Goal: Information Seeking & Learning: Learn about a topic

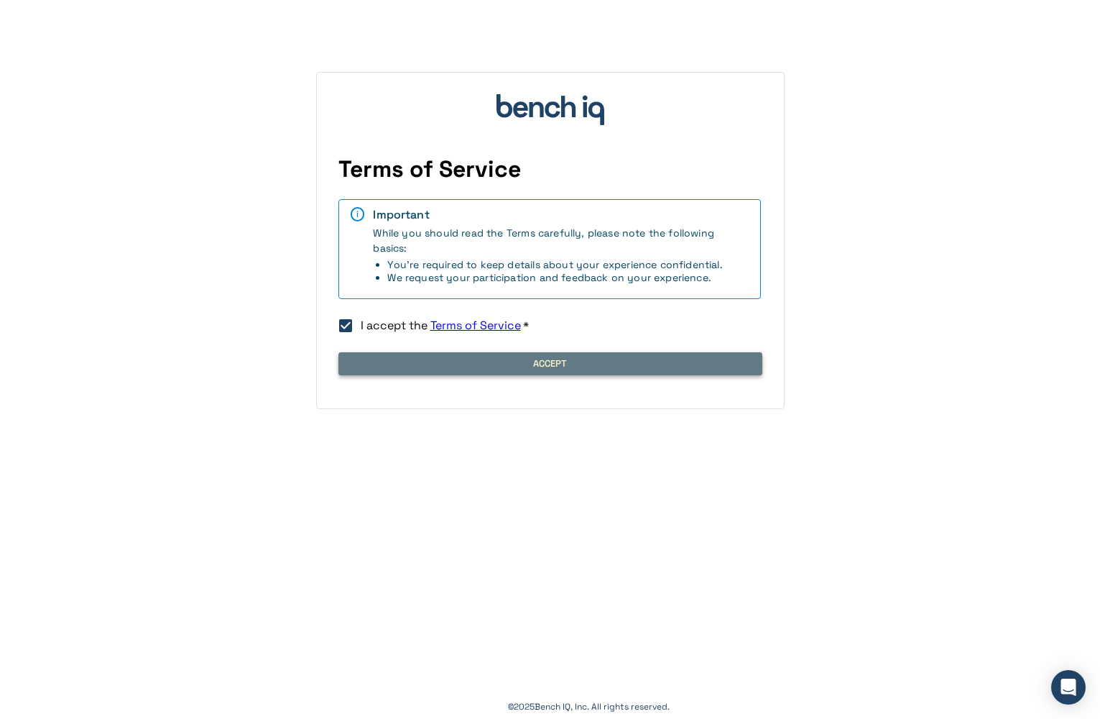
click at [426, 375] on button "Accept" at bounding box center [551, 363] width 424 height 23
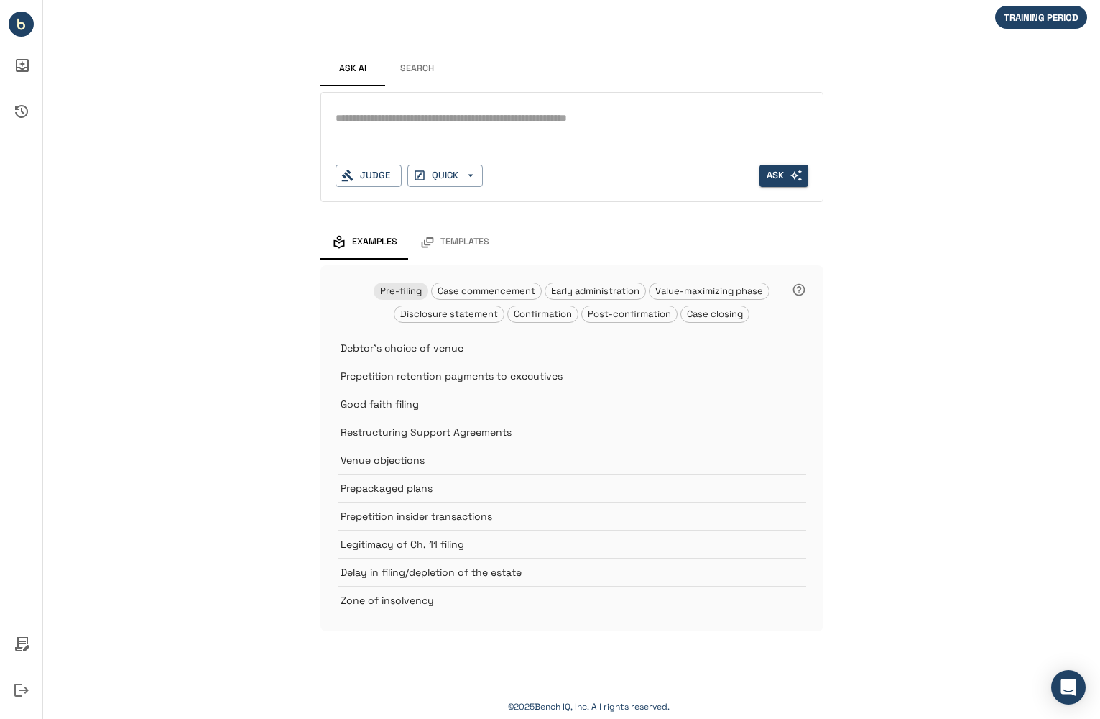
click at [412, 125] on textarea at bounding box center [572, 118] width 473 height 17
type textarea "**********"
click at [433, 313] on span "Disclosure statement" at bounding box center [449, 314] width 109 height 12
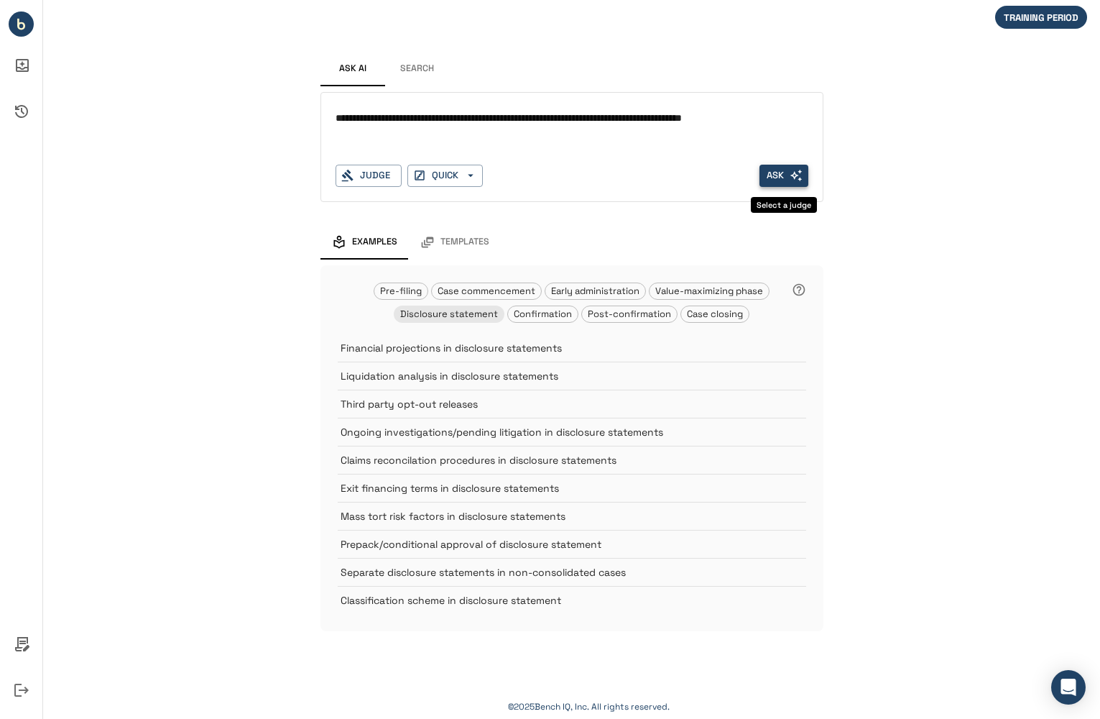
click at [780, 177] on button "Ask" at bounding box center [784, 176] width 49 height 22
click at [363, 170] on div "Judge" at bounding box center [369, 176] width 66 height 22
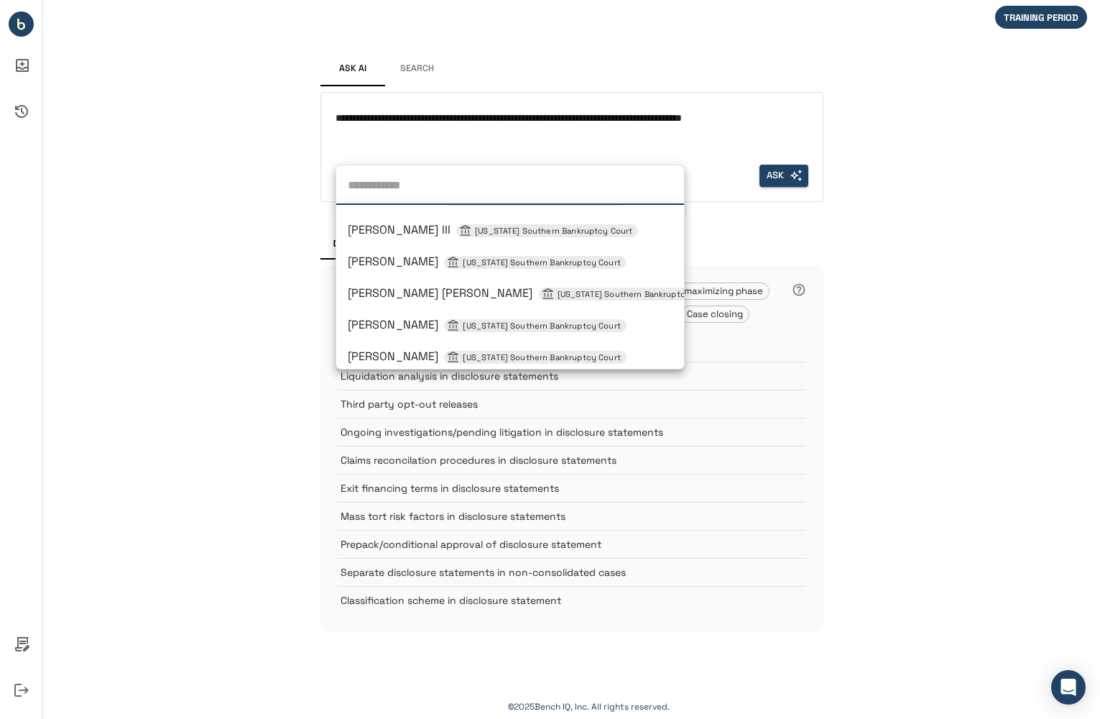
scroll to position [949, 0]
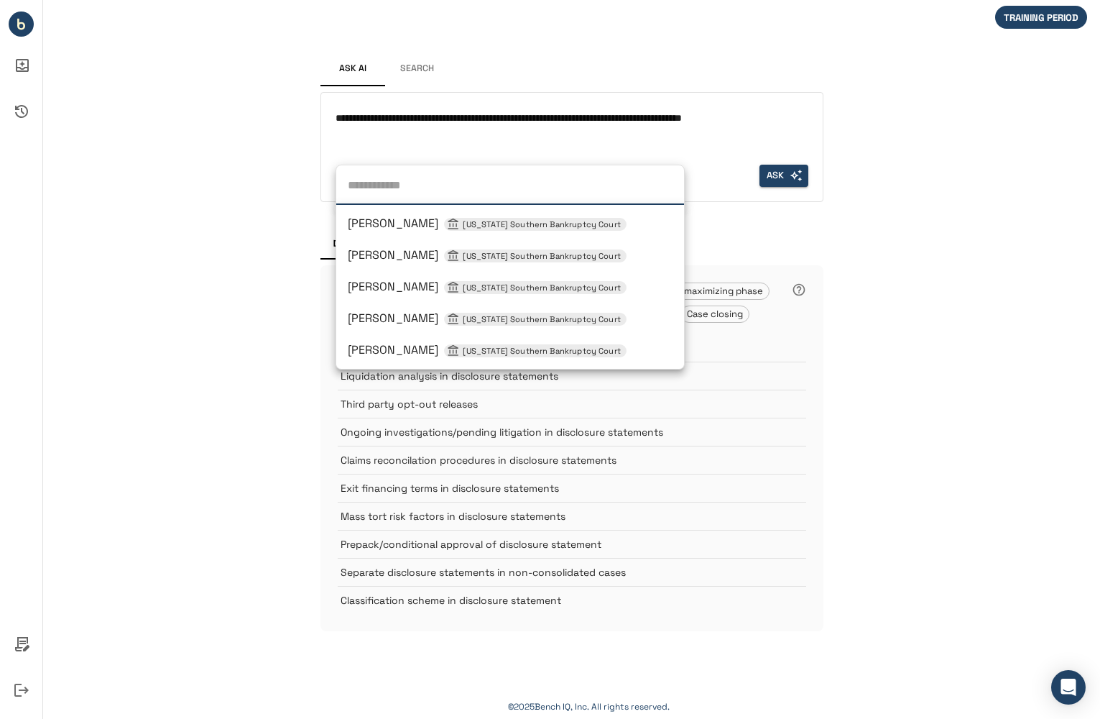
click at [395, 319] on span "[PERSON_NAME] [US_STATE] Southern Bankruptcy Court" at bounding box center [487, 318] width 279 height 15
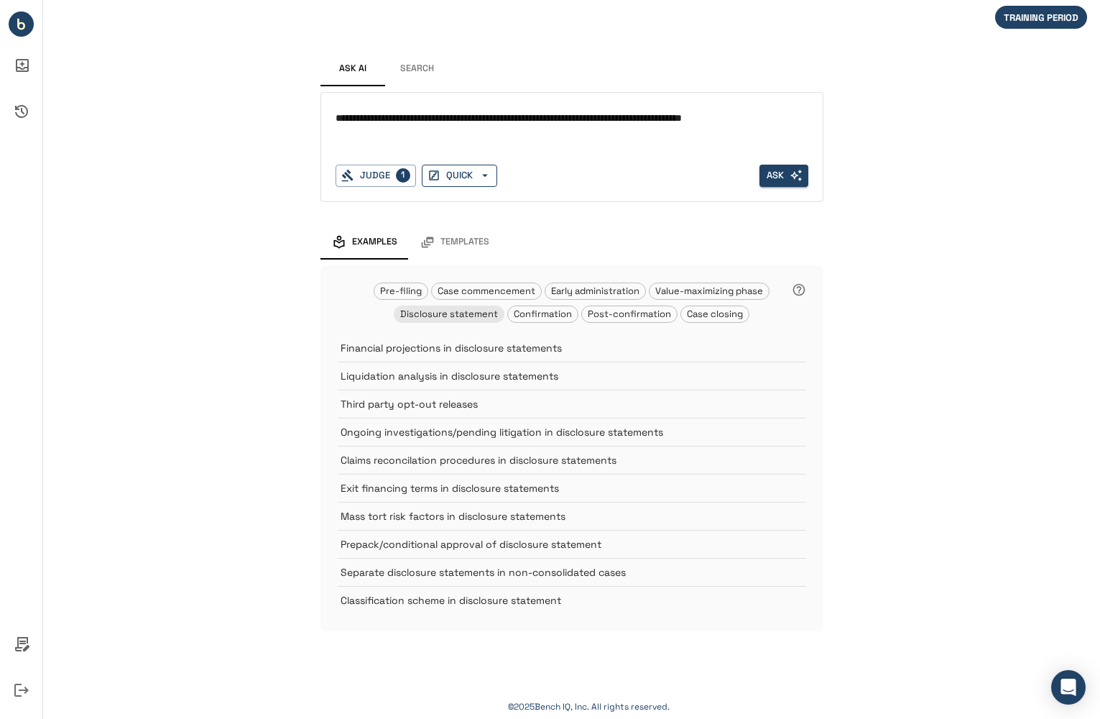
click at [453, 180] on button "QUICK" at bounding box center [459, 176] width 75 height 22
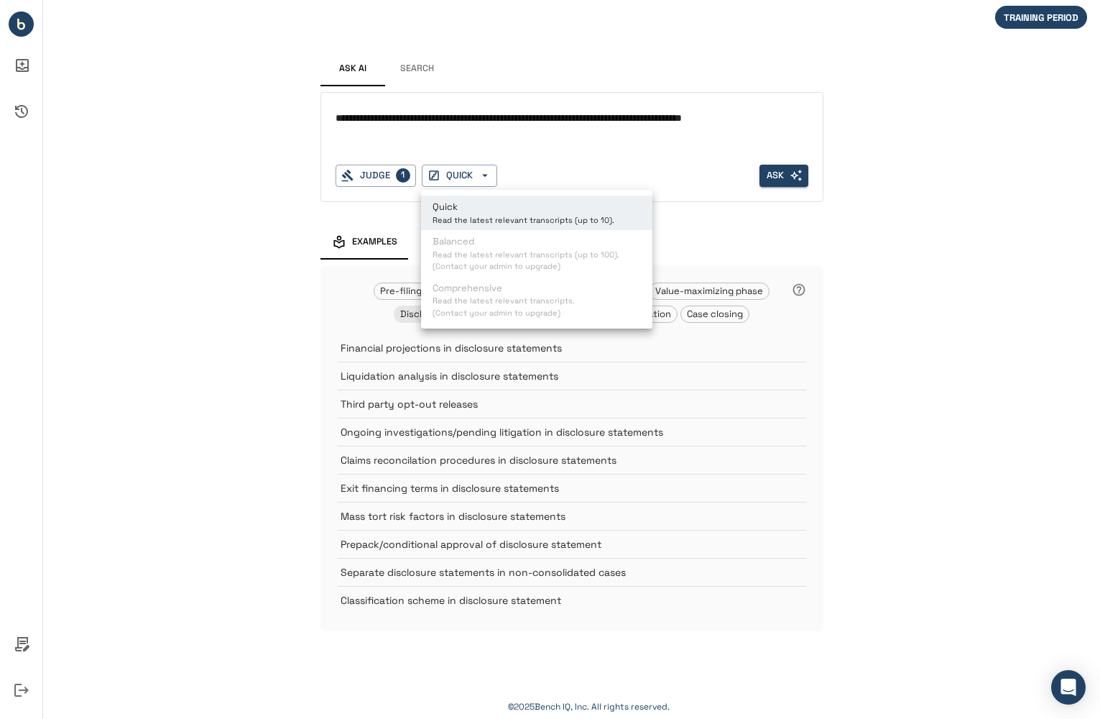
click at [459, 204] on p "Quick" at bounding box center [524, 207] width 182 height 14
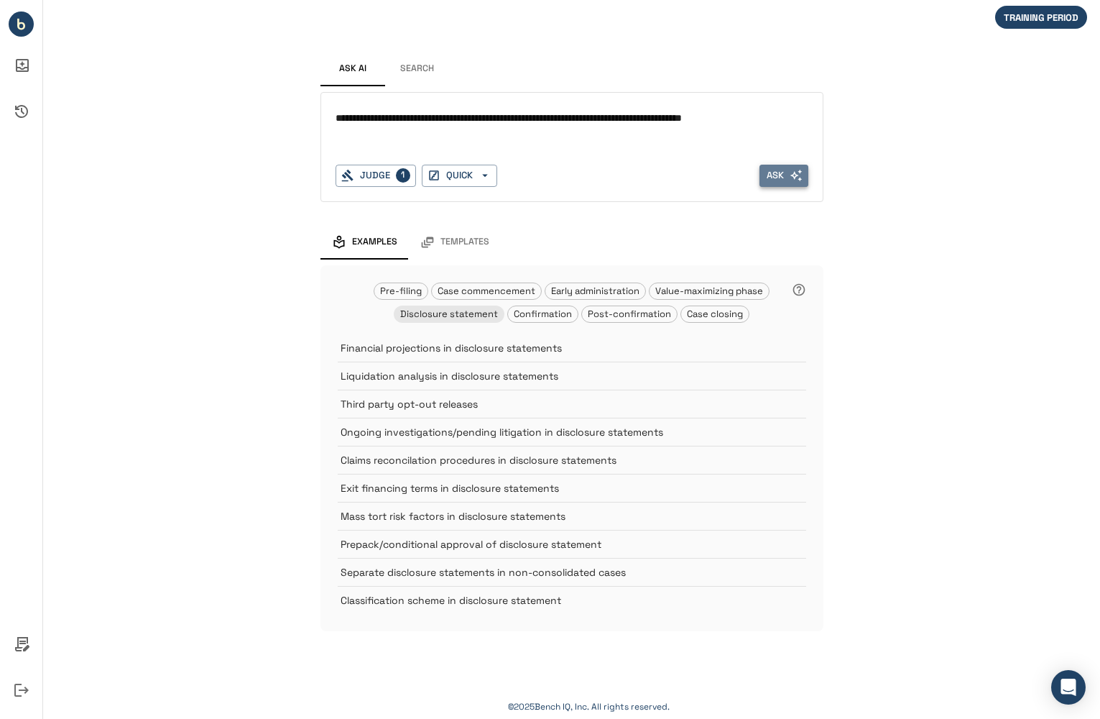
click at [786, 178] on button "Ask" at bounding box center [784, 176] width 49 height 22
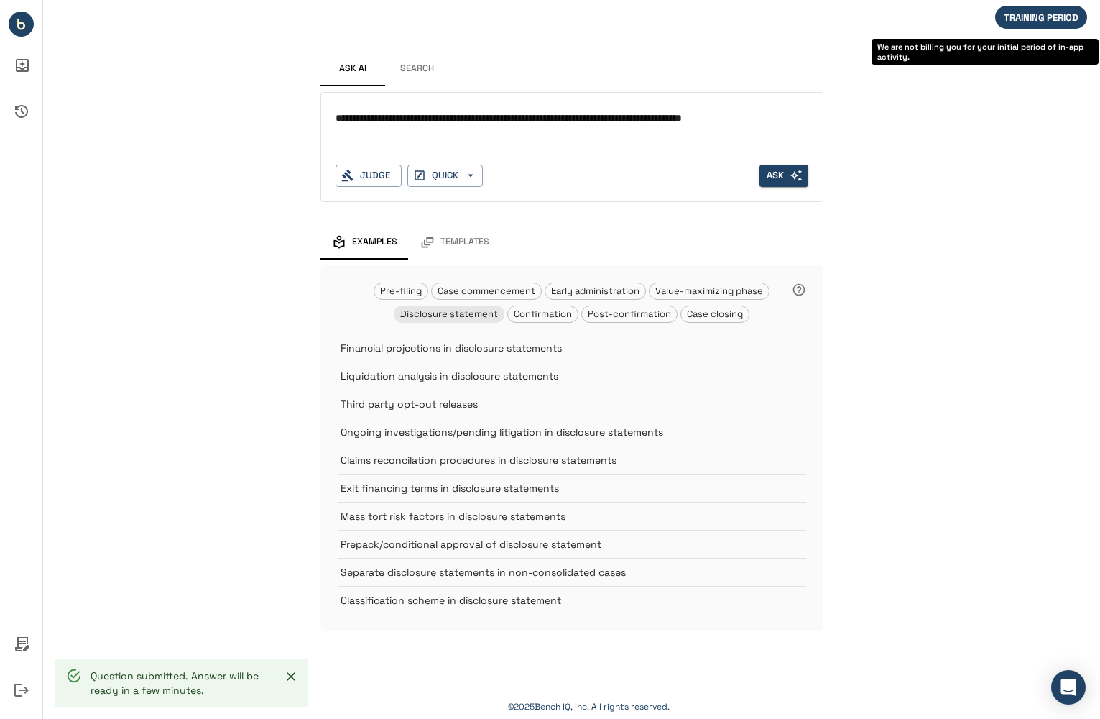
click at [1031, 9] on div "TRAINING PERIOD" at bounding box center [1042, 17] width 92 height 23
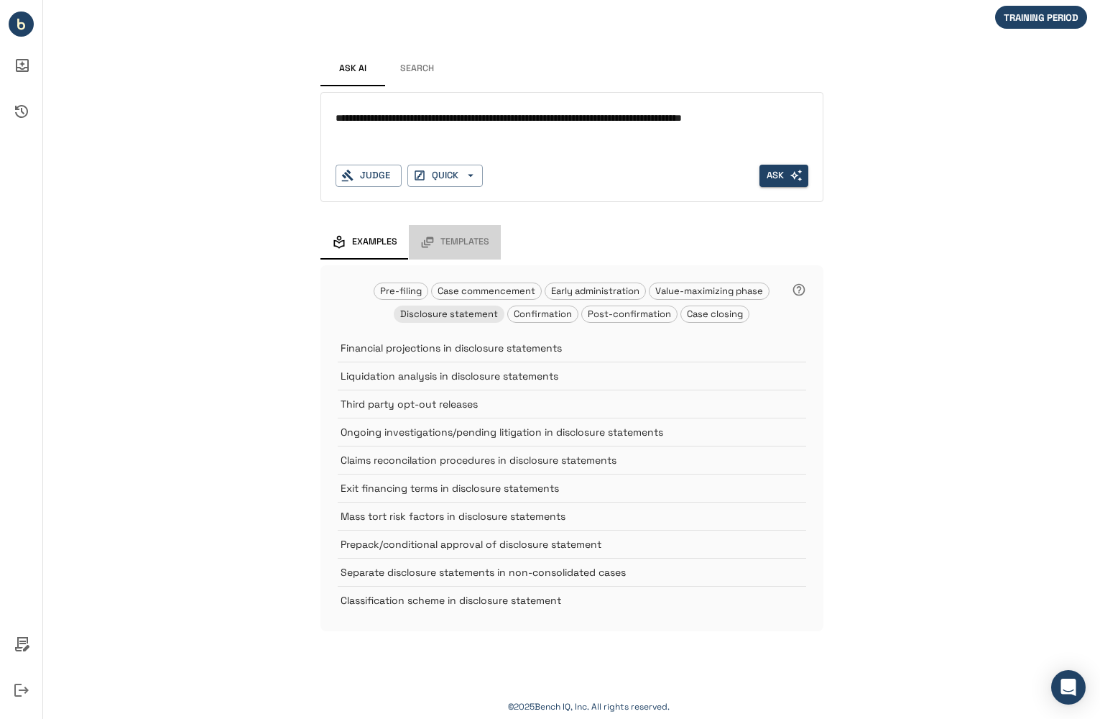
click at [467, 239] on span "Templates" at bounding box center [465, 242] width 49 height 12
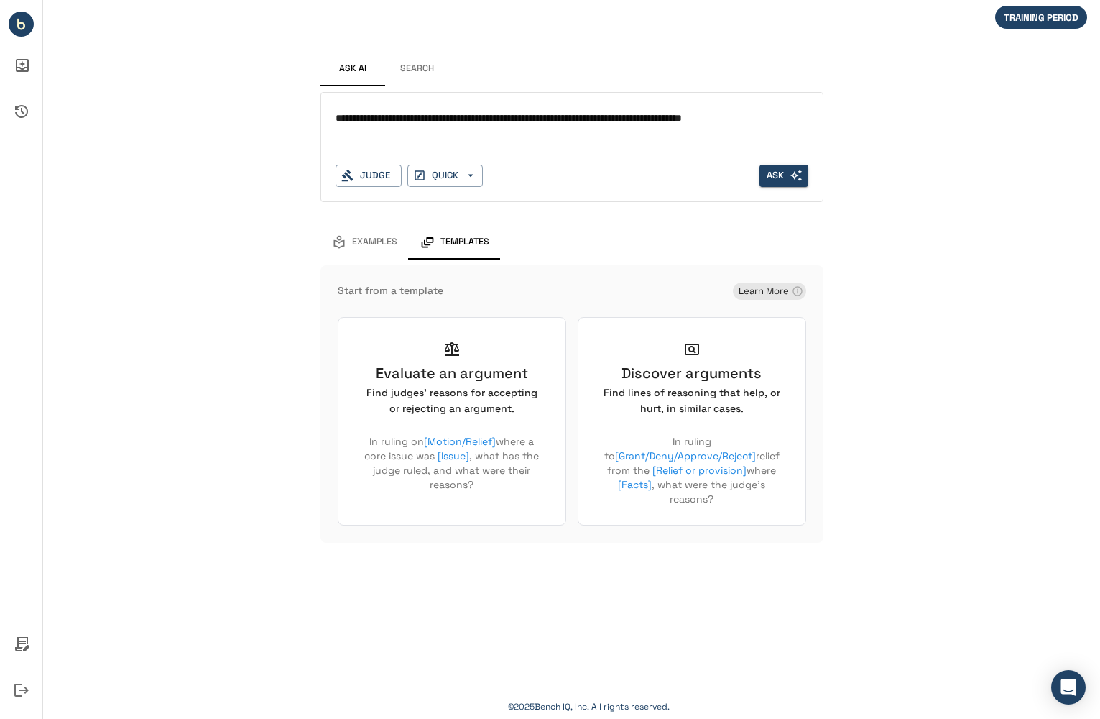
click at [371, 242] on span "Examples" at bounding box center [374, 242] width 45 height 12
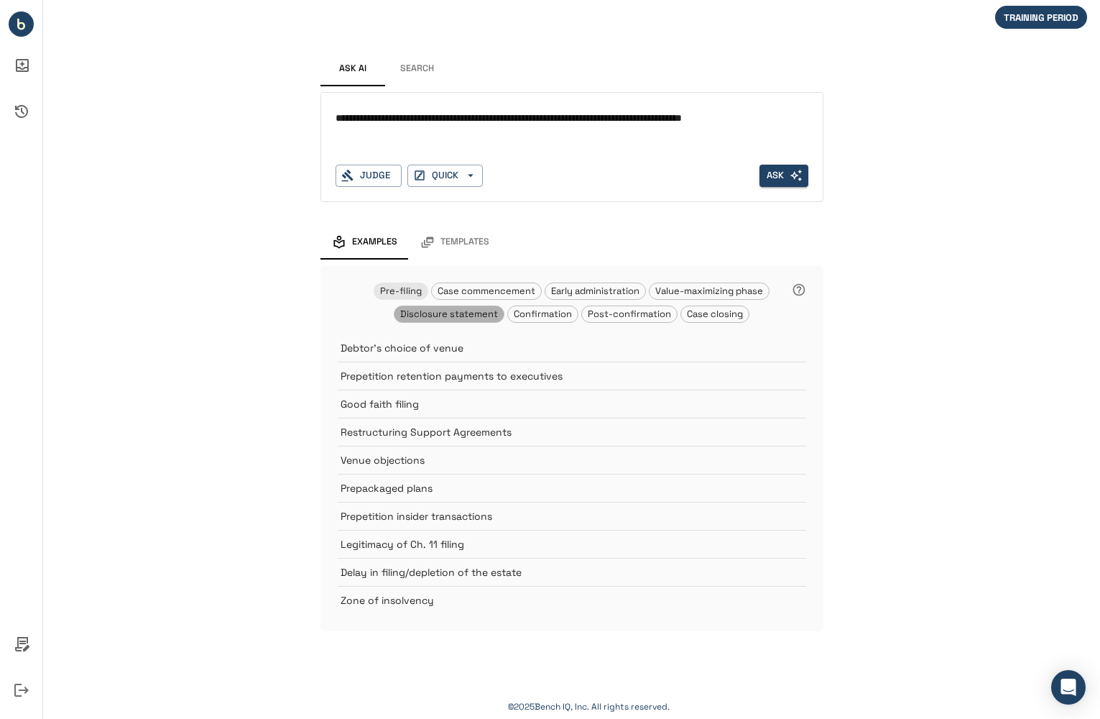
click at [480, 313] on span "Disclosure statement" at bounding box center [449, 314] width 109 height 12
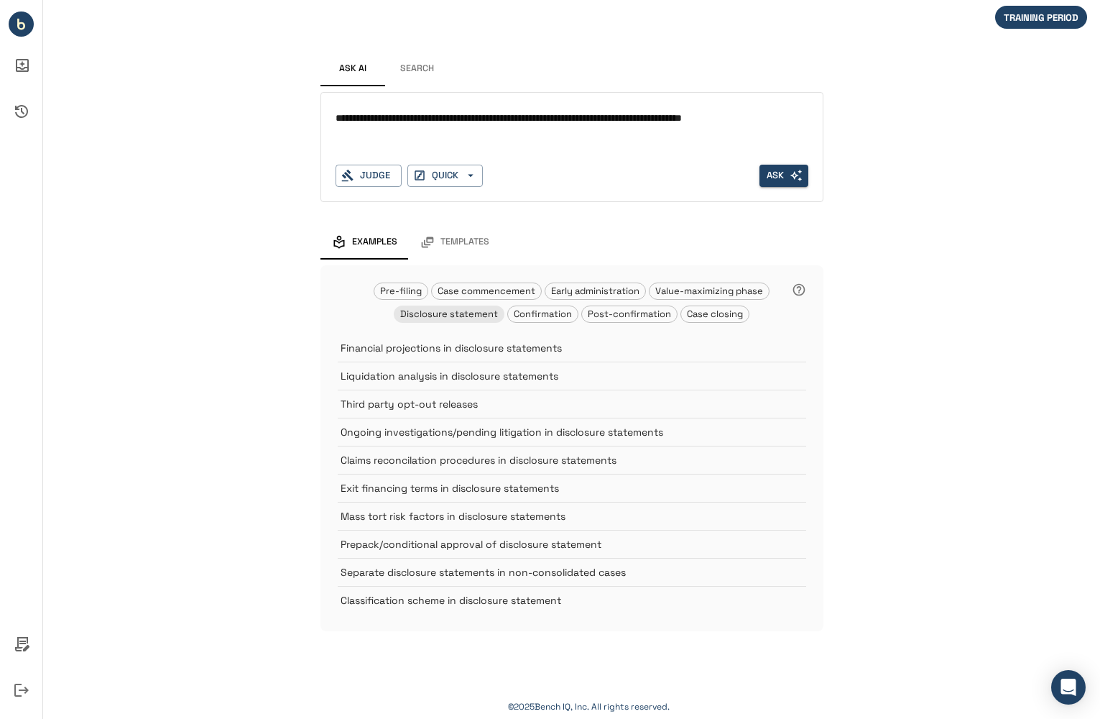
click at [457, 241] on span "Templates" at bounding box center [465, 242] width 49 height 12
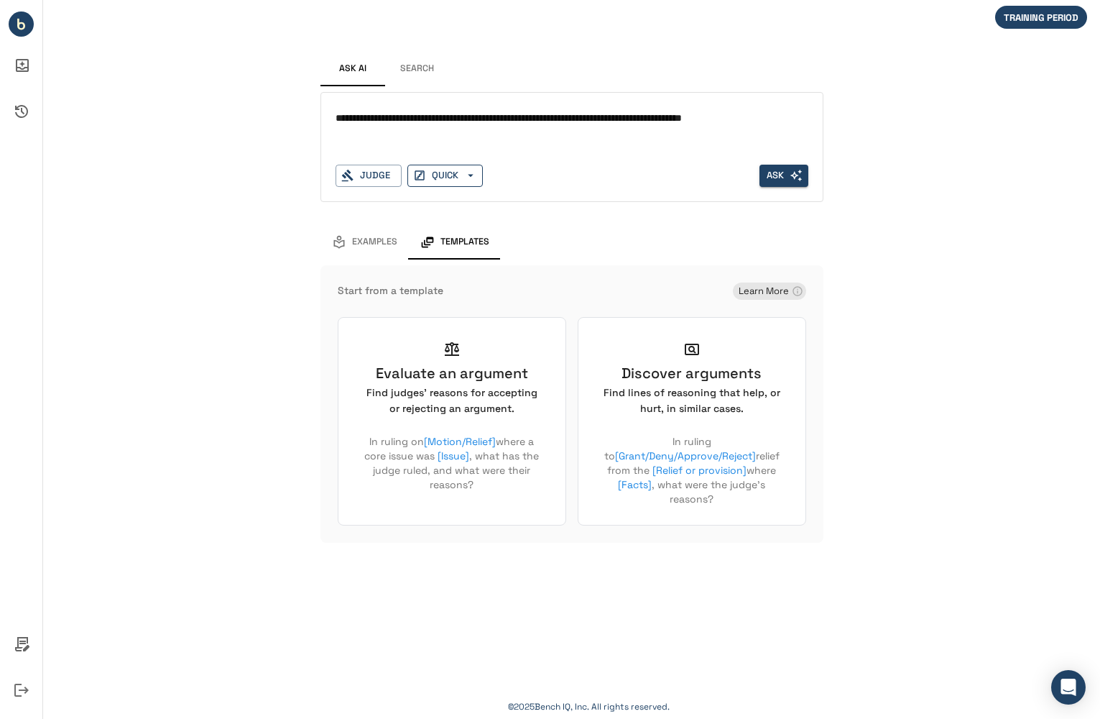
click at [464, 175] on icon "button" at bounding box center [470, 175] width 13 height 13
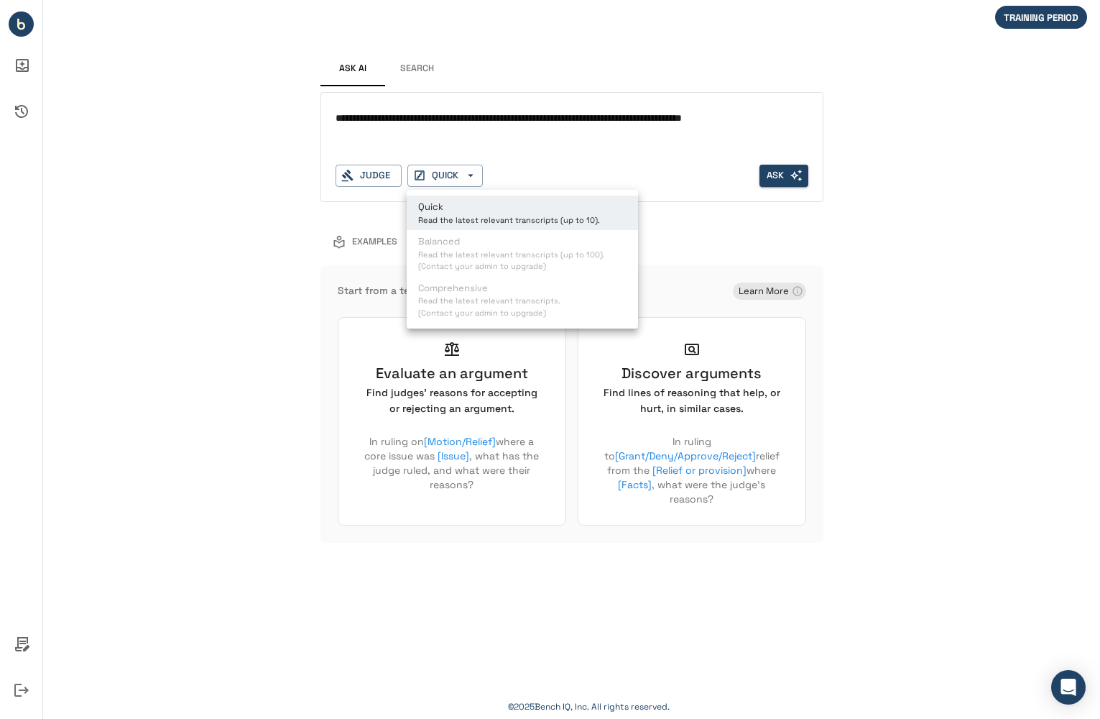
click at [507, 134] on div at bounding box center [550, 359] width 1100 height 719
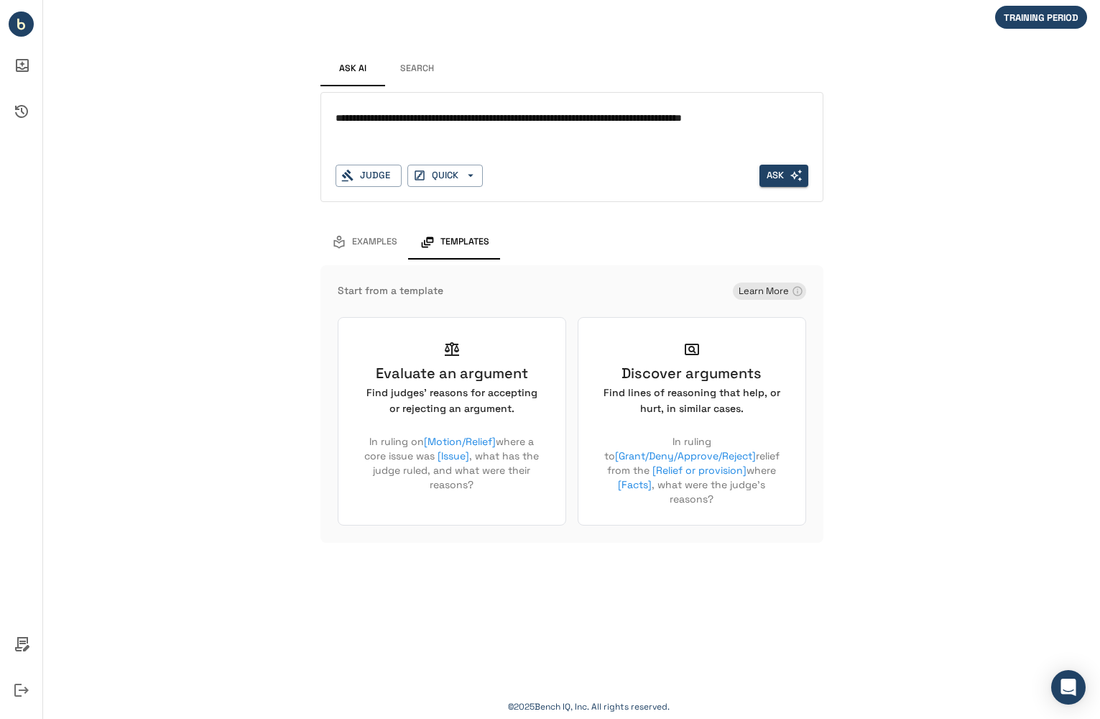
click at [408, 72] on button "Search" at bounding box center [417, 69] width 65 height 35
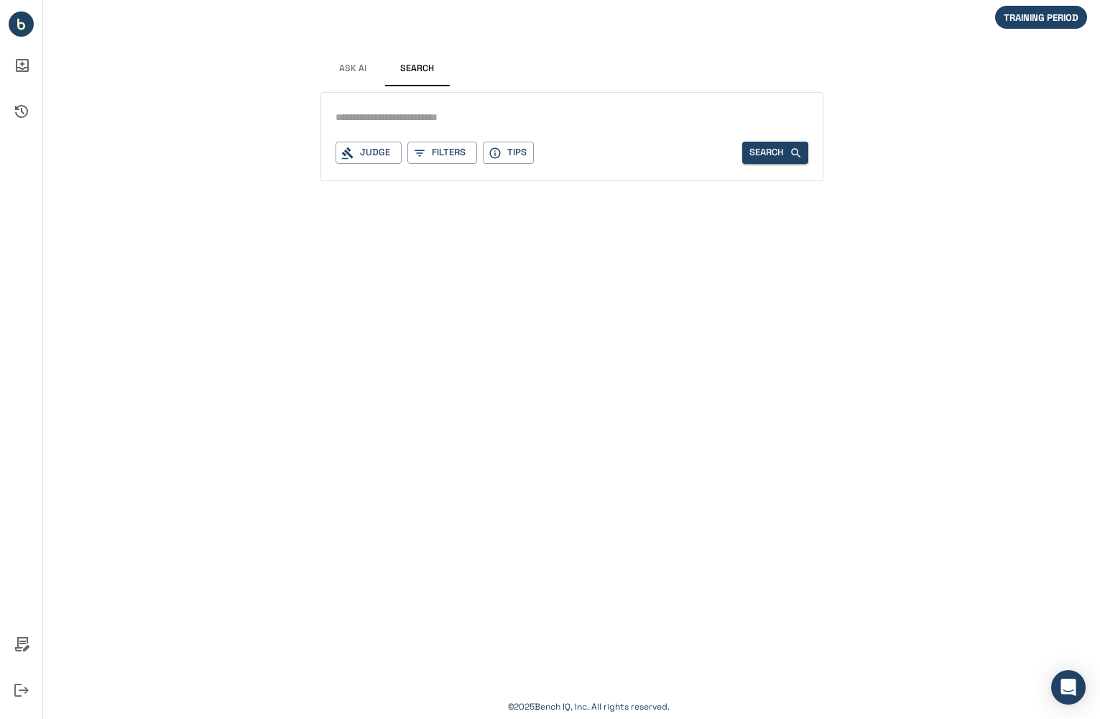
click at [398, 109] on input "text" at bounding box center [572, 117] width 473 height 21
click at [496, 153] on icon "button" at bounding box center [495, 153] width 13 height 13
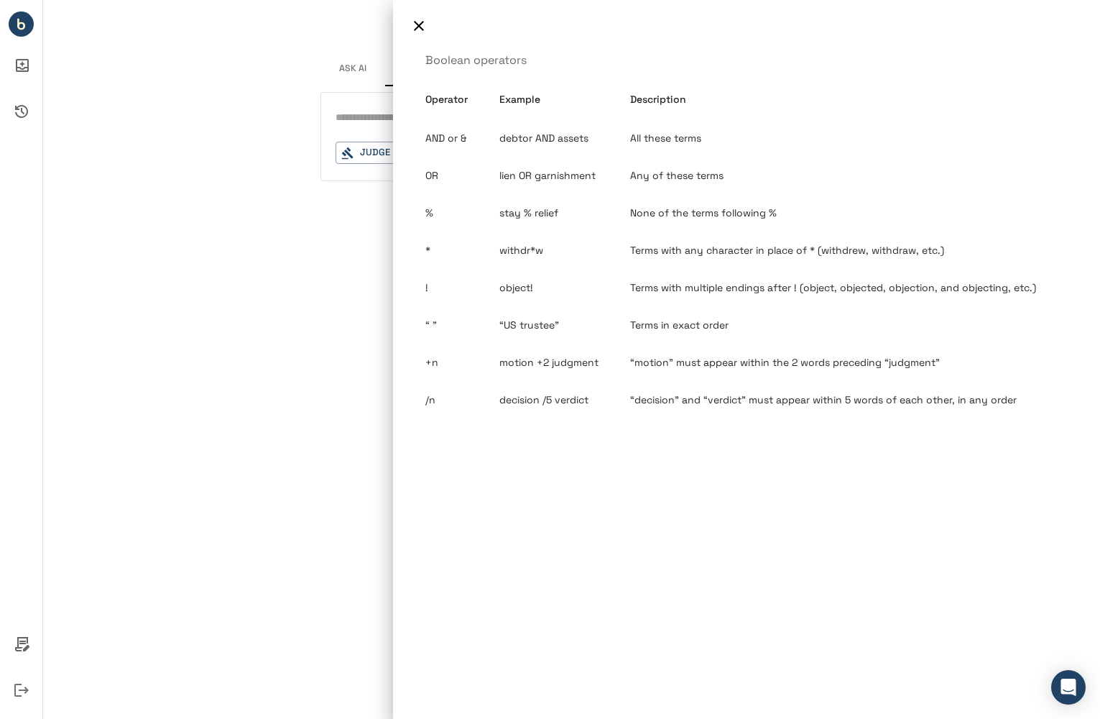
click at [356, 403] on div at bounding box center [550, 359] width 1100 height 719
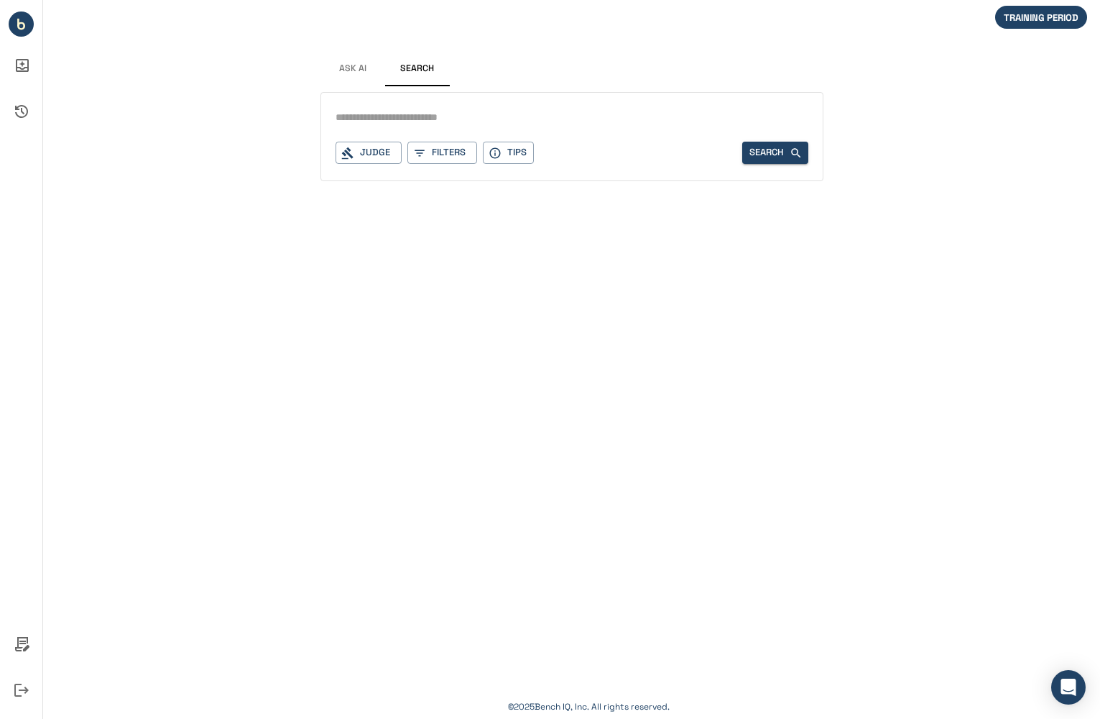
click at [416, 110] on input "text" at bounding box center [572, 117] width 473 height 21
click at [495, 147] on icon "button" at bounding box center [495, 153] width 13 height 13
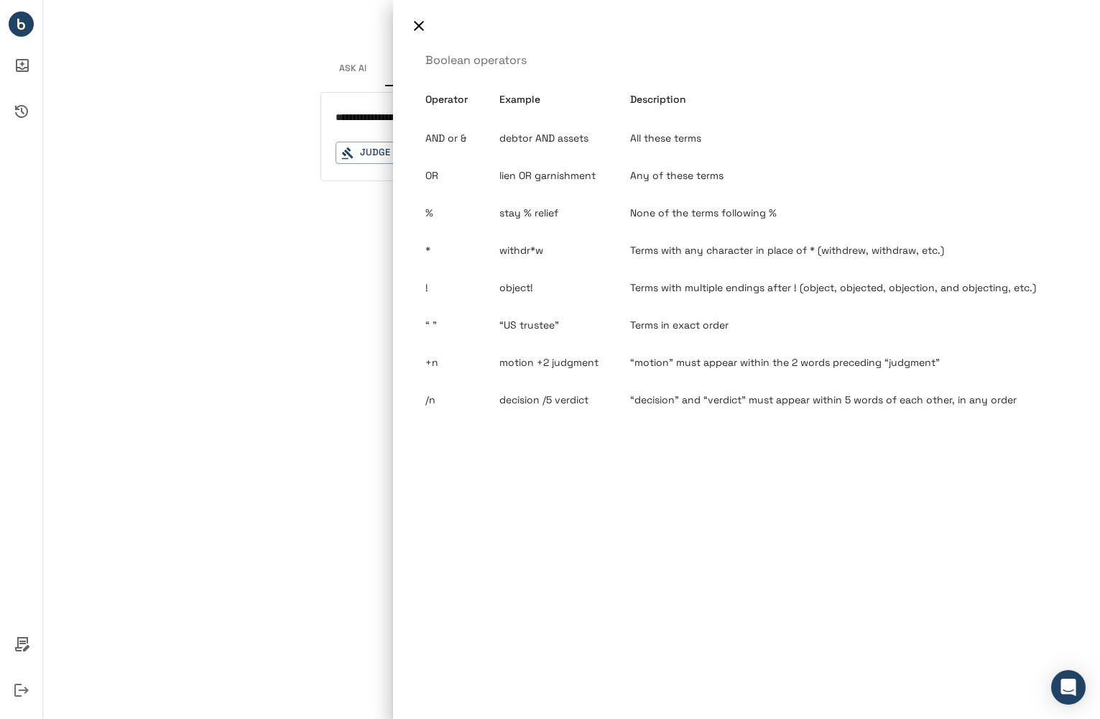
click at [287, 313] on div at bounding box center [550, 359] width 1100 height 719
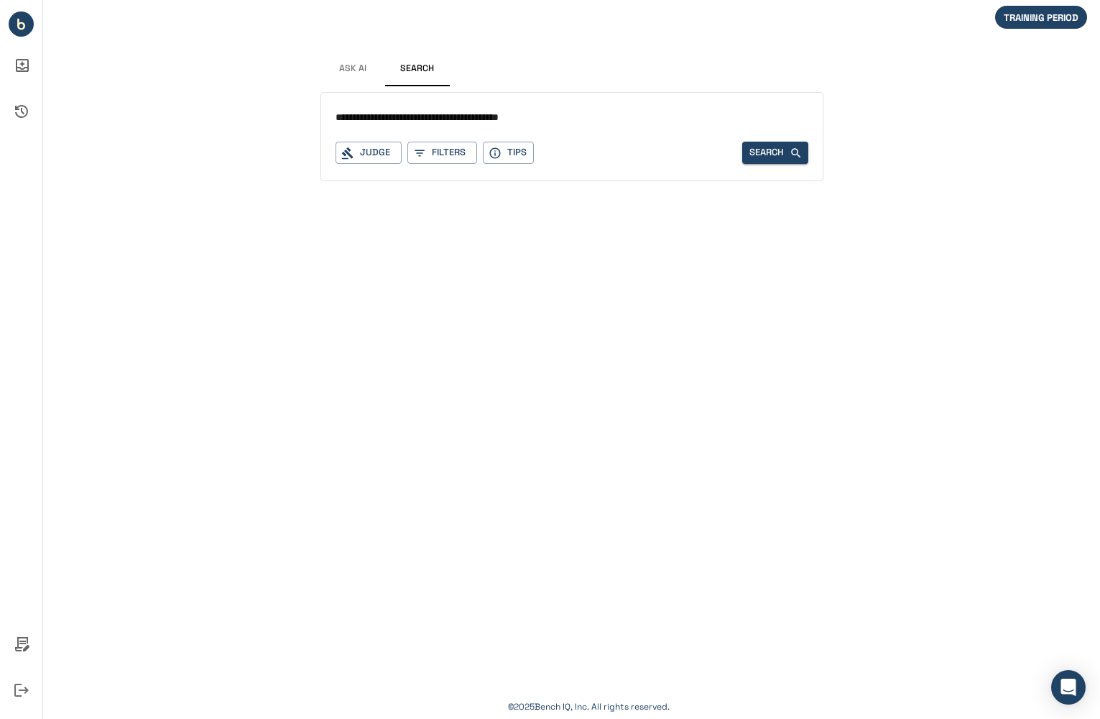
click at [563, 121] on input "**********" at bounding box center [572, 117] width 473 height 21
type input "**********"
click at [428, 153] on button "Filters" at bounding box center [443, 153] width 70 height 22
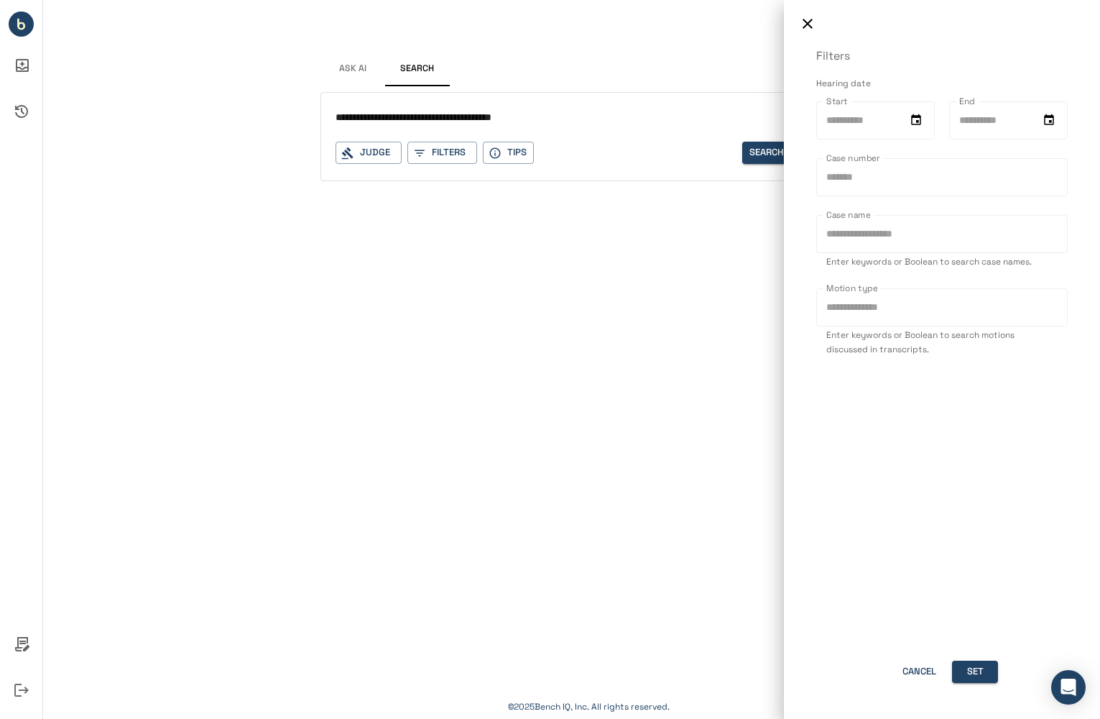
click at [801, 24] on icon "button" at bounding box center [807, 23] width 17 height 17
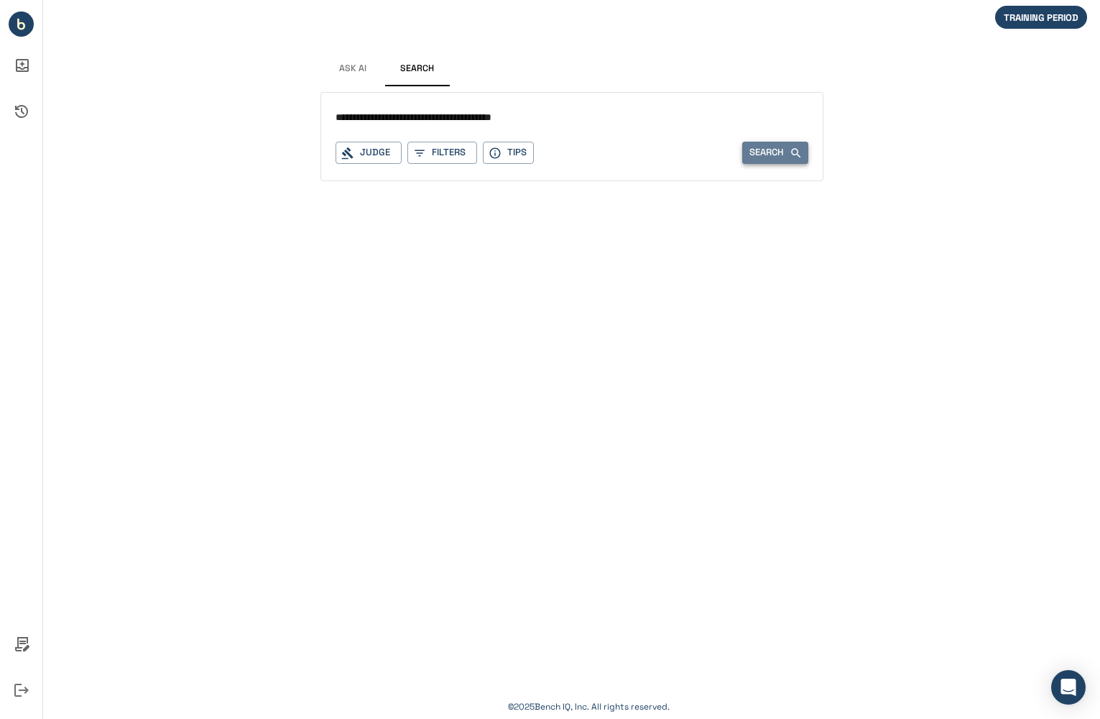
click at [763, 150] on button "Search" at bounding box center [776, 153] width 66 height 22
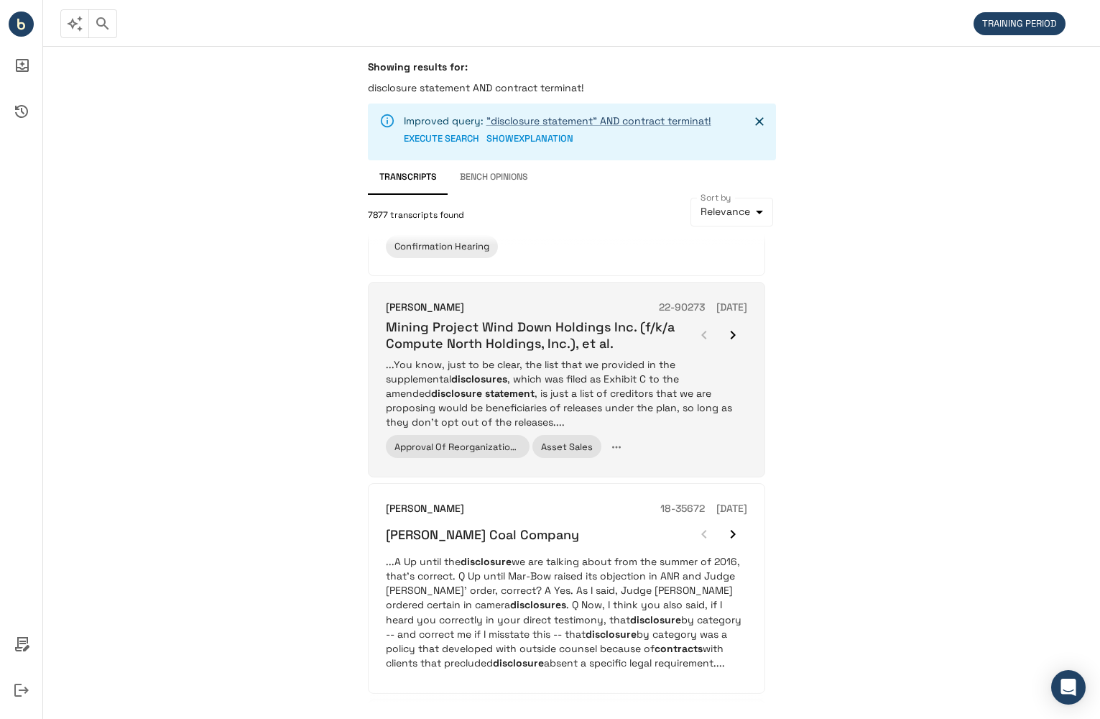
scroll to position [1861, 0]
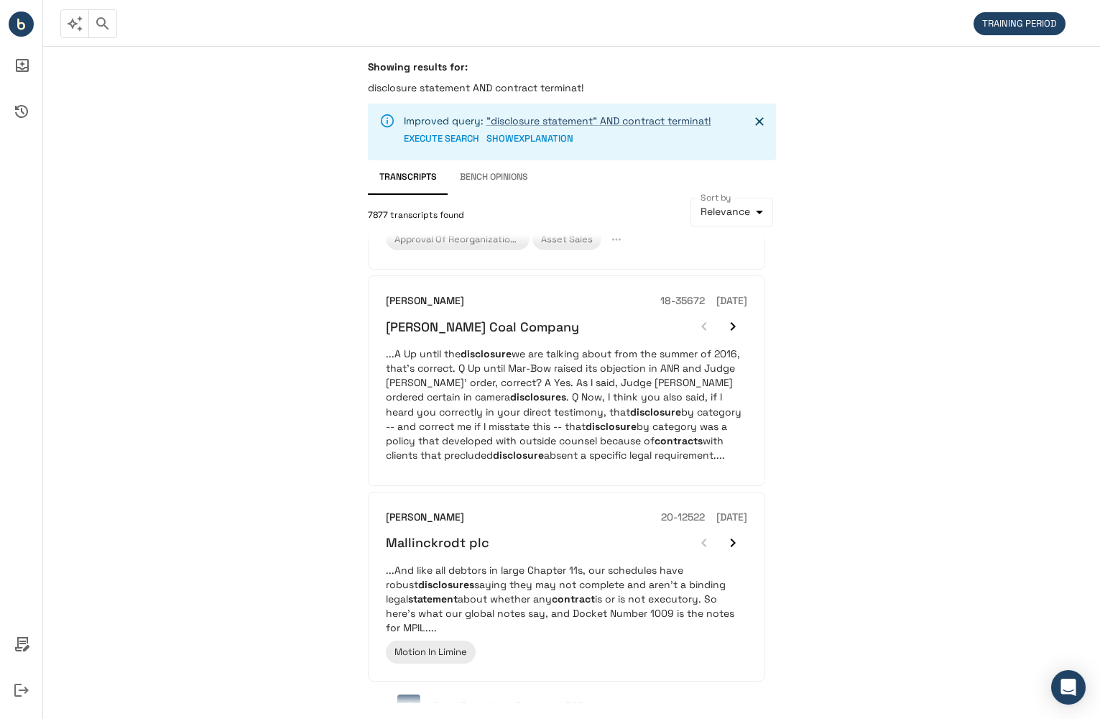
click at [435, 694] on button "2" at bounding box center [436, 705] width 23 height 23
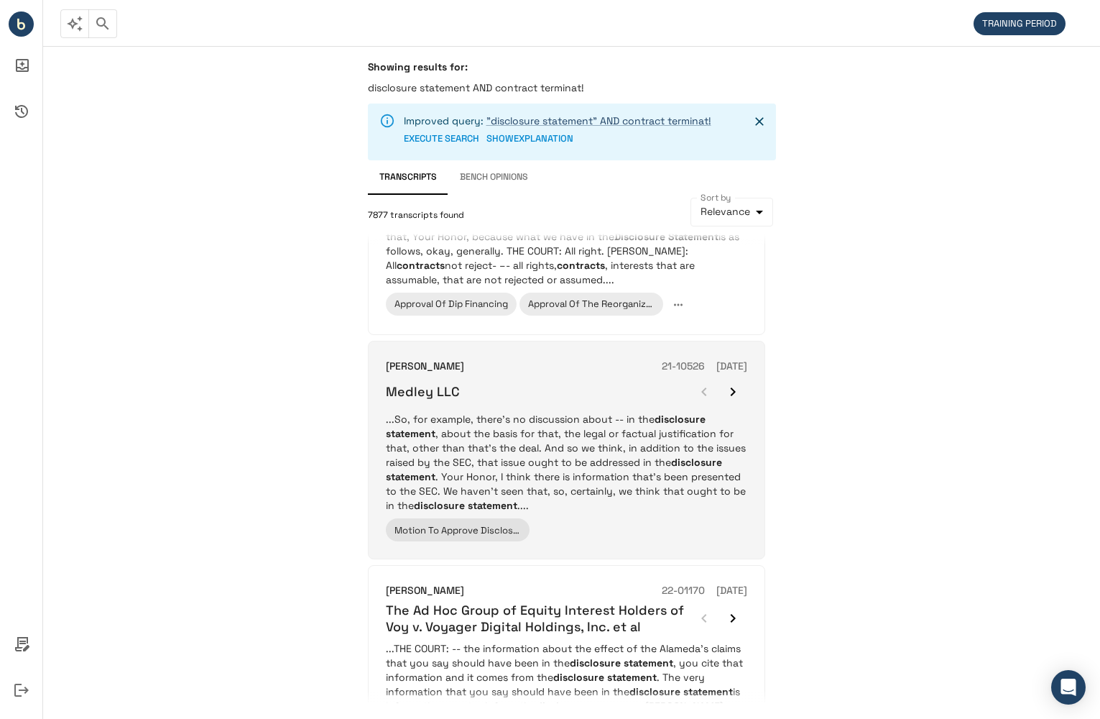
scroll to position [359, 0]
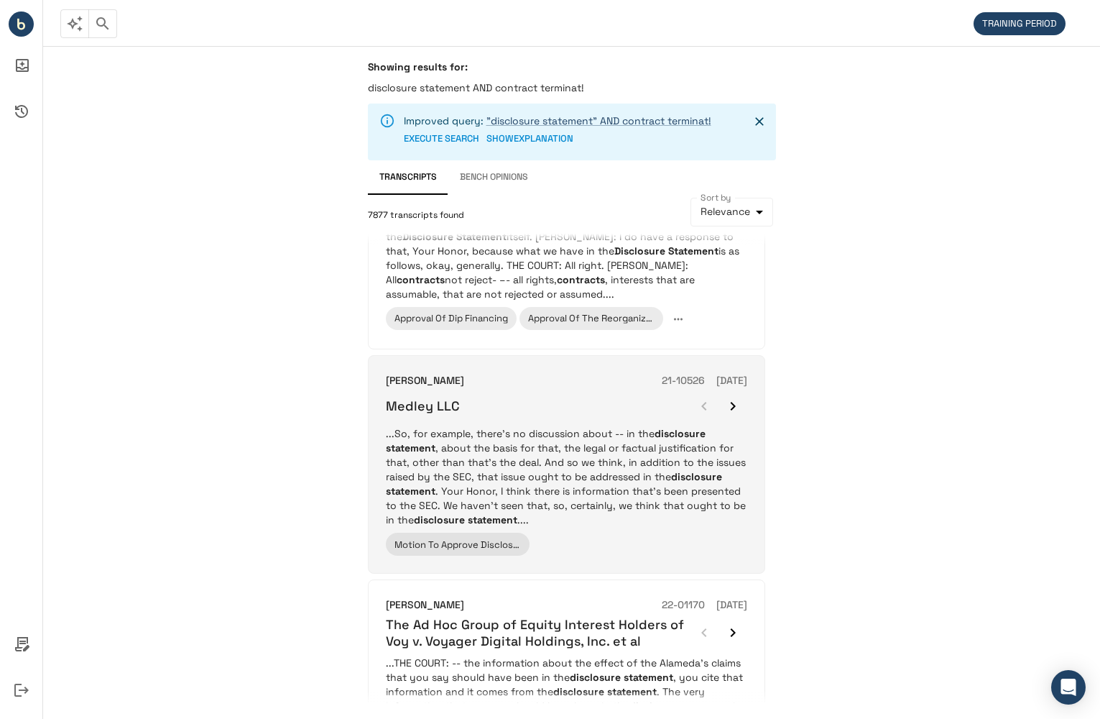
click at [732, 400] on icon "button" at bounding box center [733, 405] width 17 height 17
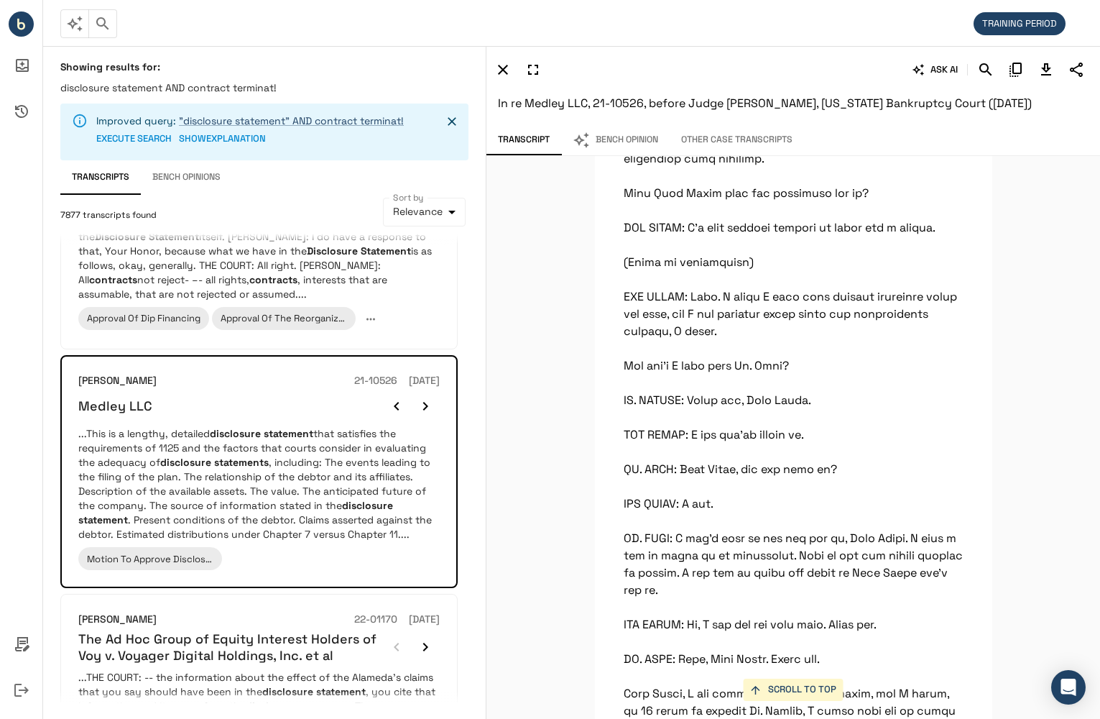
scroll to position [11882, 0]
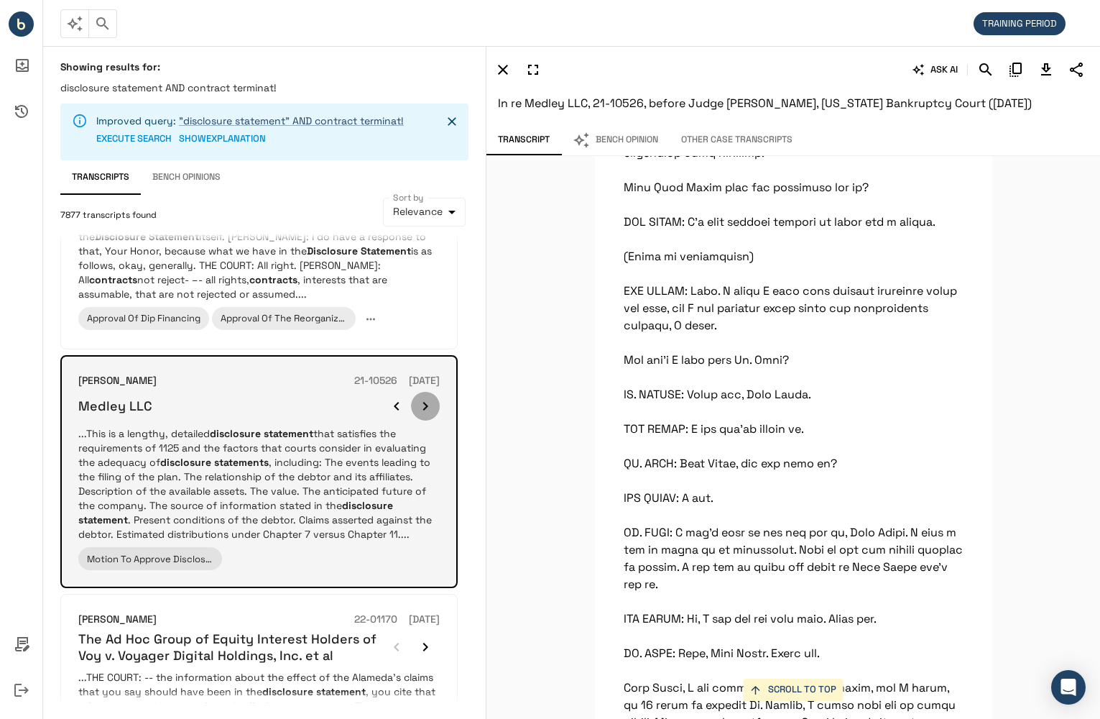
click at [421, 403] on icon "button" at bounding box center [425, 405] width 17 height 17
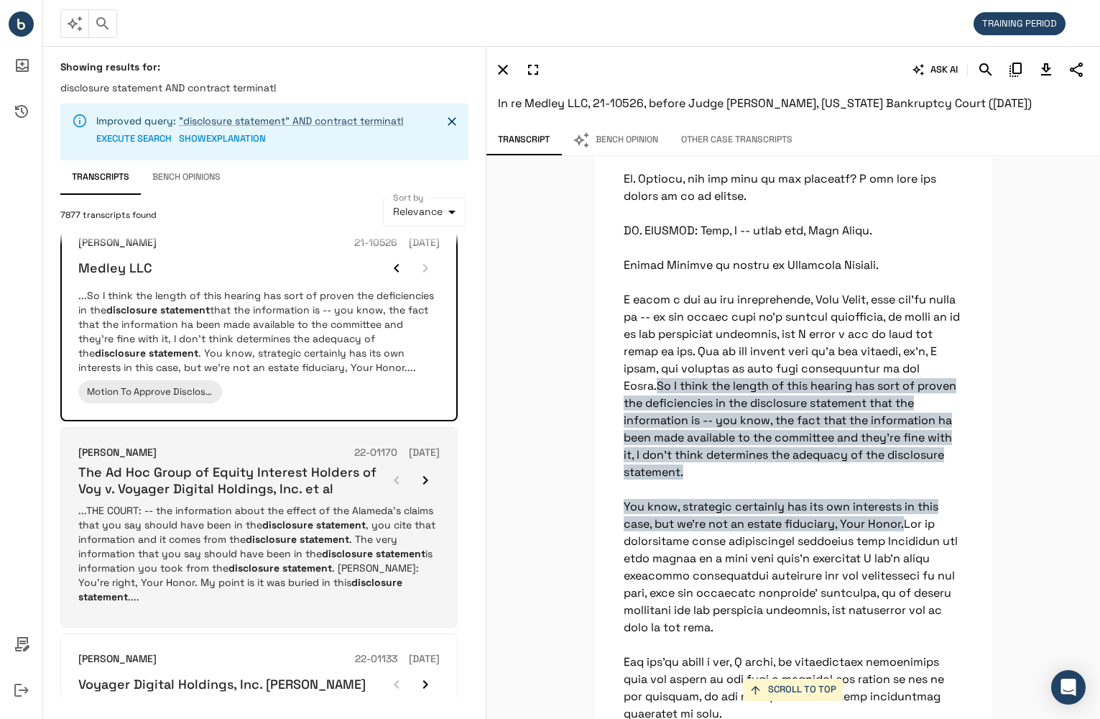
scroll to position [647, 0]
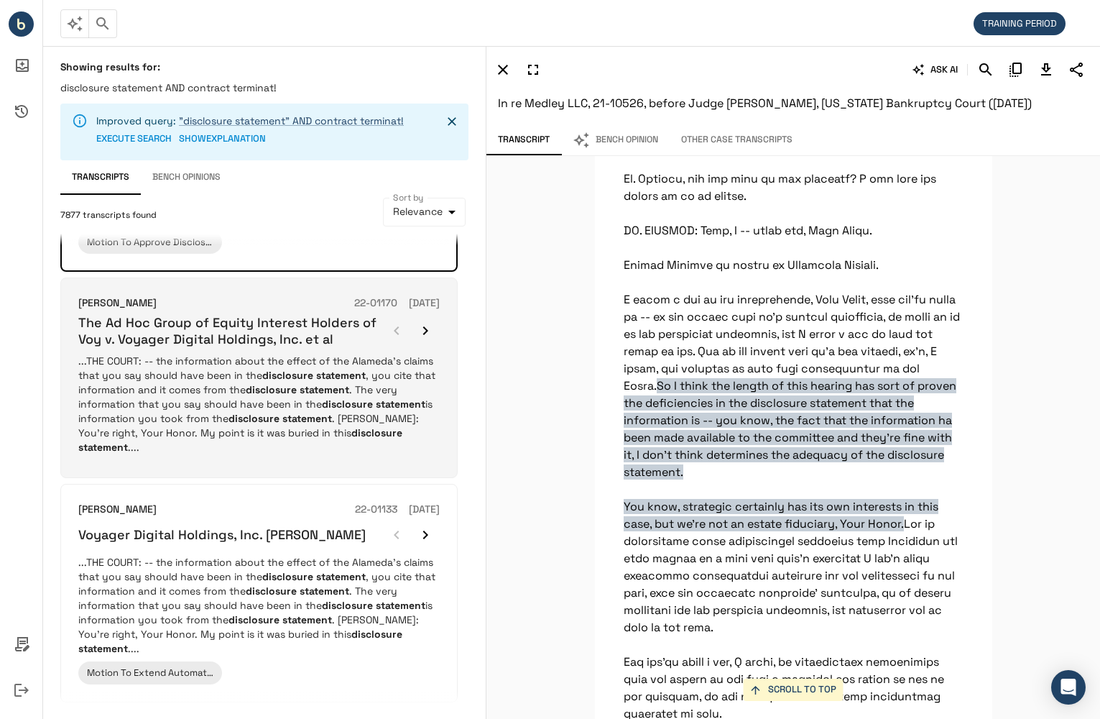
click at [238, 405] on p "...THE COURT: -- the information about the effect of the Alameda's claims that …" at bounding box center [259, 404] width 362 height 101
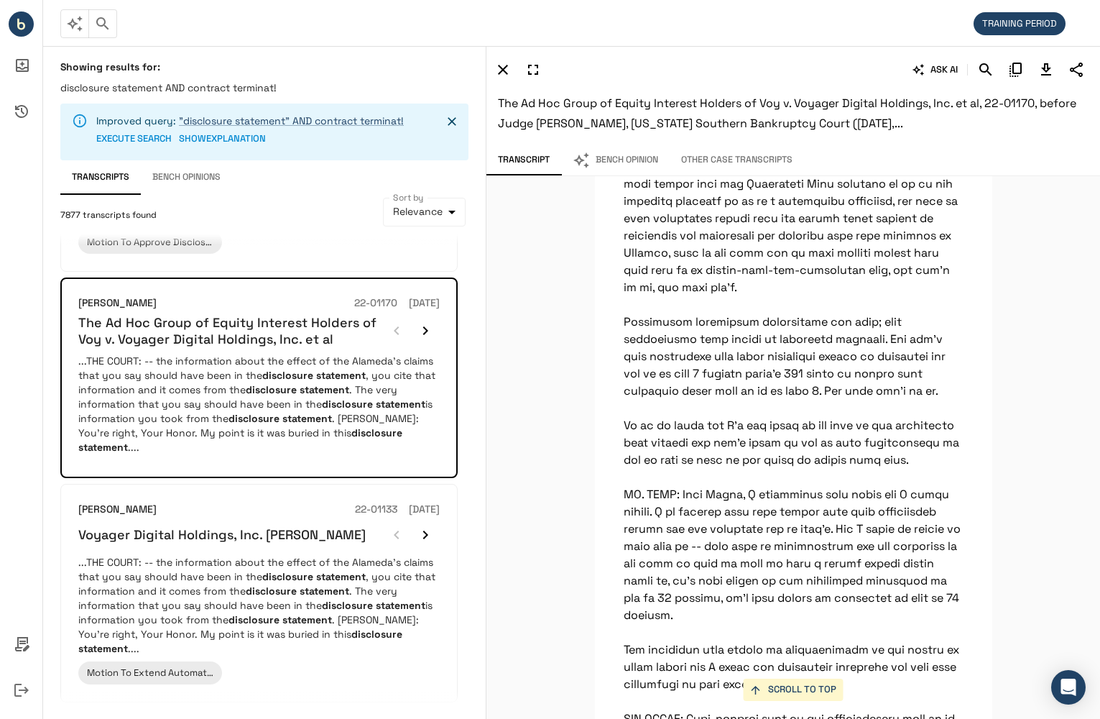
scroll to position [41751, 0]
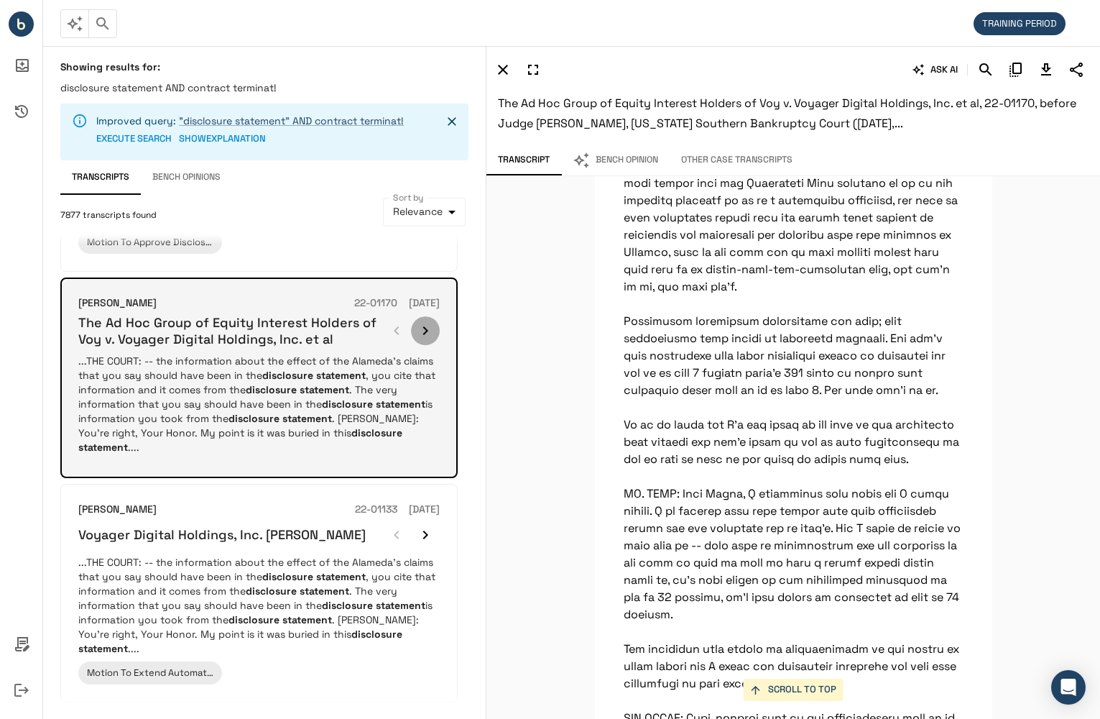
click at [421, 336] on icon "button" at bounding box center [425, 330] width 17 height 17
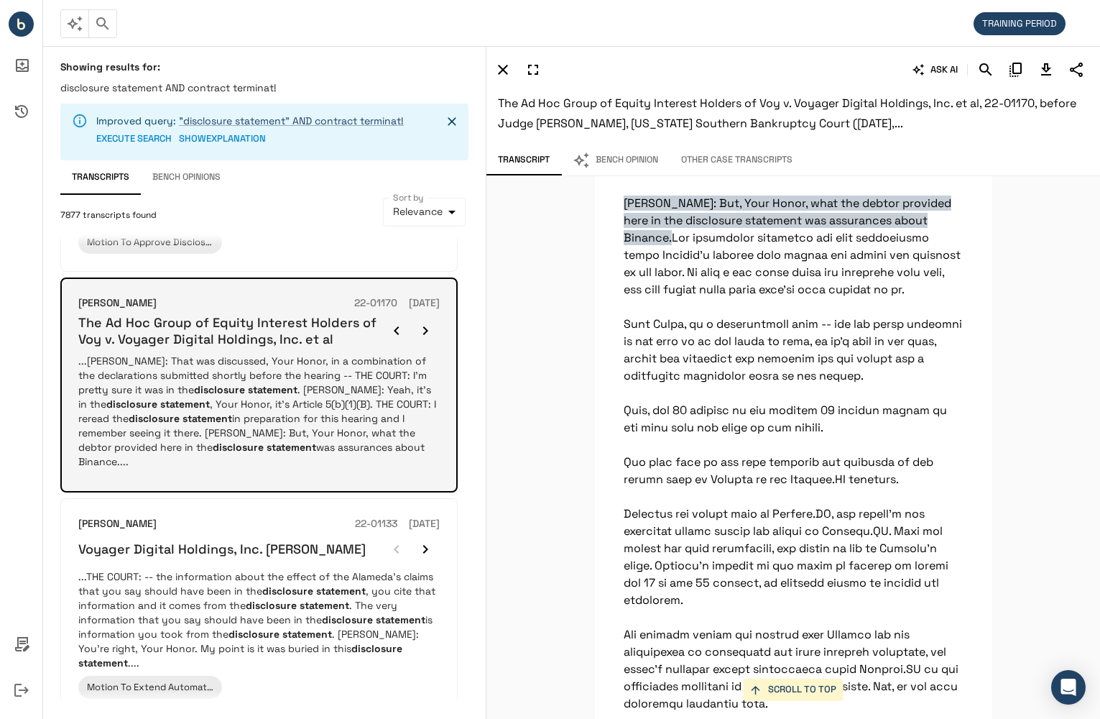
scroll to position [31092, 0]
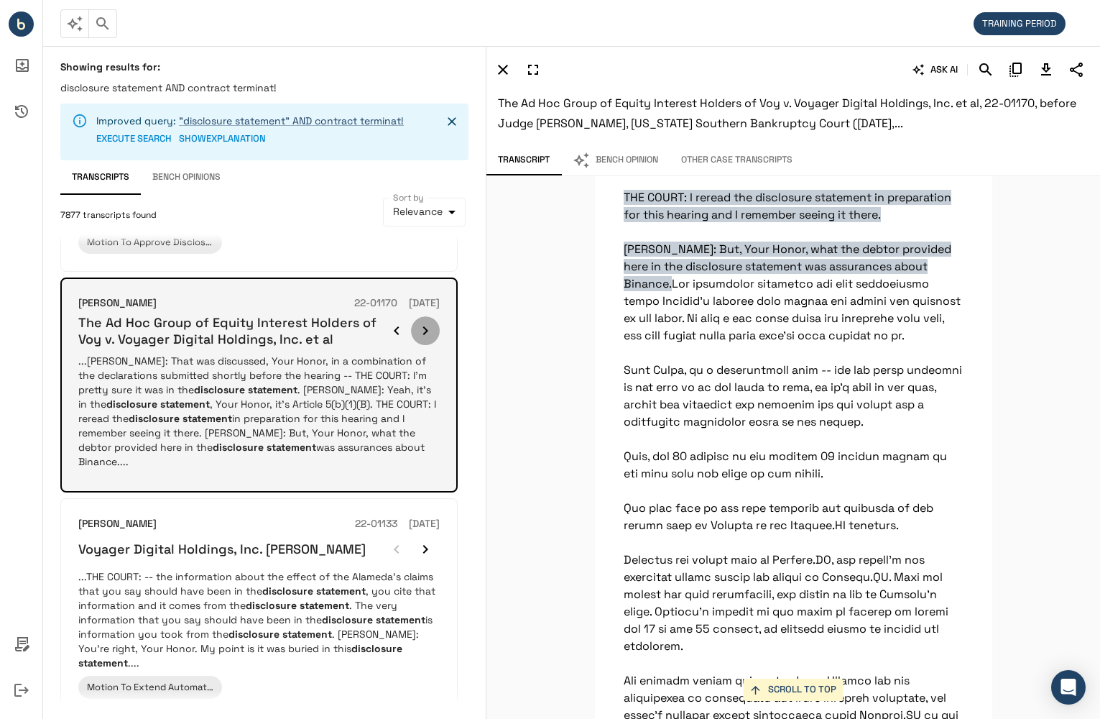
click at [420, 328] on icon "button" at bounding box center [425, 330] width 17 height 17
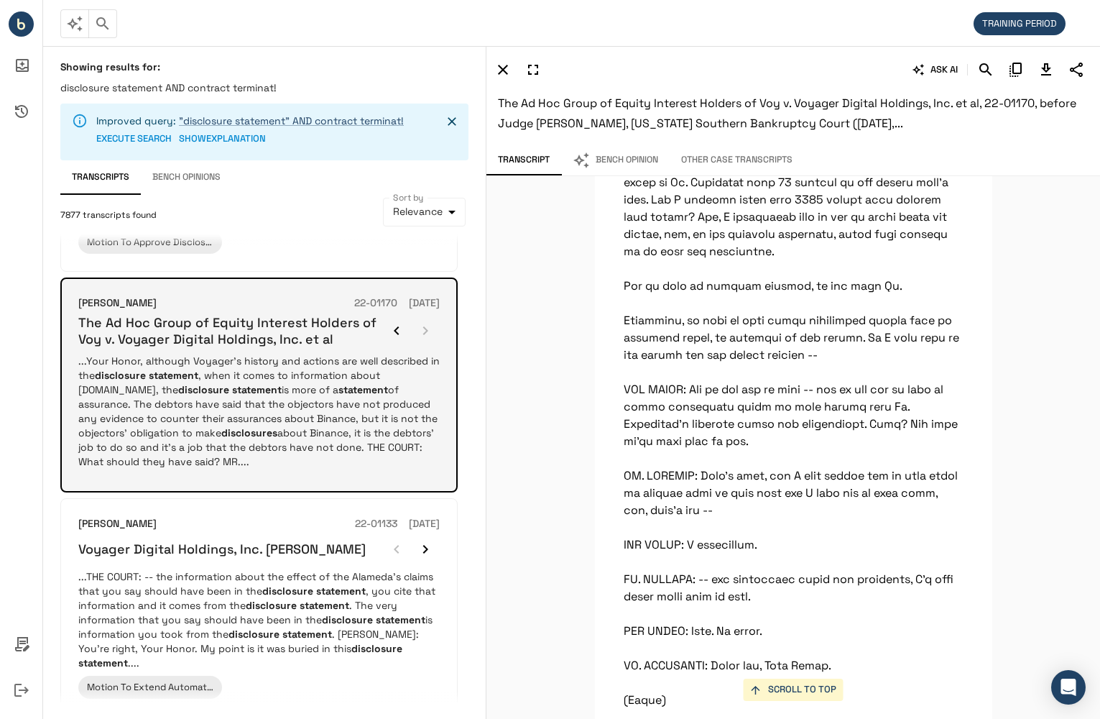
scroll to position [35422, 0]
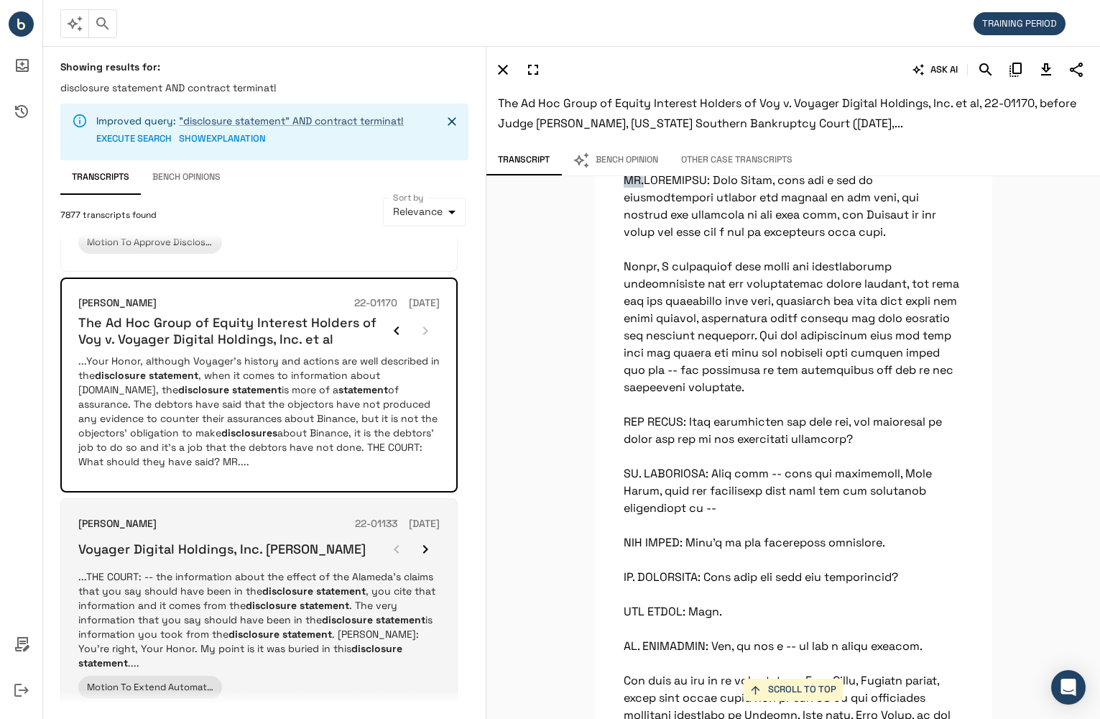
click at [332, 596] on em "statement" at bounding box center [341, 590] width 50 height 13
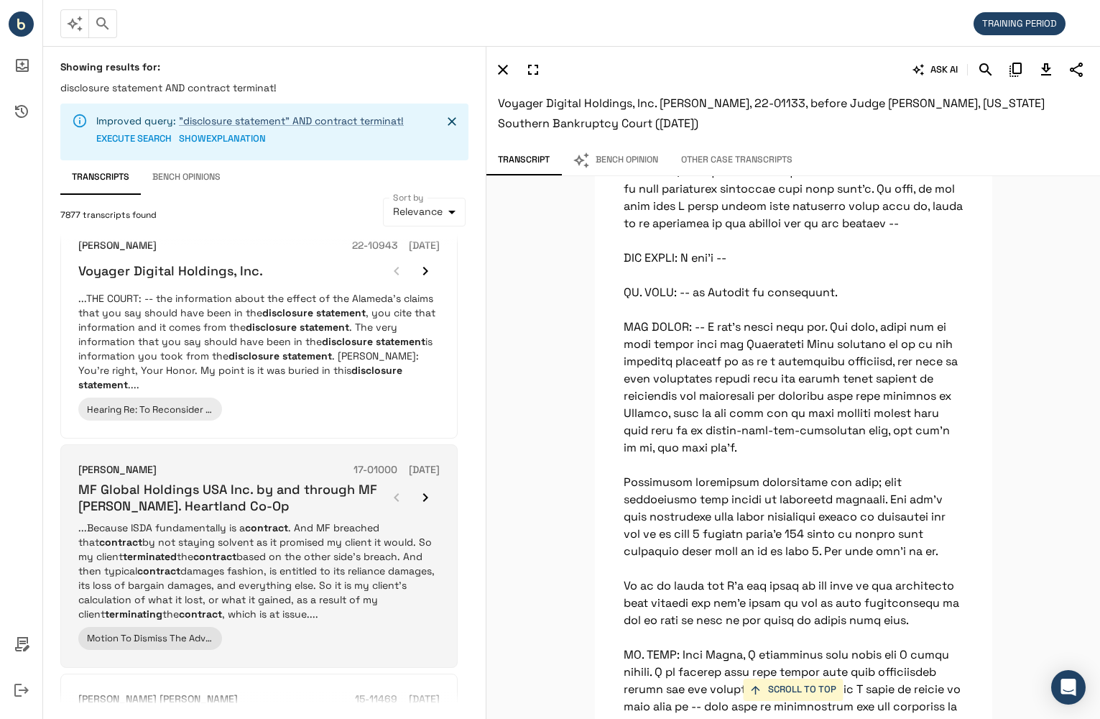
scroll to position [1150, 0]
click at [382, 543] on p "...Because ISDA fundamentally is a contract . And MF breached that contract by …" at bounding box center [259, 570] width 362 height 101
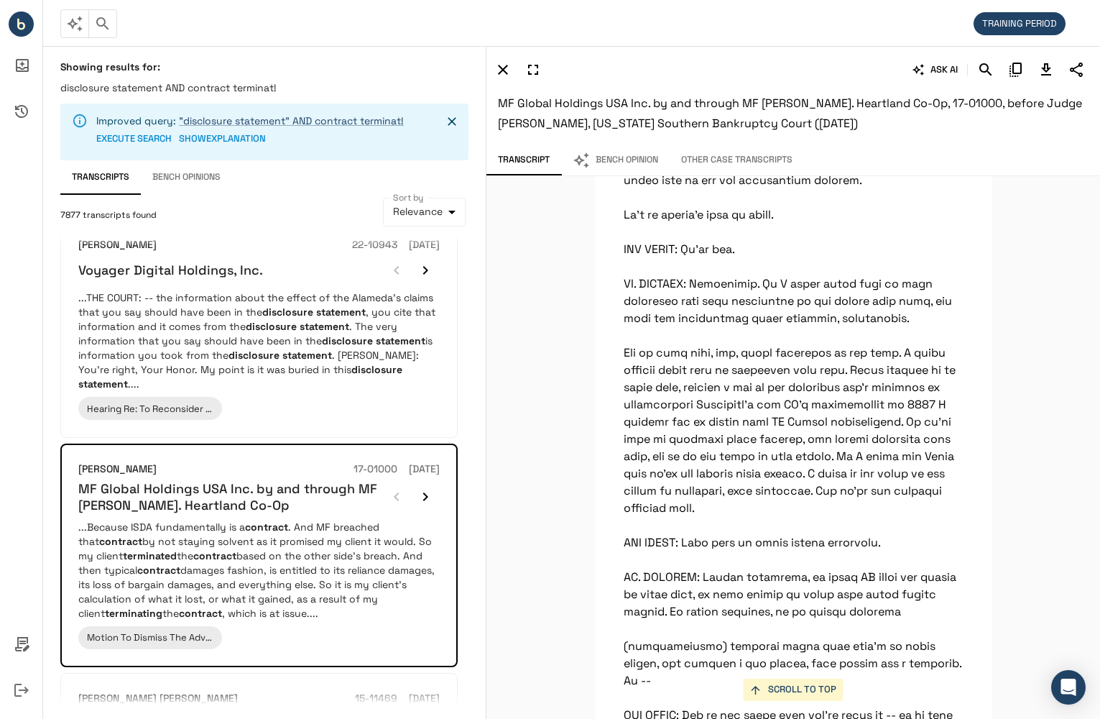
scroll to position [25509, 0]
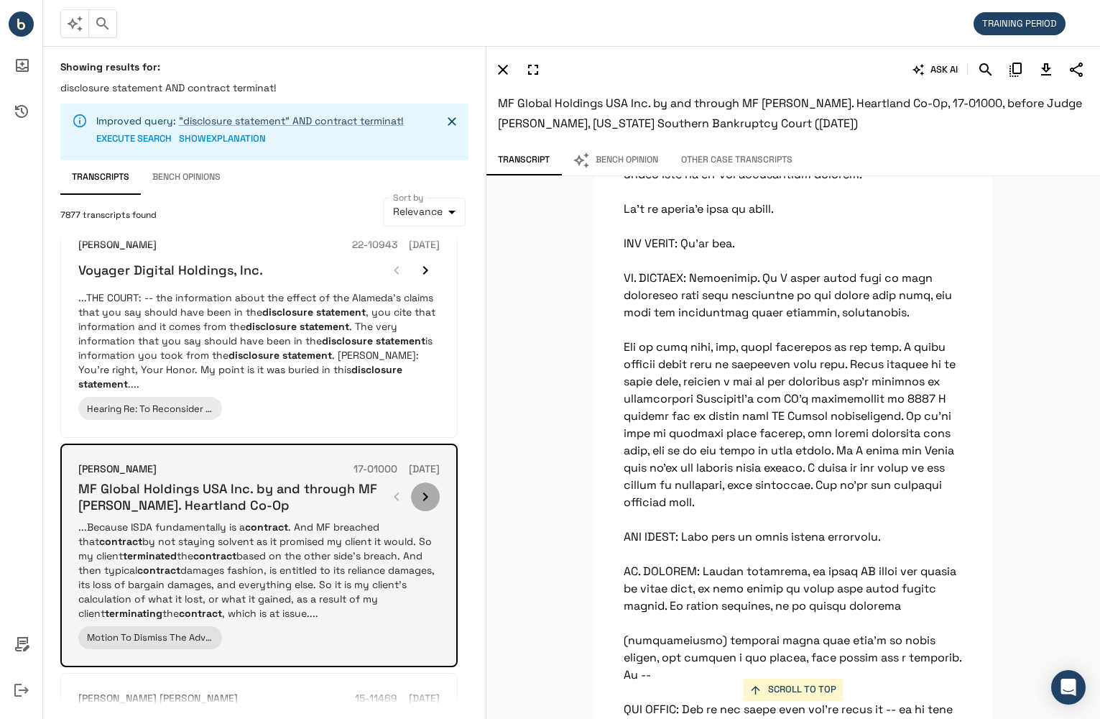
click at [431, 488] on icon "button" at bounding box center [425, 496] width 17 height 17
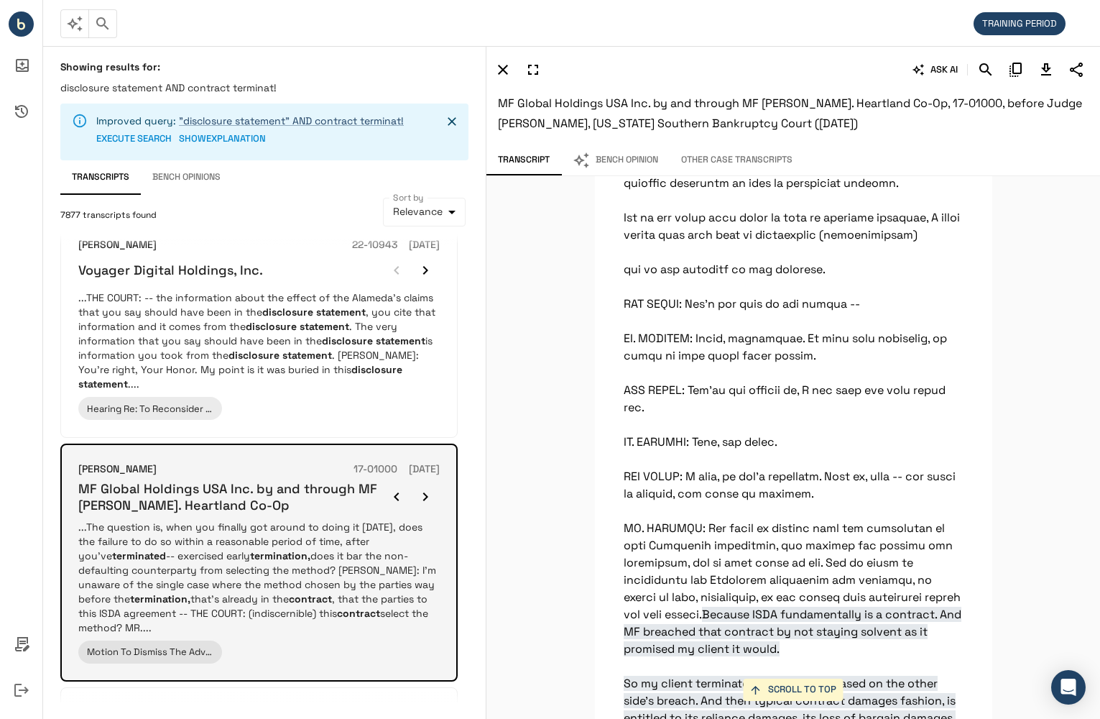
scroll to position [24684, 0]
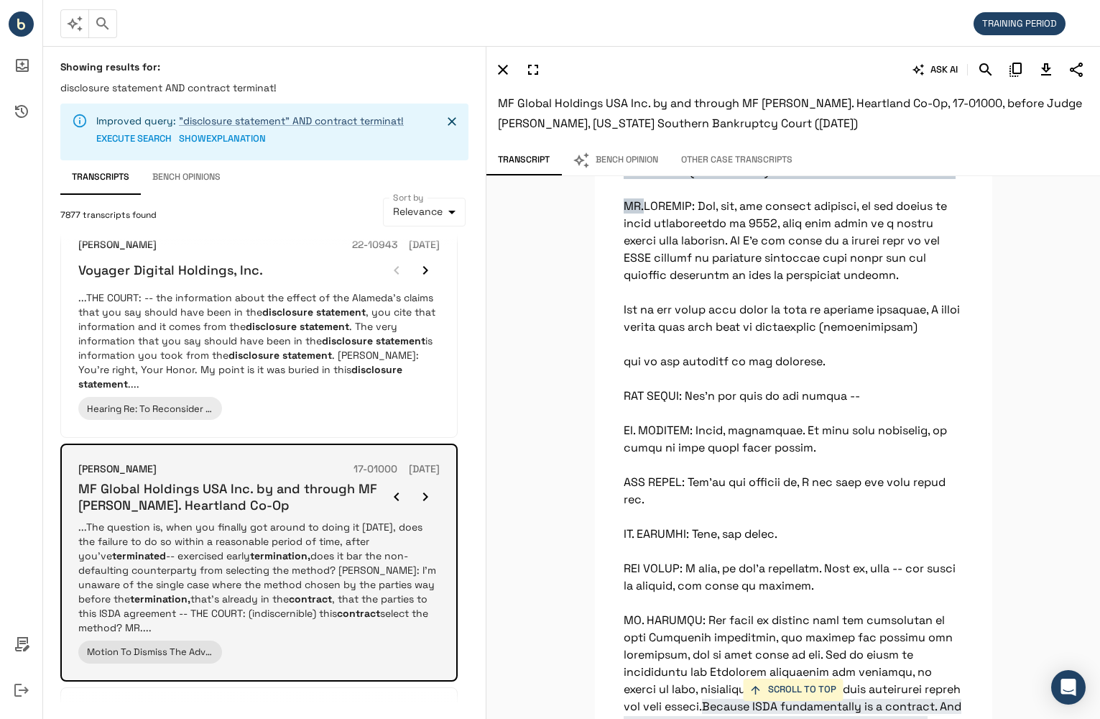
click at [425, 488] on icon "button" at bounding box center [425, 496] width 17 height 17
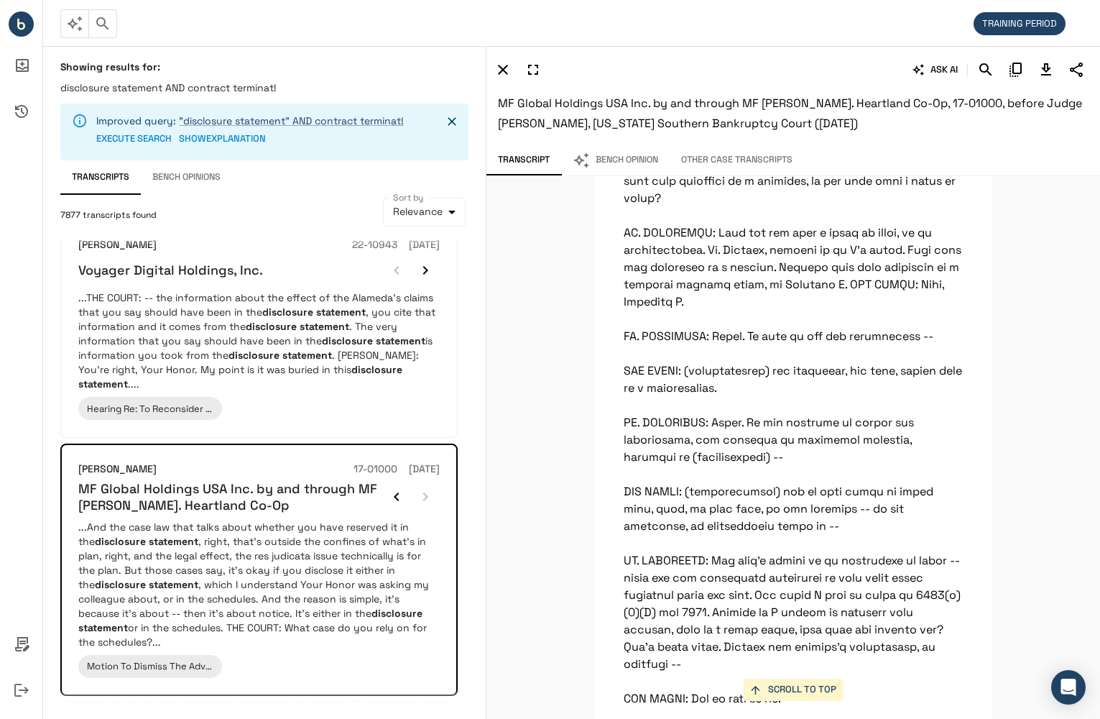
scroll to position [9595, 0]
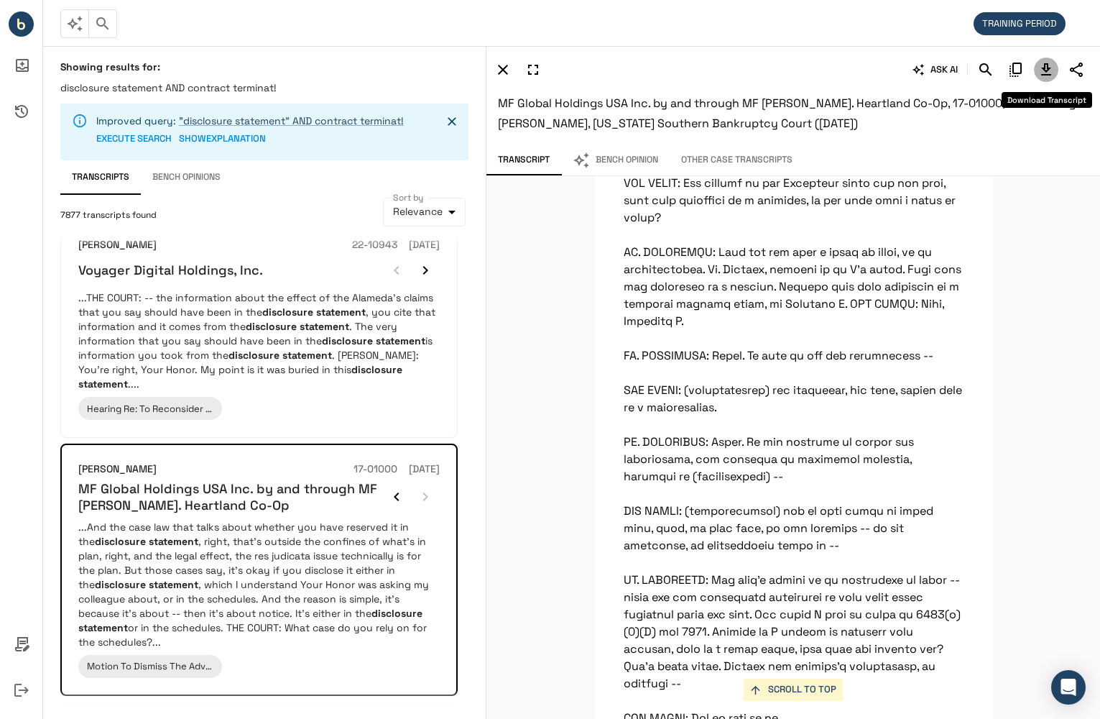
click at [1052, 67] on icon "Download Transcript" at bounding box center [1046, 69] width 17 height 17
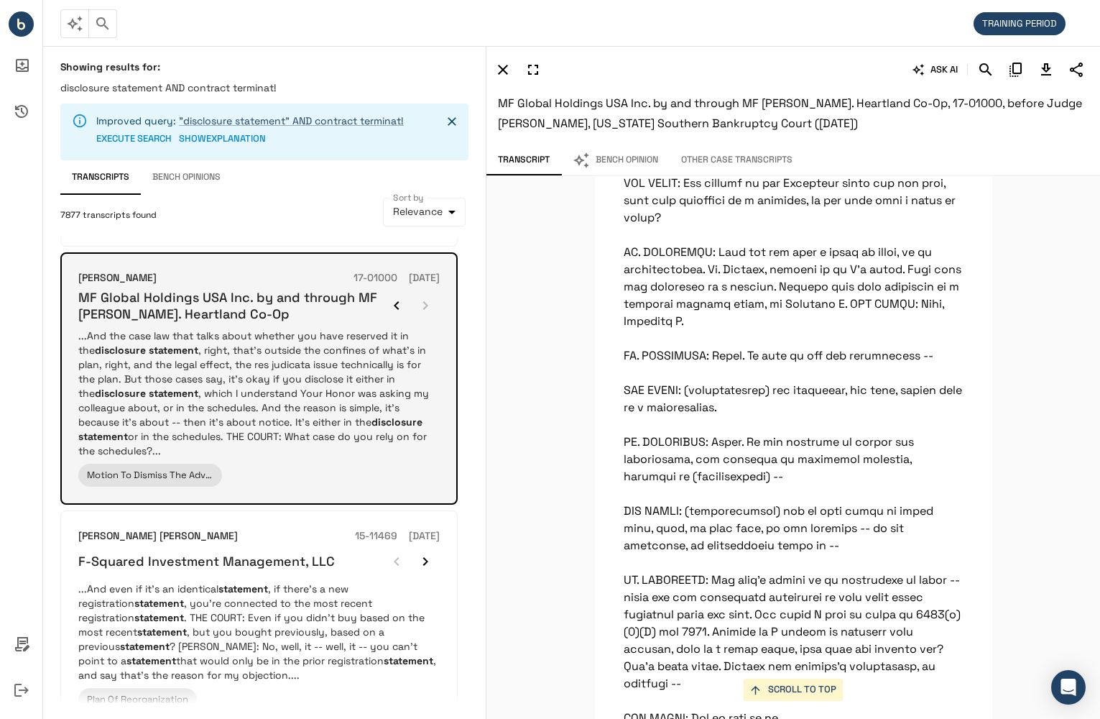
scroll to position [1366, 0]
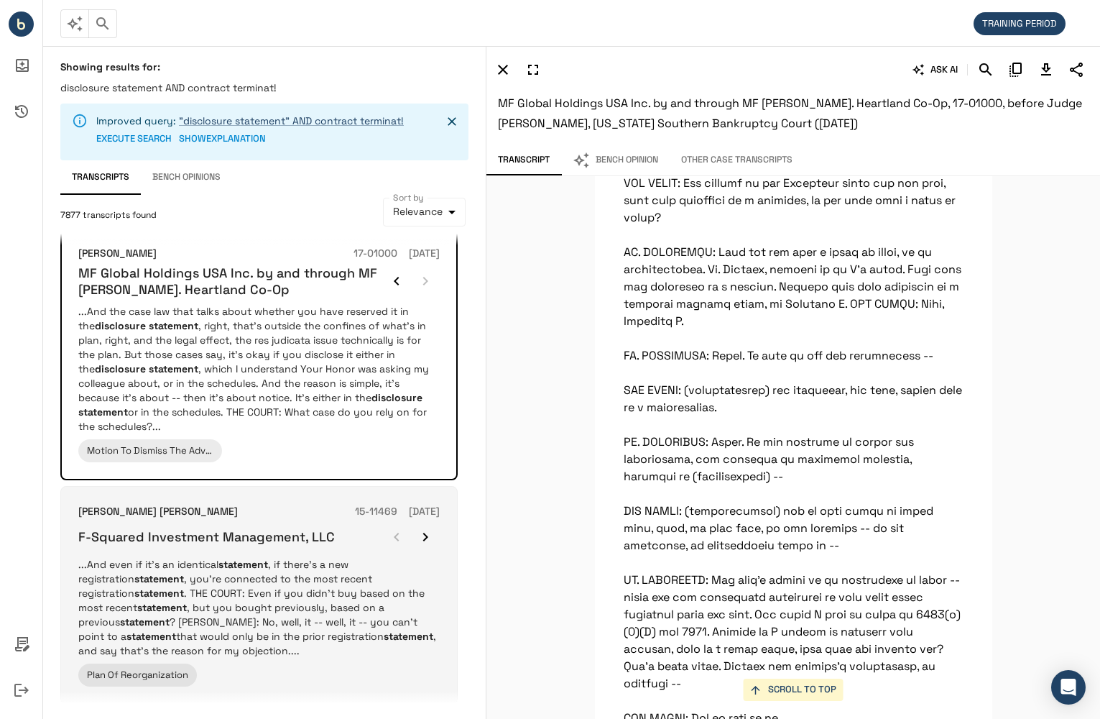
click at [351, 569] on p "...And even if it's an identical statement , if there's a new registration stat…" at bounding box center [259, 607] width 362 height 101
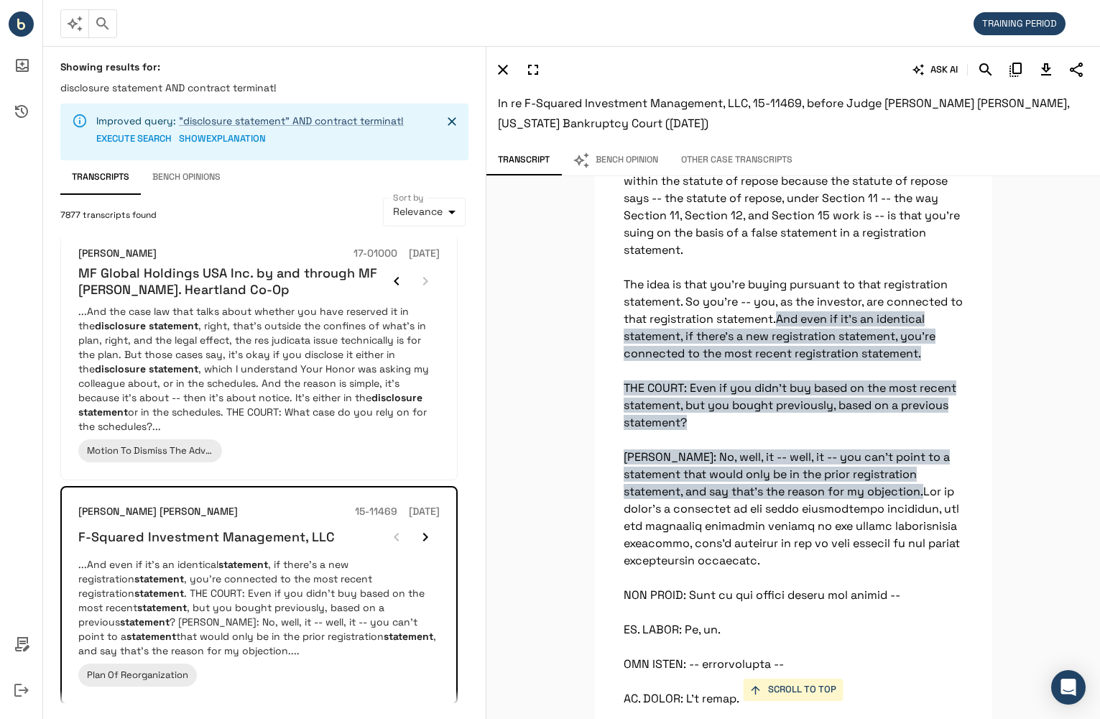
scroll to position [48335, 0]
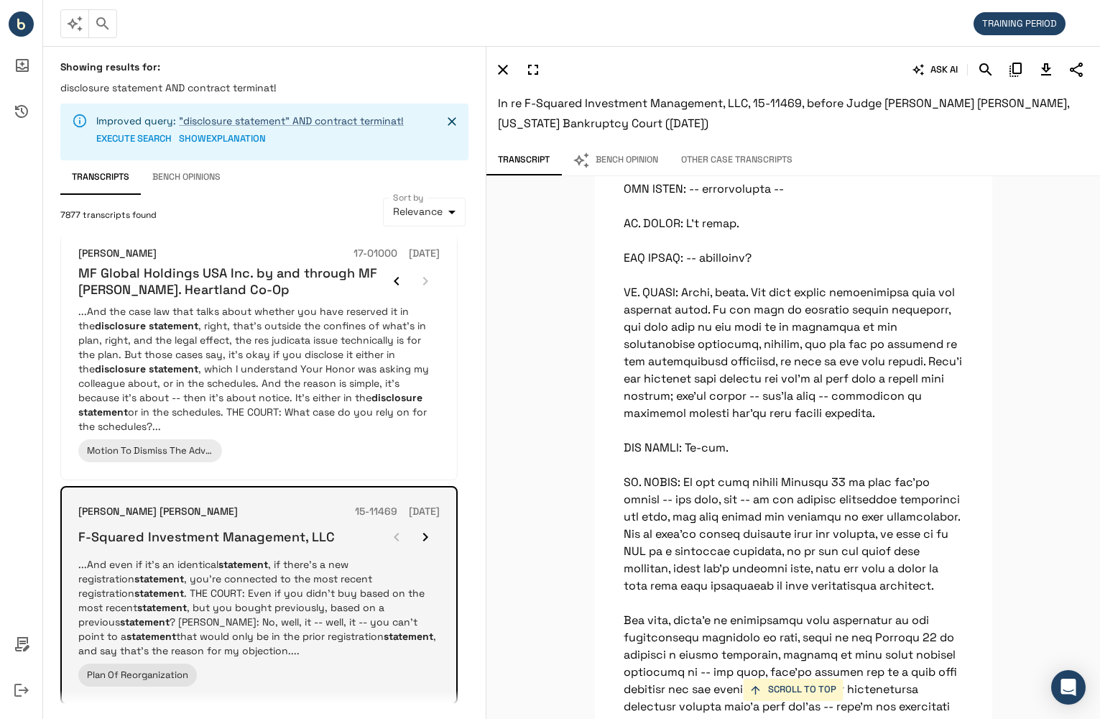
click at [430, 528] on icon "button" at bounding box center [425, 536] width 17 height 17
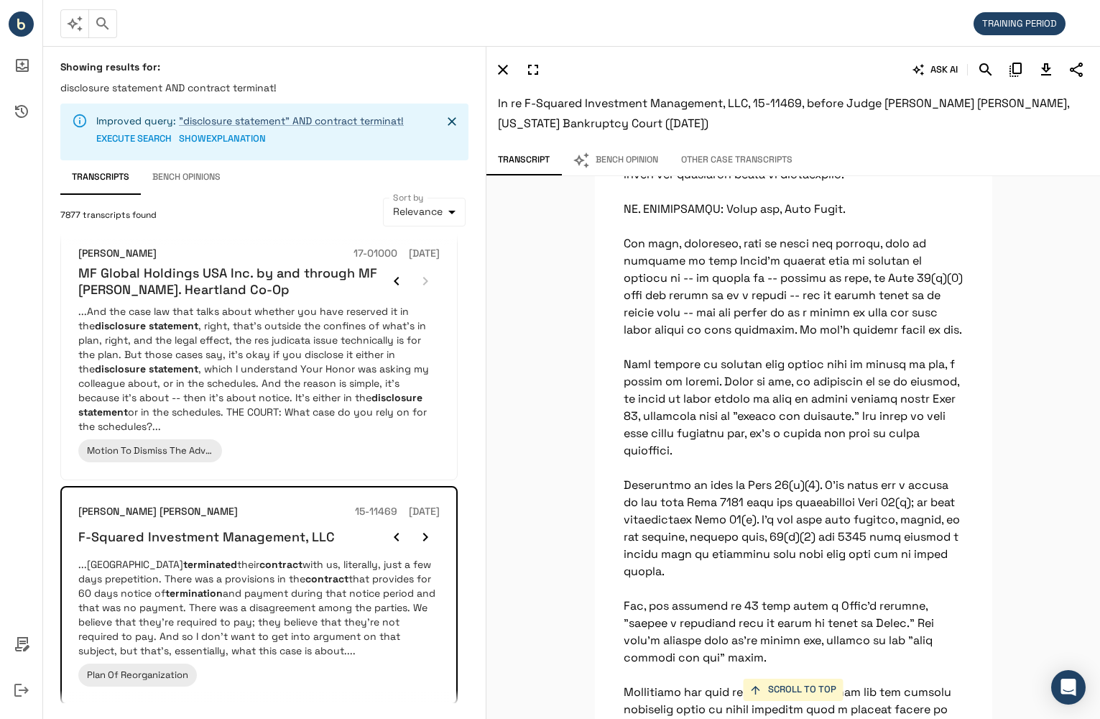
scroll to position [4551, 0]
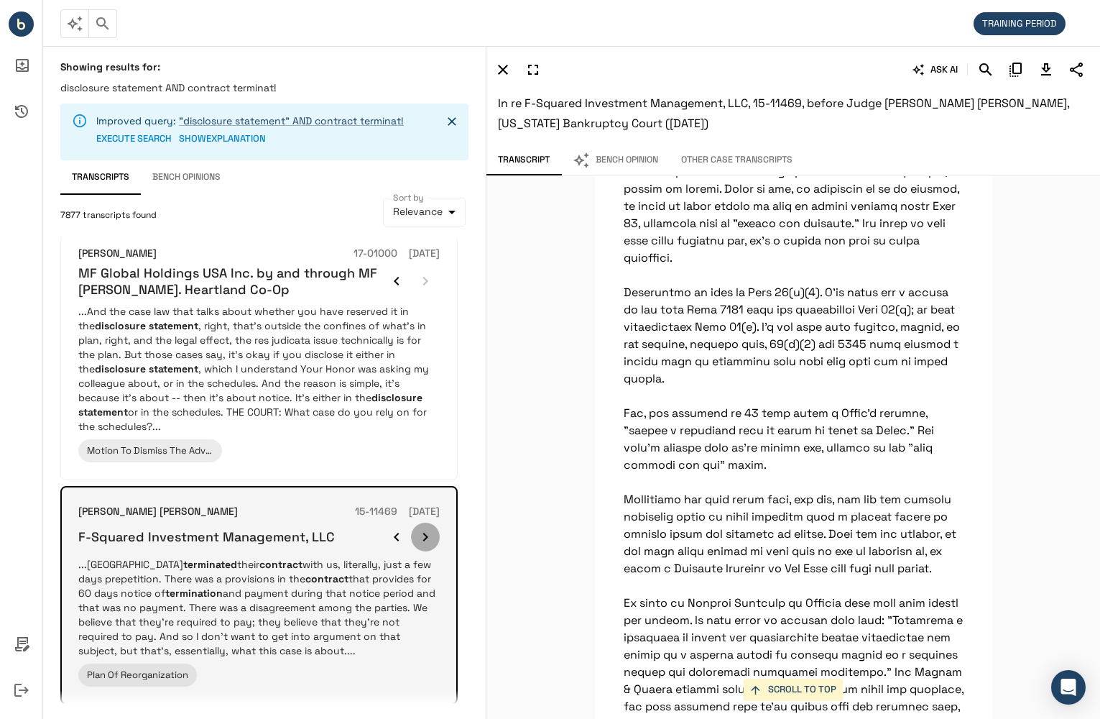
click at [423, 528] on icon "button" at bounding box center [425, 536] width 17 height 17
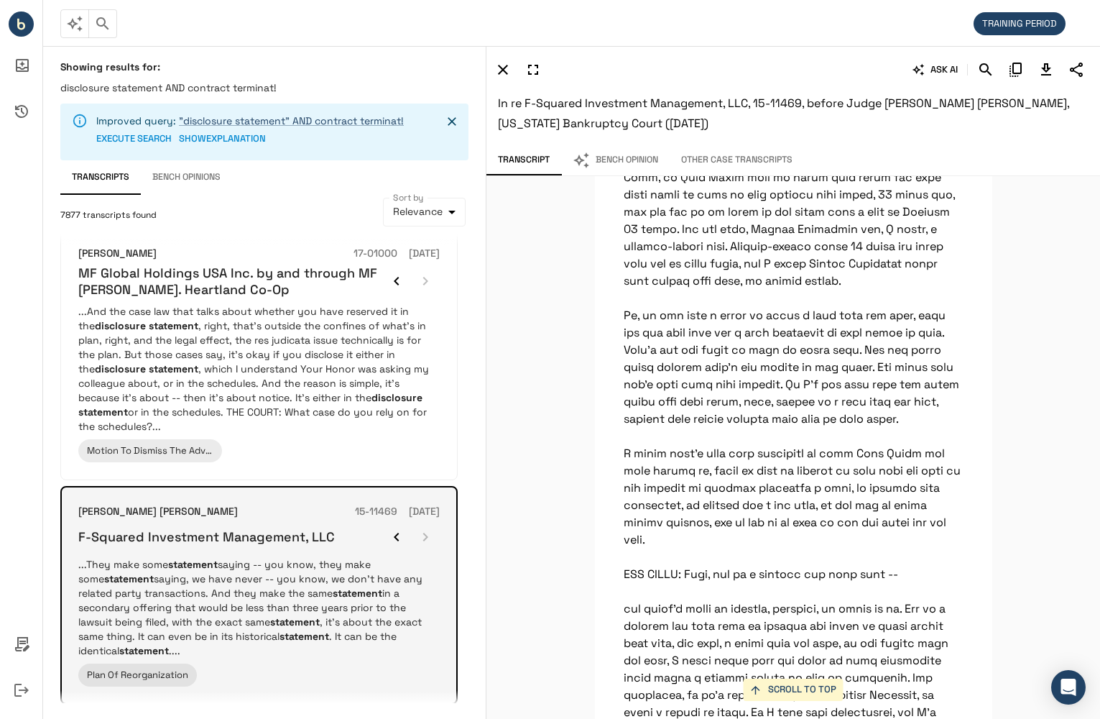
scroll to position [48016, 0]
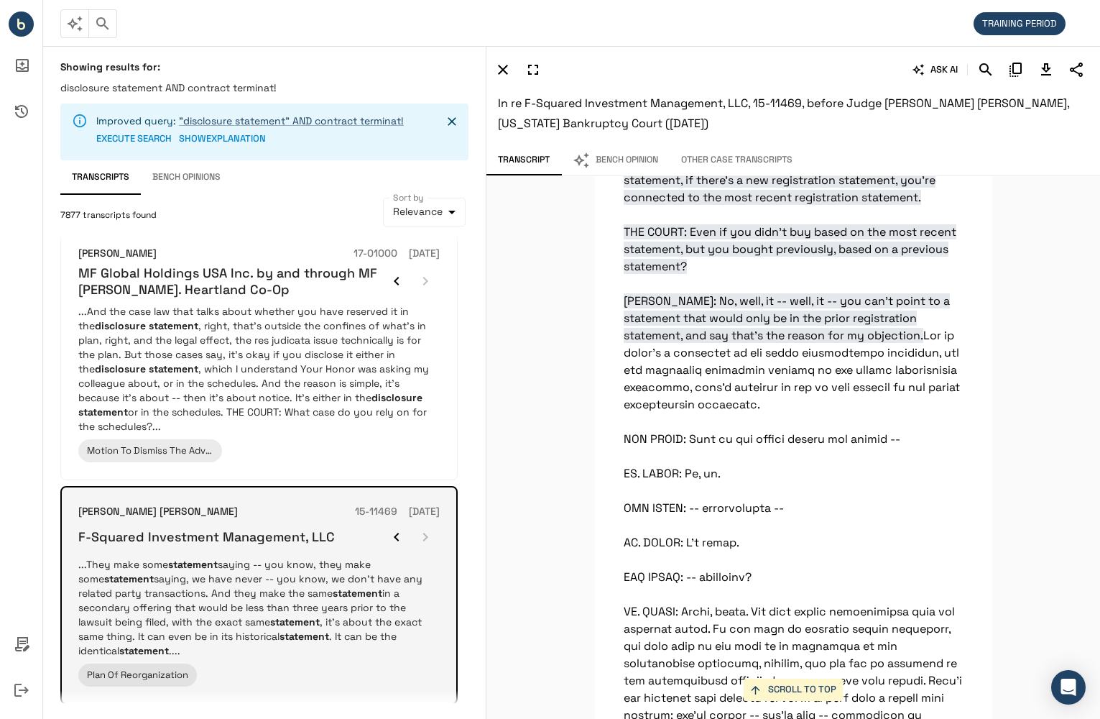
click at [423, 523] on div at bounding box center [411, 537] width 58 height 29
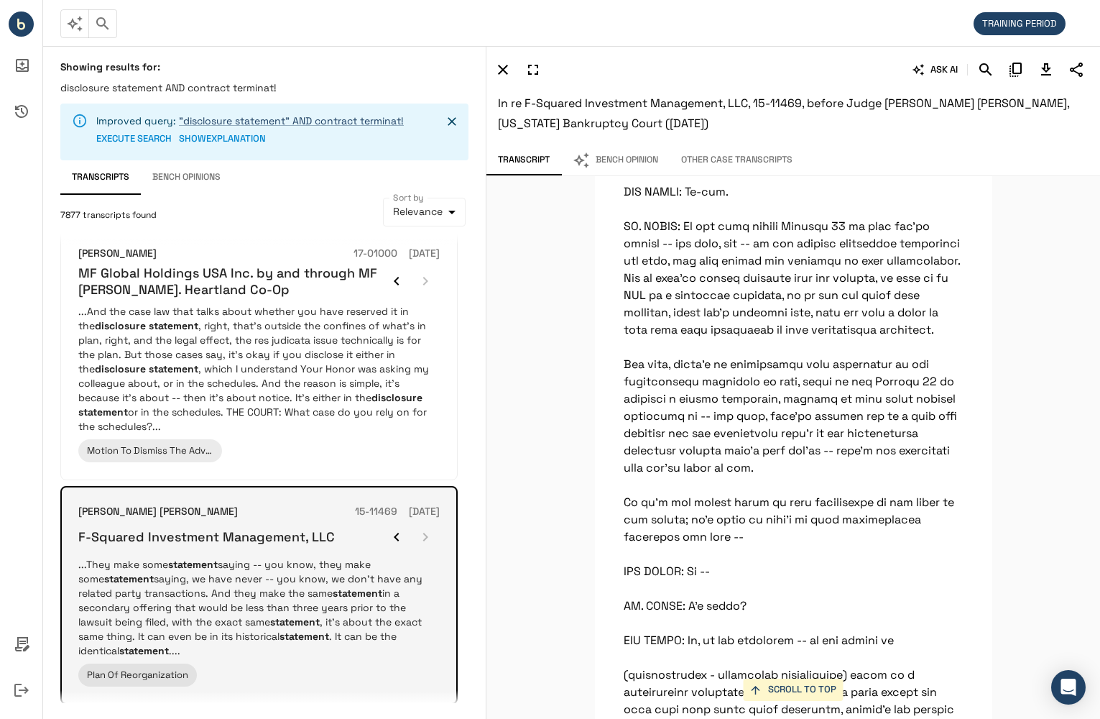
scroll to position [1653, 0]
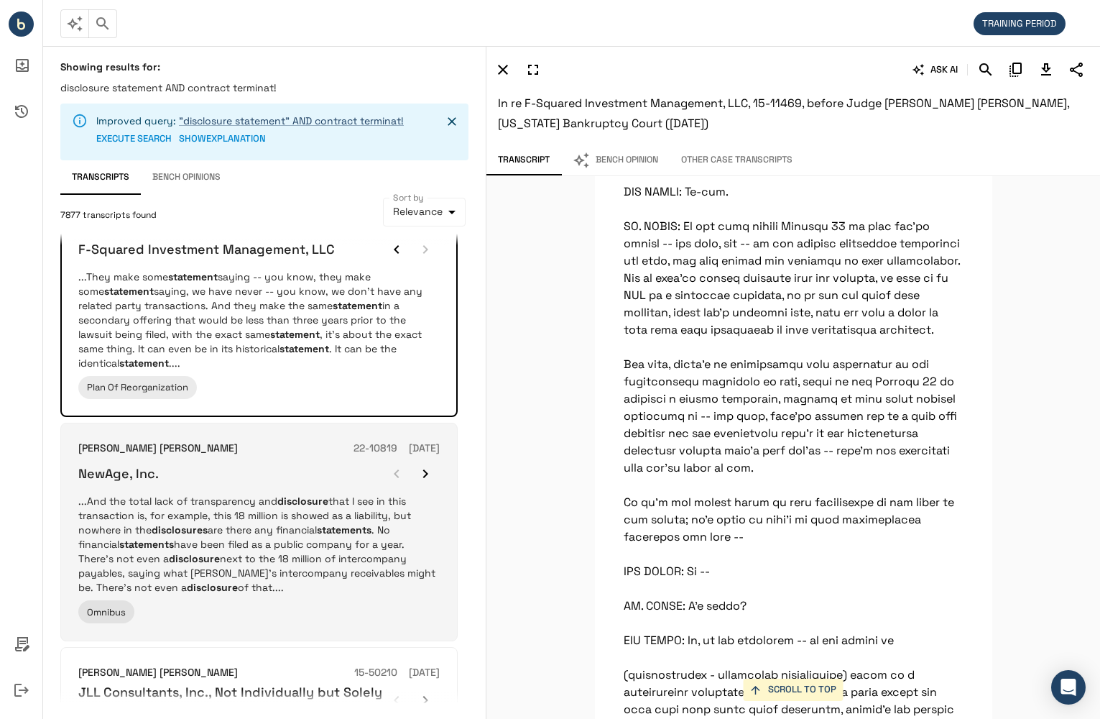
click at [335, 551] on p "...And the total lack of transparency and disclosure that I see in this transac…" at bounding box center [259, 544] width 362 height 101
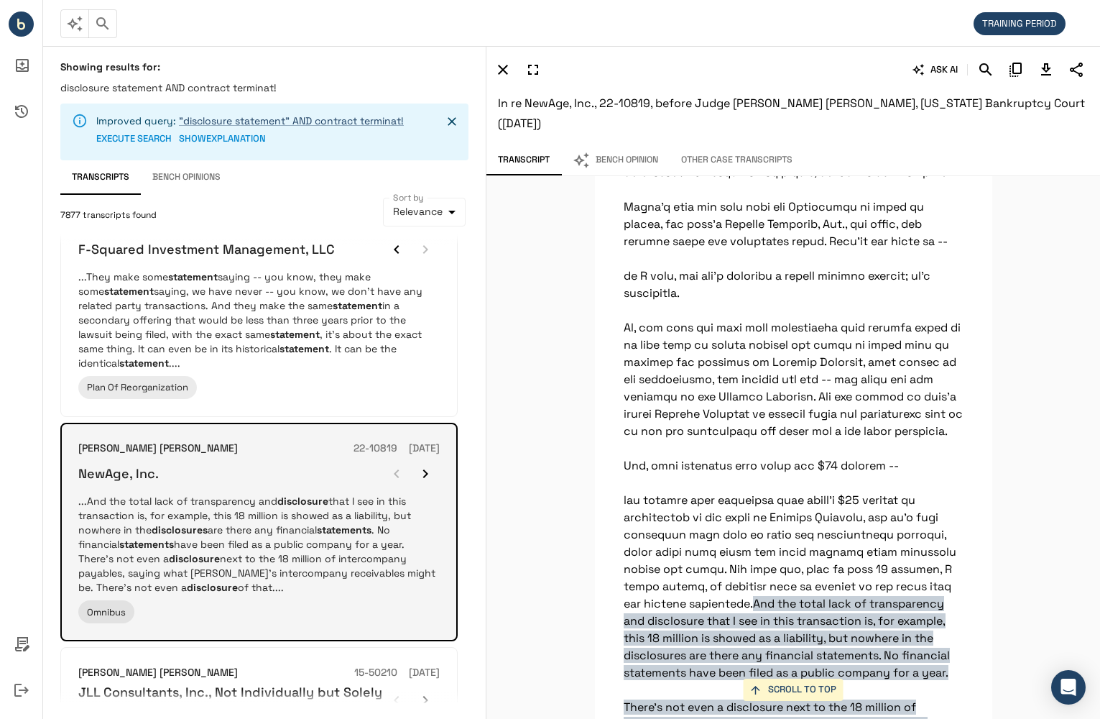
scroll to position [33404, 0]
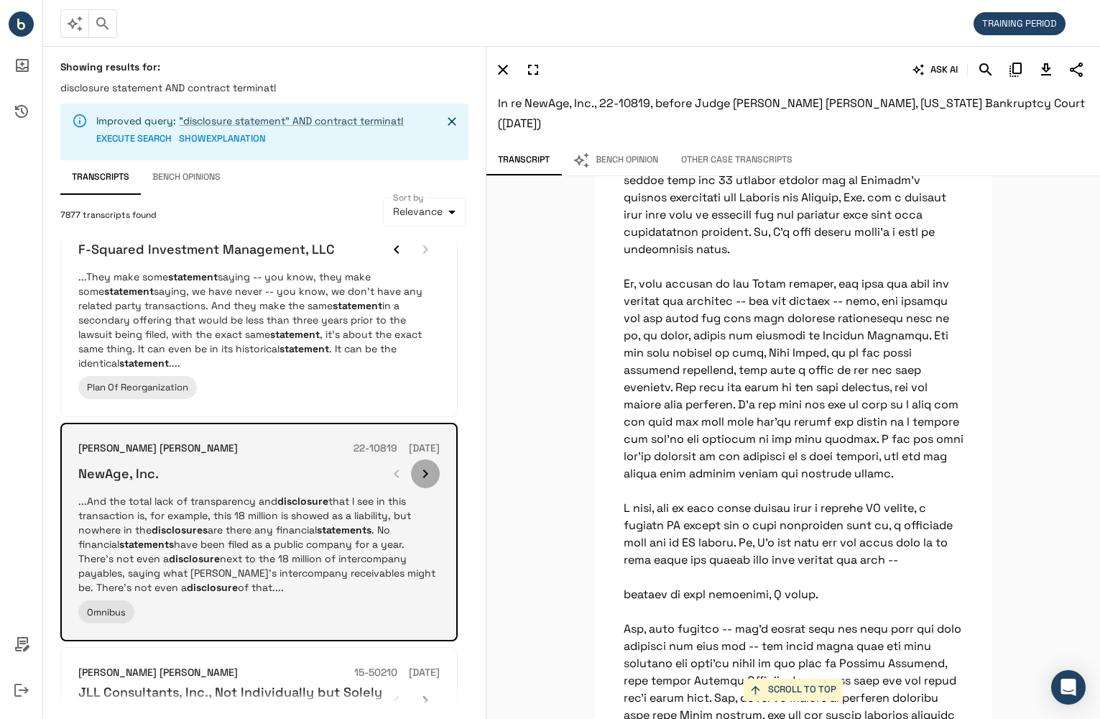
click at [428, 465] on icon "button" at bounding box center [425, 473] width 17 height 17
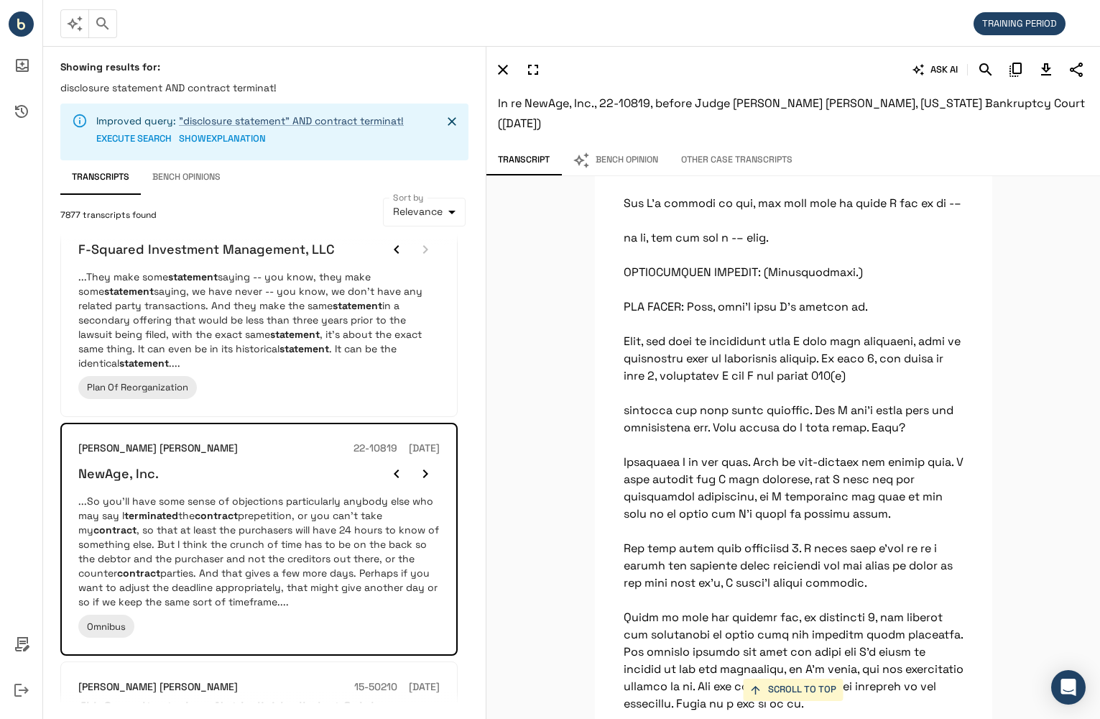
scroll to position [59261, 0]
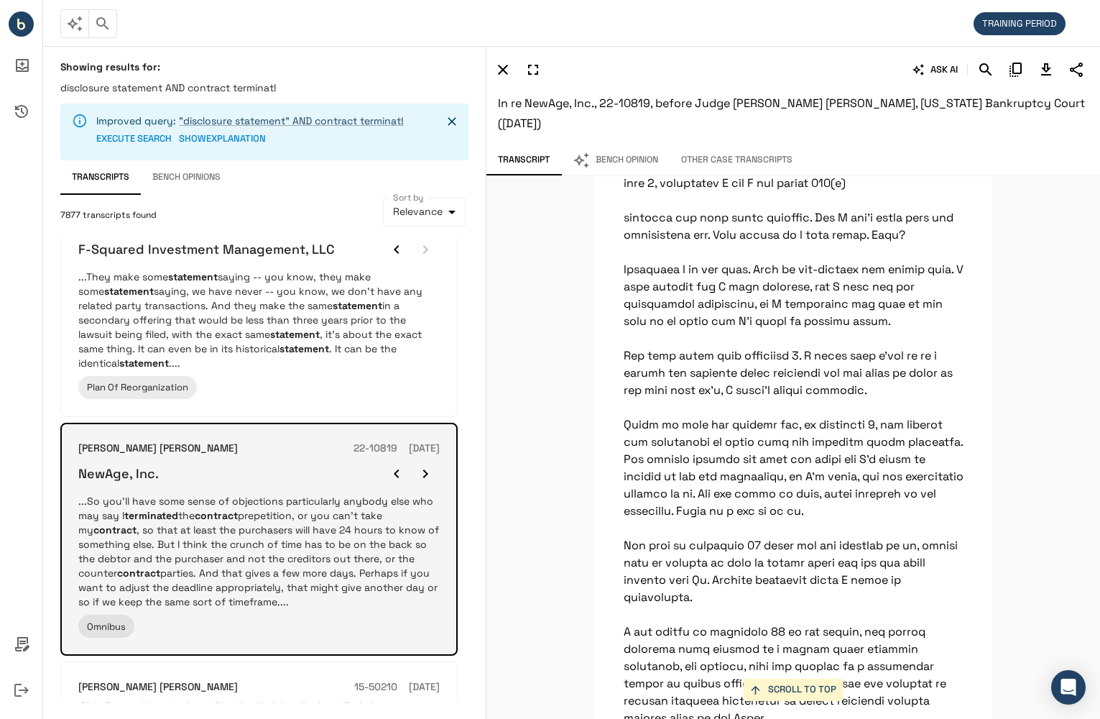
click at [426, 465] on icon "button" at bounding box center [425, 473] width 17 height 17
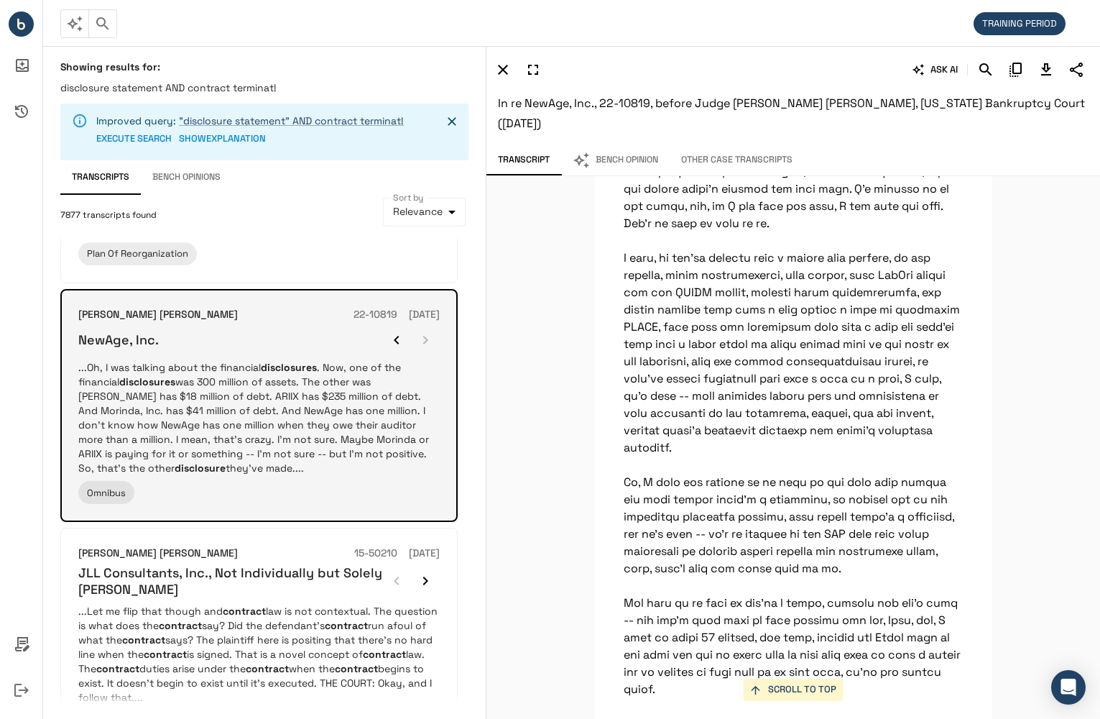
scroll to position [1797, 0]
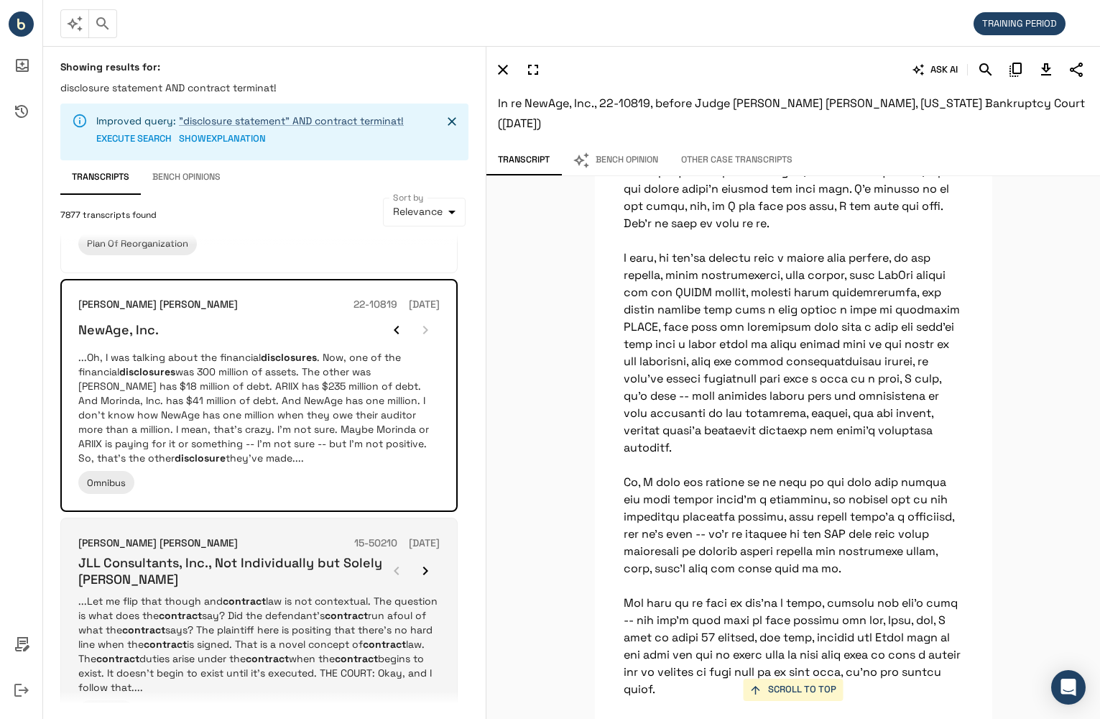
click at [331, 609] on em "contract" at bounding box center [346, 615] width 43 height 13
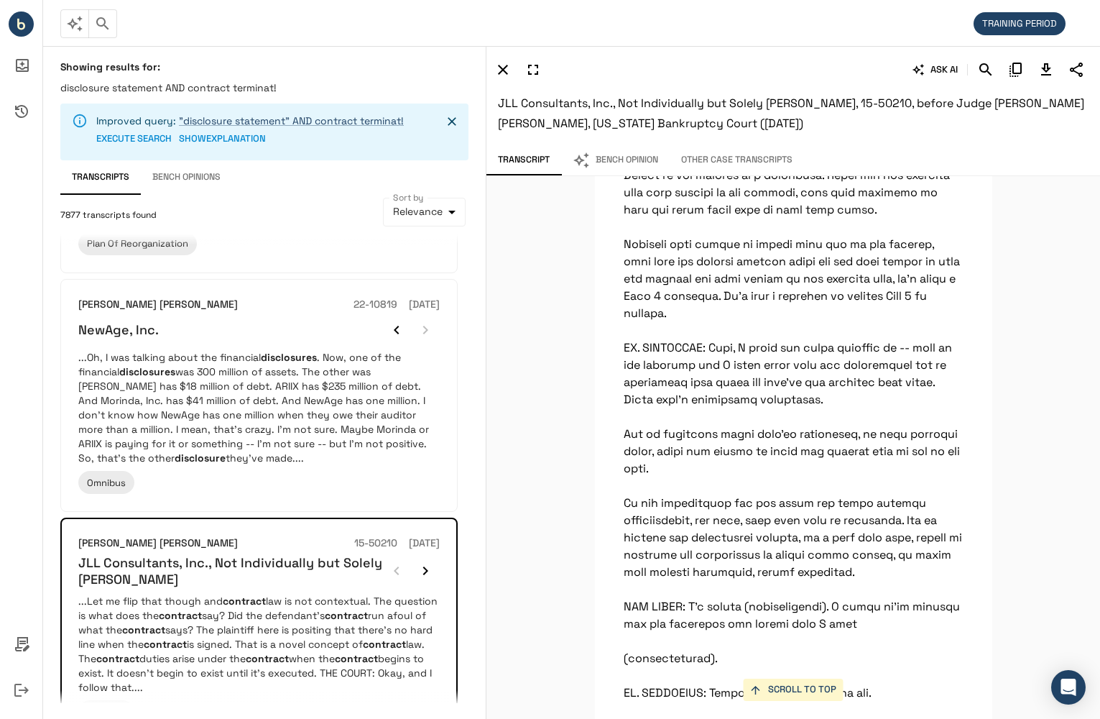
scroll to position [38459, 0]
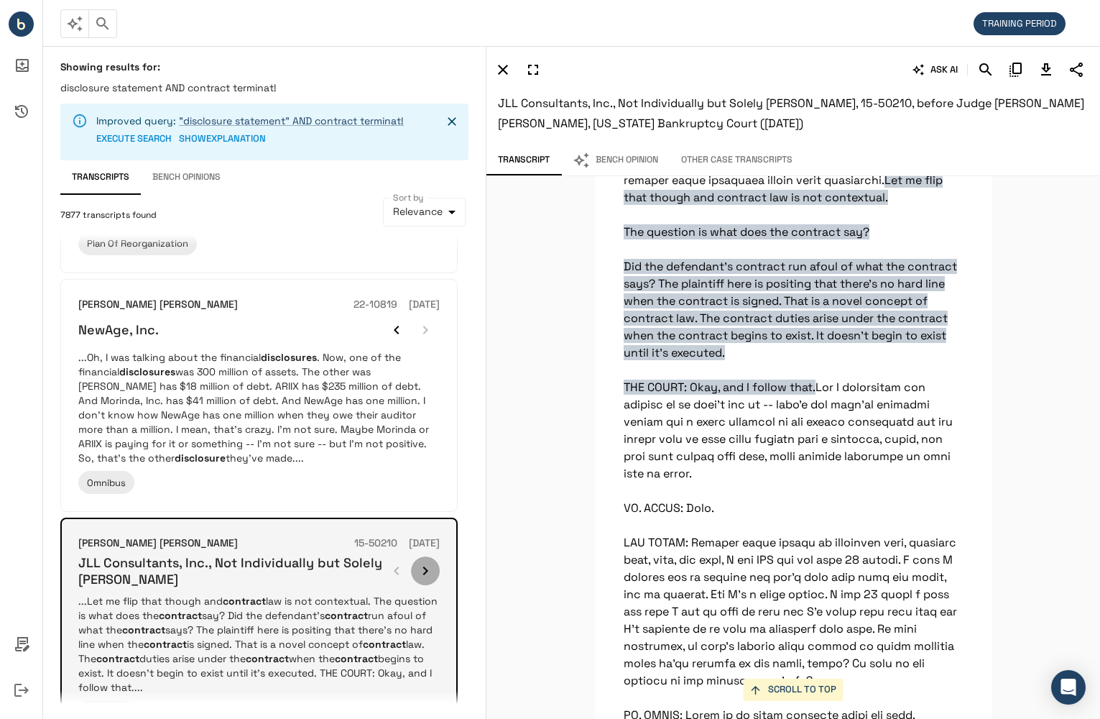
click at [428, 566] on icon "button" at bounding box center [425, 570] width 5 height 9
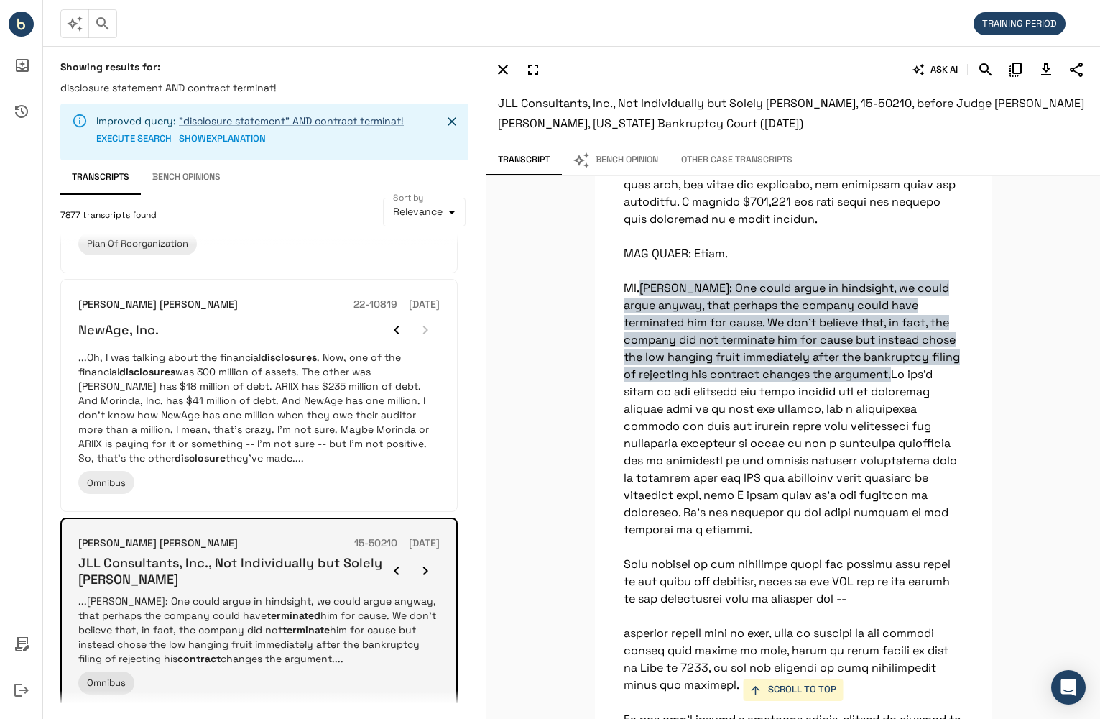
scroll to position [31489, 0]
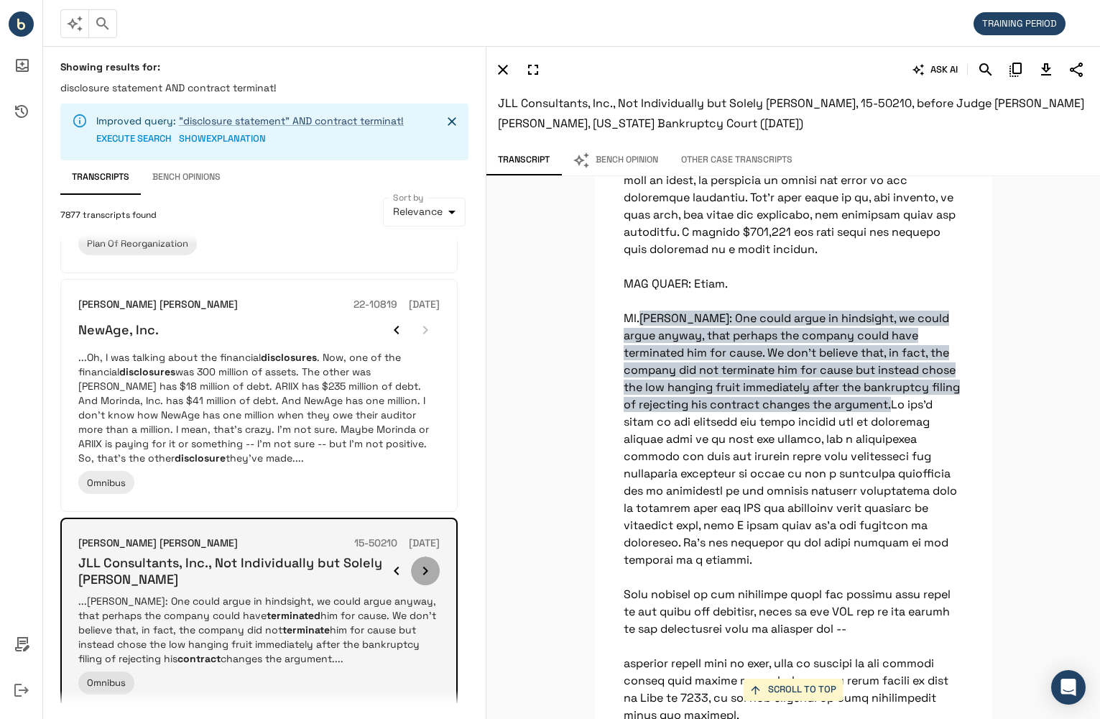
click at [428, 566] on icon "button" at bounding box center [425, 570] width 5 height 9
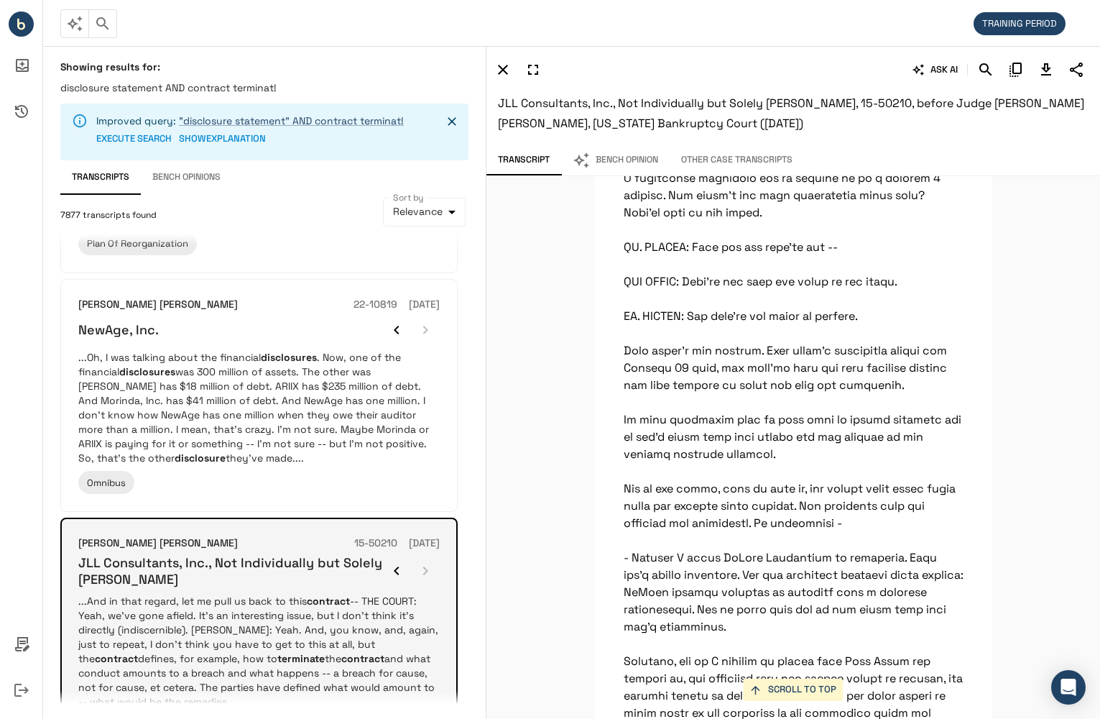
scroll to position [14143, 0]
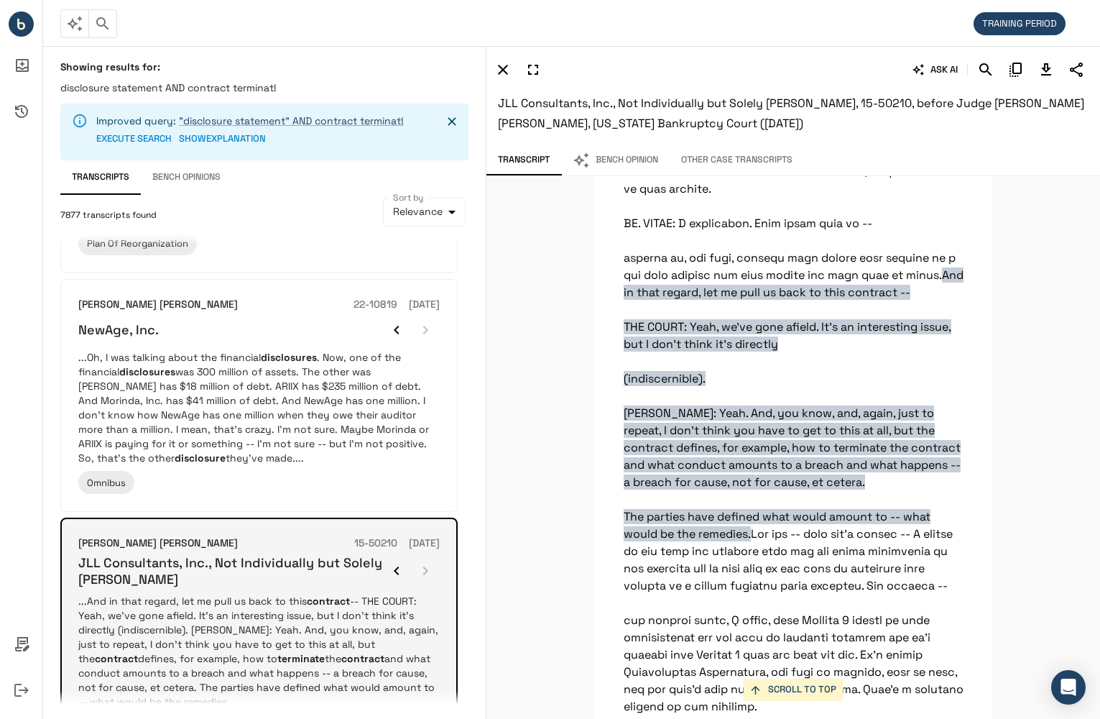
click at [428, 556] on div at bounding box center [411, 570] width 58 height 29
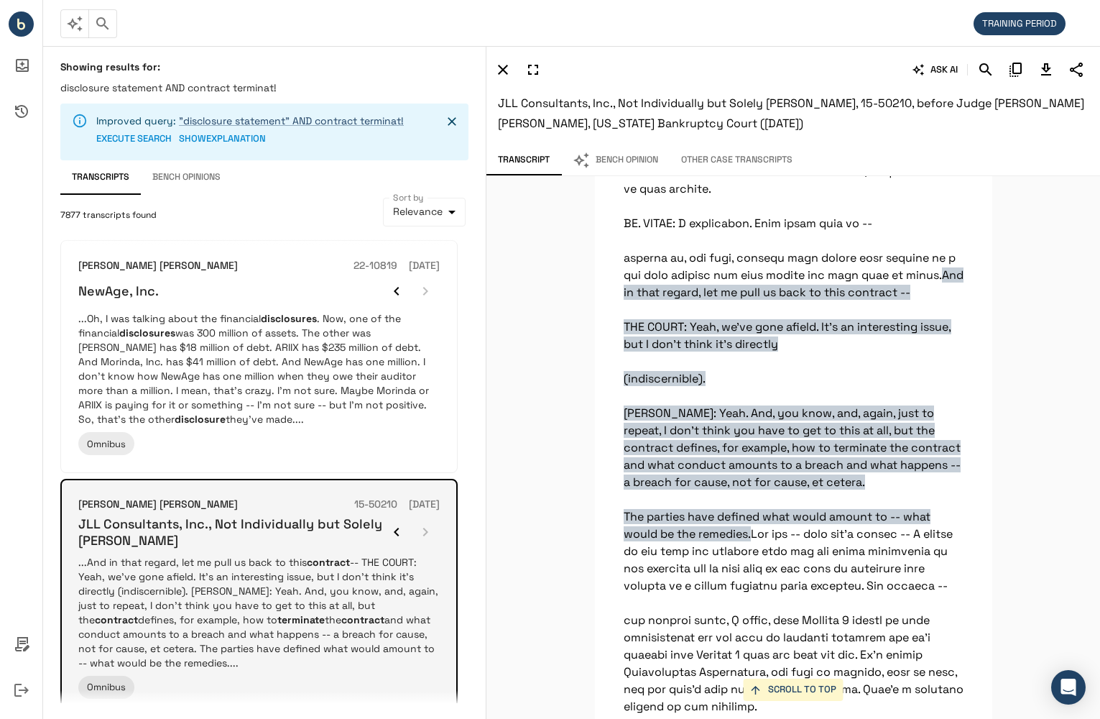
scroll to position [1857, 0]
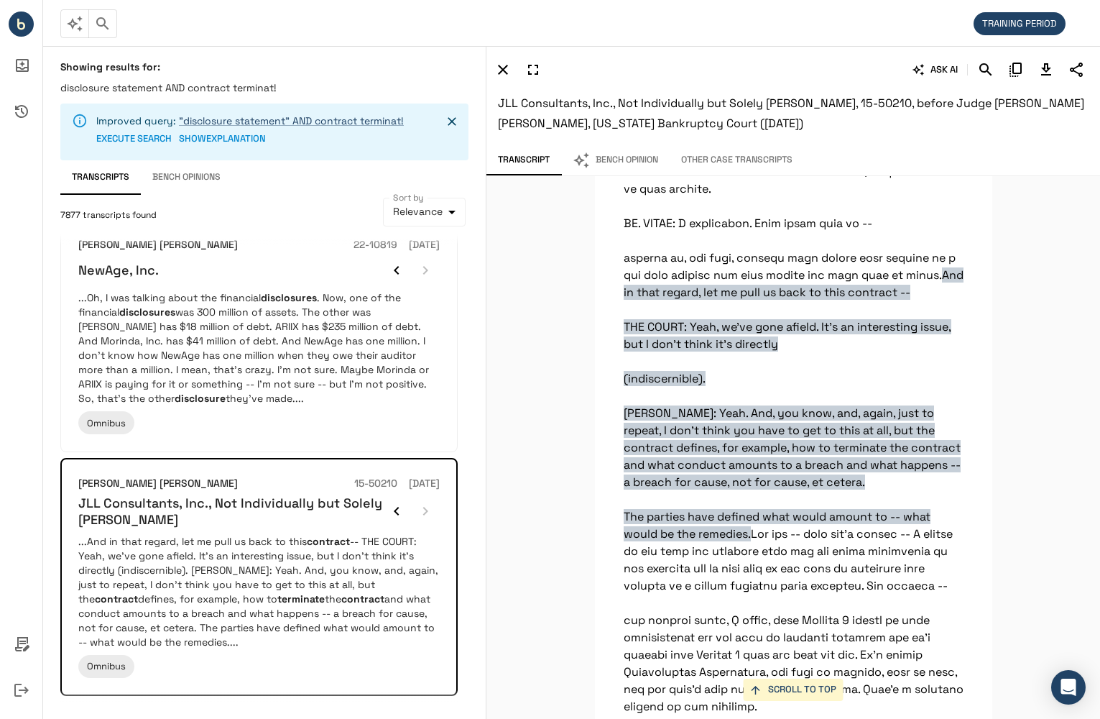
click at [160, 709] on button "3" at bounding box center [155, 720] width 23 height 23
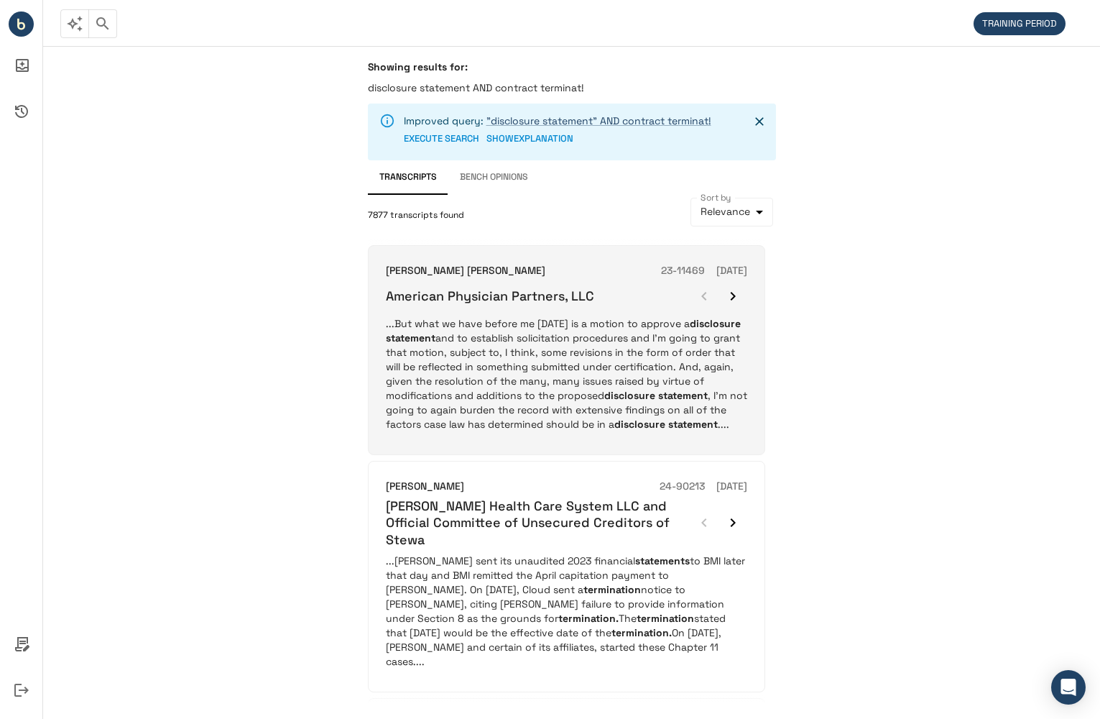
click at [730, 299] on icon "button" at bounding box center [733, 296] width 17 height 17
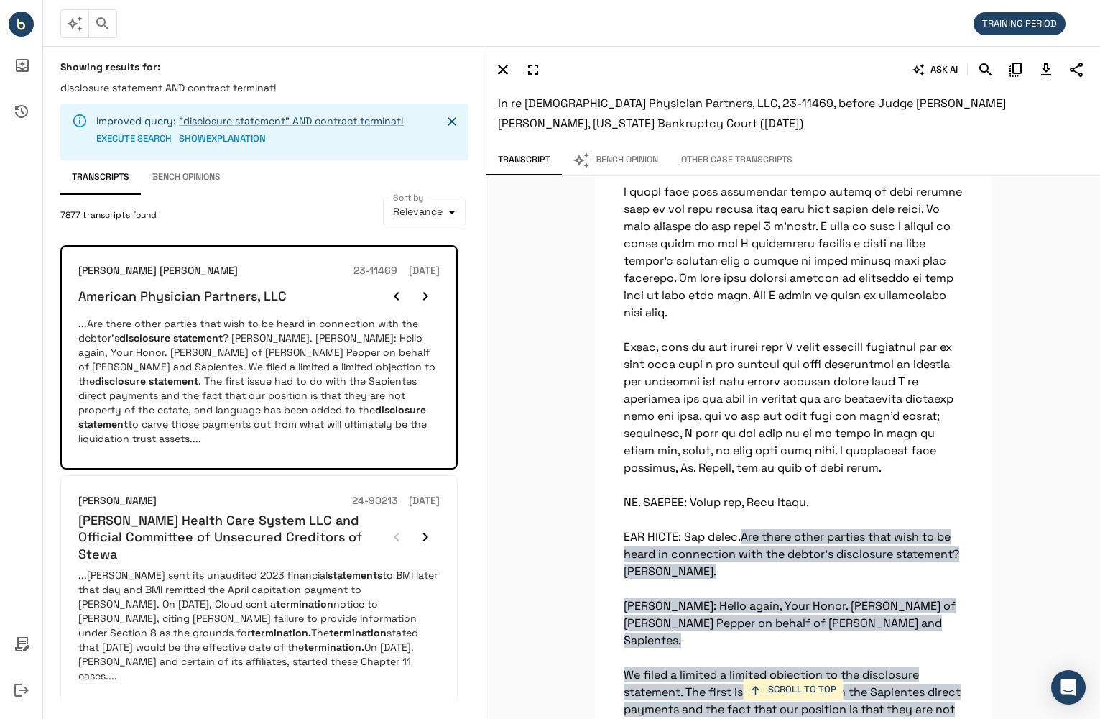
scroll to position [15885, 0]
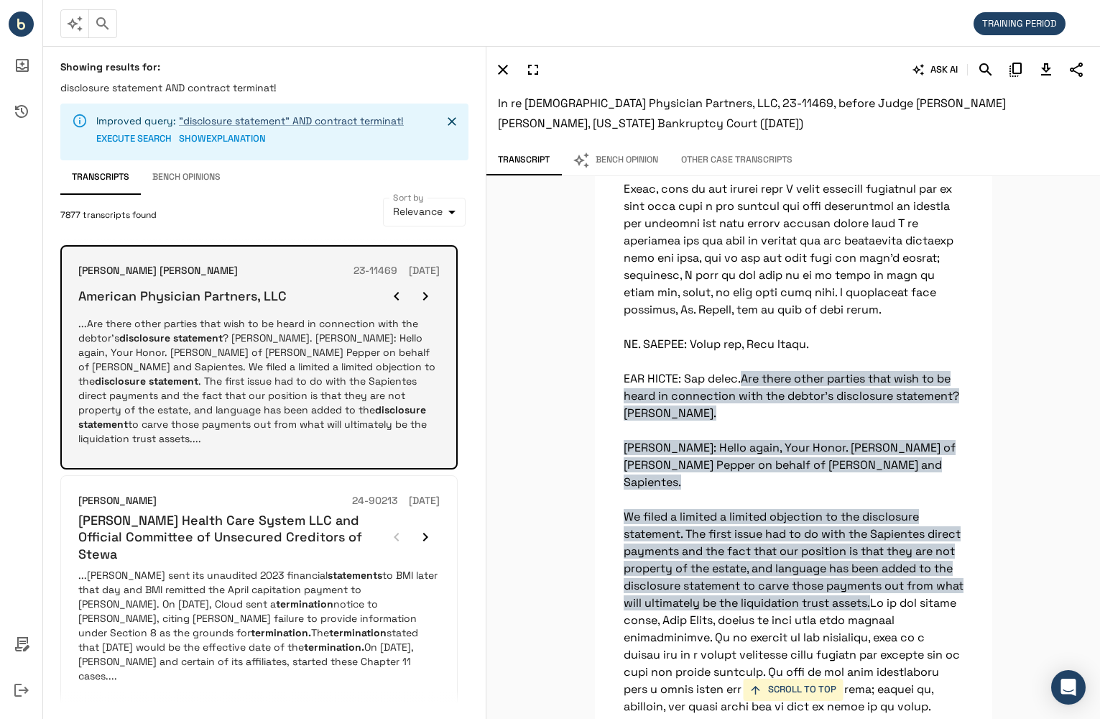
click at [420, 293] on icon "button" at bounding box center [425, 296] width 17 height 17
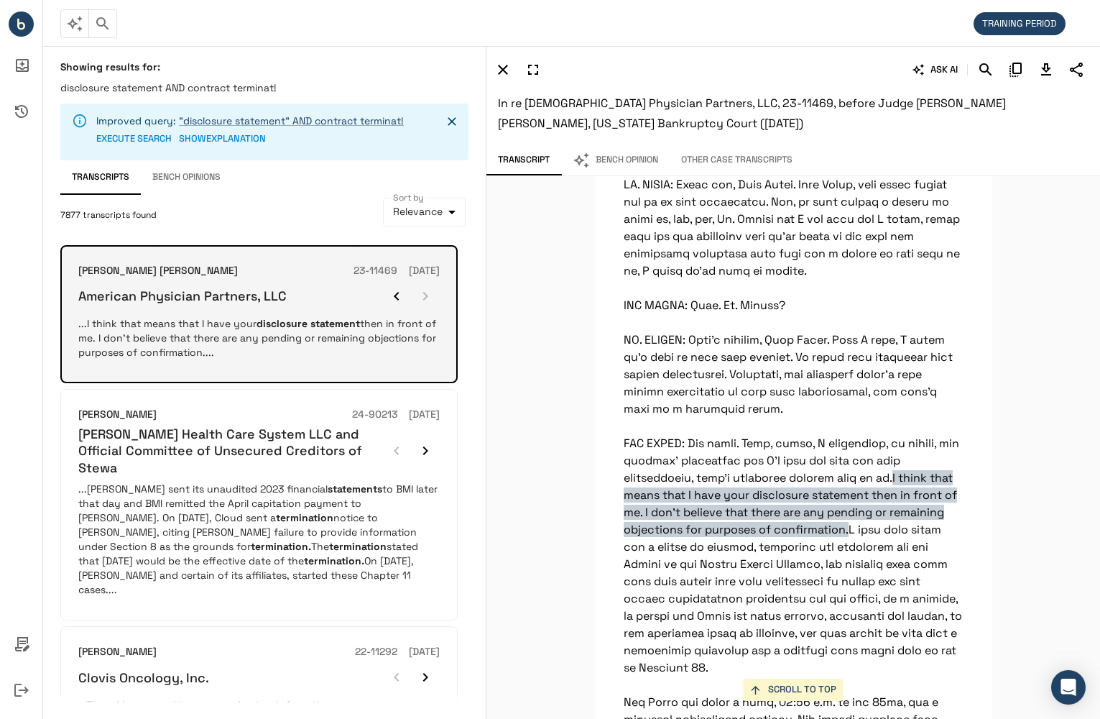
scroll to position [25003, 0]
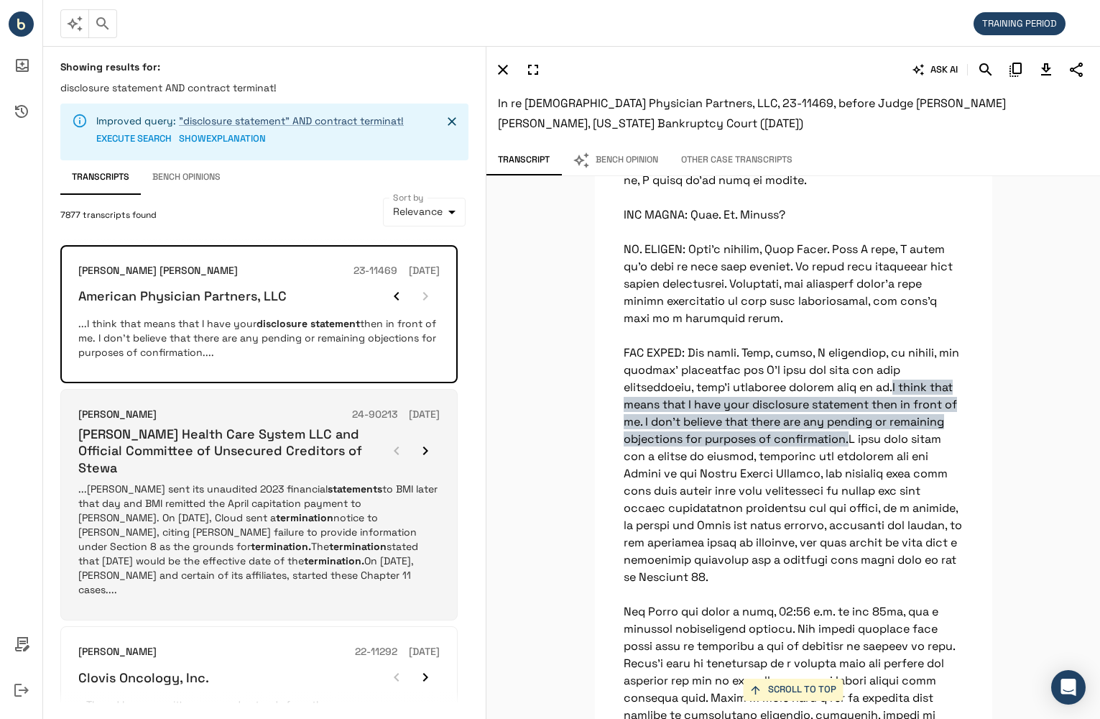
click at [296, 487] on p "...Steward sent its unaudited 2023 financial statements to BMI later that day a…" at bounding box center [259, 539] width 362 height 115
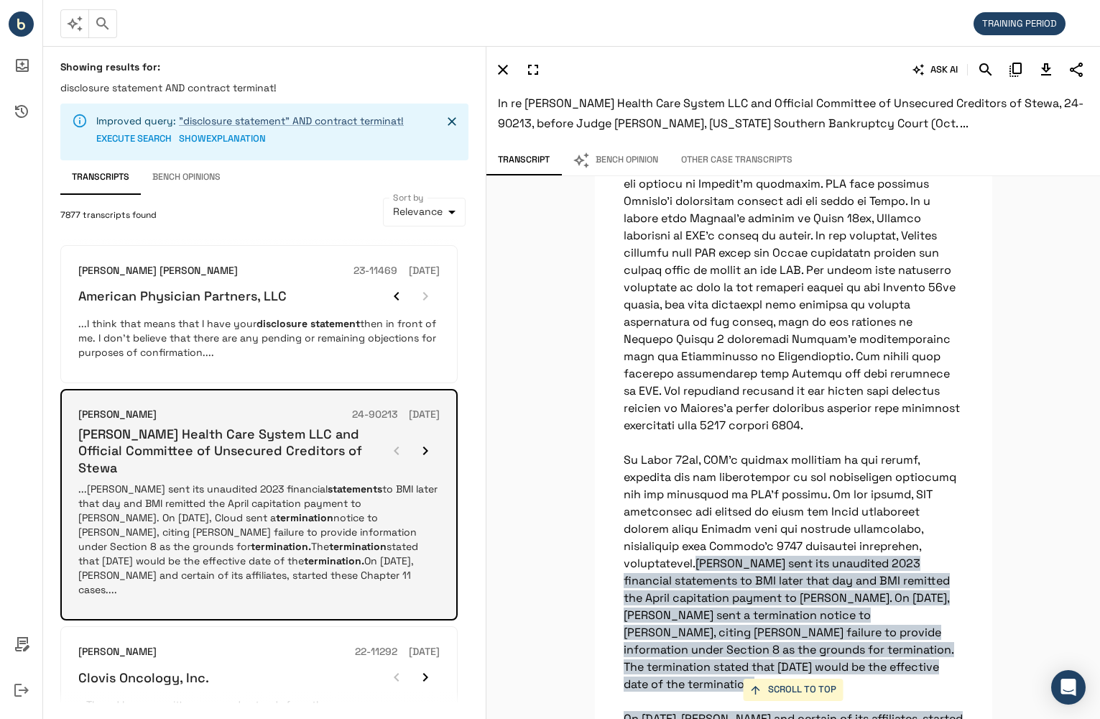
scroll to position [4103, 0]
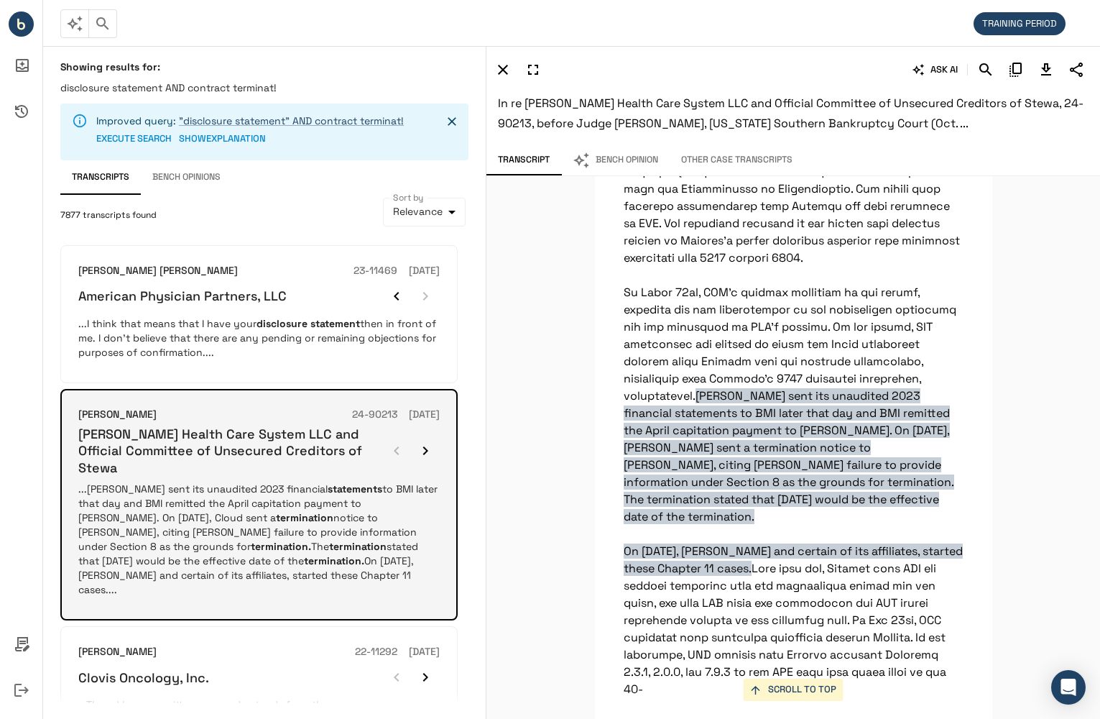
click at [431, 442] on icon "button" at bounding box center [425, 450] width 17 height 17
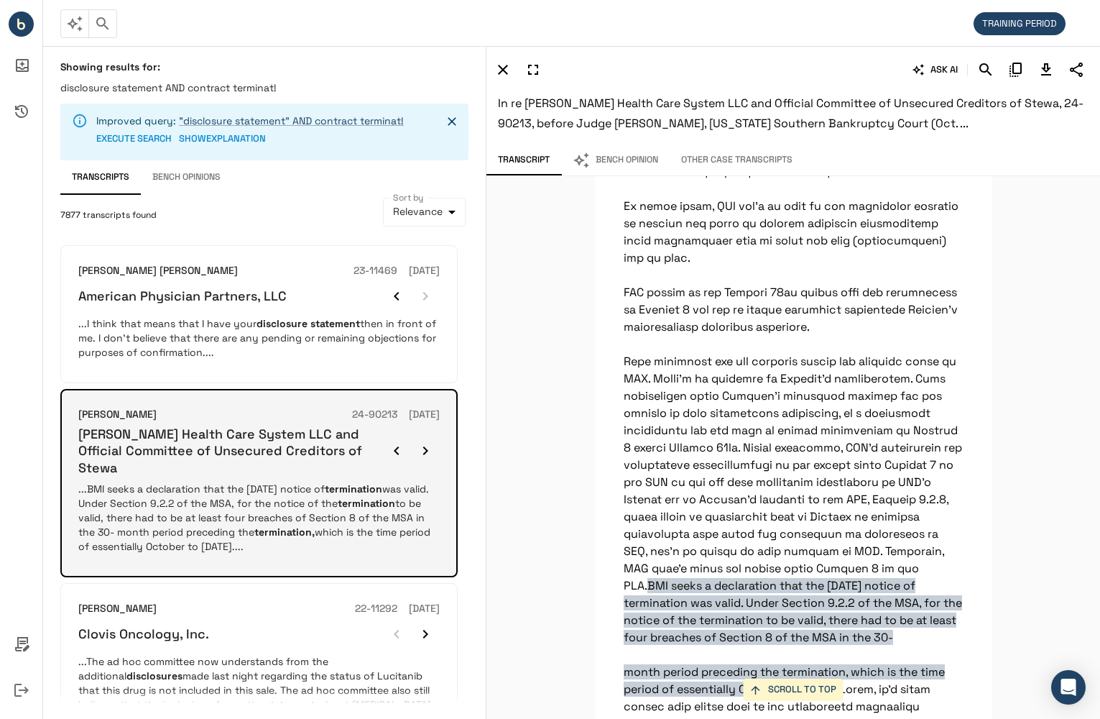
scroll to position [7337, 0]
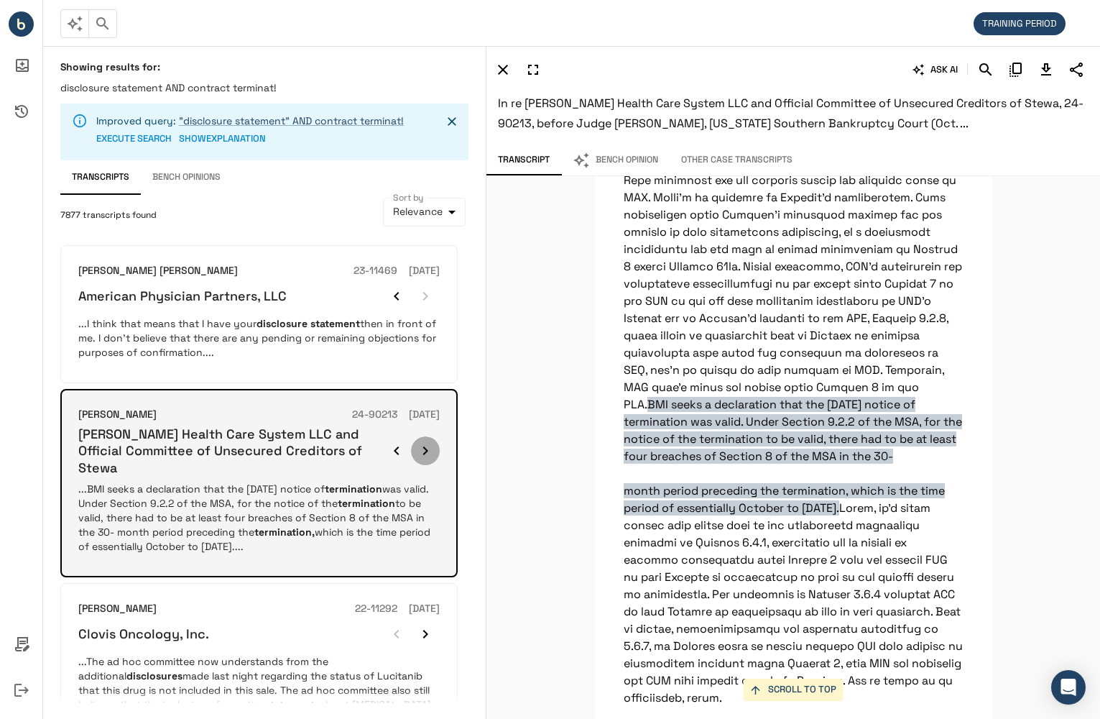
click at [430, 442] on icon "button" at bounding box center [425, 450] width 17 height 17
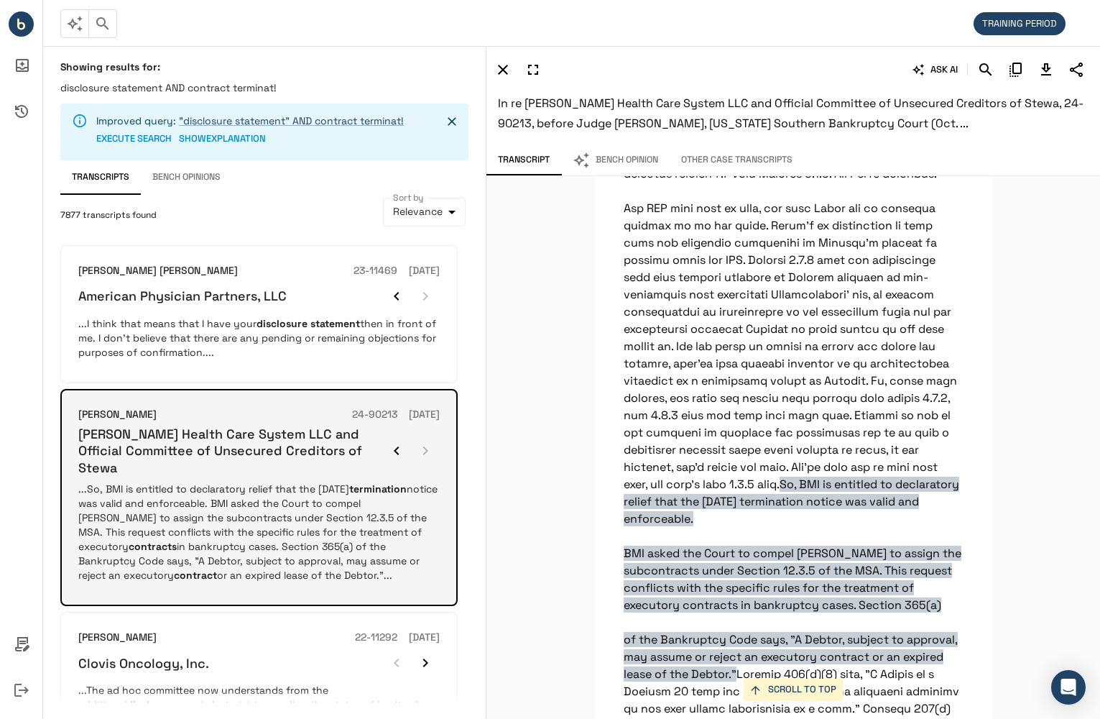
scroll to position [9226, 0]
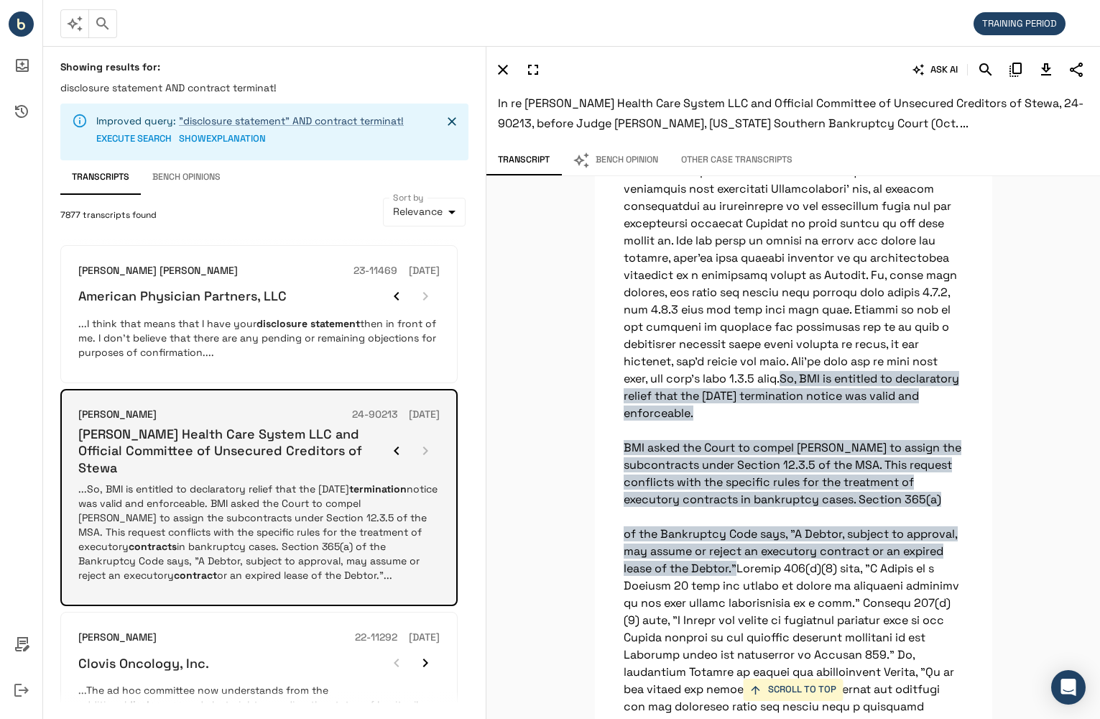
click at [428, 444] on div at bounding box center [411, 450] width 58 height 29
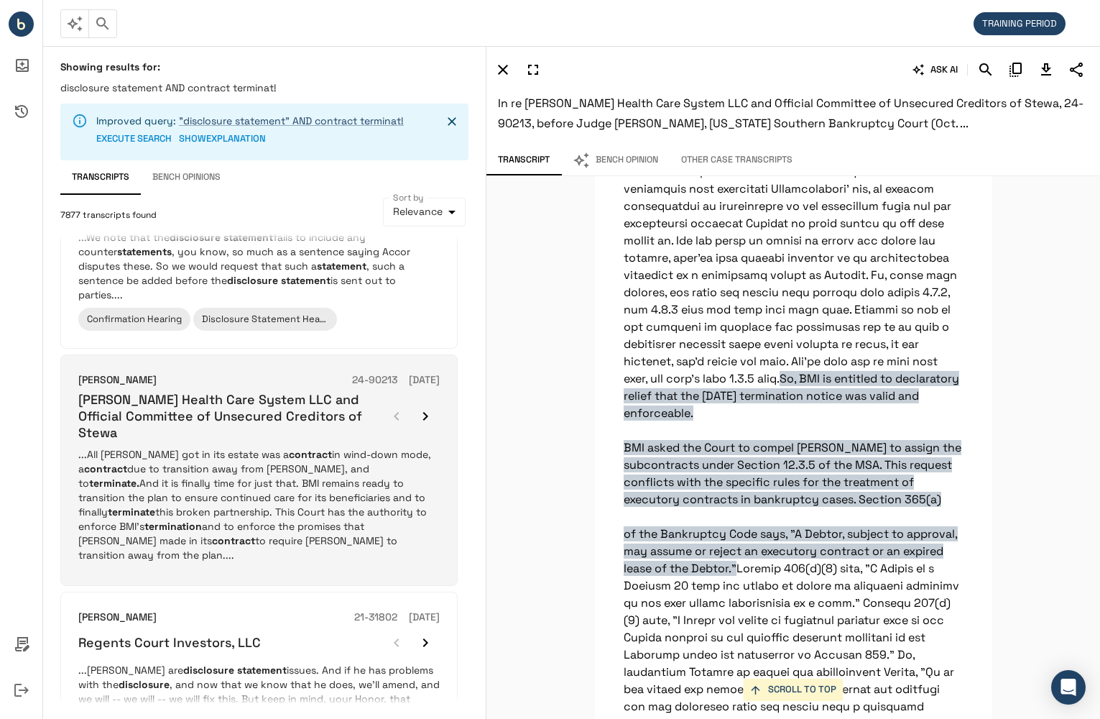
scroll to position [1509, 0]
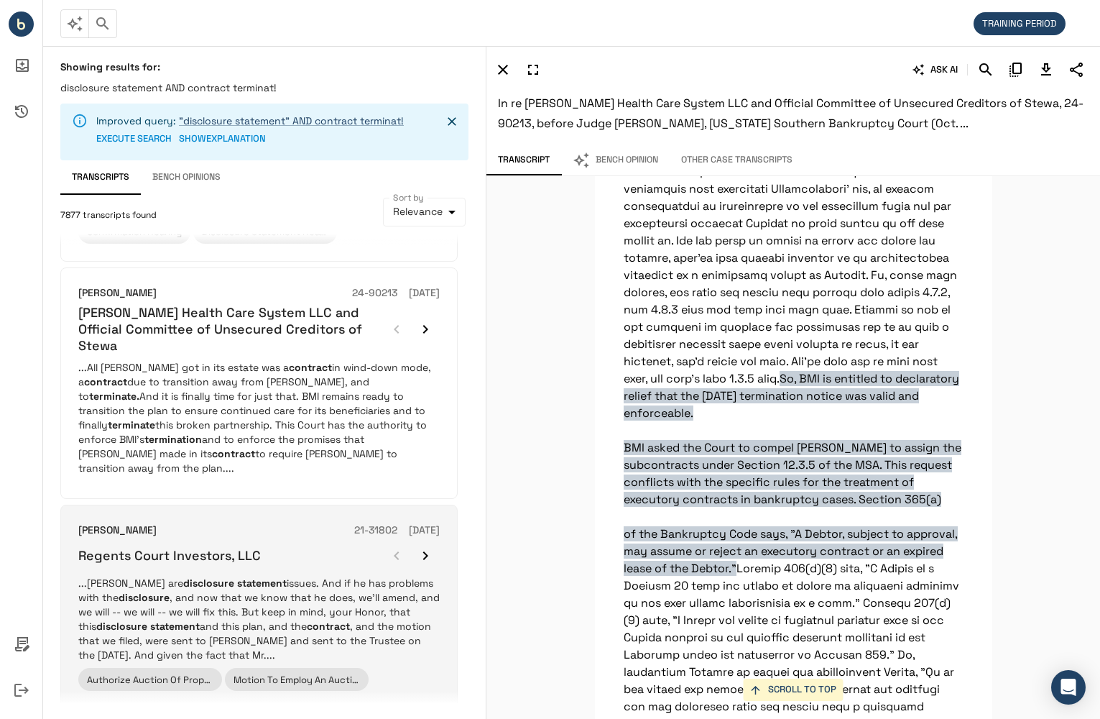
click at [404, 576] on p "...Durrschmidt are disclosure statement issues. And if he has problems with the…" at bounding box center [259, 619] width 362 height 86
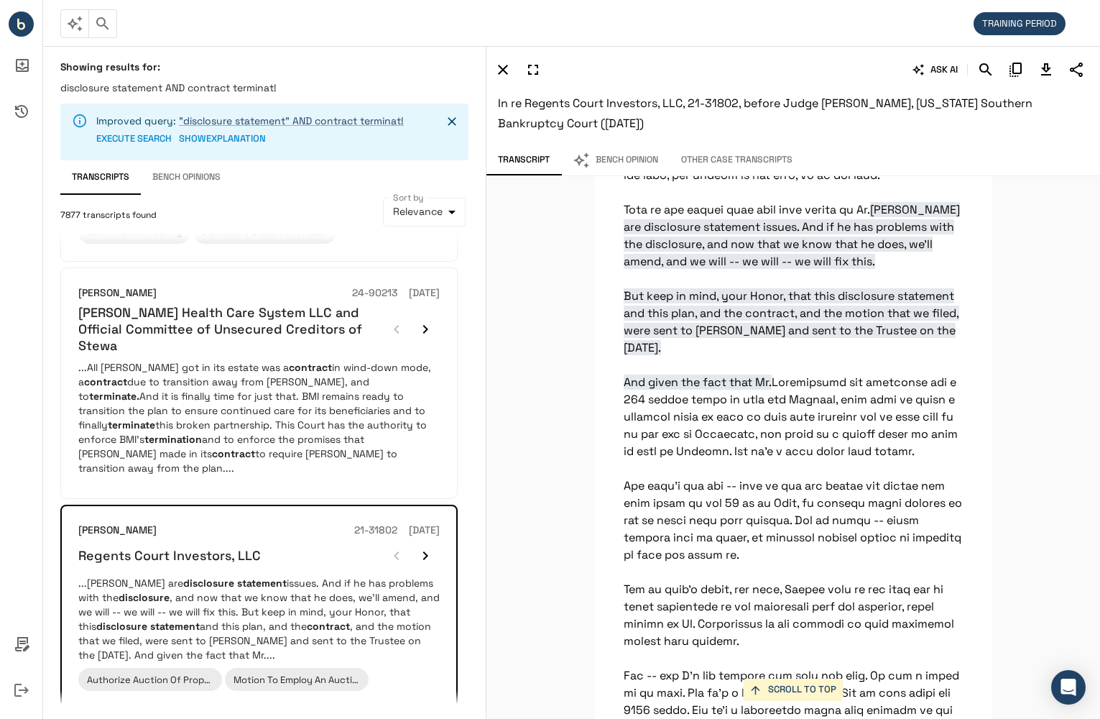
scroll to position [6601, 0]
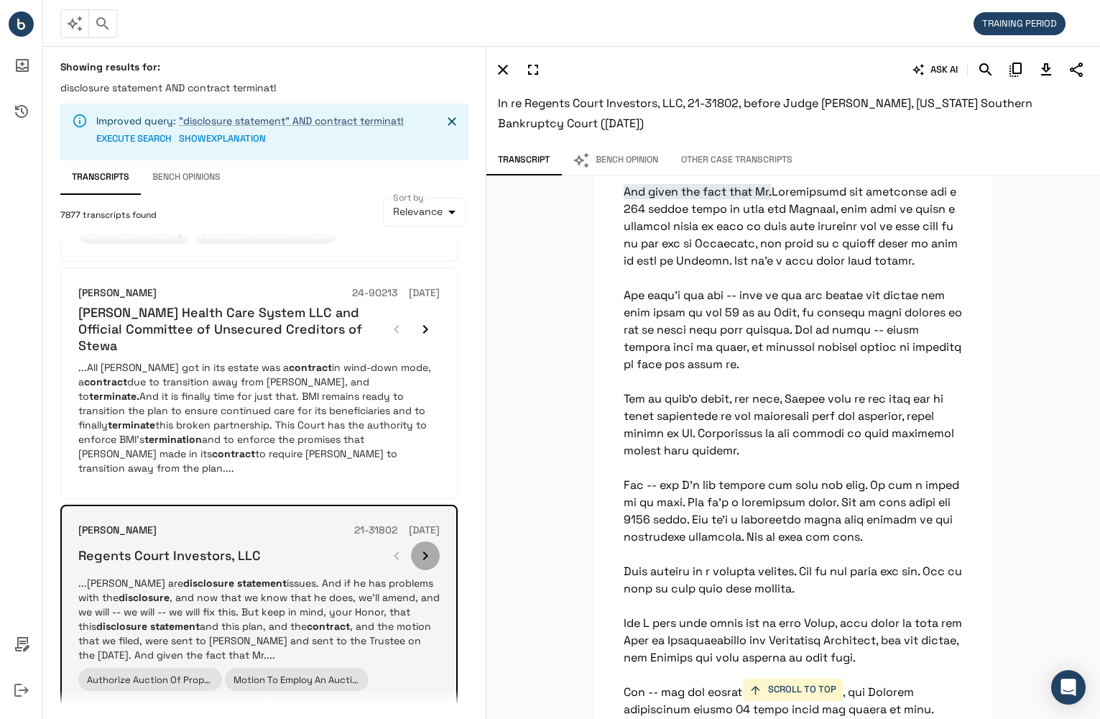
click at [422, 547] on icon "button" at bounding box center [425, 555] width 17 height 17
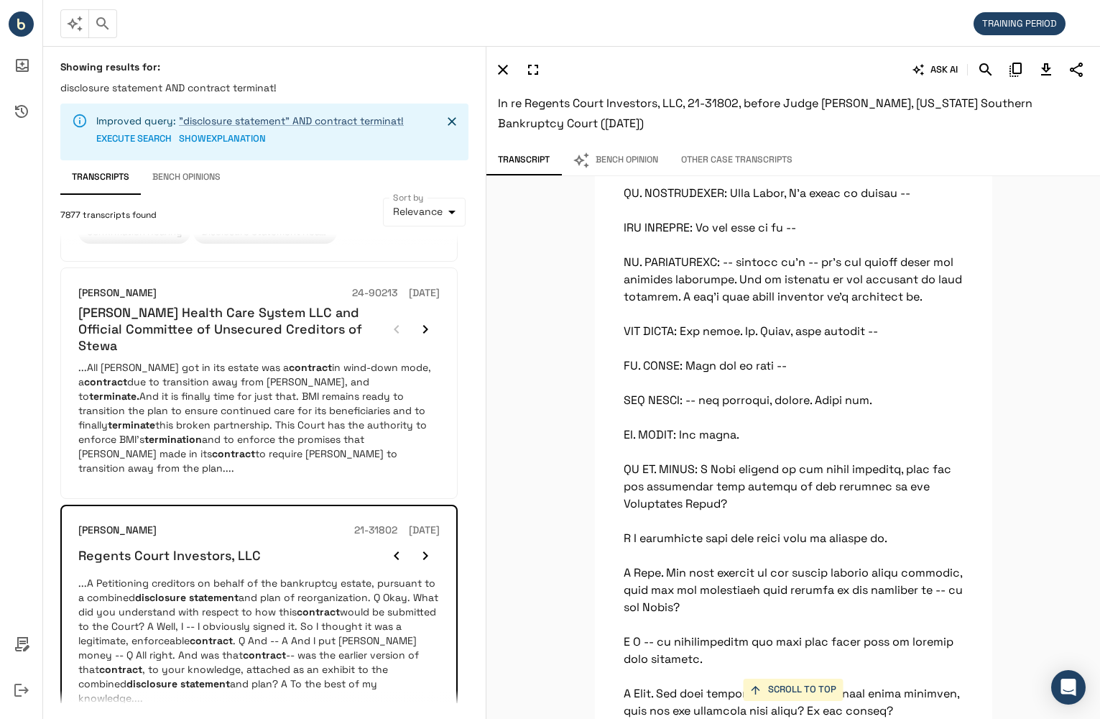
scroll to position [74203, 0]
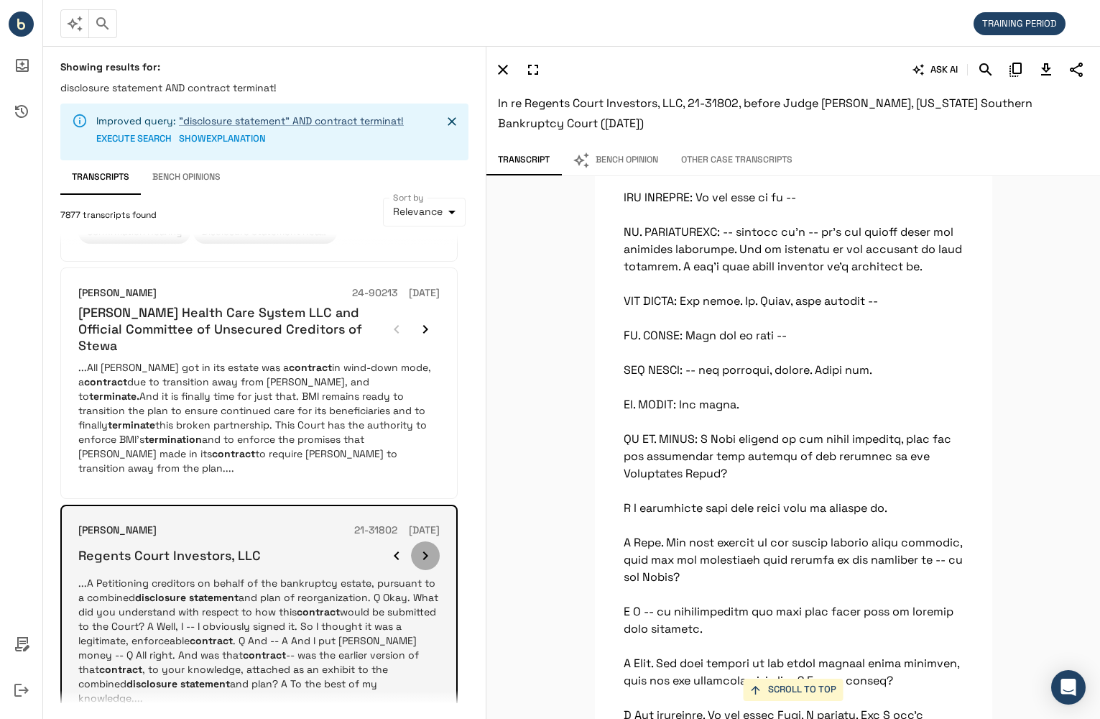
click at [420, 547] on icon "button" at bounding box center [425, 555] width 17 height 17
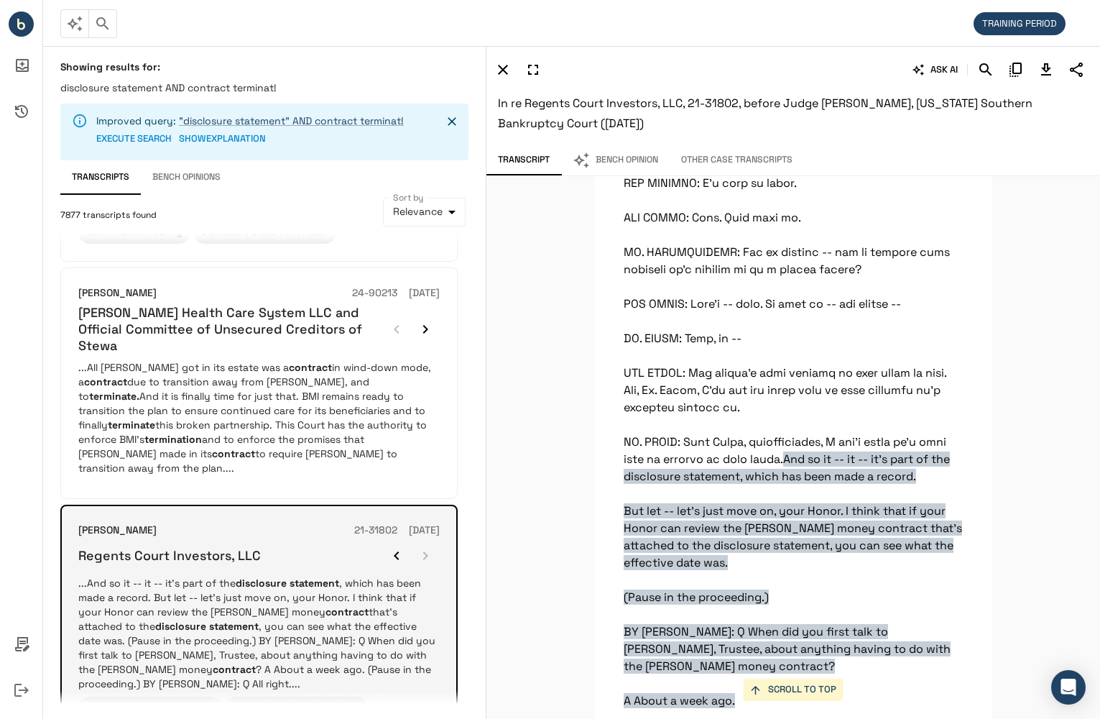
scroll to position [76264, 0]
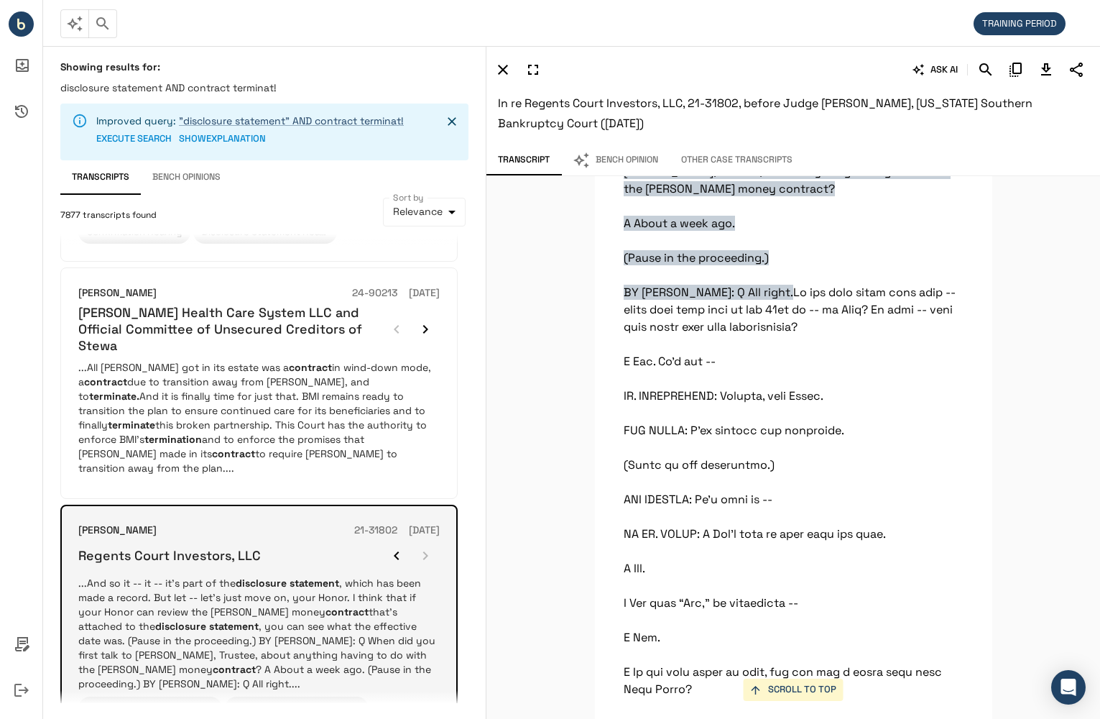
click at [421, 541] on div at bounding box center [411, 555] width 58 height 29
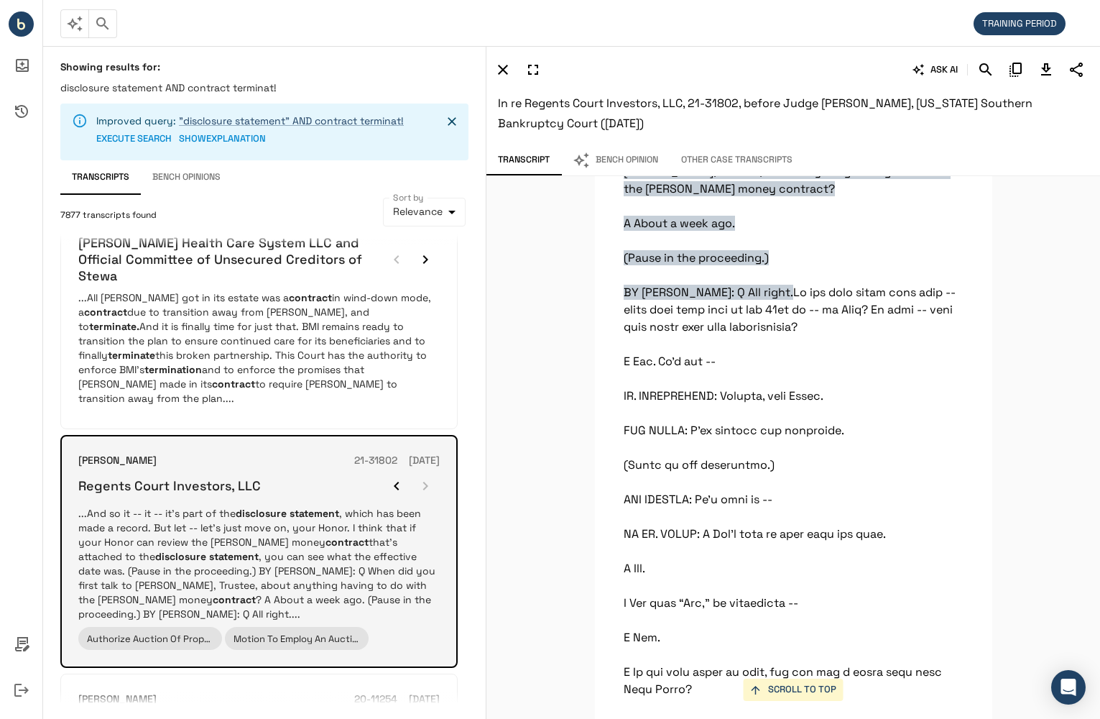
scroll to position [1642, 0]
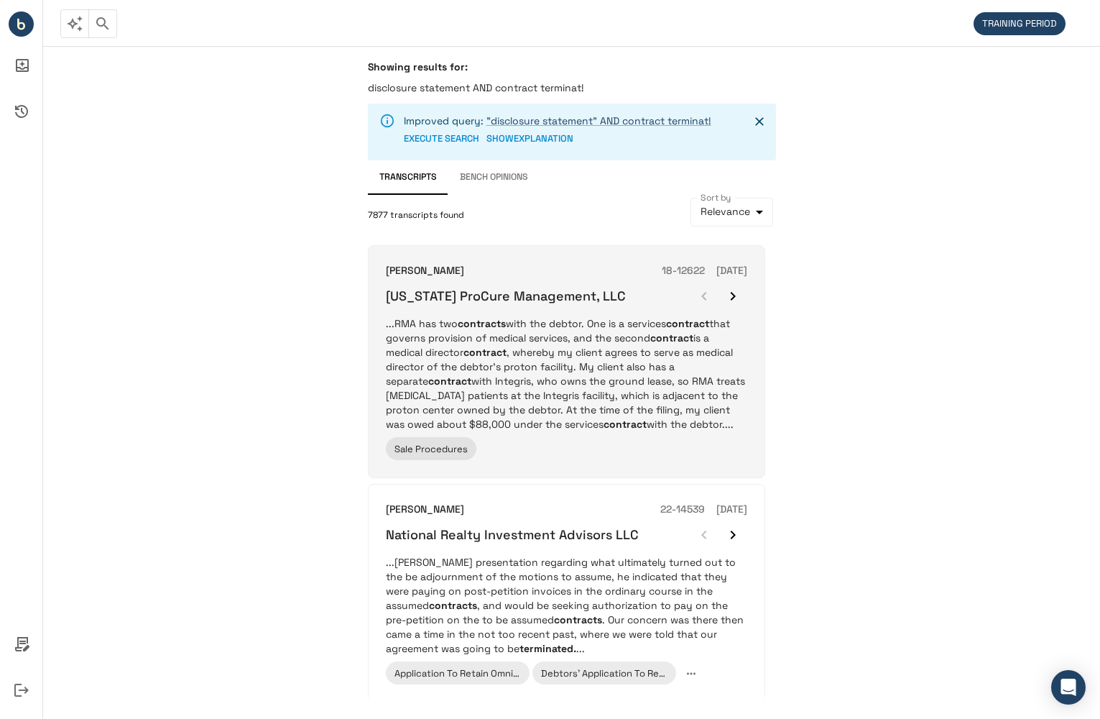
click at [705, 394] on p "...RMA has two contracts with the debtor. One is a services contract that gover…" at bounding box center [567, 373] width 362 height 115
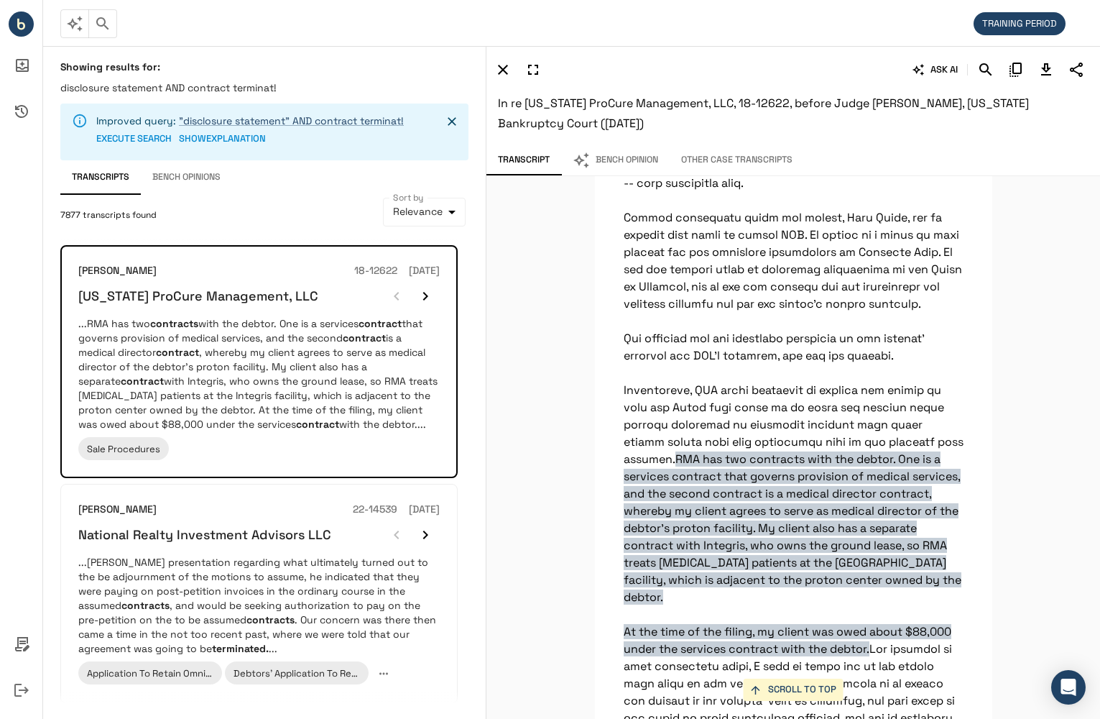
scroll to position [394, 0]
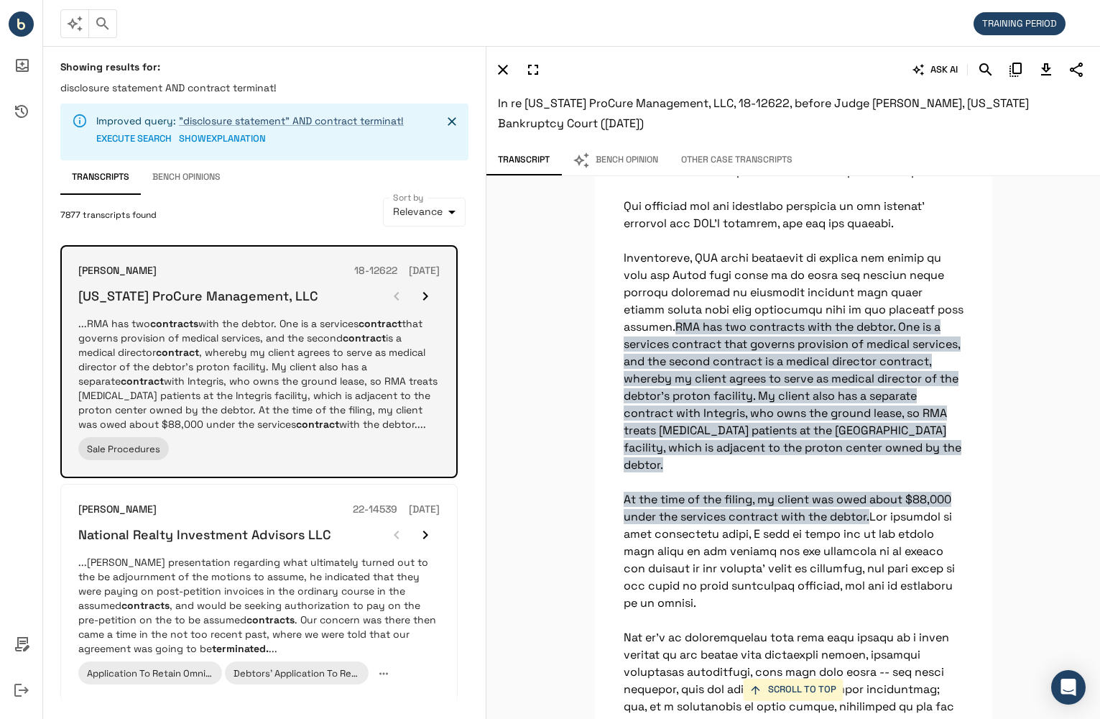
click at [431, 296] on icon "button" at bounding box center [425, 296] width 17 height 17
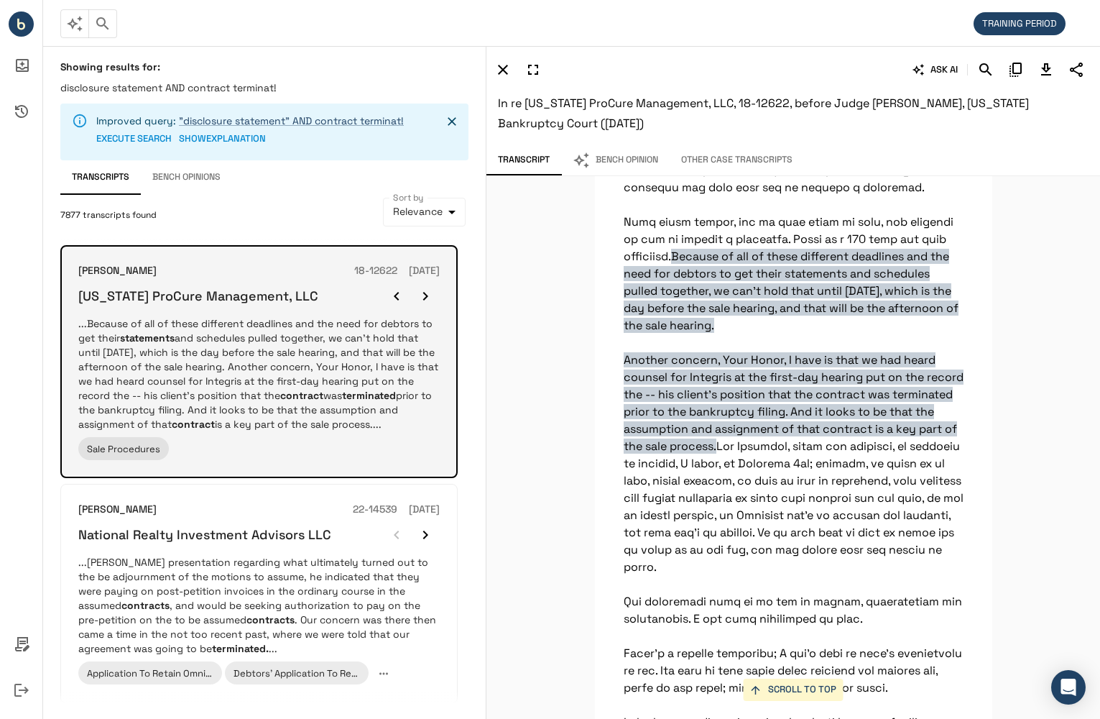
scroll to position [6026, 0]
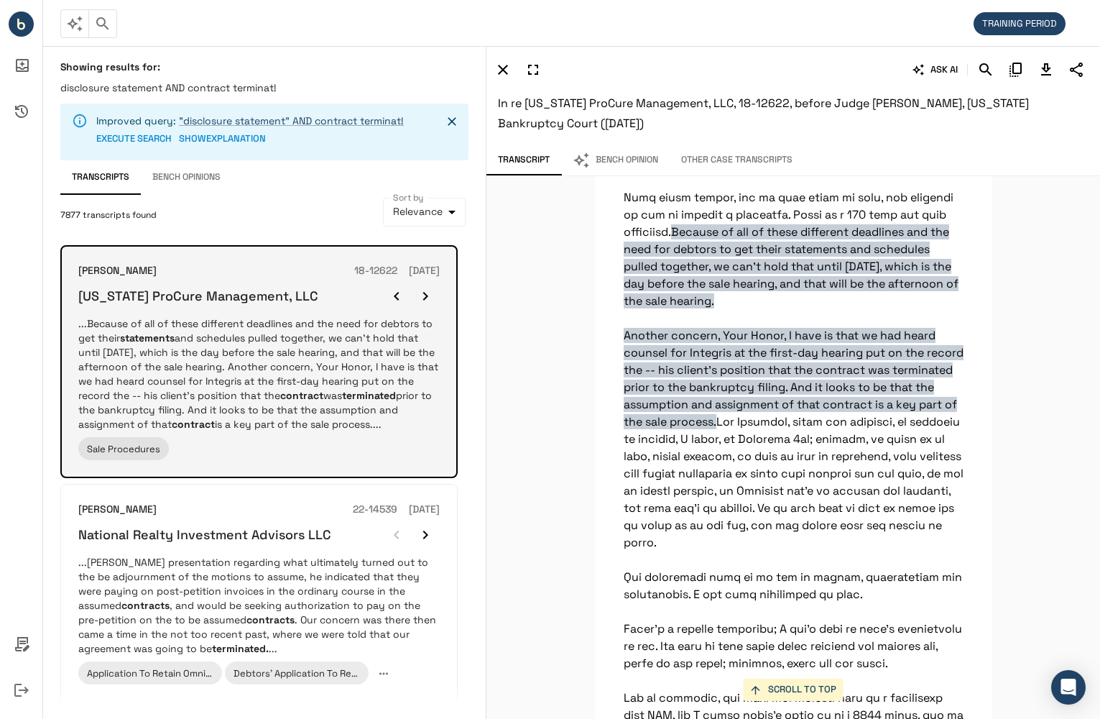
click at [422, 293] on icon "button" at bounding box center [425, 296] width 17 height 17
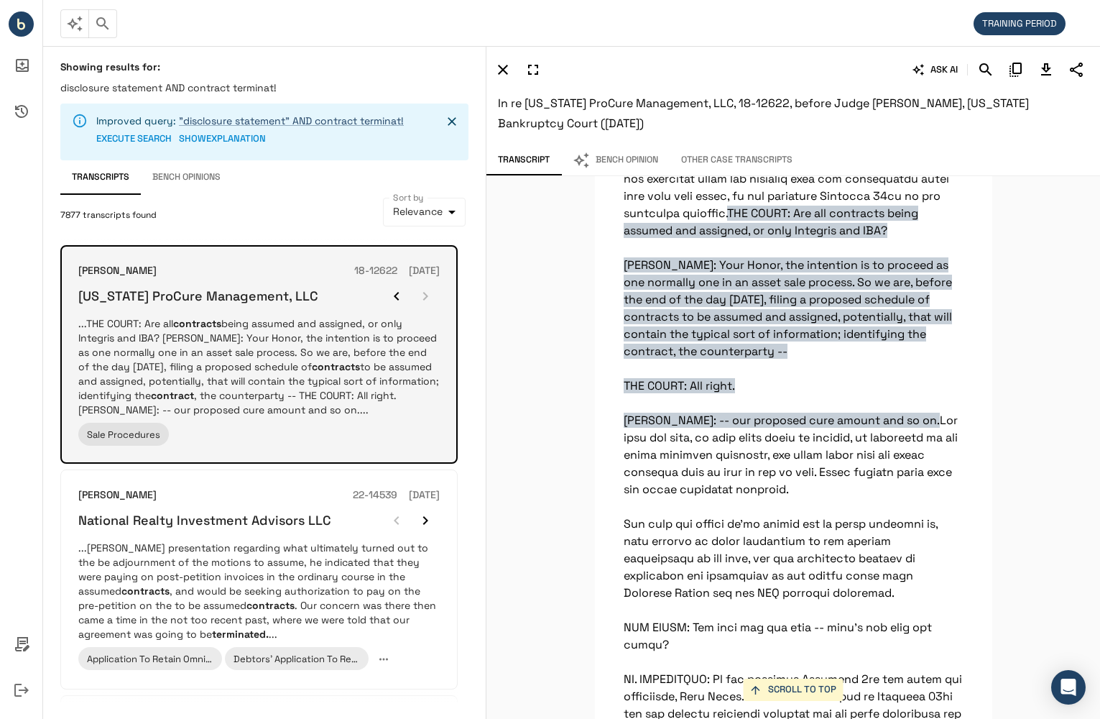
scroll to position [3292, 0]
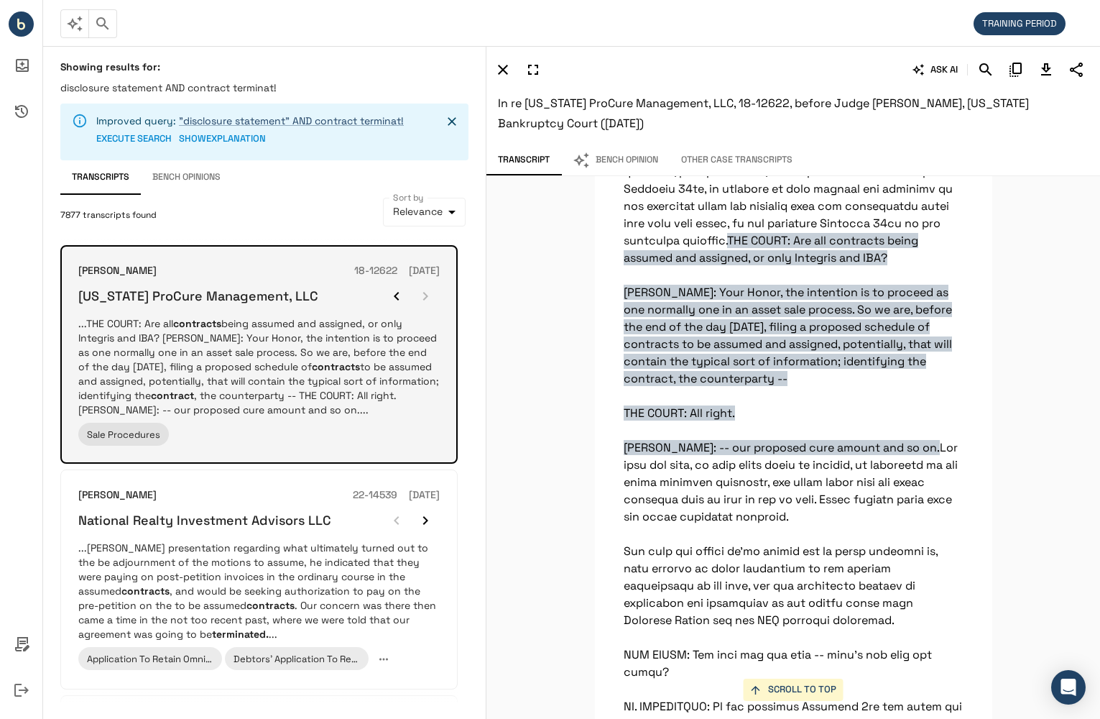
click at [422, 293] on div at bounding box center [411, 296] width 58 height 29
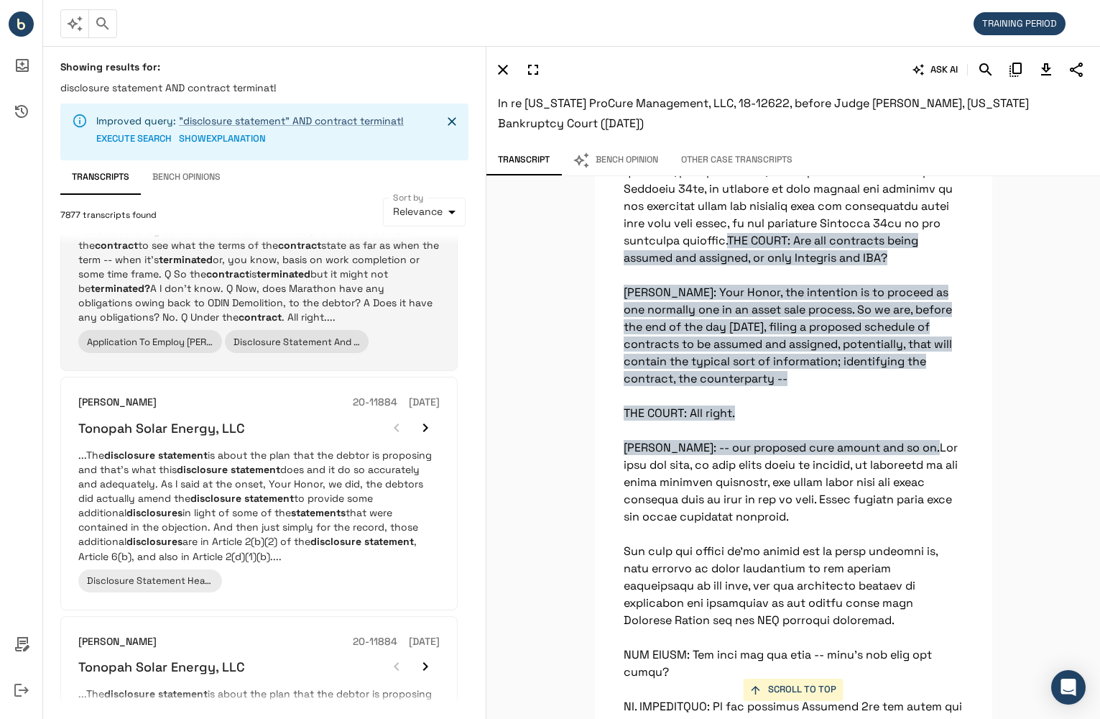
scroll to position [1222, 0]
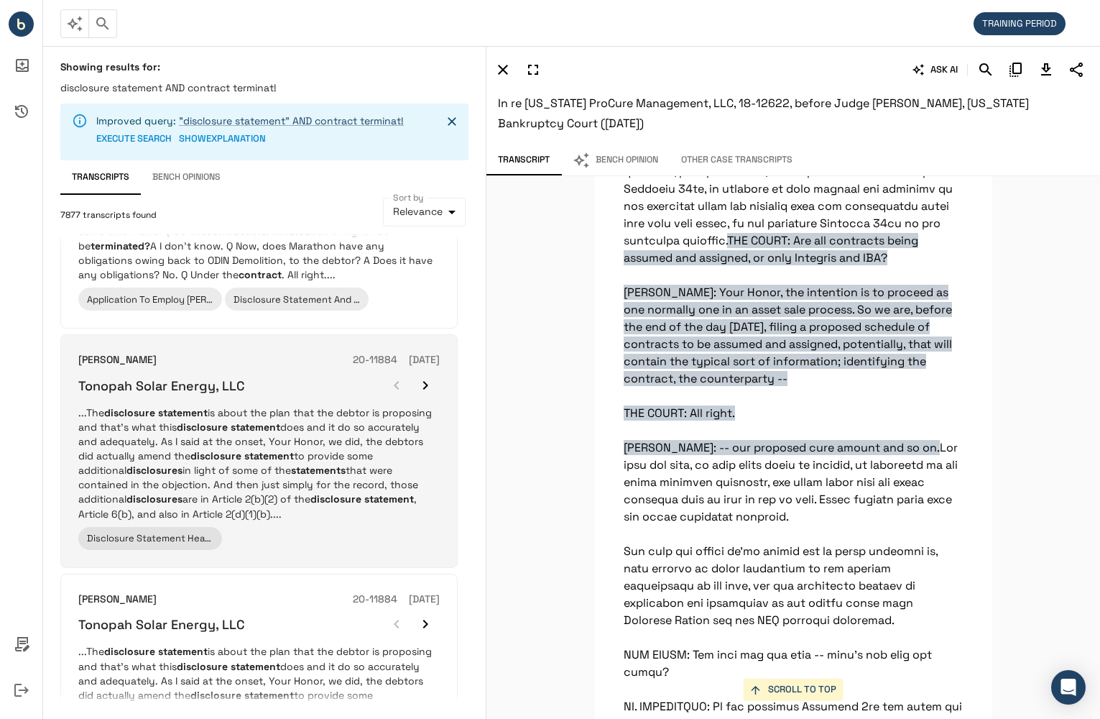
click at [424, 386] on icon "button" at bounding box center [425, 385] width 17 height 17
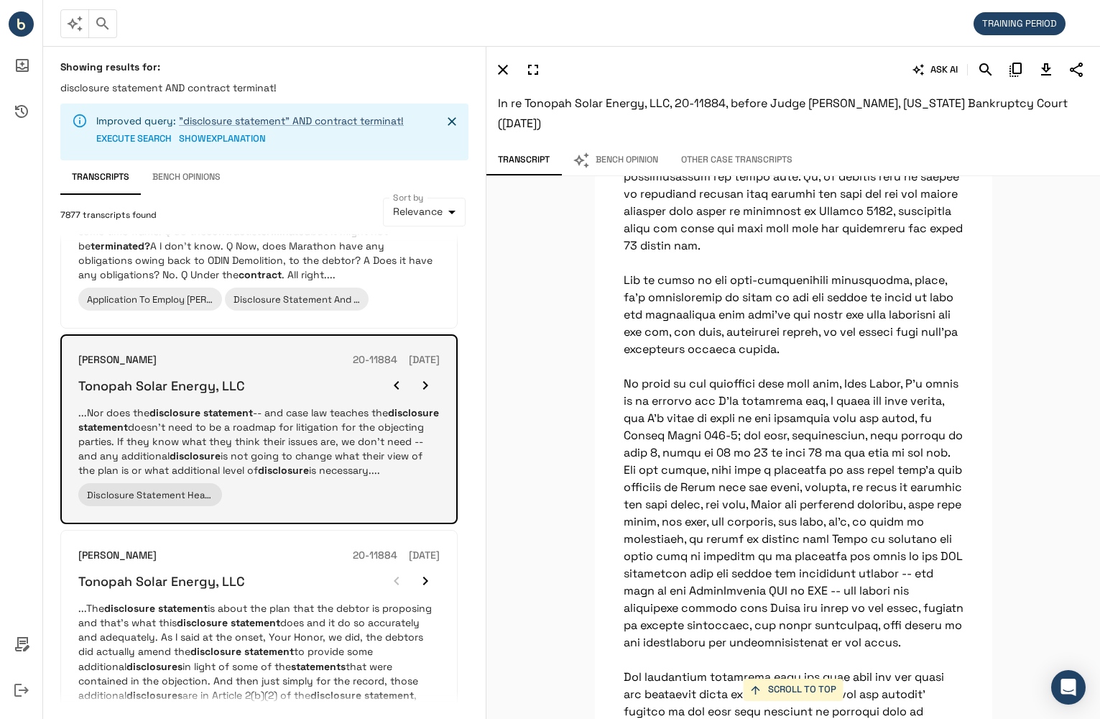
scroll to position [15135, 0]
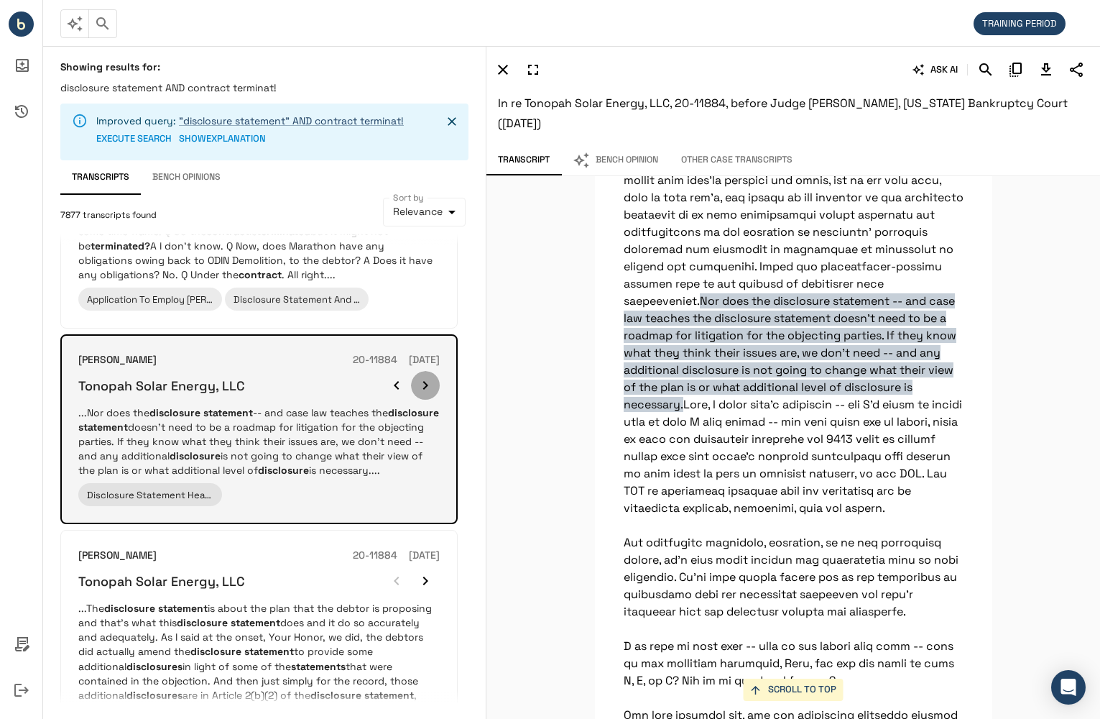
click at [424, 386] on icon "button" at bounding box center [425, 385] width 17 height 17
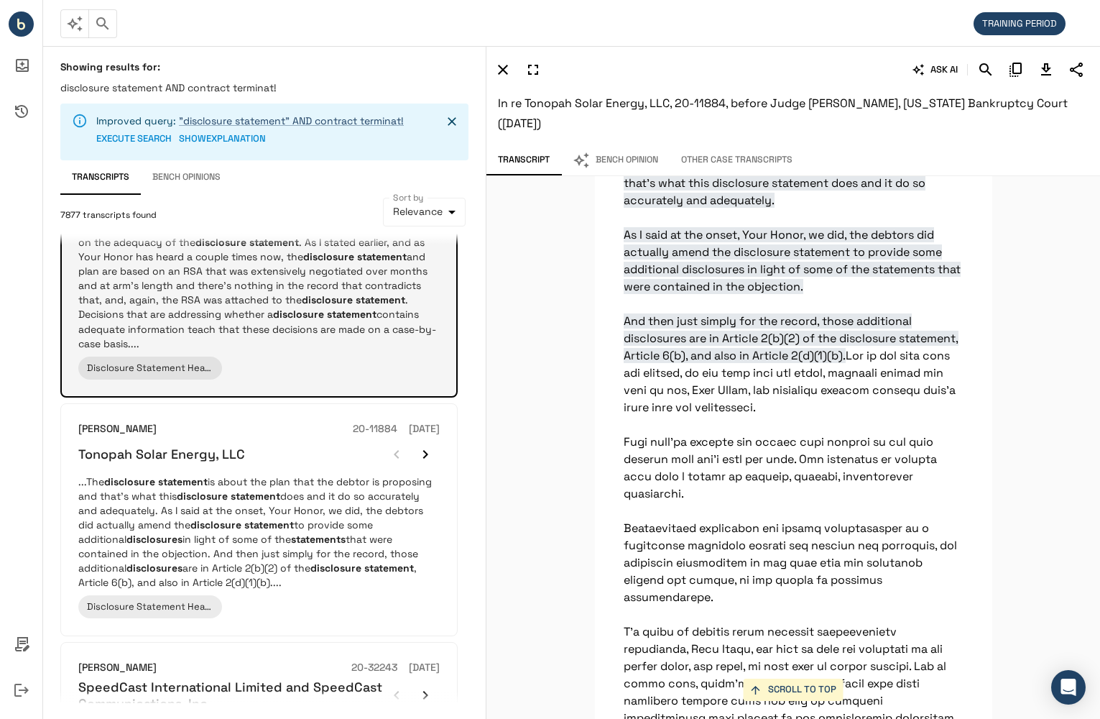
scroll to position [1438, 0]
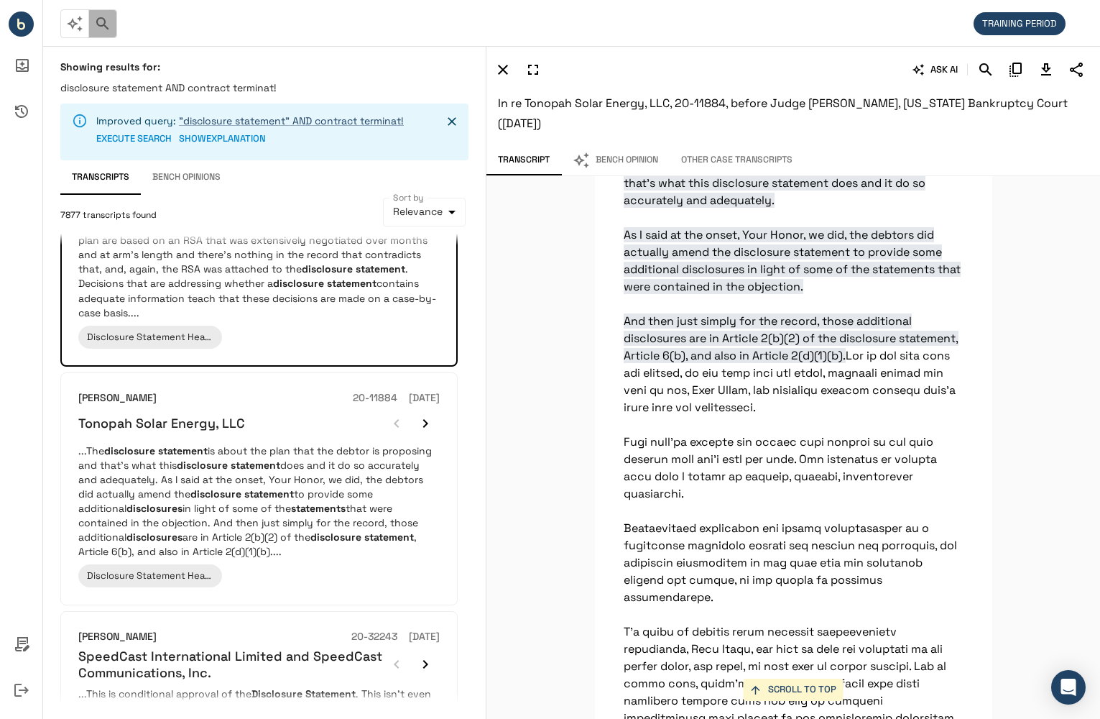
click at [104, 31] on icon "button" at bounding box center [102, 23] width 17 height 17
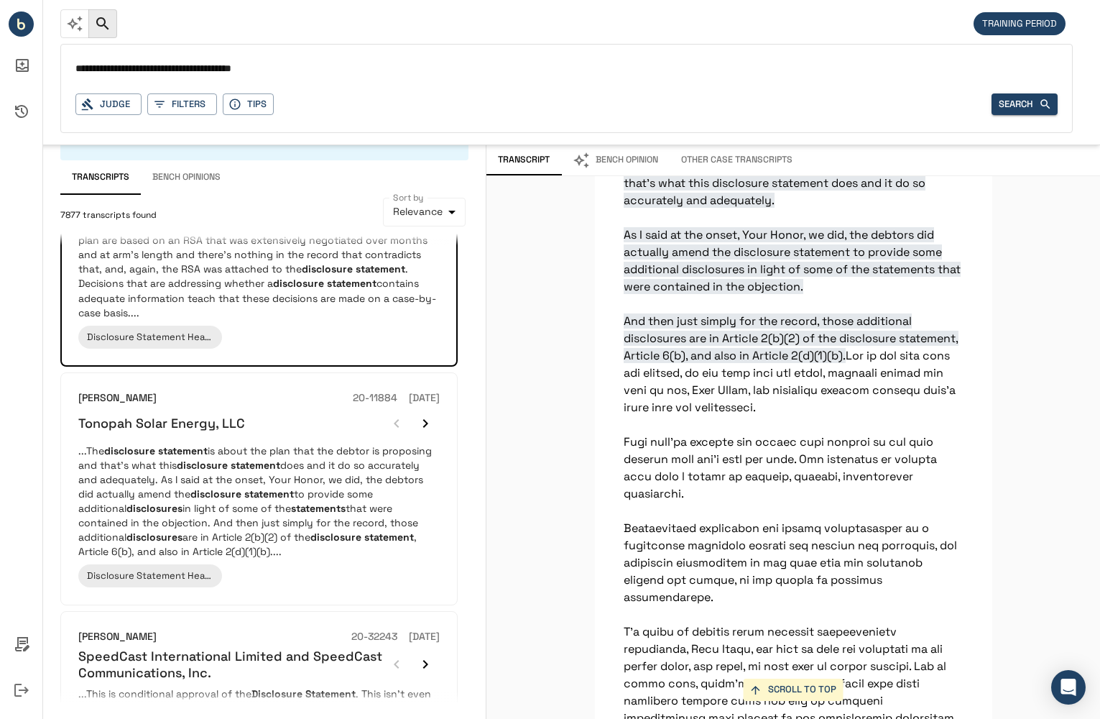
click at [76, 68] on input "**********" at bounding box center [566, 69] width 983 height 21
click at [249, 101] on button "Tips" at bounding box center [248, 104] width 51 height 22
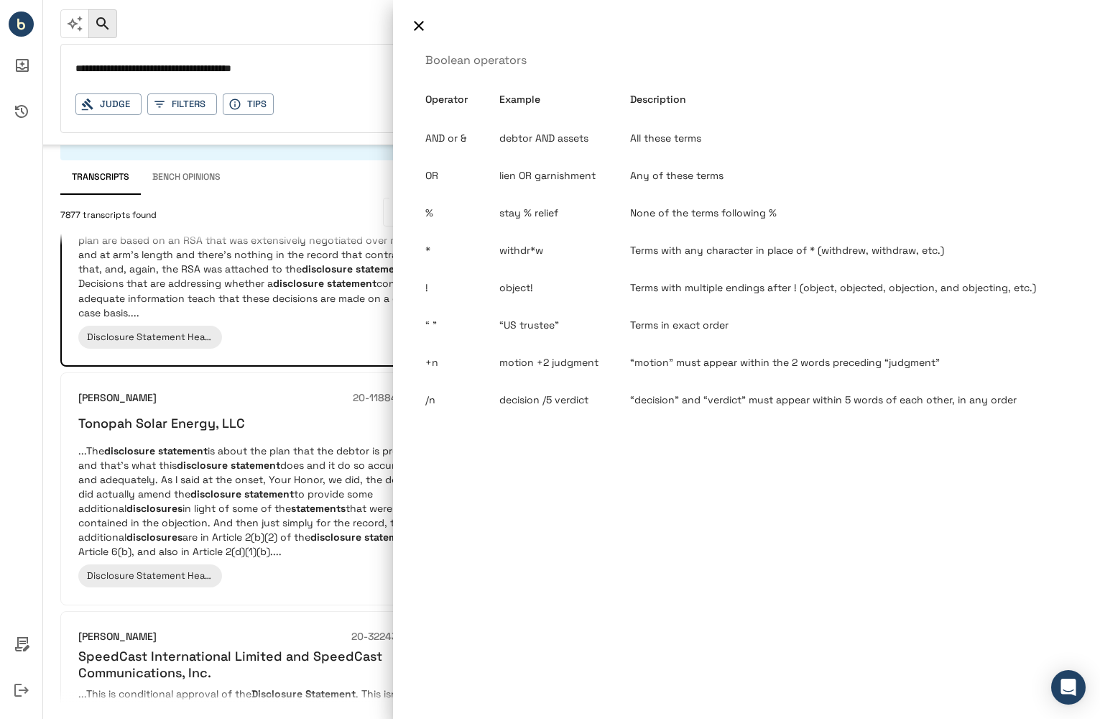
click at [68, 65] on div at bounding box center [550, 359] width 1100 height 719
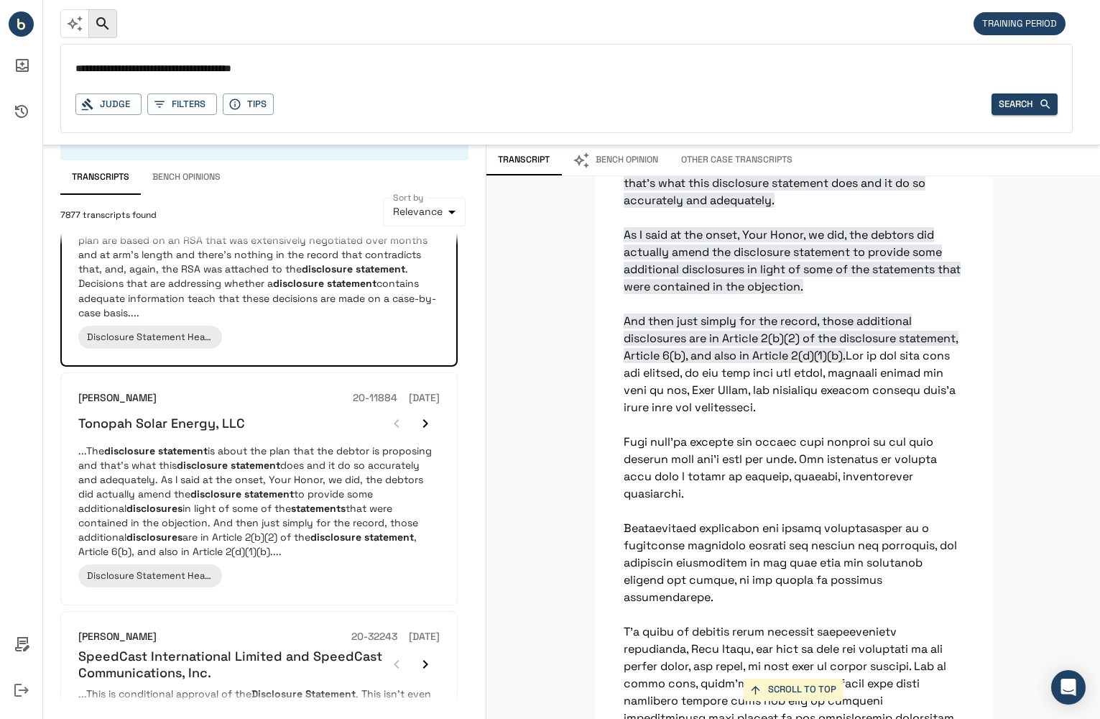
click at [75, 69] on input "**********" at bounding box center [566, 69] width 983 height 21
click at [231, 104] on icon "button" at bounding box center [235, 104] width 13 height 13
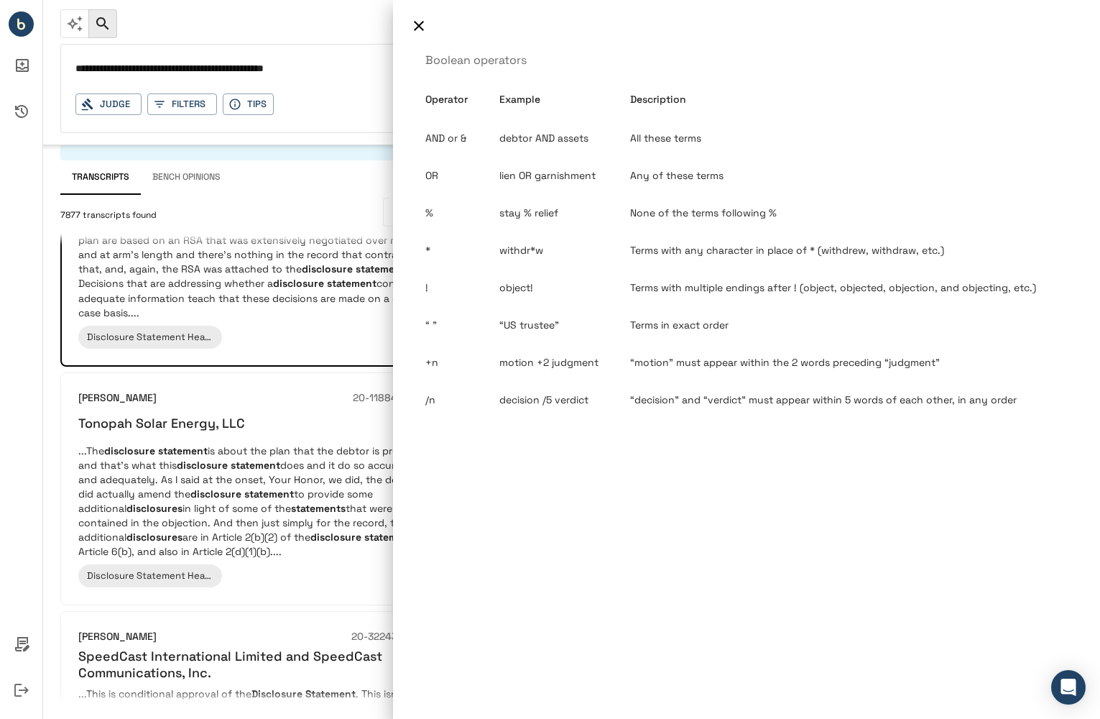
click at [130, 65] on div at bounding box center [550, 359] width 1100 height 719
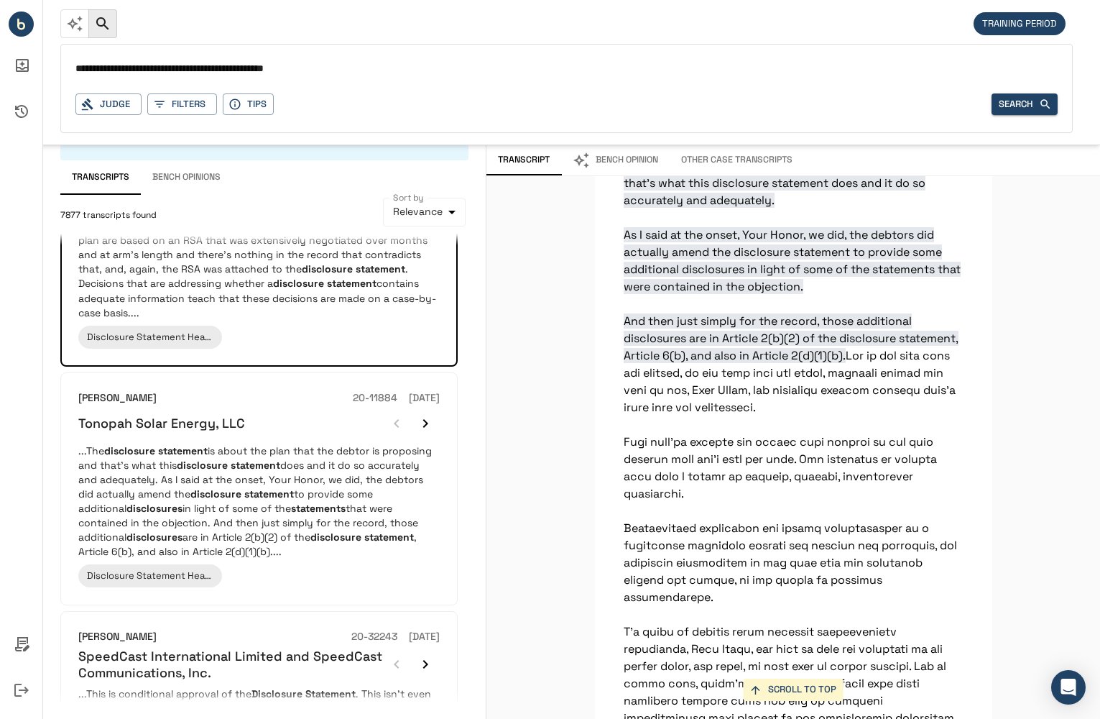
click at [126, 68] on input "**********" at bounding box center [566, 69] width 983 height 21
click at [236, 97] on button "Tips" at bounding box center [248, 104] width 51 height 22
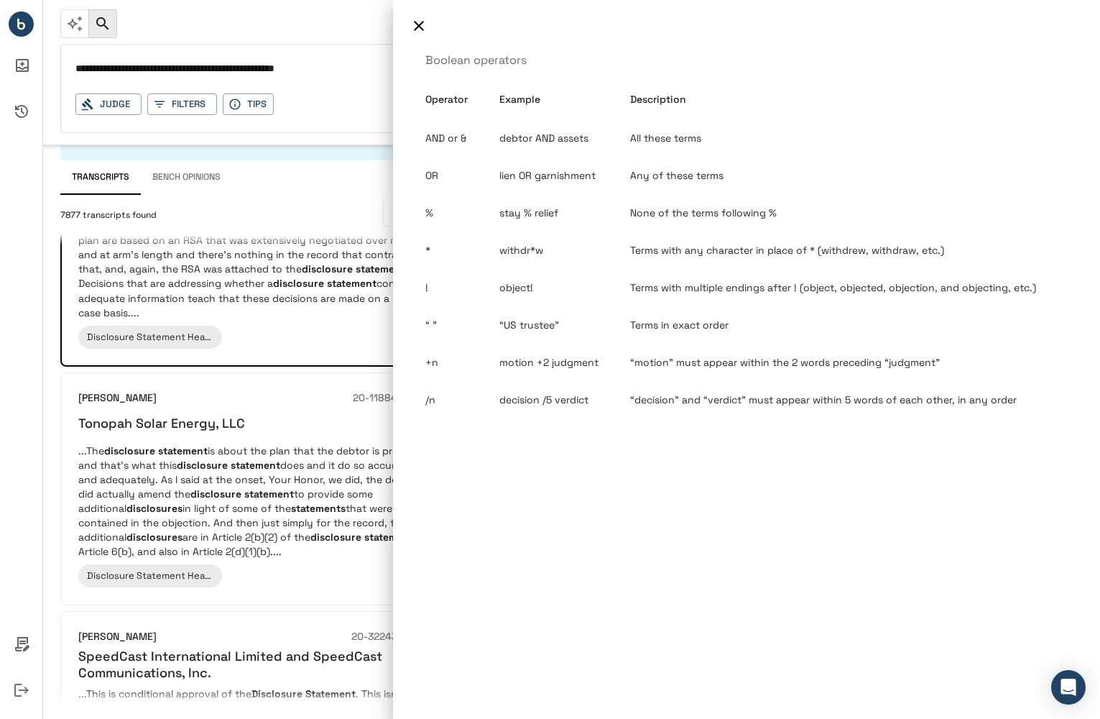
click at [278, 64] on div at bounding box center [550, 359] width 1100 height 719
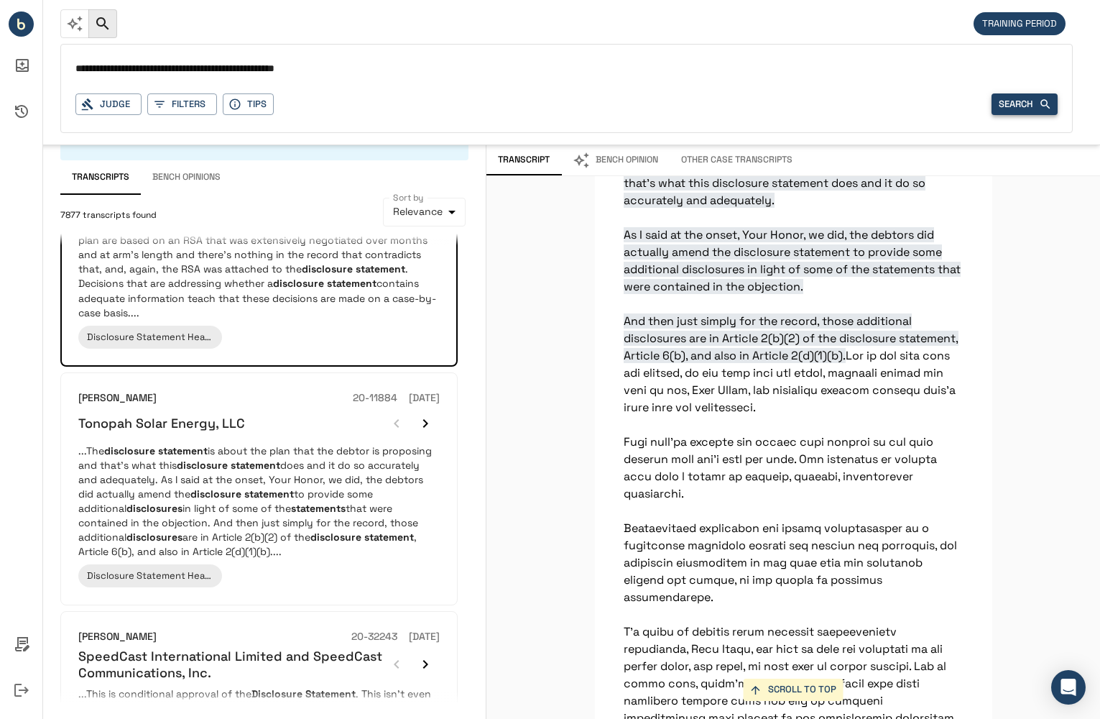
click at [1011, 108] on button "Search" at bounding box center [1025, 104] width 66 height 22
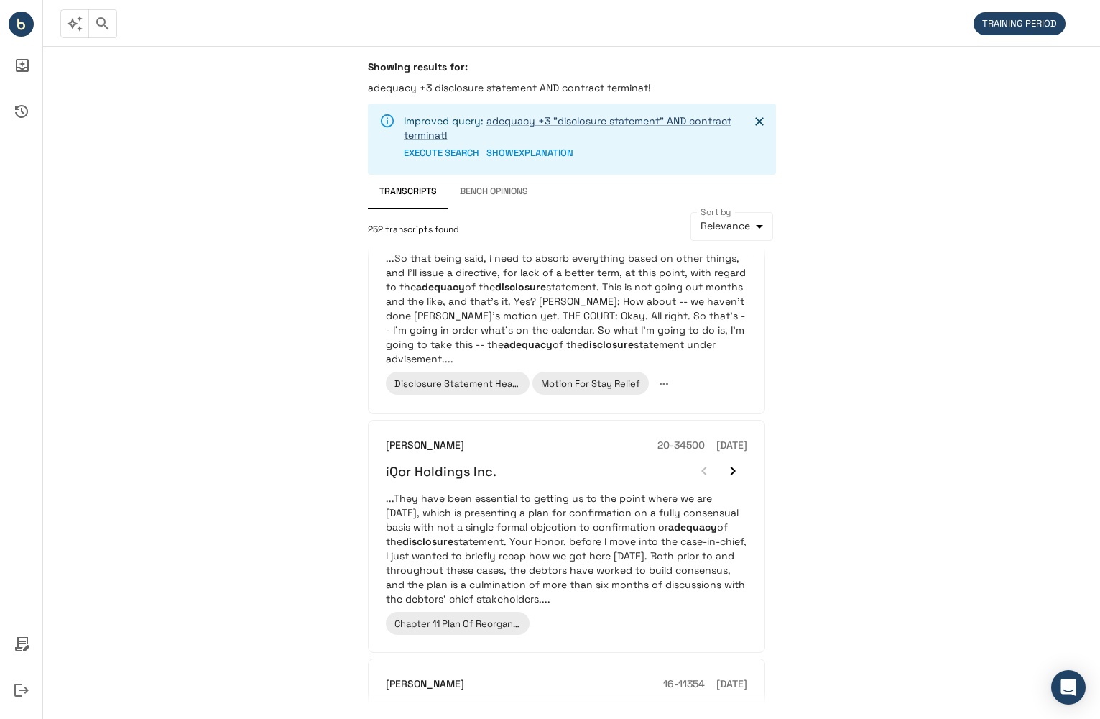
scroll to position [1222, 0]
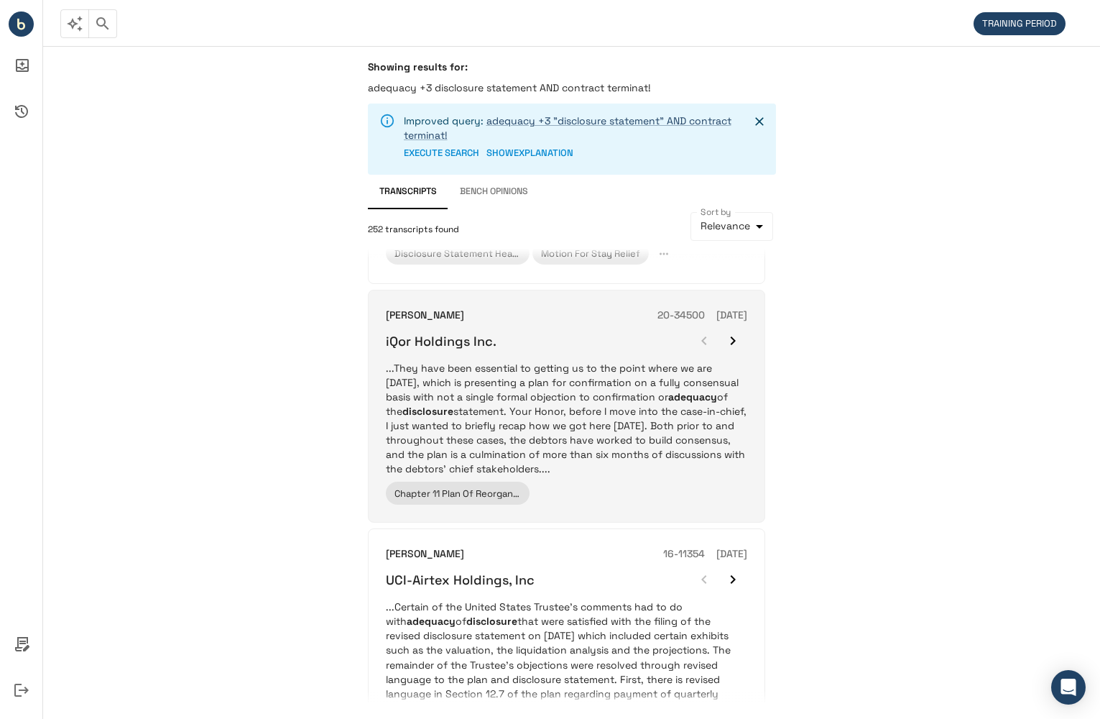
click at [732, 336] on icon "button" at bounding box center [733, 340] width 17 height 17
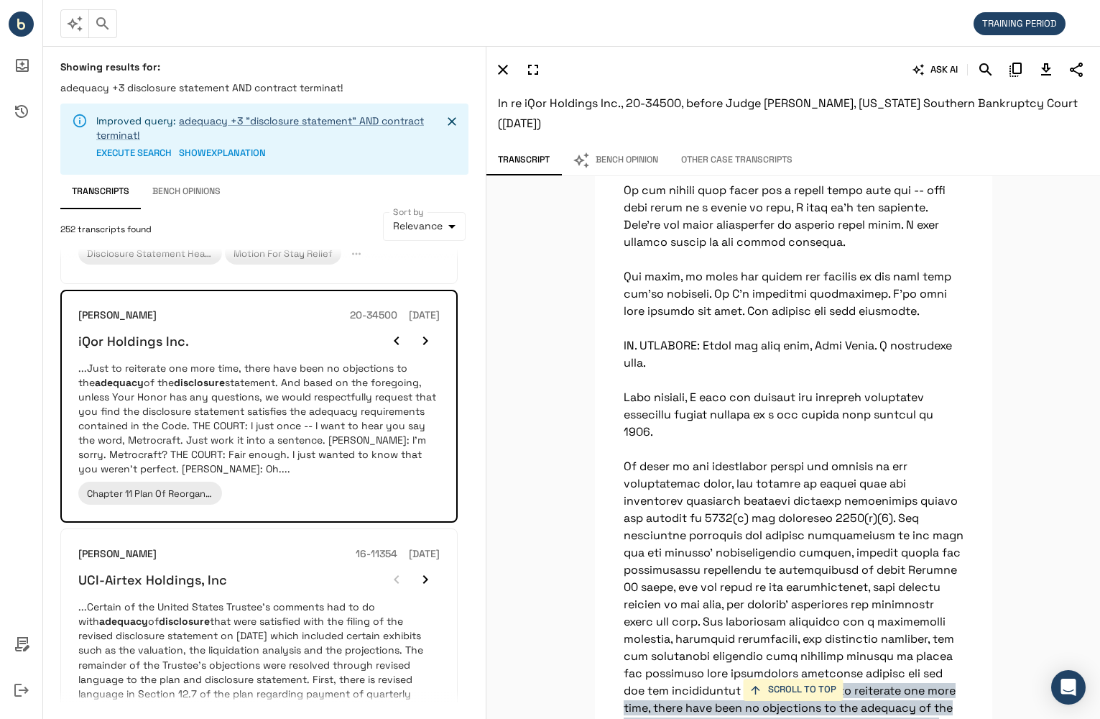
scroll to position [5250, 0]
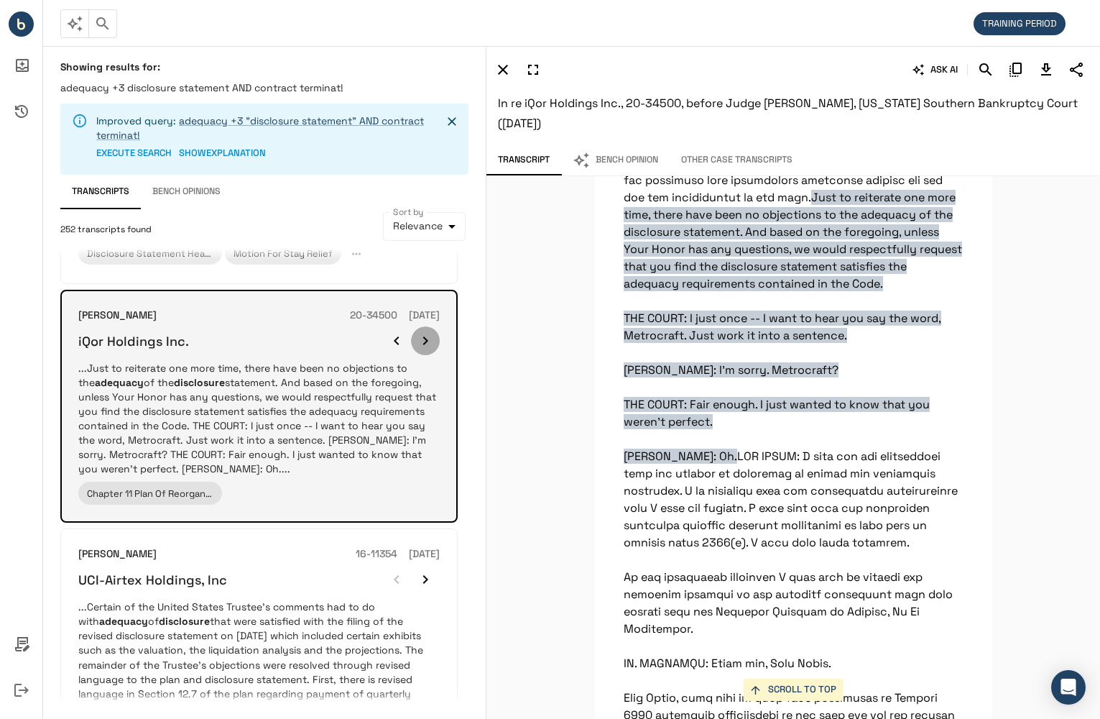
click at [432, 343] on icon "button" at bounding box center [425, 340] width 17 height 17
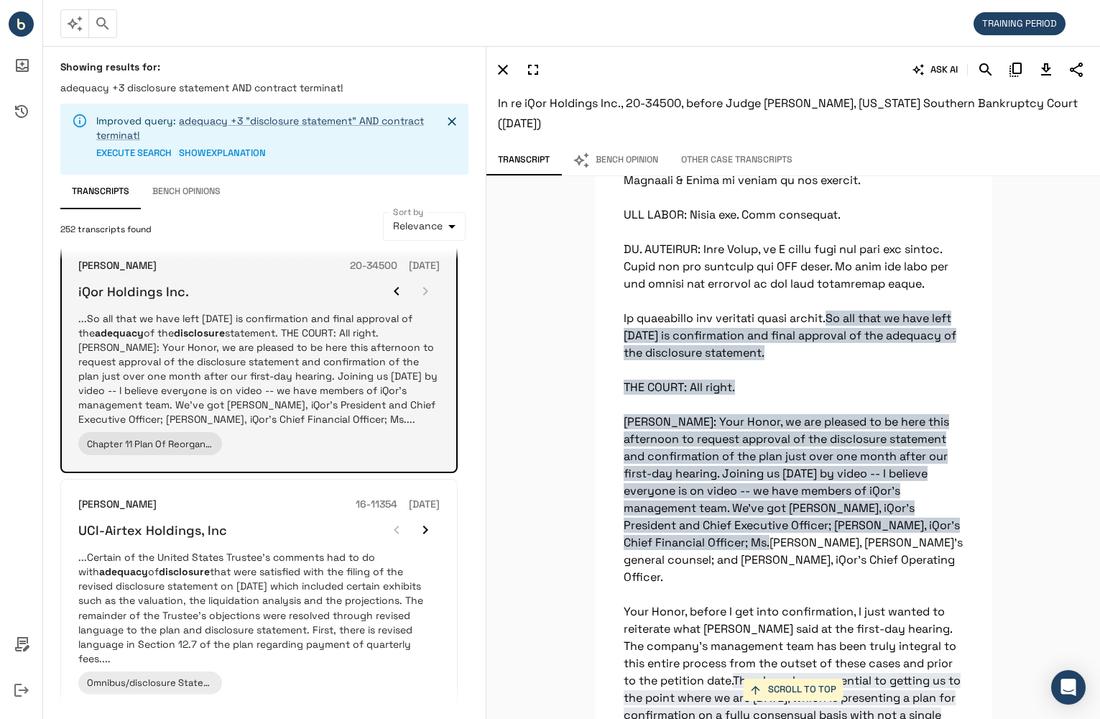
scroll to position [1294, 0]
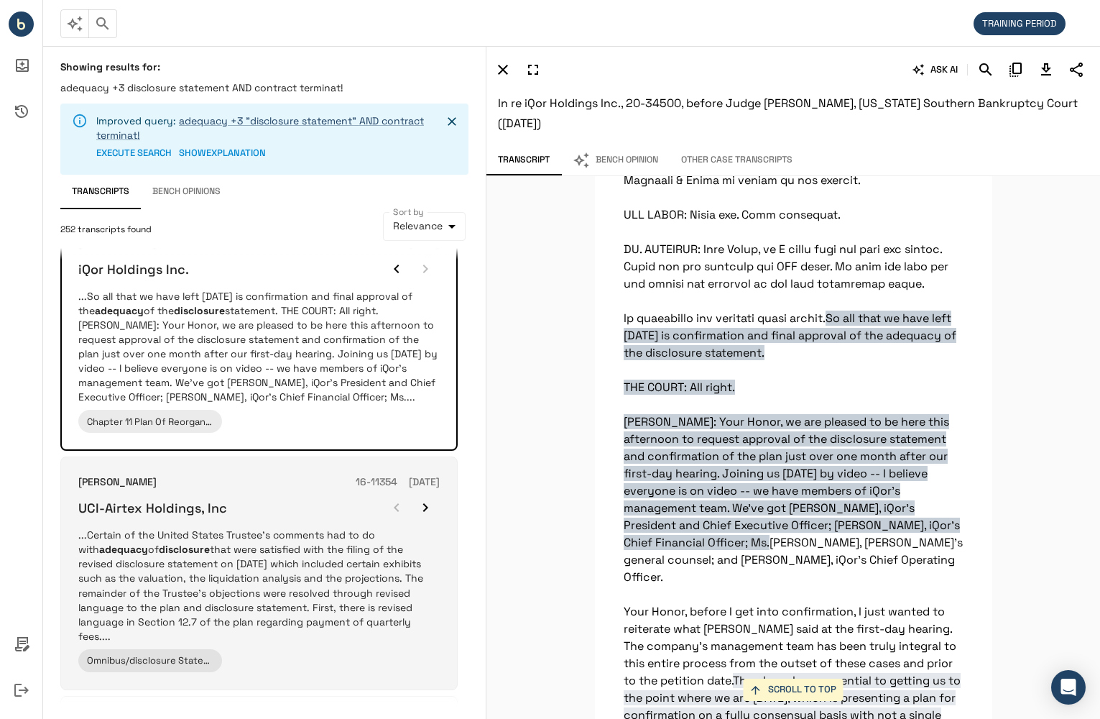
click at [390, 581] on p "...Certain of the United States Trustee’s comments had to do with adequacy of d…" at bounding box center [259, 585] width 362 height 115
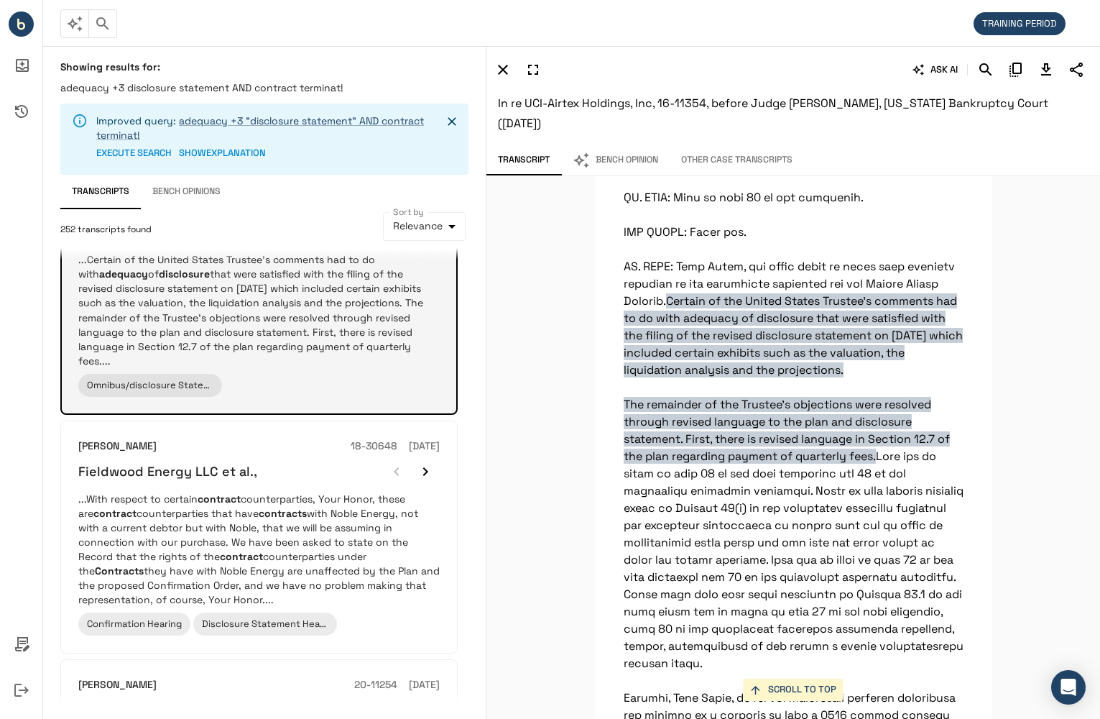
scroll to position [1581, 0]
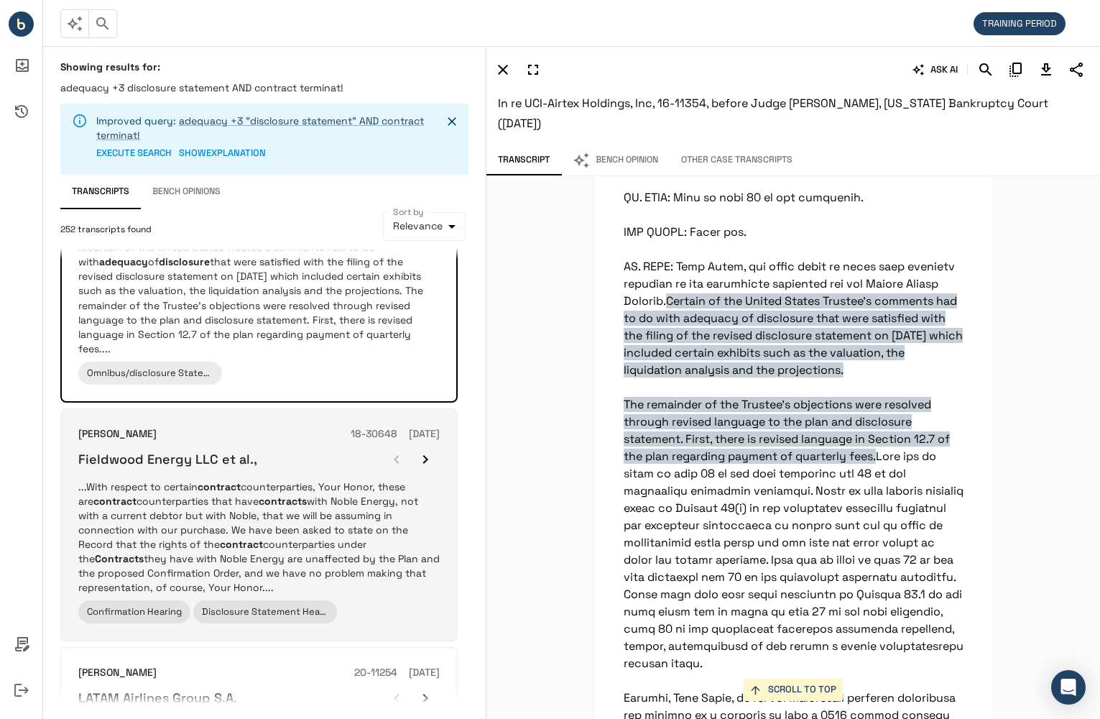
click at [422, 562] on p "...With respect to certain contract counterparties, Your Honor, these are contr…" at bounding box center [259, 536] width 362 height 115
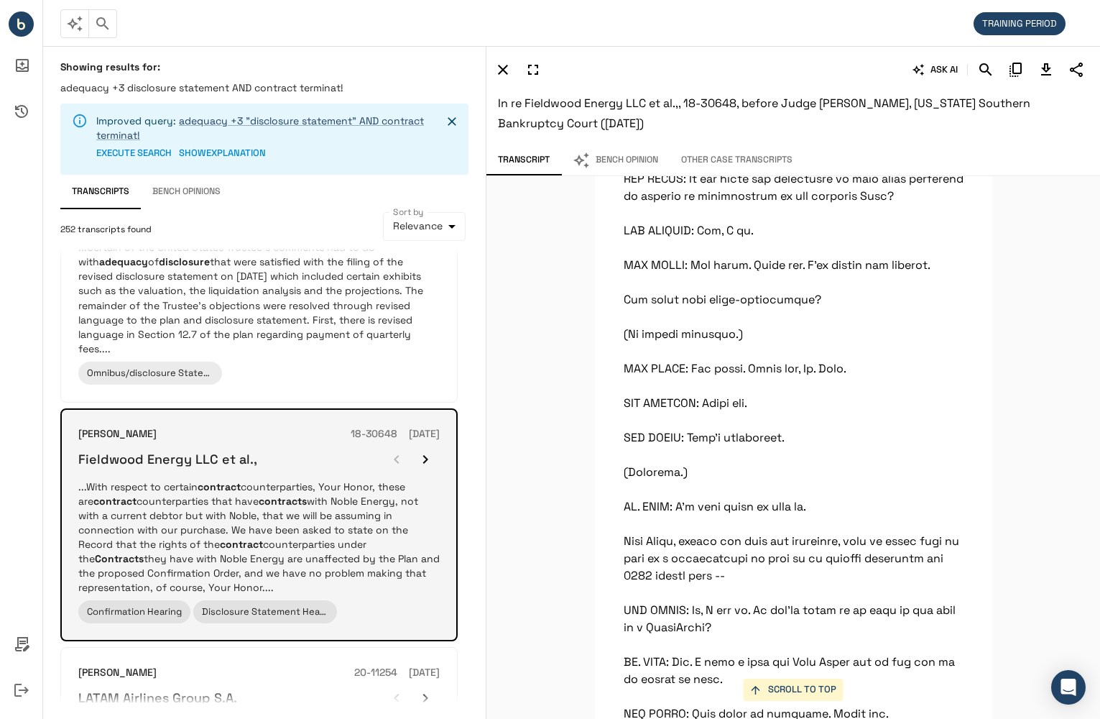
scroll to position [18076, 0]
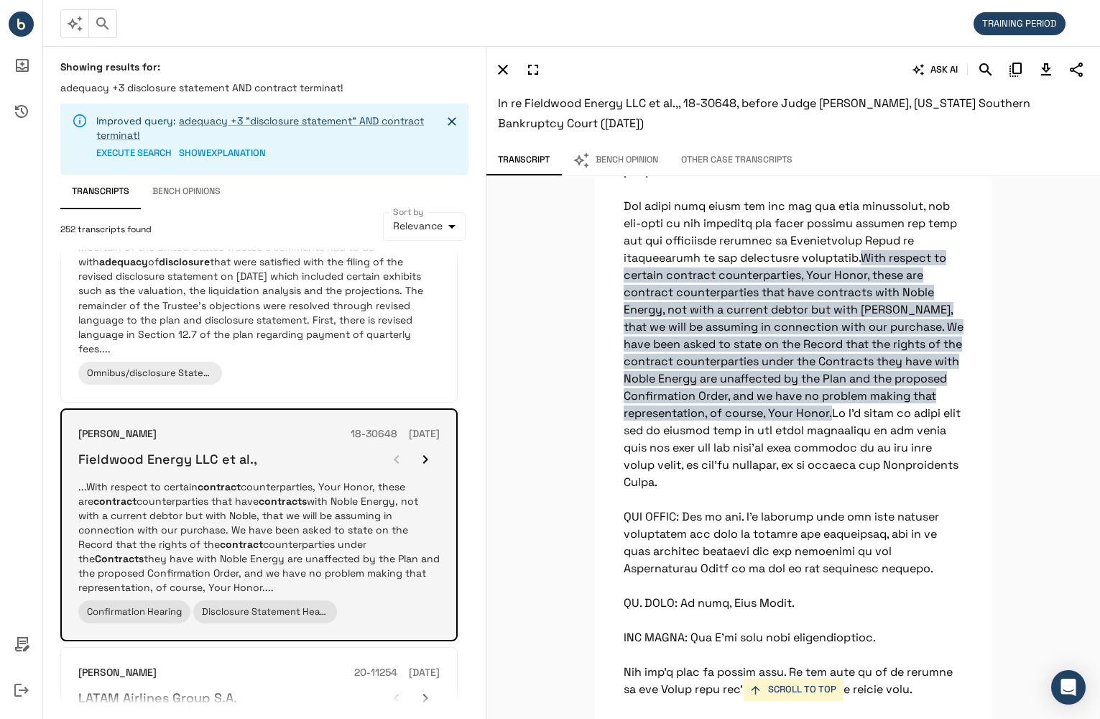
click at [430, 459] on icon "button" at bounding box center [425, 459] width 17 height 17
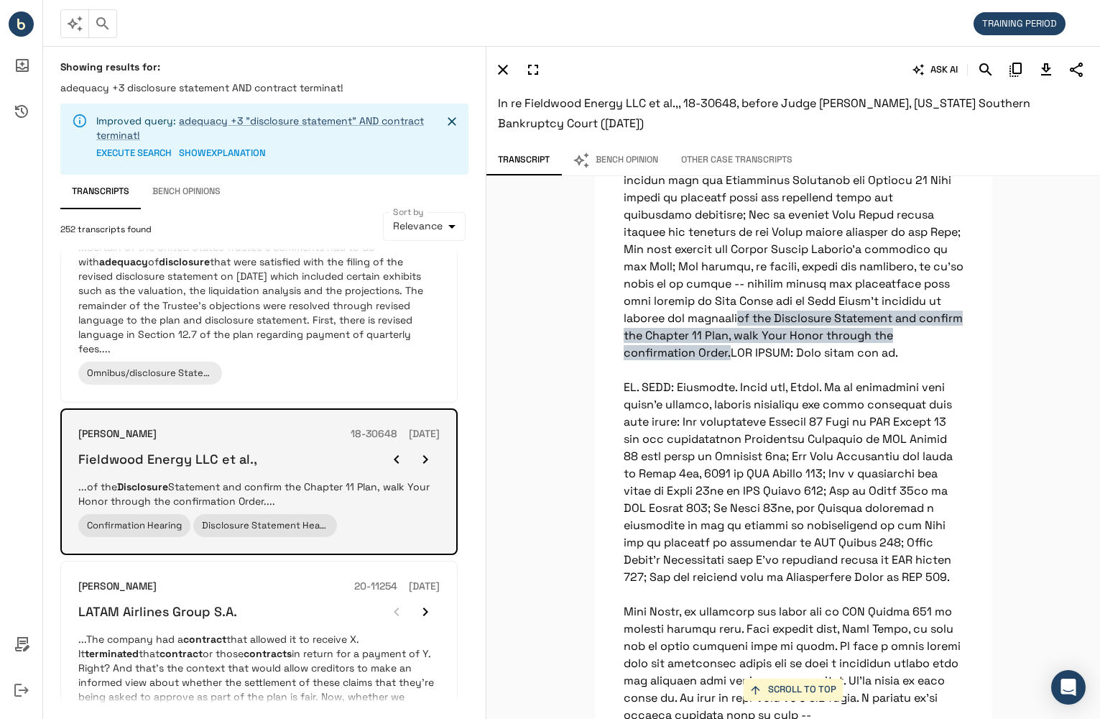
scroll to position [4241, 0]
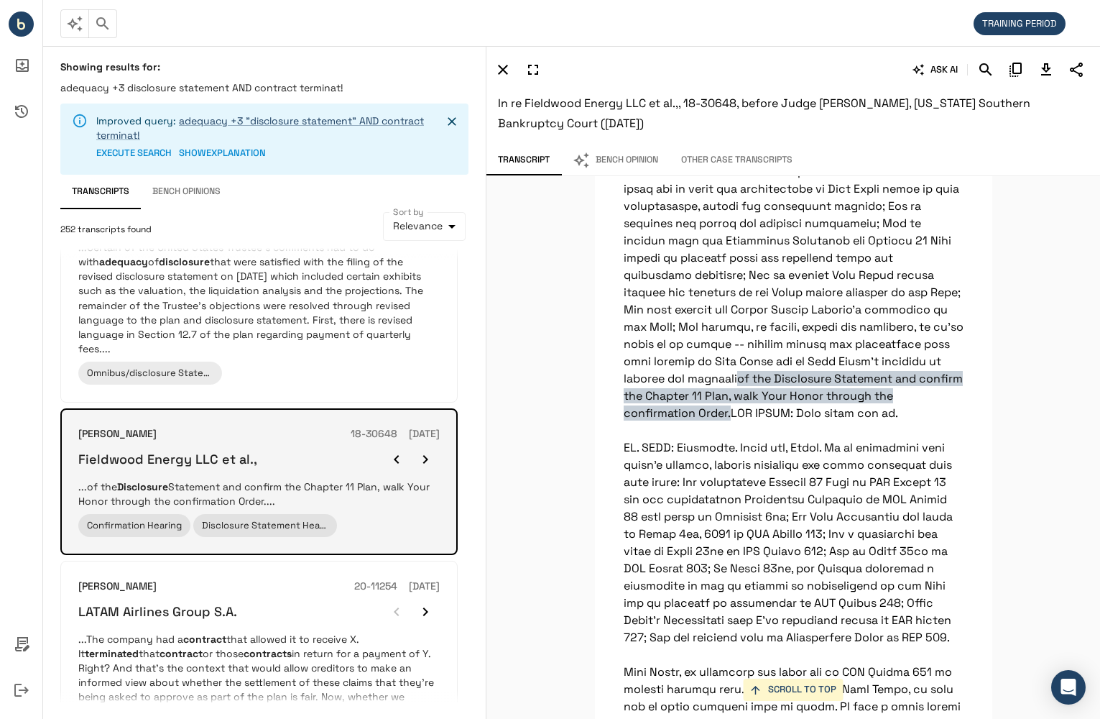
click at [430, 459] on icon "button" at bounding box center [425, 459] width 17 height 17
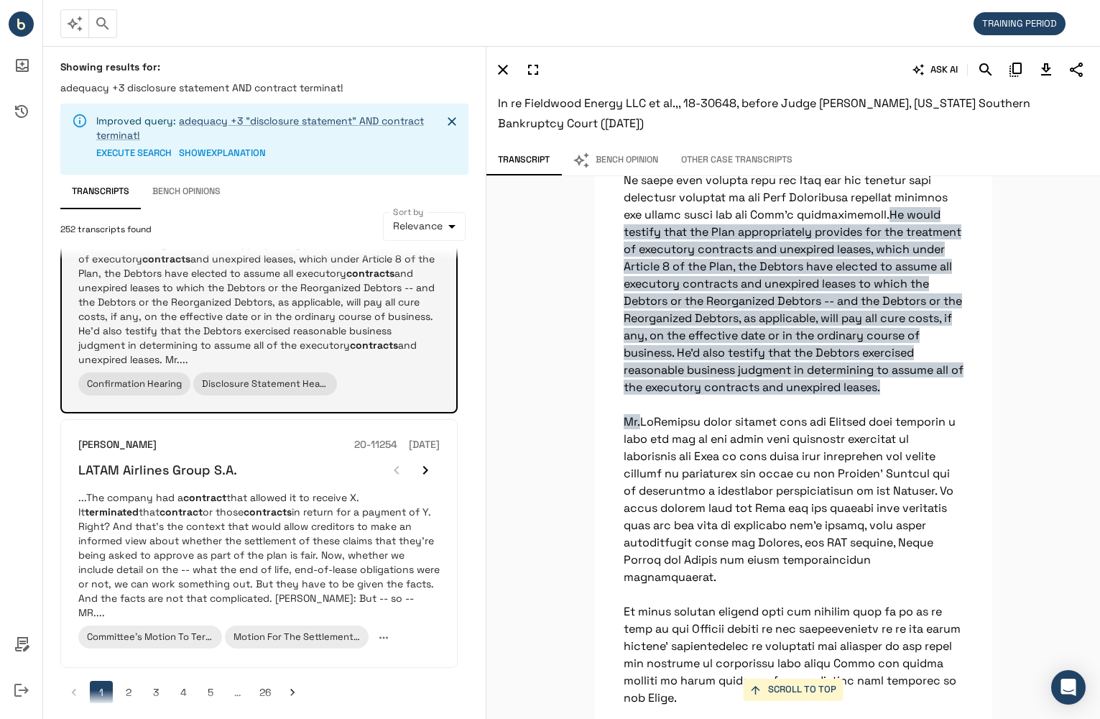
scroll to position [1824, 0]
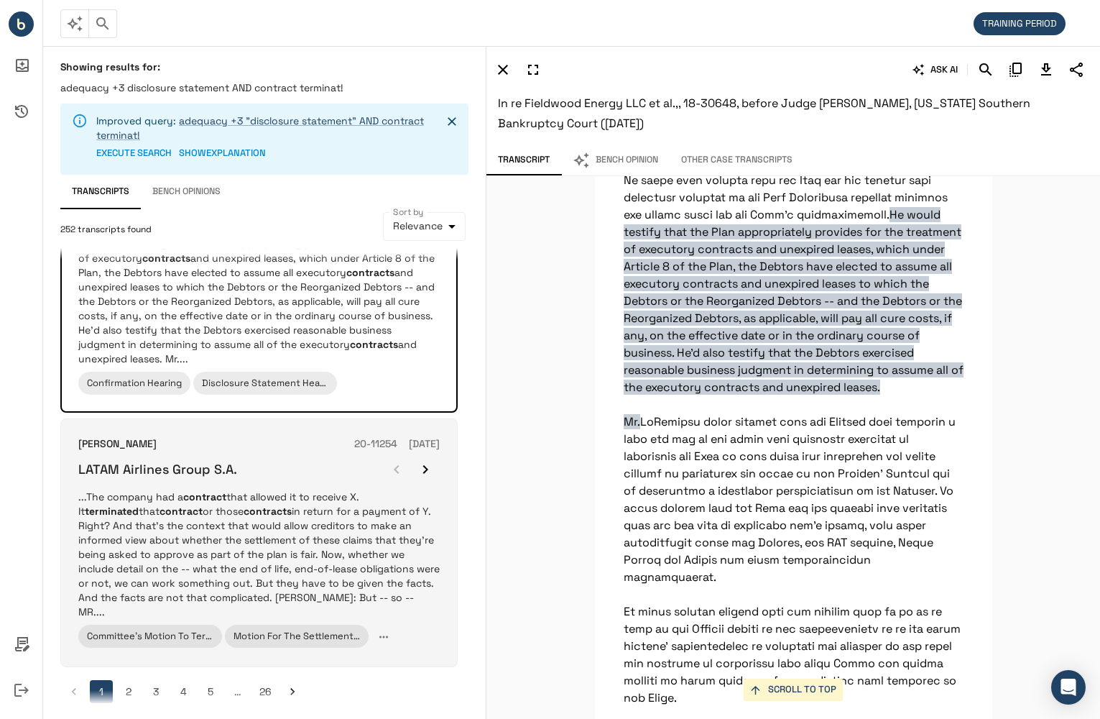
click at [381, 533] on p "...The company had a contract that allowed it to receive X. It terminated that …" at bounding box center [259, 554] width 362 height 129
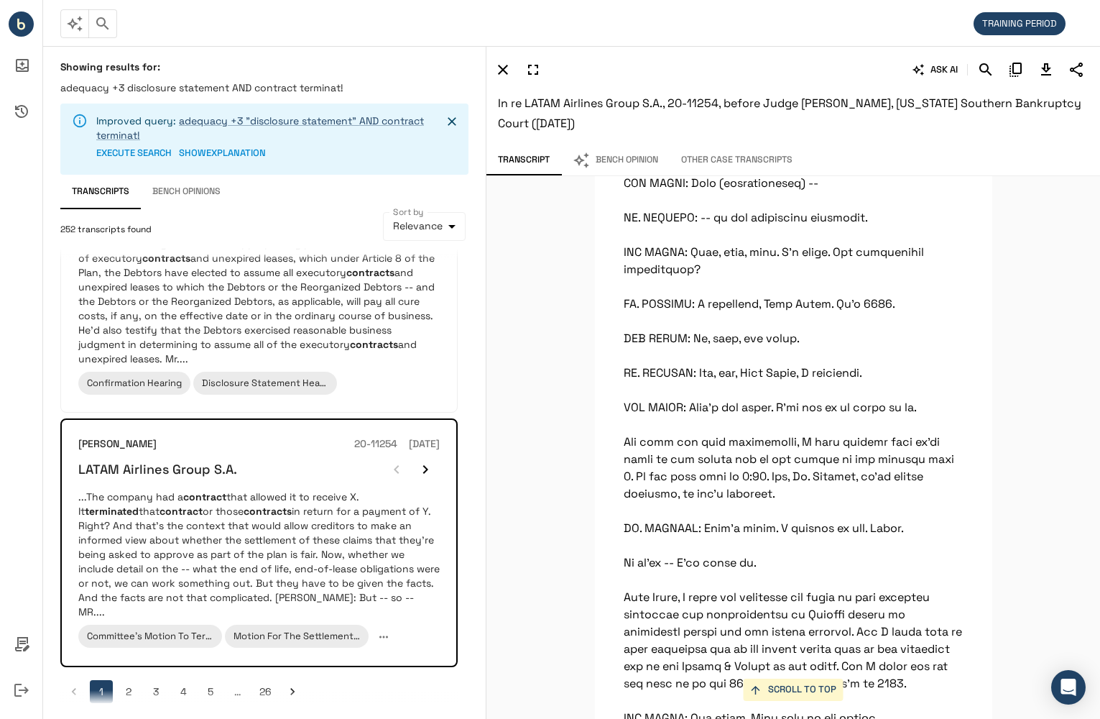
scroll to position [72196, 0]
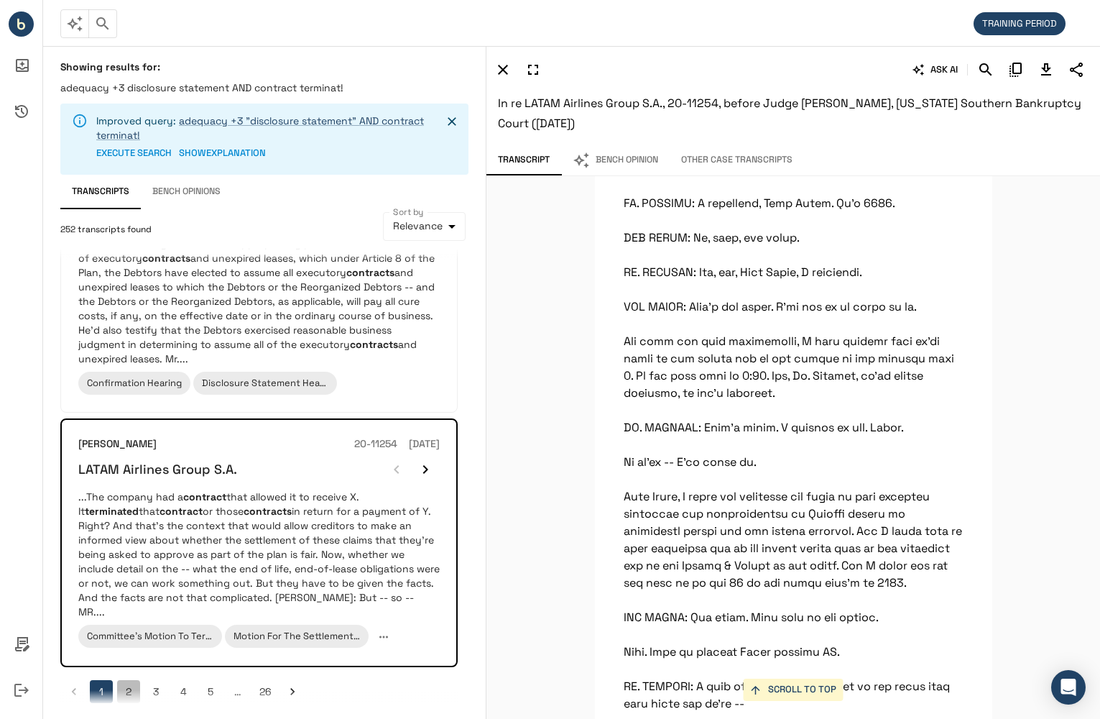
click at [126, 680] on button "2" at bounding box center [128, 691] width 23 height 23
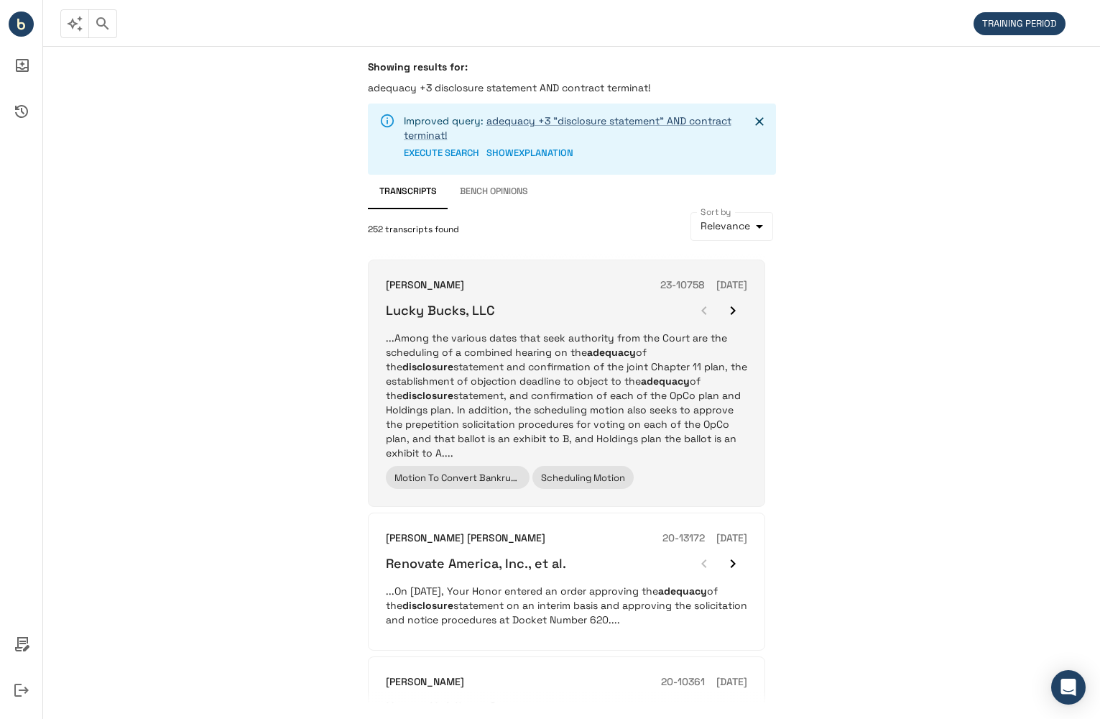
click at [704, 448] on p "...Among the various dates that seek authority from the Court are the schedulin…" at bounding box center [567, 395] width 362 height 129
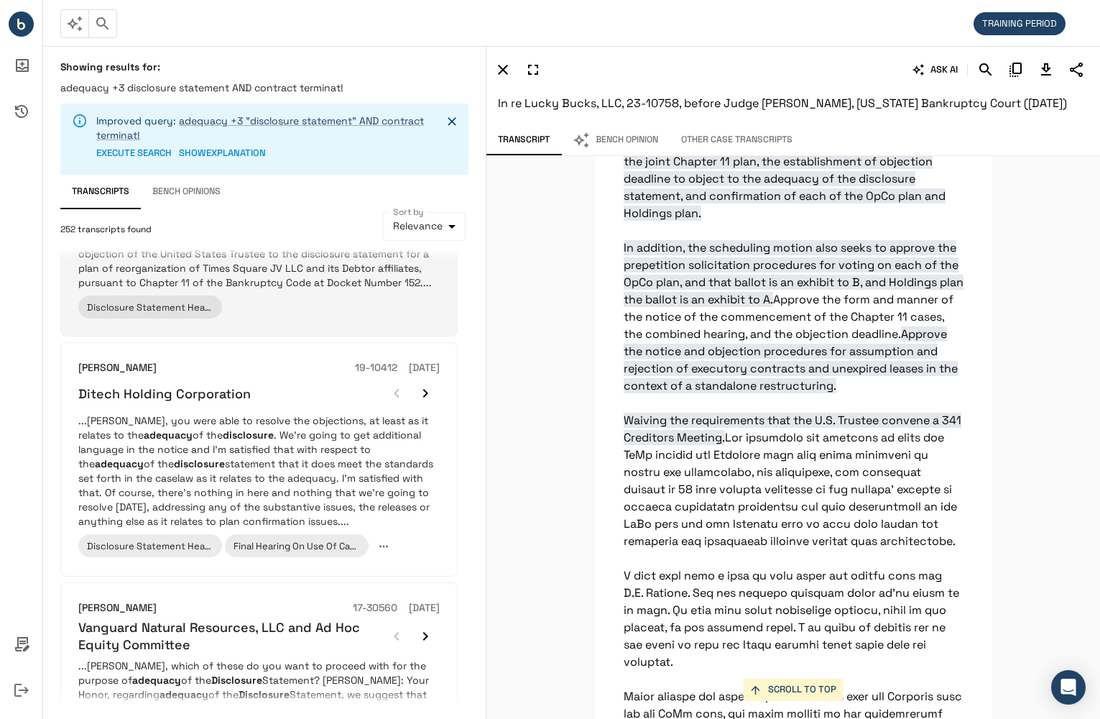
scroll to position [791, 0]
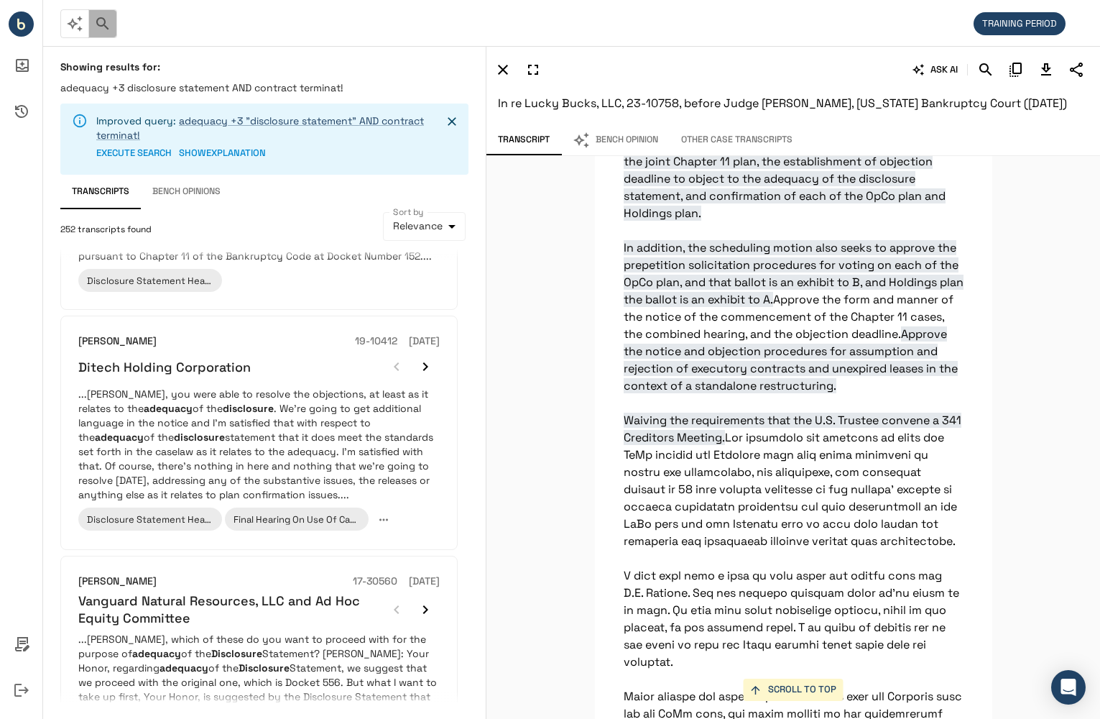
click at [108, 24] on icon "button" at bounding box center [102, 23] width 17 height 17
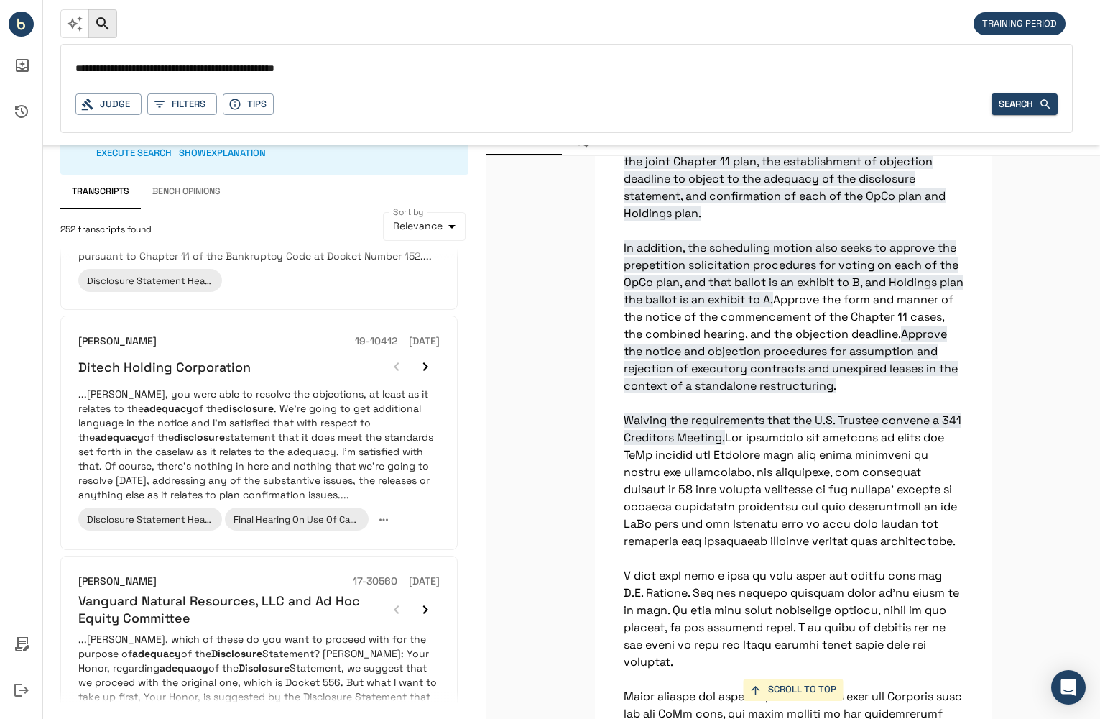
click at [257, 68] on input "**********" at bounding box center [566, 69] width 983 height 21
click at [239, 95] on button "Tips" at bounding box center [248, 104] width 51 height 22
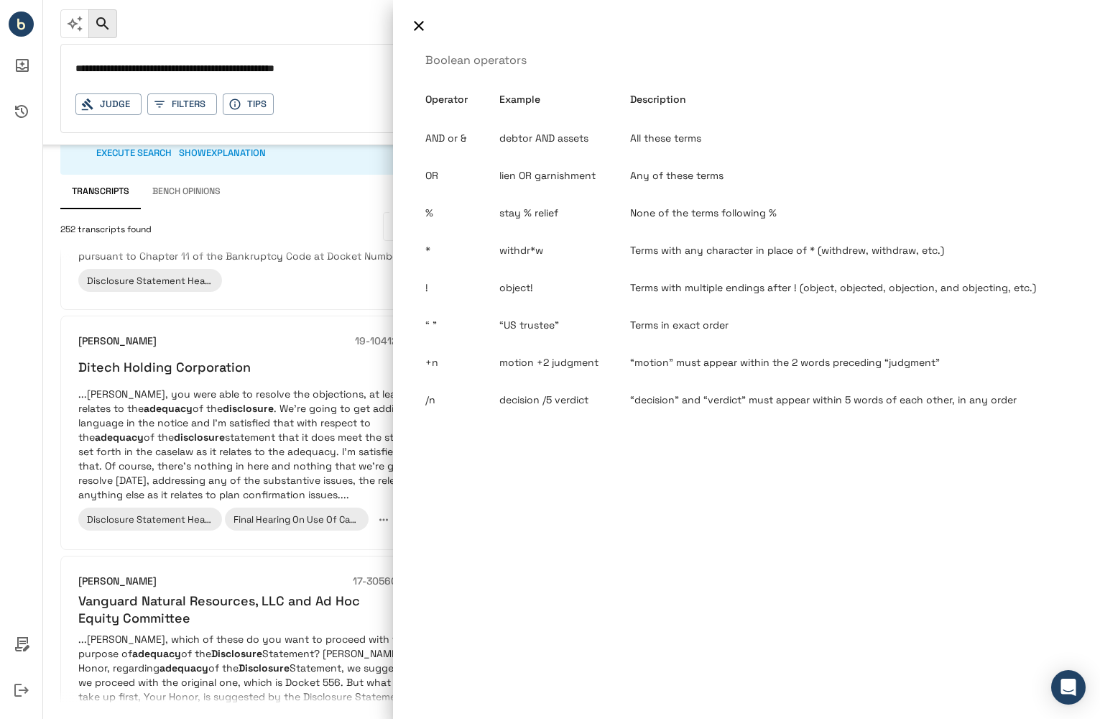
click at [257, 68] on div at bounding box center [550, 359] width 1100 height 719
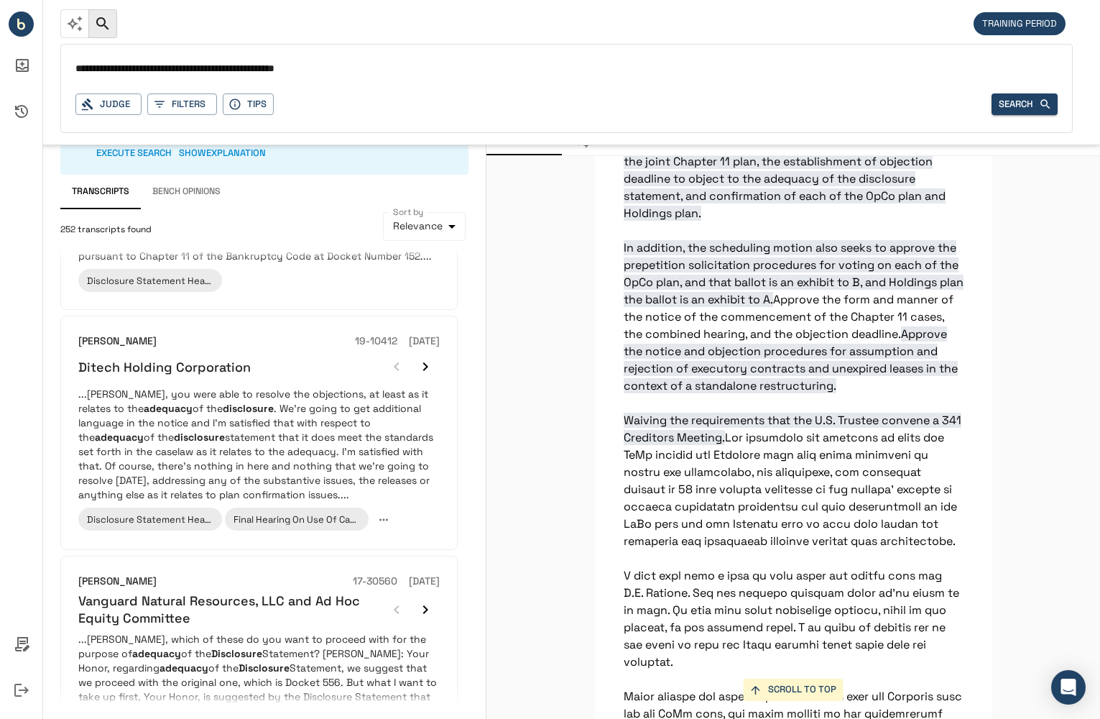
click at [257, 68] on input "**********" at bounding box center [566, 69] width 983 height 21
click at [264, 97] on button "Tips" at bounding box center [248, 104] width 51 height 22
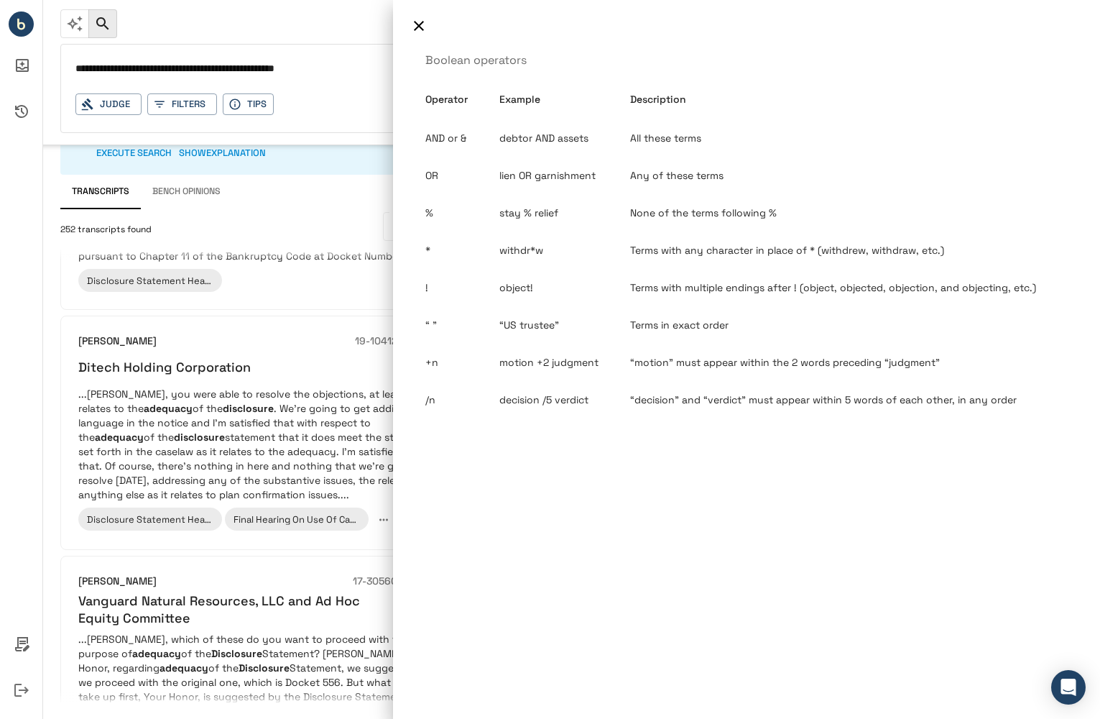
click at [351, 53] on div at bounding box center [550, 359] width 1100 height 719
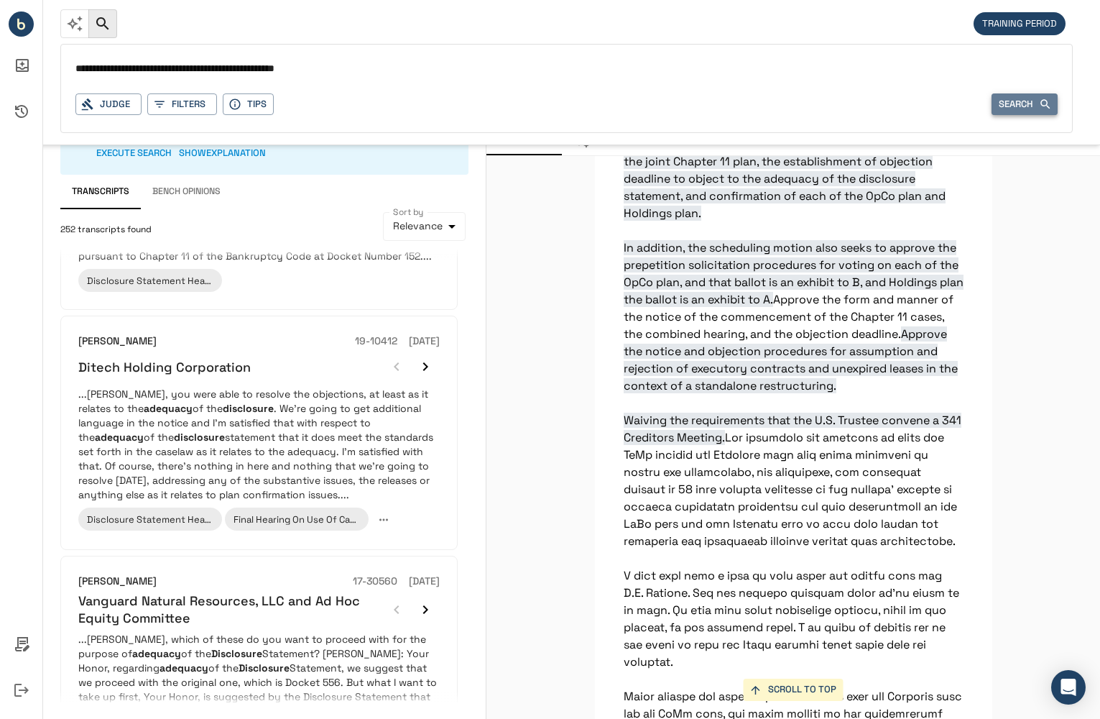
click at [993, 108] on button "Search" at bounding box center [1025, 104] width 66 height 22
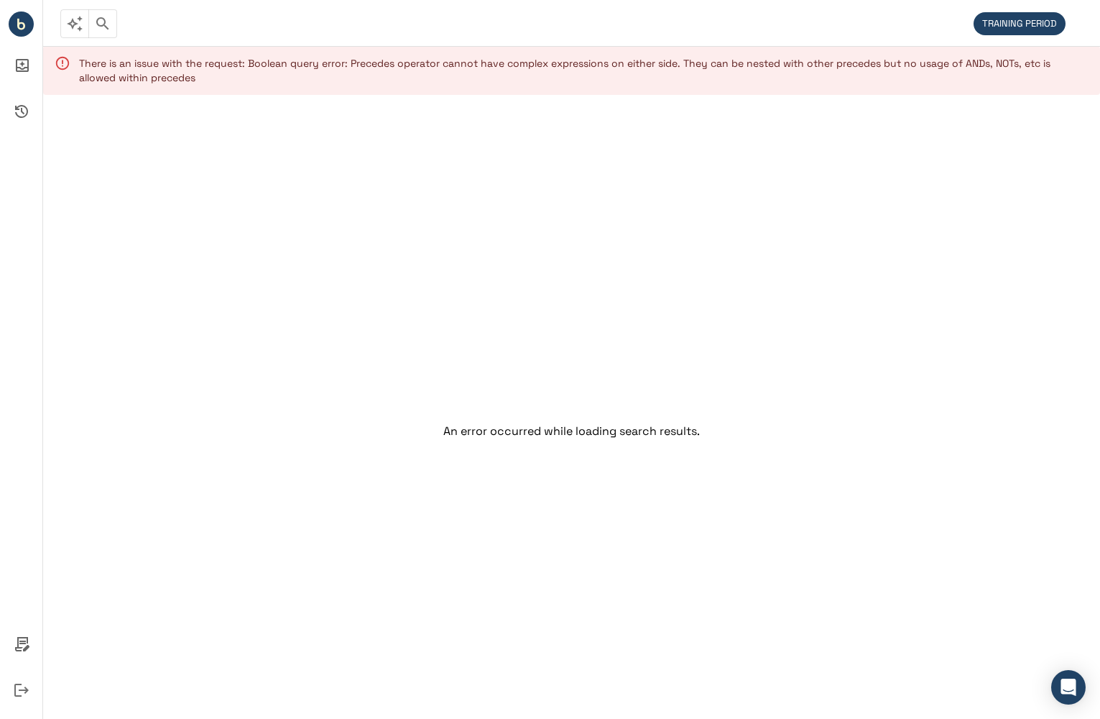
click at [108, 27] on icon "button" at bounding box center [102, 23] width 17 height 17
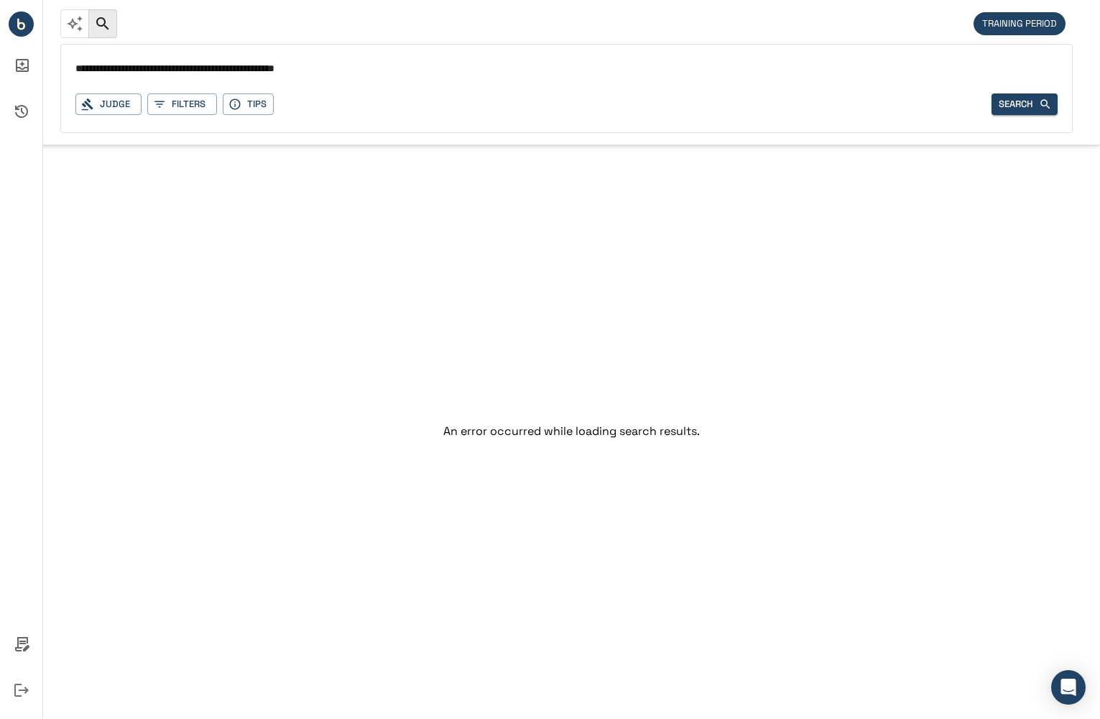
drag, startPoint x: 139, startPoint y: 64, endPoint x: 129, endPoint y: 69, distance: 11.9
click at [129, 69] on input "**********" at bounding box center [566, 69] width 983 height 21
type input "**********"
click at [996, 100] on button "Search" at bounding box center [1025, 104] width 66 height 22
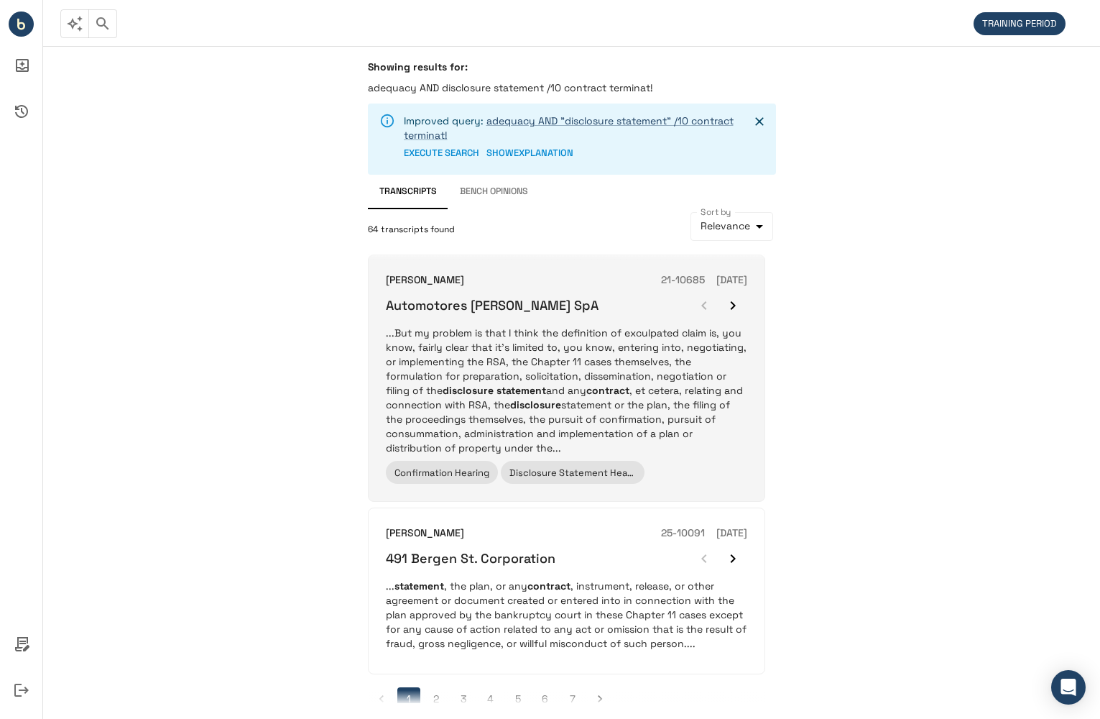
scroll to position [1831, 0]
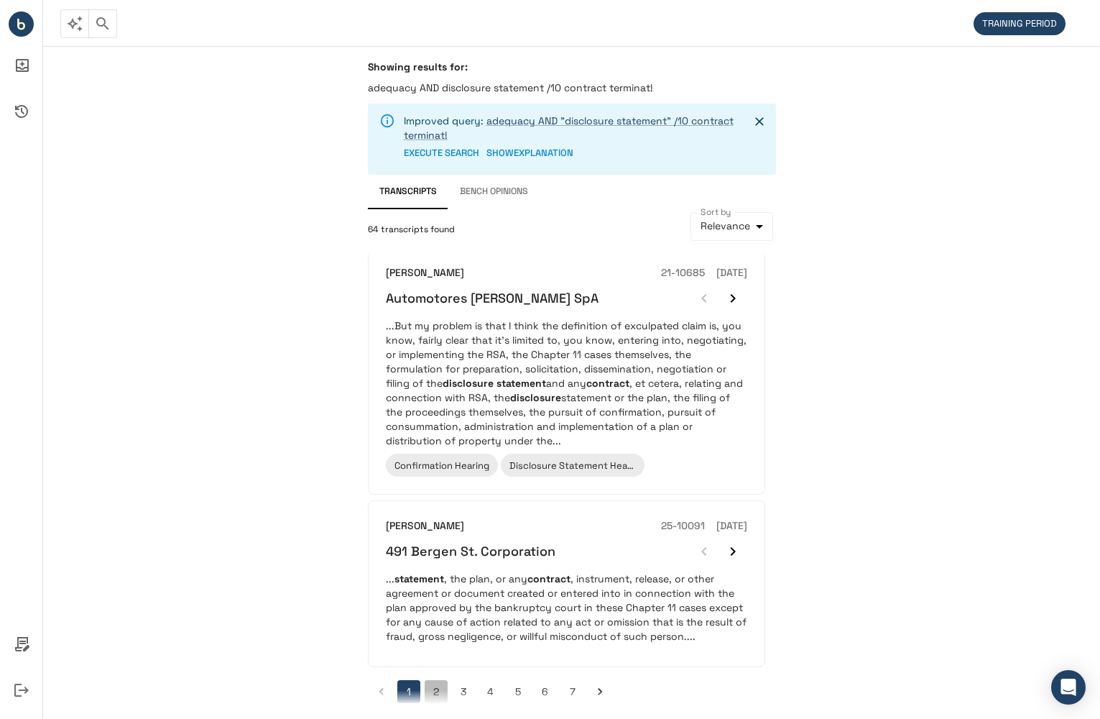
click at [440, 680] on button "2" at bounding box center [436, 691] width 23 height 23
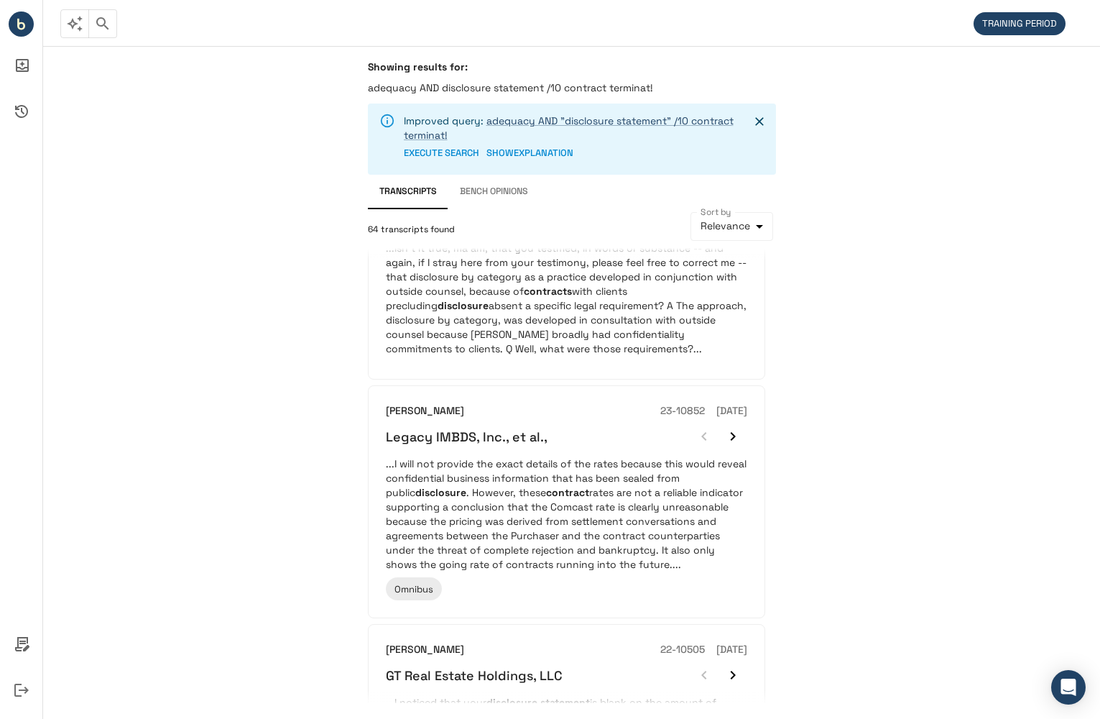
scroll to position [1845, 0]
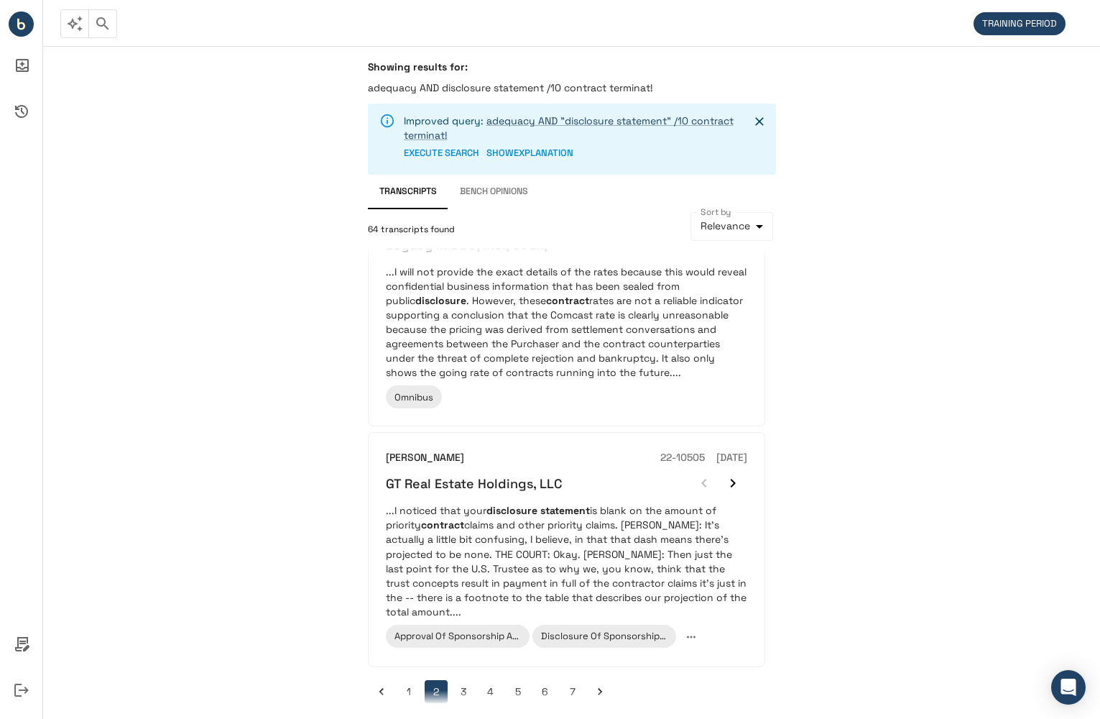
click at [469, 680] on button "3" at bounding box center [463, 691] width 23 height 23
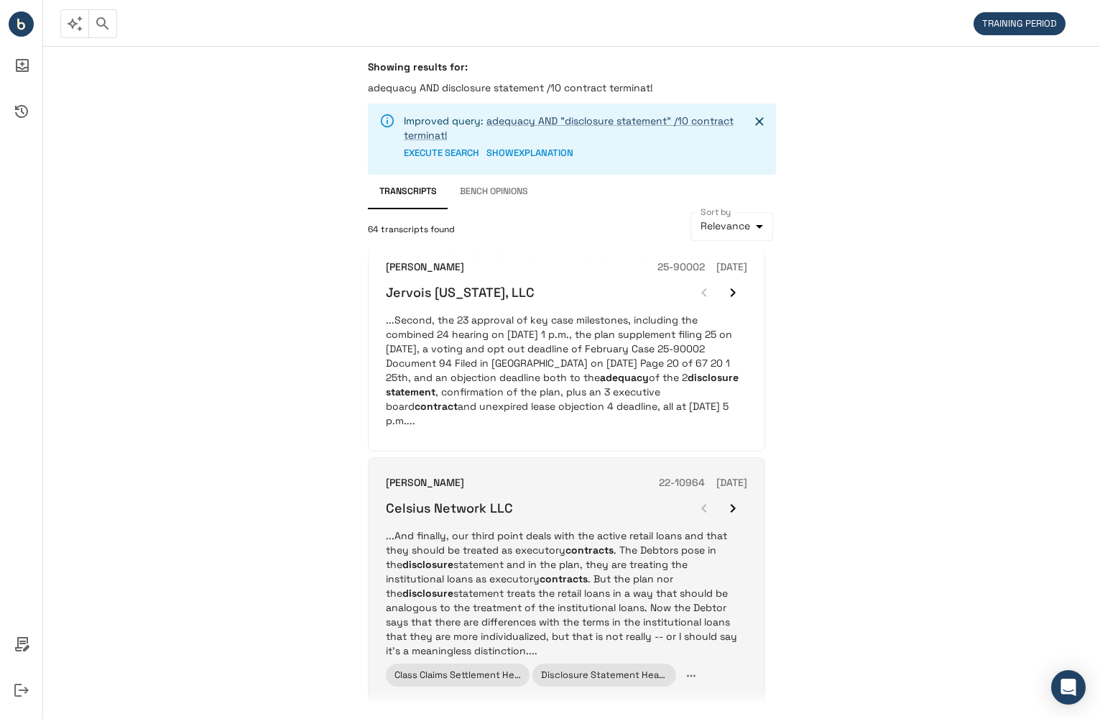
scroll to position [1899, 0]
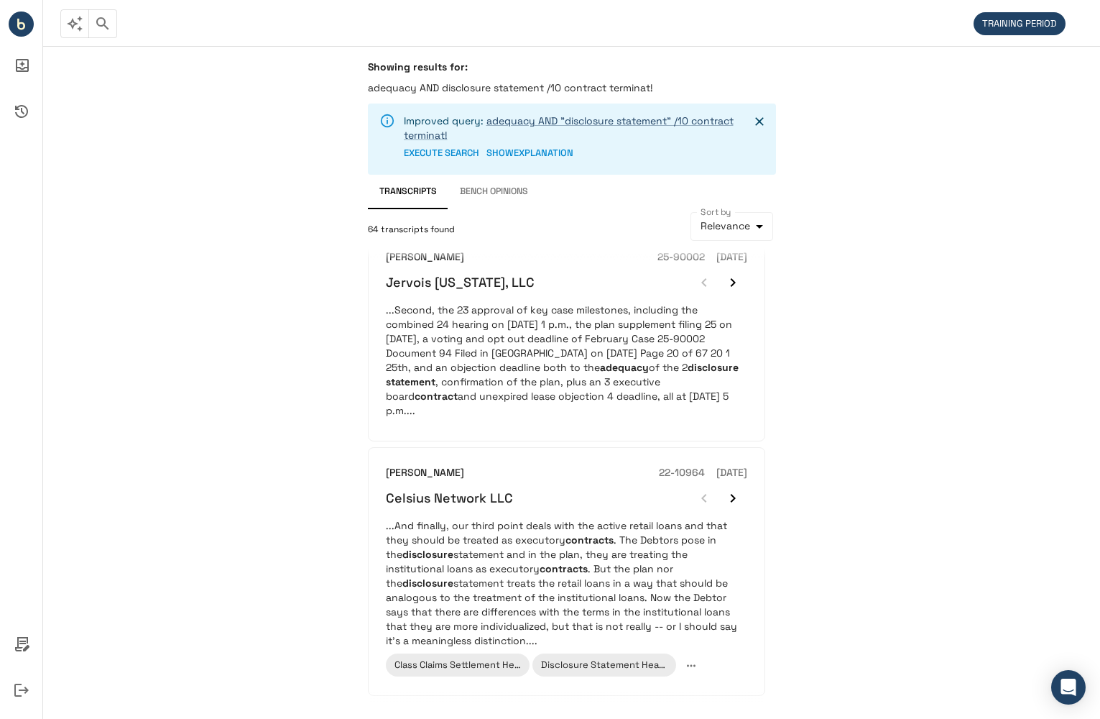
click at [492, 709] on button "4" at bounding box center [490, 720] width 23 height 23
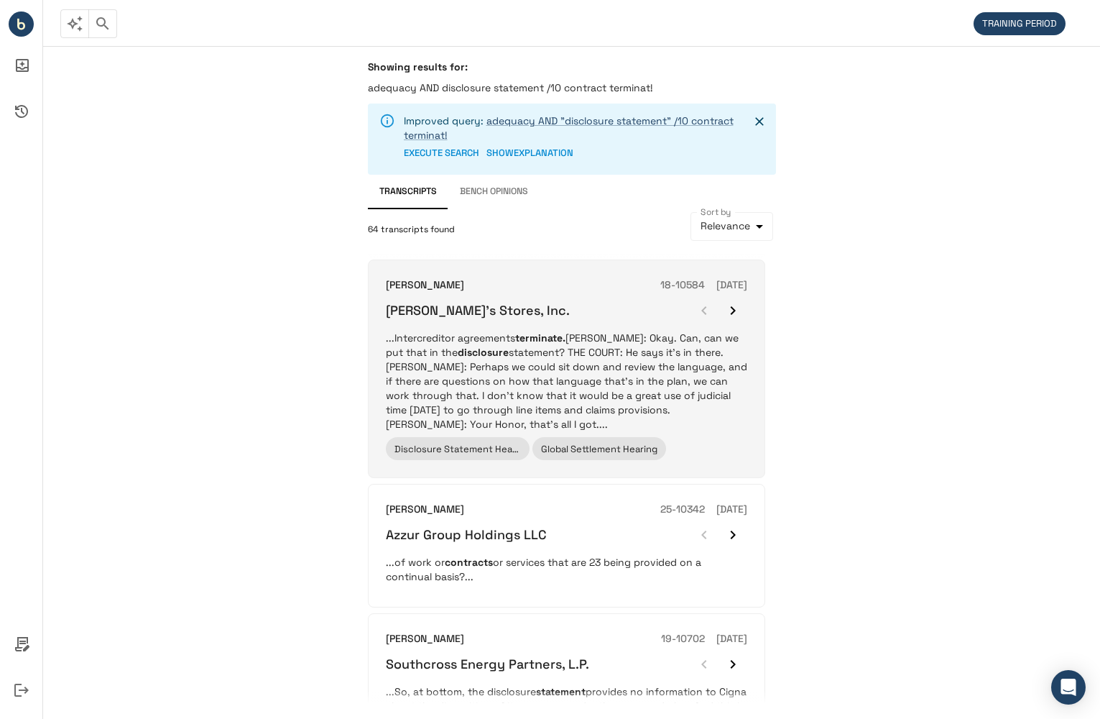
click at [728, 397] on p "...Intercreditor agreements terminate. MR. LAURIA: Okay. Can, can we put that i…" at bounding box center [567, 381] width 362 height 101
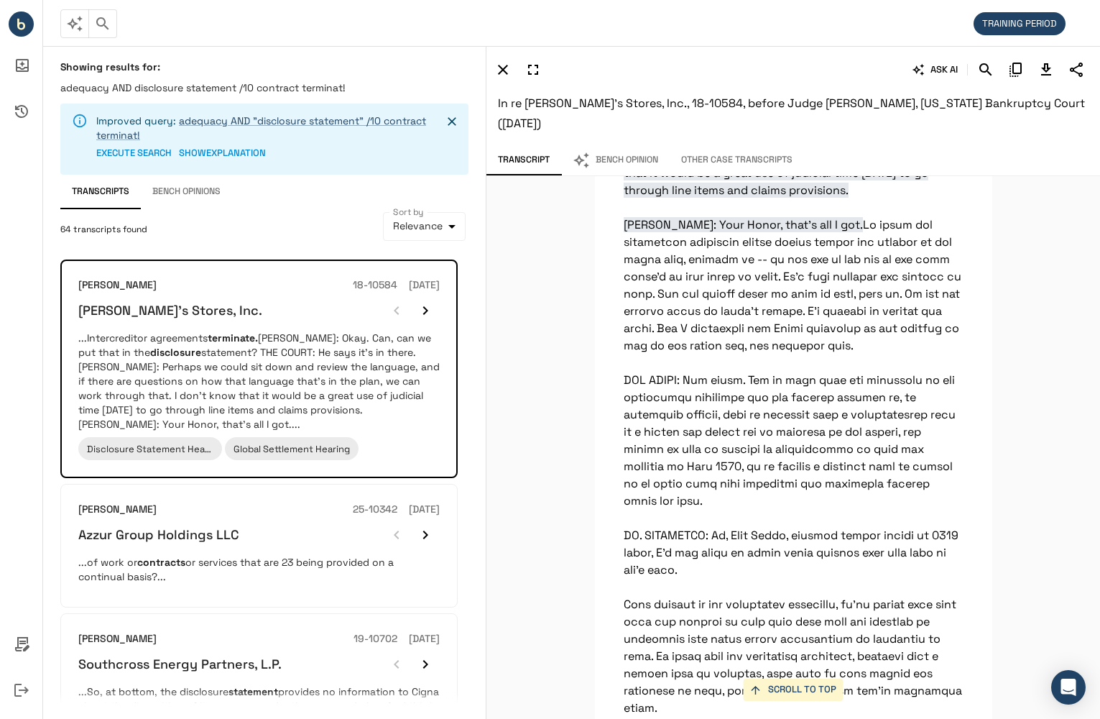
scroll to position [29843, 0]
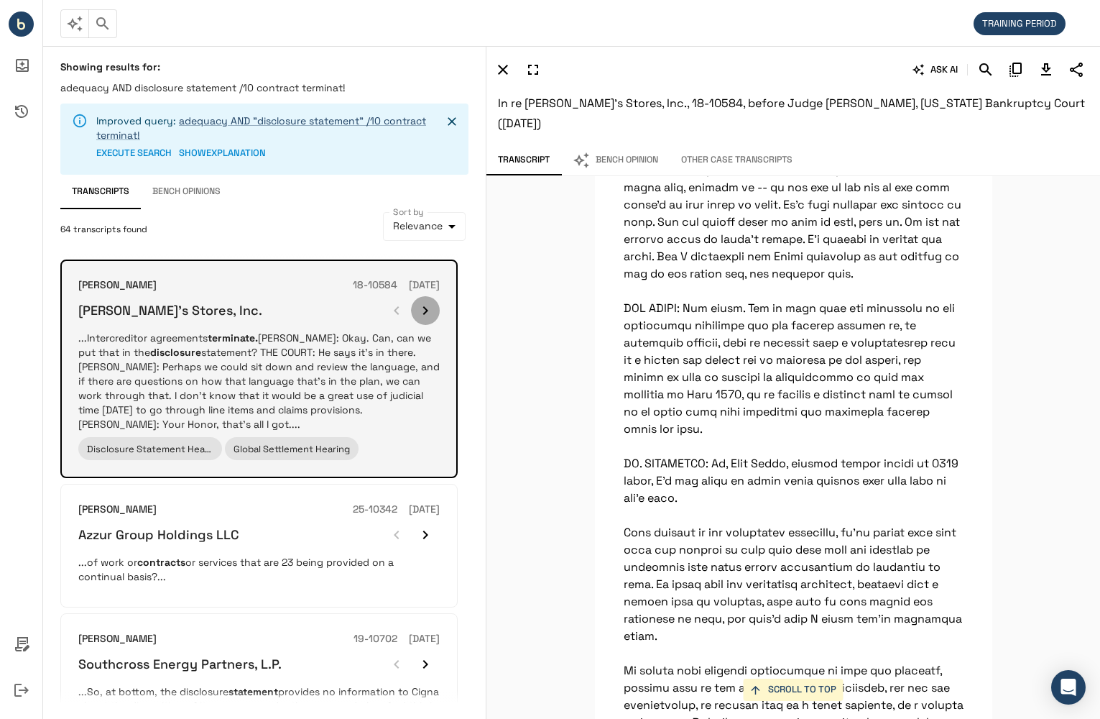
click at [426, 312] on icon "button" at bounding box center [425, 310] width 5 height 9
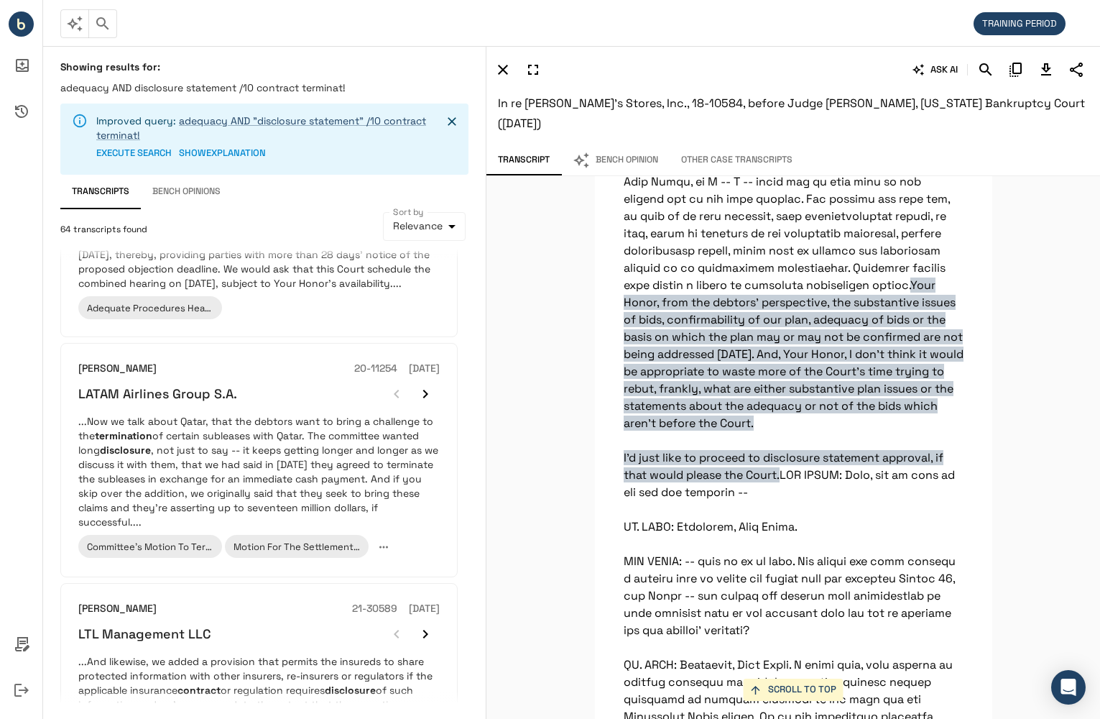
scroll to position [1006, 0]
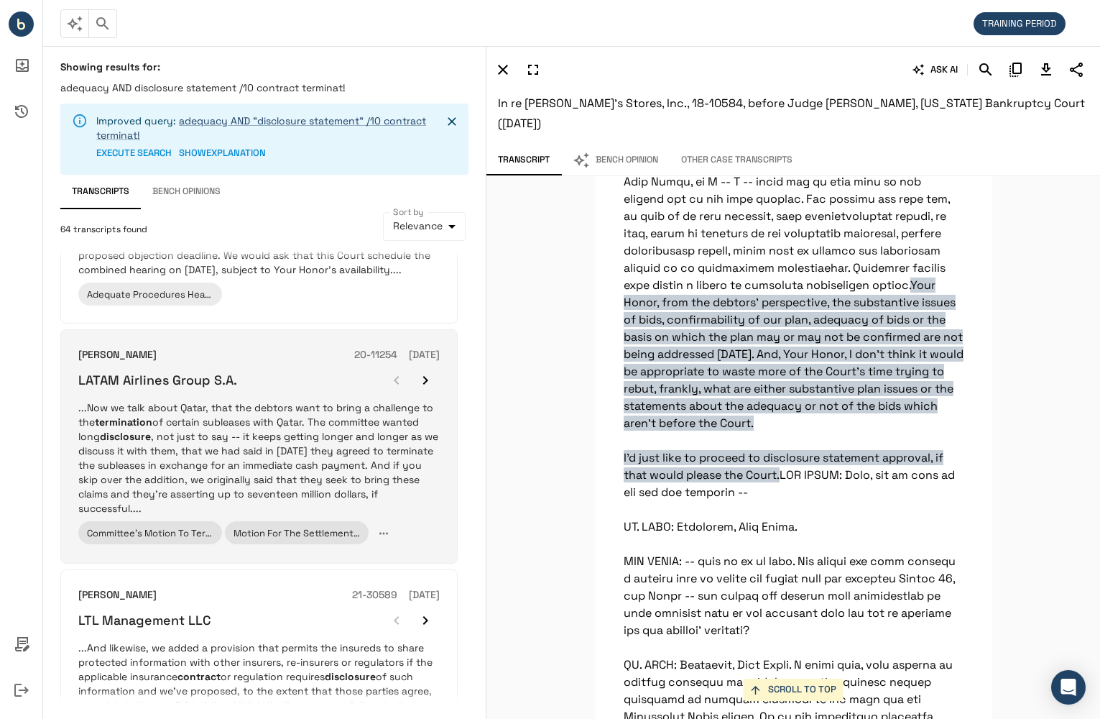
click at [403, 481] on p "...Now we talk about Qatar, that the debtors want to bring a challenge to the t…" at bounding box center [259, 457] width 362 height 115
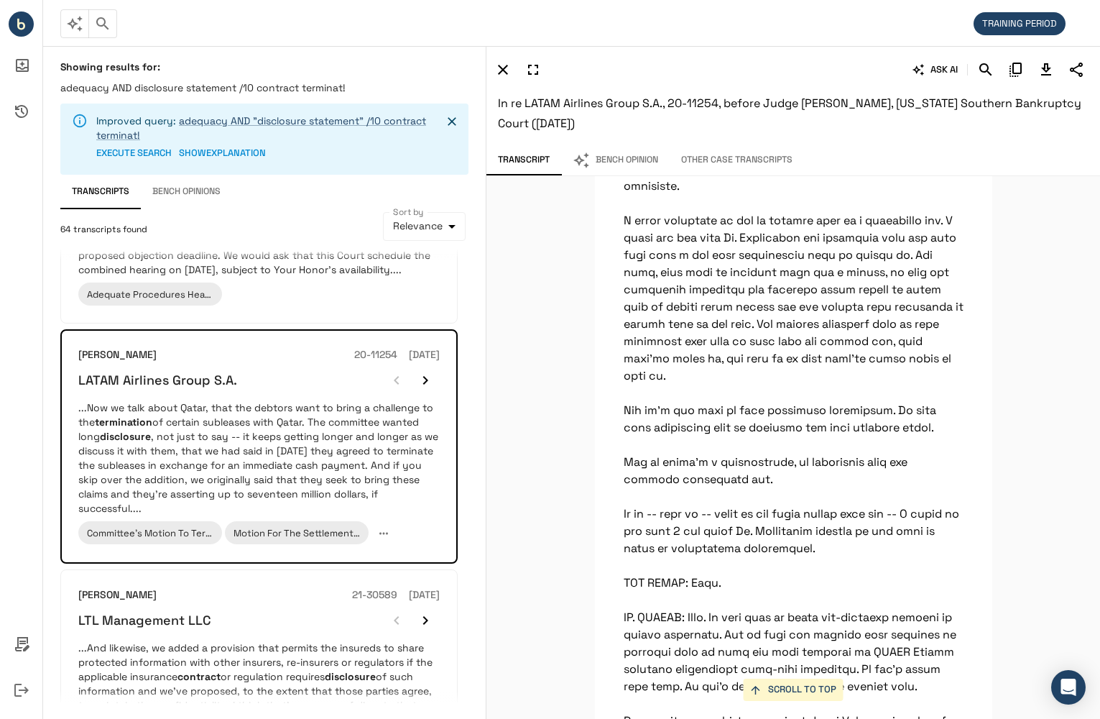
scroll to position [53964, 0]
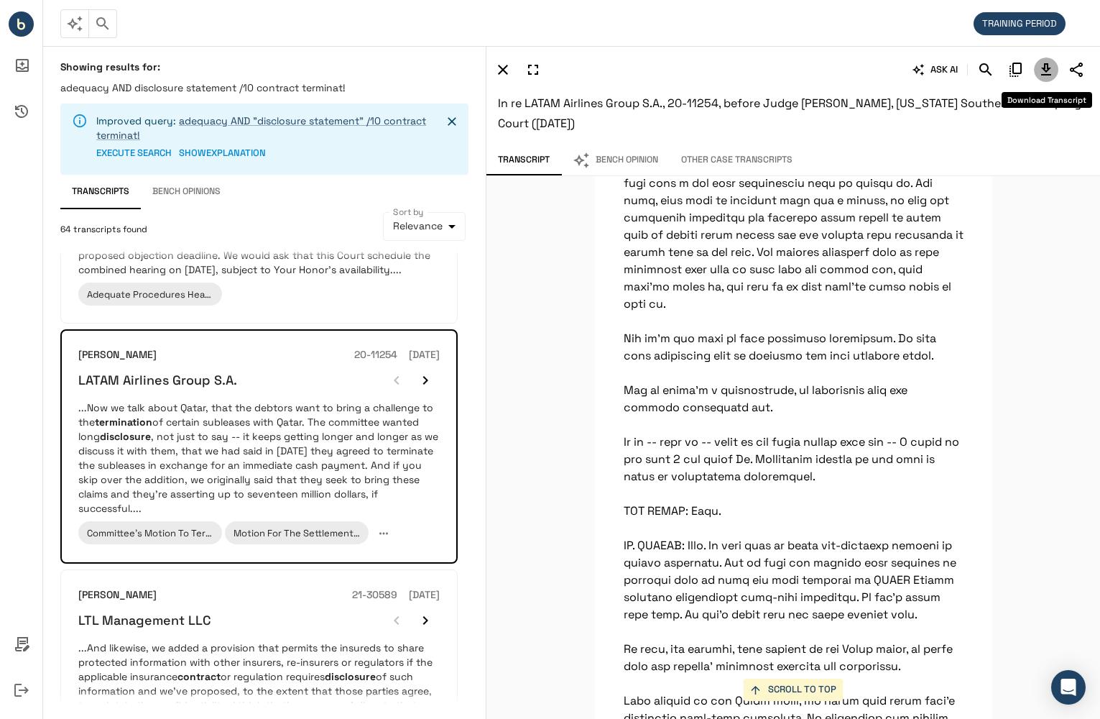
click at [1052, 69] on icon "Download Transcript" at bounding box center [1046, 69] width 17 height 17
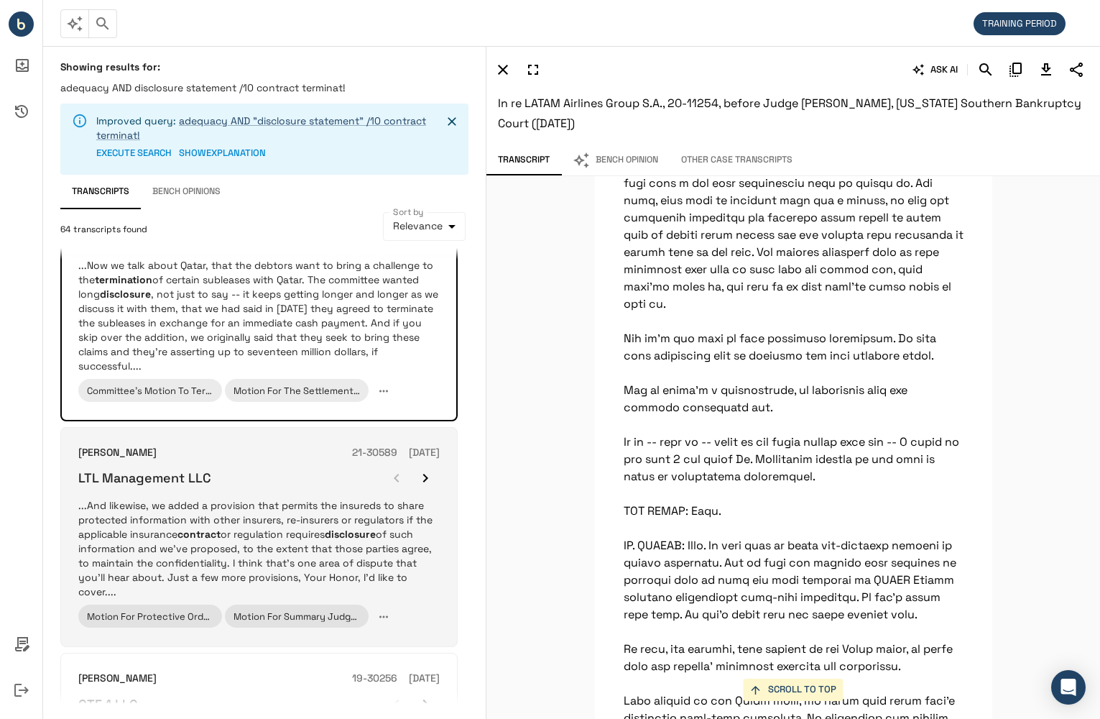
scroll to position [1150, 0]
click at [221, 525] on p "...And likewise, we added a provision that permits the insureds to share protec…" at bounding box center [259, 547] width 362 height 101
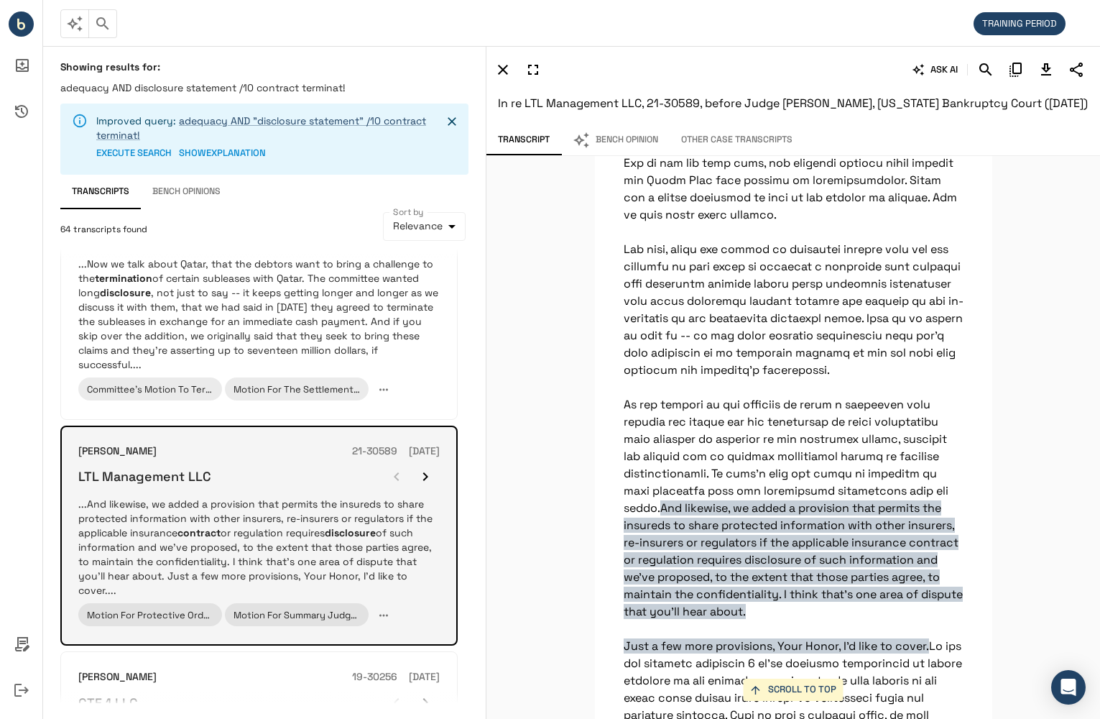
scroll to position [18128, 0]
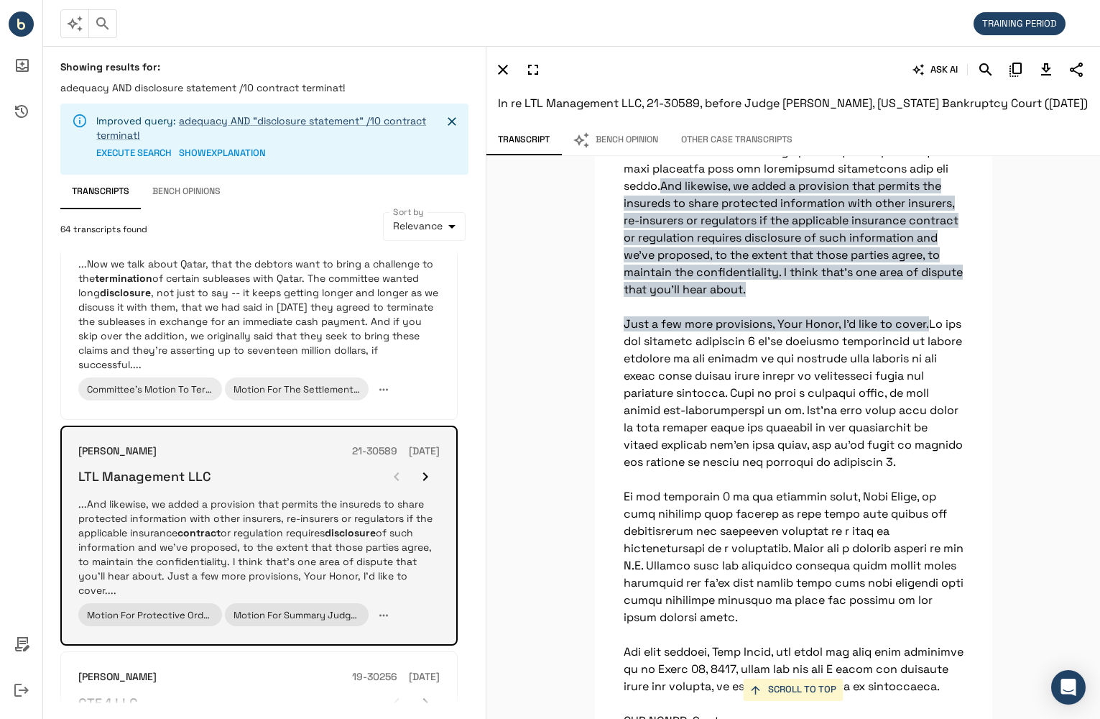
click at [432, 479] on icon "button" at bounding box center [425, 476] width 17 height 17
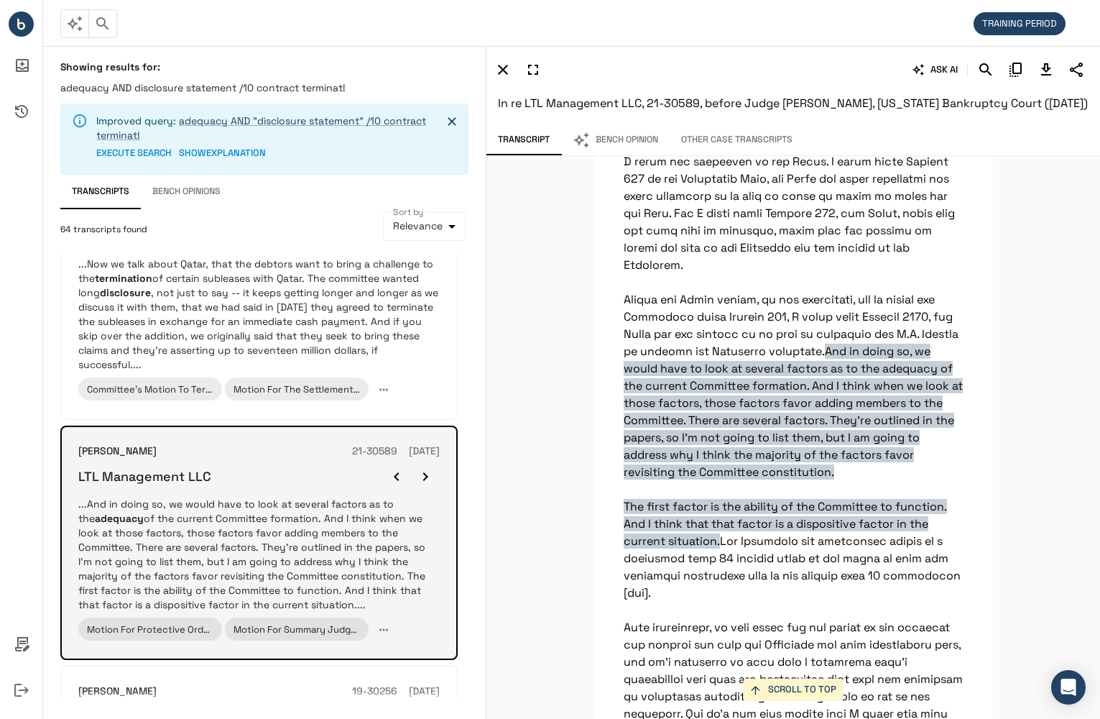
scroll to position [3042, 0]
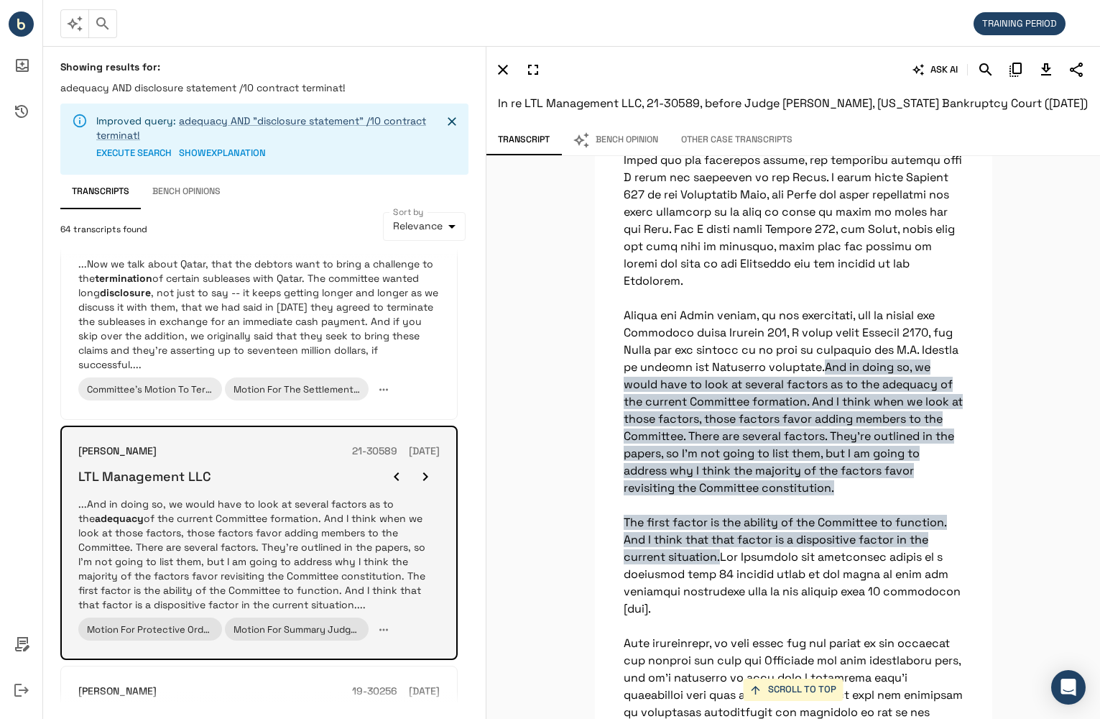
click at [429, 471] on icon "button" at bounding box center [425, 476] width 17 height 17
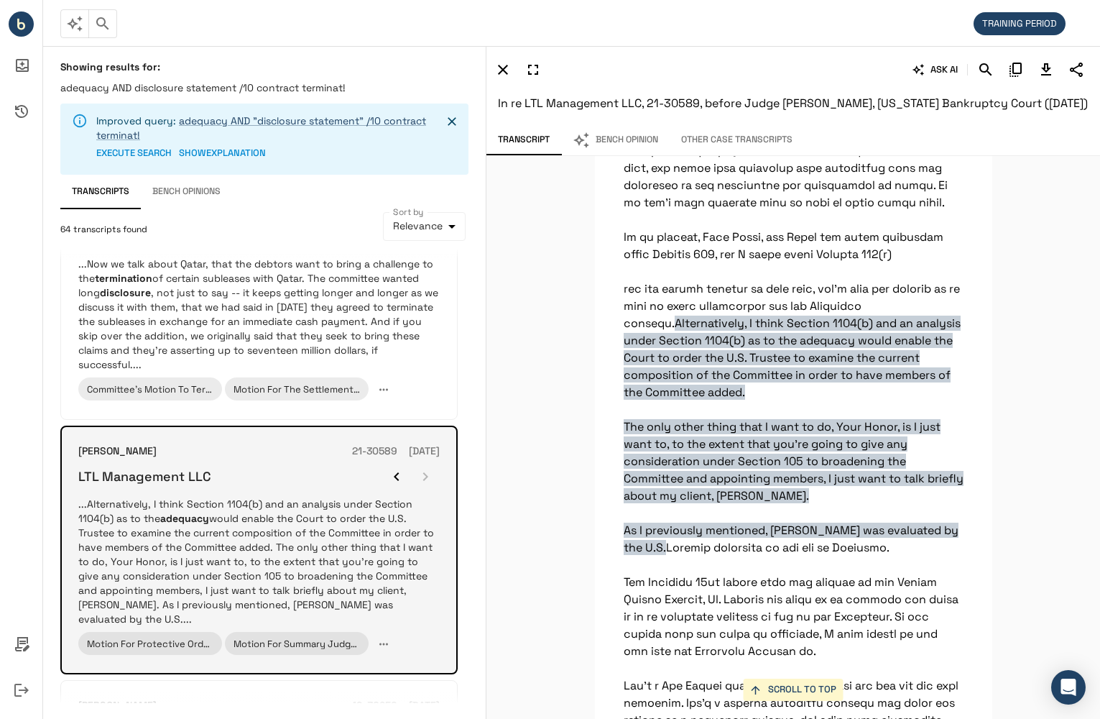
scroll to position [4767, 0]
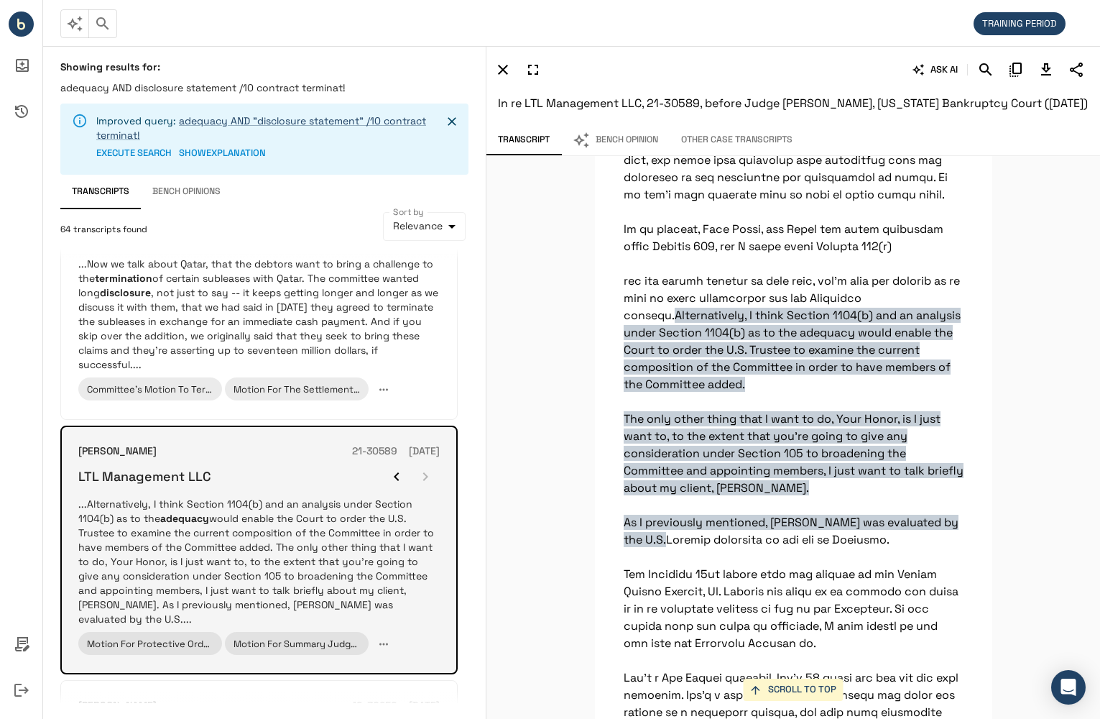
click at [429, 471] on div at bounding box center [411, 476] width 58 height 29
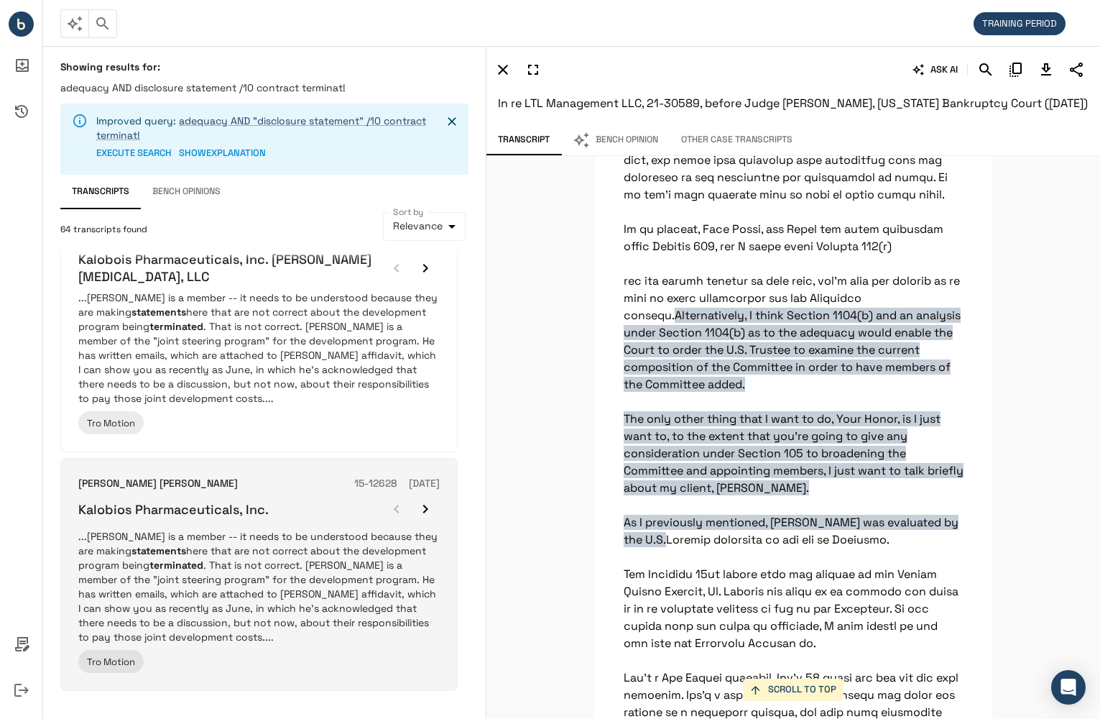
scroll to position [1907, 0]
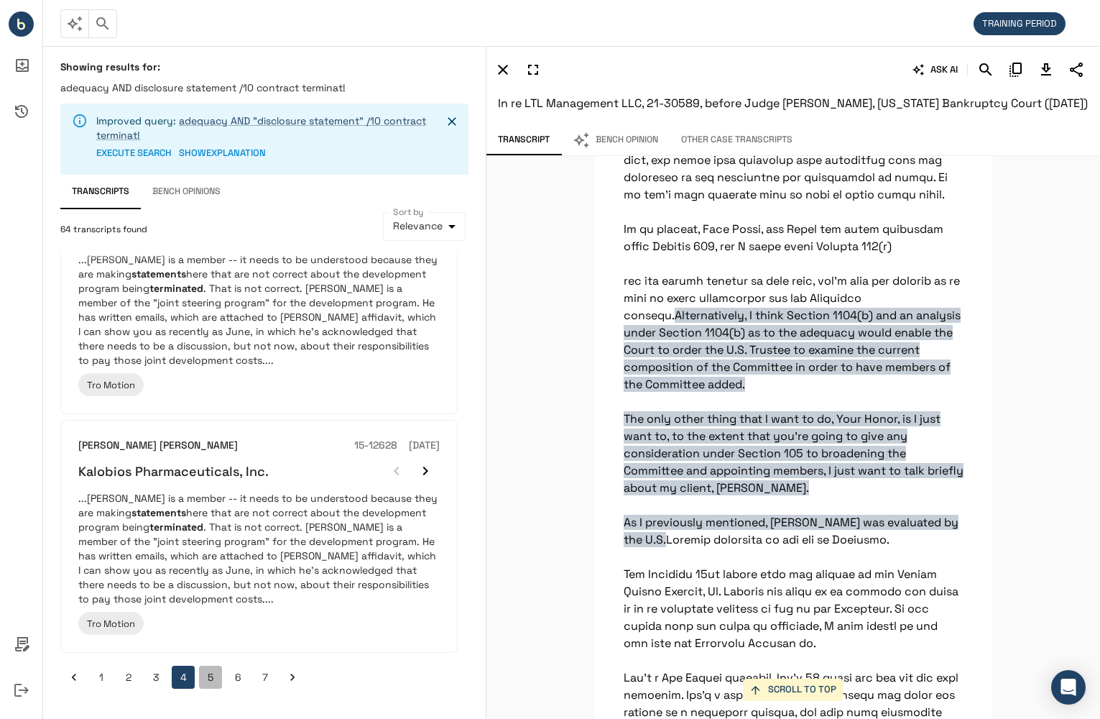
click at [209, 672] on button "5" at bounding box center [210, 677] width 23 height 23
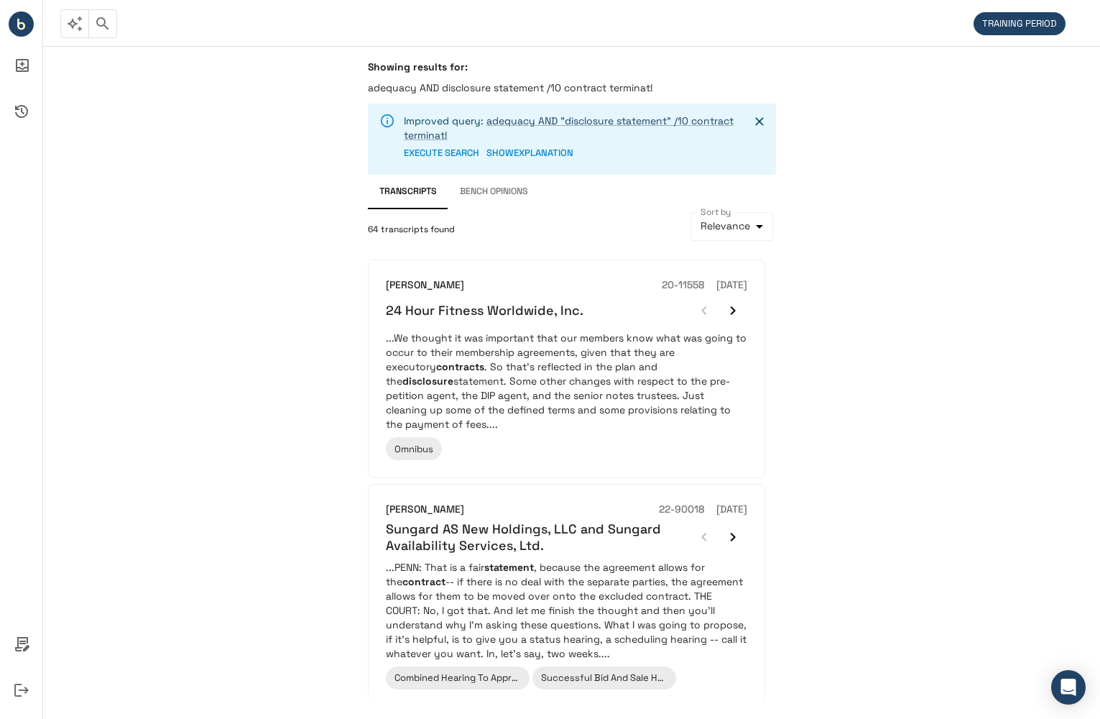
click at [247, 402] on div "Showing results for: adequacy AND disclosure statement /10 contract terminat! I…" at bounding box center [571, 382] width 1057 height 673
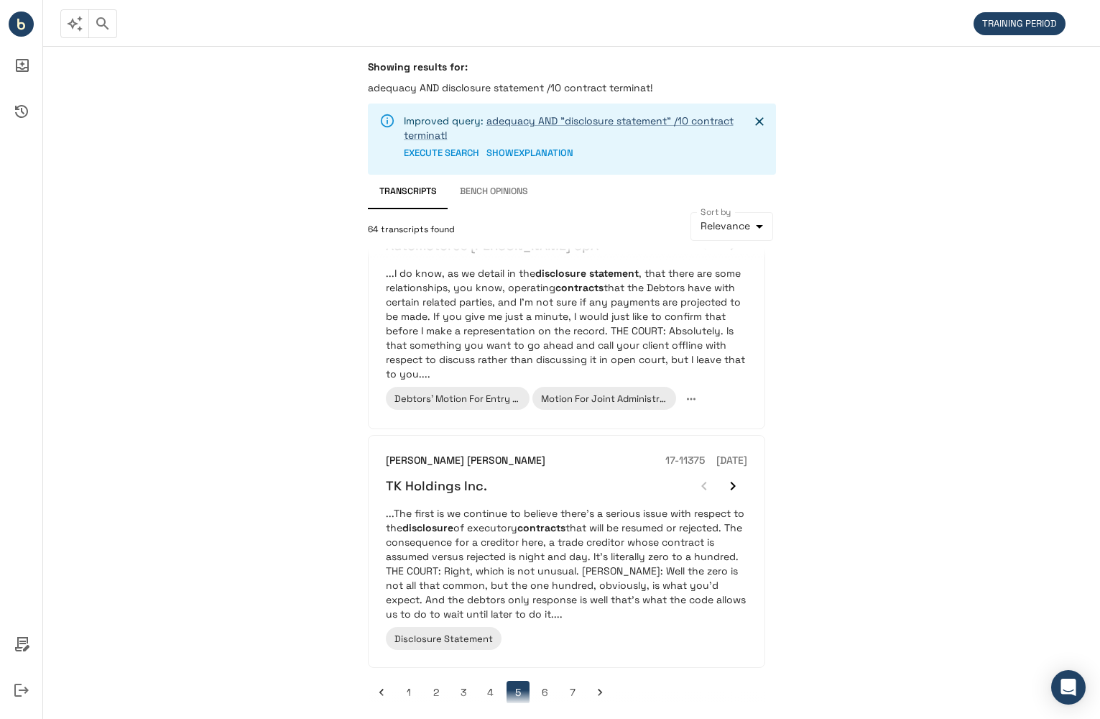
scroll to position [1882, 0]
click at [543, 684] on button "6" at bounding box center [545, 691] width 23 height 23
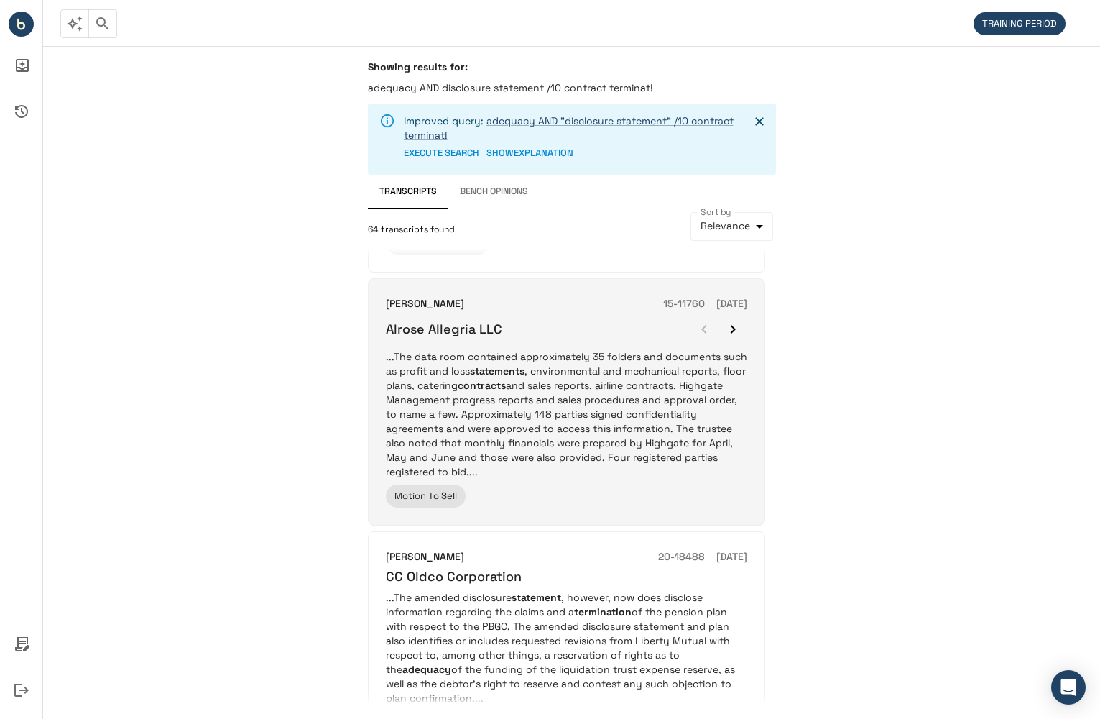
scroll to position [431, 0]
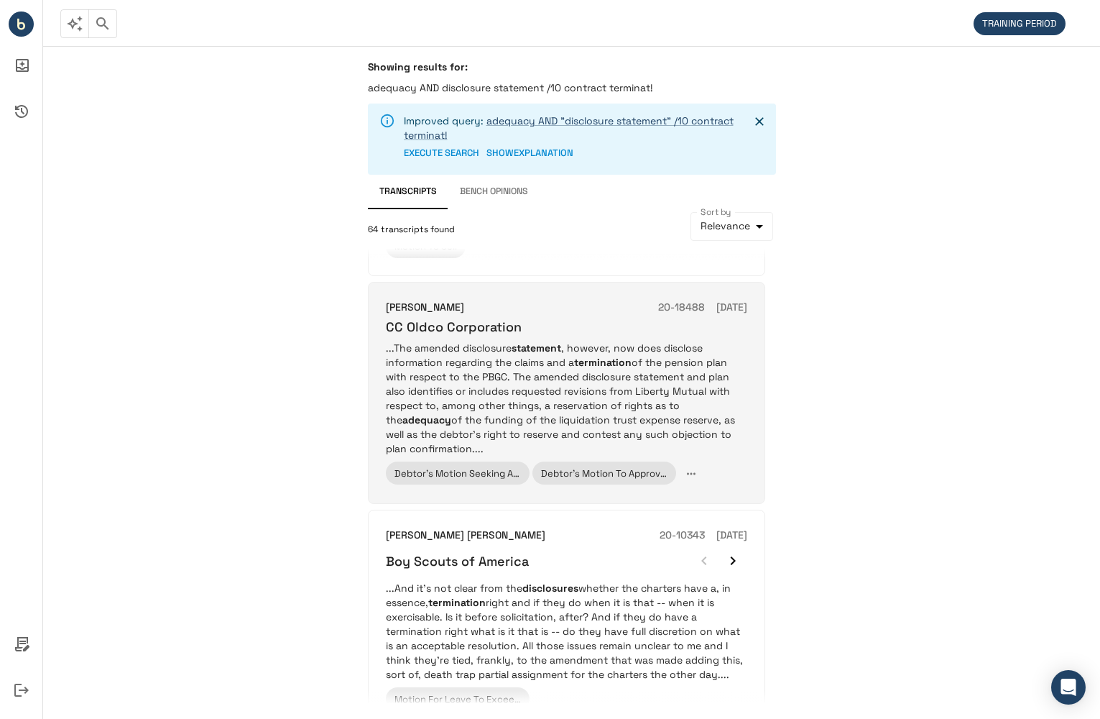
click at [694, 418] on p "...The amended disclosure statement , however, now does disclose information re…" at bounding box center [567, 398] width 362 height 115
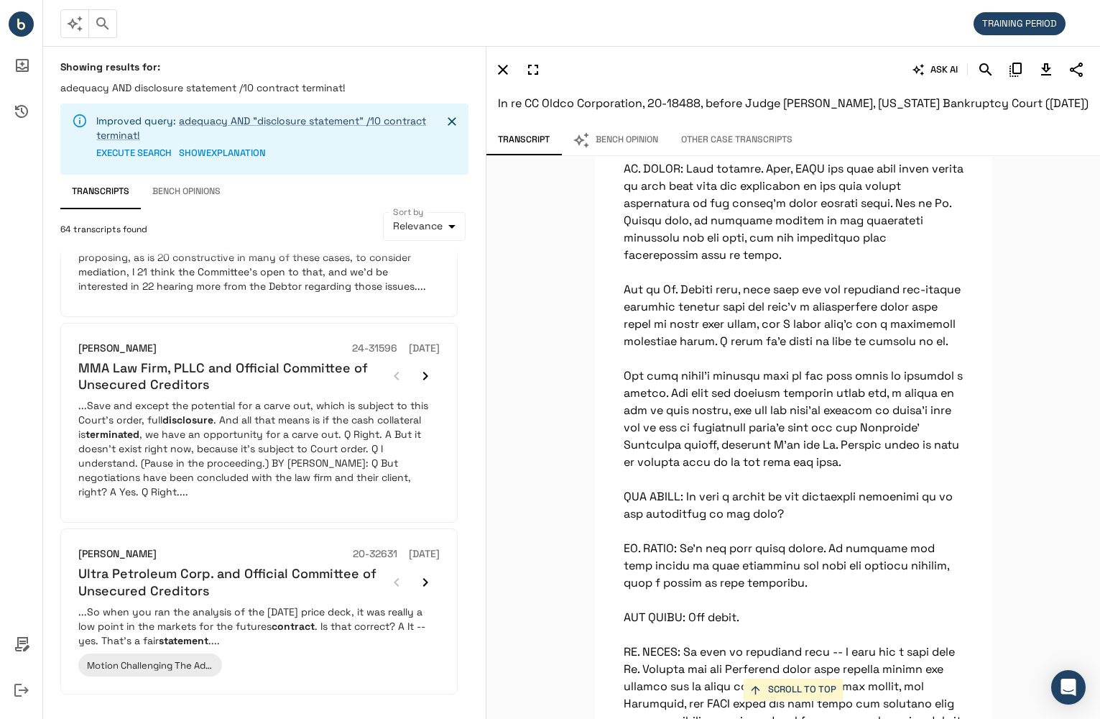
scroll to position [1785, 0]
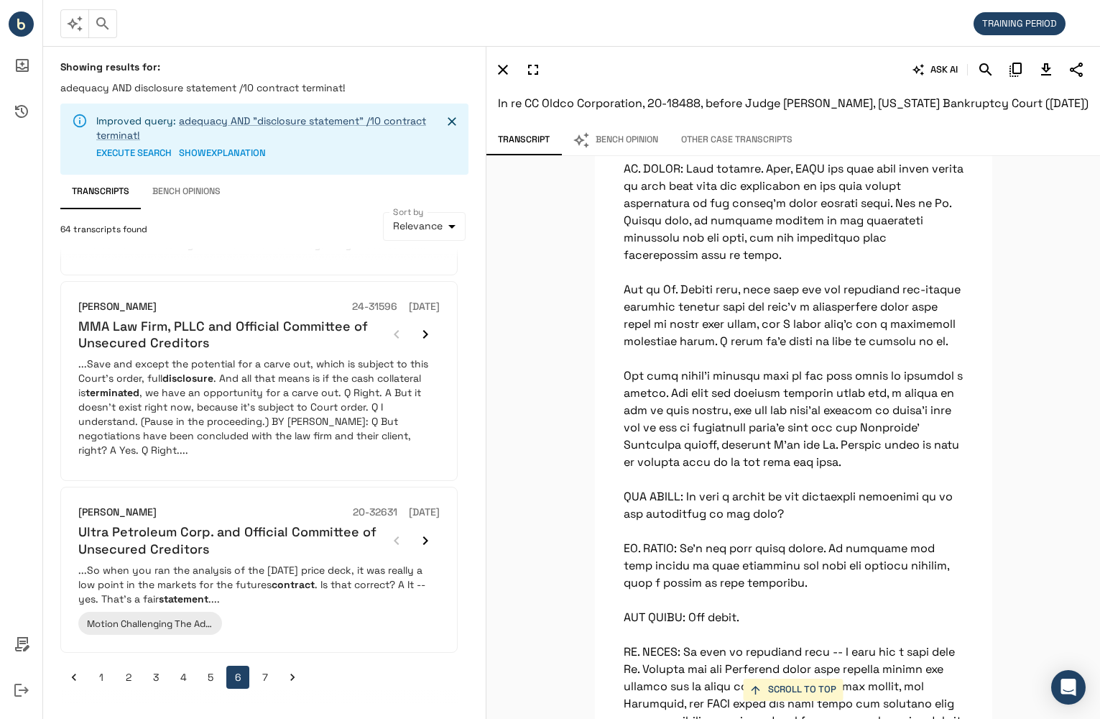
click at [265, 679] on button "7" at bounding box center [265, 677] width 23 height 23
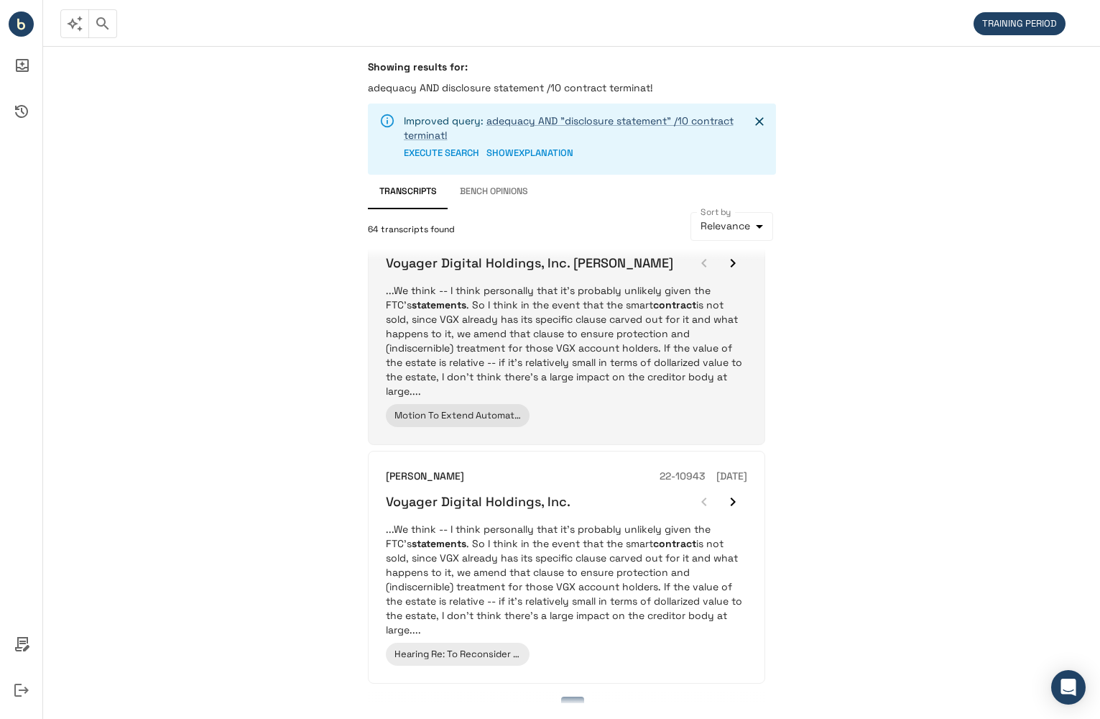
scroll to position [520, 0]
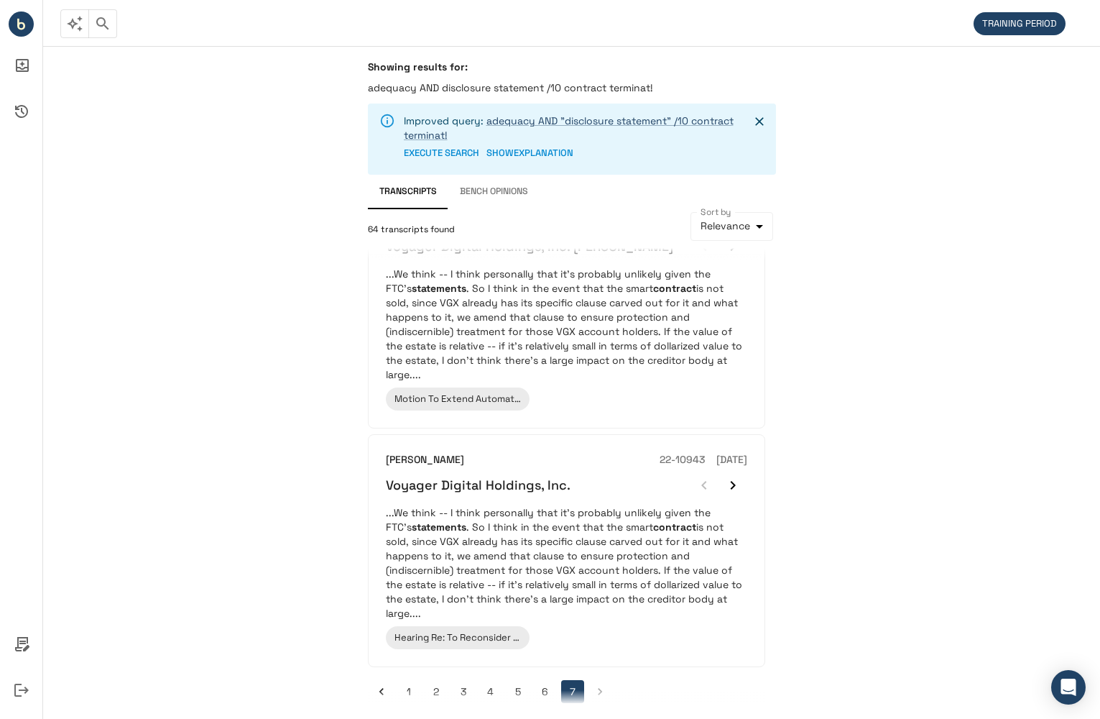
click at [599, 680] on li "pagination navigation" at bounding box center [600, 691] width 27 height 23
click at [15, 29] on circle "Bench IQ" at bounding box center [21, 24] width 25 height 25
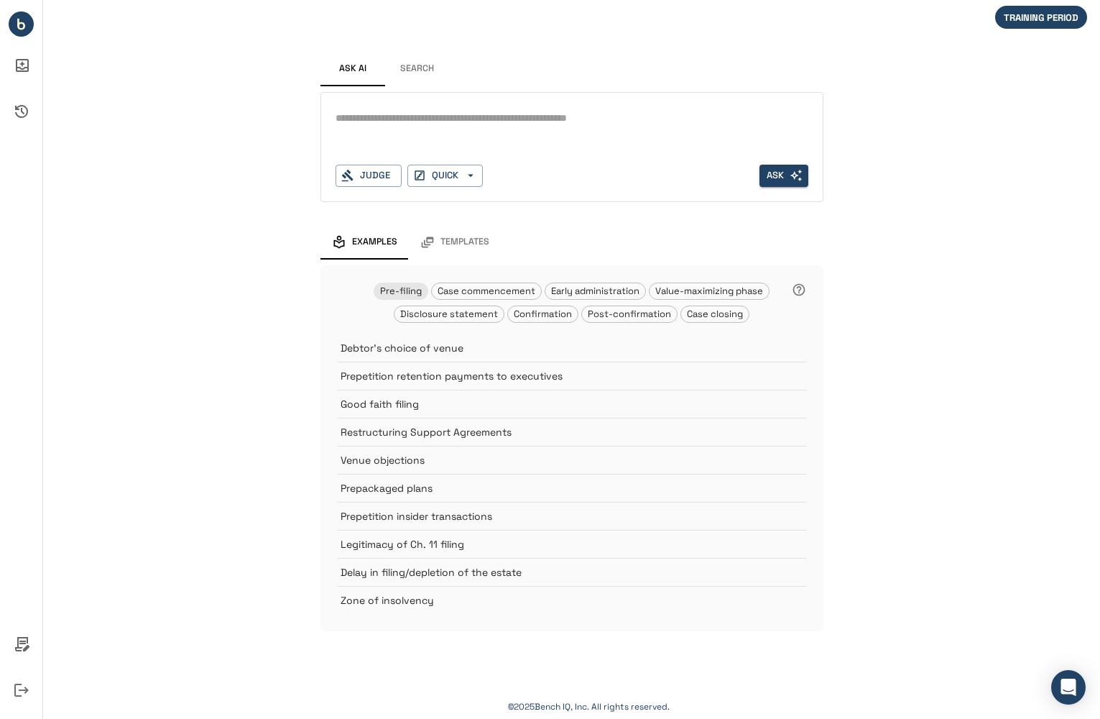
click at [521, 122] on textarea at bounding box center [572, 118] width 473 height 17
click at [420, 67] on button "Search" at bounding box center [417, 69] width 65 height 35
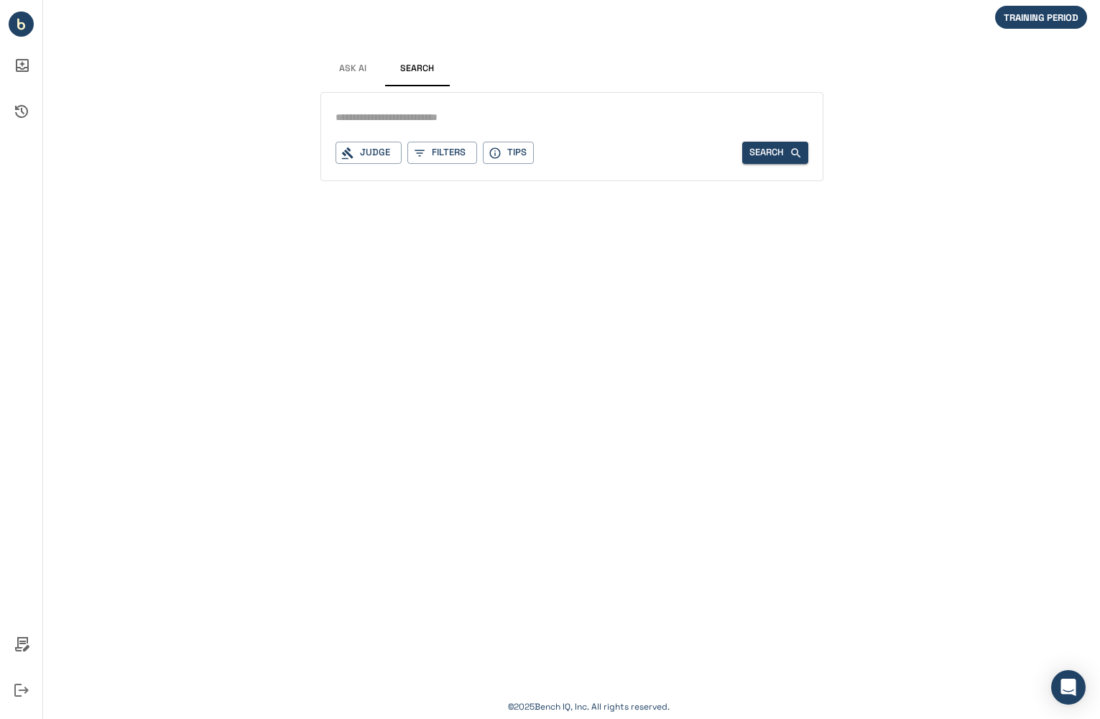
click at [339, 68] on span "Ask AI" at bounding box center [352, 69] width 27 height 12
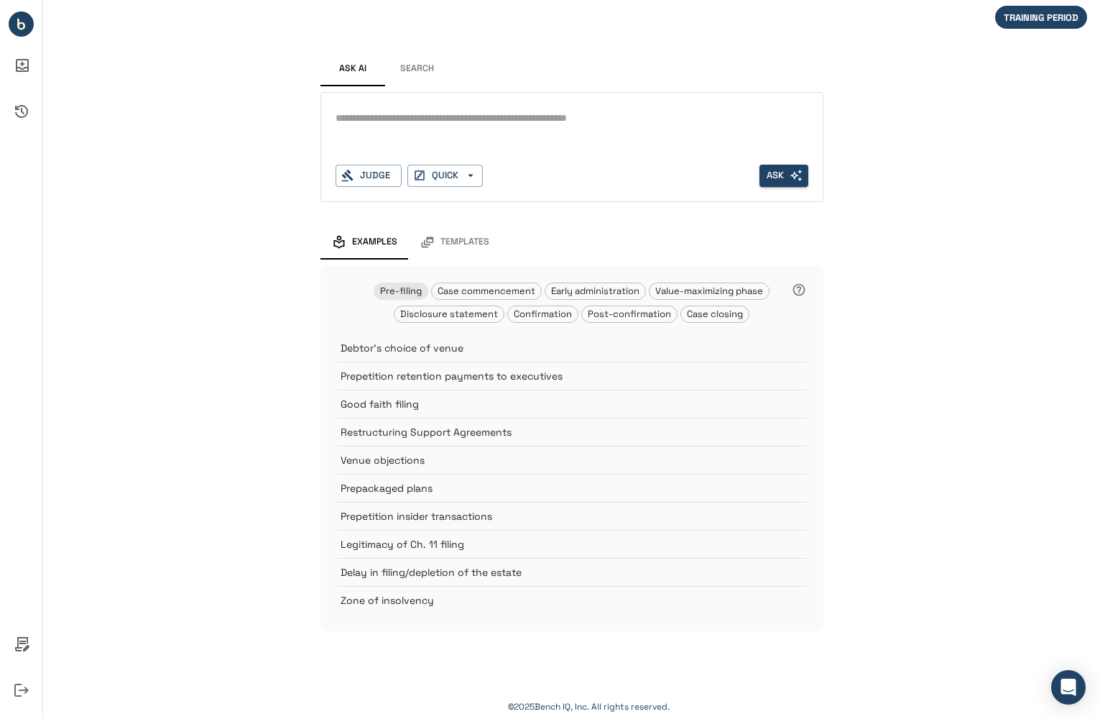
click at [418, 129] on div "*" at bounding box center [572, 118] width 473 height 23
type textarea "**********"
click at [768, 173] on button "Ask" at bounding box center [784, 176] width 49 height 22
click at [397, 173] on div "Judge" at bounding box center [369, 176] width 66 height 22
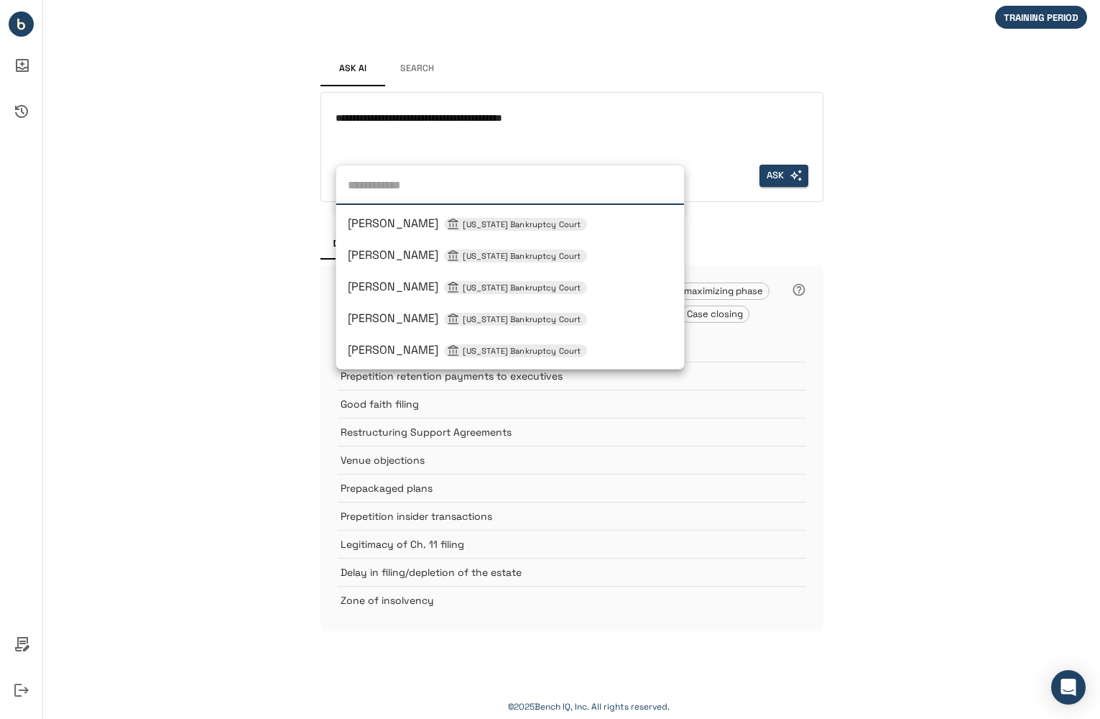
click at [401, 141] on div "**********" at bounding box center [572, 130] width 473 height 46
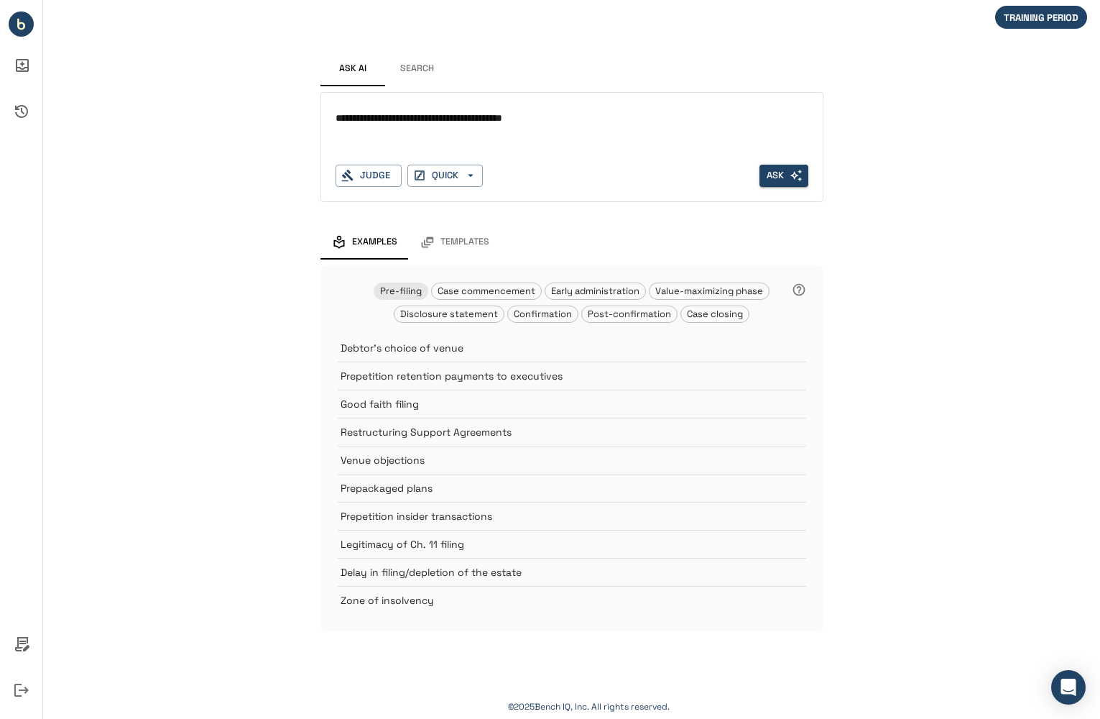
click at [412, 121] on textarea "**********" at bounding box center [572, 118] width 473 height 17
click at [433, 84] on button "Search" at bounding box center [417, 69] width 65 height 35
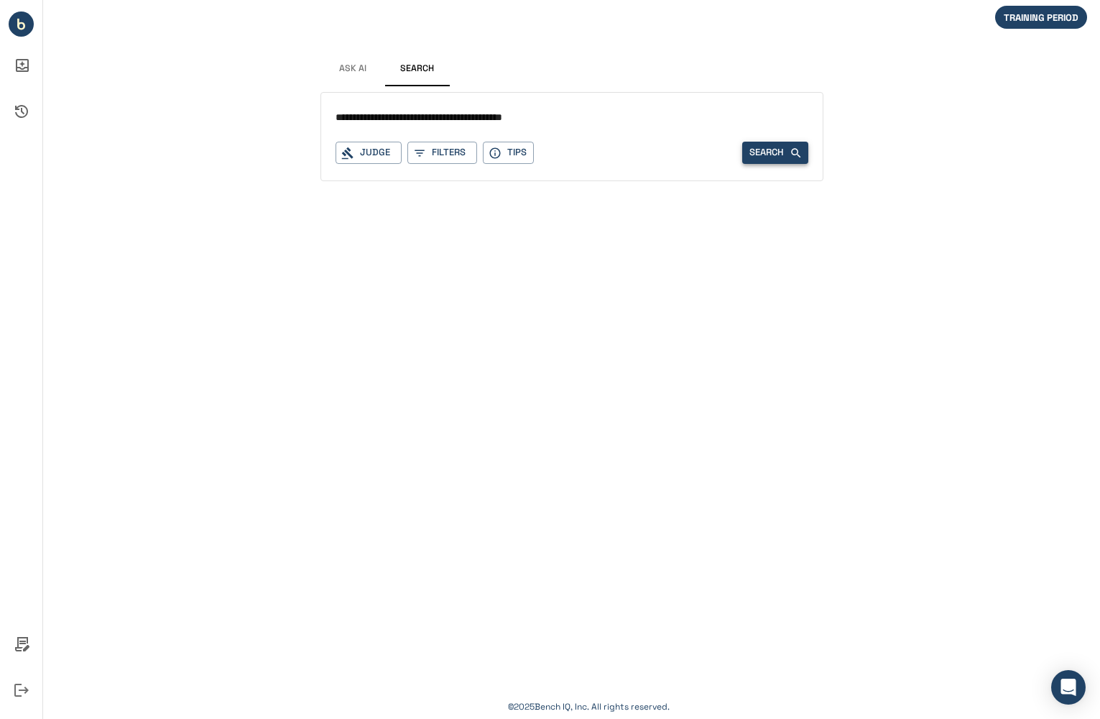
type input "**********"
click at [770, 151] on button "Search" at bounding box center [776, 153] width 66 height 22
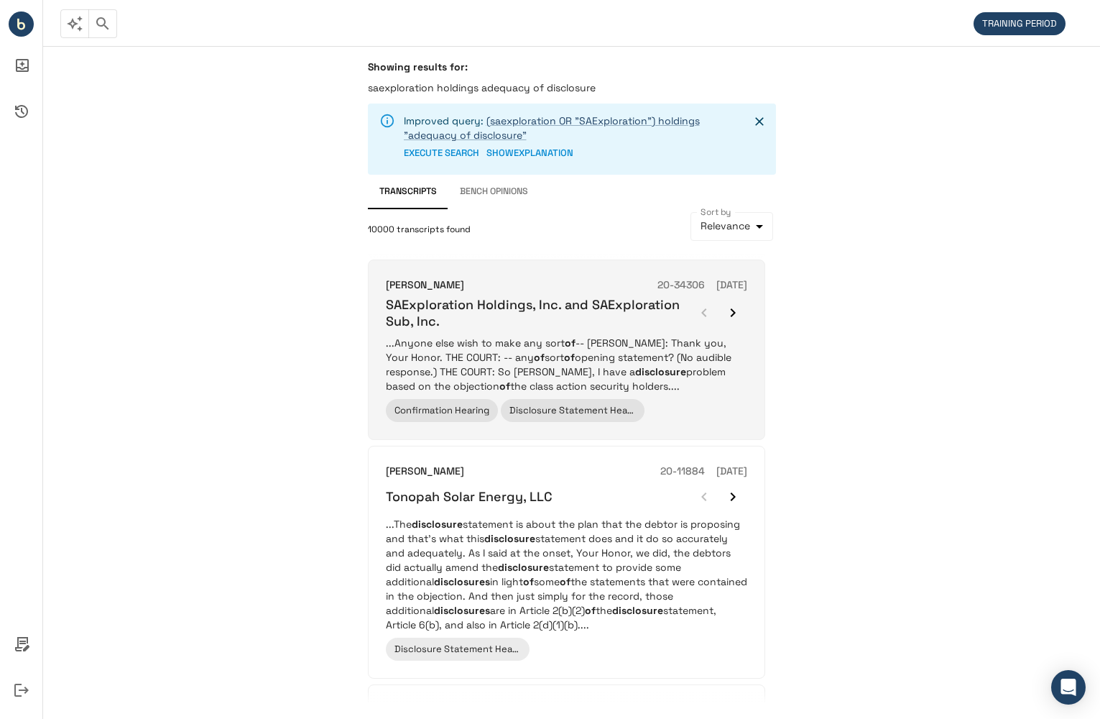
click at [714, 372] on p "...Anyone else wish to make any sort of -- MR. BERNARD: Thank you, Your Honor. …" at bounding box center [567, 365] width 362 height 58
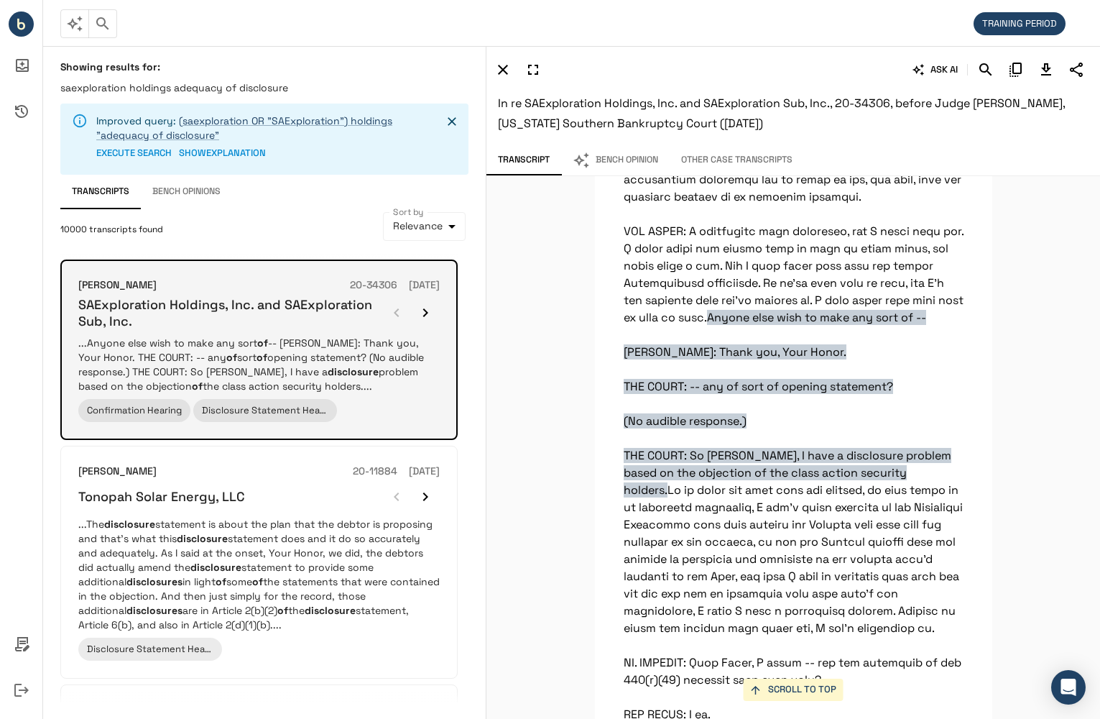
scroll to position [3766, 0]
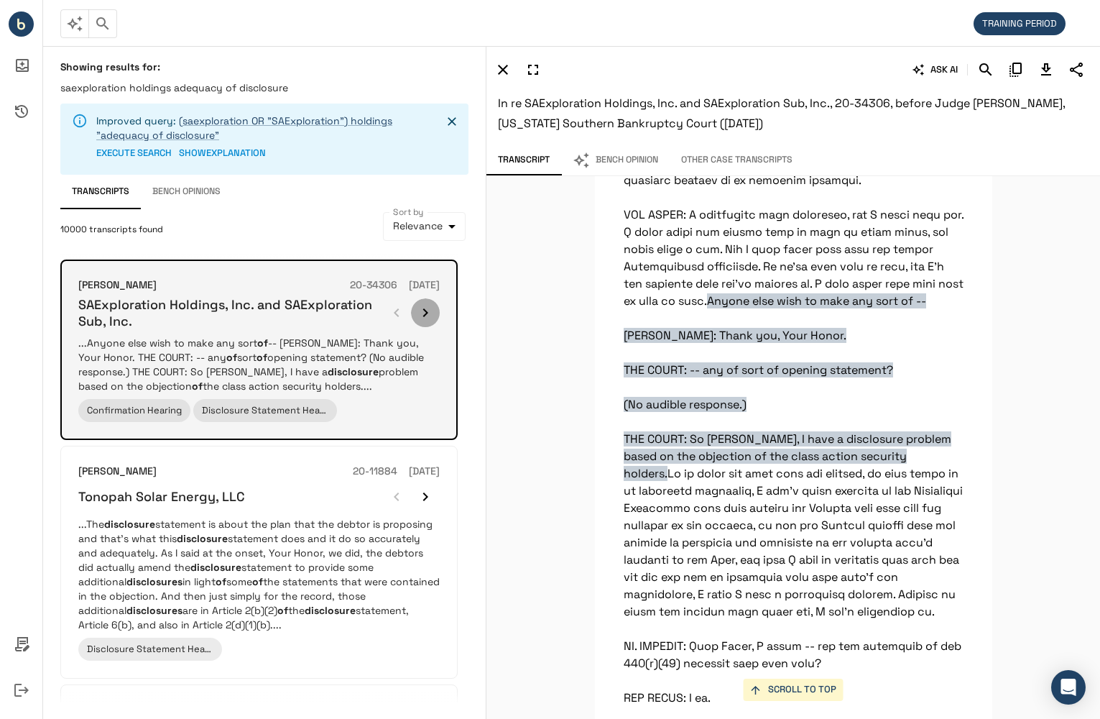
click at [420, 308] on icon "button" at bounding box center [425, 312] width 17 height 17
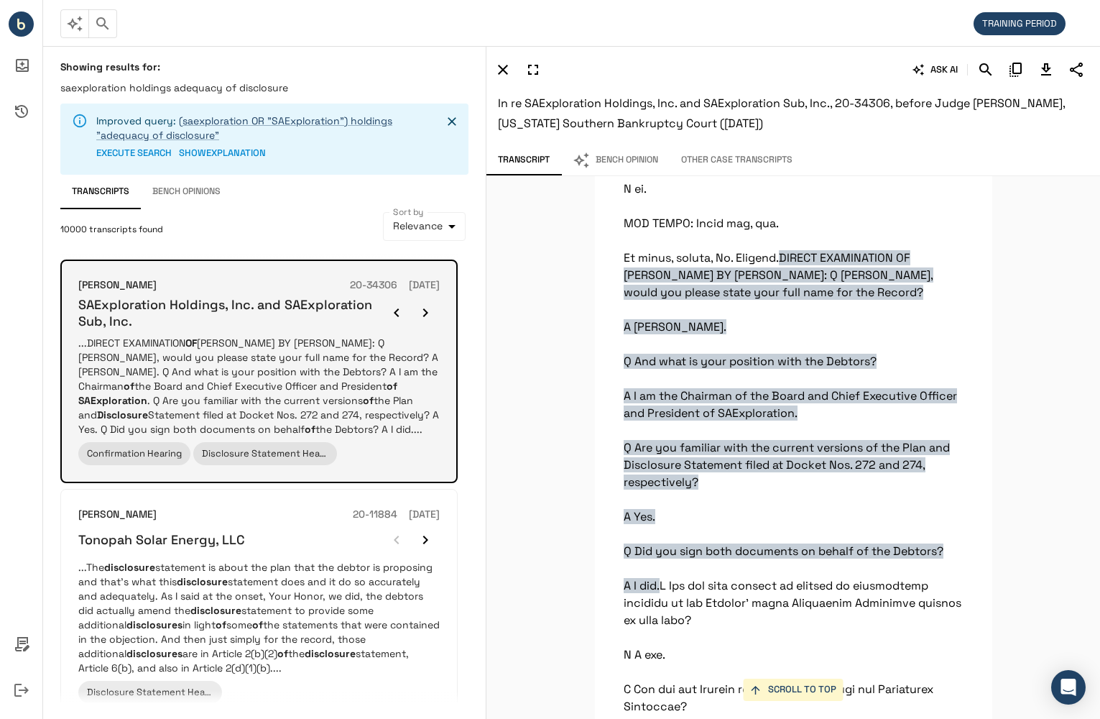
scroll to position [6078, 0]
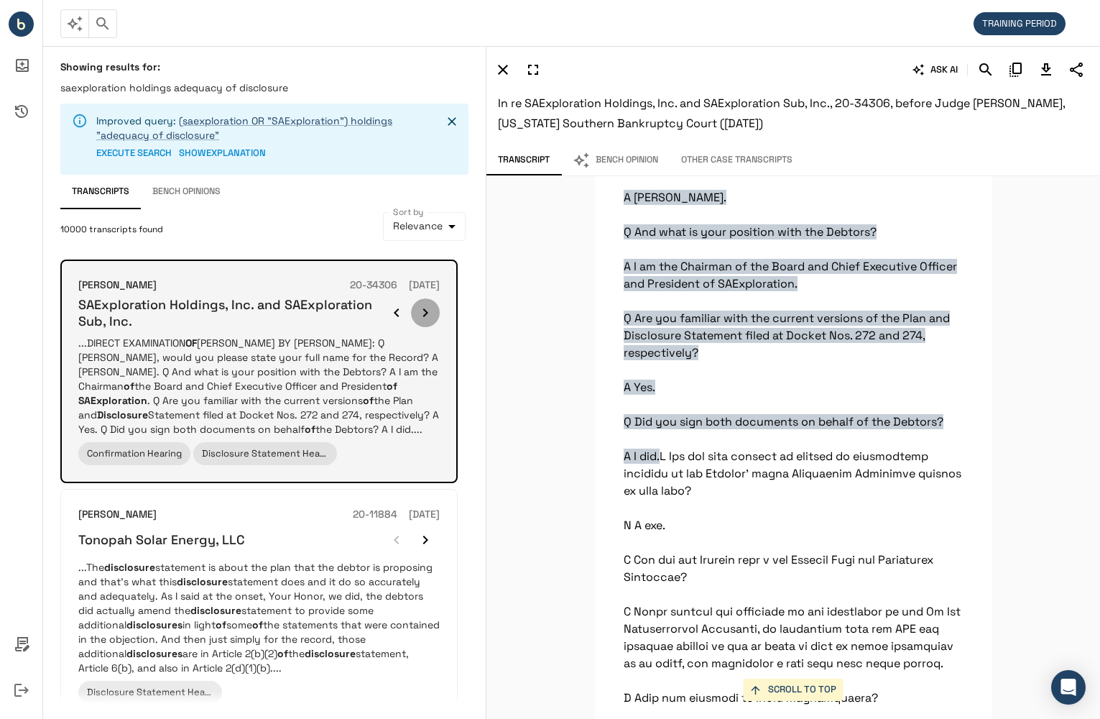
click at [423, 308] on icon "button" at bounding box center [425, 312] width 17 height 17
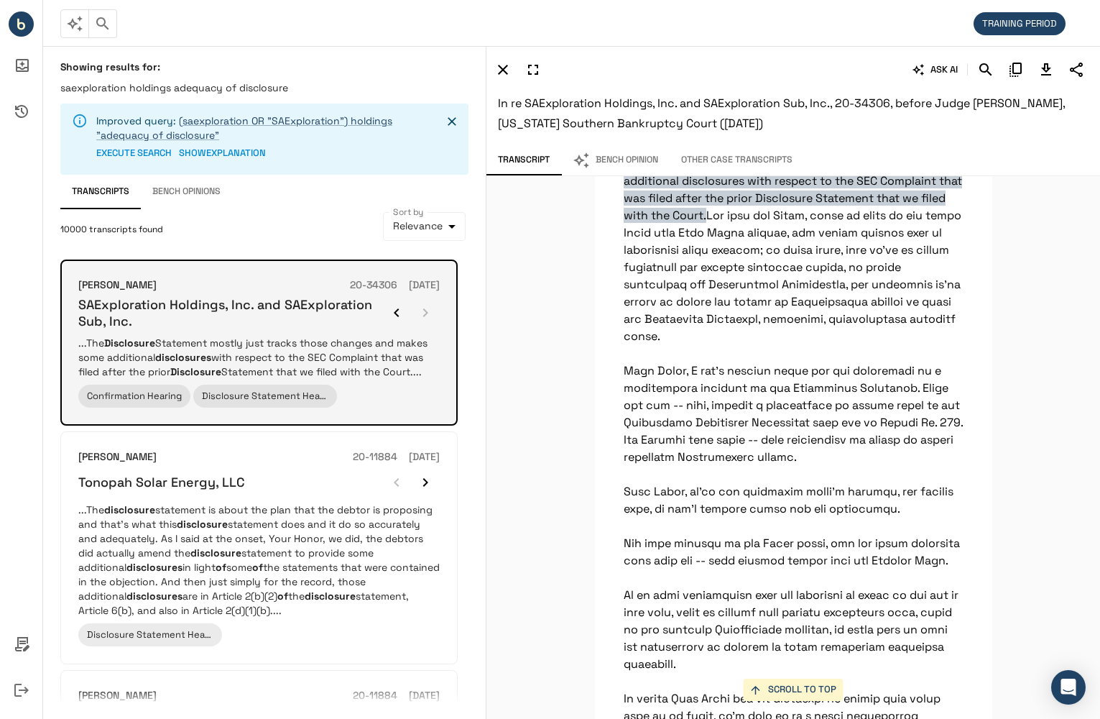
scroll to position [1489, 0]
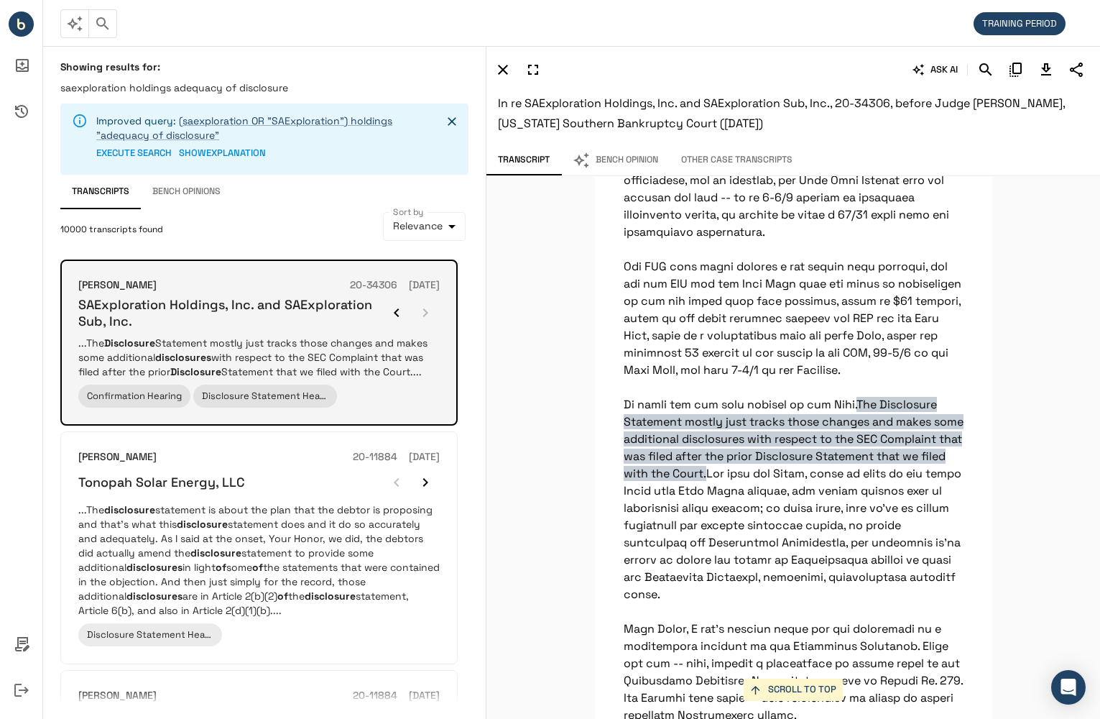
click at [423, 308] on div at bounding box center [411, 312] width 58 height 29
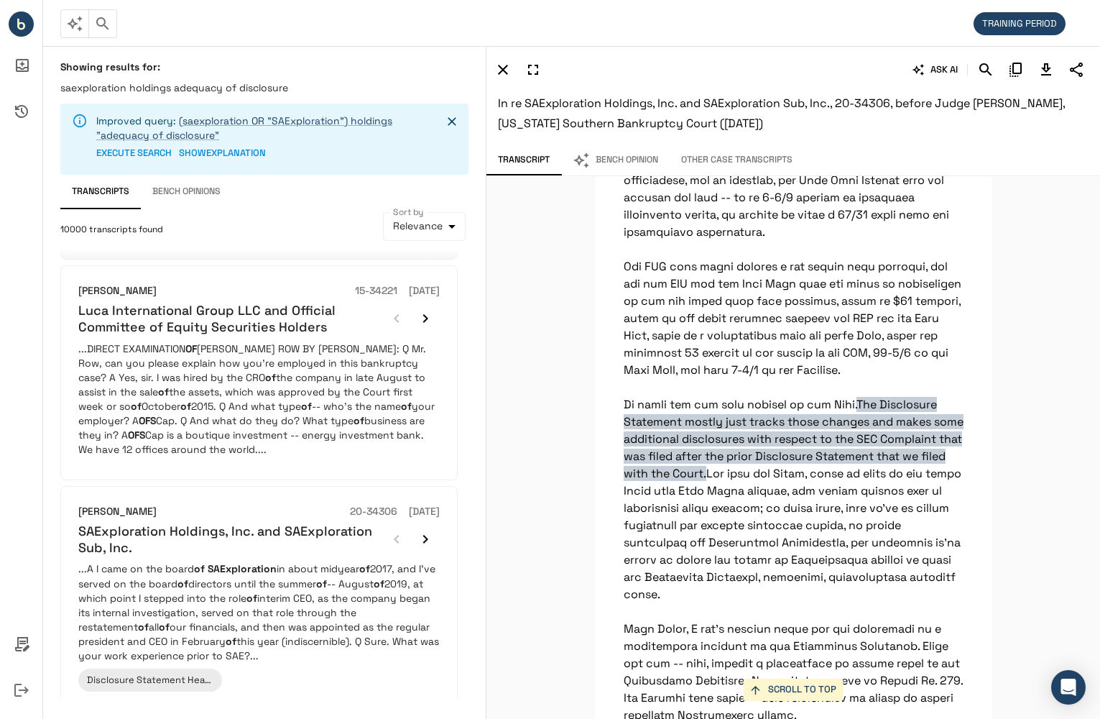
scroll to position [934, 0]
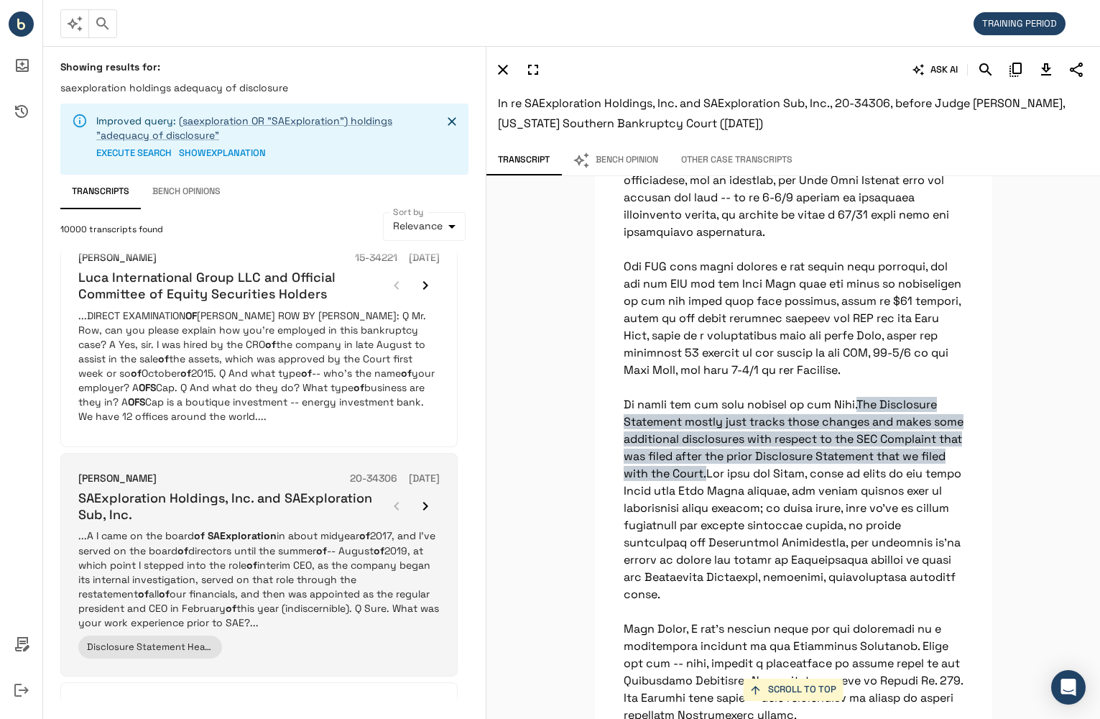
click at [311, 579] on p "...A I came on the board of SAExploration in about midyear of 2017, and I've se…" at bounding box center [259, 578] width 362 height 101
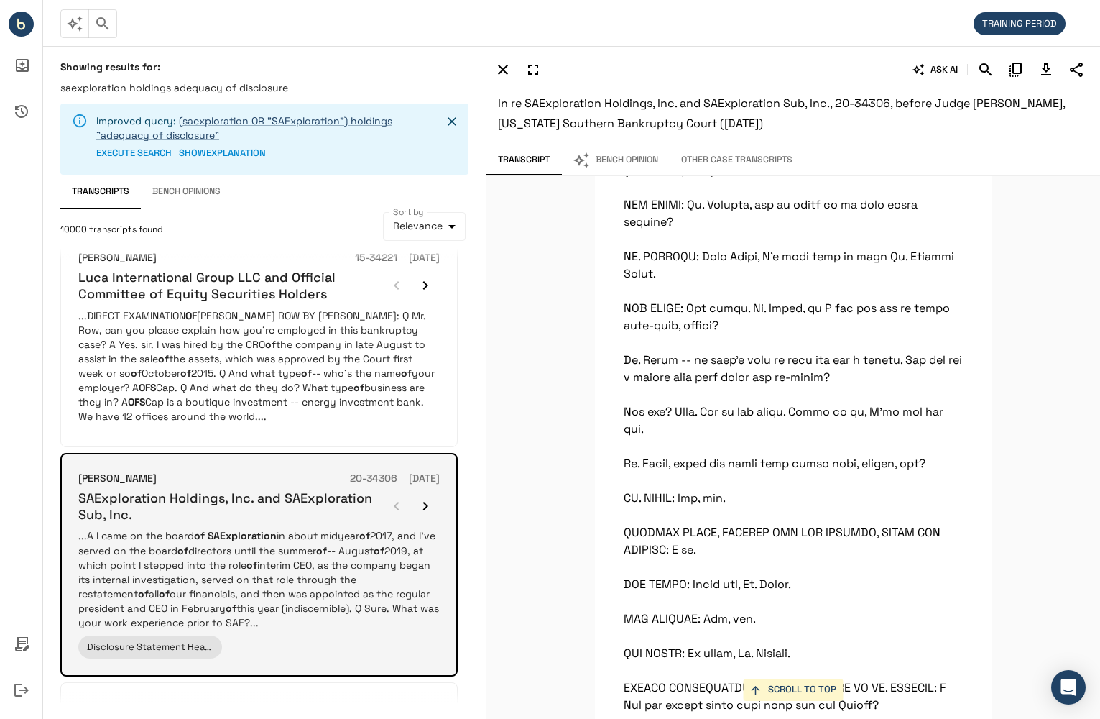
scroll to position [20785, 0]
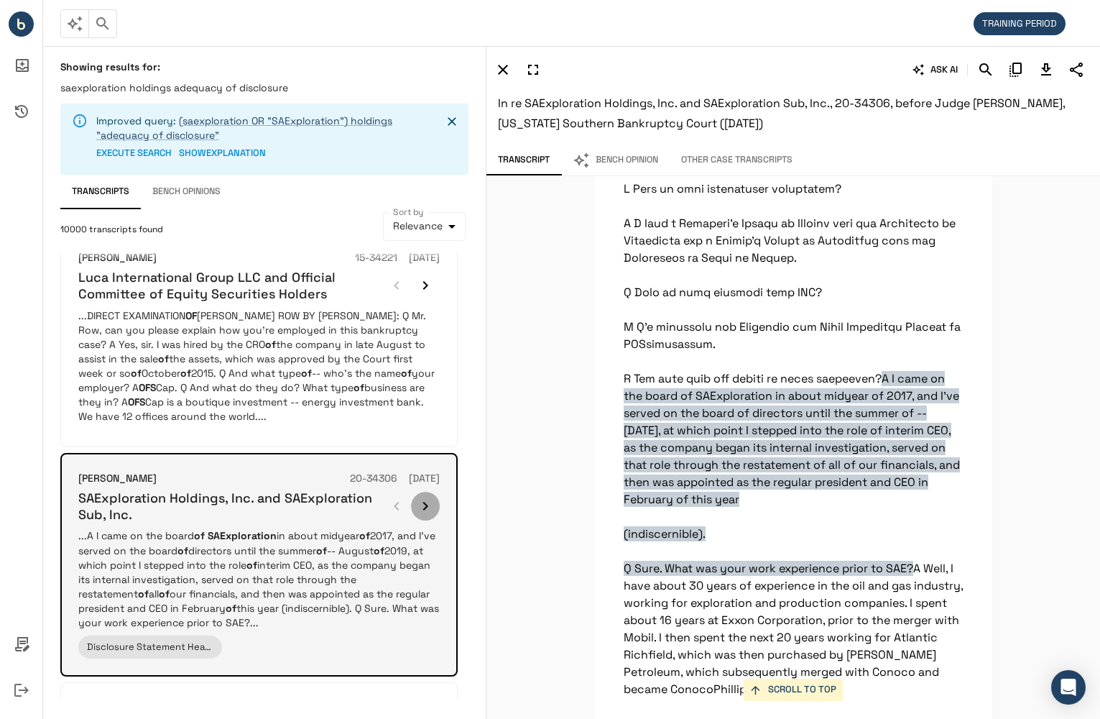
click at [425, 497] on icon "button" at bounding box center [425, 505] width 17 height 17
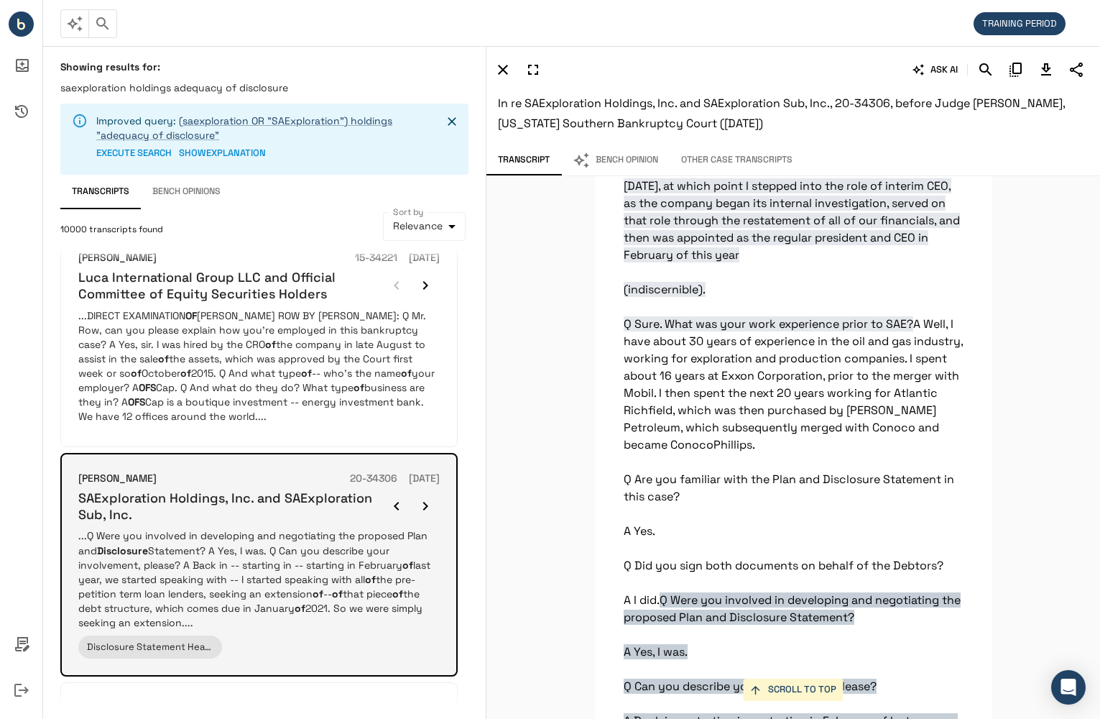
scroll to position [21294, 0]
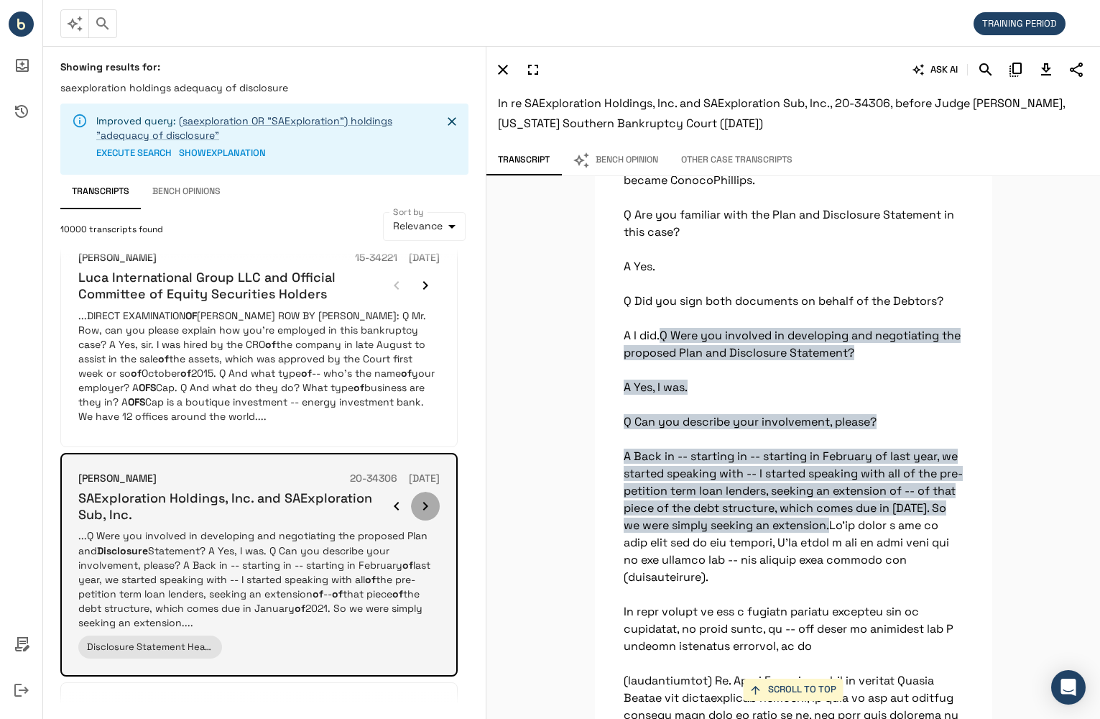
click at [425, 497] on icon "button" at bounding box center [425, 505] width 17 height 17
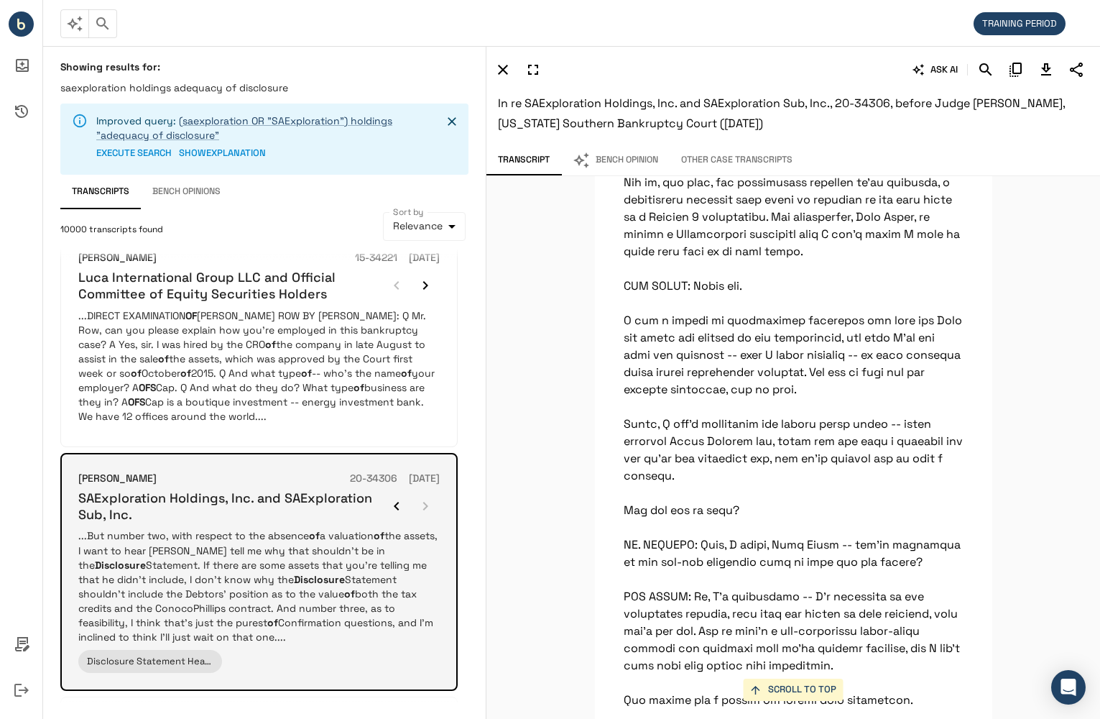
scroll to position [4724, 0]
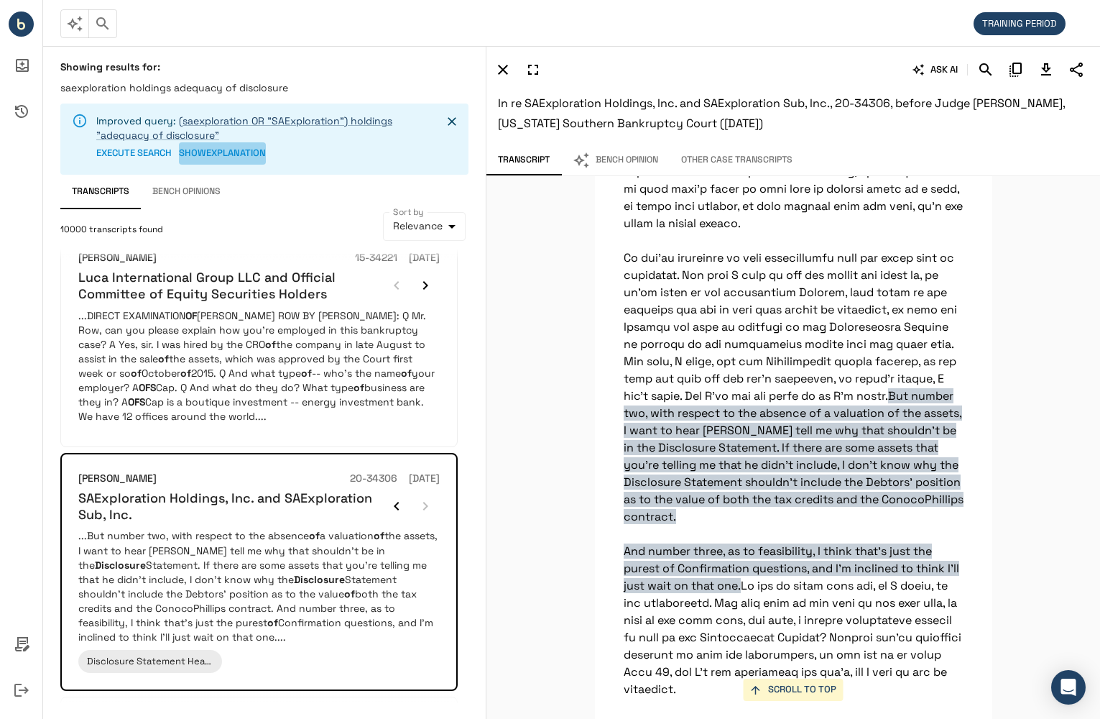
click at [211, 155] on button "SHOW EXPLANATION" at bounding box center [222, 153] width 87 height 22
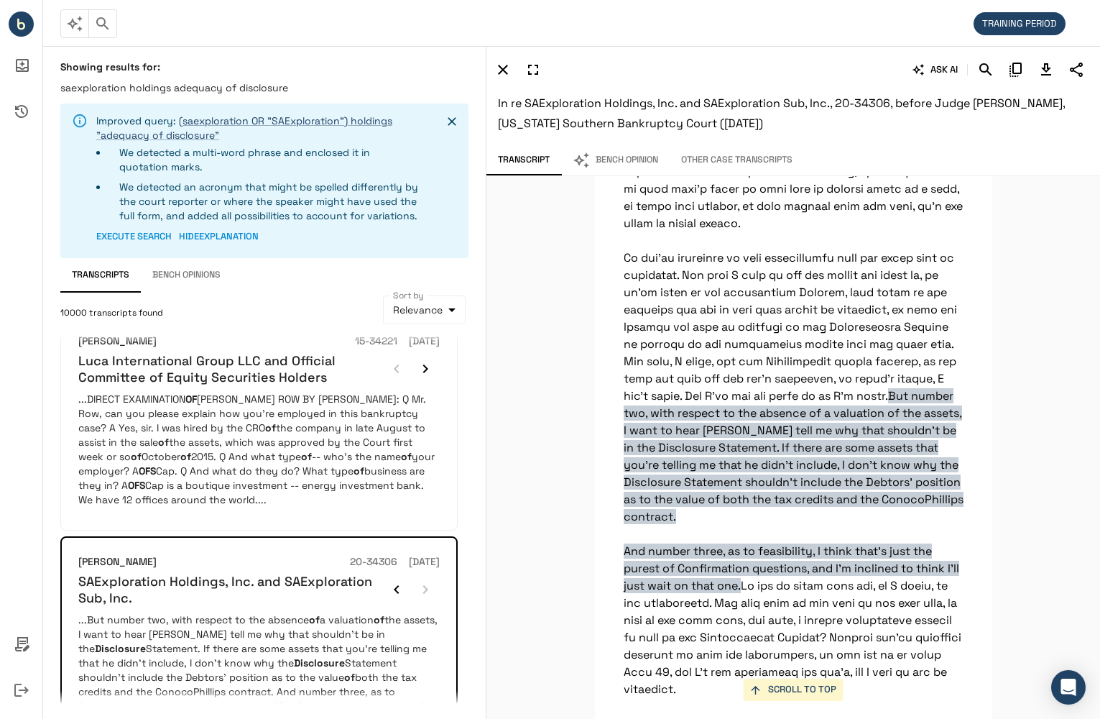
click at [768, 160] on button "Other Case Transcripts" at bounding box center [737, 160] width 134 height 30
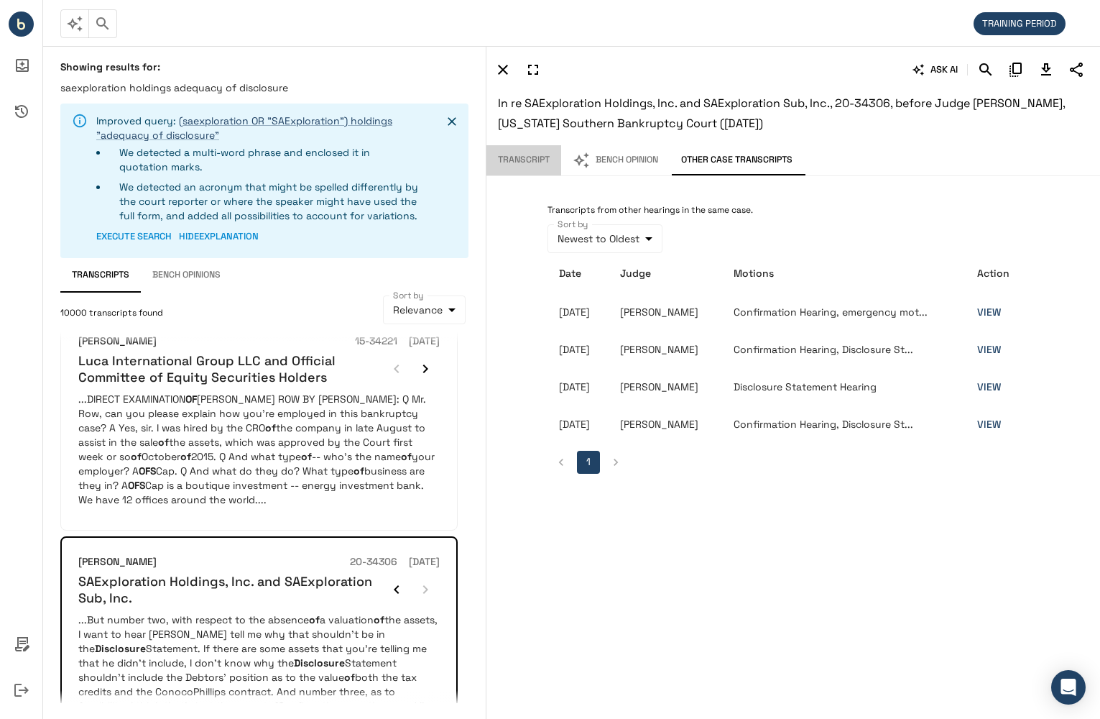
click at [525, 158] on button "Transcript" at bounding box center [524, 160] width 75 height 30
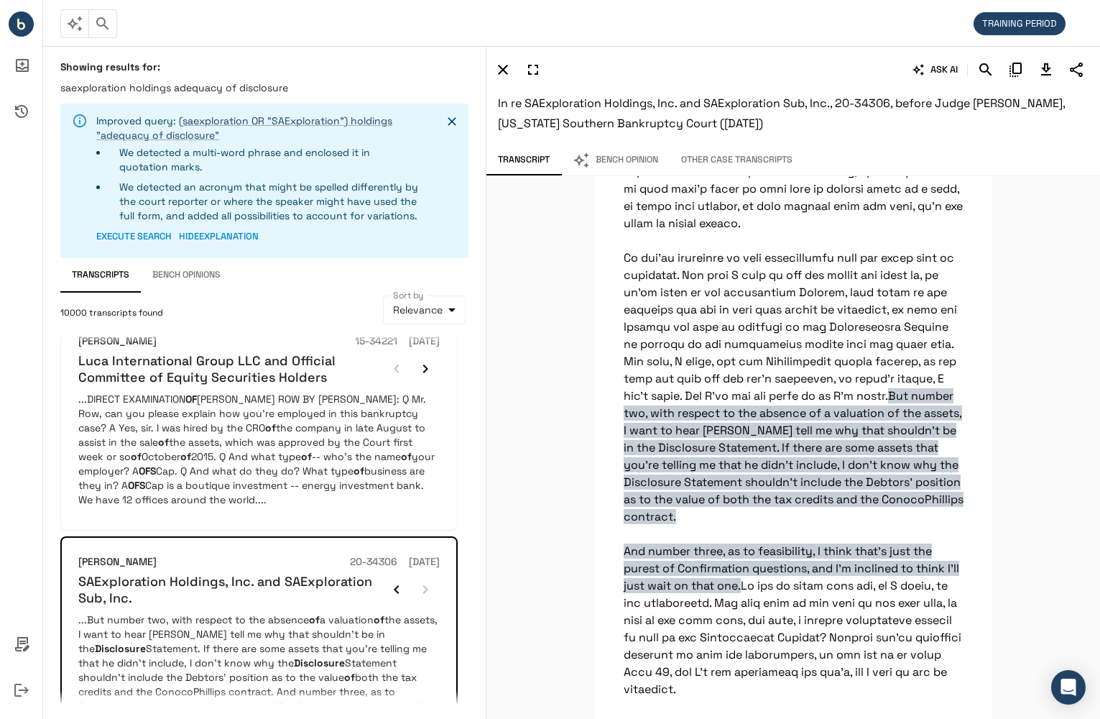
click at [113, 27] on button "button" at bounding box center [102, 23] width 29 height 29
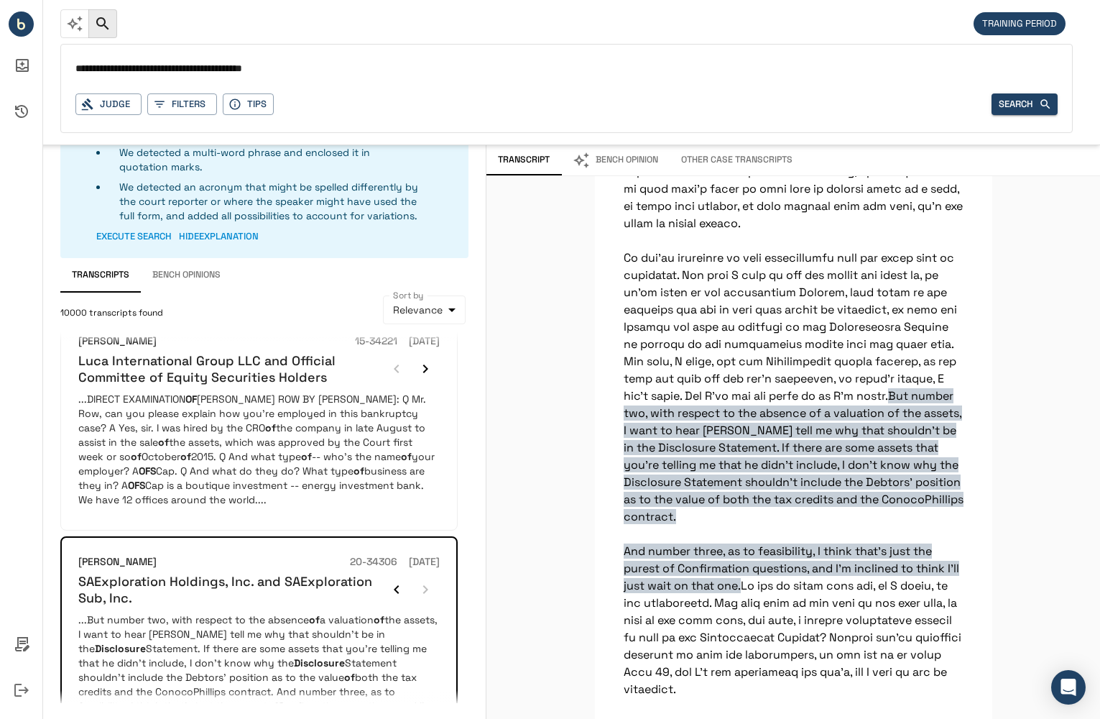
click at [190, 70] on input "**********" at bounding box center [566, 69] width 983 height 21
click at [190, 65] on input "**********" at bounding box center [566, 69] width 983 height 21
drag, startPoint x: 308, startPoint y: 70, endPoint x: 18, endPoint y: 74, distance: 290.4
click at [18, 74] on div "**********" at bounding box center [550, 359] width 1100 height 719
click at [1024, 96] on button "Search" at bounding box center [1025, 104] width 66 height 22
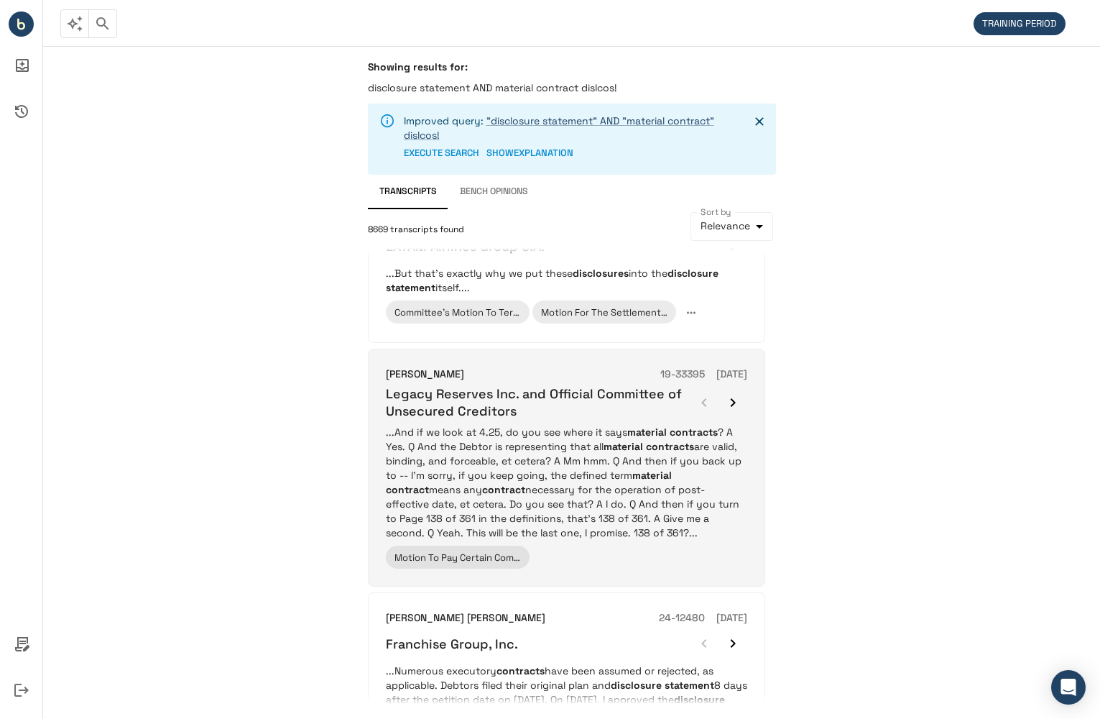
scroll to position [1150, 0]
click at [648, 505] on p "...And if we look at 4.25, do you see where it says material contracts ? A Yes.…" at bounding box center [567, 480] width 362 height 115
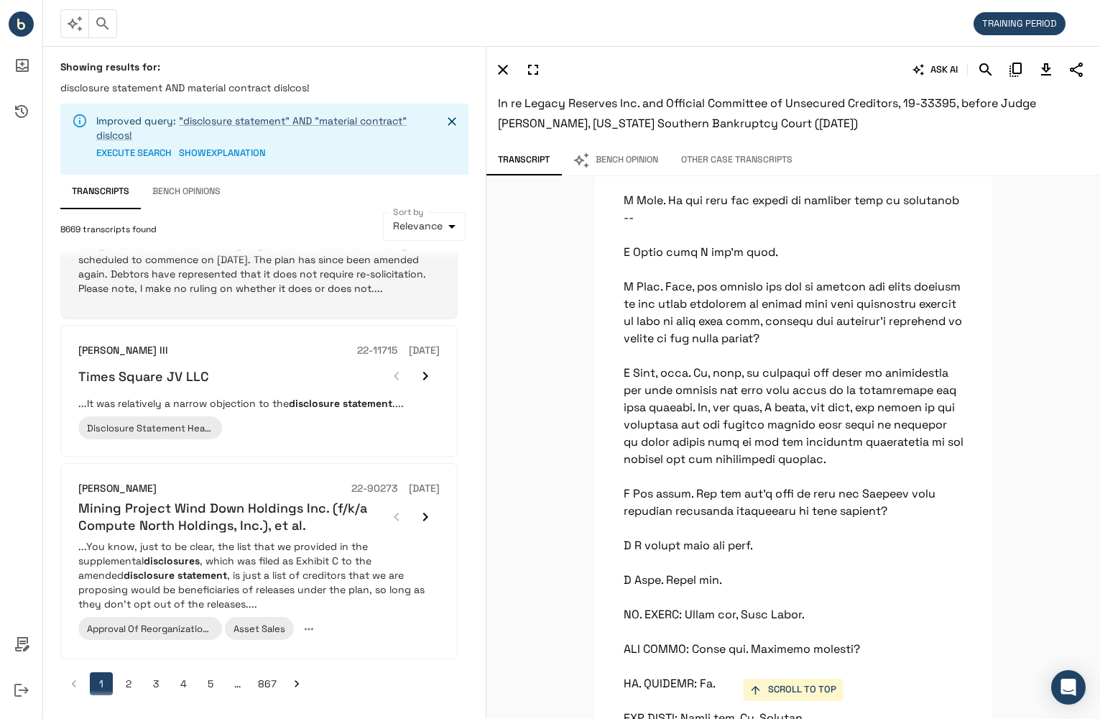
scroll to position [1638, 0]
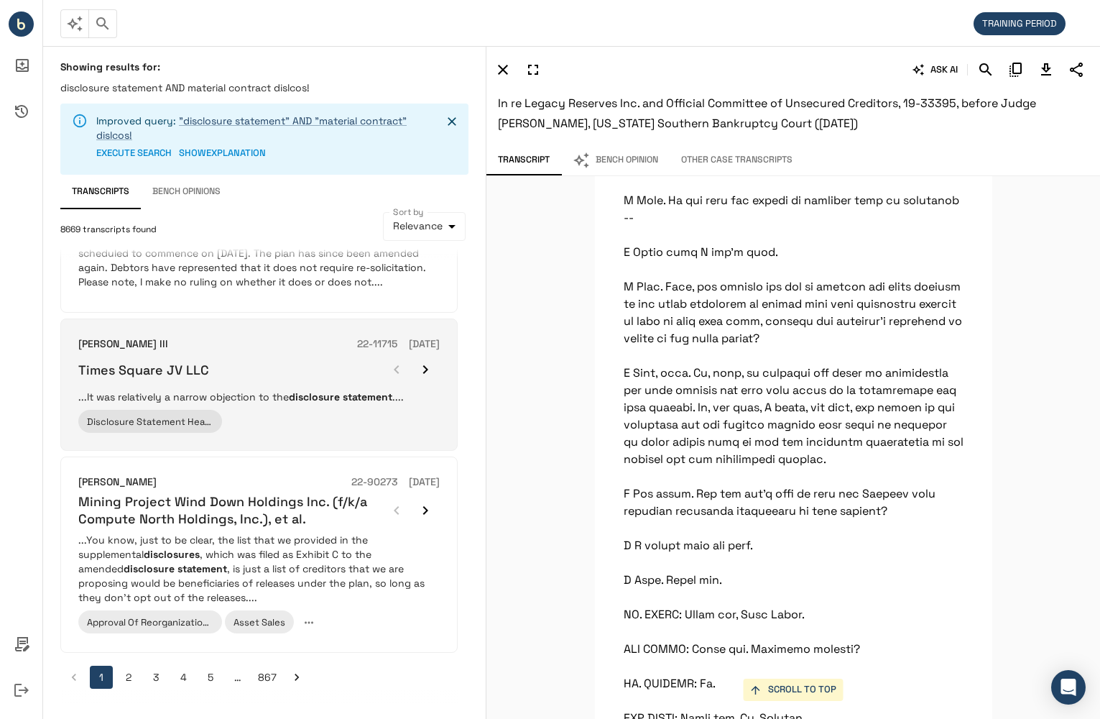
click at [352, 403] on em "statement" at bounding box center [368, 396] width 50 height 13
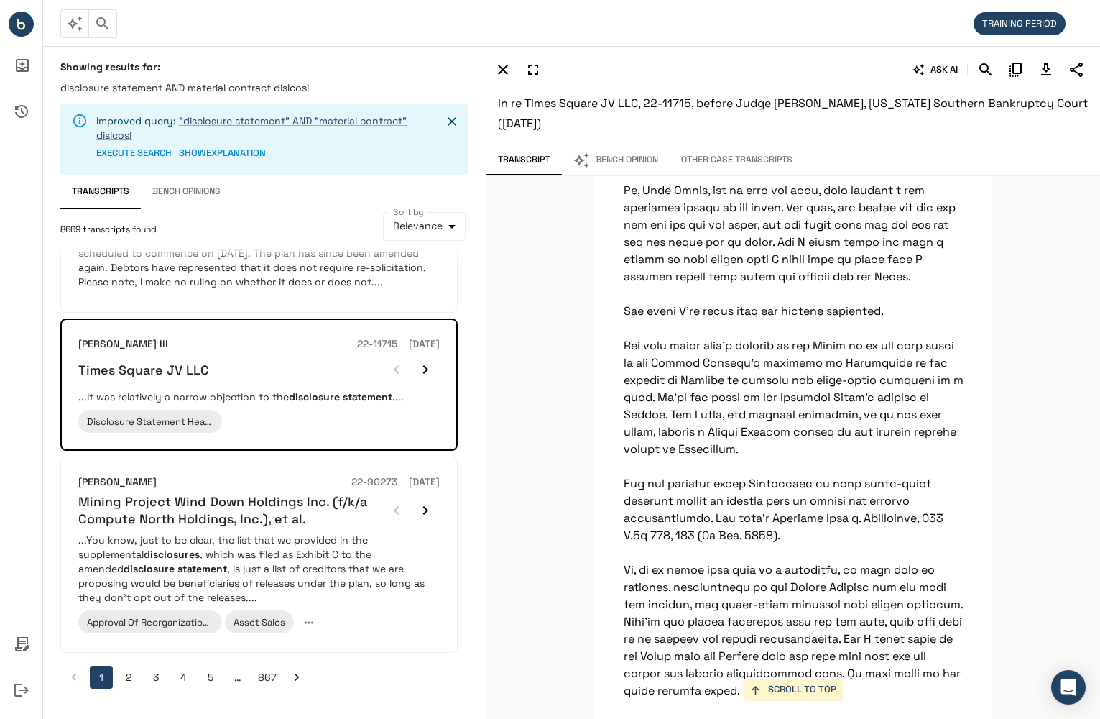
scroll to position [4094, 0]
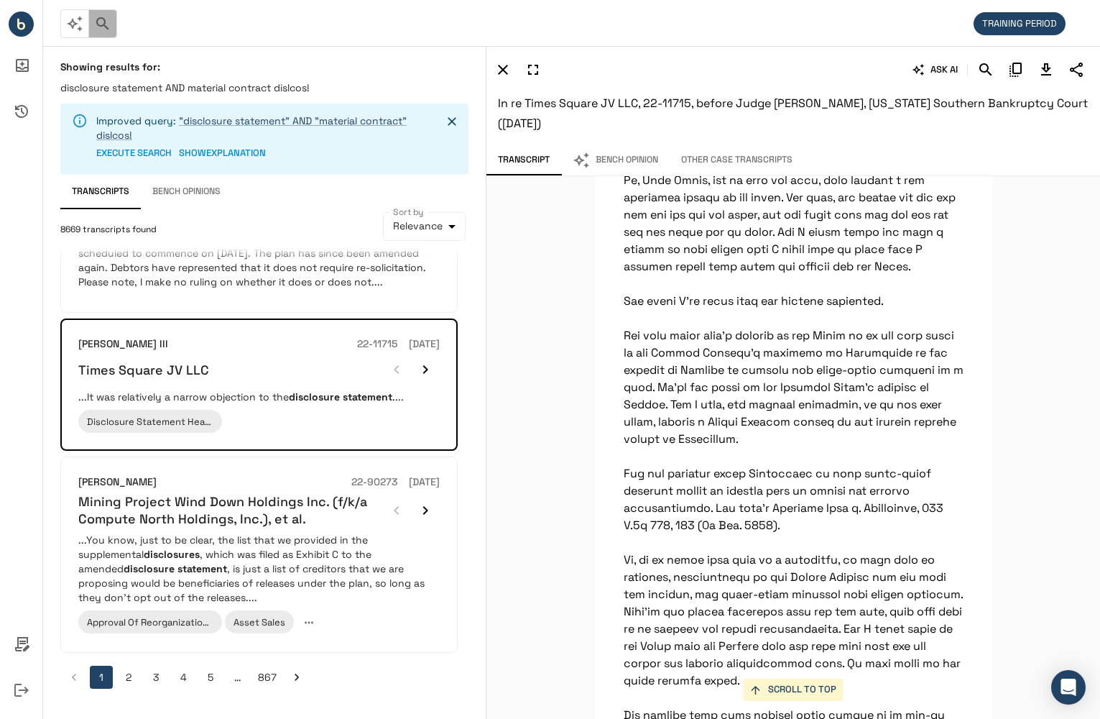
click at [109, 24] on icon "button" at bounding box center [102, 23] width 17 height 17
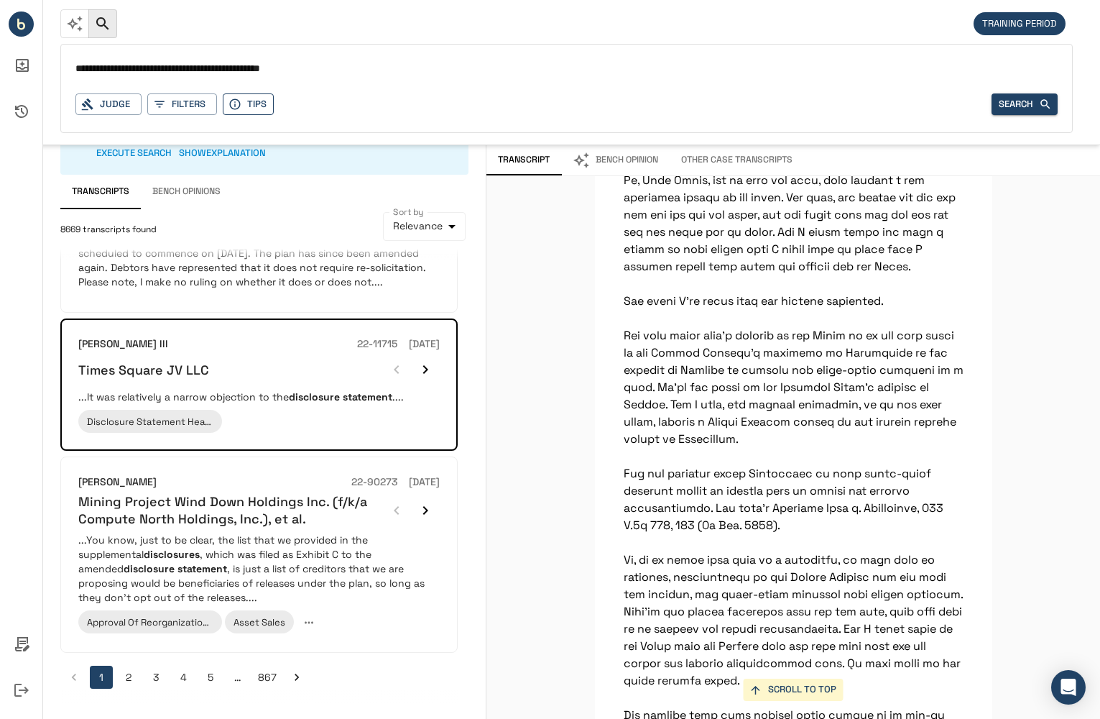
click at [253, 100] on button "Tips" at bounding box center [248, 104] width 51 height 22
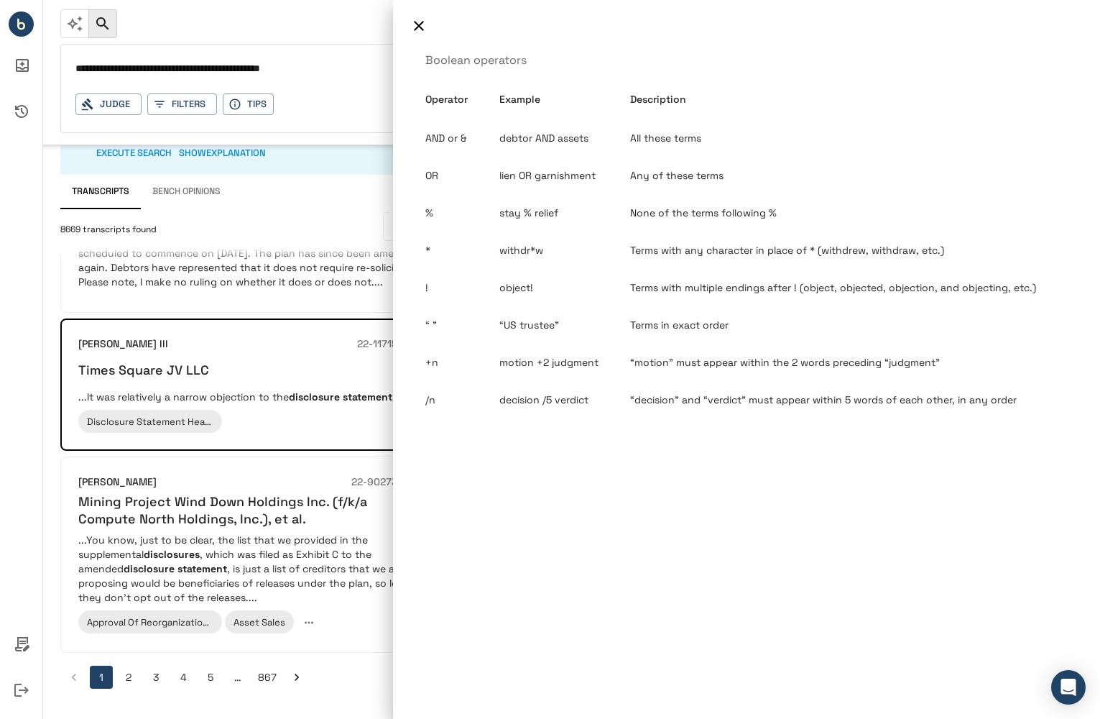
click at [219, 66] on div at bounding box center [550, 359] width 1100 height 719
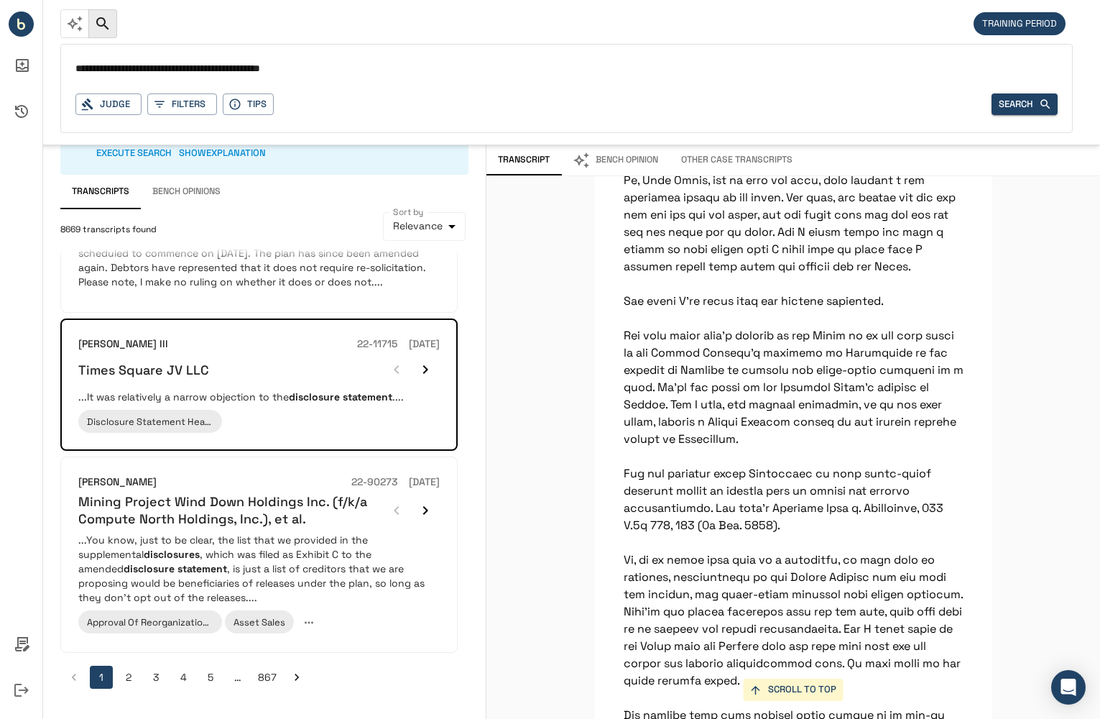
click at [206, 67] on input "**********" at bounding box center [566, 69] width 983 height 21
type input "**********"
click at [1019, 101] on button "Search" at bounding box center [1025, 104] width 66 height 22
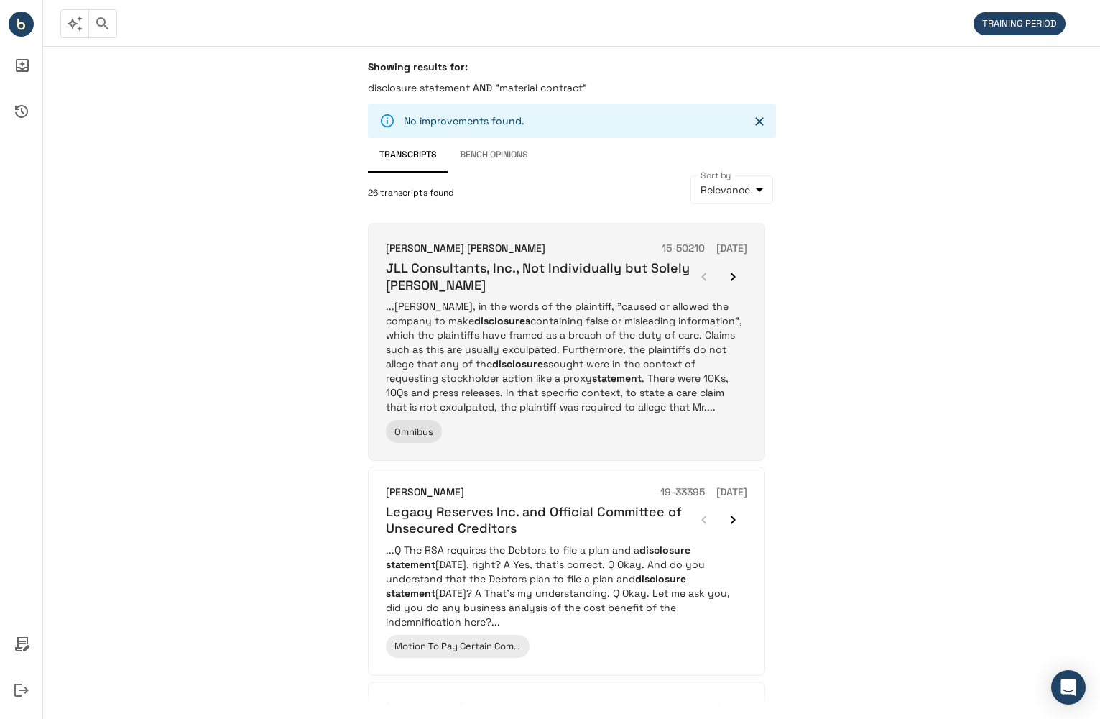
click at [629, 362] on p "...Gothner, in the words of the plaintiff, "caused or allowed the company to ma…" at bounding box center [567, 356] width 362 height 115
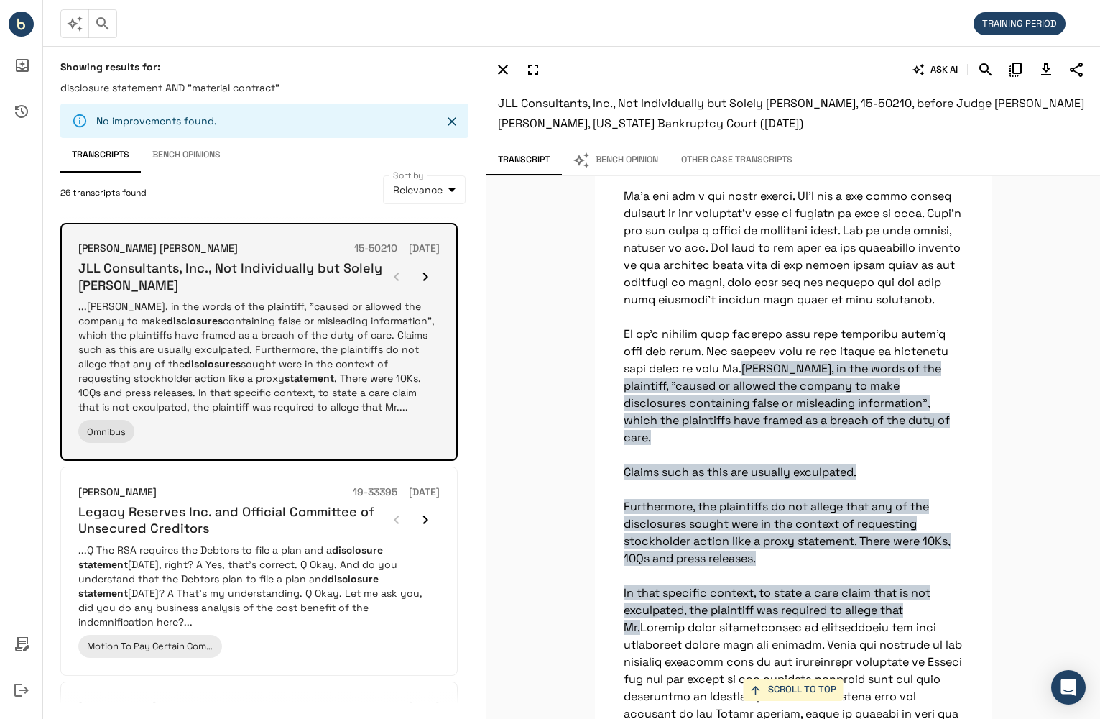
scroll to position [3370, 0]
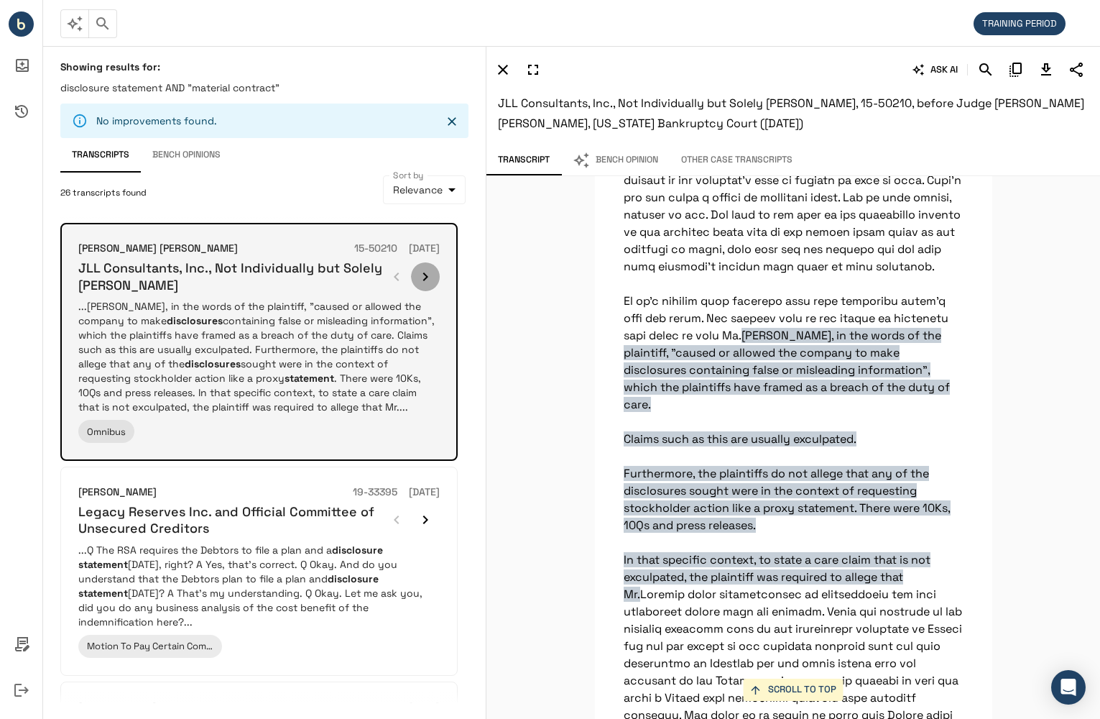
click at [428, 278] on icon "button" at bounding box center [425, 276] width 17 height 17
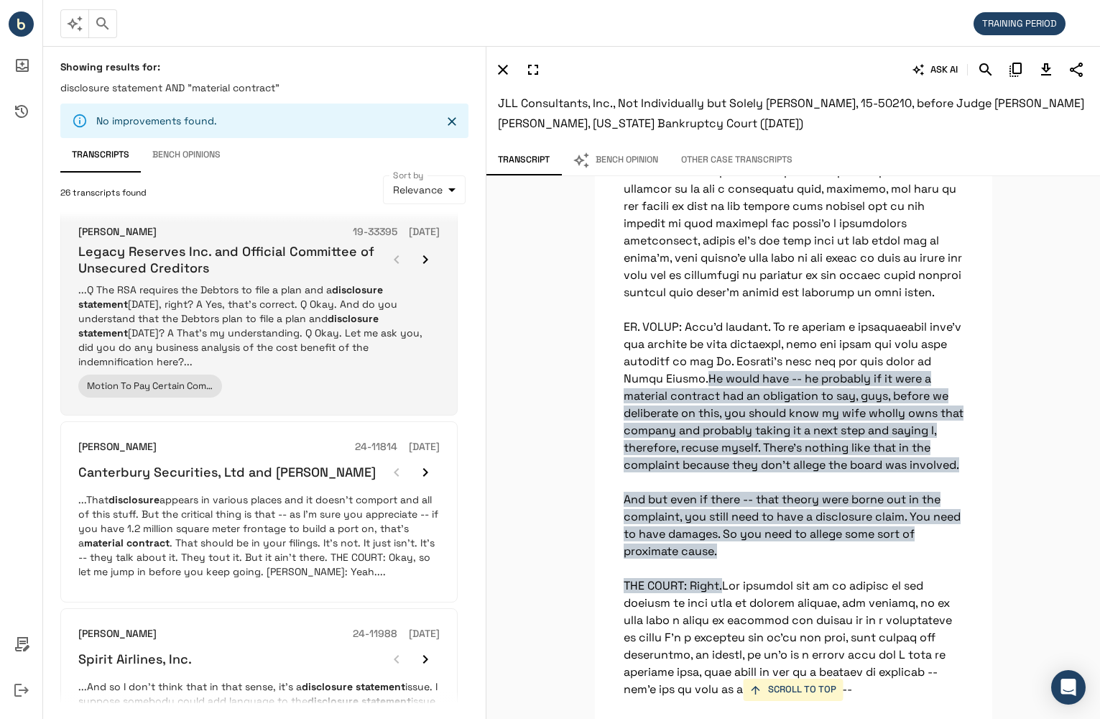
scroll to position [288, 0]
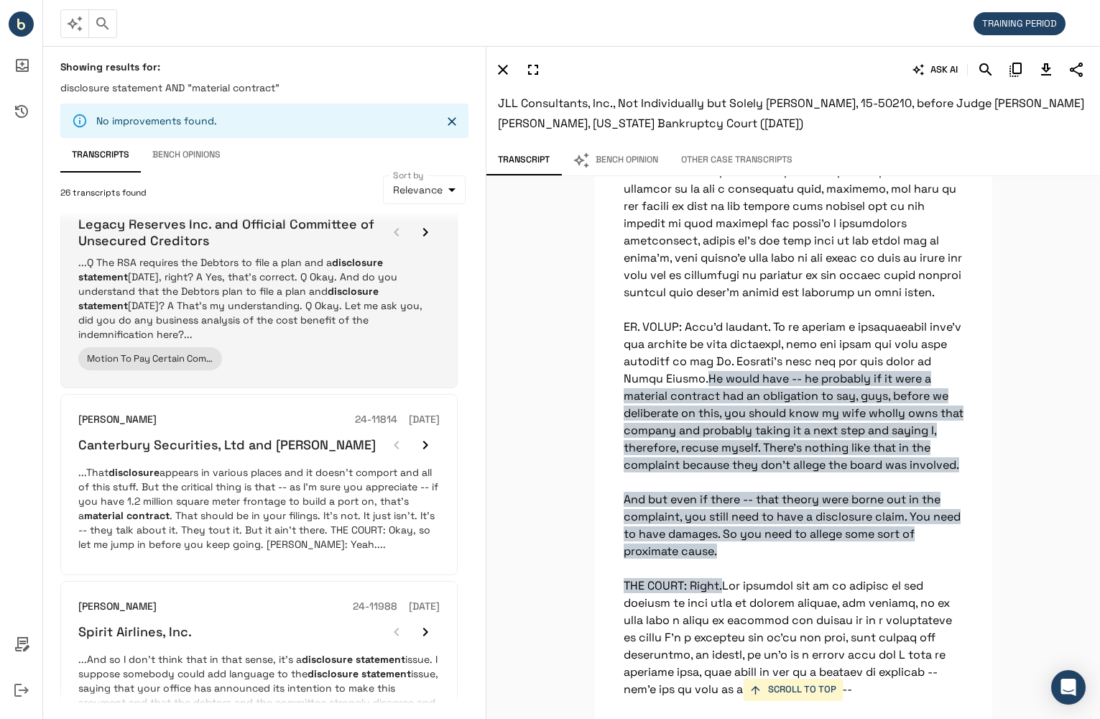
click at [374, 331] on div "Marvin Isgur 19-33395 08/01/2019 Legacy Reserves Inc. and Official Committee of…" at bounding box center [259, 283] width 362 height 173
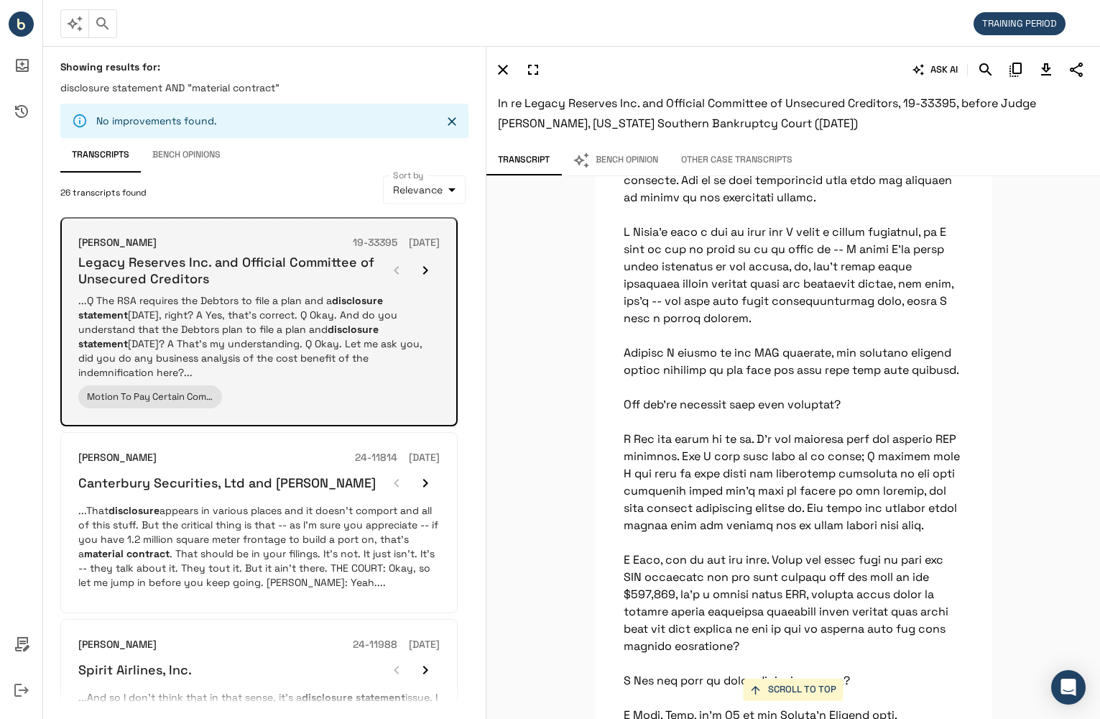
scroll to position [216, 0]
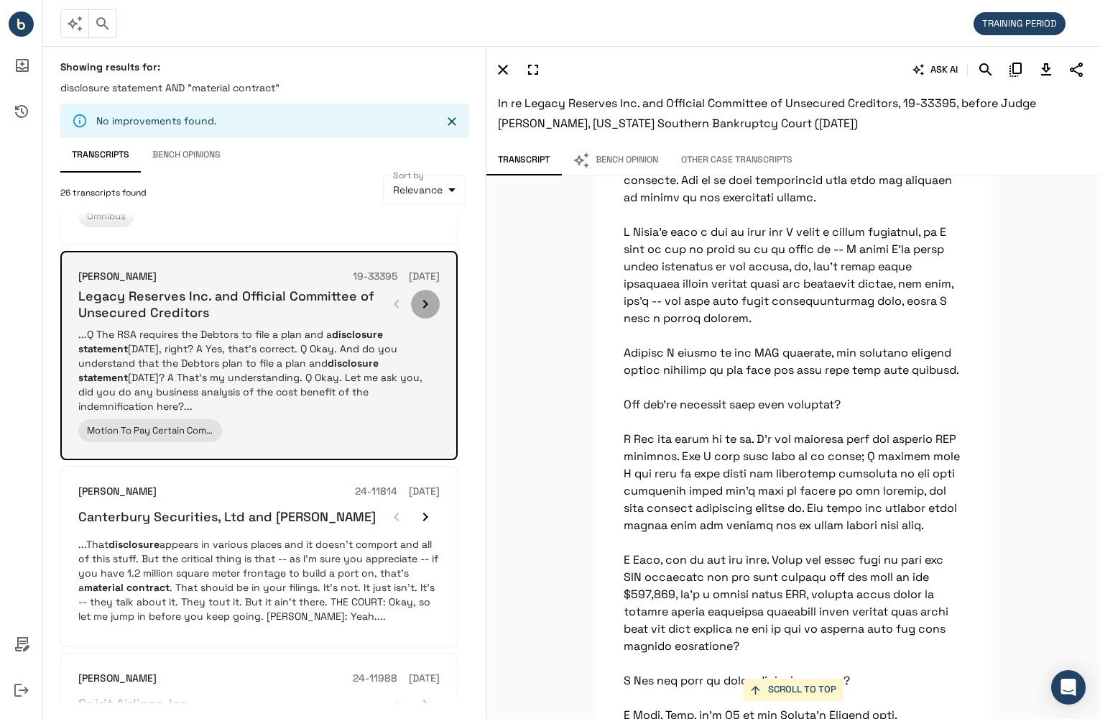
click at [426, 307] on icon "button" at bounding box center [425, 304] width 5 height 9
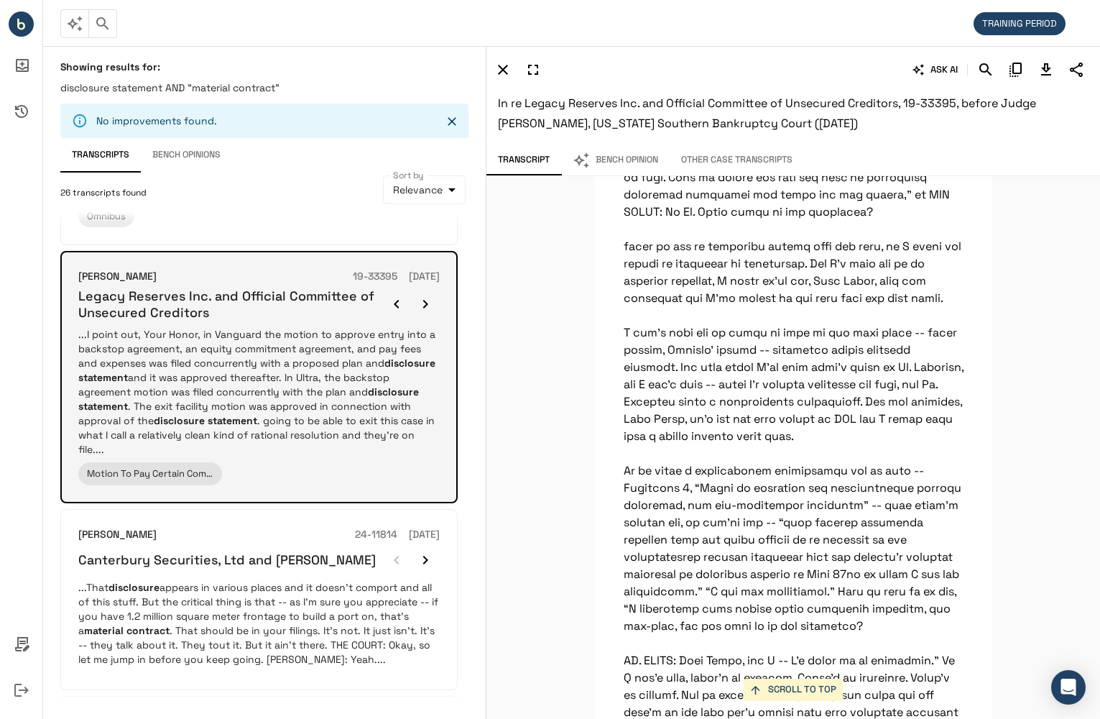
scroll to position [51889, 0]
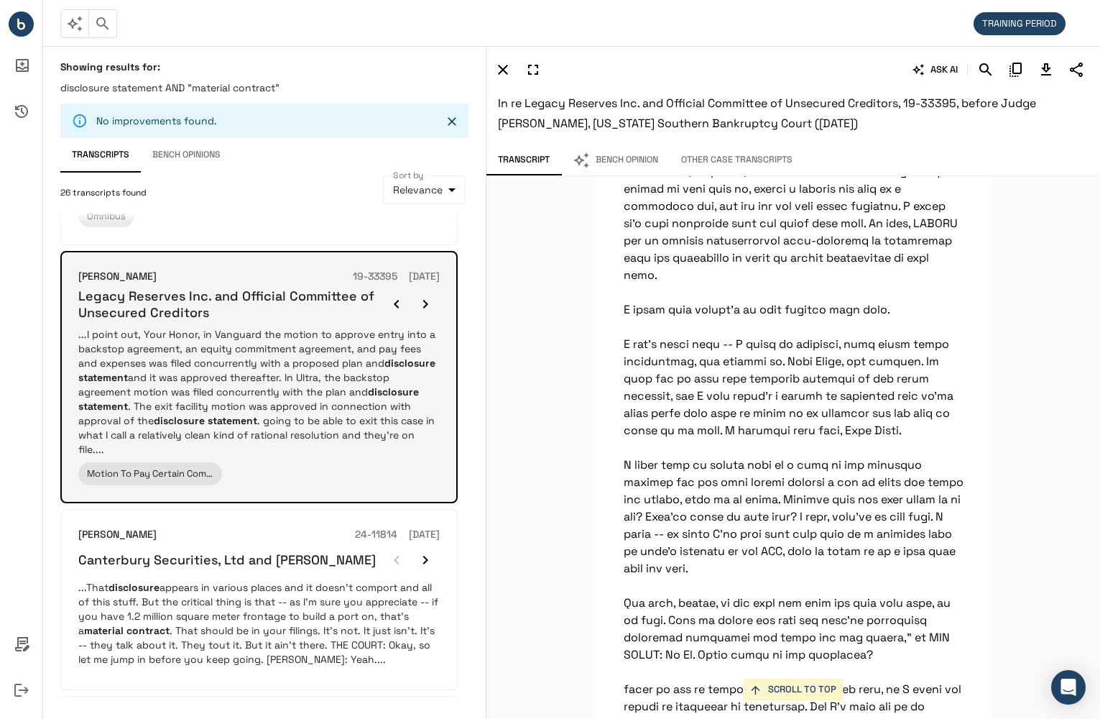
click at [426, 307] on icon "button" at bounding box center [425, 304] width 5 height 9
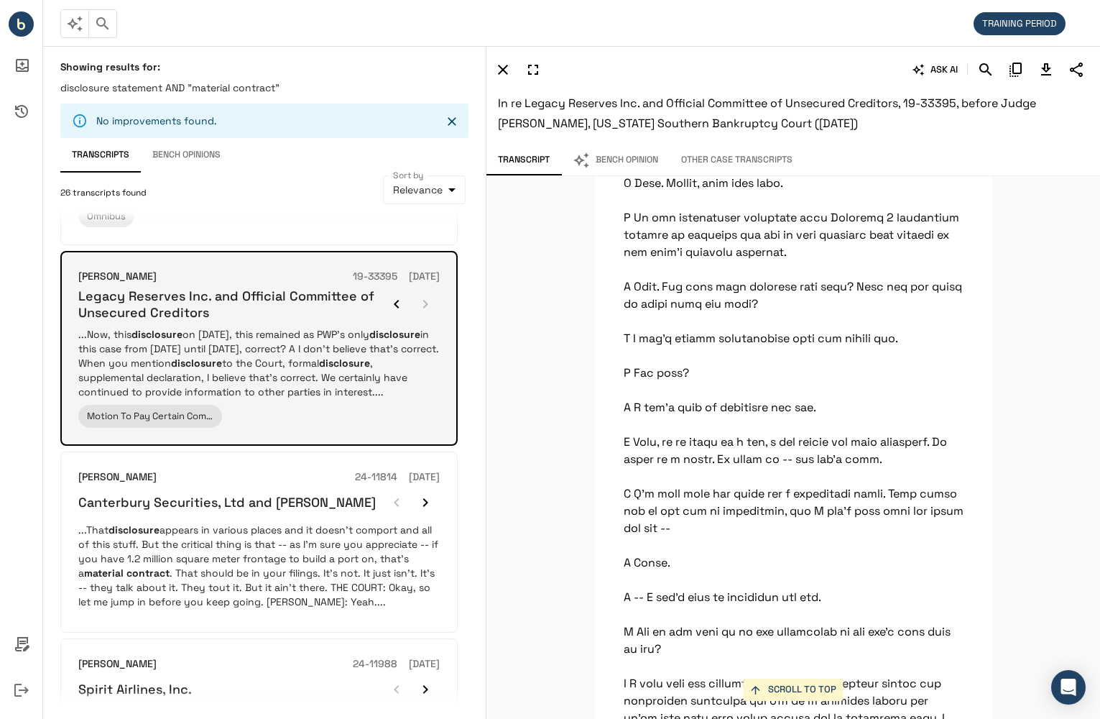
scroll to position [16774, 0]
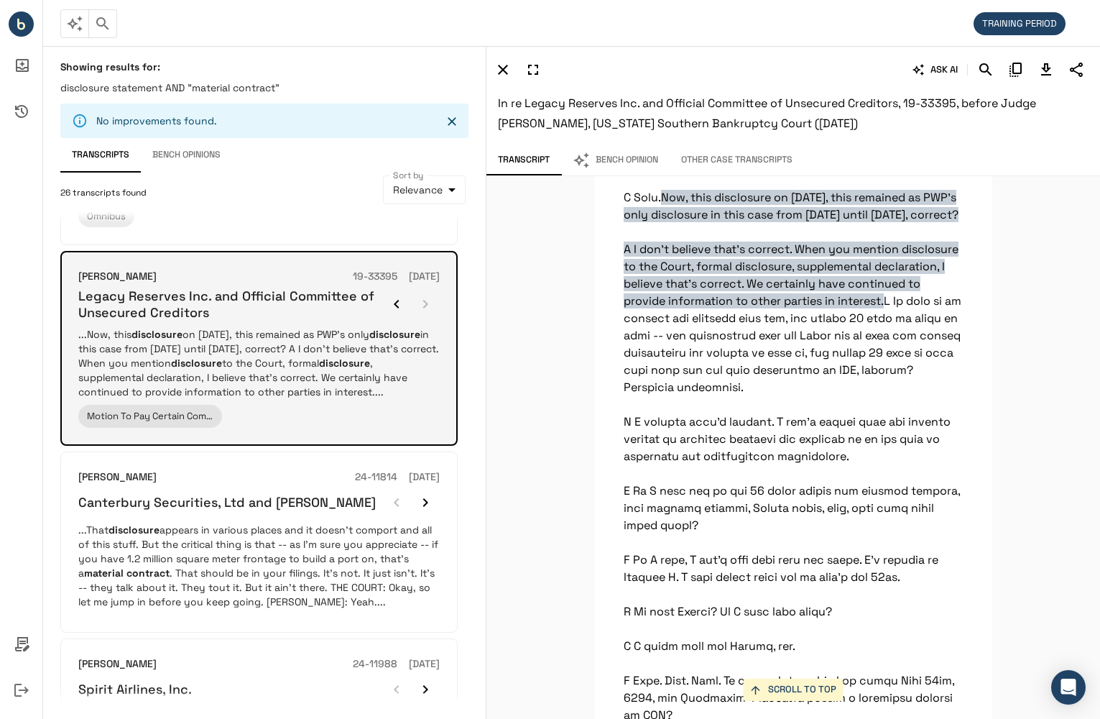
click at [426, 307] on div at bounding box center [411, 304] width 58 height 29
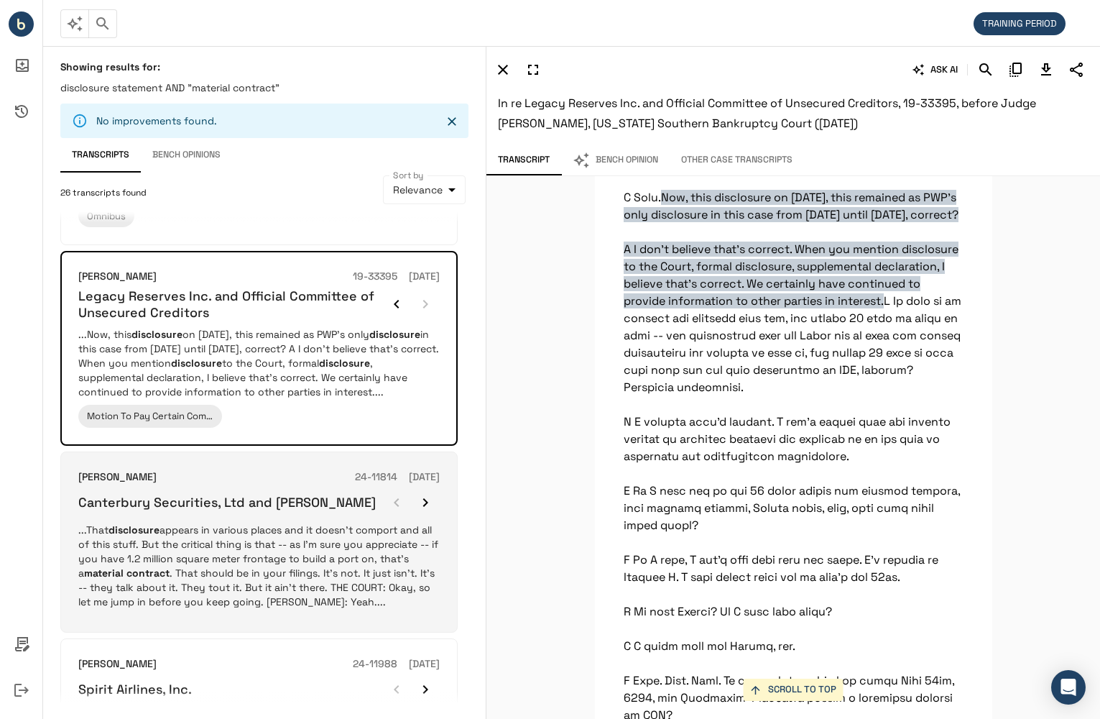
click at [396, 536] on p "...That disclosure appears in various places and it doesn't comport and all of …" at bounding box center [259, 566] width 362 height 86
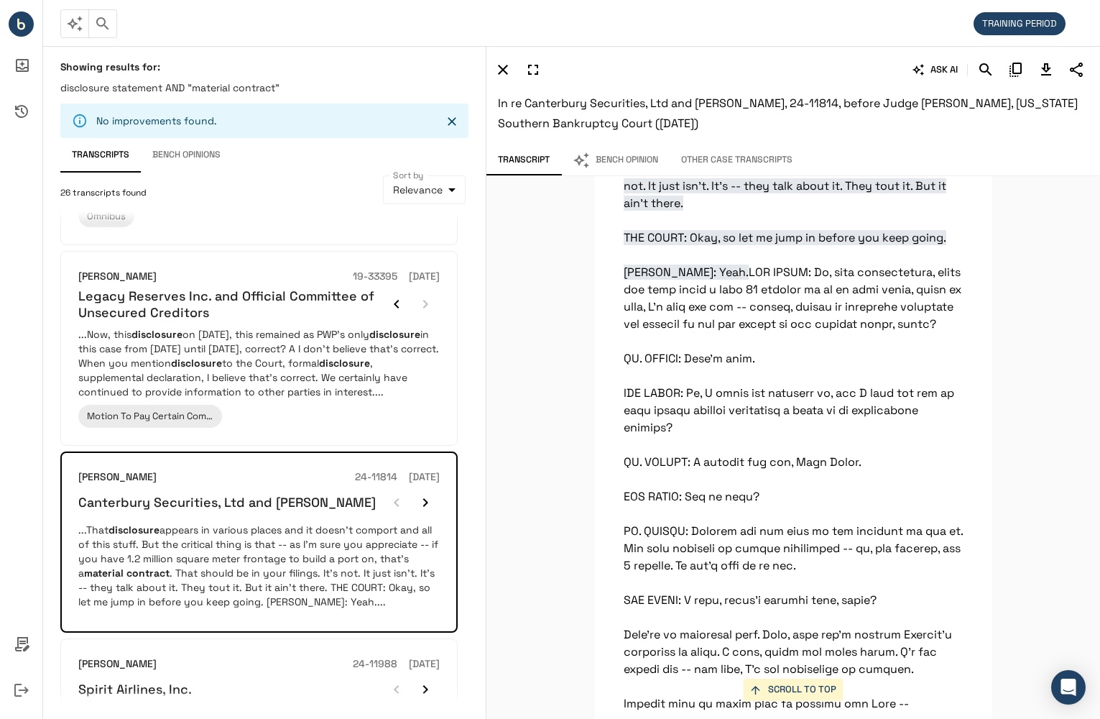
scroll to position [14249, 0]
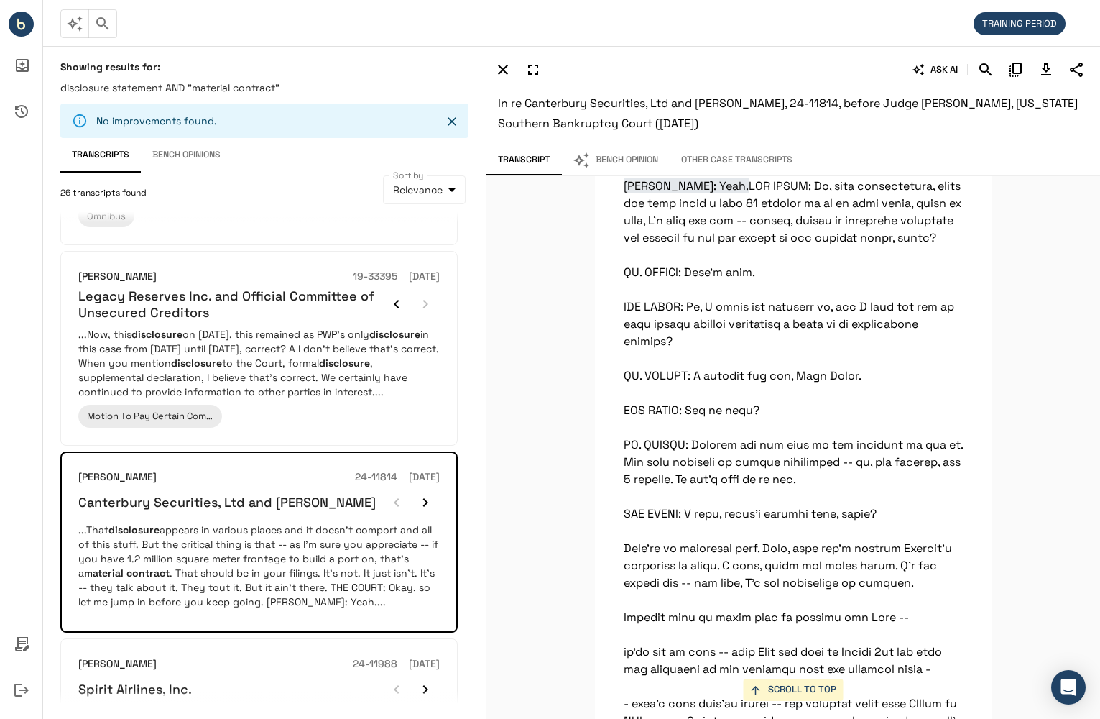
click at [581, 397] on div "SCROLL TO TOP That disclosure appears in various places and it doesn't comport …" at bounding box center [794, 447] width 614 height 543
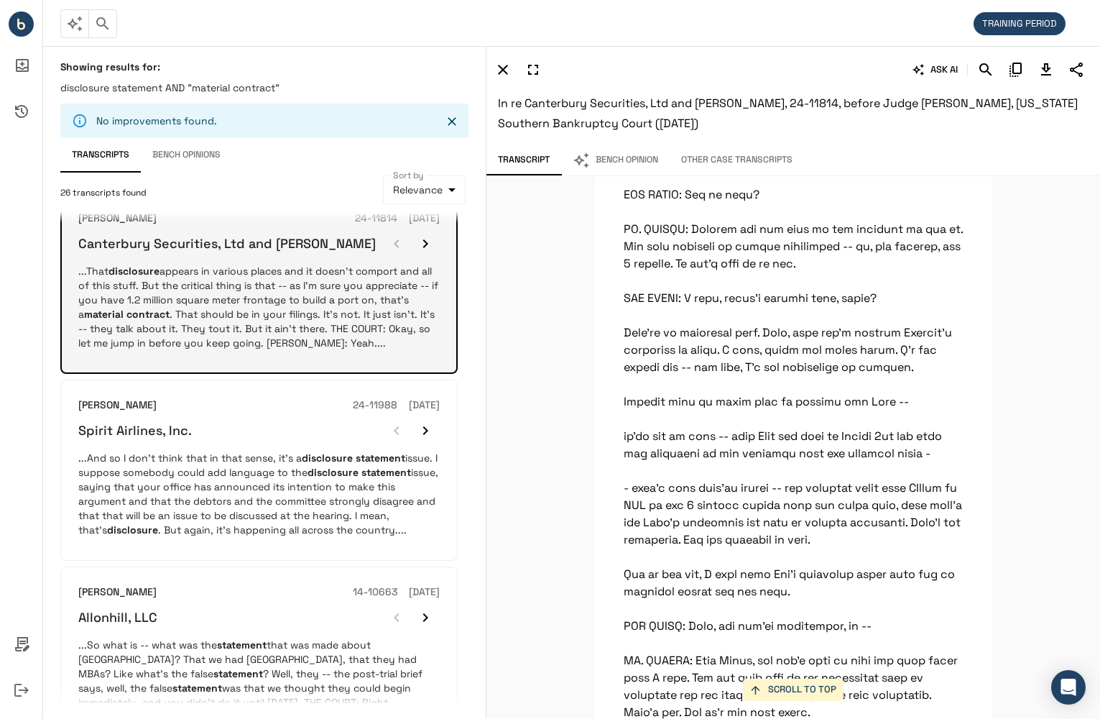
scroll to position [503, 0]
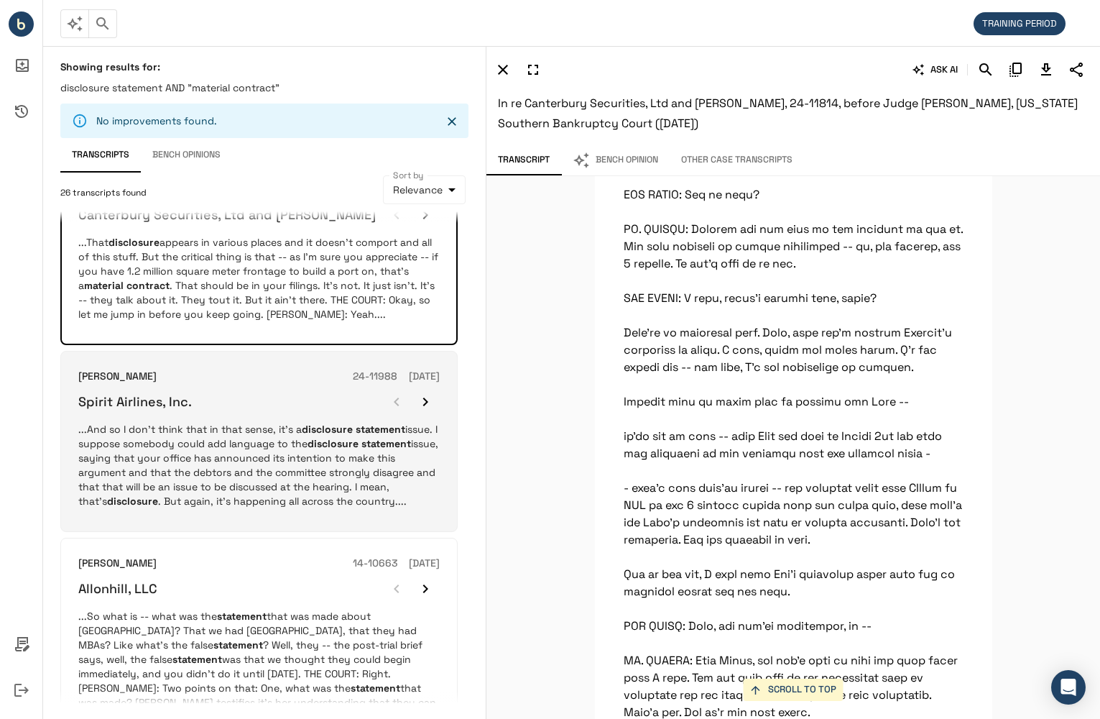
click at [360, 484] on p "...And so I don't think that in that sense, it's a disclosure statement issue. …" at bounding box center [259, 465] width 362 height 86
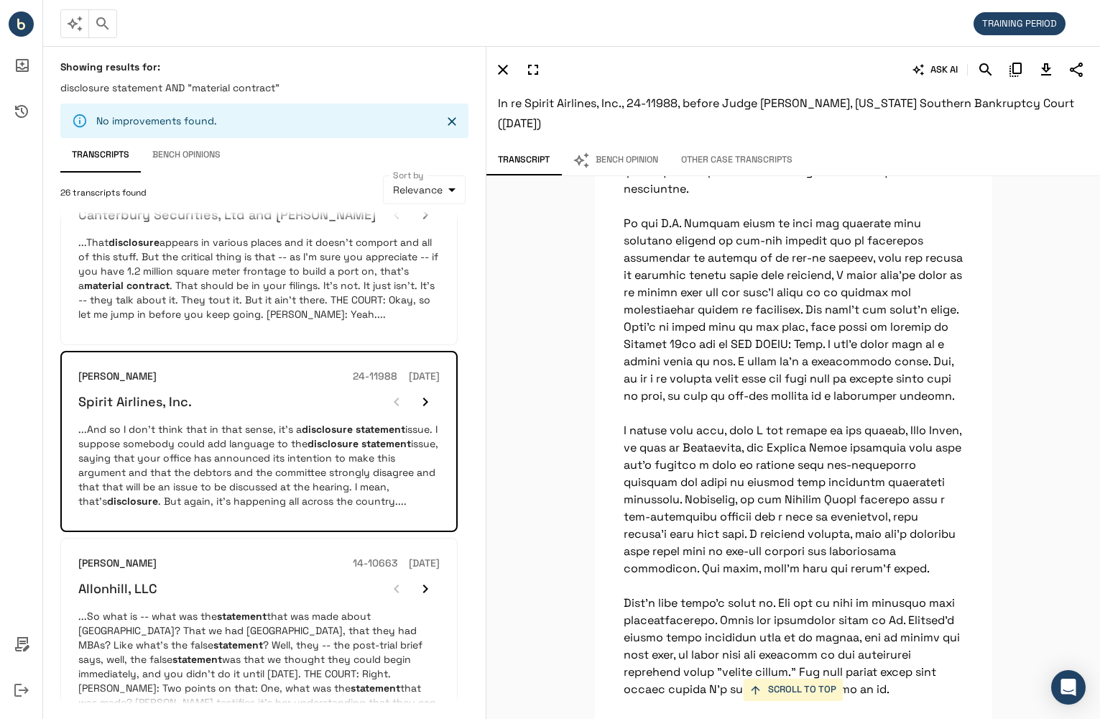
scroll to position [42866, 0]
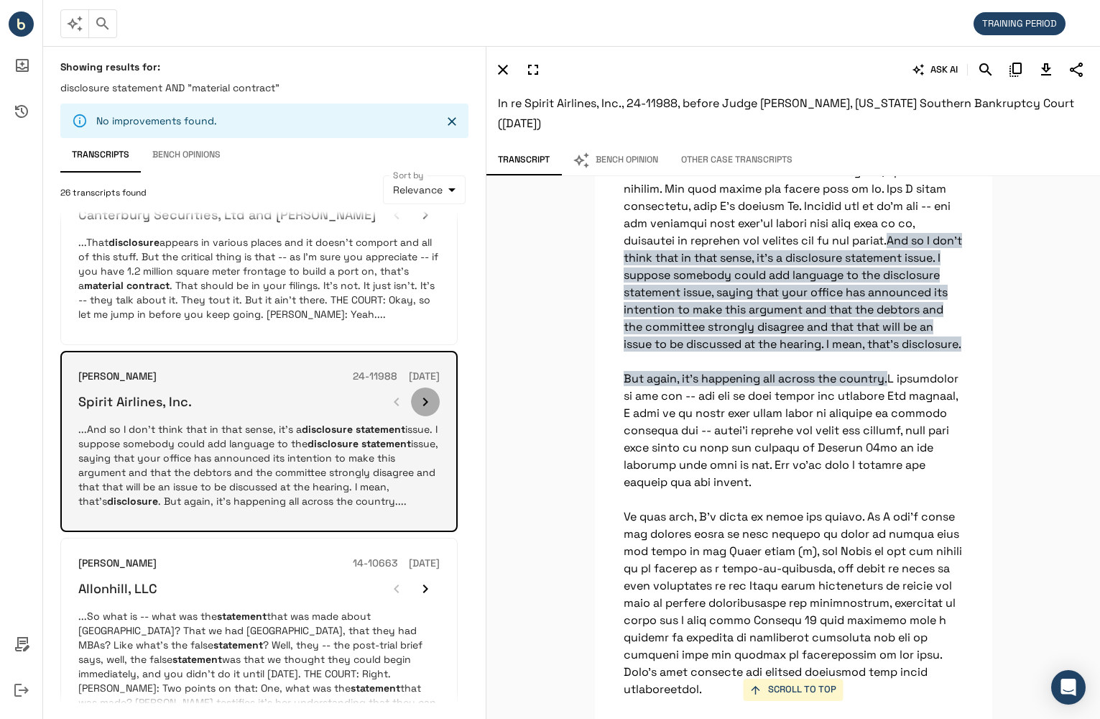
click at [423, 398] on icon "button" at bounding box center [425, 401] width 17 height 17
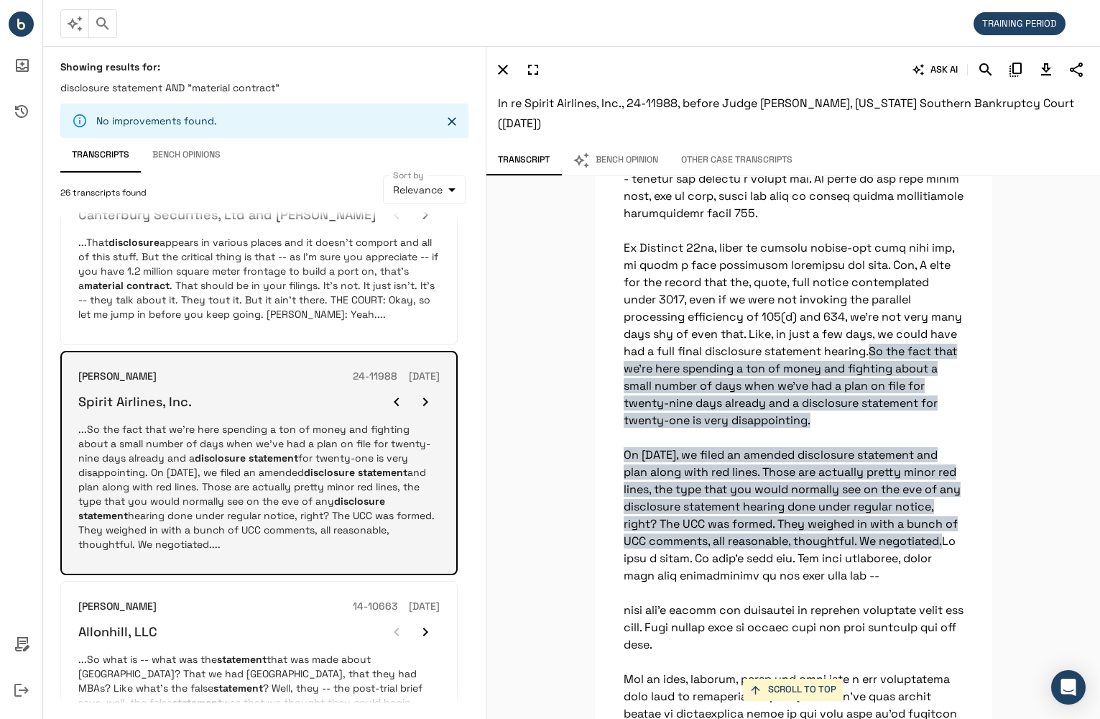
scroll to position [25348, 0]
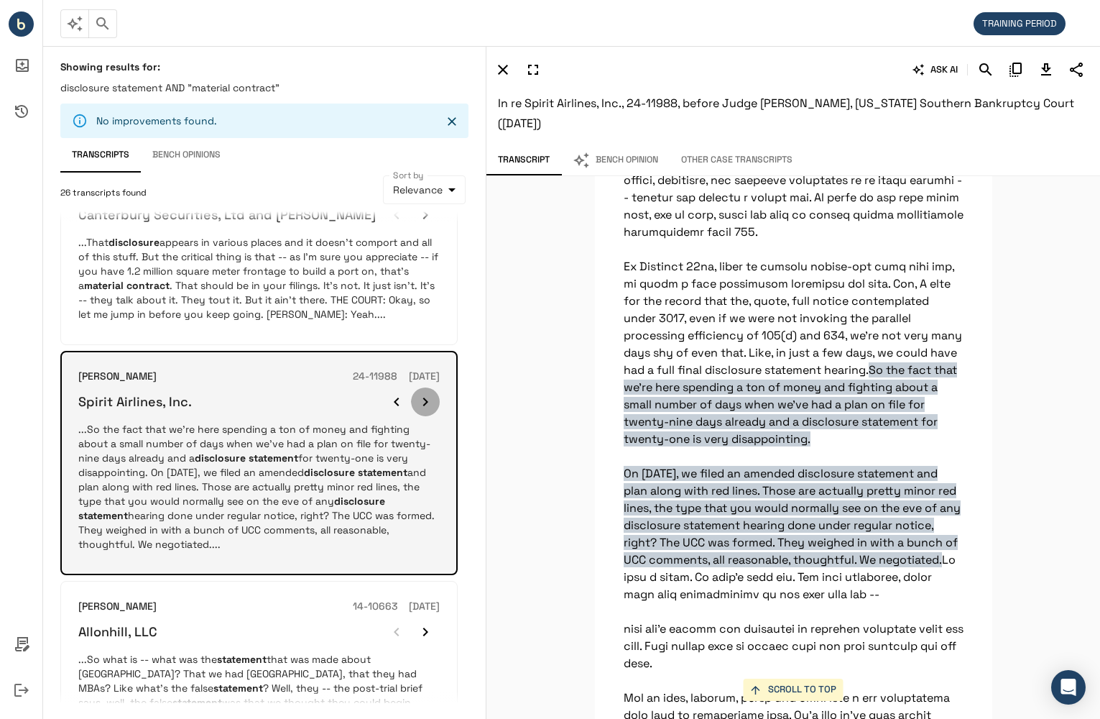
click at [423, 398] on icon "button" at bounding box center [425, 401] width 17 height 17
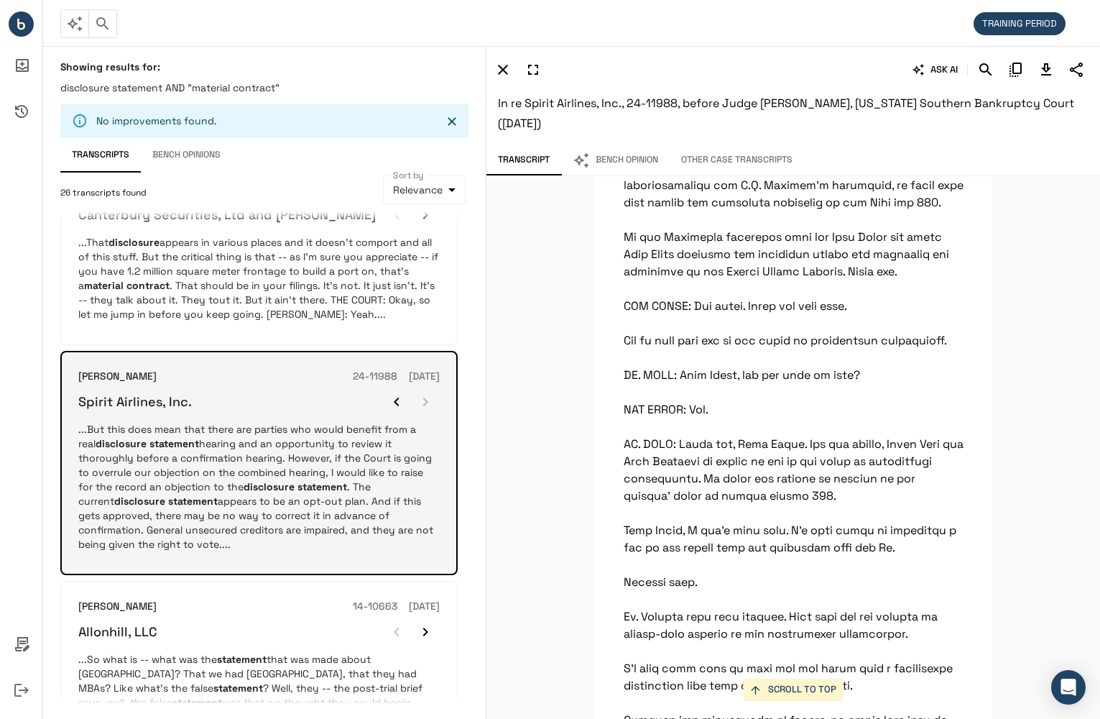
scroll to position [35086, 0]
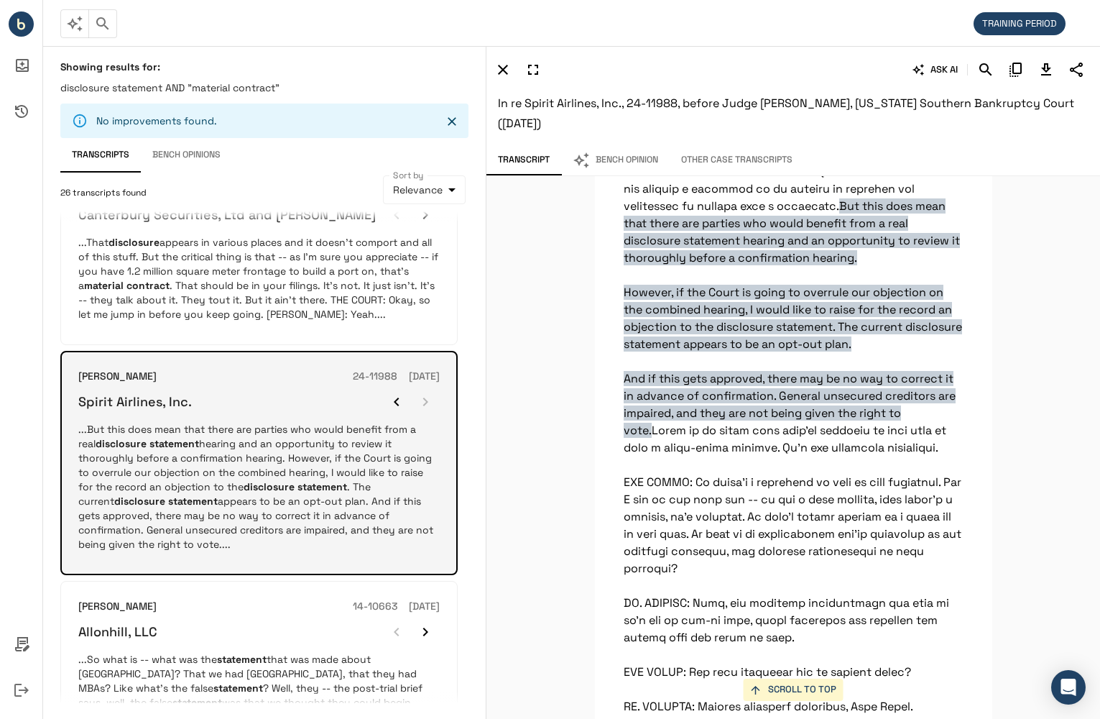
click at [423, 398] on div at bounding box center [411, 401] width 58 height 29
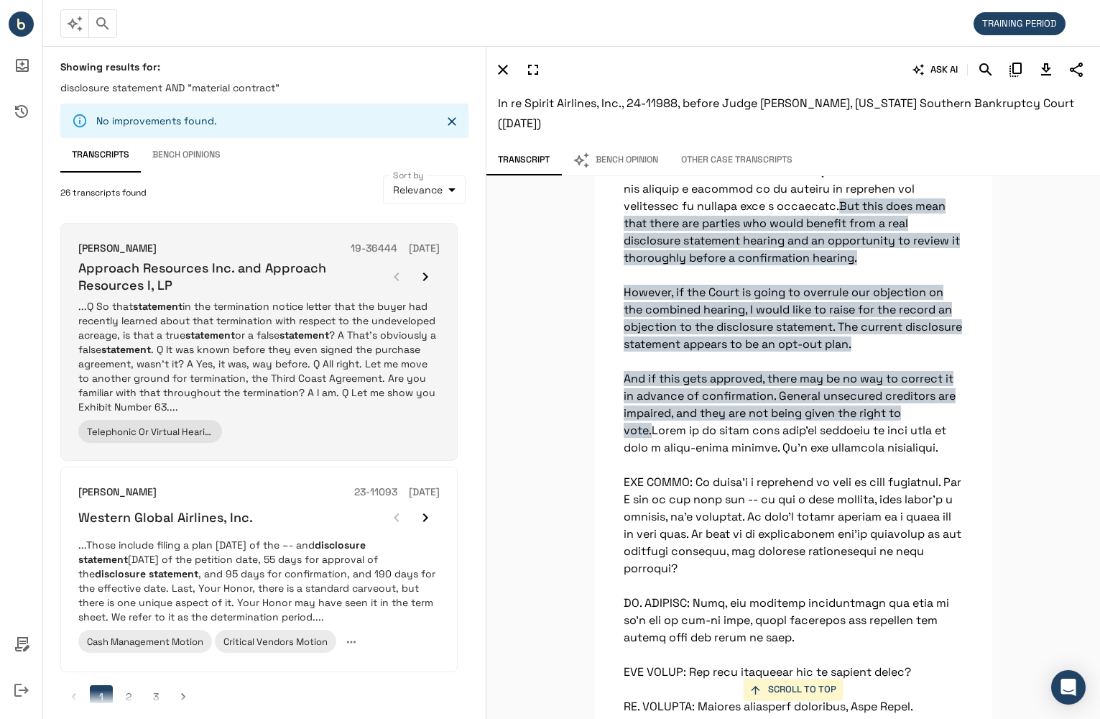
scroll to position [1813, 0]
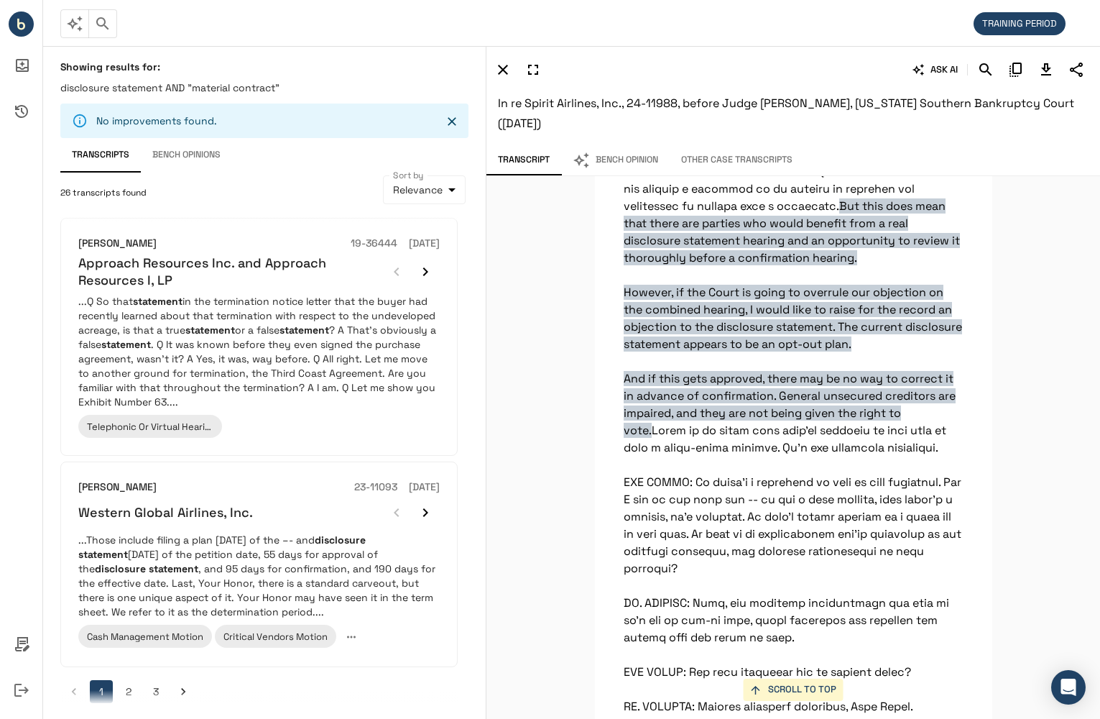
click at [131, 681] on button "2" at bounding box center [128, 691] width 23 height 23
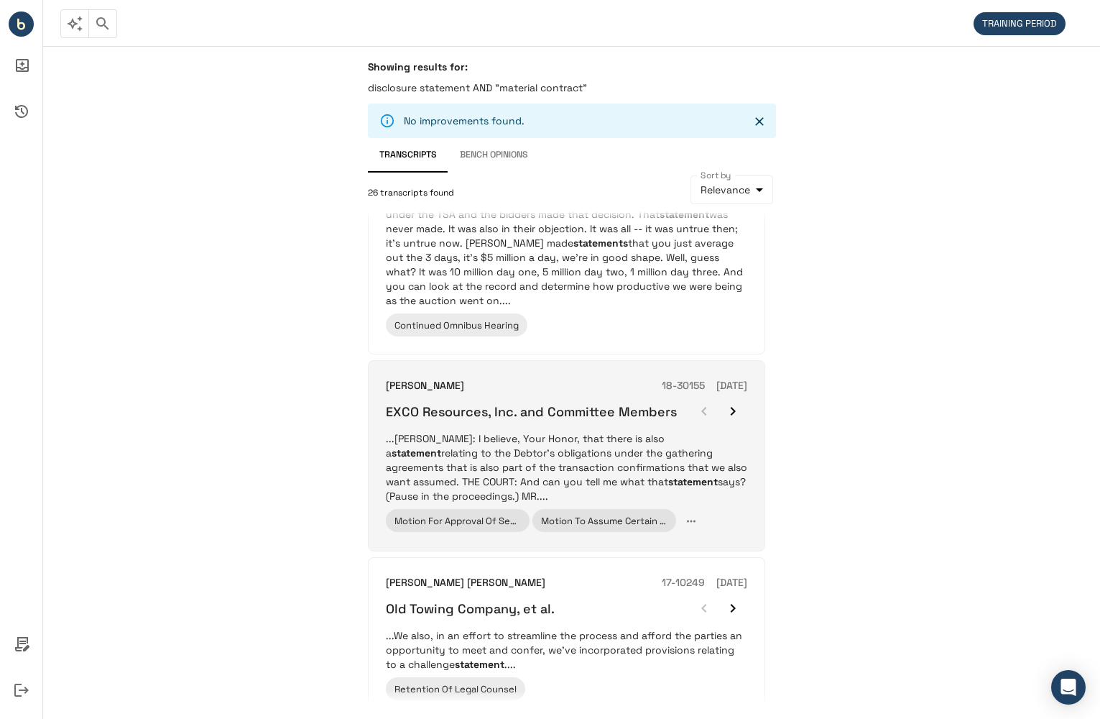
scroll to position [1819, 0]
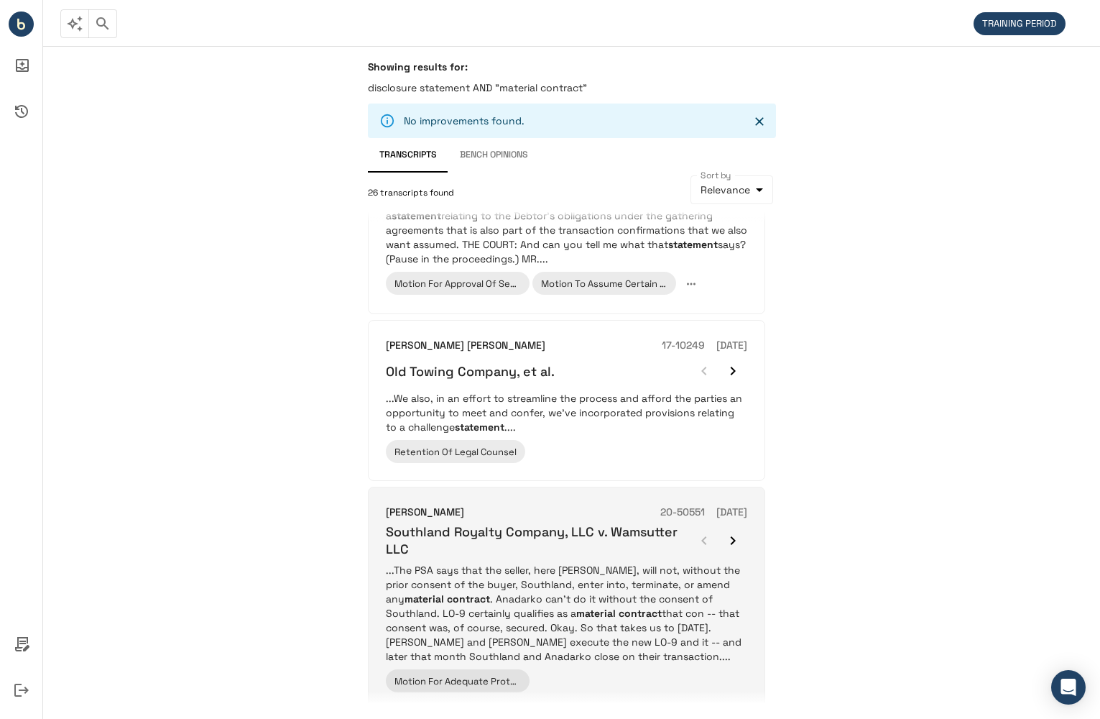
click at [691, 600] on p "...The PSA says that the seller, here Anadarko, will not, without the prior con…" at bounding box center [567, 613] width 362 height 101
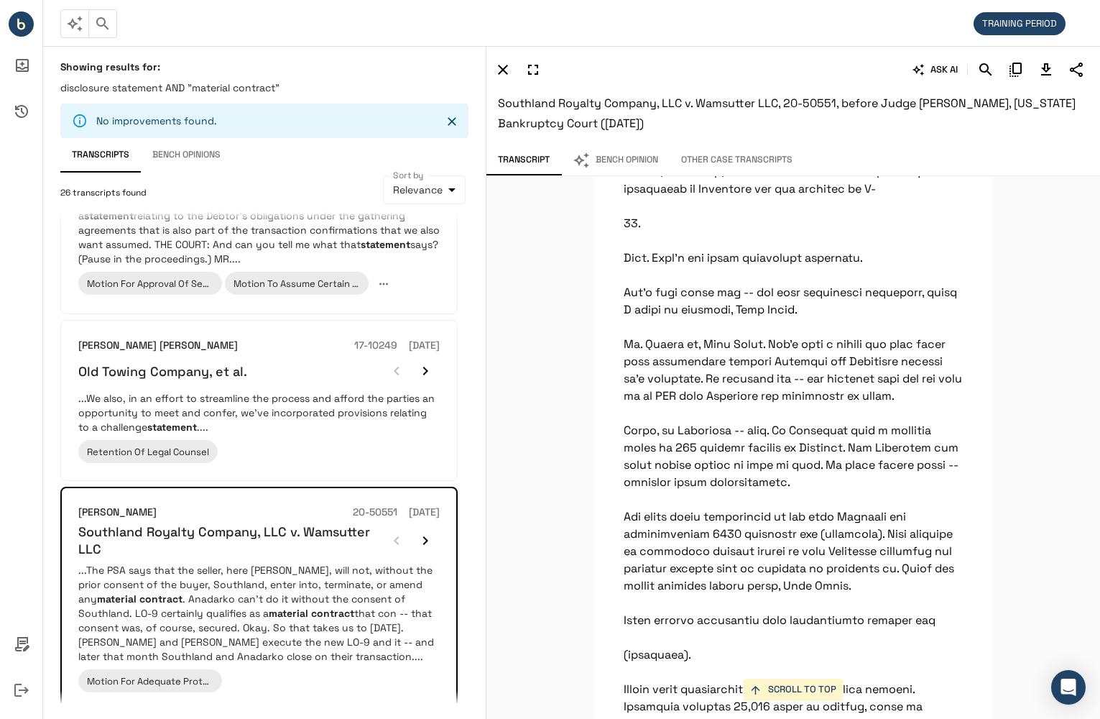
scroll to position [37354, 0]
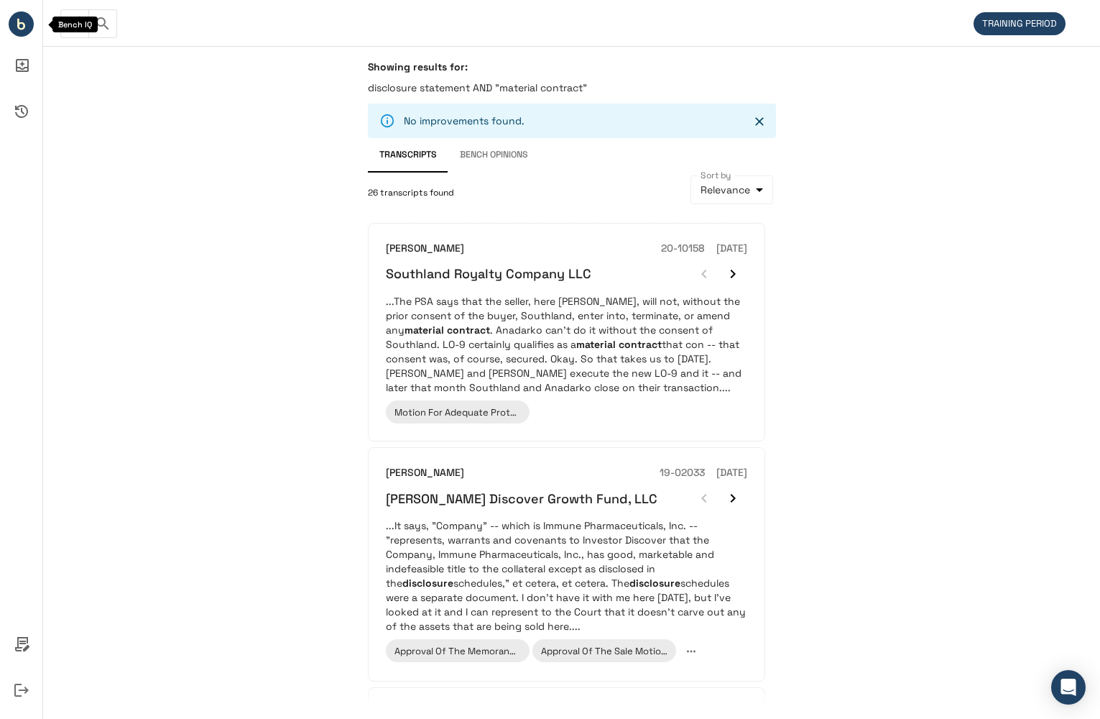
click at [27, 29] on circle "Bench IQ" at bounding box center [21, 24] width 25 height 25
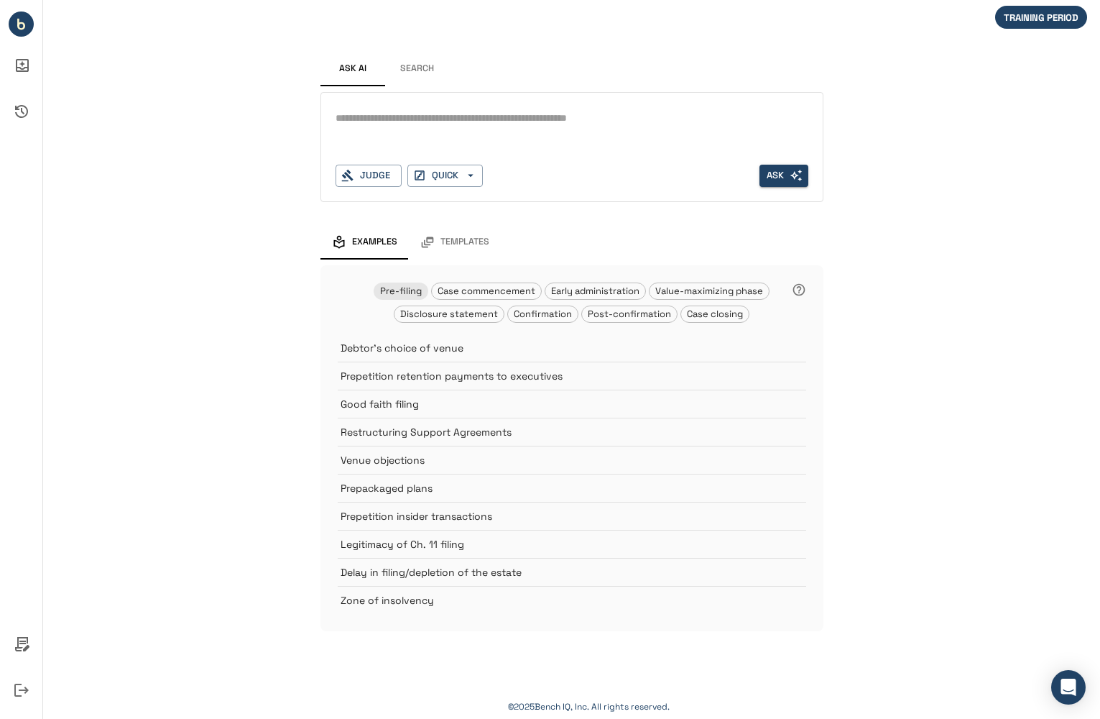
click at [372, 124] on textarea at bounding box center [572, 118] width 473 height 17
type textarea "**********"
click at [362, 173] on div "Judge" at bounding box center [369, 176] width 66 height 22
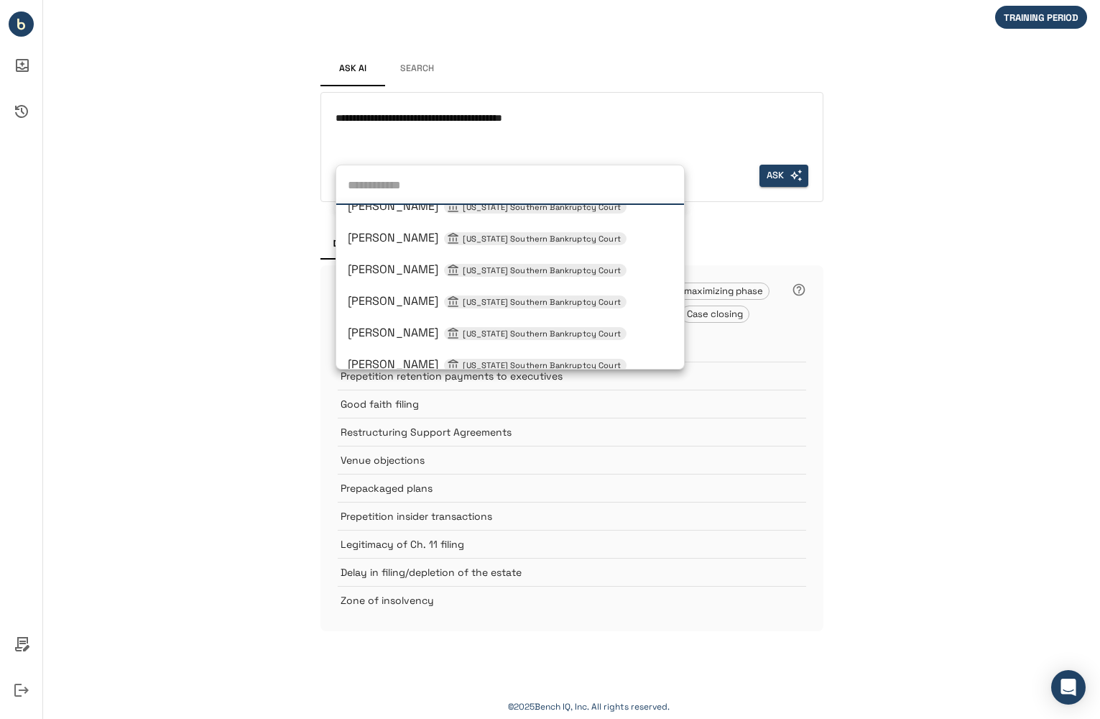
scroll to position [949, 0]
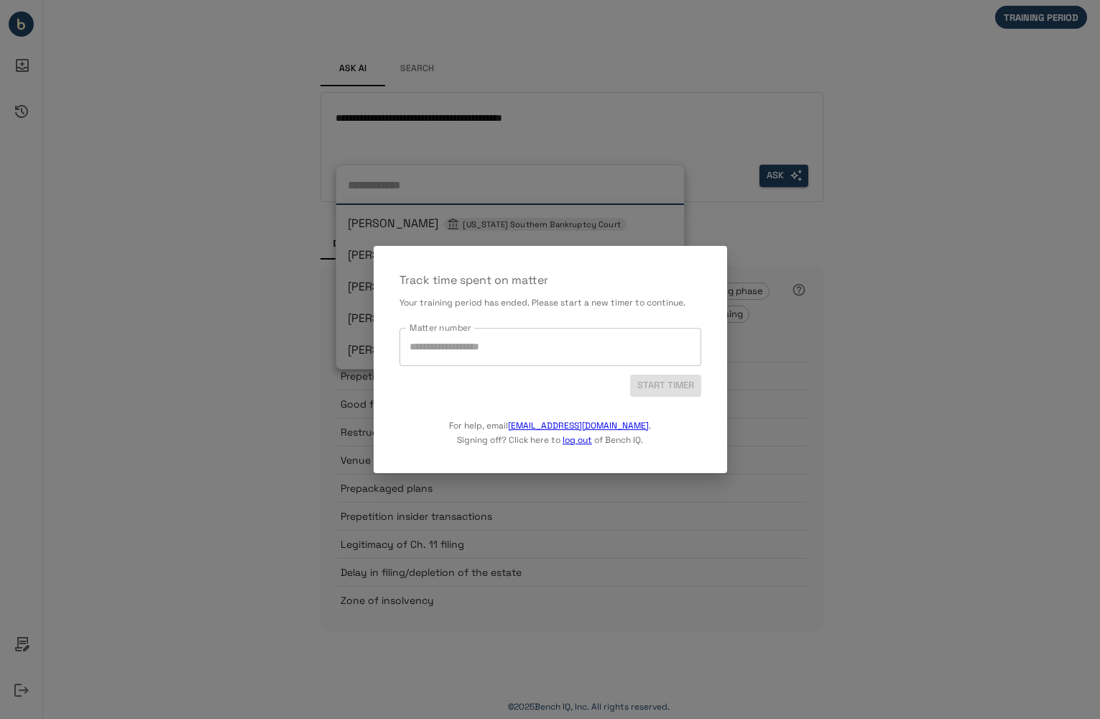
click at [671, 344] on input "Matter number" at bounding box center [550, 346] width 289 height 25
click at [474, 344] on input "Matter number" at bounding box center [550, 346] width 289 height 25
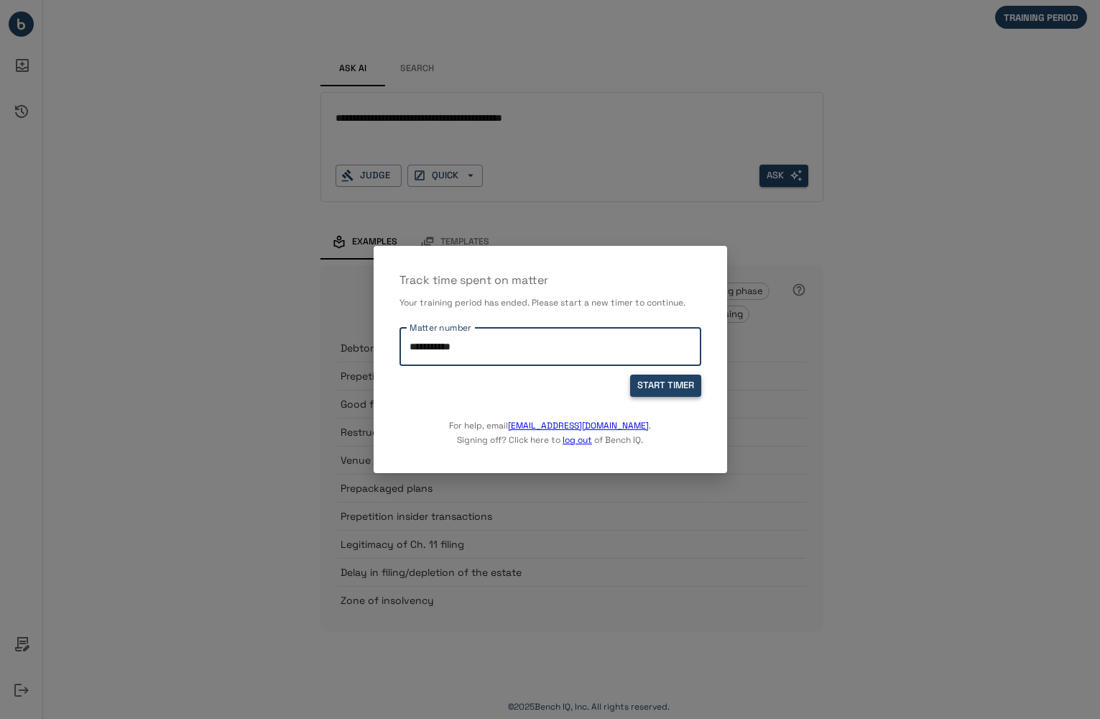
type input "**********"
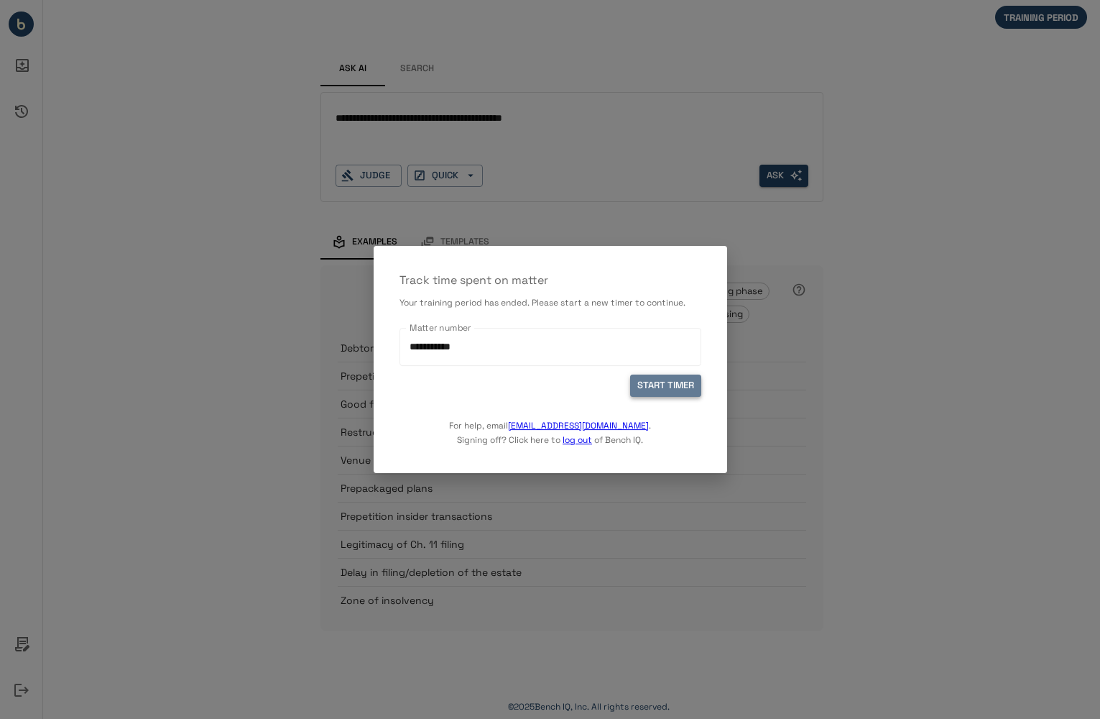
click at [674, 381] on button "START TIMER" at bounding box center [665, 385] width 71 height 22
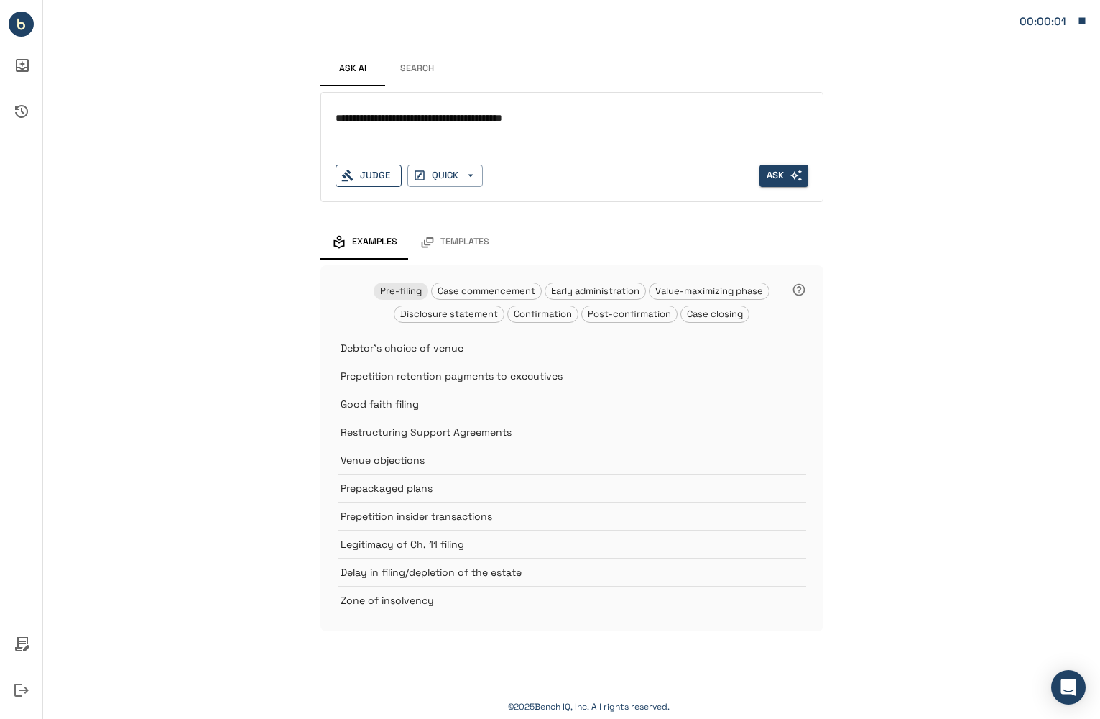
click at [378, 170] on div "Judge" at bounding box center [369, 176] width 66 height 22
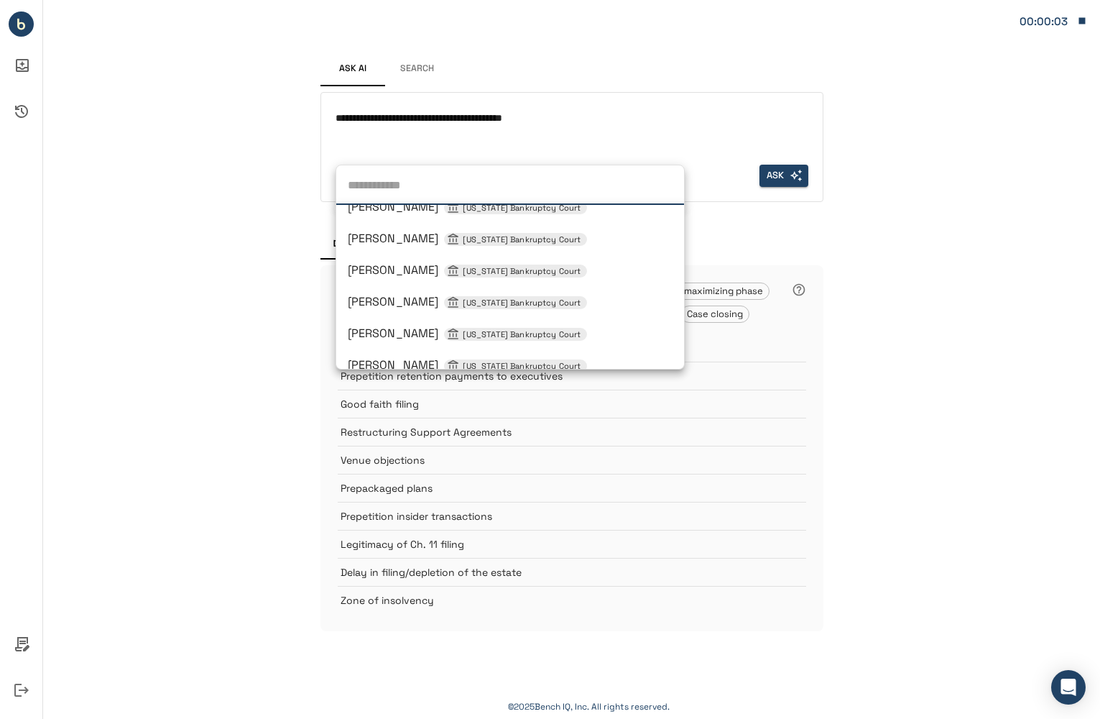
scroll to position [575, 0]
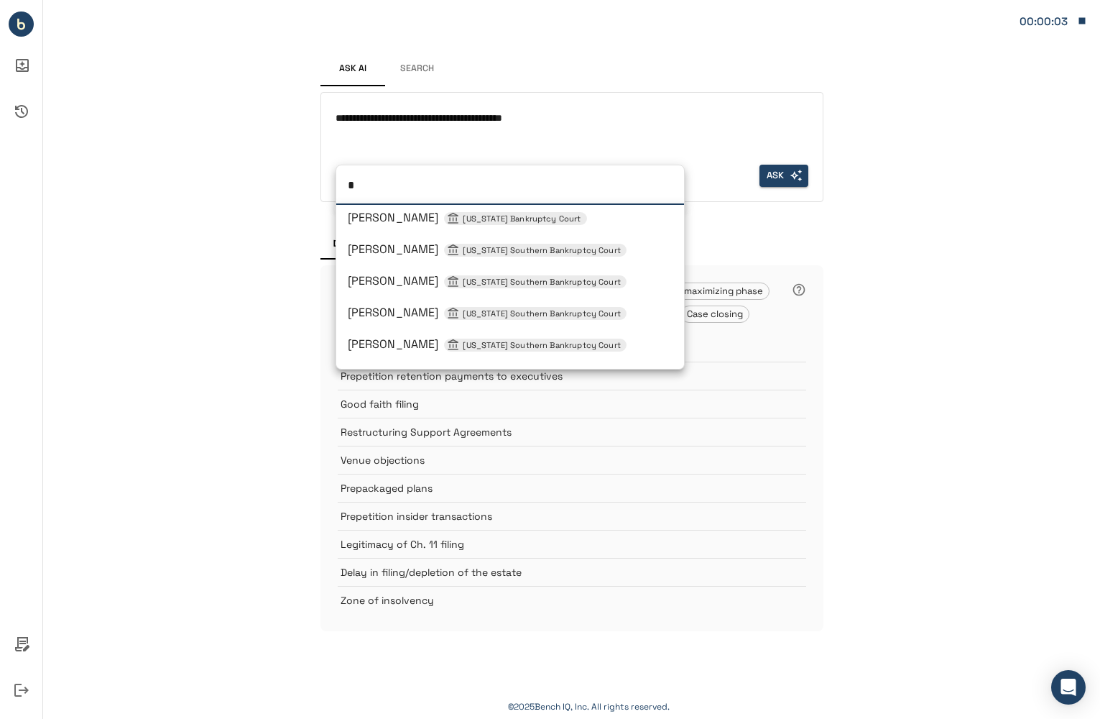
type input "**"
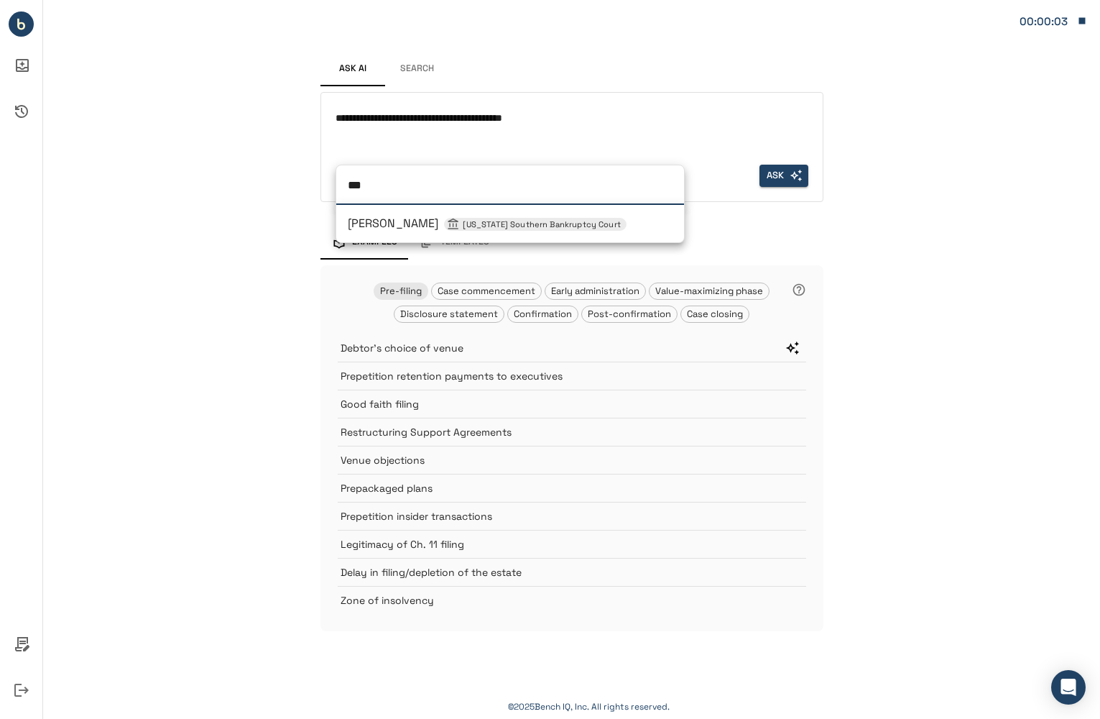
scroll to position [0, 0]
type input "****"
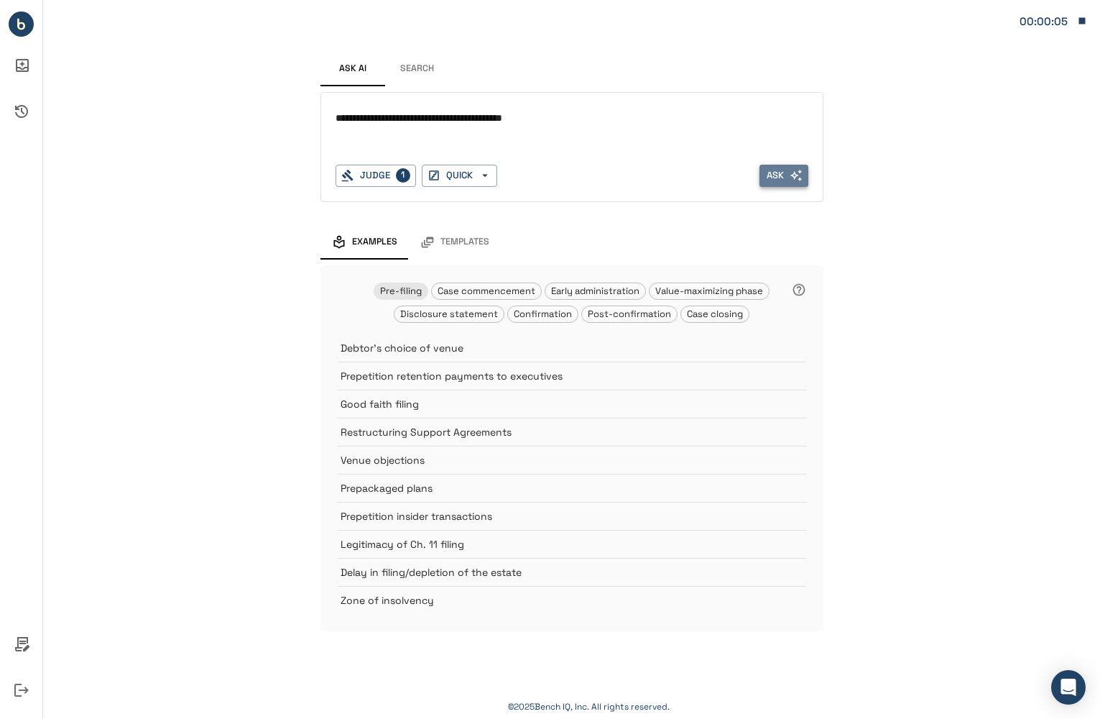
click at [773, 180] on button "Ask" at bounding box center [784, 176] width 49 height 22
click at [421, 81] on button "Search" at bounding box center [417, 69] width 65 height 35
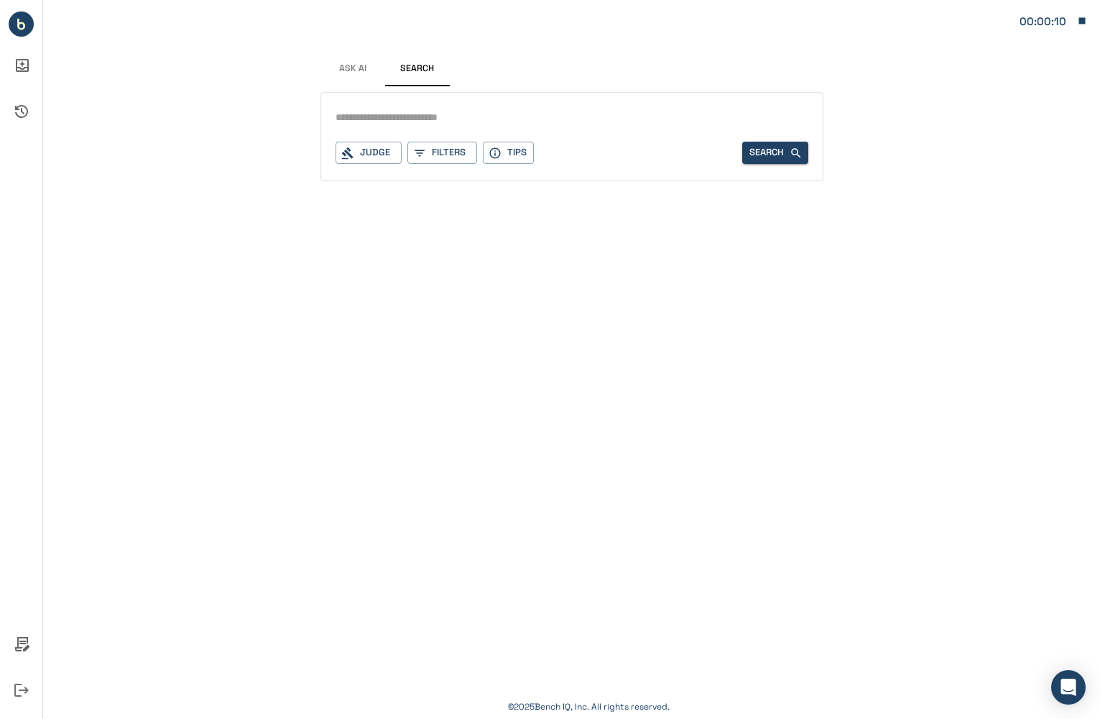
click at [416, 121] on input "text" at bounding box center [572, 117] width 473 height 21
click at [446, 159] on button "Filters" at bounding box center [443, 153] width 70 height 22
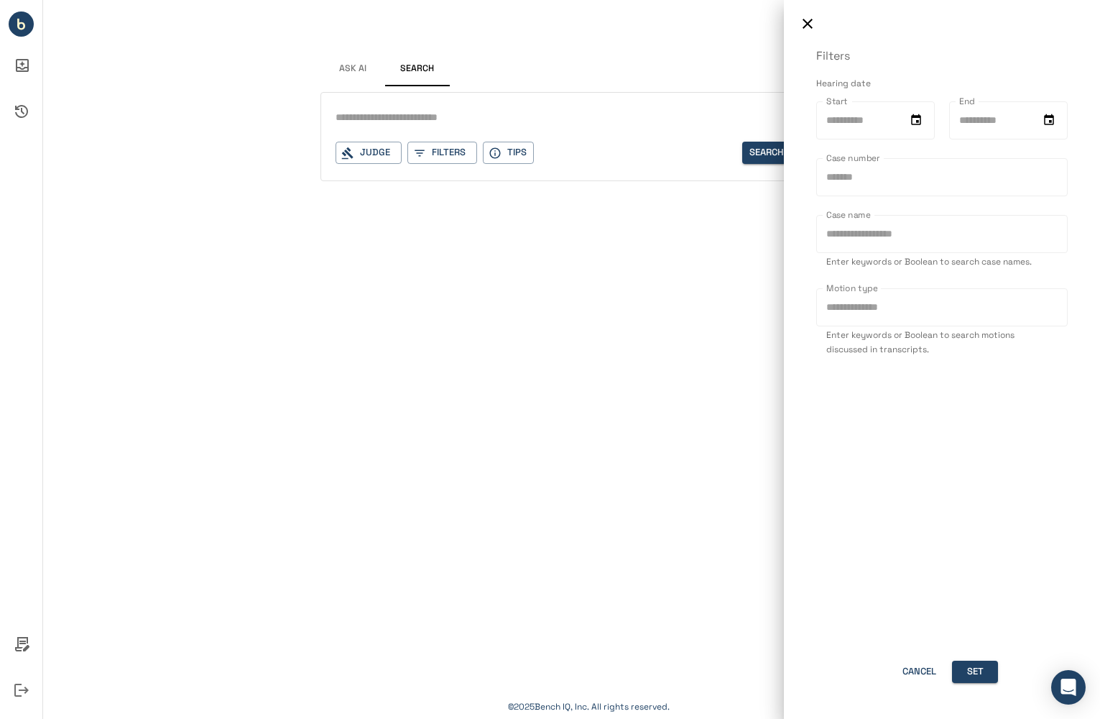
click at [525, 157] on div at bounding box center [550, 359] width 1100 height 719
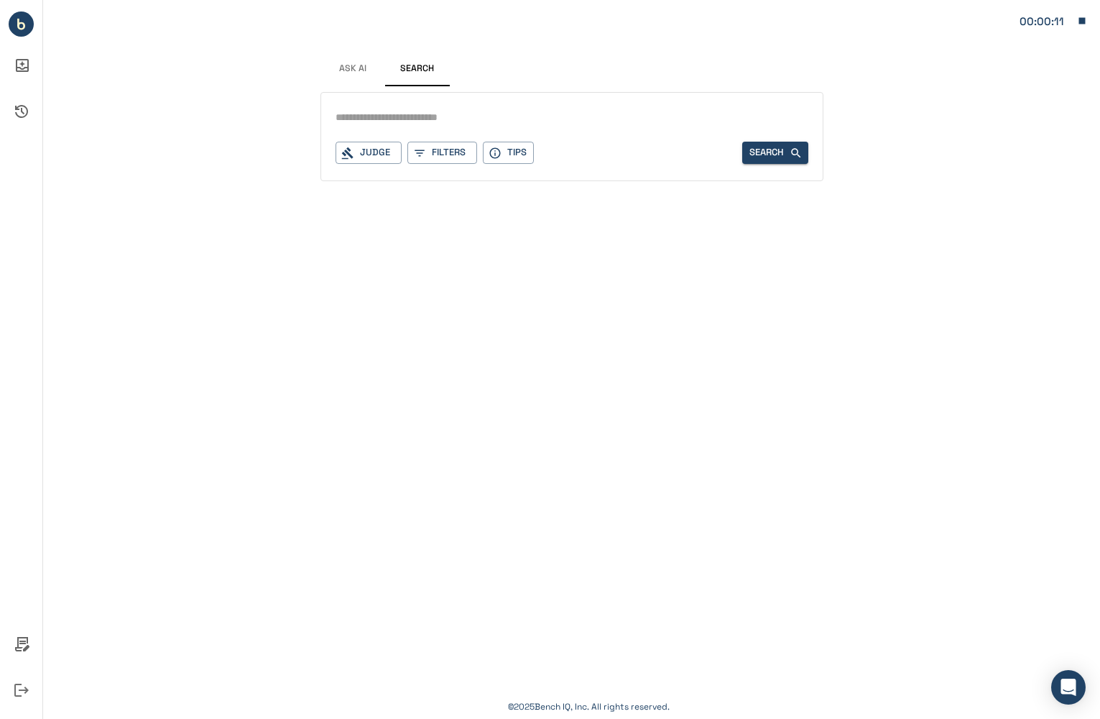
click at [486, 151] on button "Tips" at bounding box center [508, 153] width 51 height 22
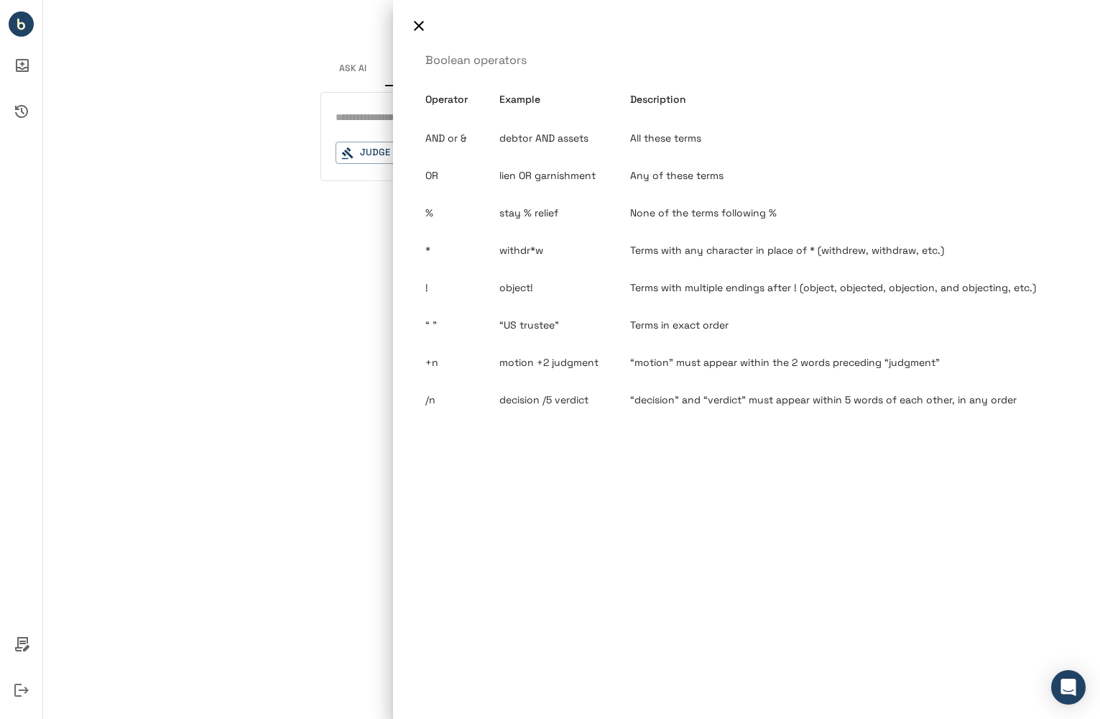
click at [316, 252] on div at bounding box center [550, 359] width 1100 height 719
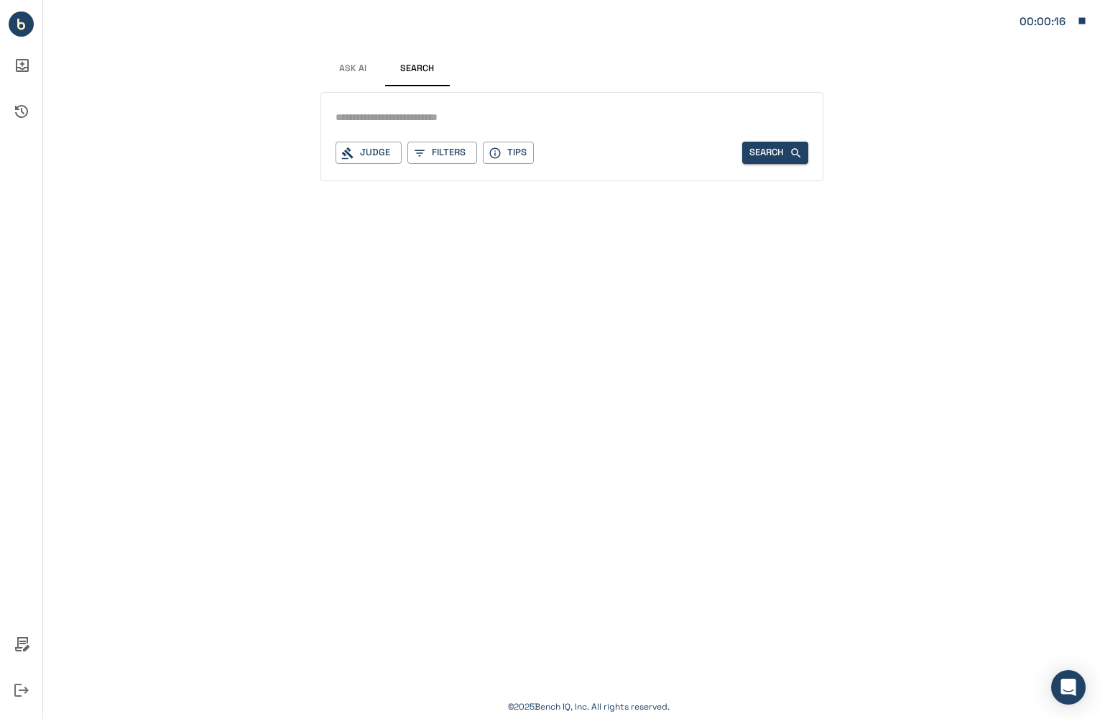
click at [614, 118] on input "text" at bounding box center [572, 117] width 473 height 21
type input "**********"
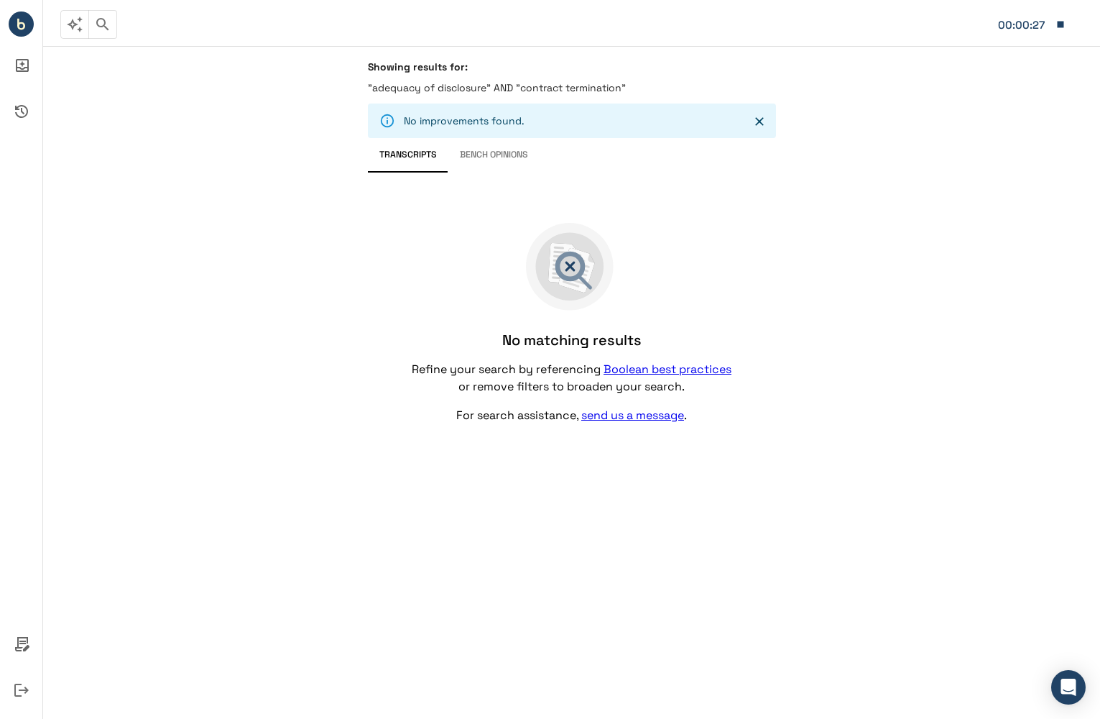
click at [559, 86] on p ""adequacy of disclosure" AND "contract termination"" at bounding box center [572, 88] width 408 height 14
click at [626, 89] on p ""adequacy of disclosure" AND "contract termination"" at bounding box center [572, 88] width 408 height 14
click at [625, 85] on p ""adequacy of disclosure" AND "contract termination"" at bounding box center [572, 88] width 408 height 14
click at [623, 87] on p ""adequacy of disclosure" AND "contract termination"" at bounding box center [572, 88] width 408 height 14
click at [755, 121] on icon "Close" at bounding box center [760, 121] width 14 height 14
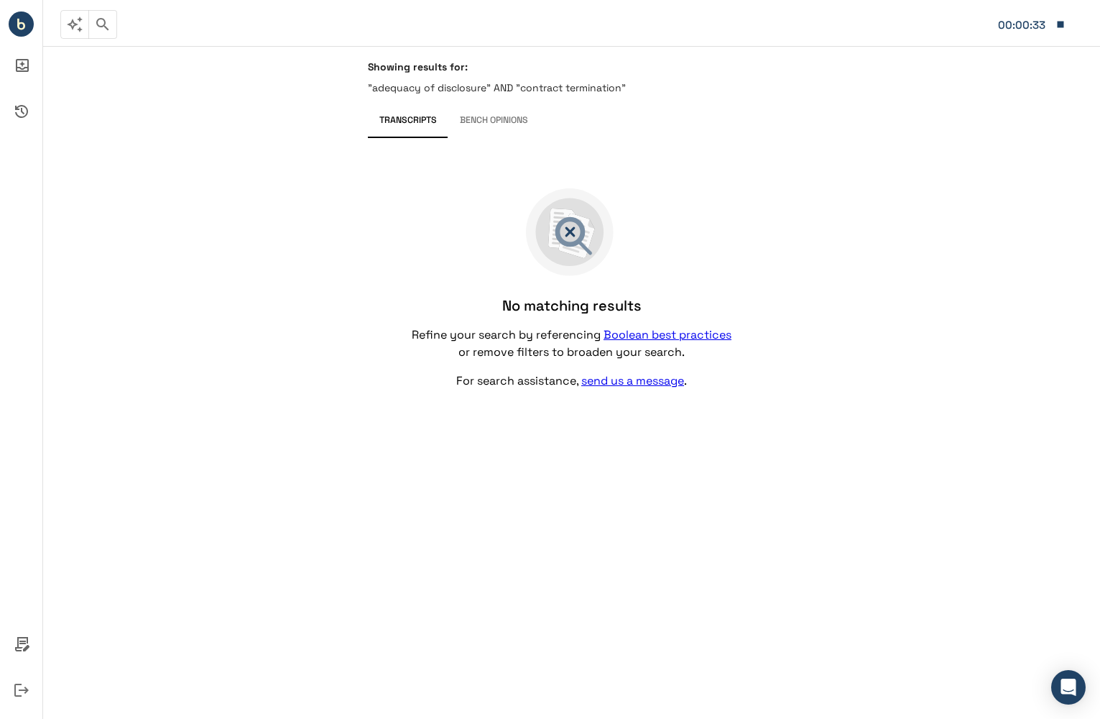
click at [110, 26] on icon "button" at bounding box center [102, 24] width 17 height 17
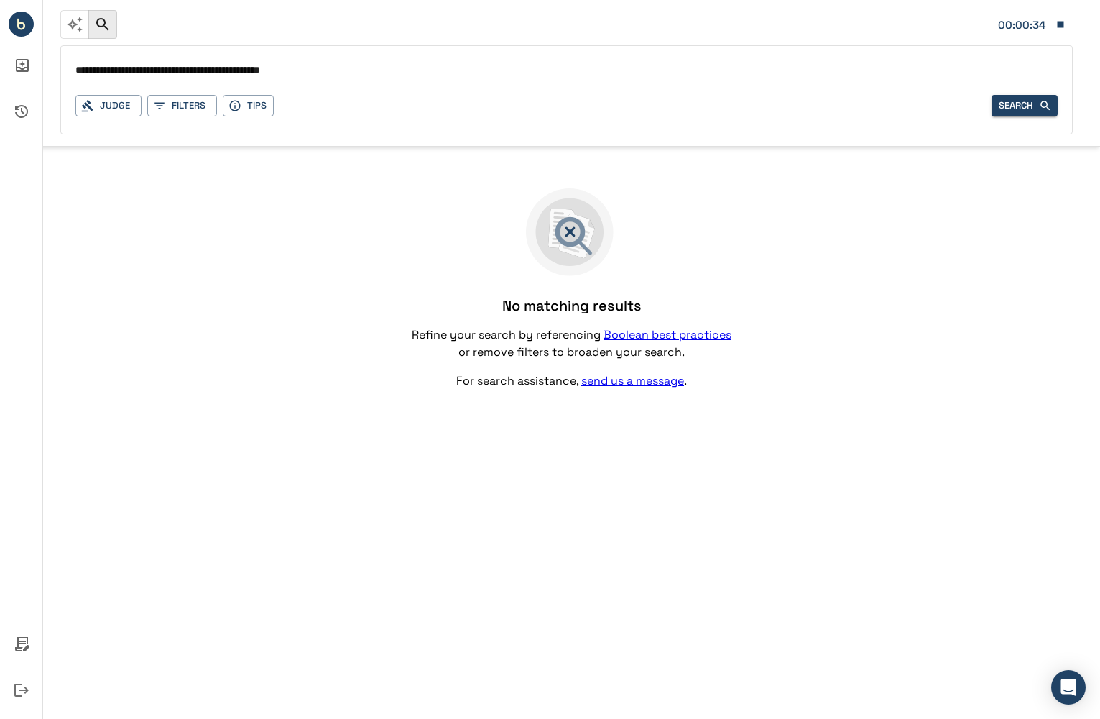
click at [80, 63] on input "**********" at bounding box center [566, 70] width 983 height 21
click at [194, 70] on input "**********" at bounding box center [566, 70] width 983 height 21
click at [325, 72] on input "**********" at bounding box center [566, 70] width 983 height 21
click at [219, 70] on input "**********" at bounding box center [566, 70] width 983 height 21
type input "**********"
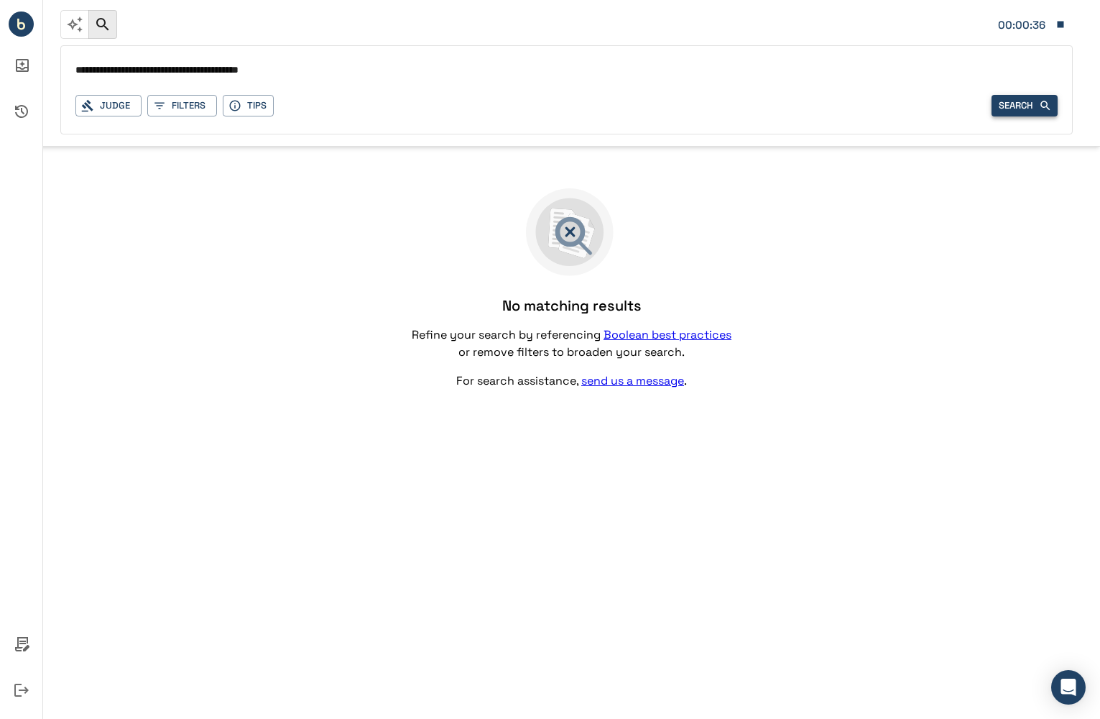
click at [1011, 106] on button "Search" at bounding box center [1025, 106] width 66 height 22
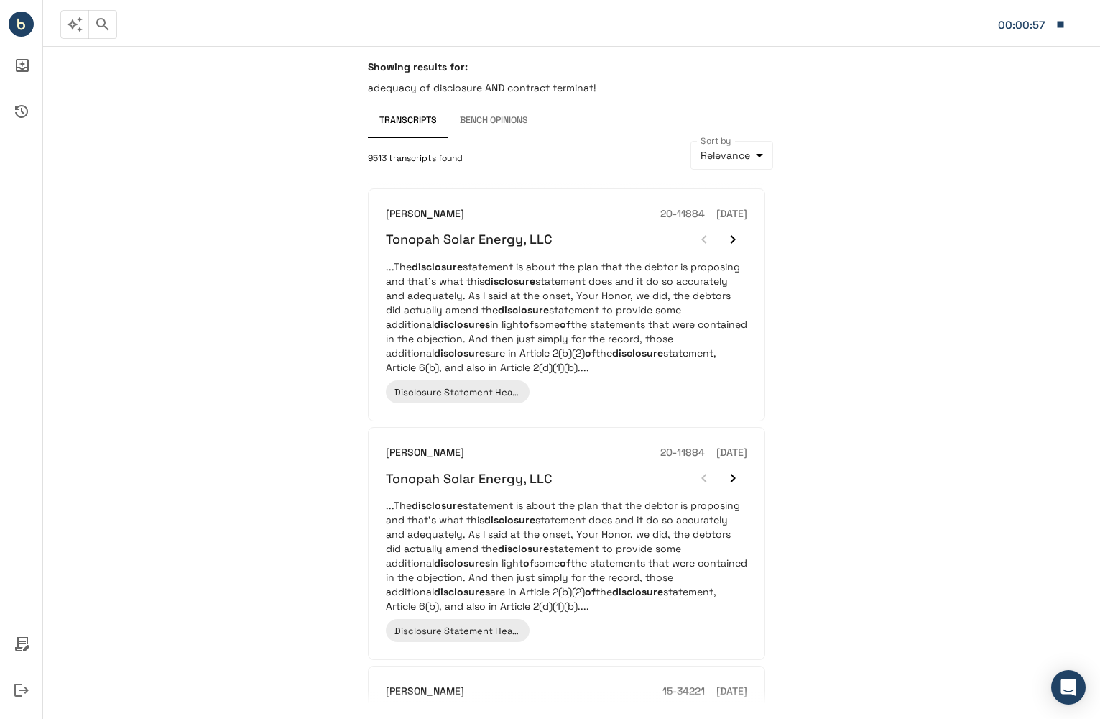
click at [625, 298] on p "...The disclosure statement is about the plan that the debtor is proposing and …" at bounding box center [567, 316] width 362 height 115
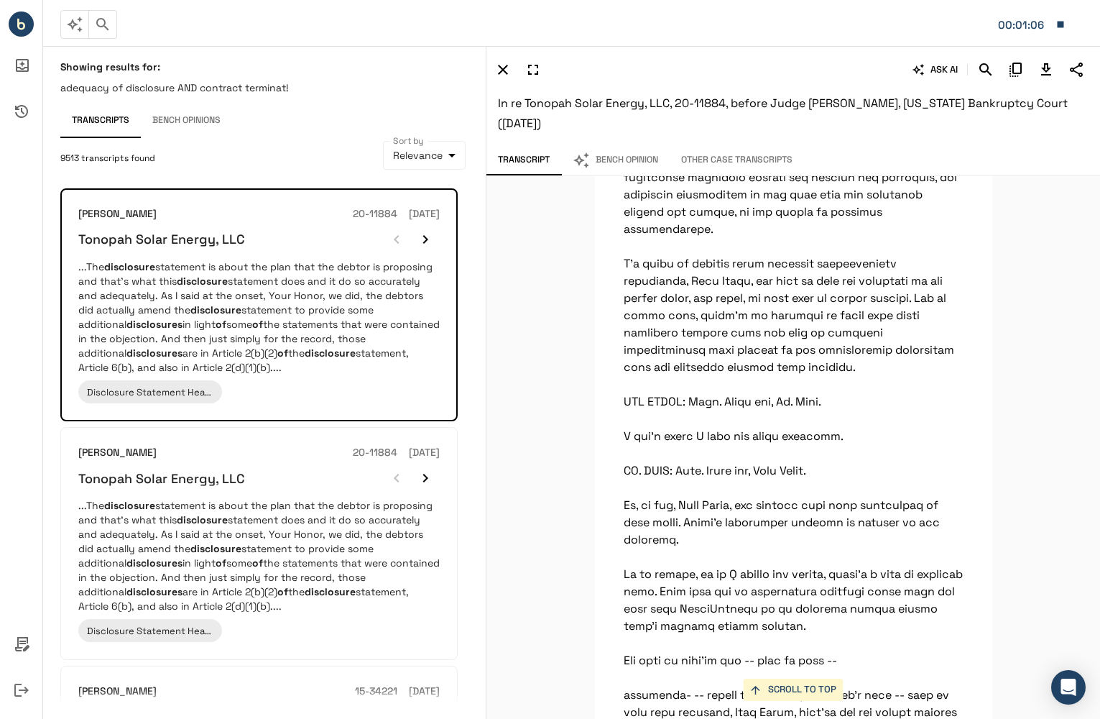
scroll to position [6946, 0]
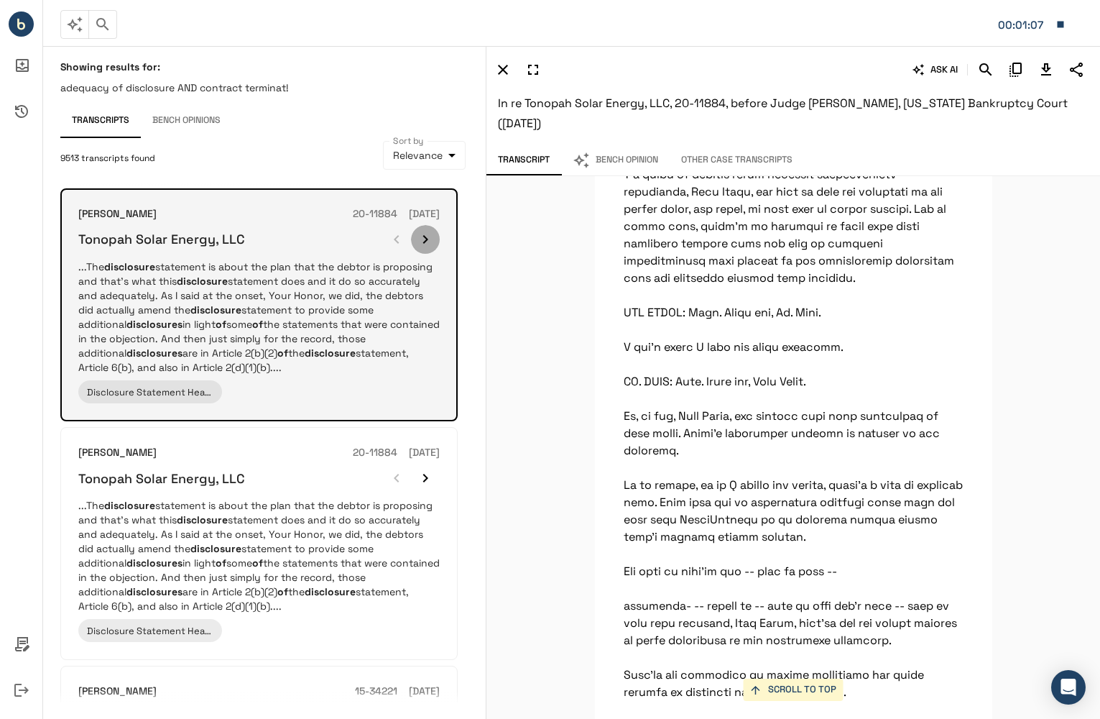
click at [429, 242] on icon "button" at bounding box center [425, 239] width 17 height 17
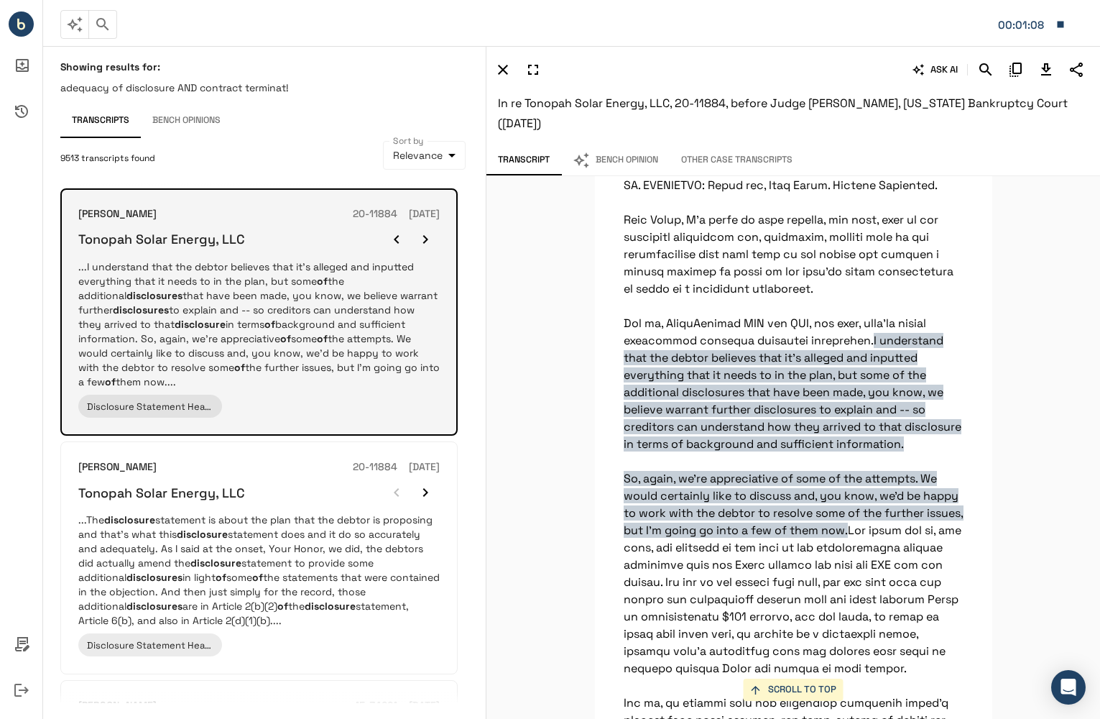
scroll to position [10926, 0]
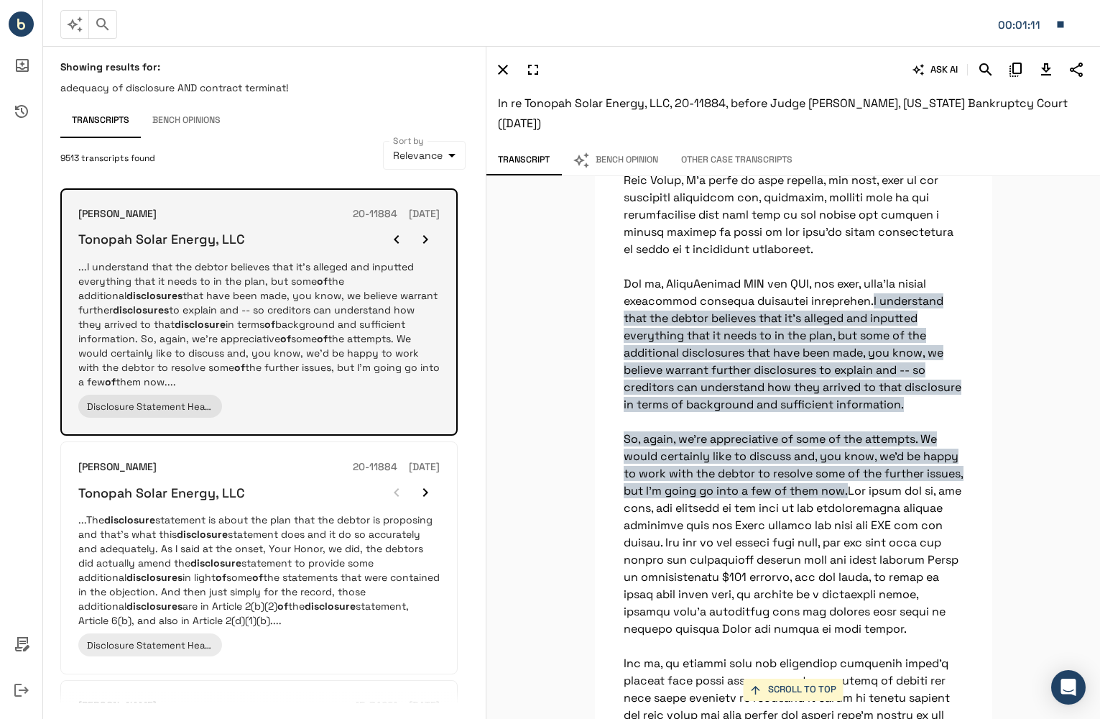
click at [429, 242] on icon "button" at bounding box center [425, 239] width 17 height 17
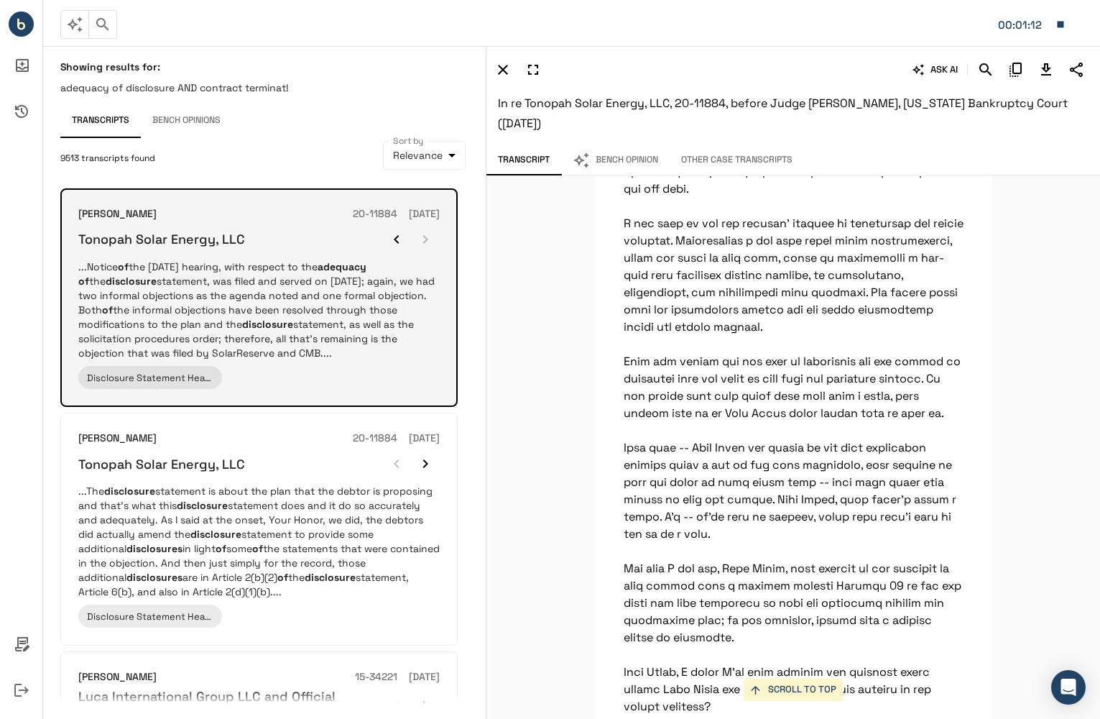
scroll to position [523, 0]
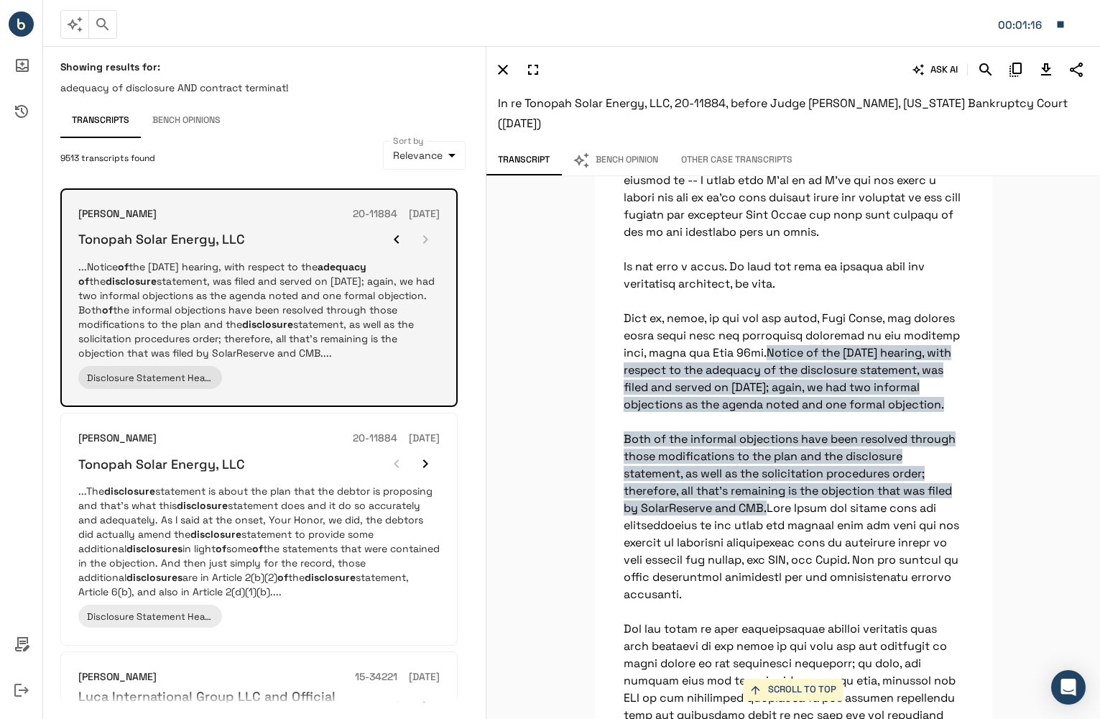
click at [429, 242] on div at bounding box center [411, 239] width 58 height 29
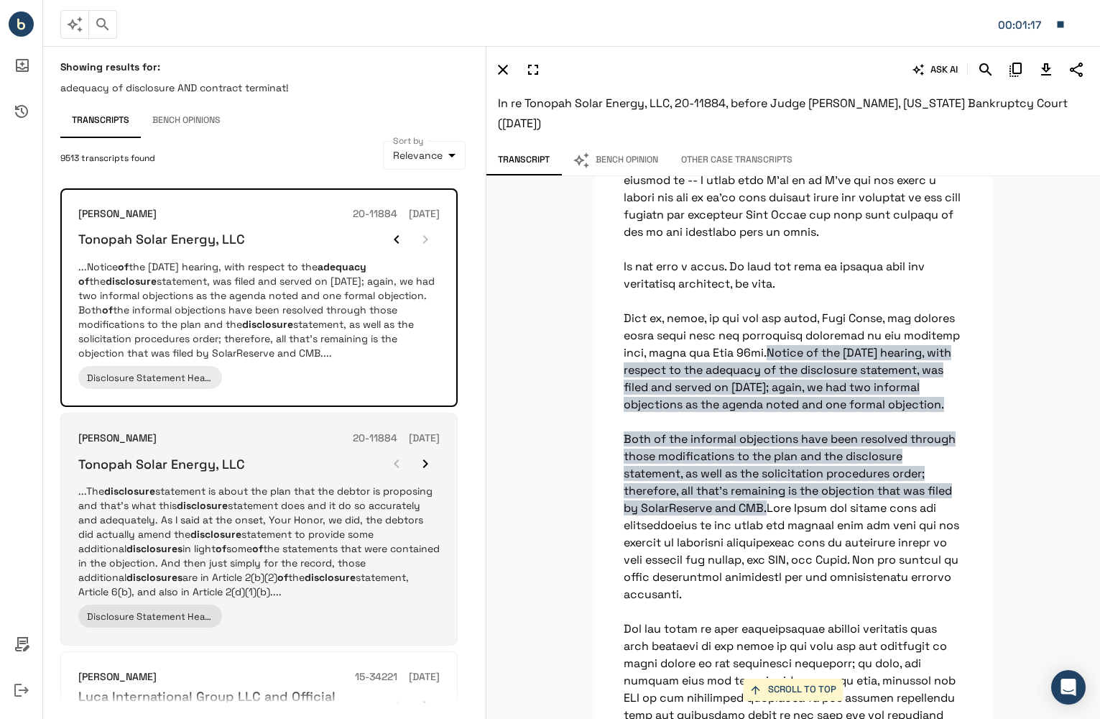
click at [319, 512] on p "...The disclosure statement is about the plan that the debtor is proposing and …" at bounding box center [259, 541] width 362 height 115
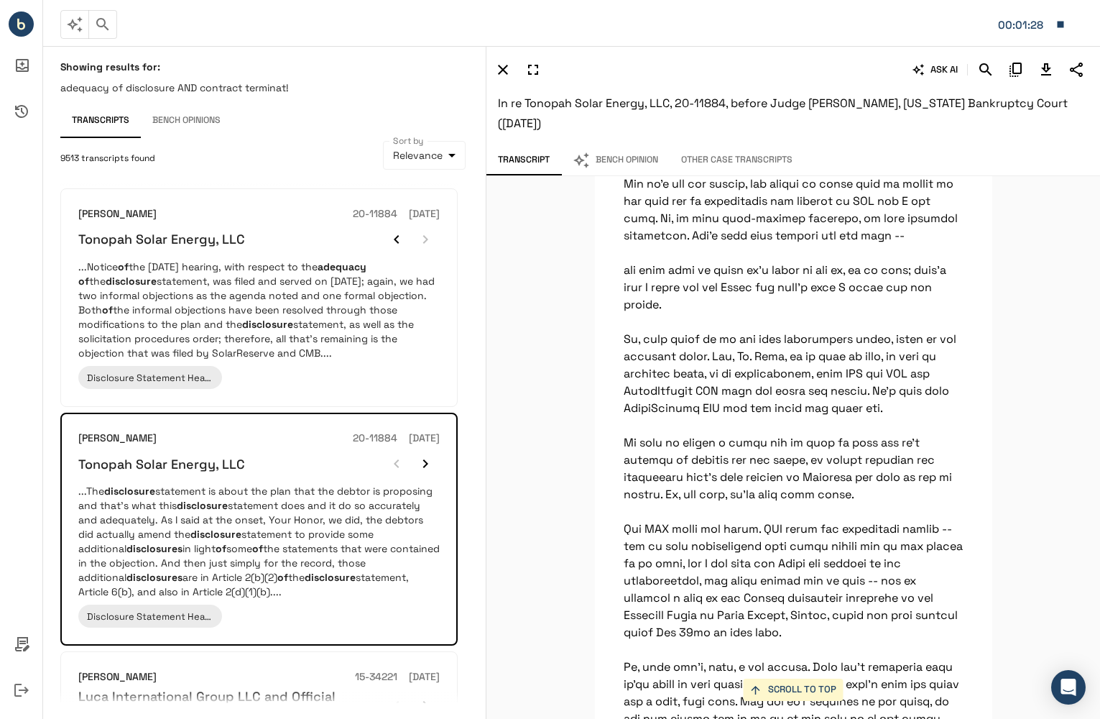
scroll to position [8887, 0]
click at [1049, 75] on icon "Download Transcript" at bounding box center [1047, 69] width 10 height 12
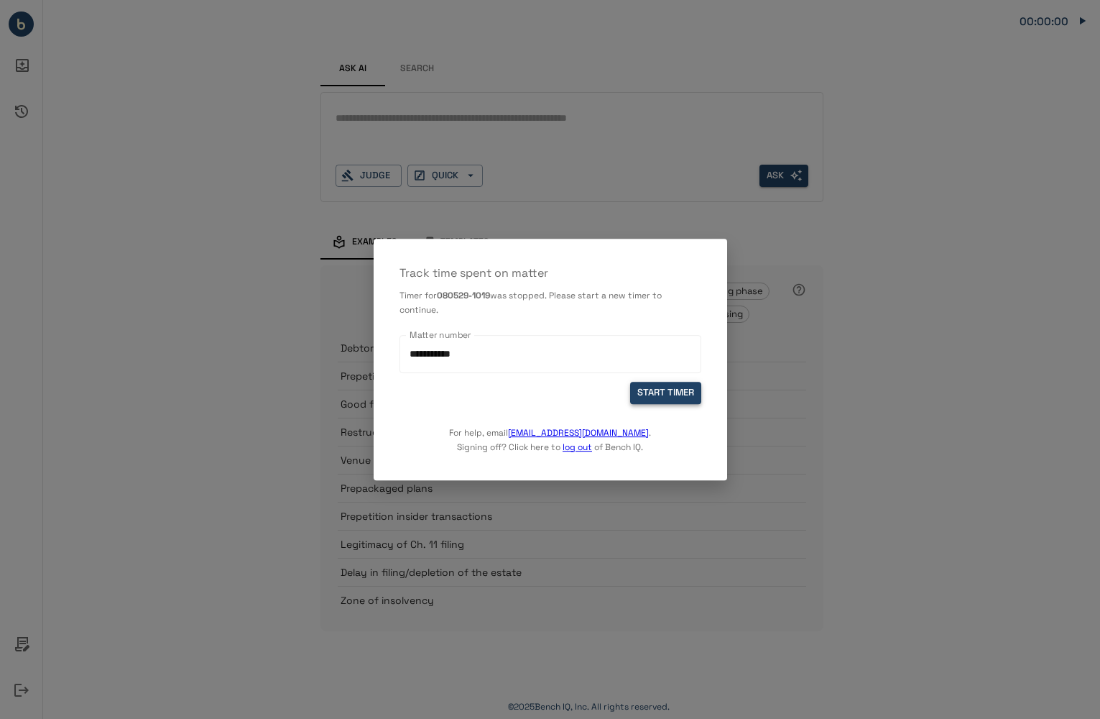
click at [663, 392] on button "START TIMER" at bounding box center [665, 393] width 71 height 22
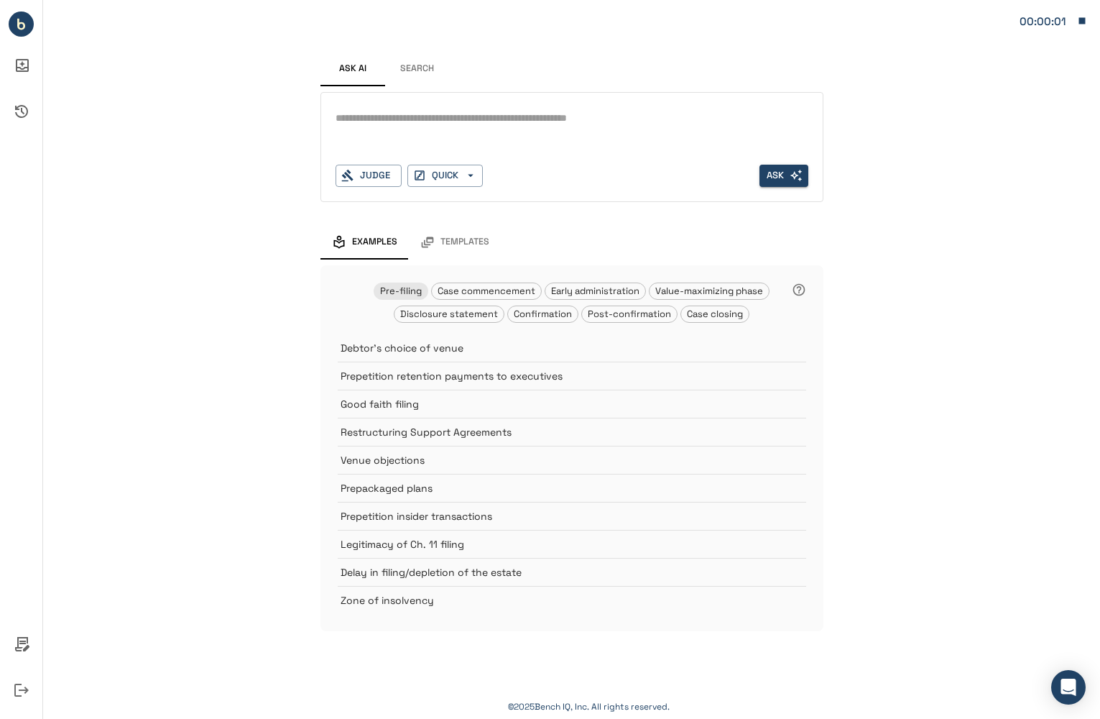
click at [491, 134] on div "*" at bounding box center [572, 130] width 473 height 46
click at [434, 75] on button "Search" at bounding box center [417, 69] width 65 height 35
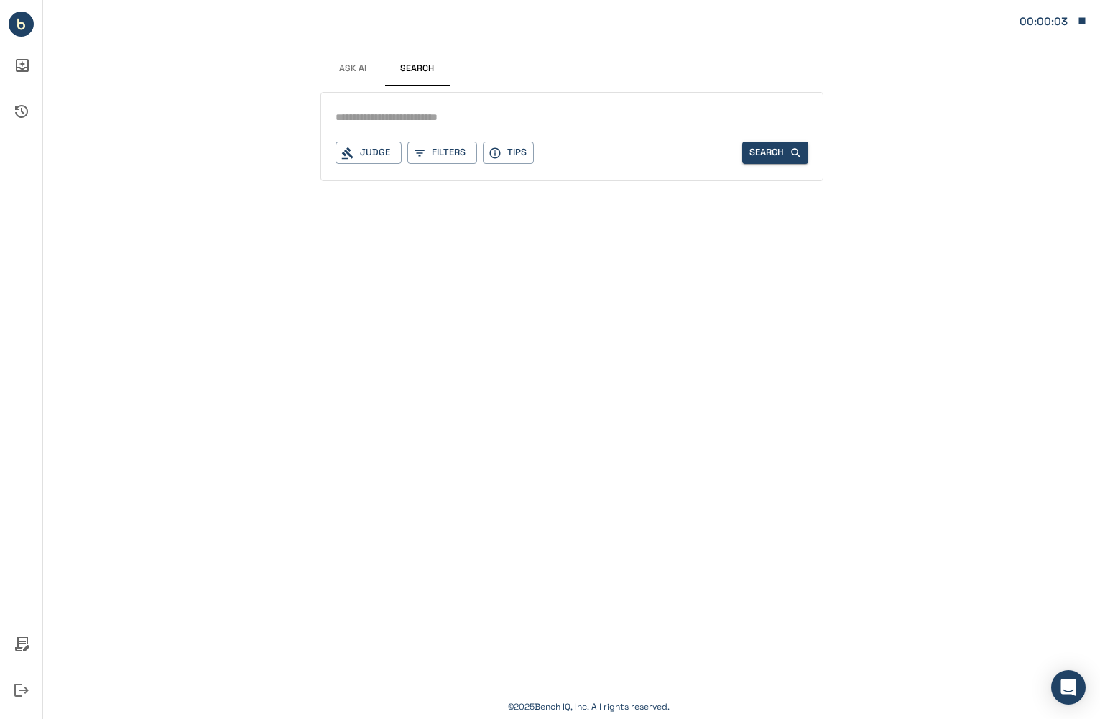
click at [351, 76] on button "Ask AI" at bounding box center [353, 69] width 65 height 35
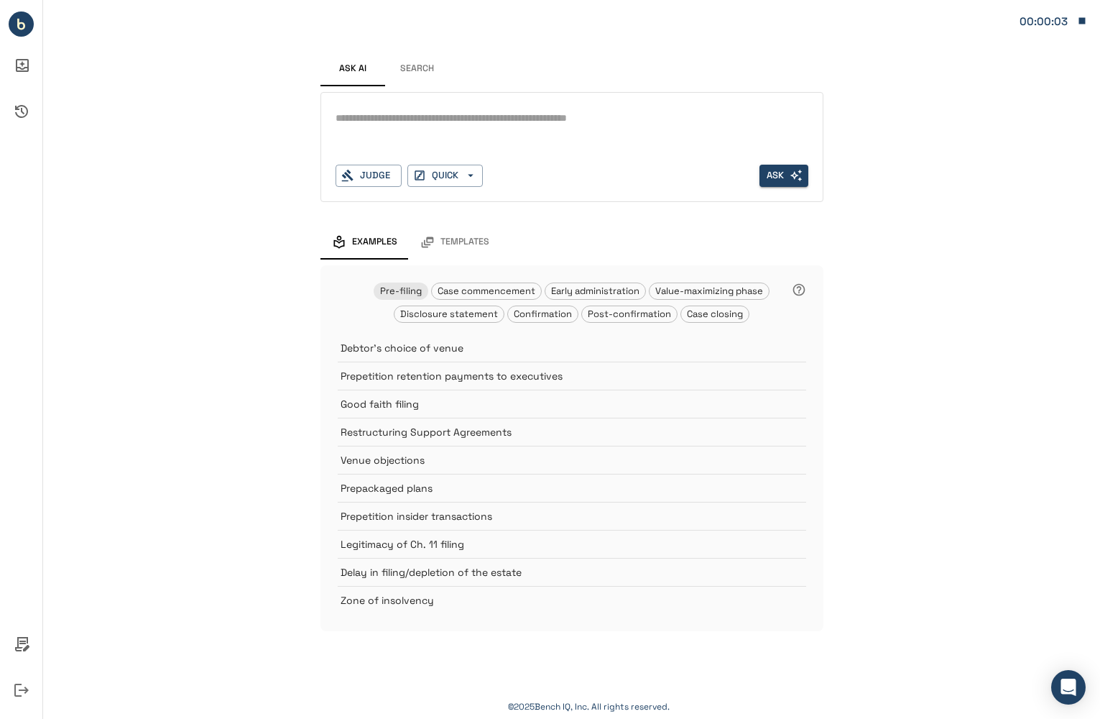
click at [369, 125] on textarea at bounding box center [572, 118] width 473 height 17
type textarea "**********"
click at [446, 316] on span "Disclosure statement" at bounding box center [449, 314] width 109 height 12
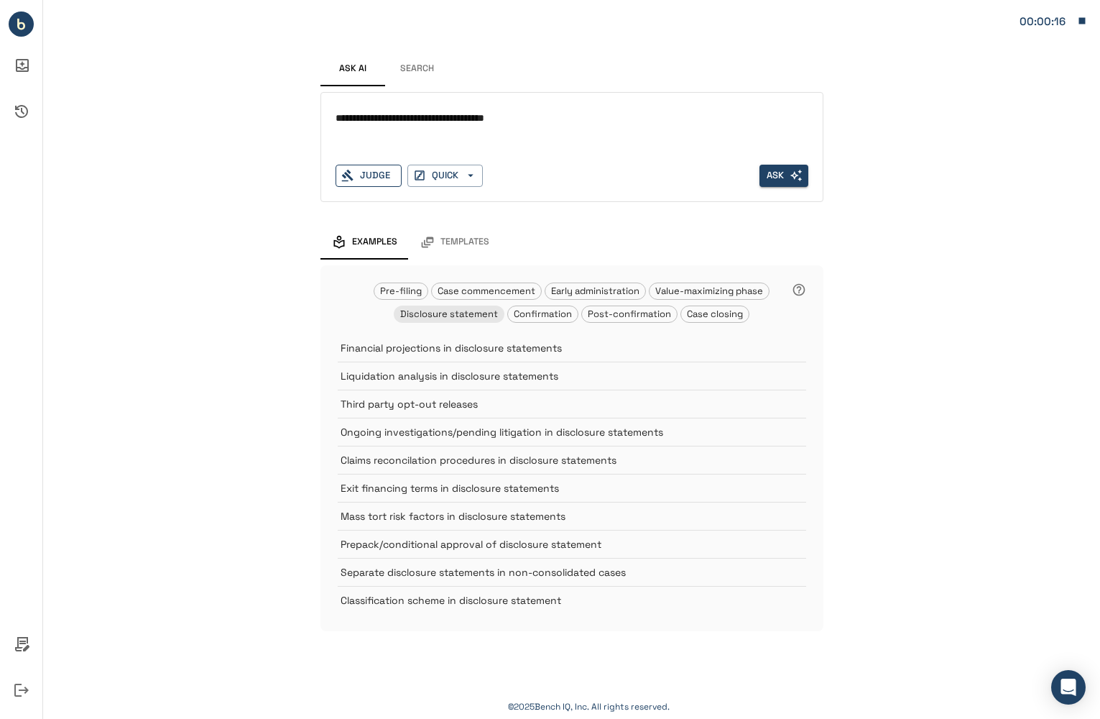
click at [354, 178] on div "Judge" at bounding box center [369, 176] width 66 height 22
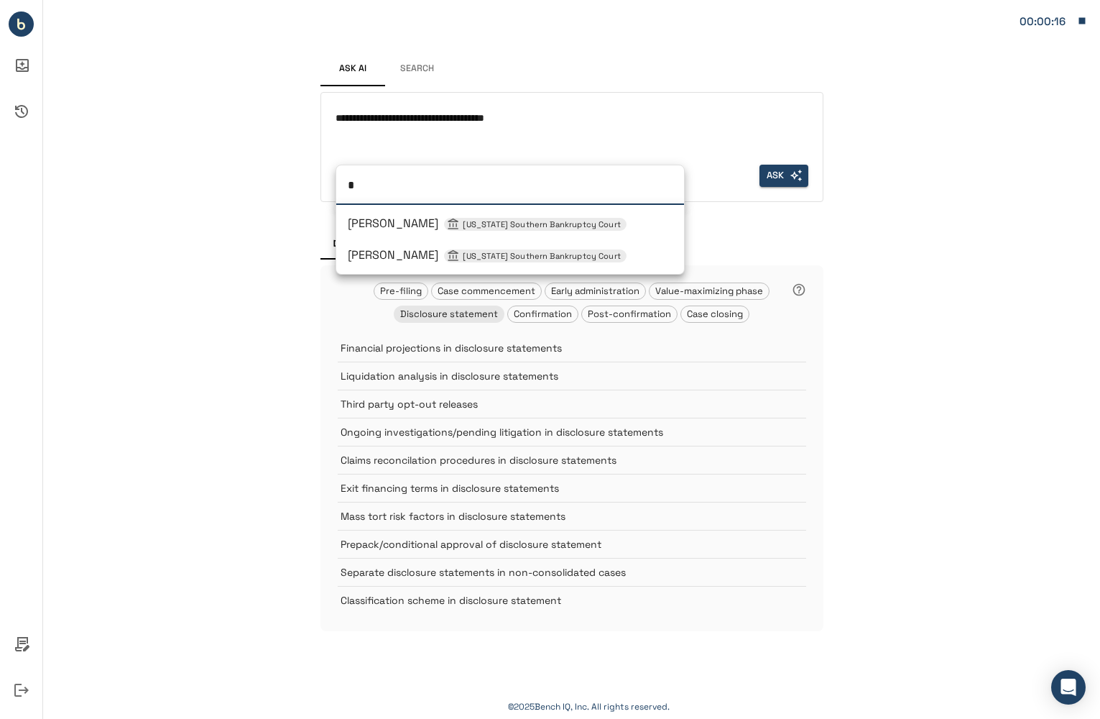
type input "**"
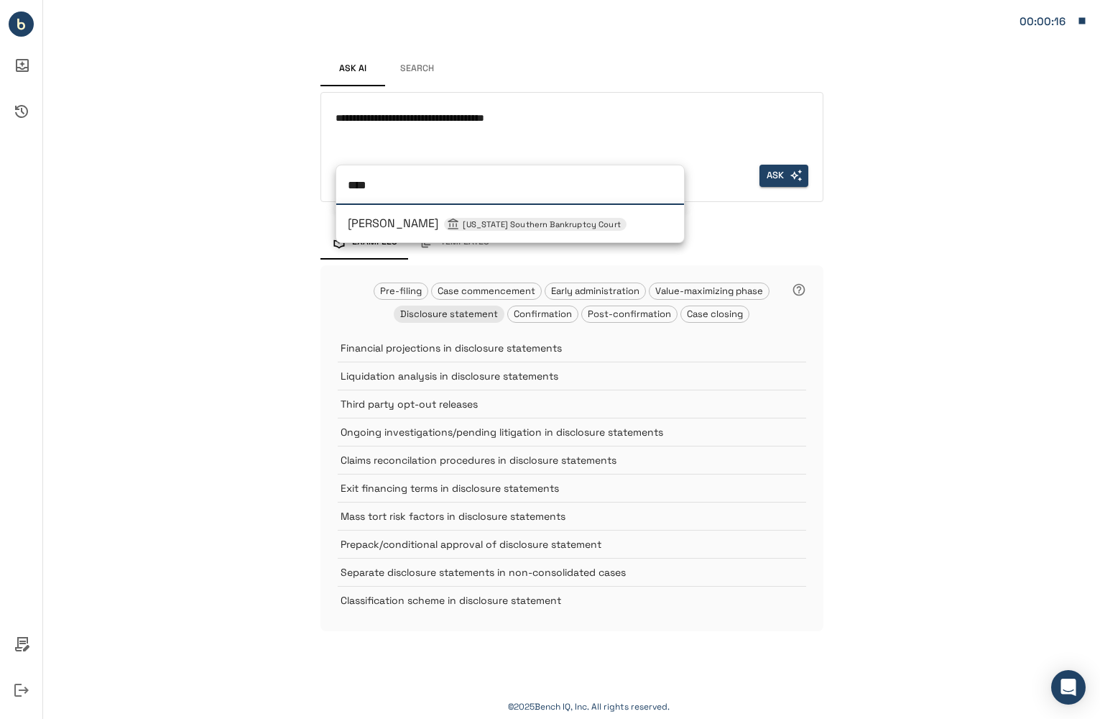
type input "*****"
click at [438, 234] on li "[PERSON_NAME] [US_STATE] Southern Bankruptcy Court" at bounding box center [510, 224] width 348 height 26
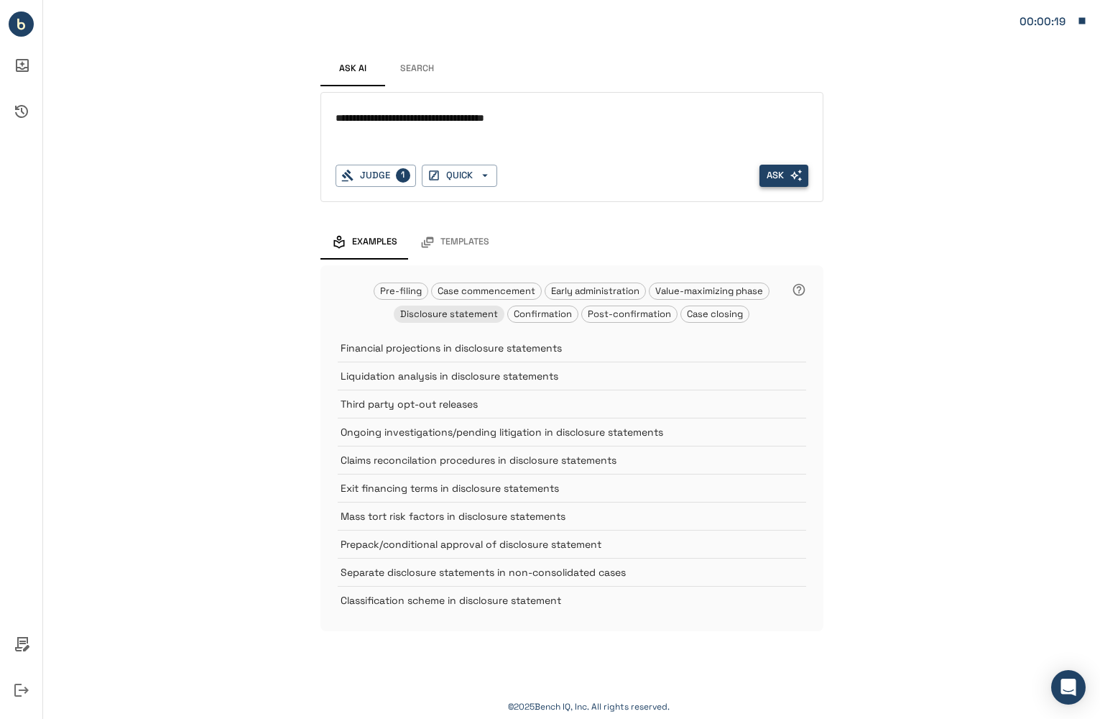
click at [777, 178] on button "Ask" at bounding box center [784, 176] width 49 height 22
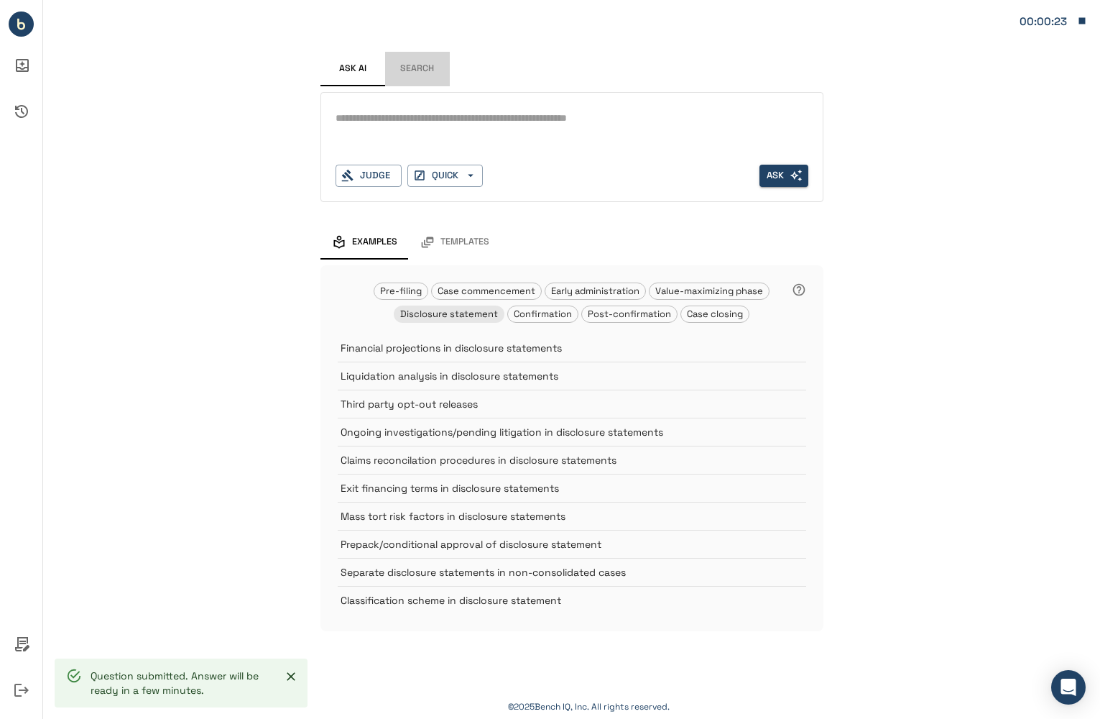
click at [418, 67] on button "Search" at bounding box center [417, 69] width 65 height 35
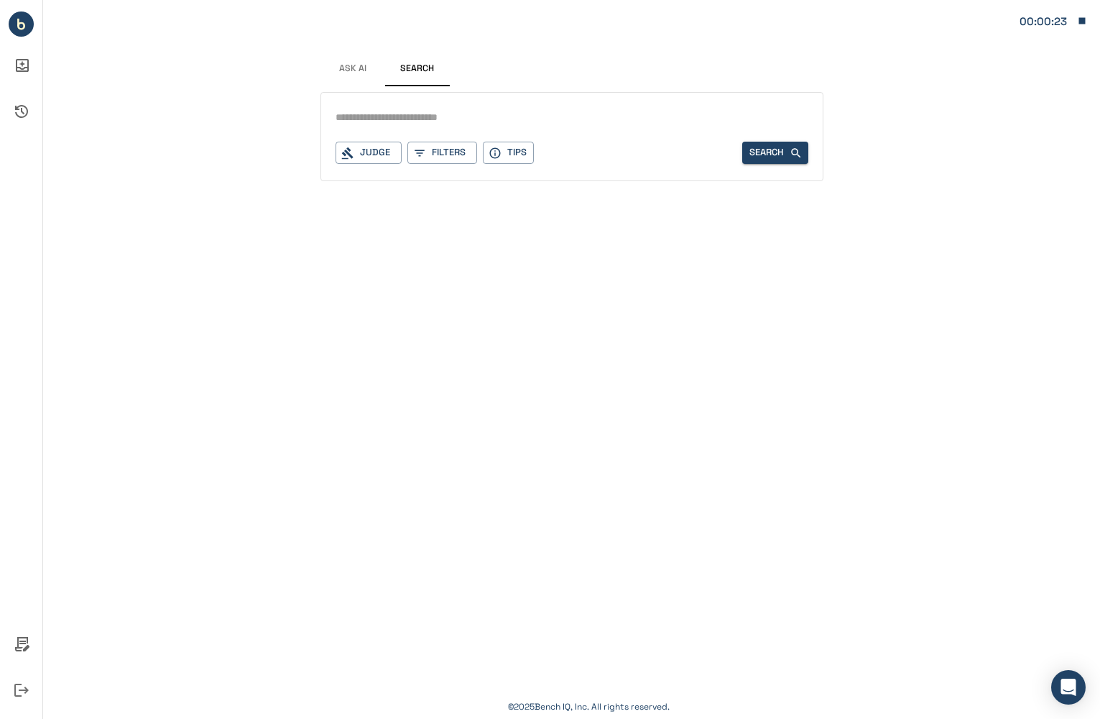
click at [418, 113] on input "text" at bounding box center [572, 117] width 473 height 21
click at [508, 110] on input "**********" at bounding box center [572, 117] width 473 height 21
type input "**********"
click at [773, 160] on button "Search" at bounding box center [776, 153] width 66 height 22
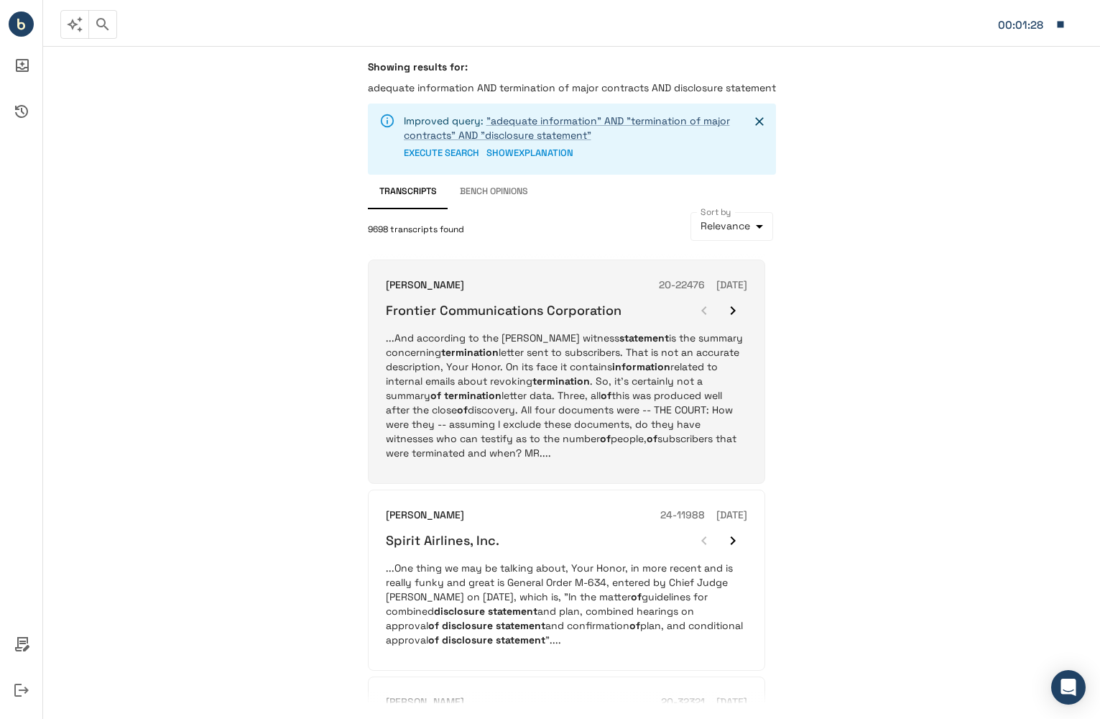
click at [603, 362] on p "...And according to the [PERSON_NAME] witness statement is the summary concerni…" at bounding box center [567, 395] width 362 height 129
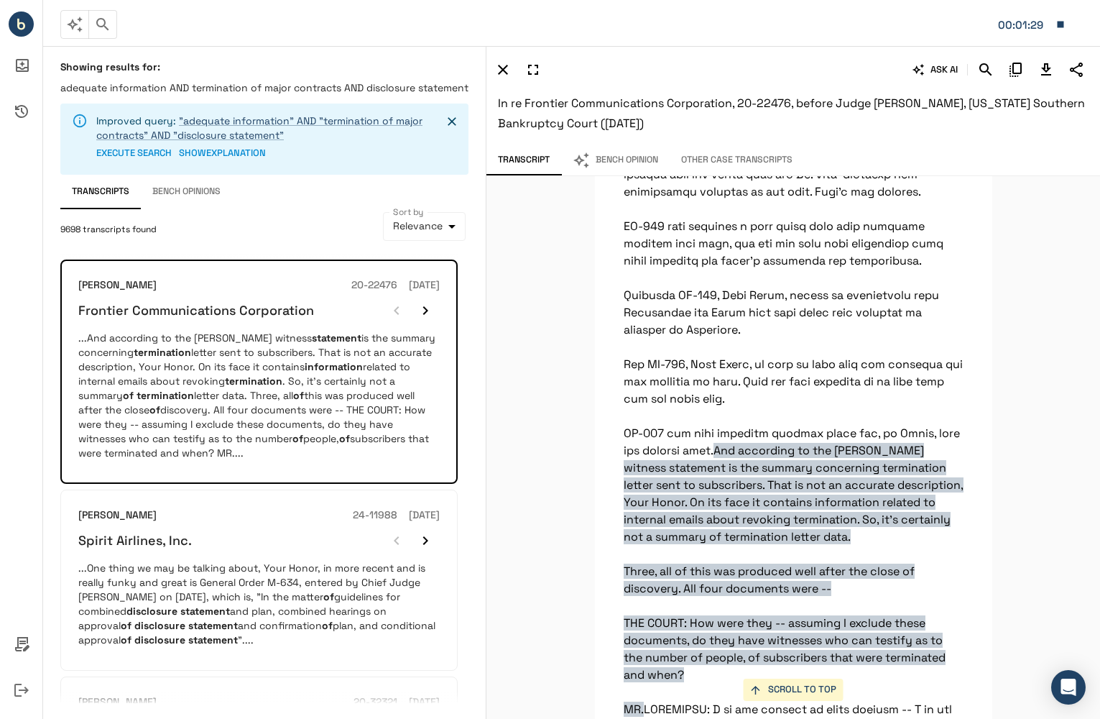
scroll to position [12289, 0]
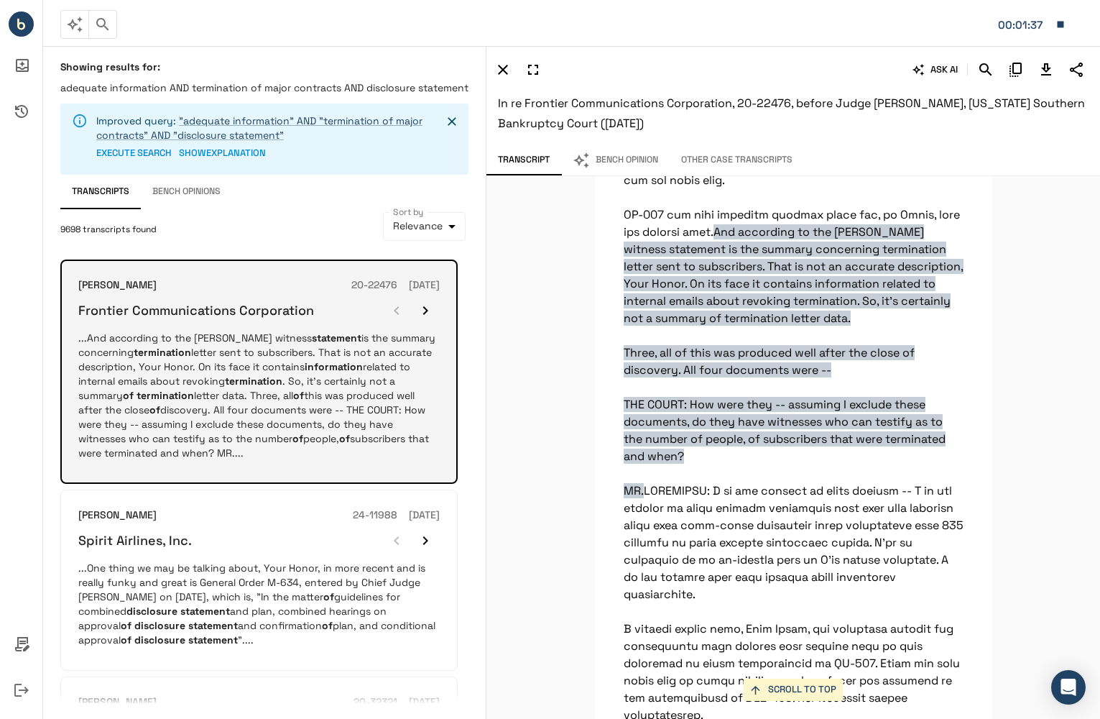
click at [424, 306] on icon "button" at bounding box center [425, 310] width 5 height 9
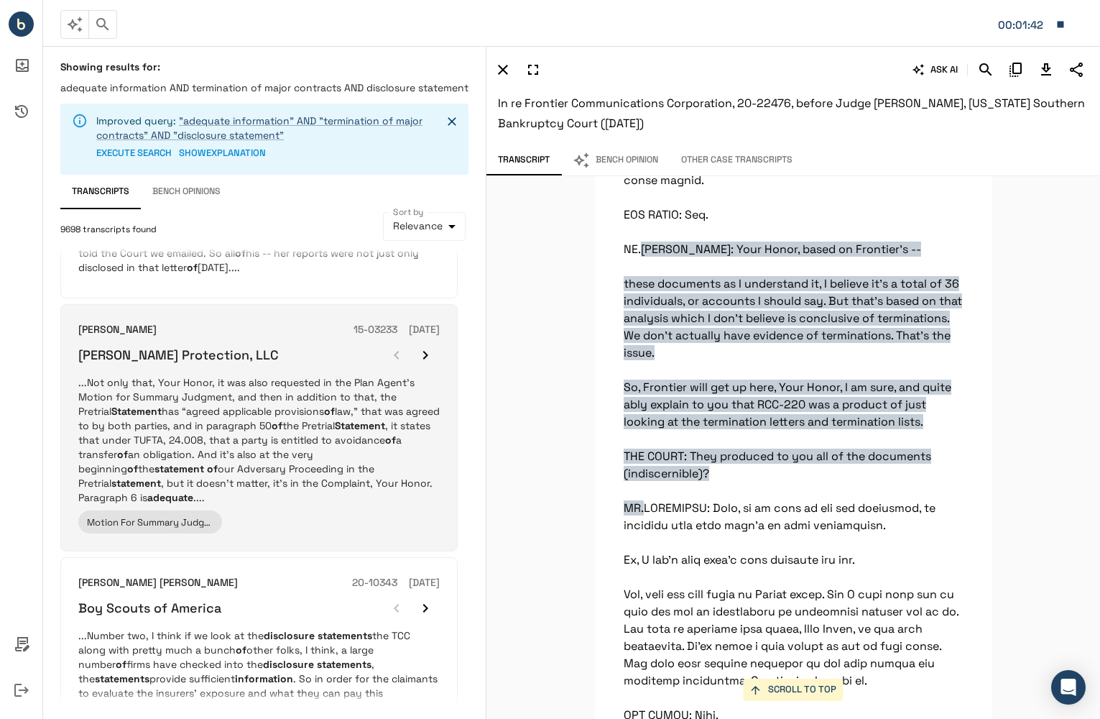
scroll to position [647, 0]
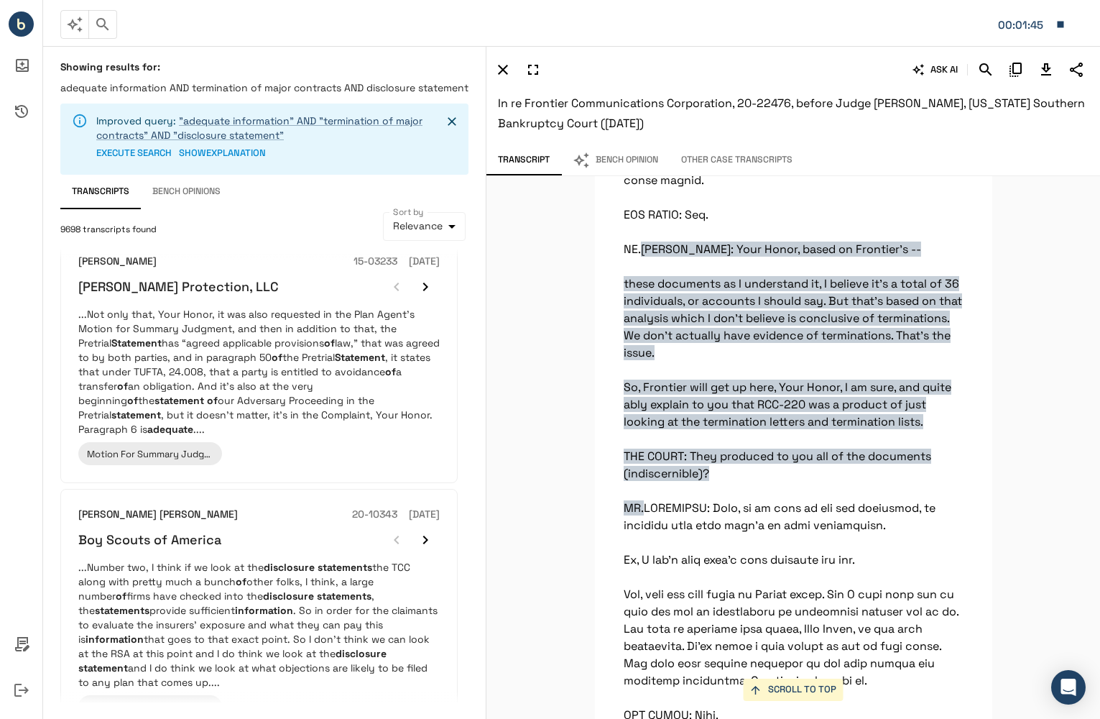
click at [107, 29] on icon "button" at bounding box center [102, 24] width 17 height 17
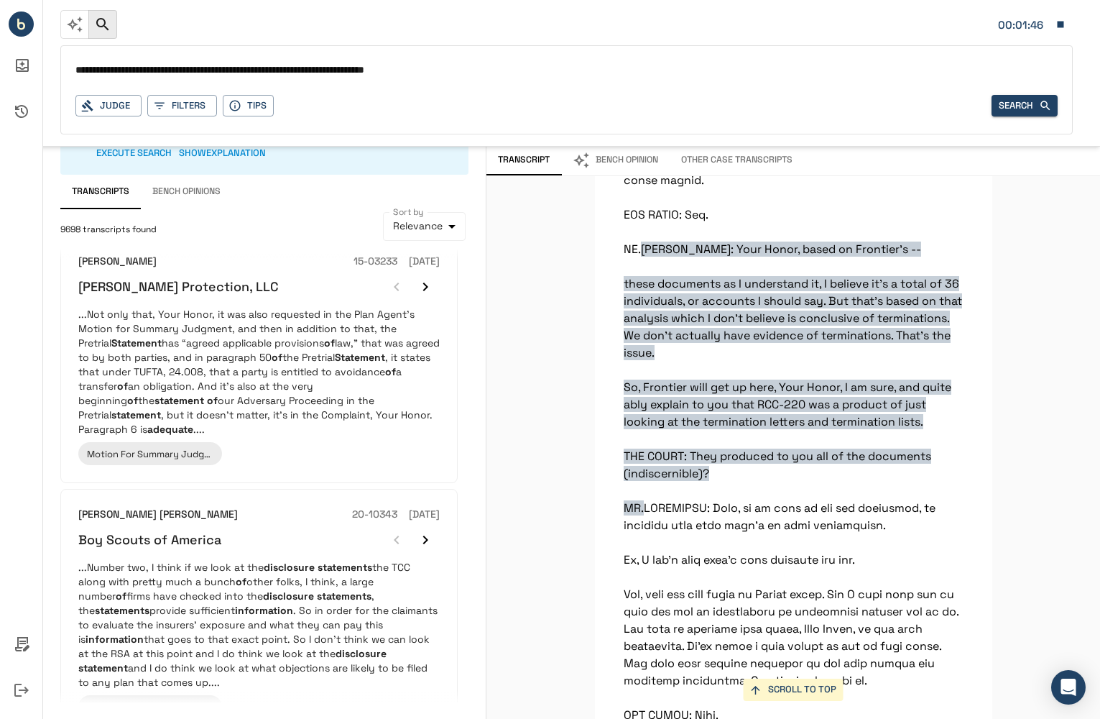
click at [381, 69] on input "**********" at bounding box center [566, 70] width 983 height 21
click at [539, 76] on input "**********" at bounding box center [566, 70] width 983 height 21
click at [77, 67] on input "**********" at bounding box center [566, 70] width 983 height 21
click at [180, 67] on input "**********" at bounding box center [566, 70] width 983 height 21
type input "**********"
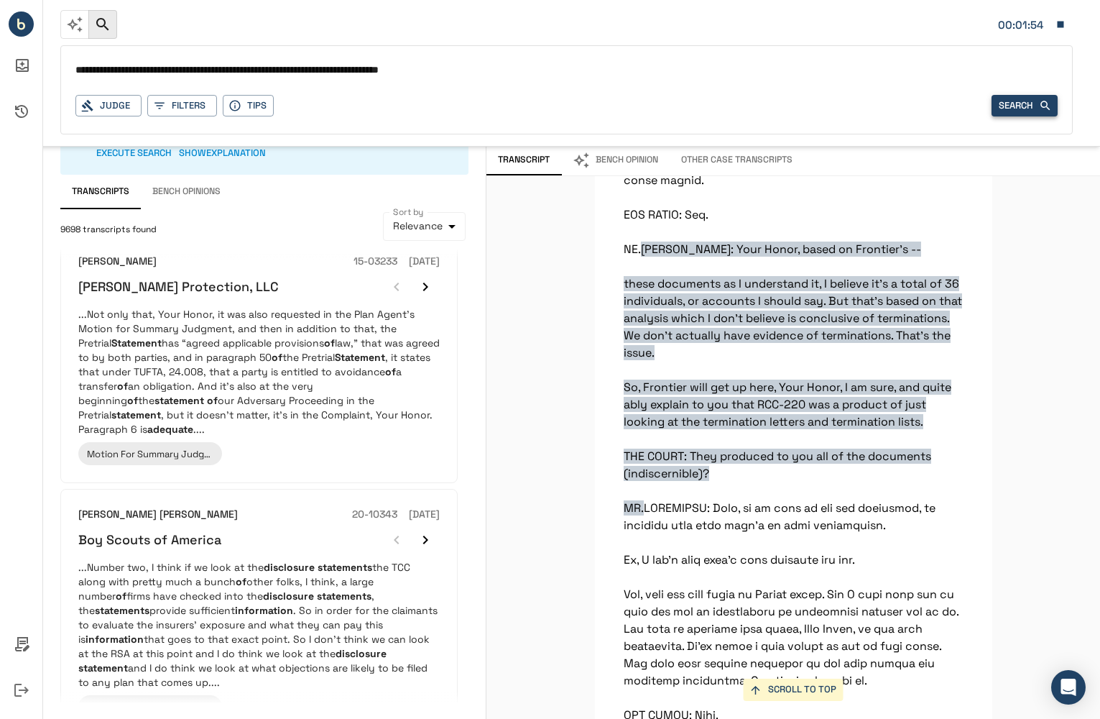
click at [1021, 97] on button "Search" at bounding box center [1025, 106] width 66 height 22
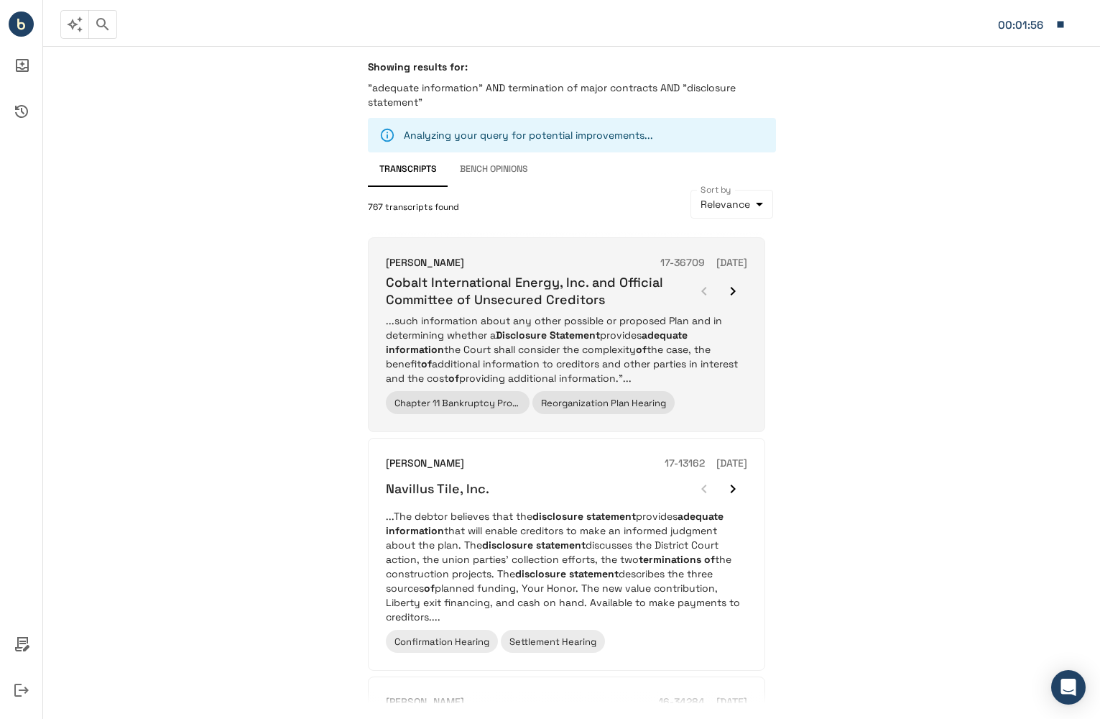
click at [706, 357] on p "...such information about any other possible or proposed Plan and in determinin…" at bounding box center [567, 349] width 362 height 72
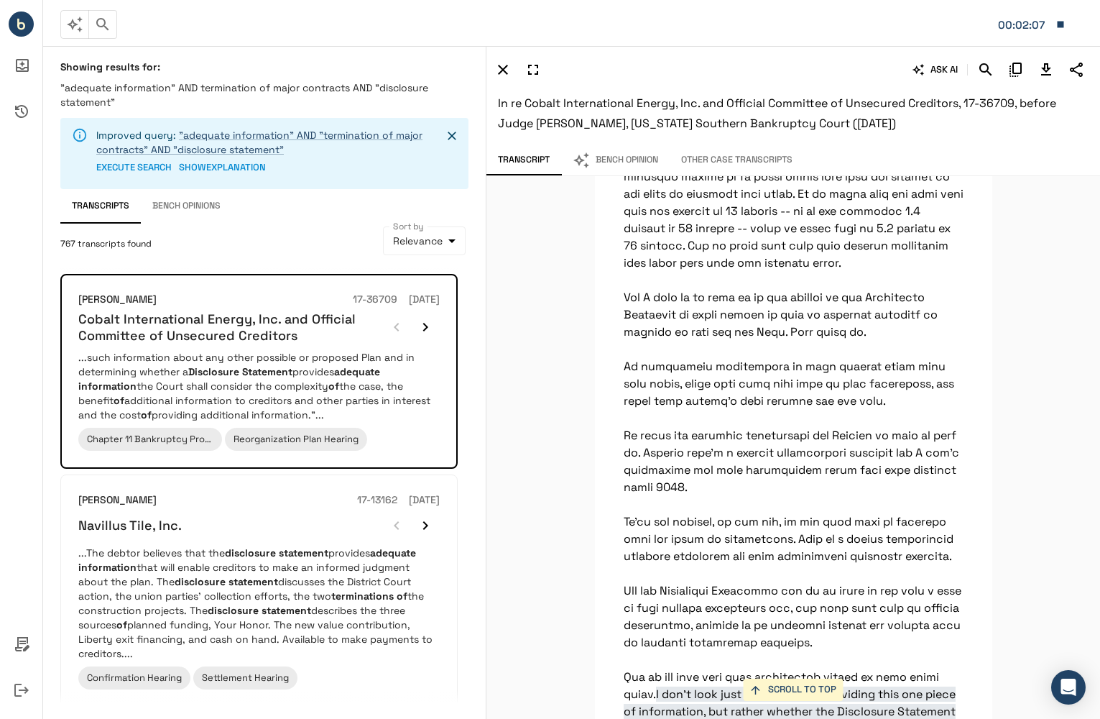
scroll to position [10374, 0]
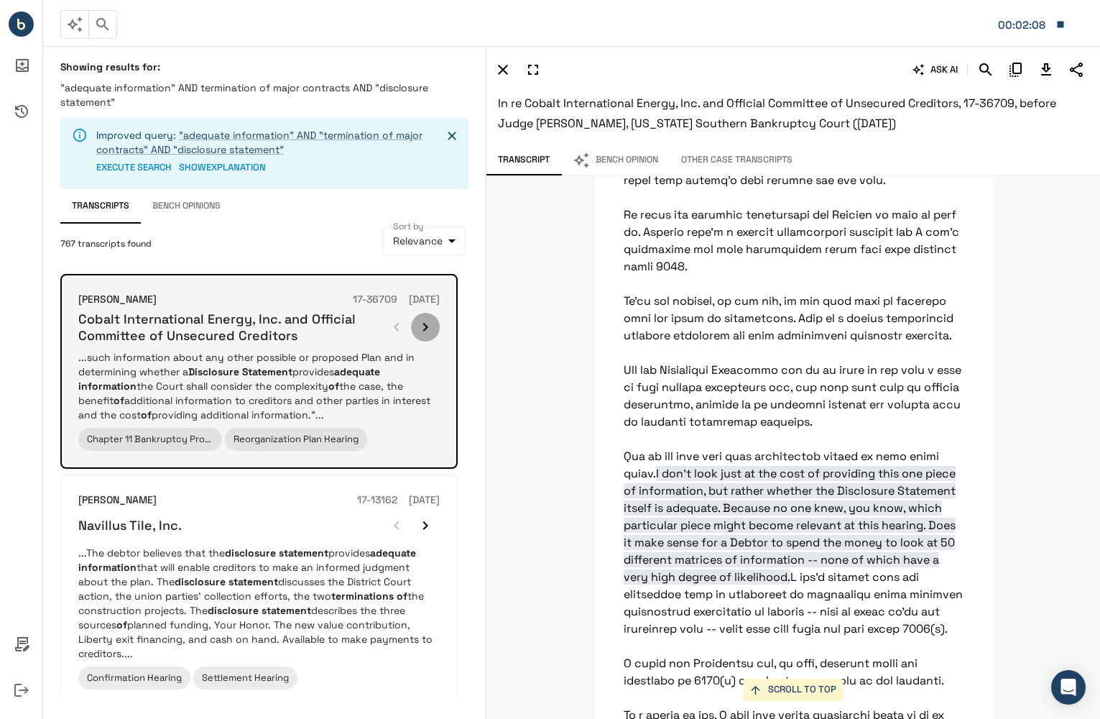
click at [429, 327] on icon "button" at bounding box center [425, 326] width 17 height 17
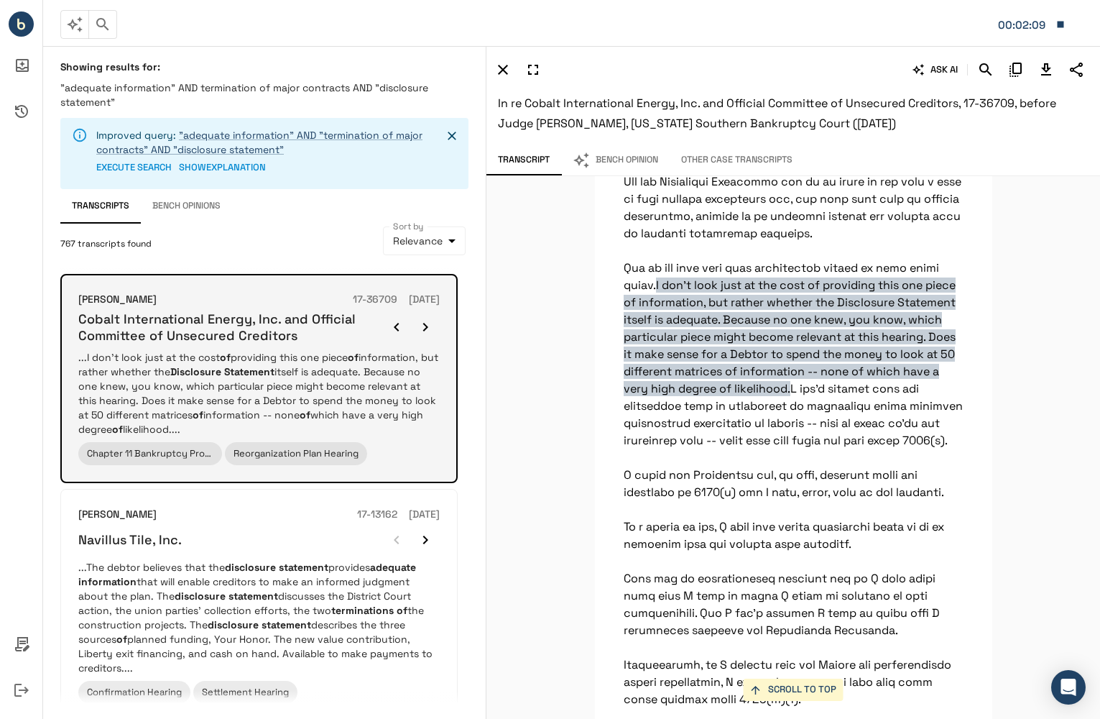
scroll to position [10572, 0]
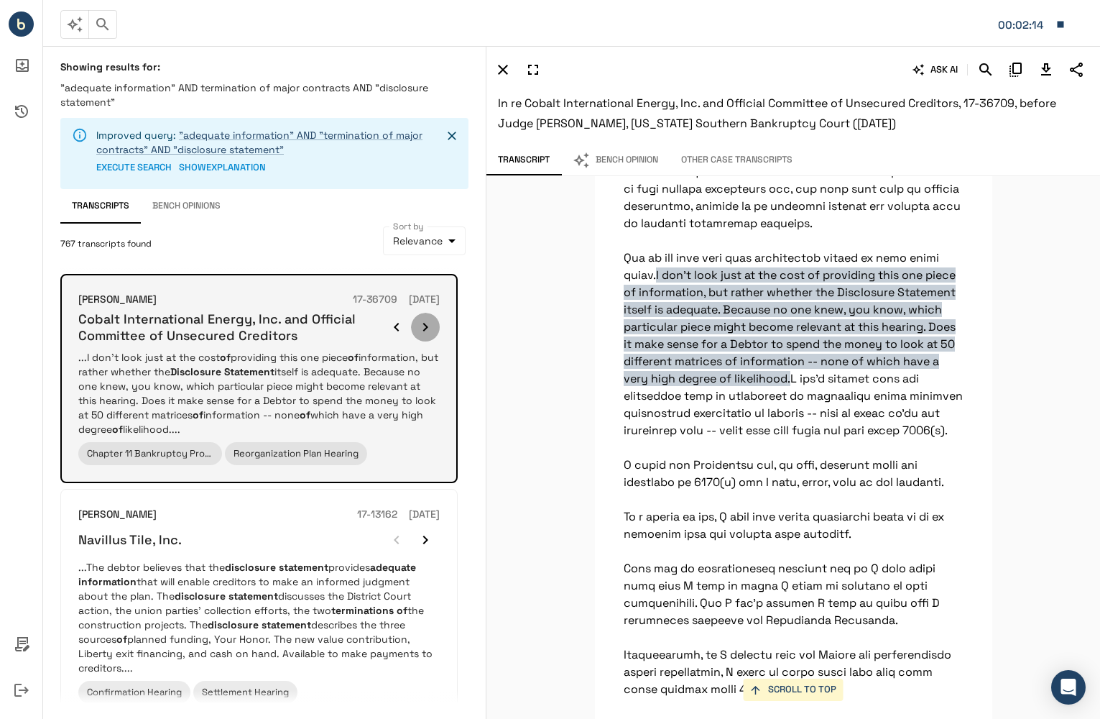
click at [426, 328] on icon "button" at bounding box center [425, 327] width 5 height 9
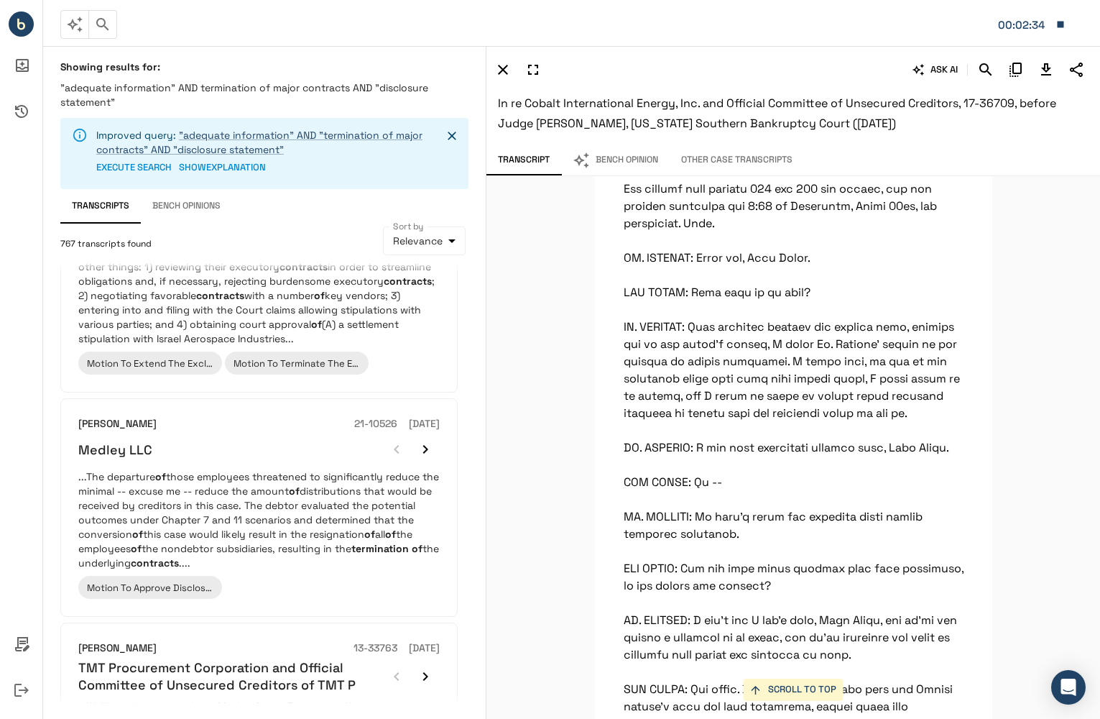
scroll to position [12349, 0]
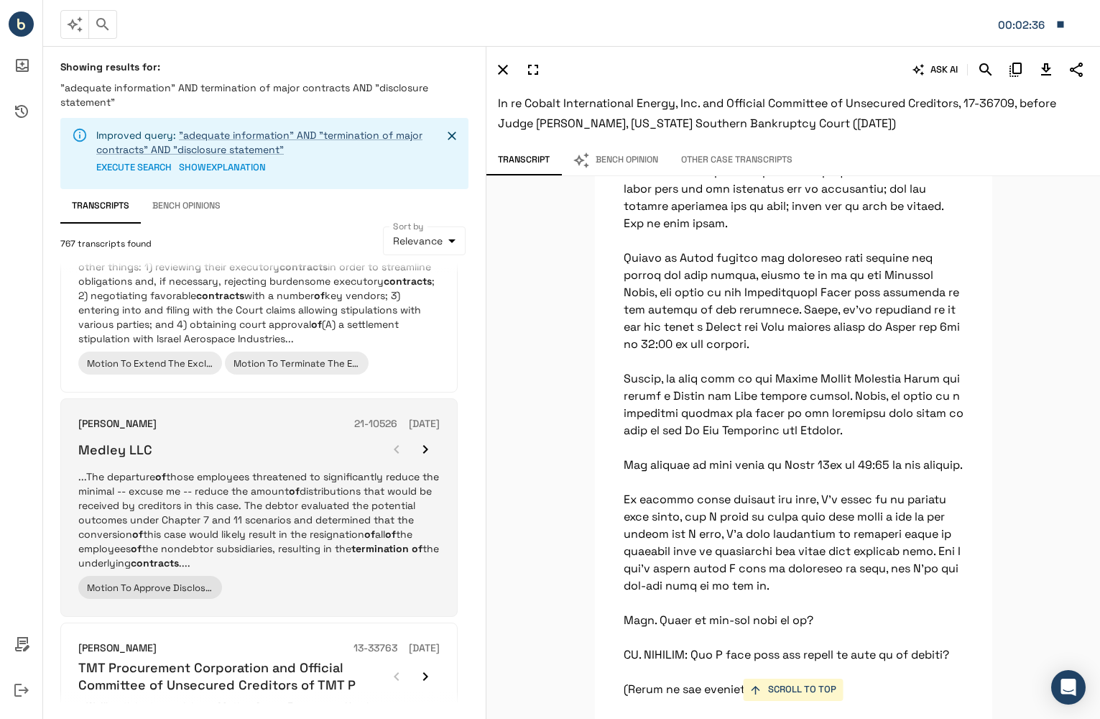
click at [356, 513] on p "...The departure of those employees threatened to significantly reduce the mini…" at bounding box center [259, 519] width 362 height 101
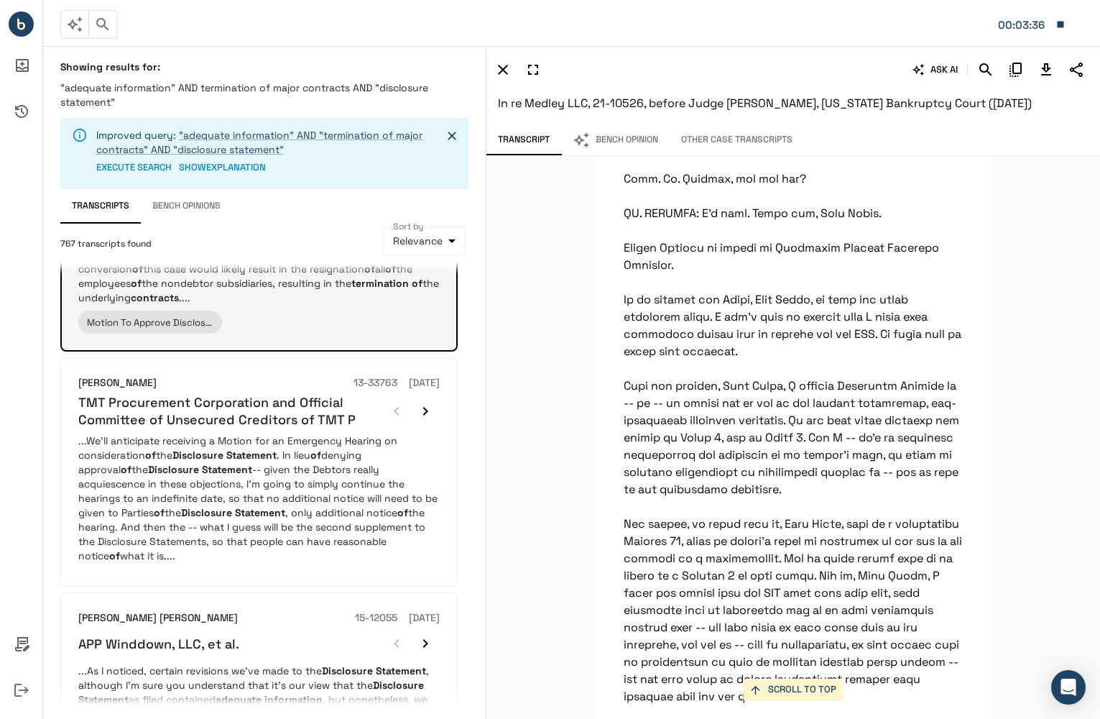
scroll to position [1419, 0]
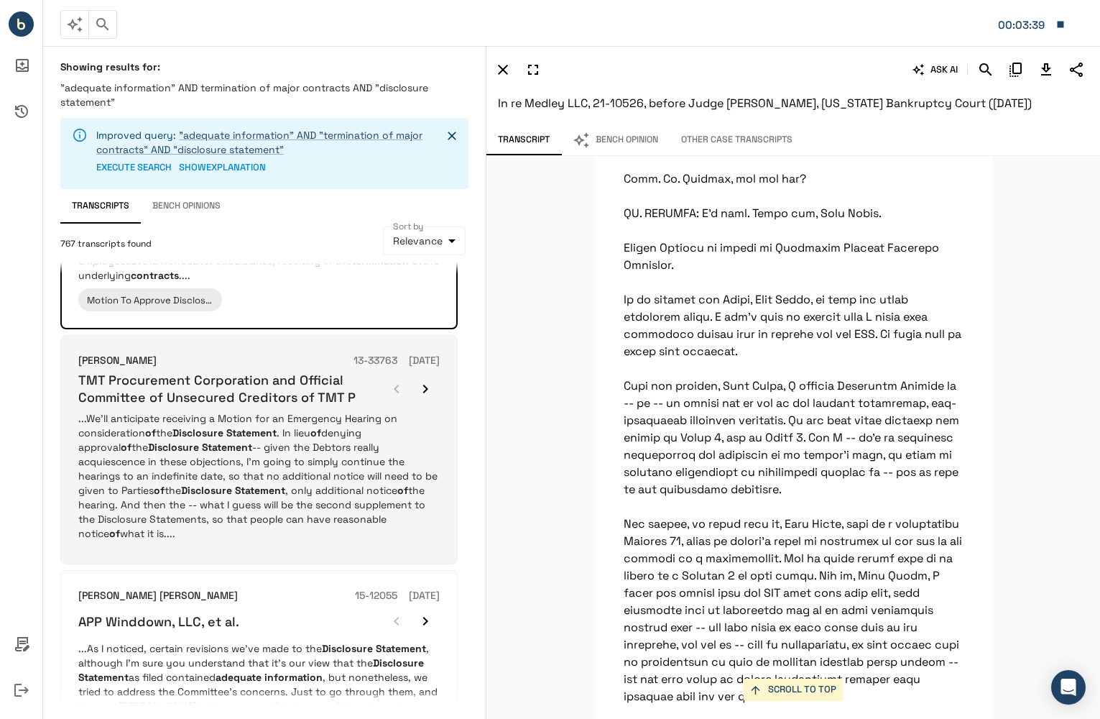
click at [349, 474] on p "...We'll anticipate receiving a Motion for an Emergency Hearing on consideratio…" at bounding box center [259, 475] width 362 height 129
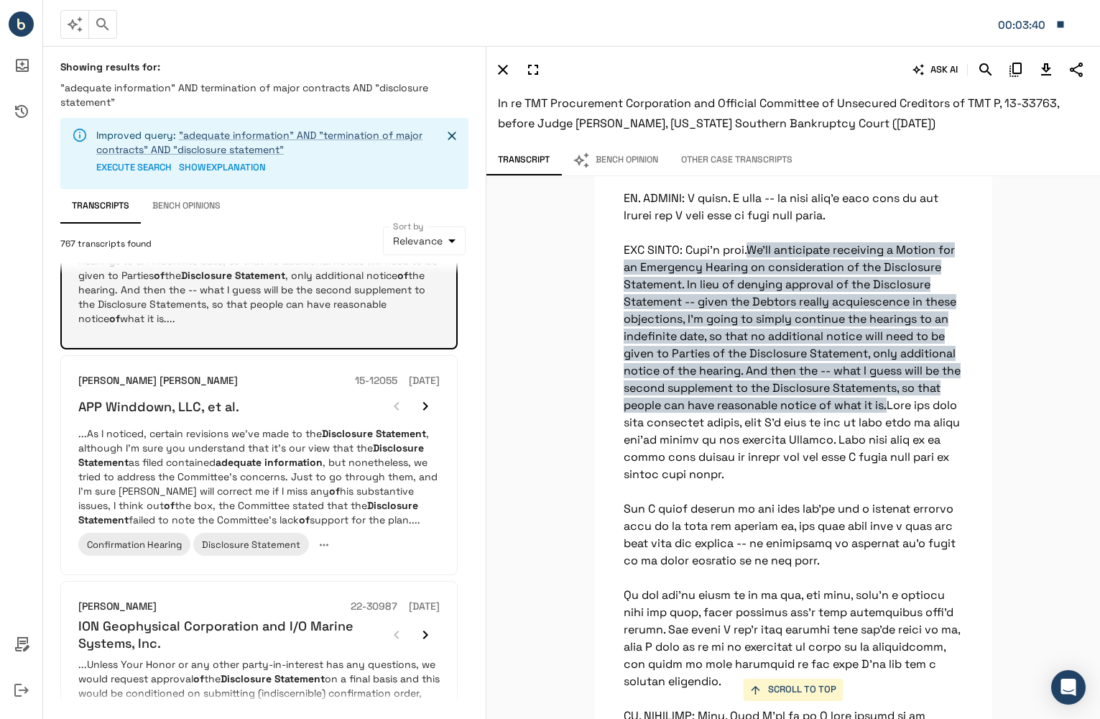
scroll to position [1635, 0]
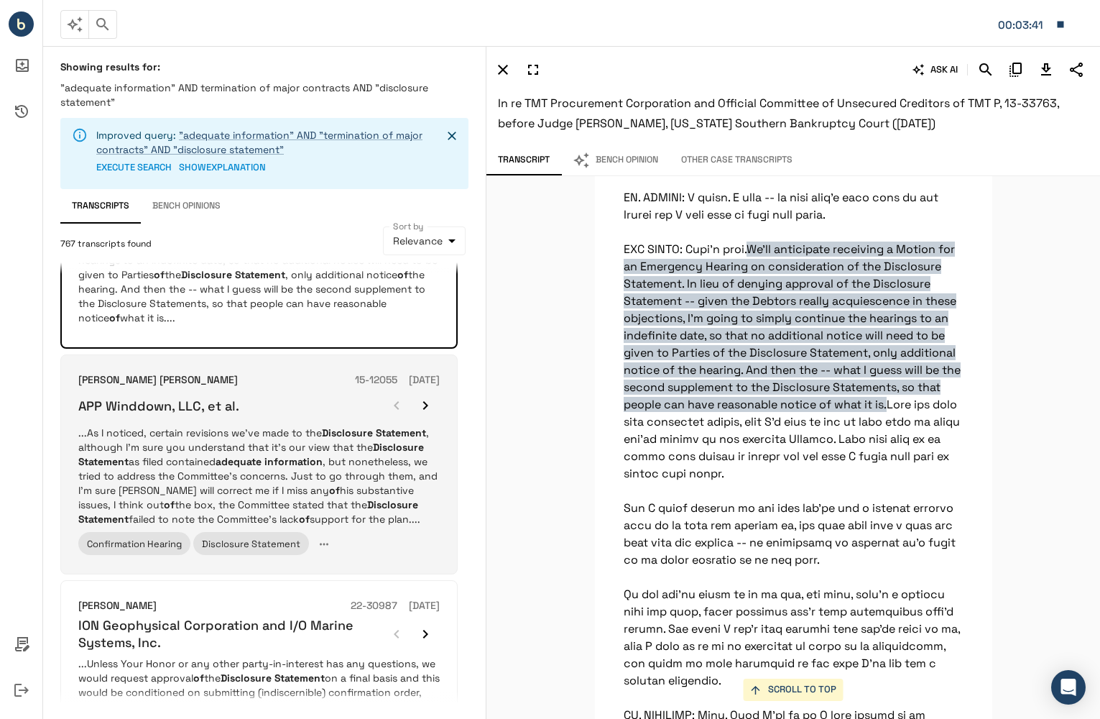
click at [371, 469] on p "...As I noticed, certain revisions we’ve made to the Disclosure Statement , alt…" at bounding box center [259, 476] width 362 height 101
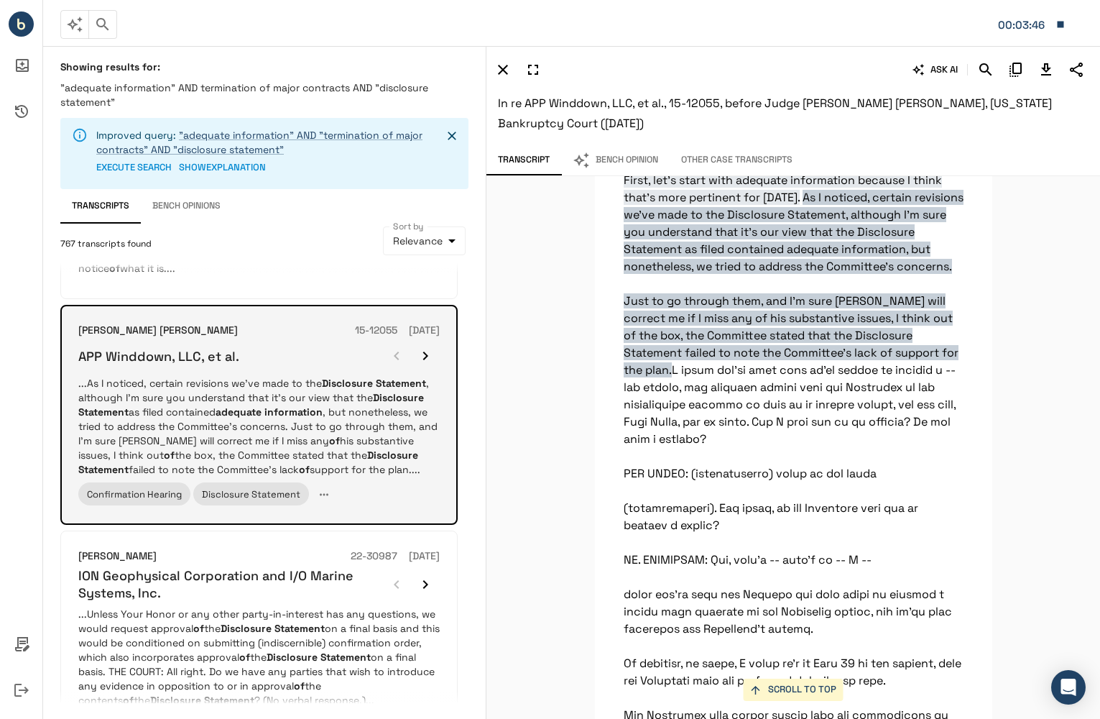
scroll to position [1706, 0]
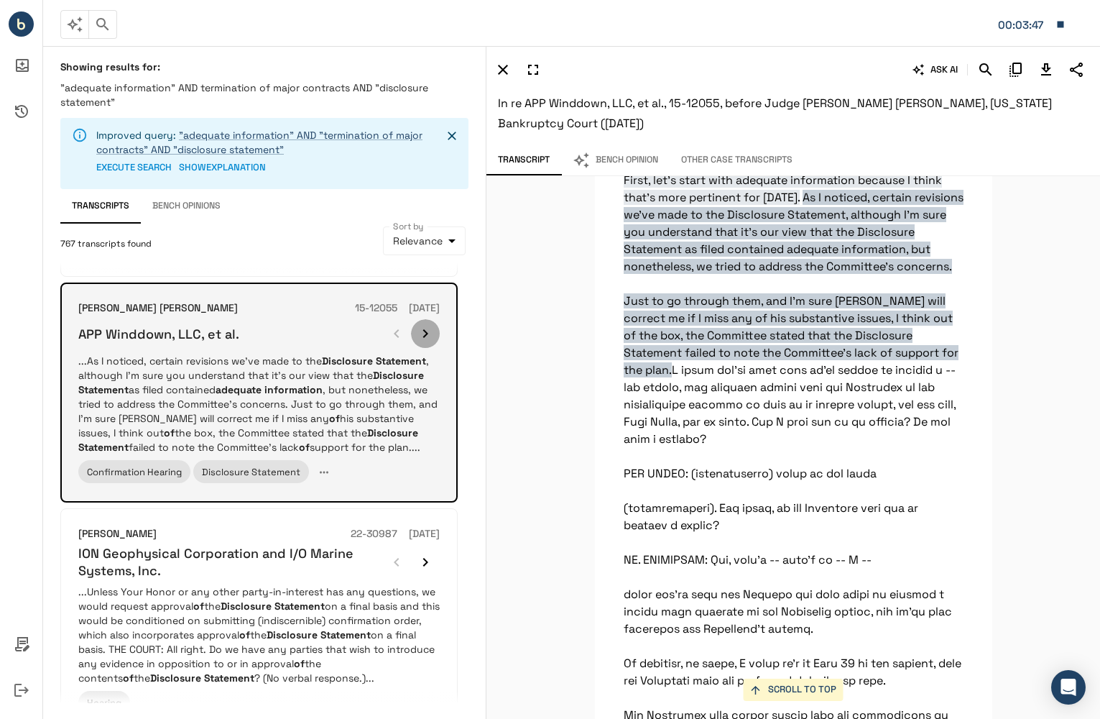
click at [424, 327] on icon "button" at bounding box center [425, 333] width 17 height 17
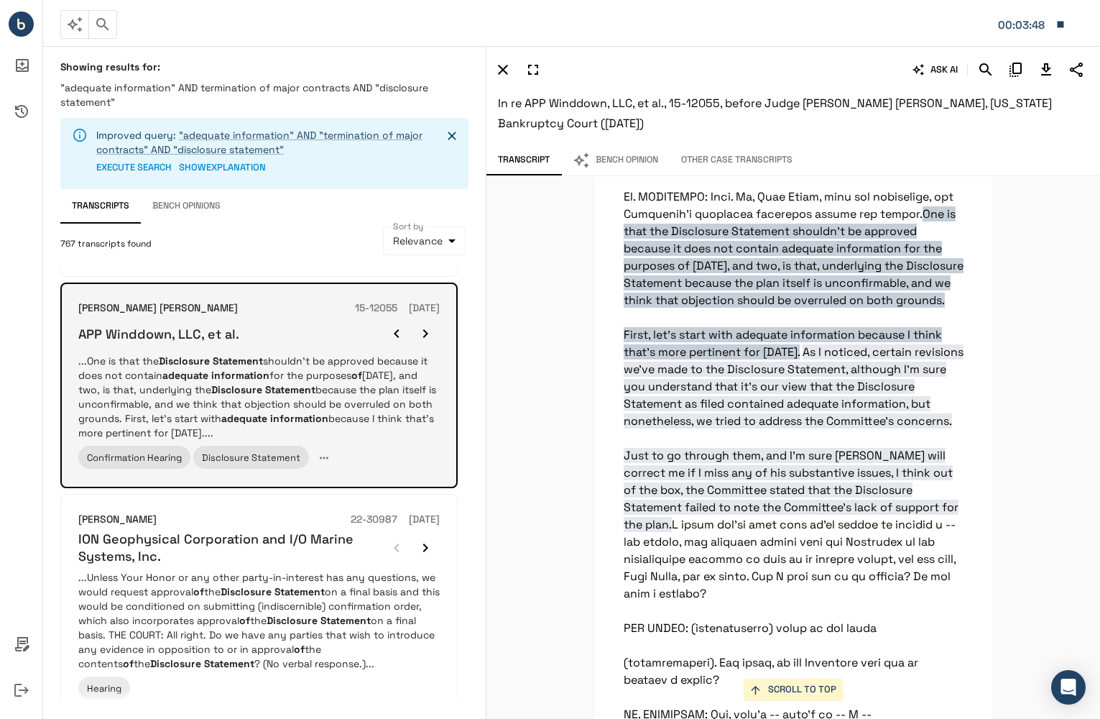
scroll to position [74996, 0]
click at [421, 332] on icon "button" at bounding box center [425, 333] width 17 height 17
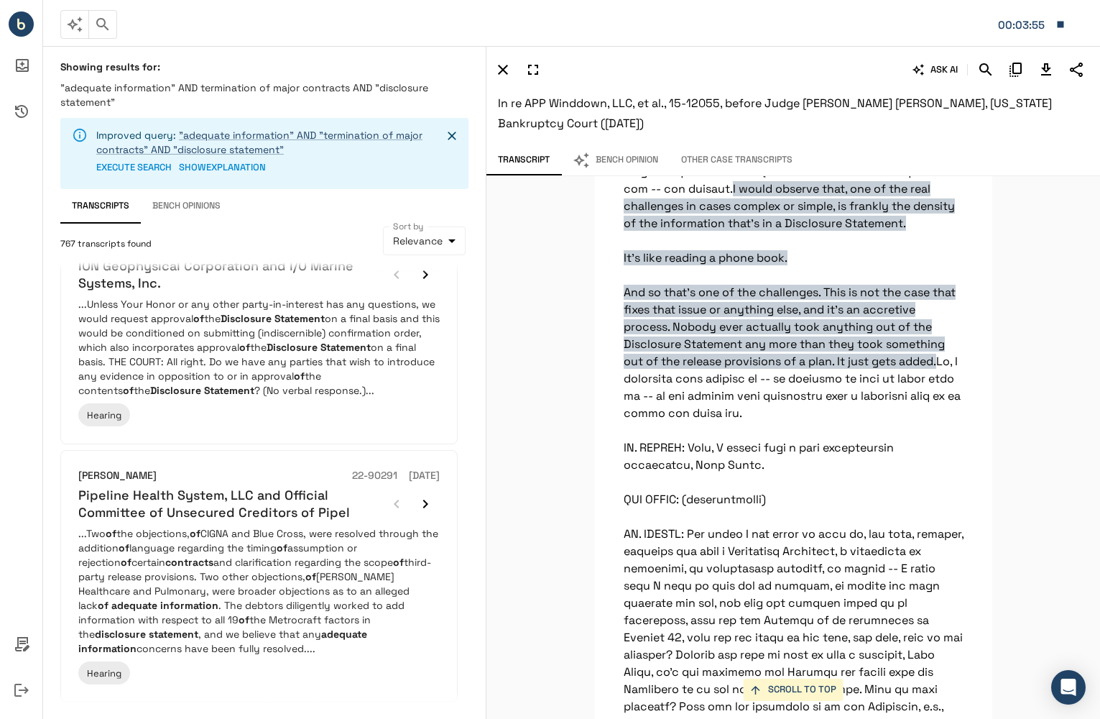
scroll to position [2044, 0]
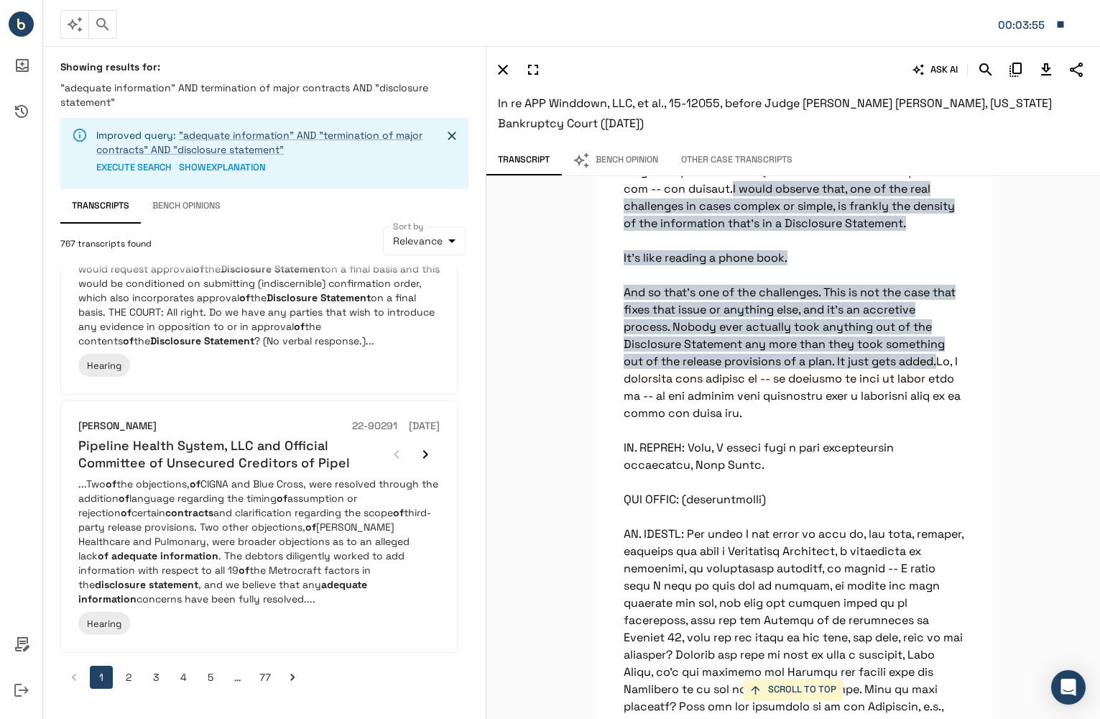
click at [127, 674] on button "2" at bounding box center [128, 677] width 23 height 23
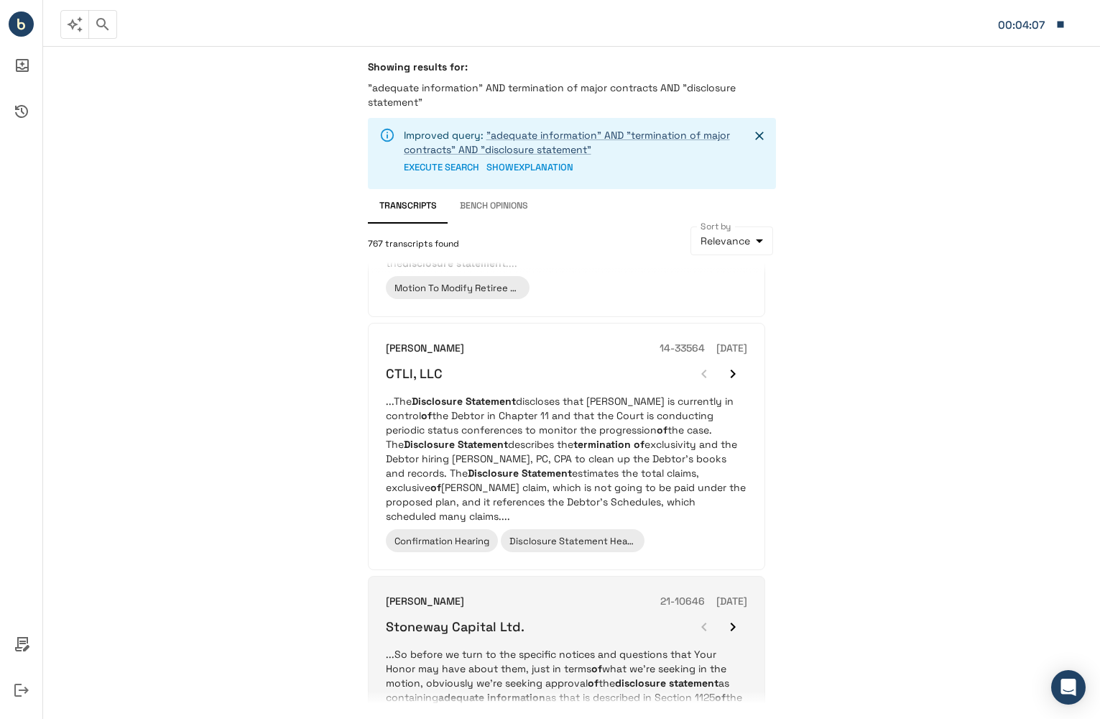
scroll to position [1924, 0]
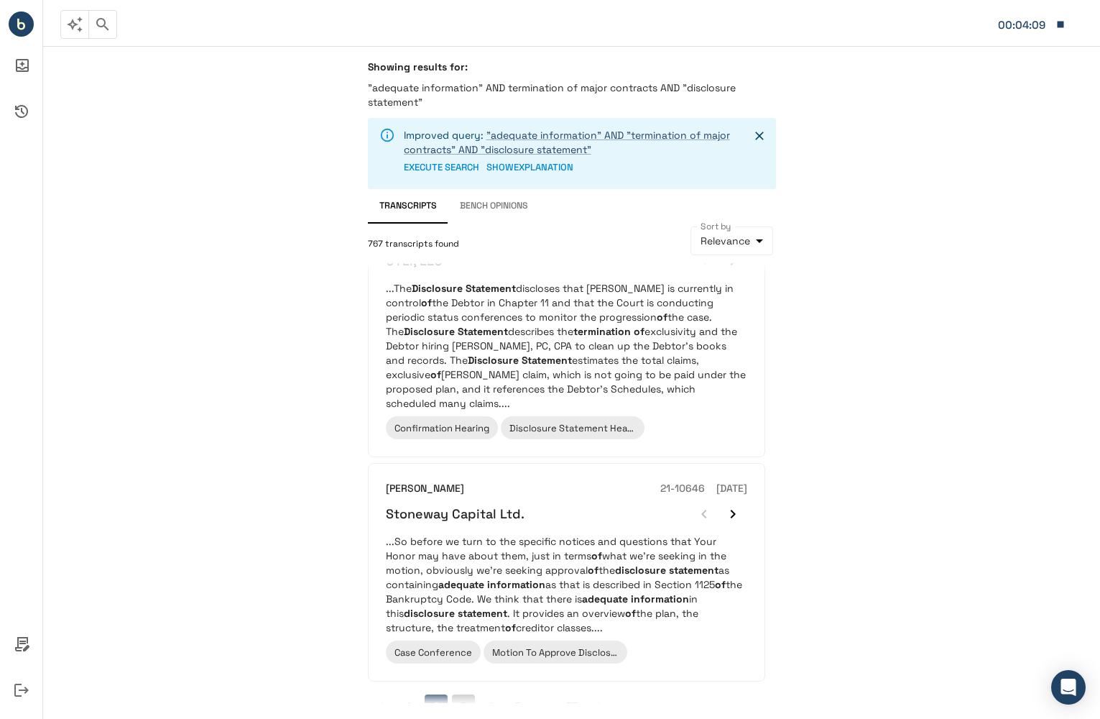
click at [462, 694] on button "3" at bounding box center [463, 705] width 23 height 23
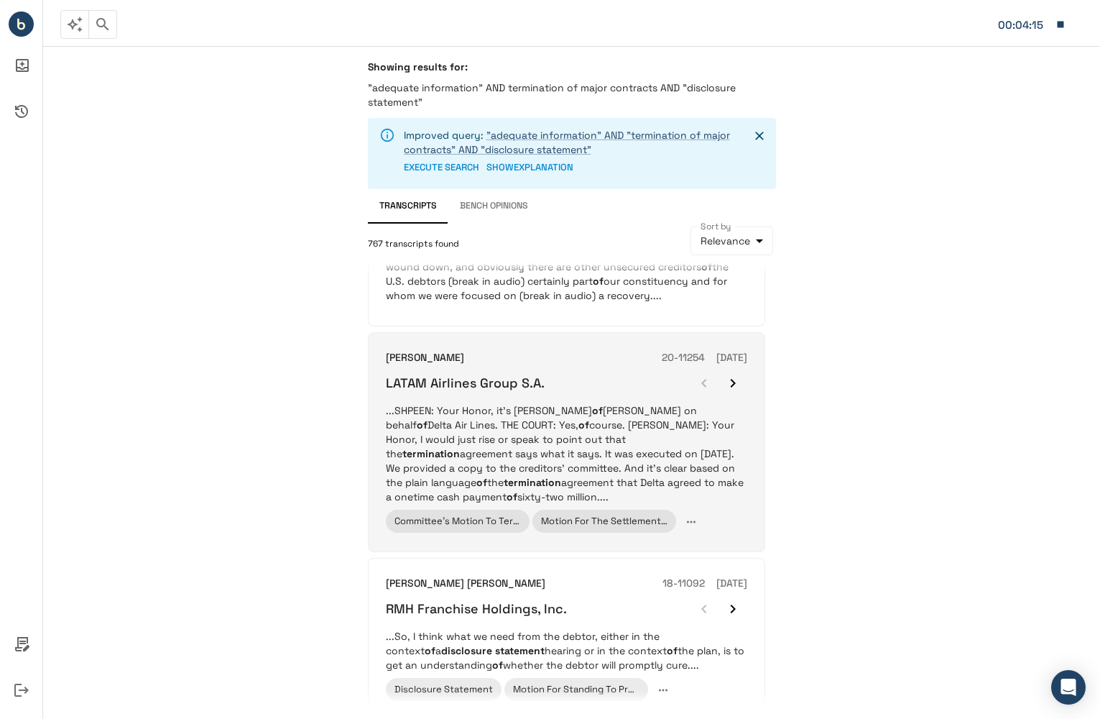
scroll to position [1006, 0]
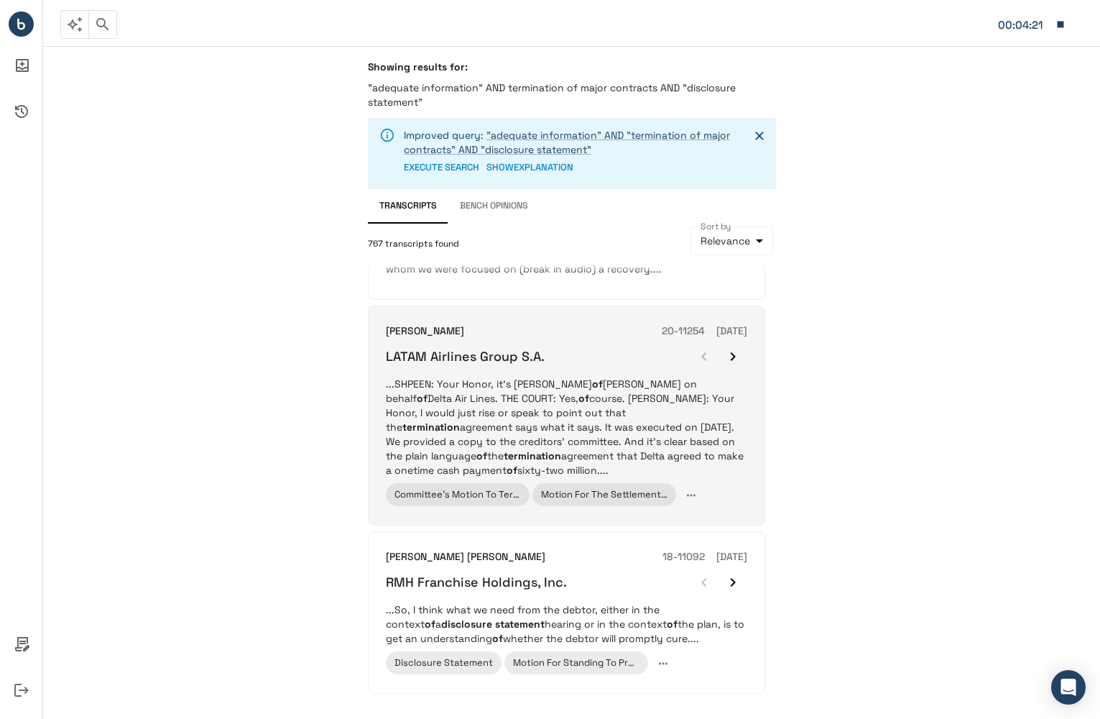
click at [703, 416] on p "...SHPEEN: Your Honor, it's [PERSON_NAME] of [PERSON_NAME] on behalf of Delta A…" at bounding box center [567, 427] width 362 height 101
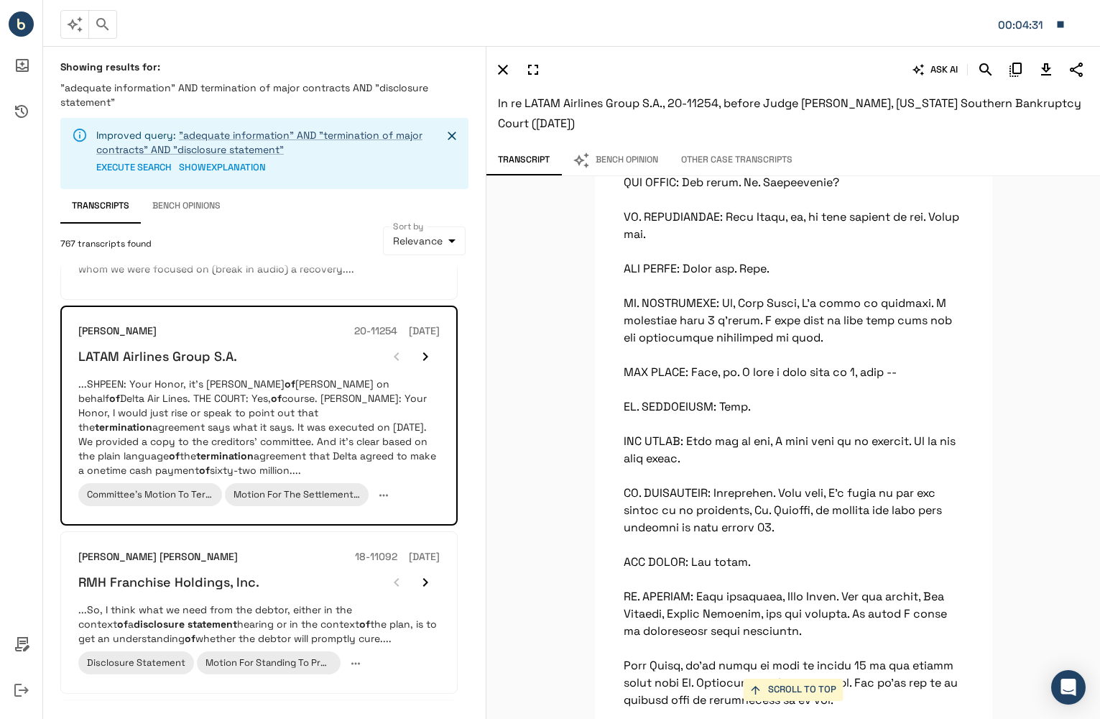
scroll to position [66101, 0]
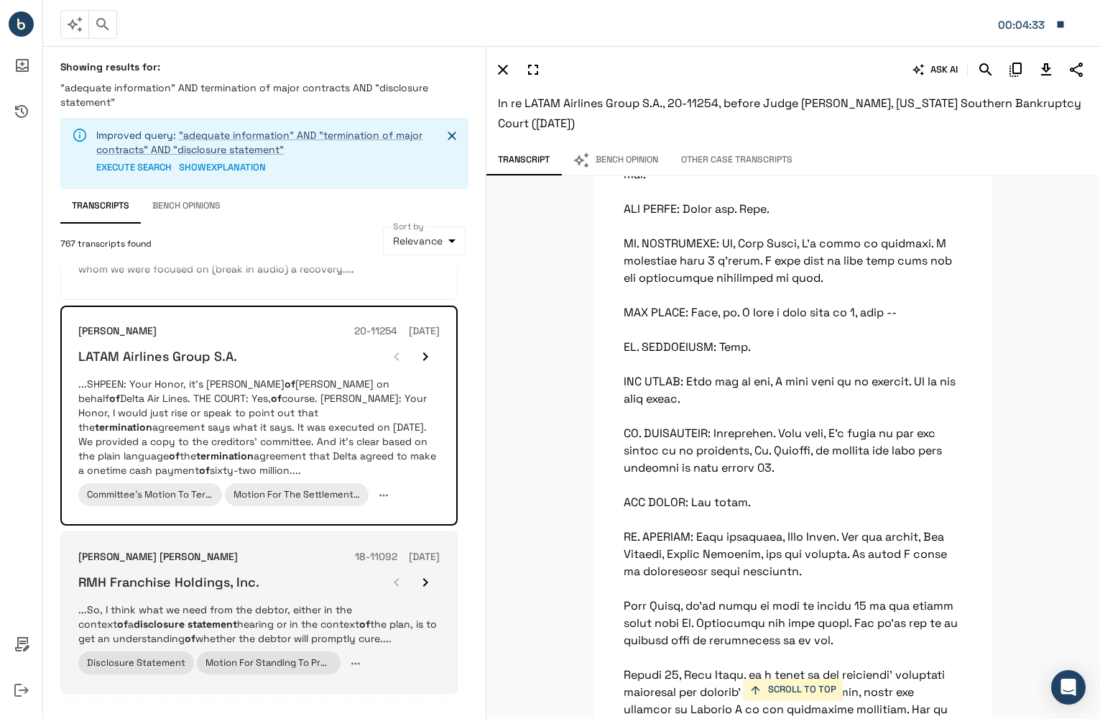
click at [414, 651] on div "Disclosure Statement Motion For Standing To Prosecute, Litigate, And Settle Cer…" at bounding box center [259, 663] width 362 height 24
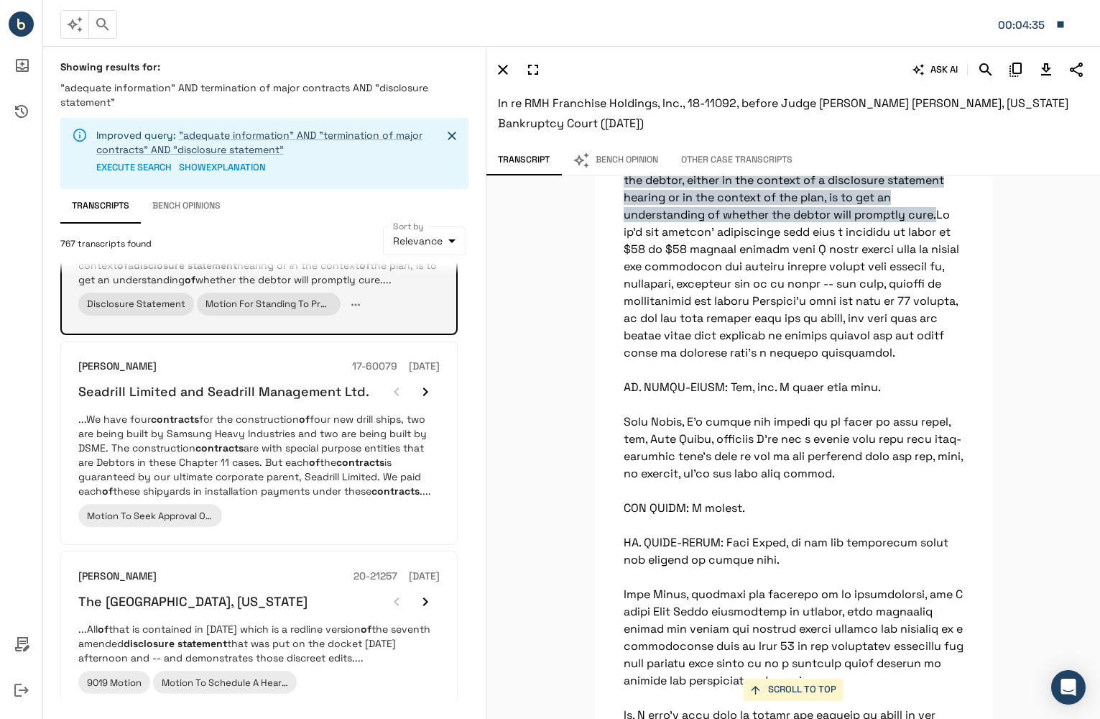
scroll to position [1366, 0]
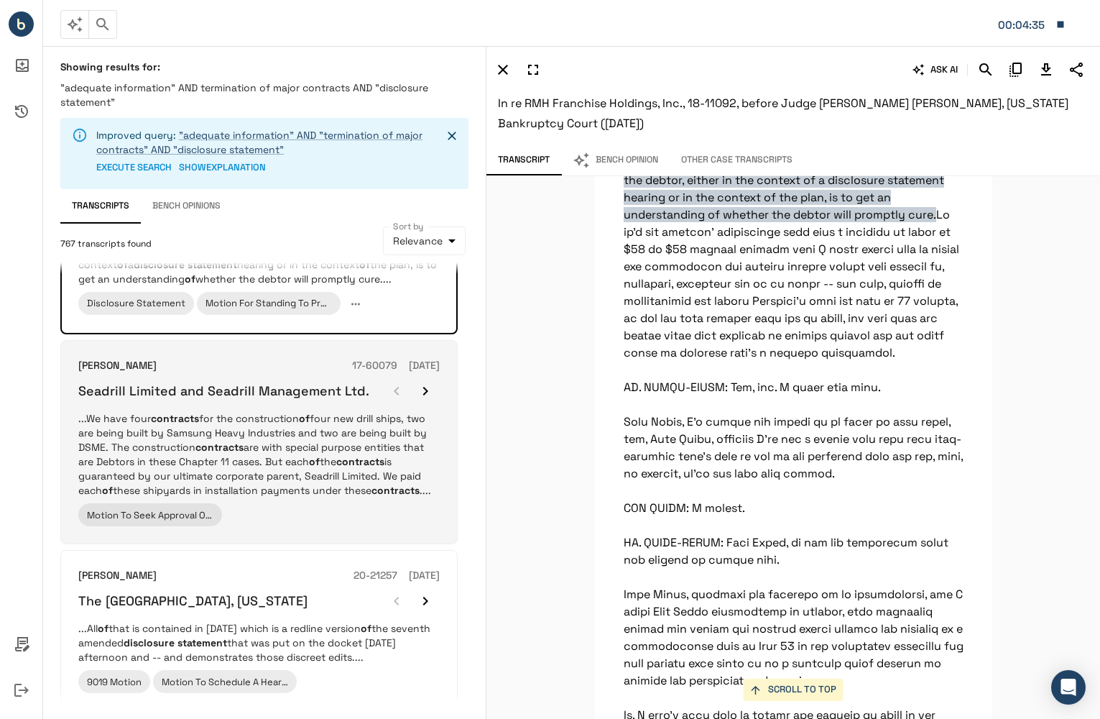
click at [332, 474] on p "...We have four contracts for the construction of four new drill ships, two are…" at bounding box center [259, 454] width 362 height 86
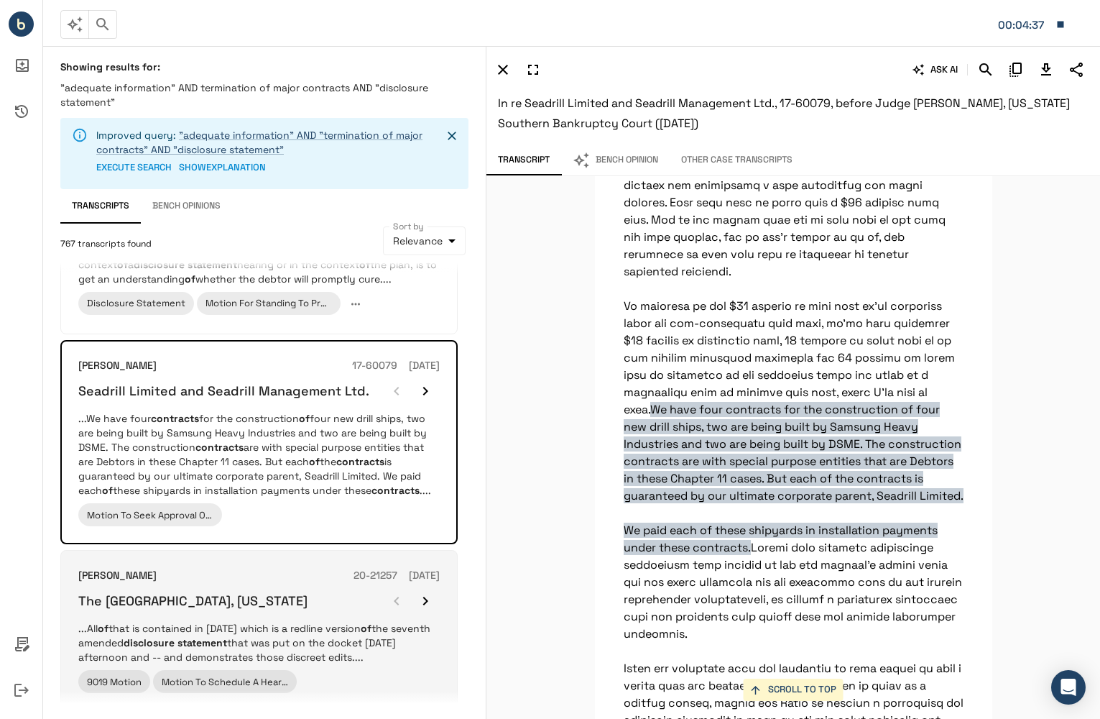
scroll to position [4845, 0]
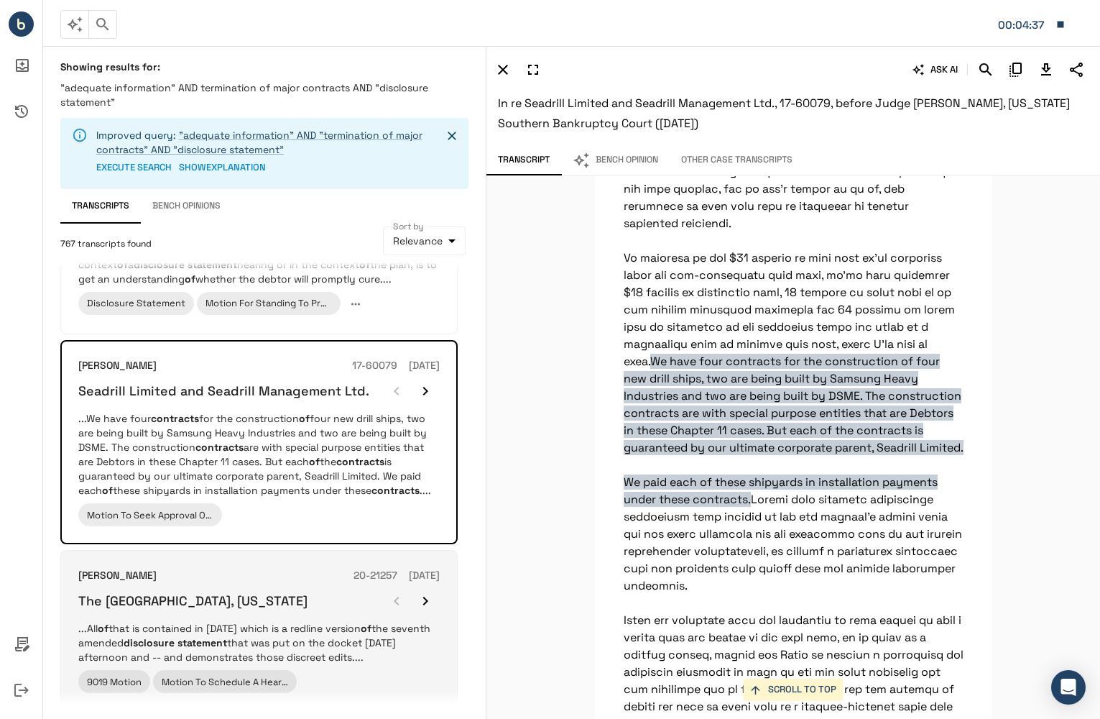
click at [410, 643] on p "...All of that is contained in [DATE] which is a redline version of the seventh…" at bounding box center [259, 642] width 362 height 43
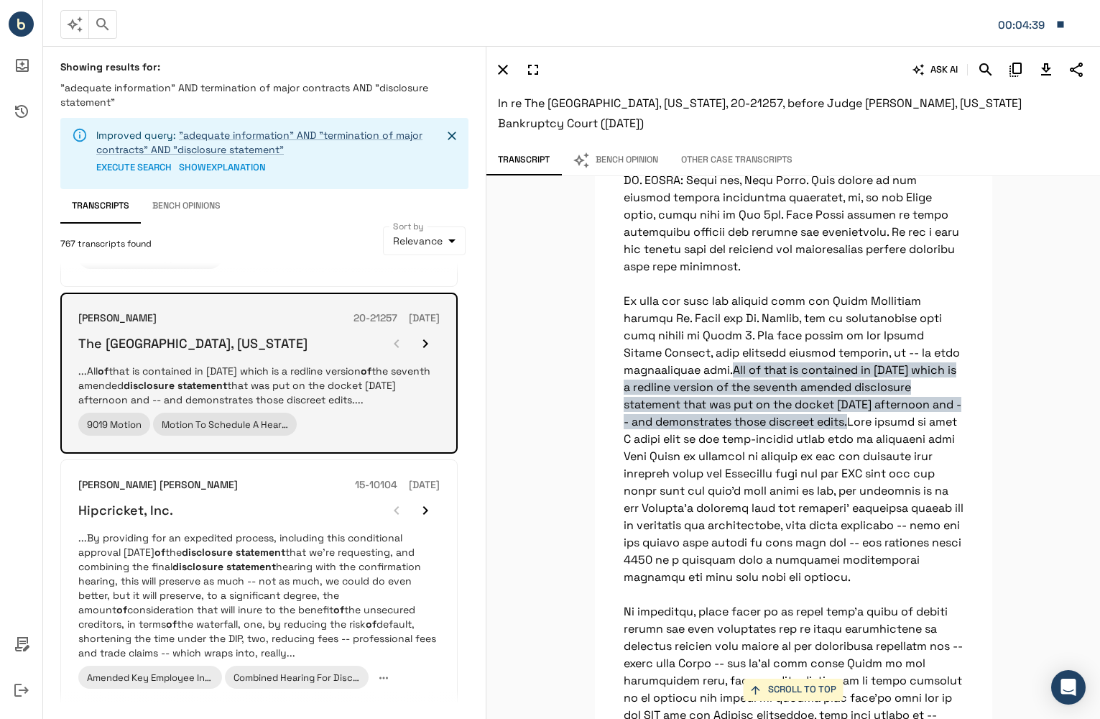
scroll to position [1664, 0]
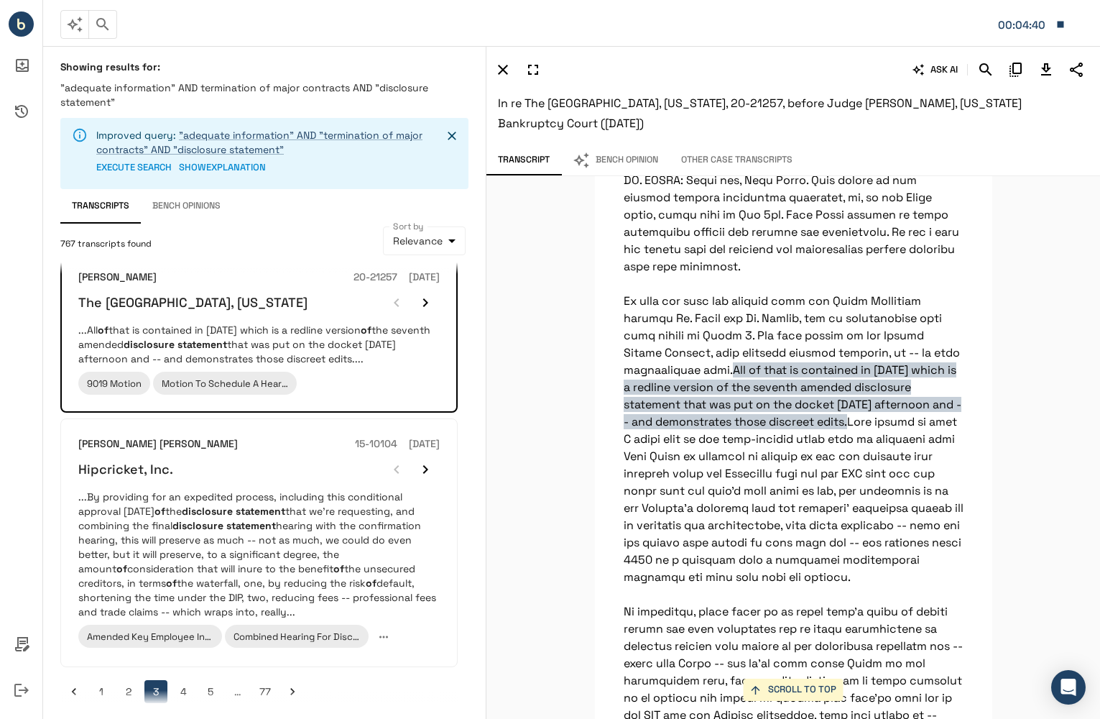
click at [187, 680] on button "4" at bounding box center [183, 691] width 23 height 23
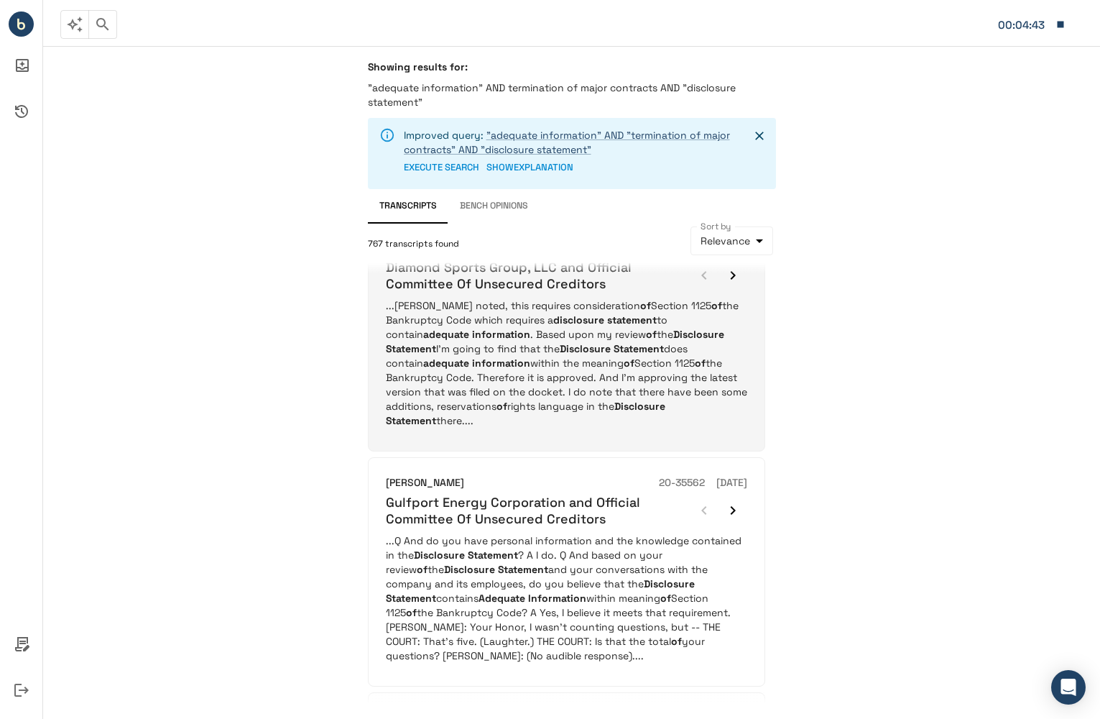
scroll to position [288, 0]
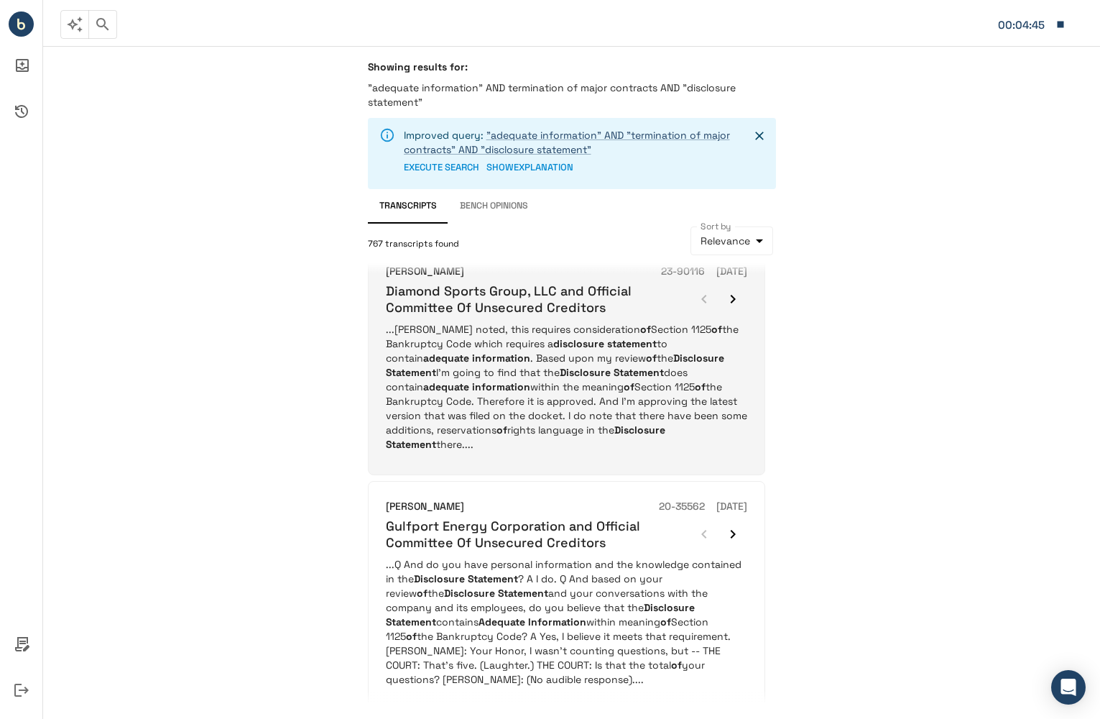
click at [719, 422] on p "...[PERSON_NAME] noted, this requires consideration of Section 1125 of the Bank…" at bounding box center [567, 386] width 362 height 129
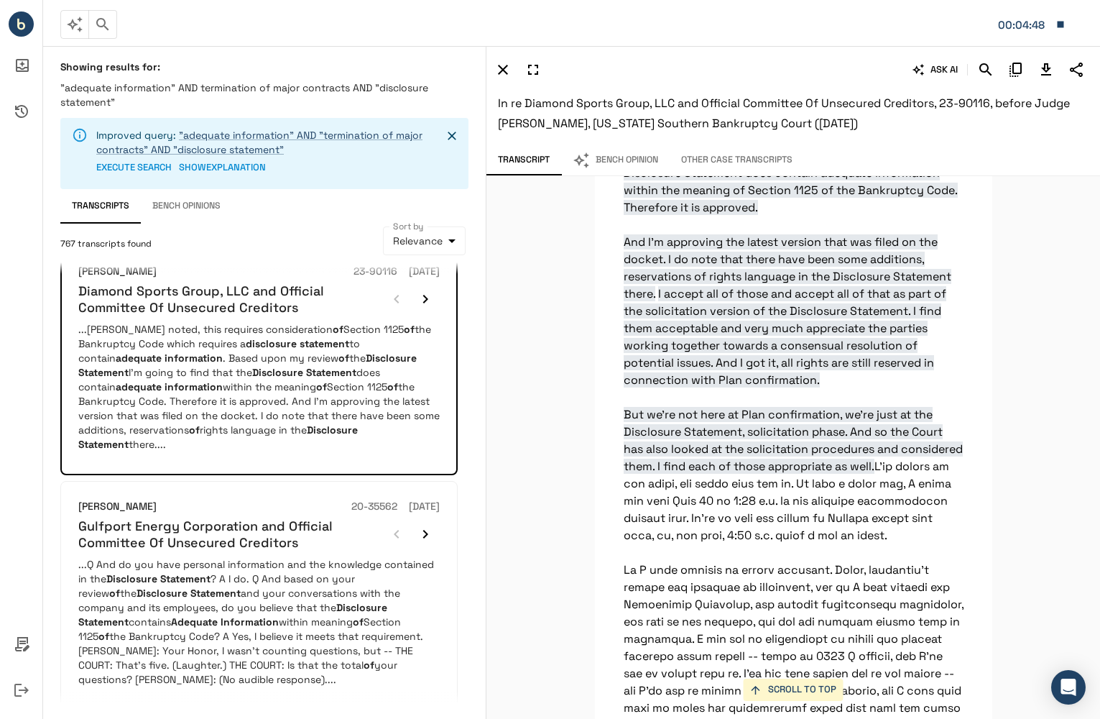
scroll to position [7467, 0]
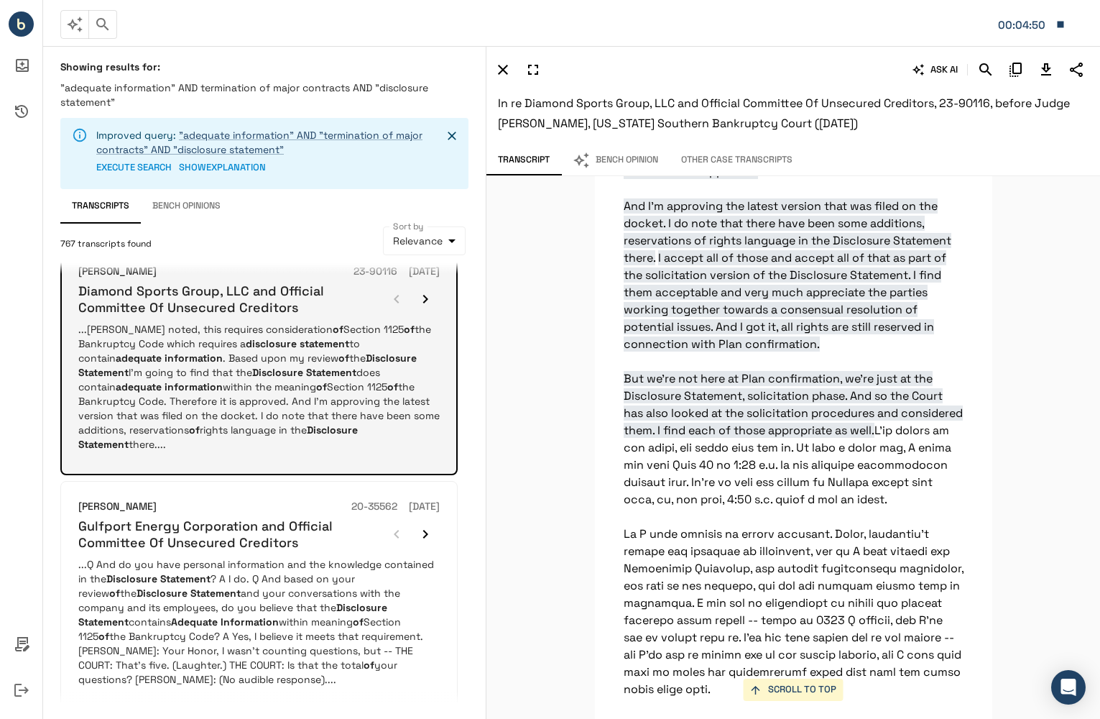
click at [428, 292] on icon "button" at bounding box center [425, 298] width 17 height 17
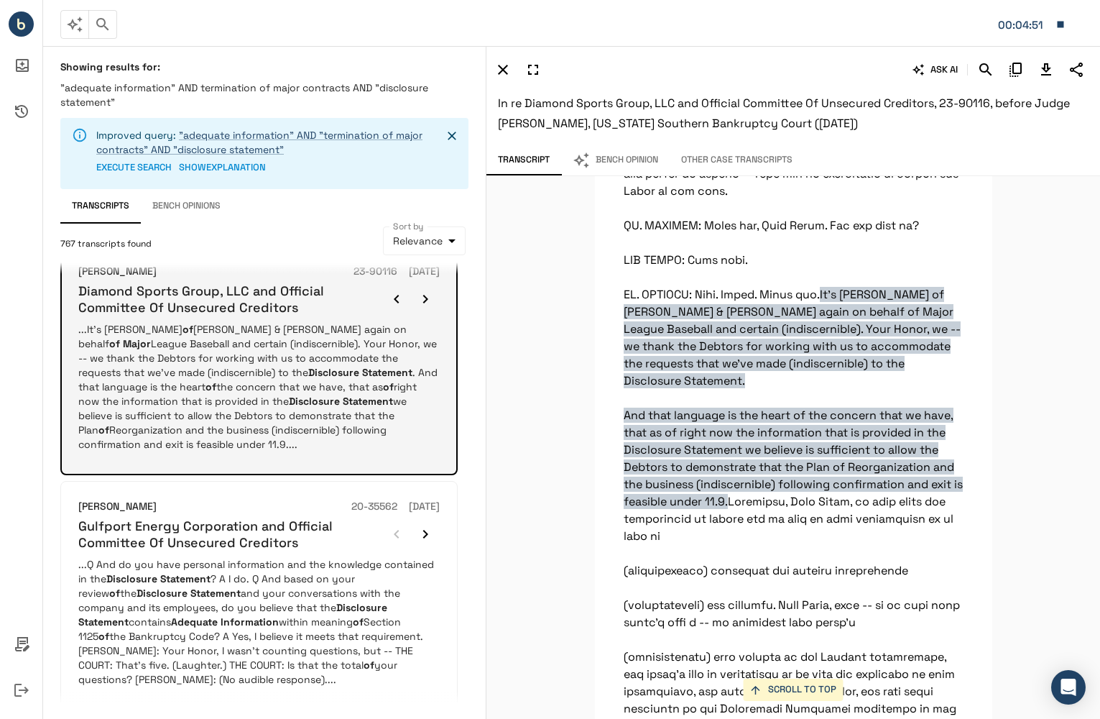
scroll to position [6061, 0]
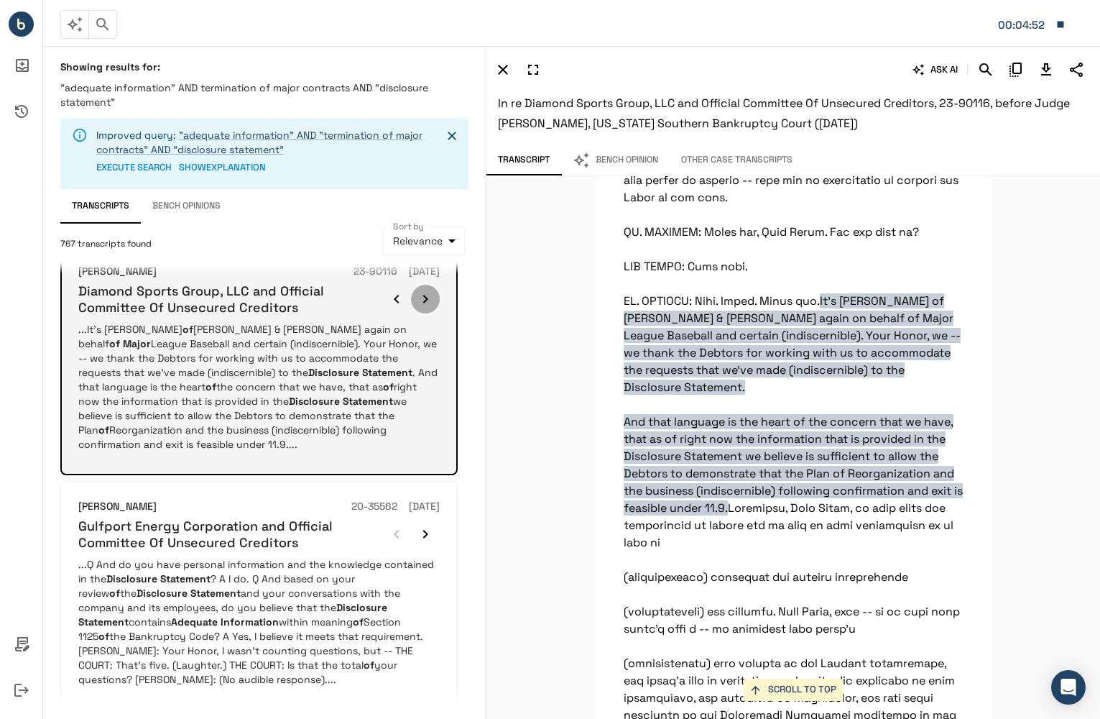
click at [428, 292] on icon "button" at bounding box center [425, 298] width 17 height 17
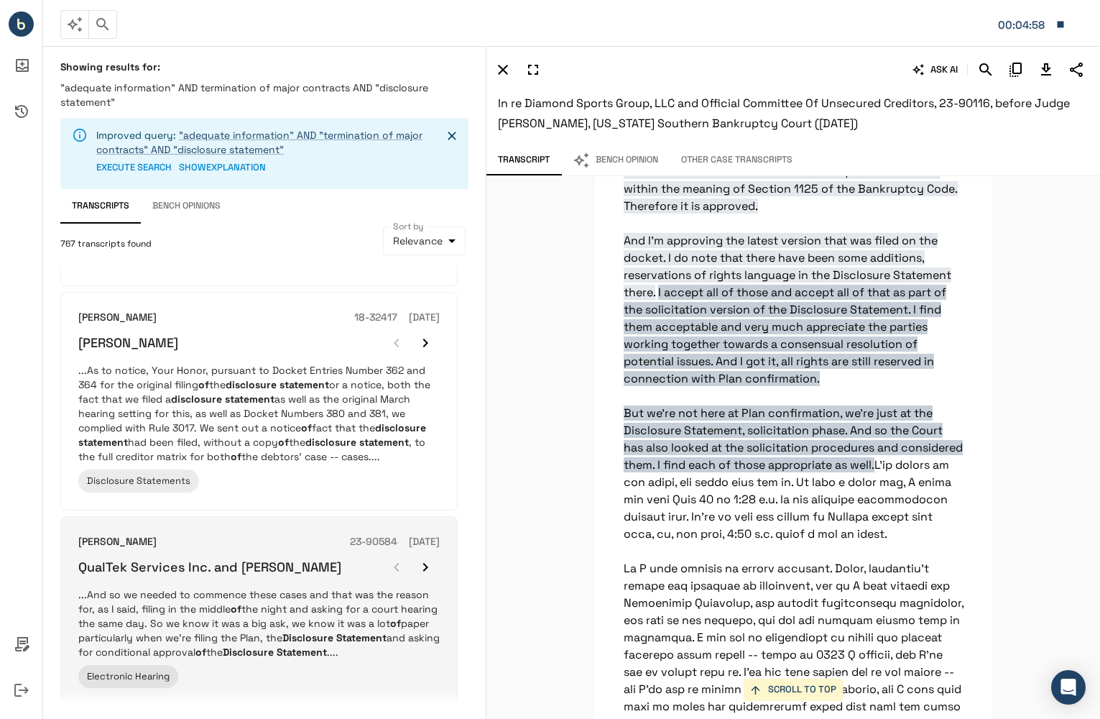
scroll to position [1821, 0]
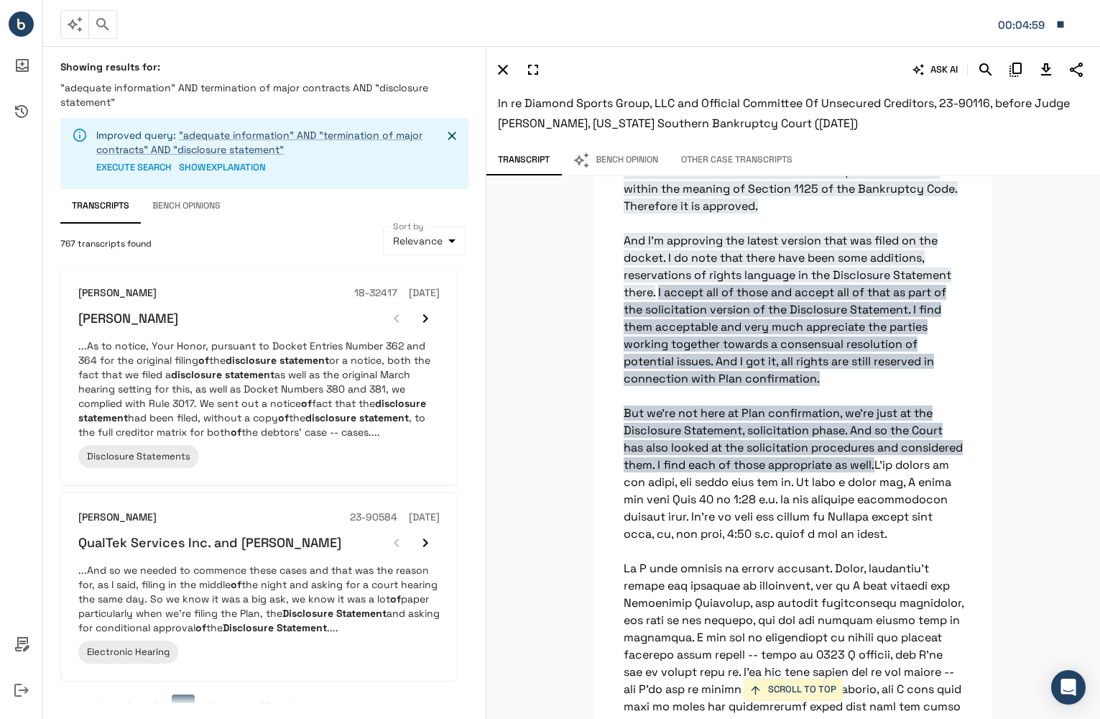
click at [211, 694] on button "5" at bounding box center [210, 705] width 23 height 23
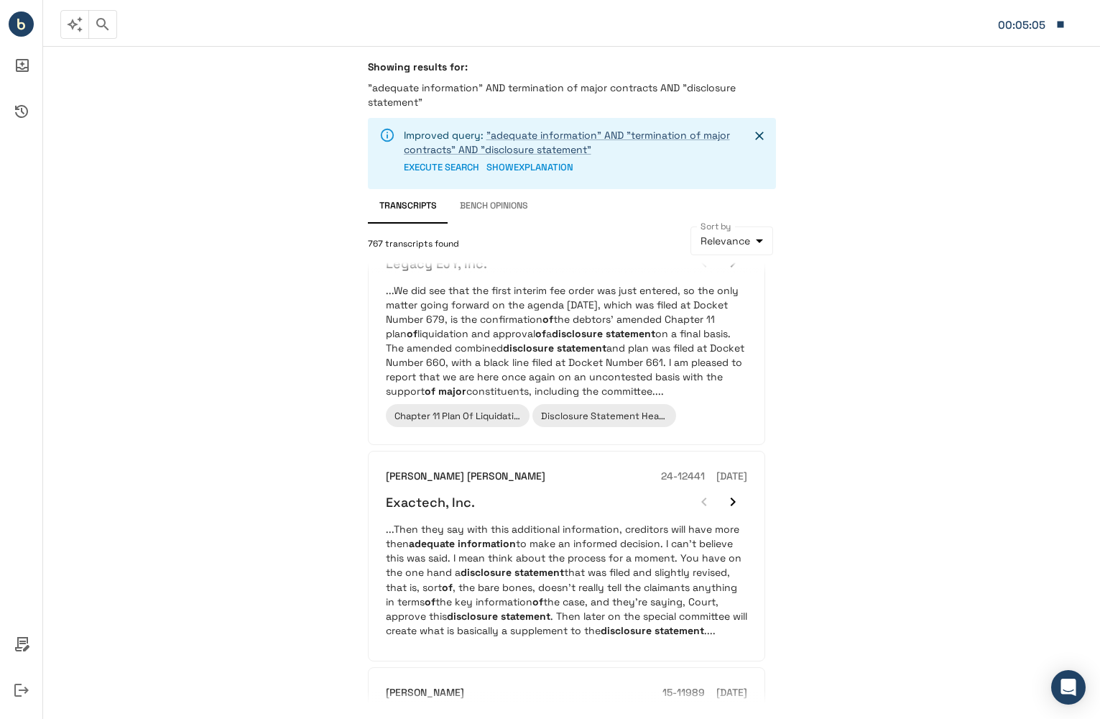
scroll to position [1887, 0]
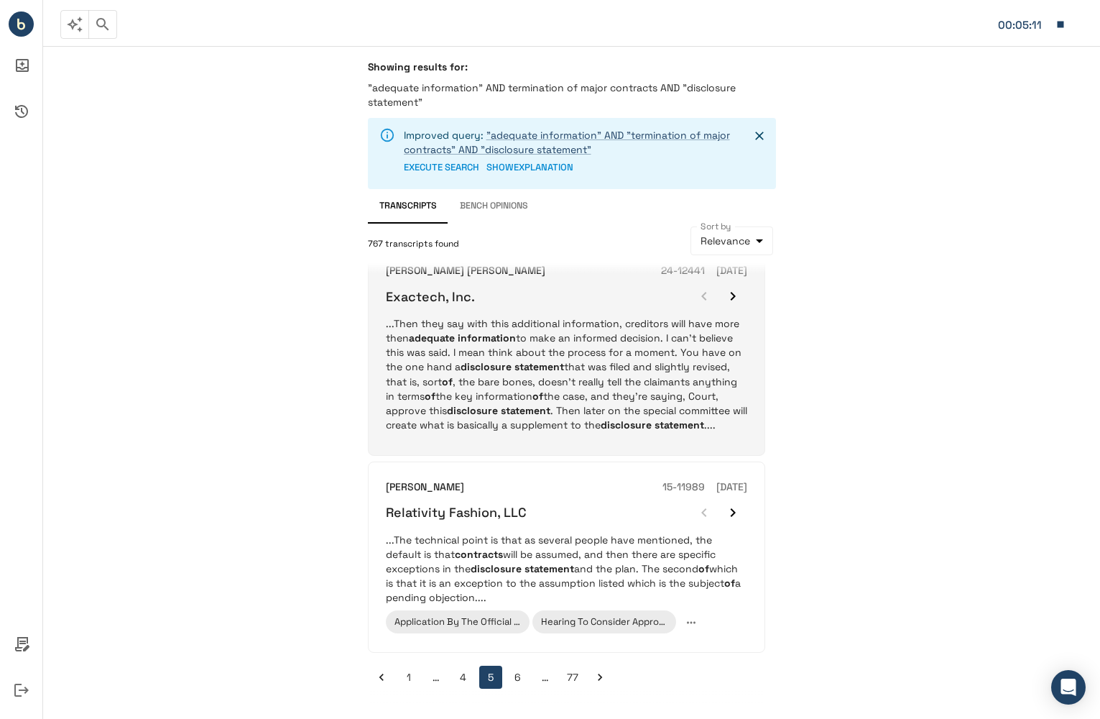
click at [624, 367] on p "...Then they say with this additional information, creditors will have more the…" at bounding box center [567, 373] width 362 height 115
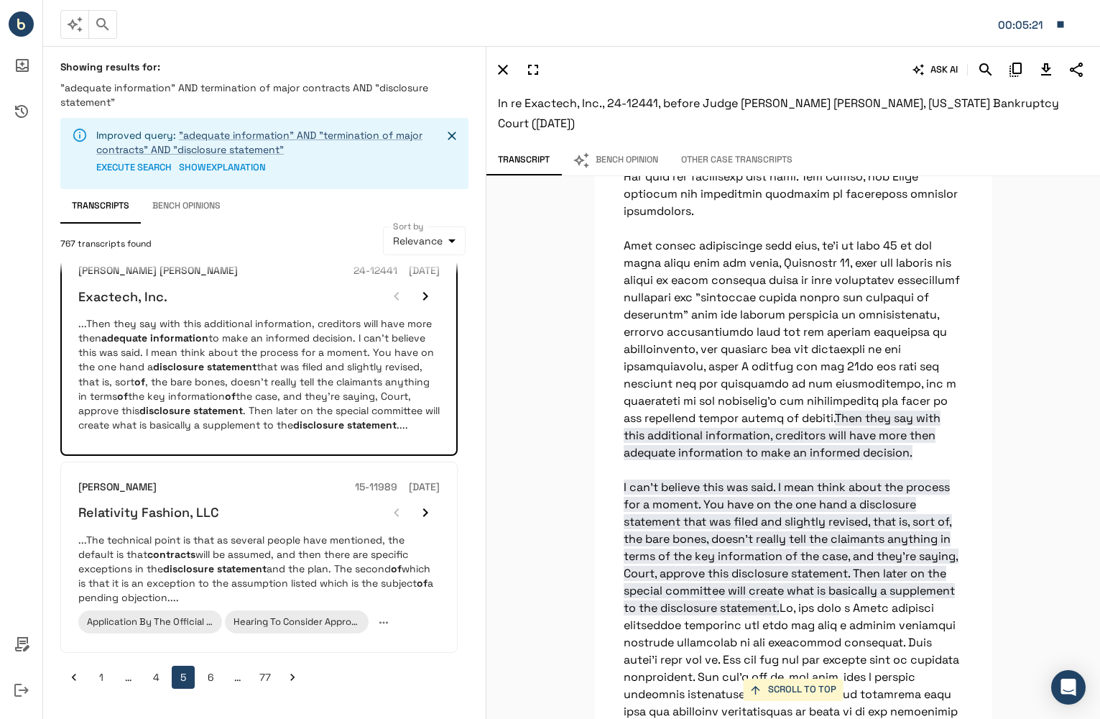
scroll to position [10739, 0]
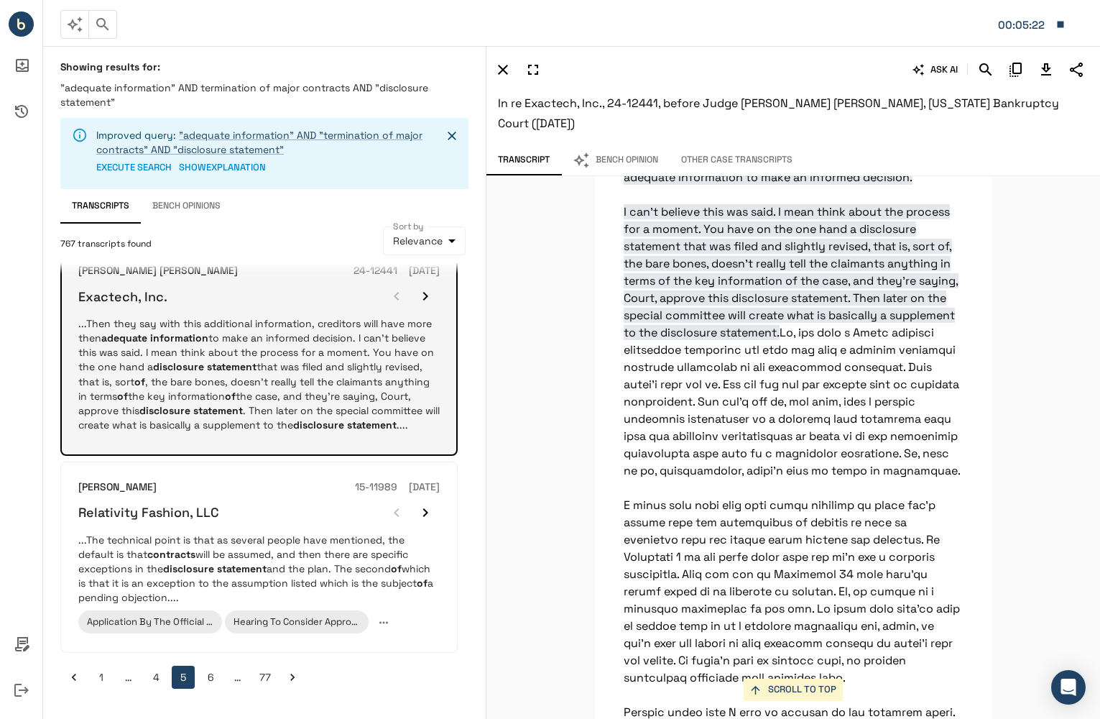
click at [423, 293] on icon "button" at bounding box center [425, 296] width 17 height 17
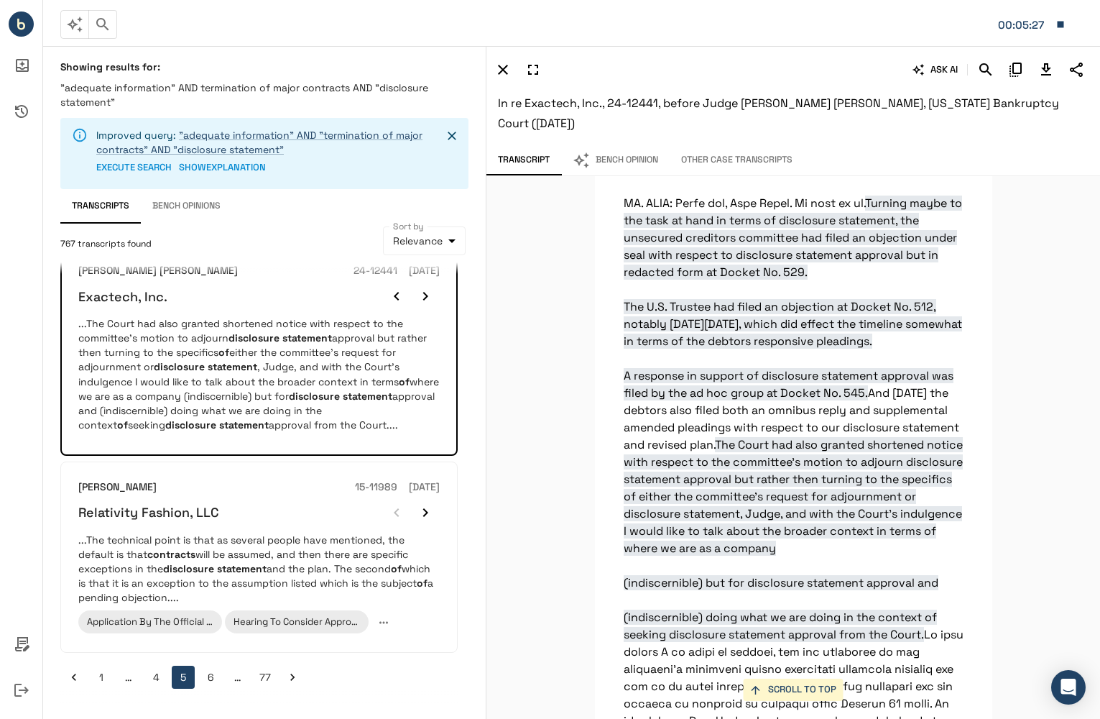
scroll to position [1417, 0]
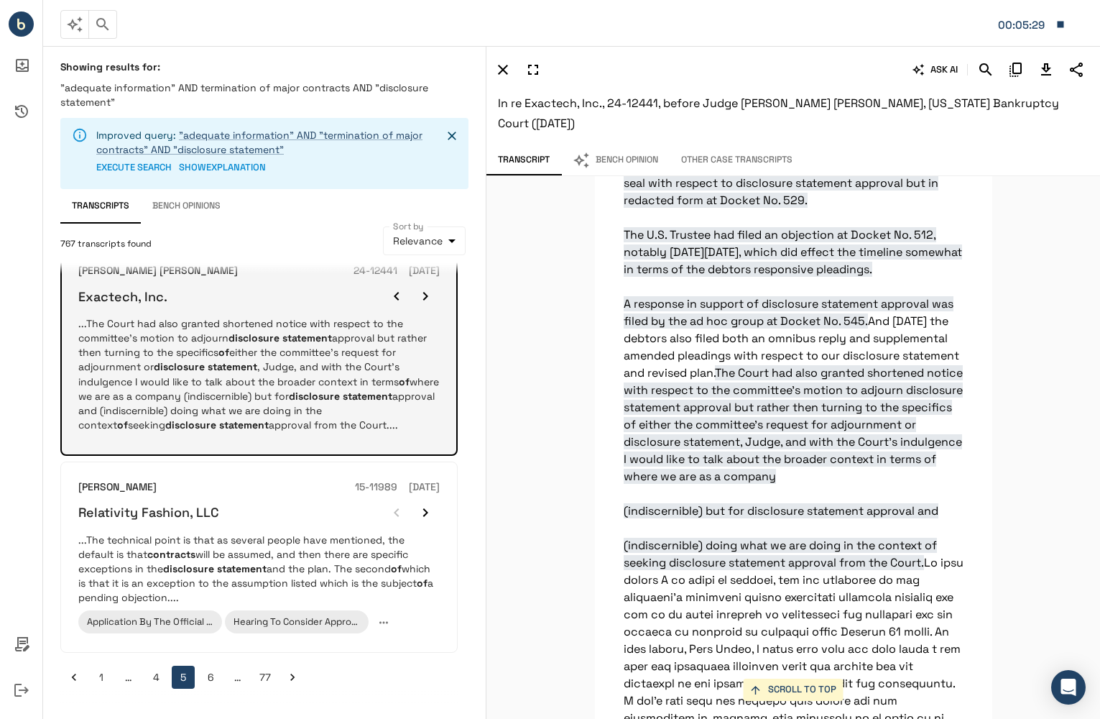
click at [430, 291] on icon "button" at bounding box center [425, 296] width 17 height 17
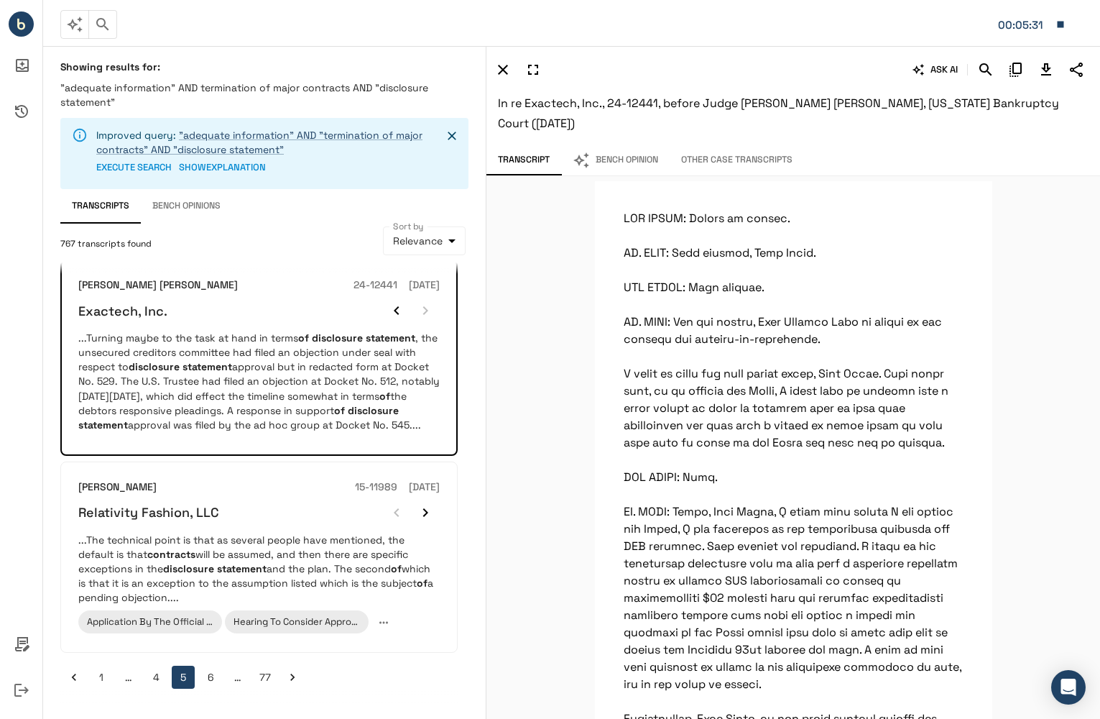
scroll to position [0, 0]
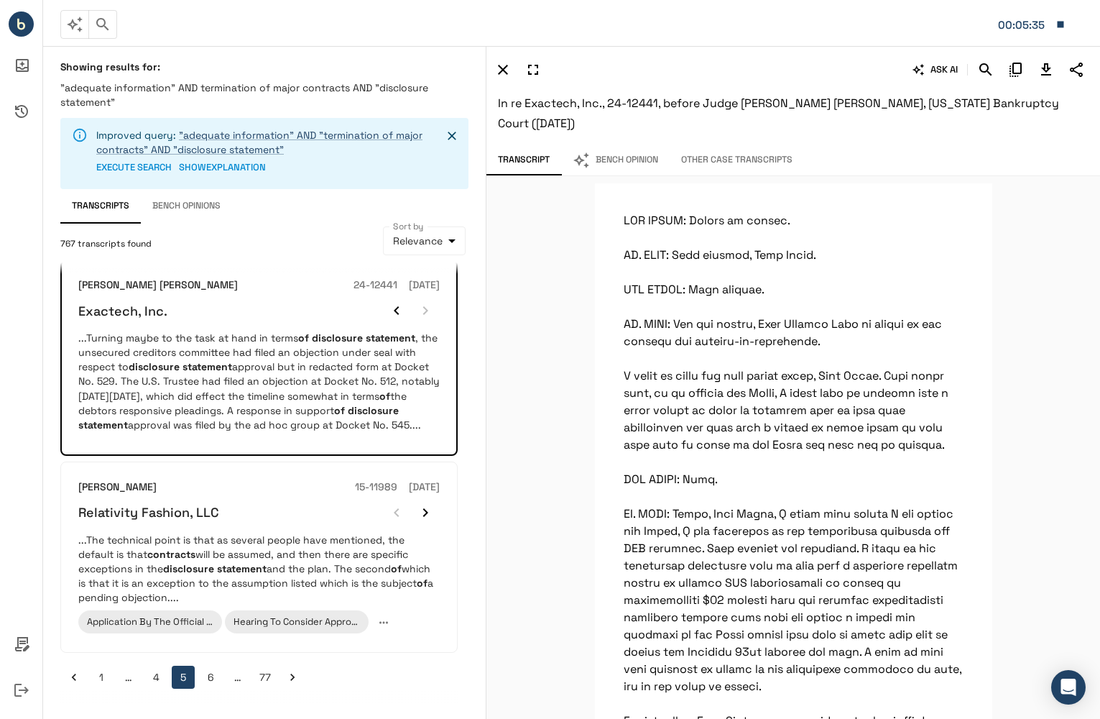
click at [214, 681] on button "6" at bounding box center [210, 677] width 23 height 23
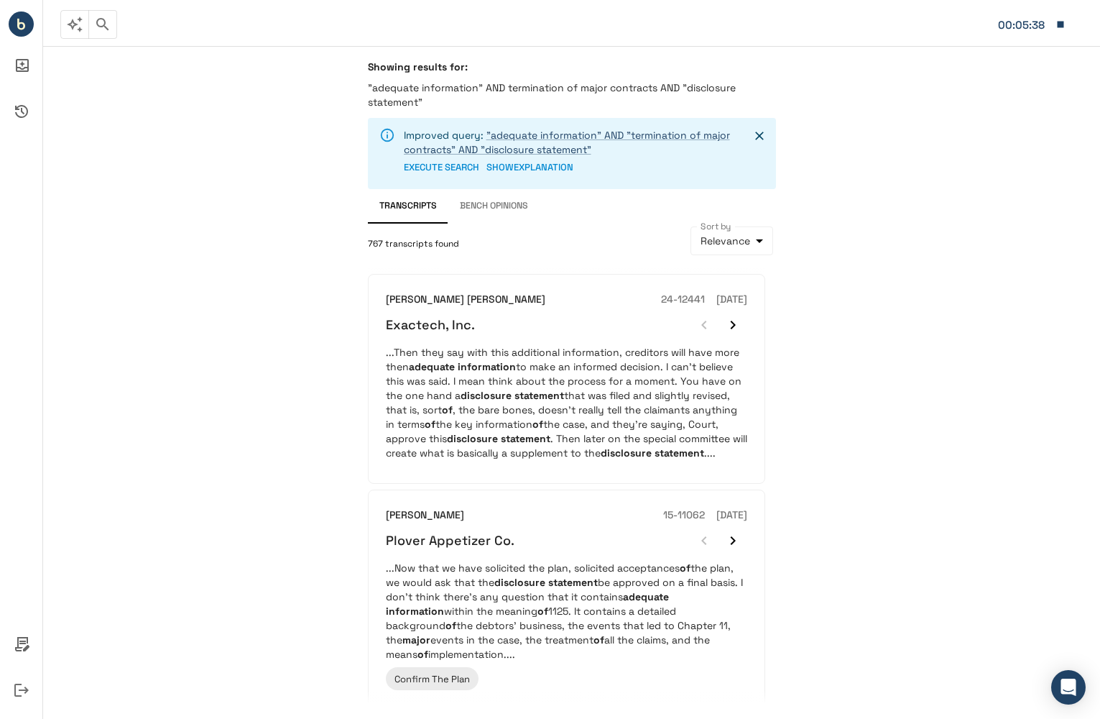
click at [496, 214] on button "Bench Opinions" at bounding box center [494, 206] width 91 height 35
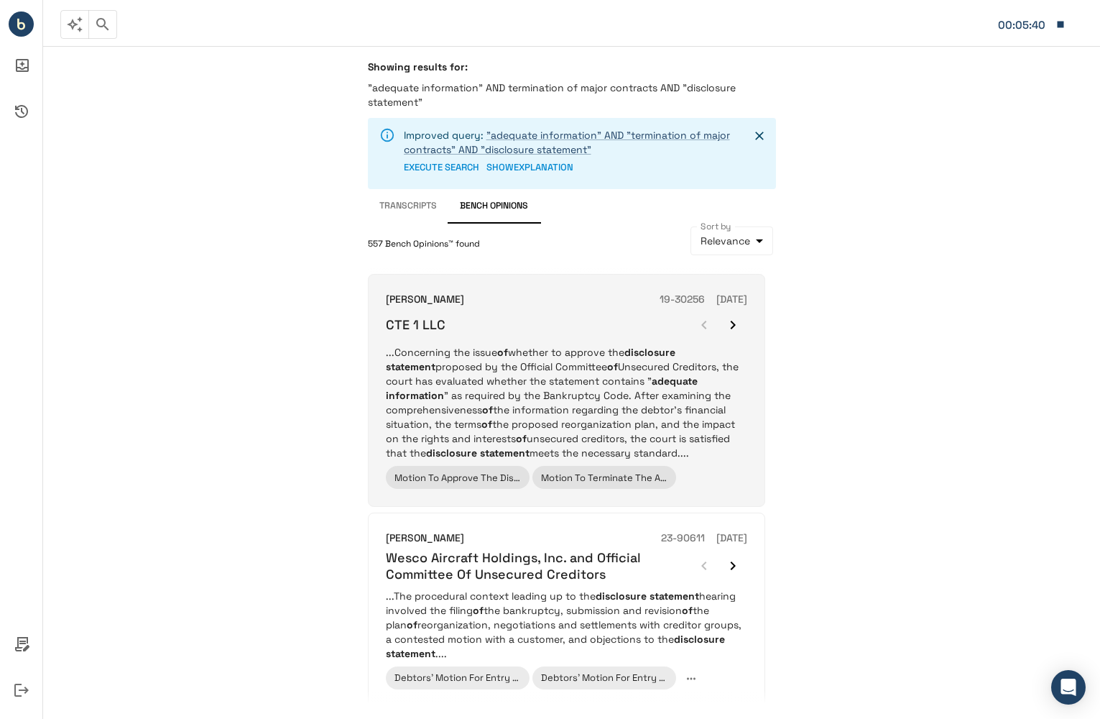
click at [701, 418] on p "...Concerning the issue of whether to approve the disclosure statement proposed…" at bounding box center [567, 402] width 362 height 115
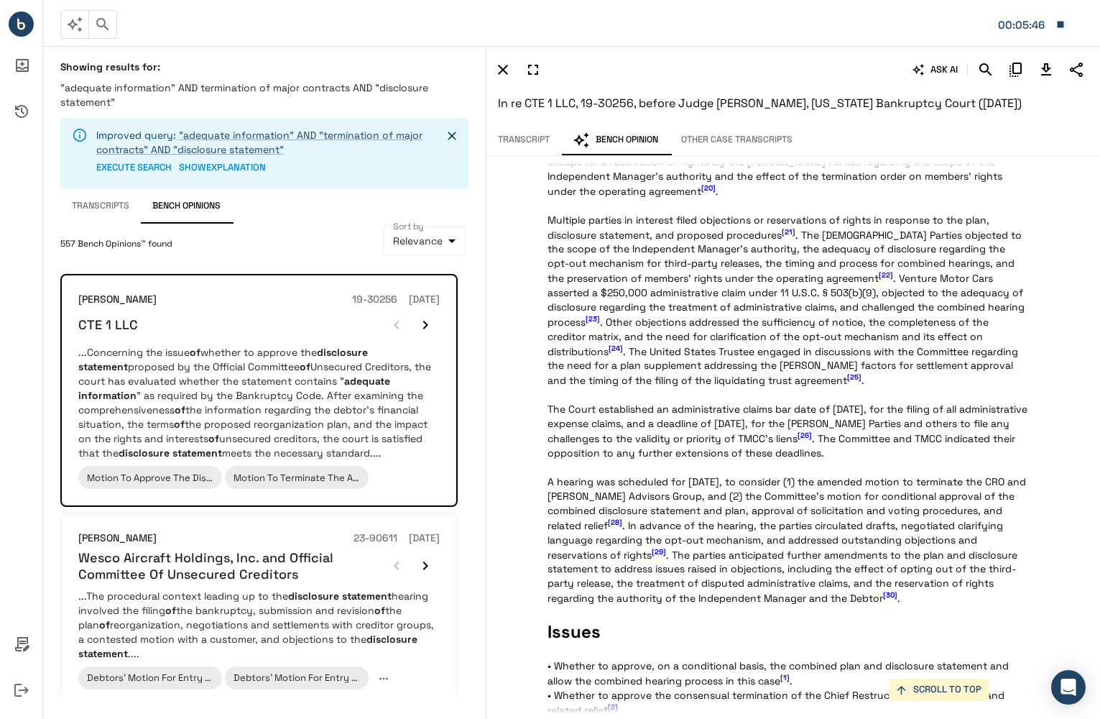
scroll to position [1006, 0]
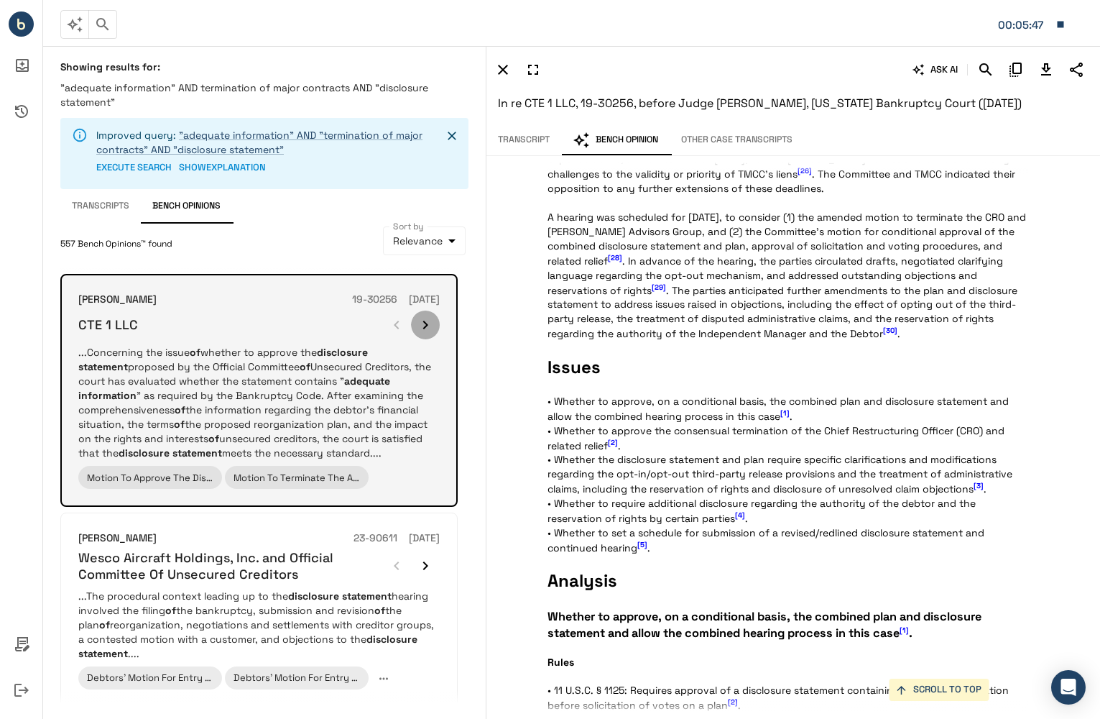
click at [433, 323] on icon "button" at bounding box center [425, 324] width 17 height 17
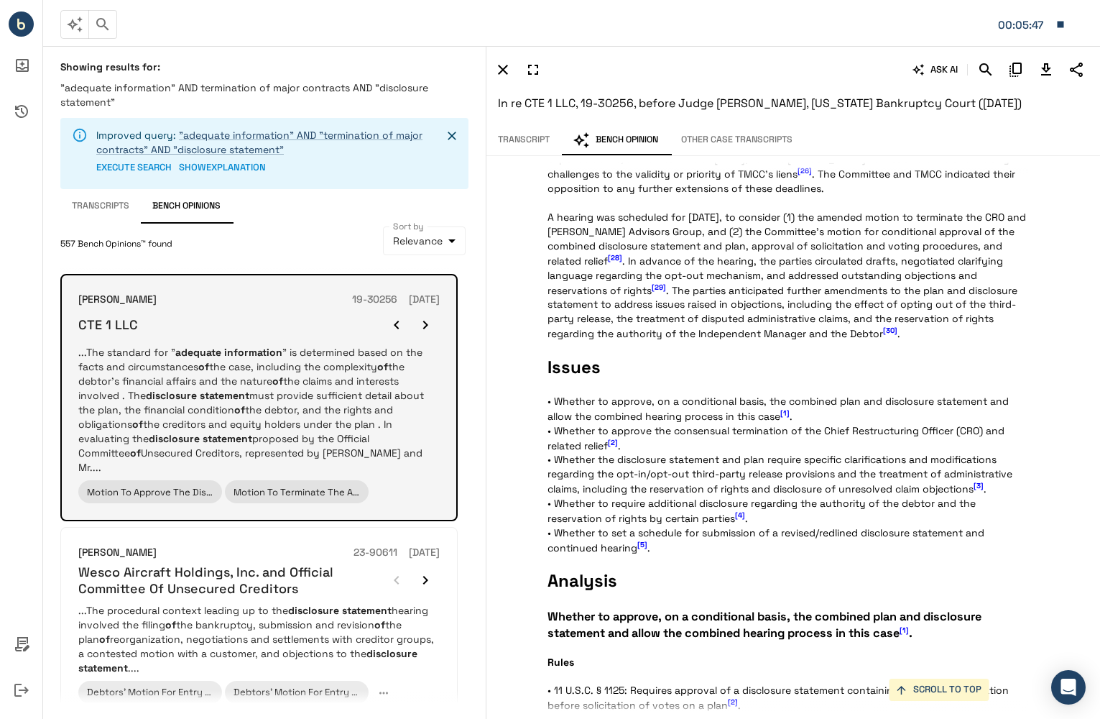
click at [433, 323] on icon "button" at bounding box center [425, 324] width 17 height 17
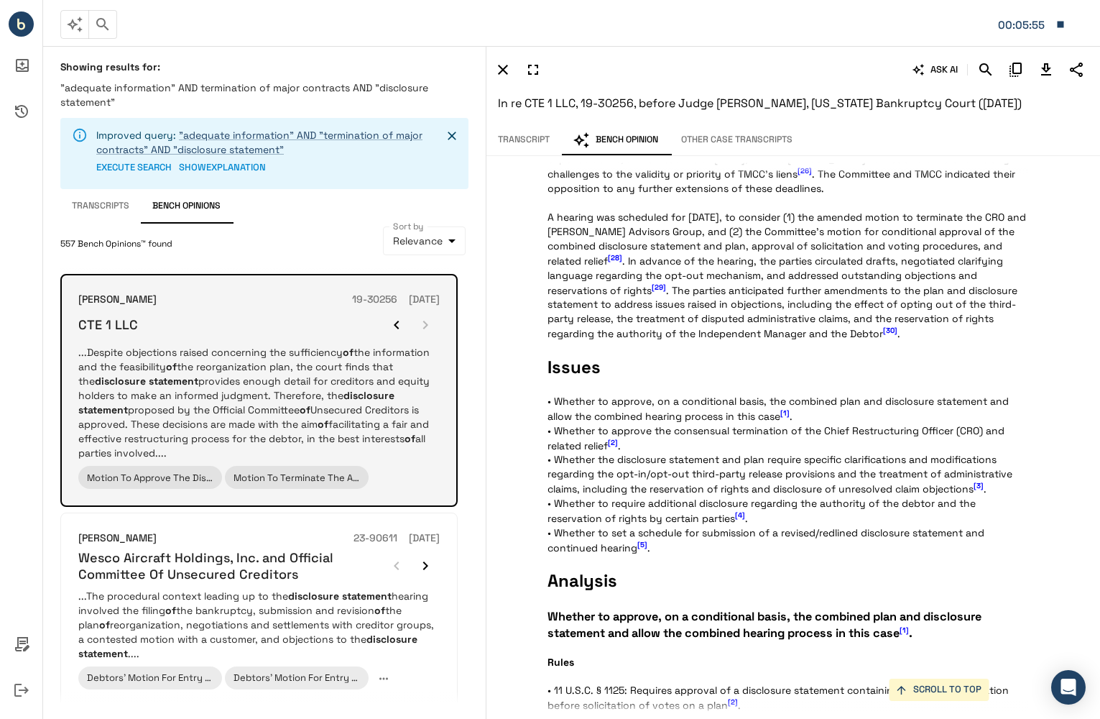
click at [428, 327] on div at bounding box center [411, 325] width 58 height 29
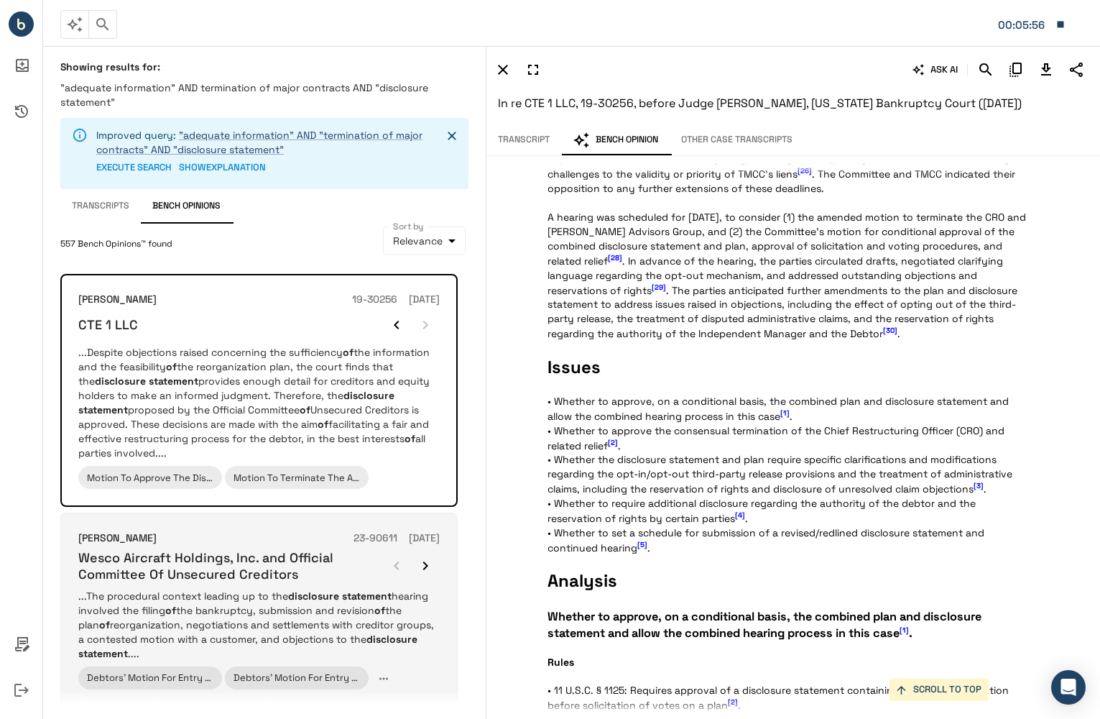
click at [364, 576] on h6 "Wesco Aircraft Holdings, Inc. and Official Committee Of Unsecured Creditors" at bounding box center [230, 566] width 304 height 34
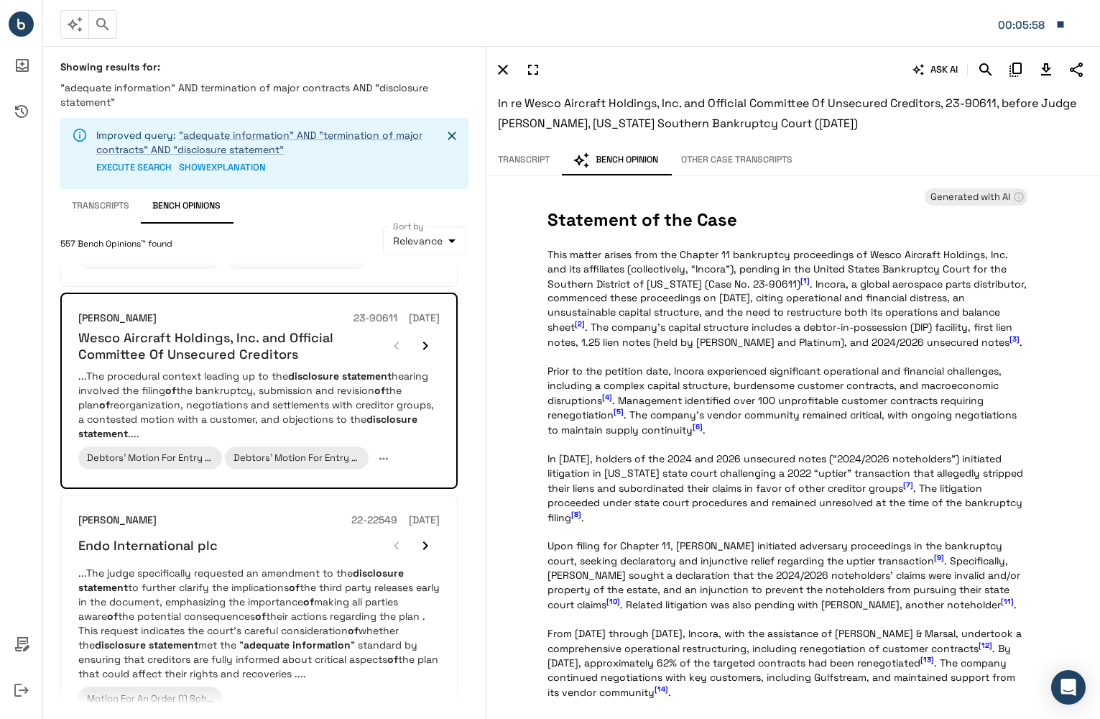
scroll to position [216, 0]
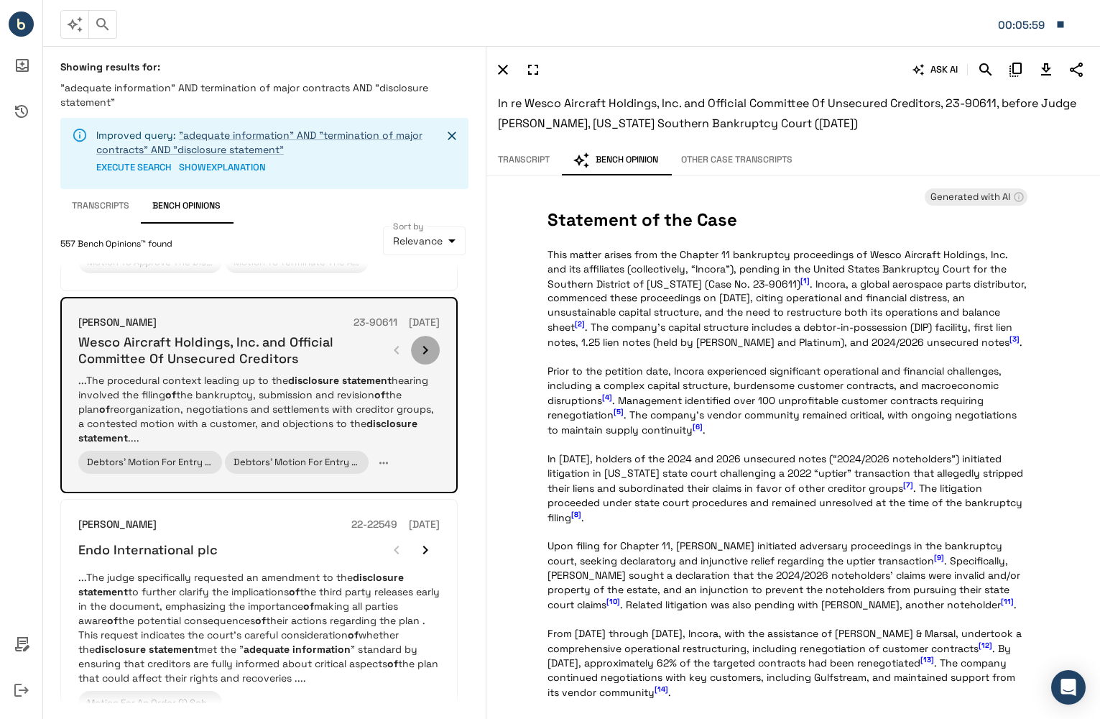
click at [425, 350] on icon "button" at bounding box center [425, 349] width 17 height 17
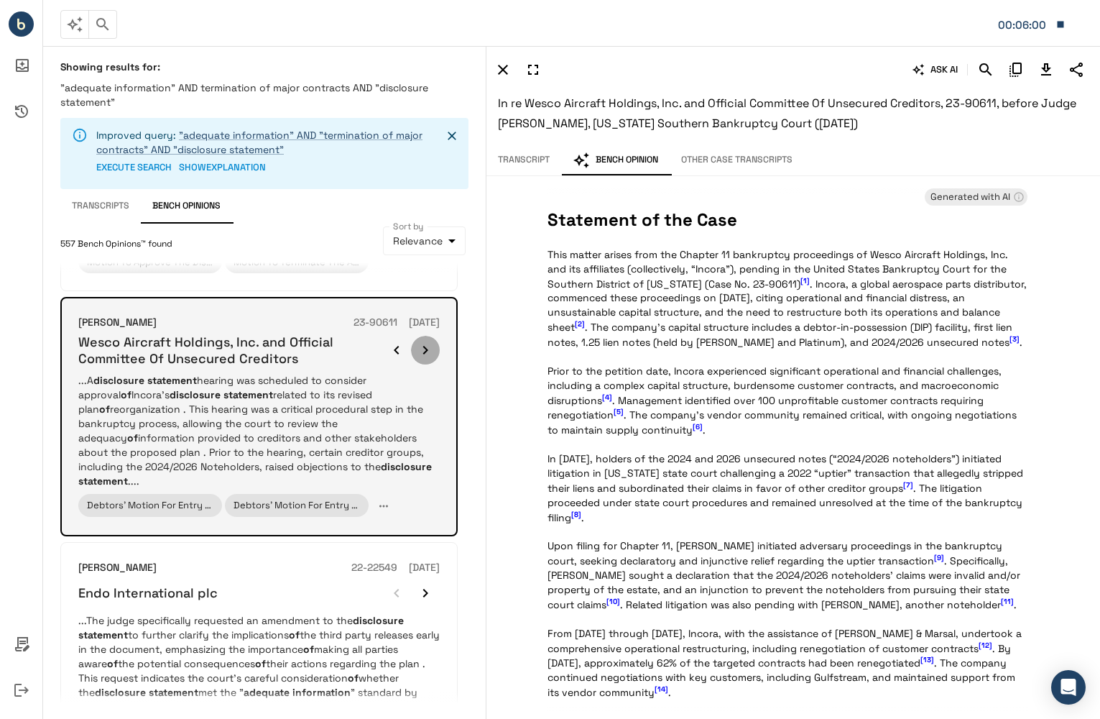
click at [425, 350] on icon "button" at bounding box center [425, 349] width 17 height 17
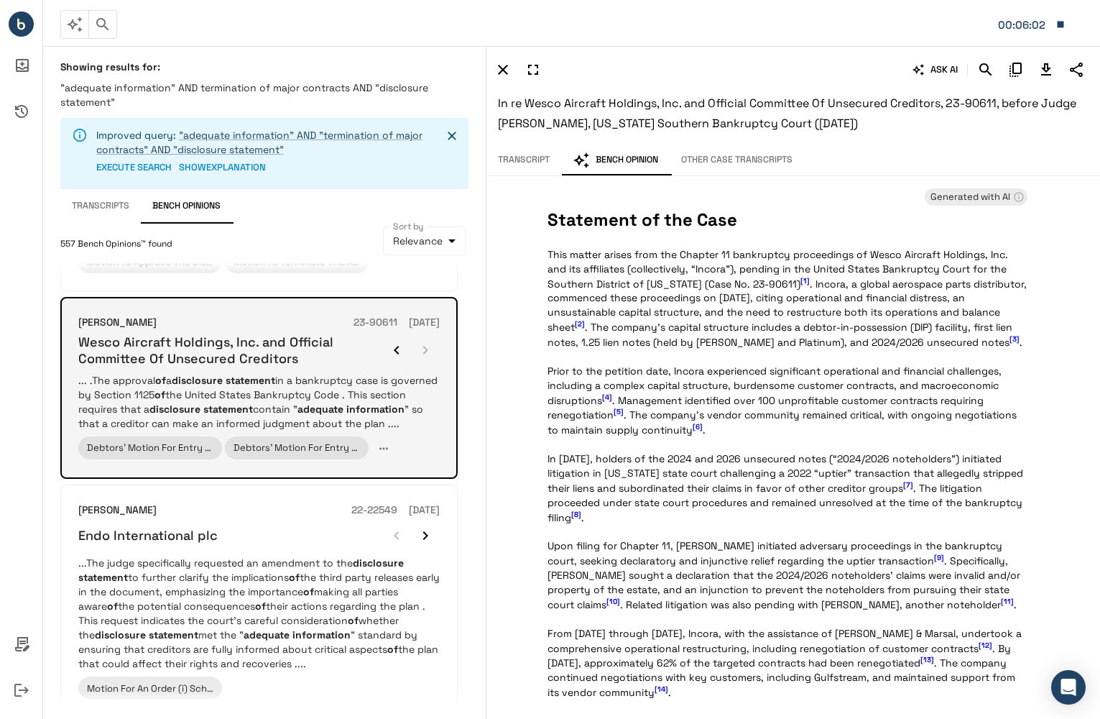
click at [425, 350] on div at bounding box center [411, 350] width 58 height 29
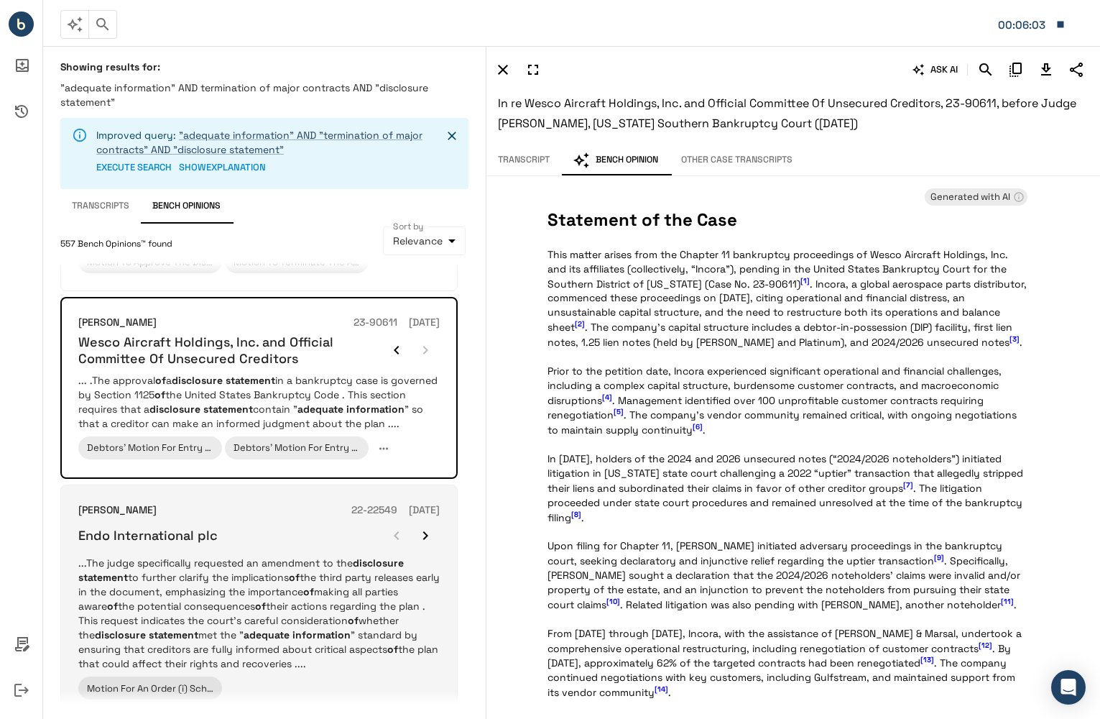
click at [371, 550] on div "Endo International plc" at bounding box center [259, 535] width 362 height 29
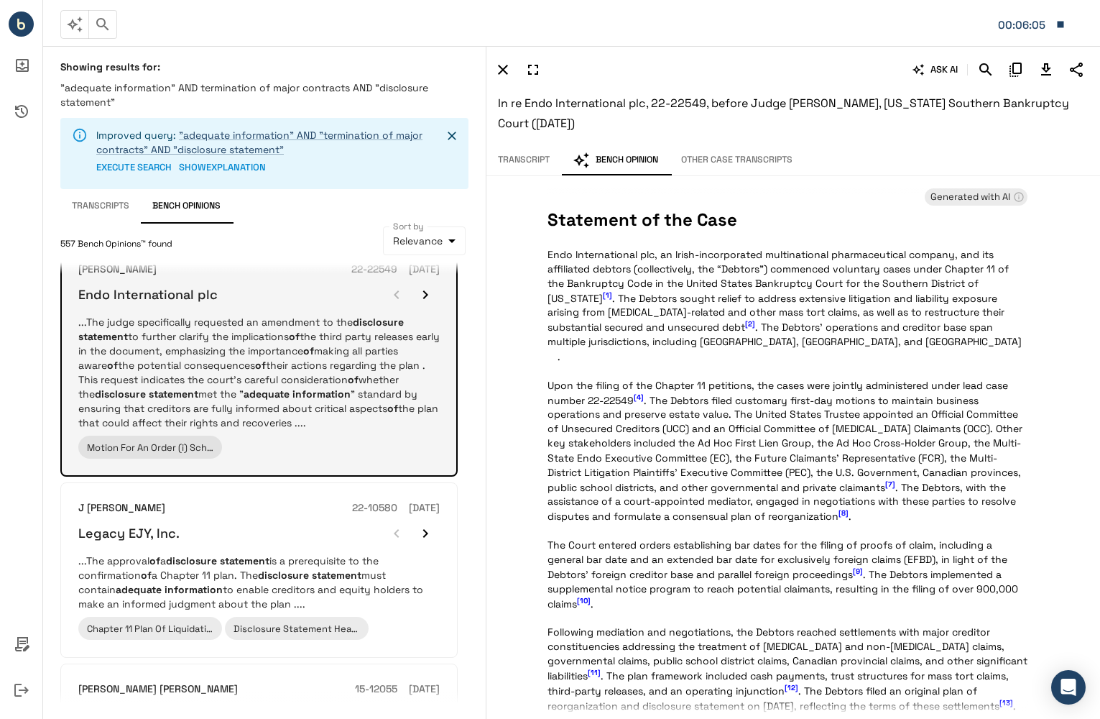
scroll to position [431, 0]
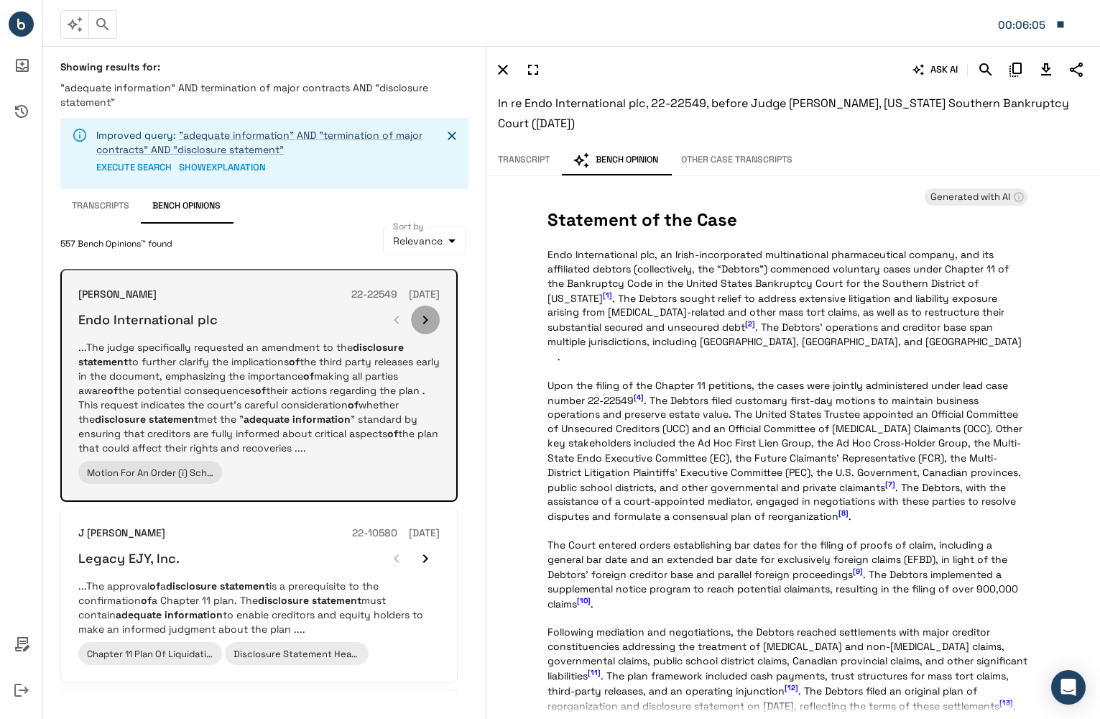
click at [418, 328] on icon "button" at bounding box center [425, 319] width 17 height 17
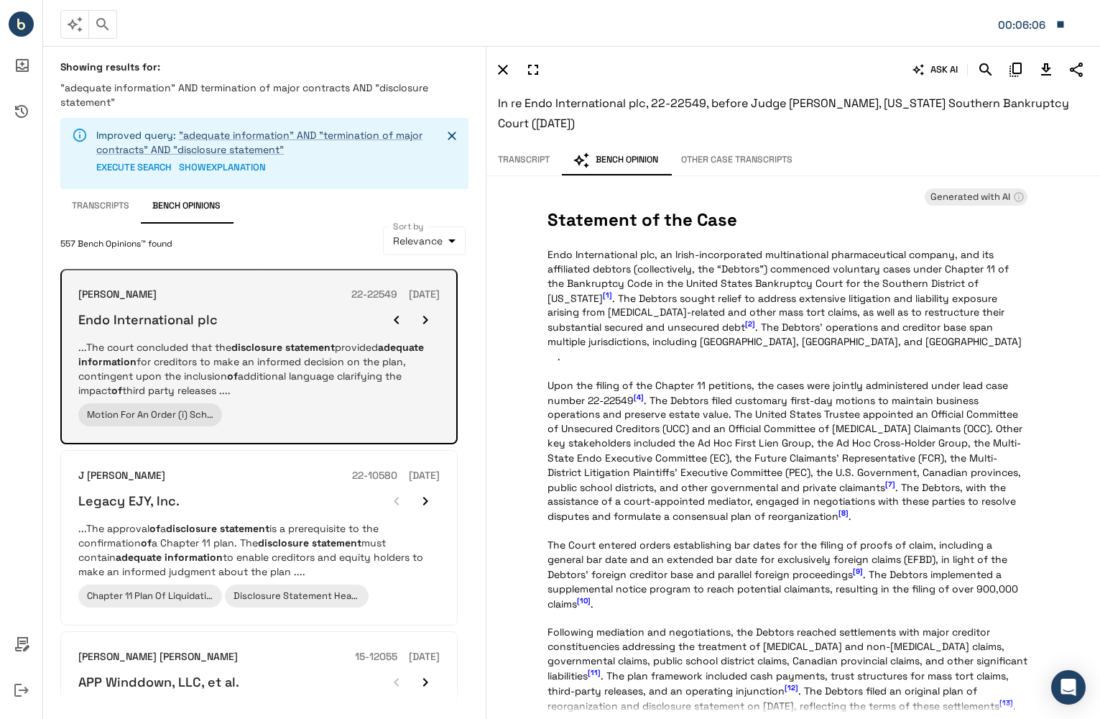
click at [346, 397] on p "...The court concluded that the disclosure statement provided adequate informat…" at bounding box center [259, 369] width 362 height 58
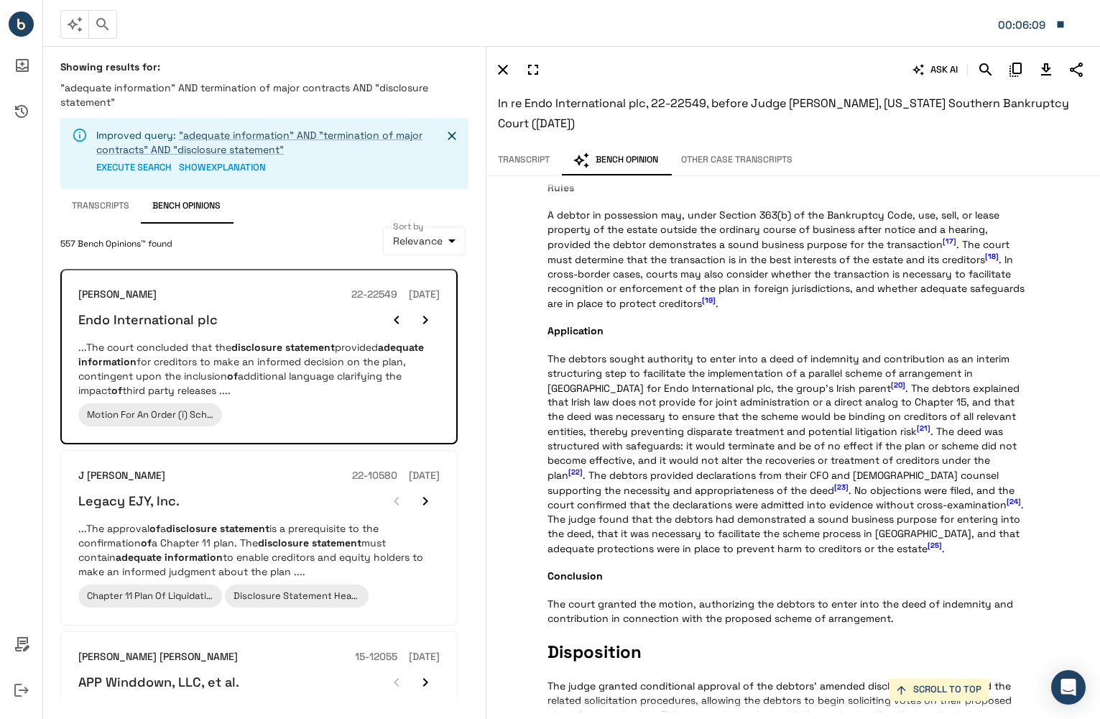
scroll to position [2029, 0]
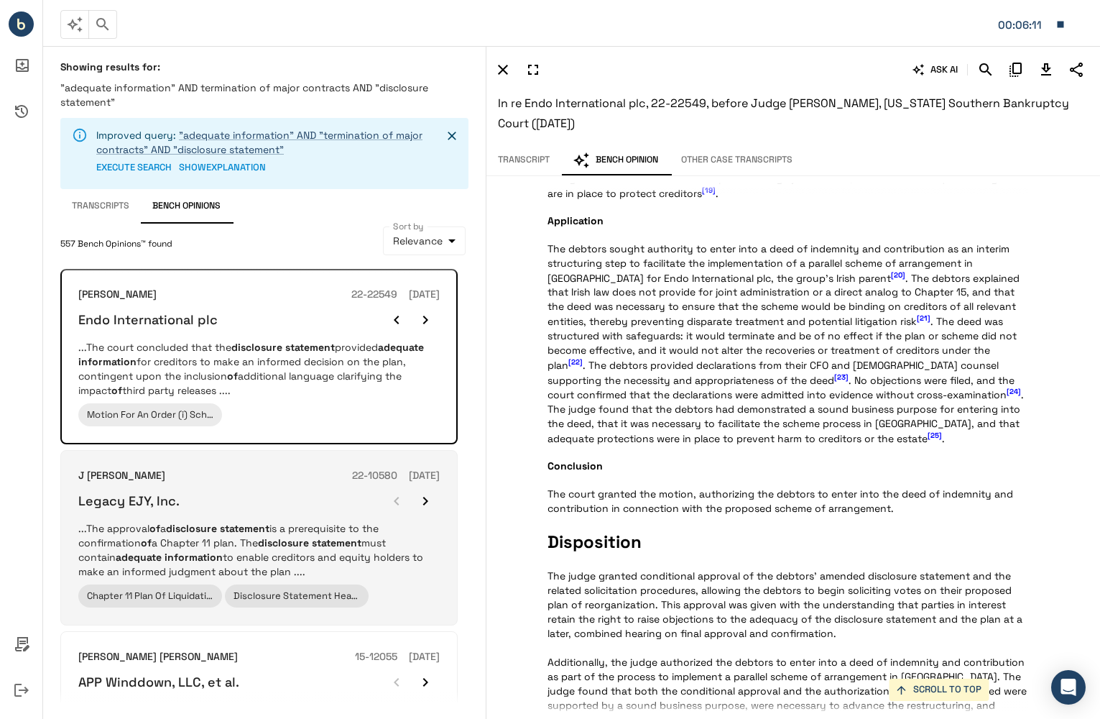
click at [374, 551] on p "...The approval of a disclosure statement is a prerequisite to the confirmation…" at bounding box center [259, 550] width 362 height 58
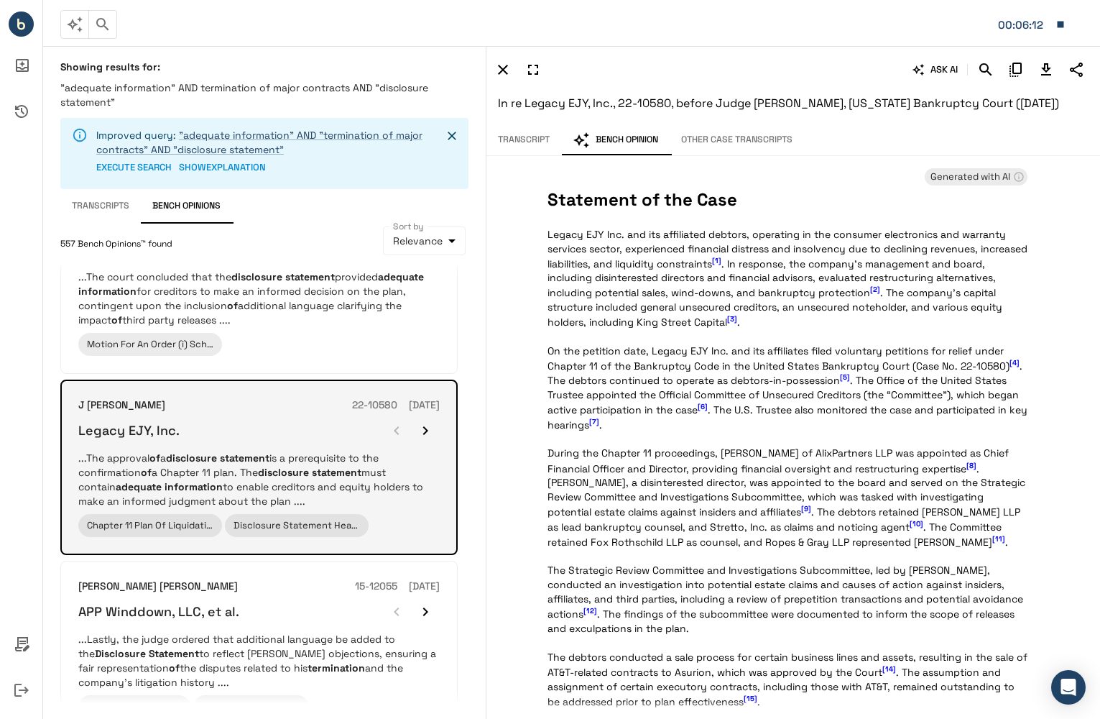
scroll to position [647, 0]
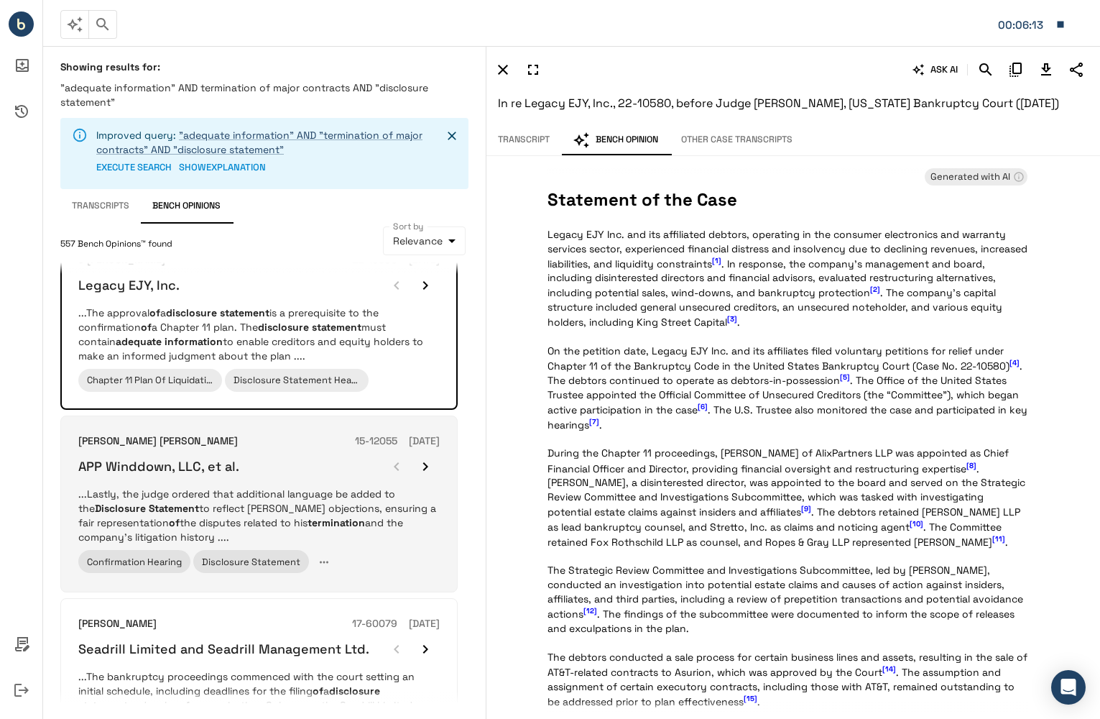
click at [394, 540] on p "...Lastly, the judge ordered that additional language be added to the Disclosur…" at bounding box center [259, 516] width 362 height 58
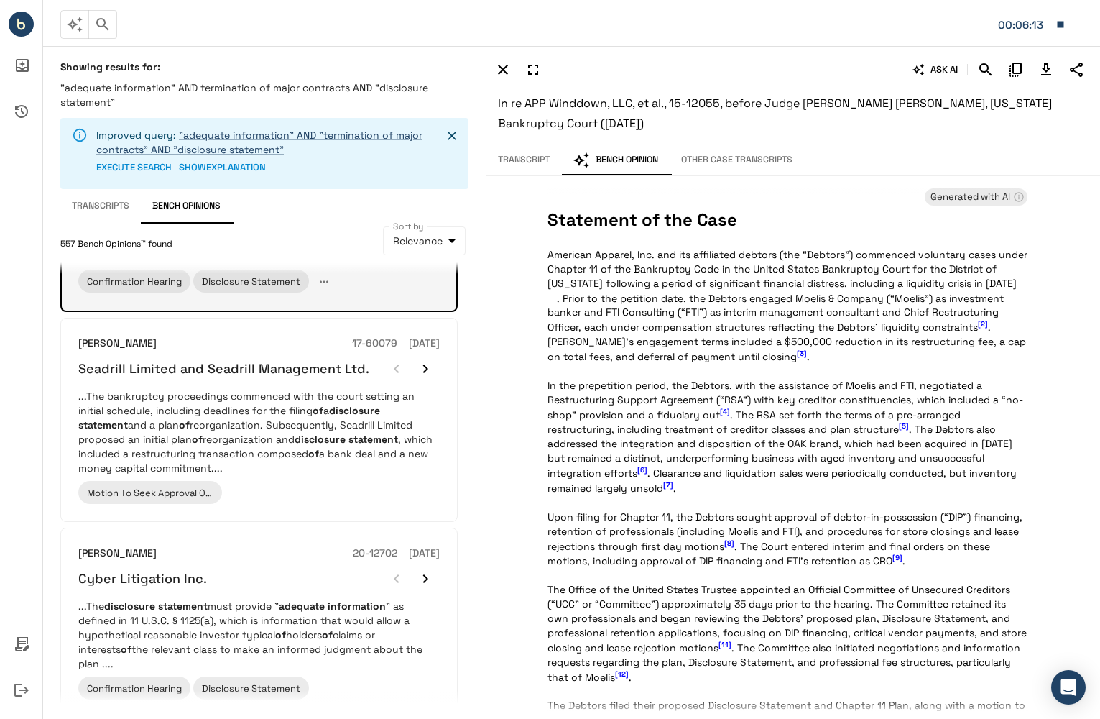
scroll to position [934, 0]
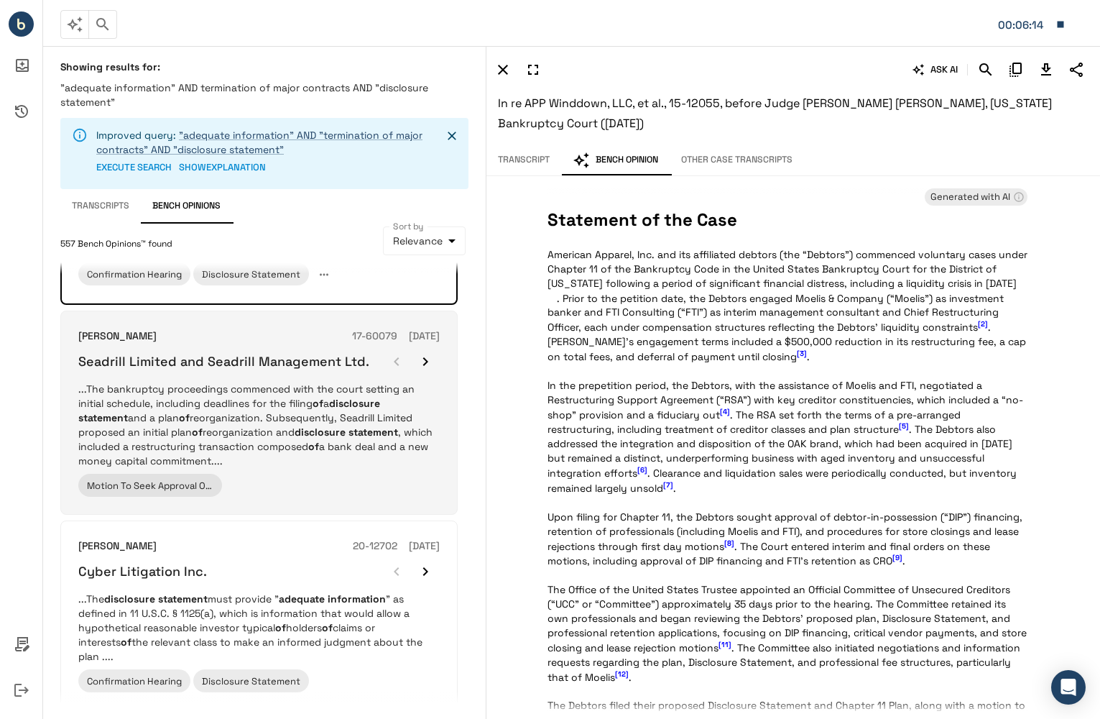
click at [381, 459] on p "...The bankruptcy proceedings commenced with the court setting an initial sched…" at bounding box center [259, 425] width 362 height 86
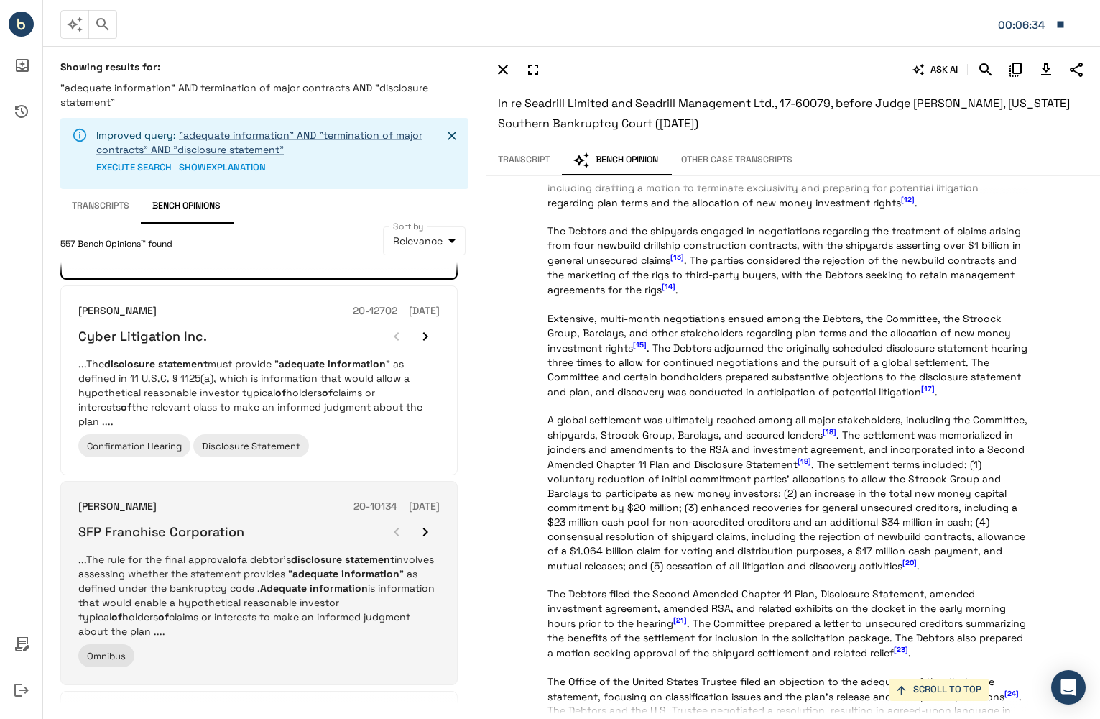
scroll to position [1150, 0]
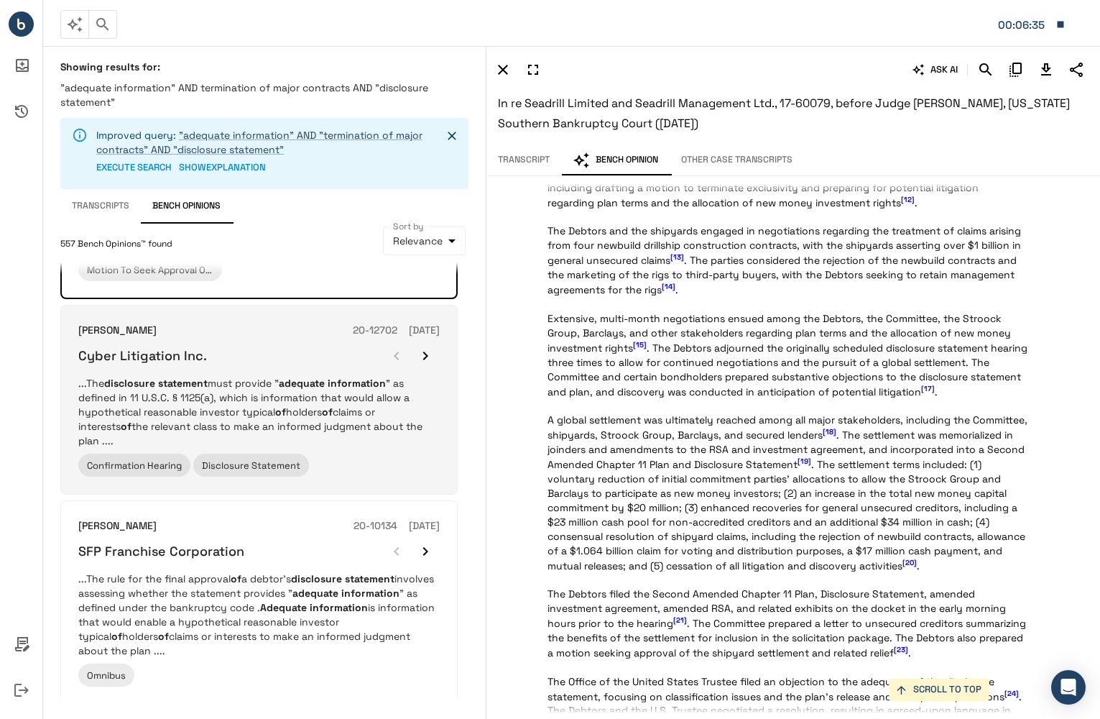
click at [388, 464] on div "Confirmation Hearing Disclosure Statement" at bounding box center [259, 465] width 362 height 23
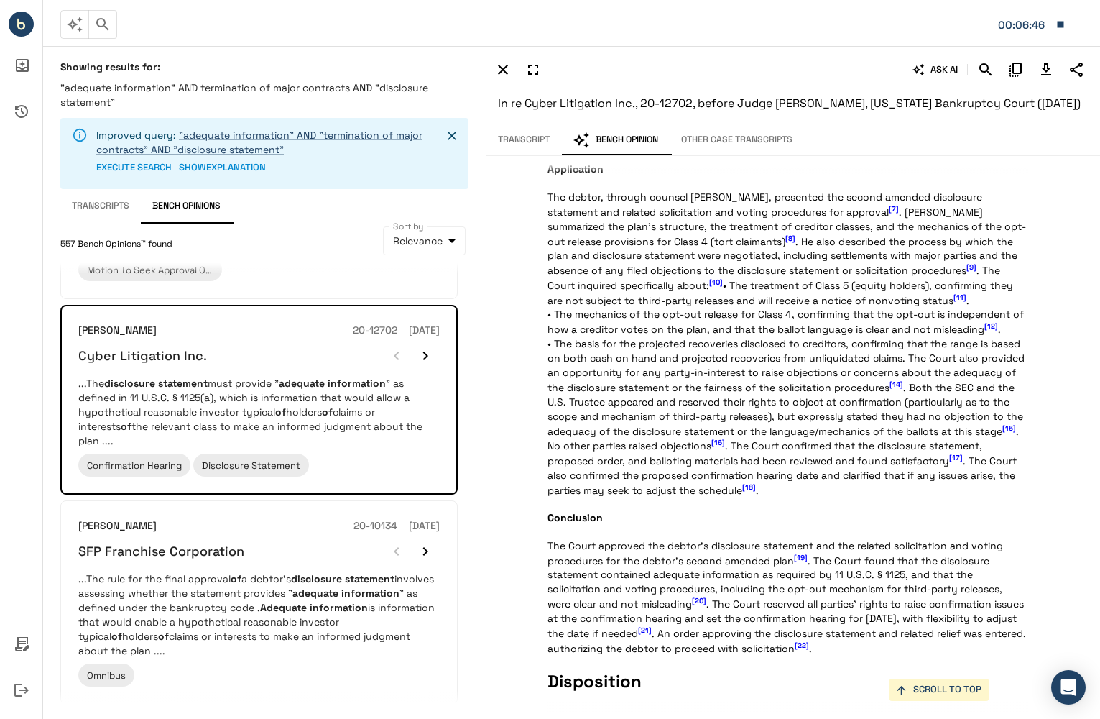
scroll to position [1410, 0]
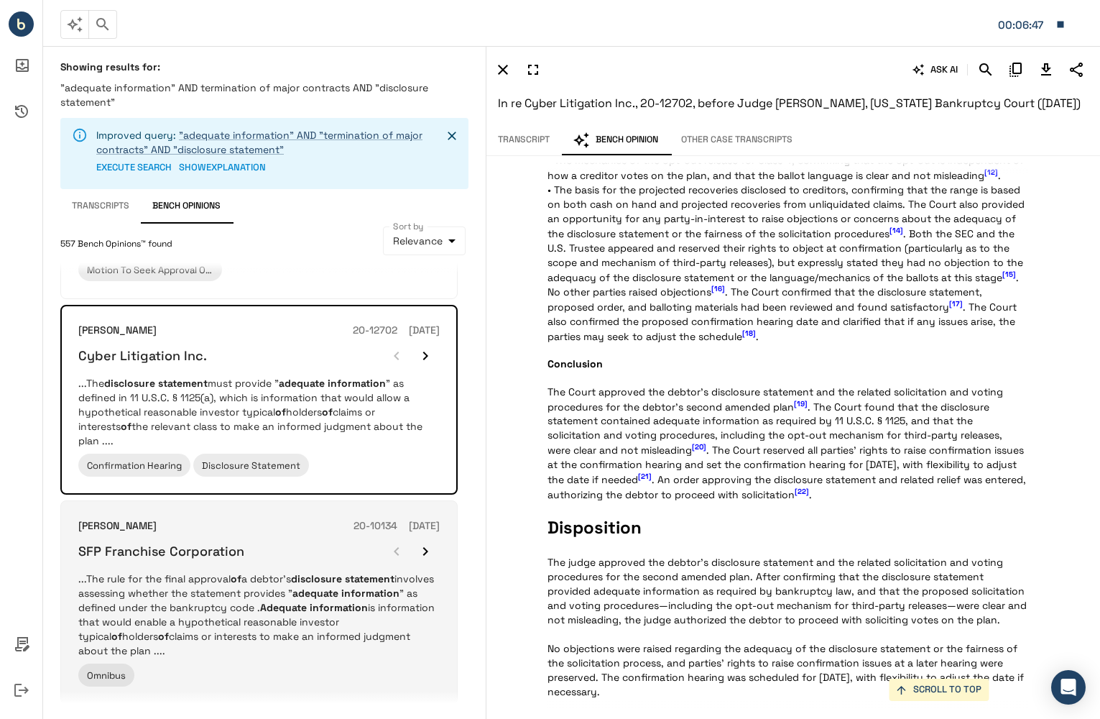
click at [344, 619] on p "...The rule for the final approval of a debtor's disclosure statement involves …" at bounding box center [259, 614] width 362 height 86
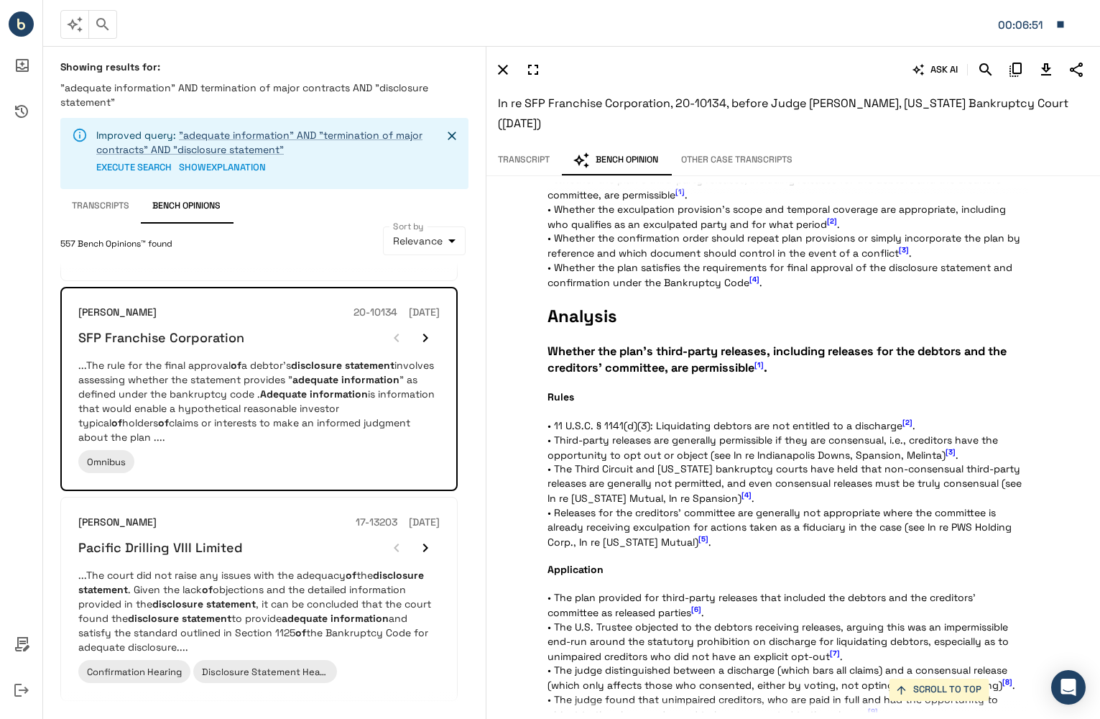
scroll to position [1636, 0]
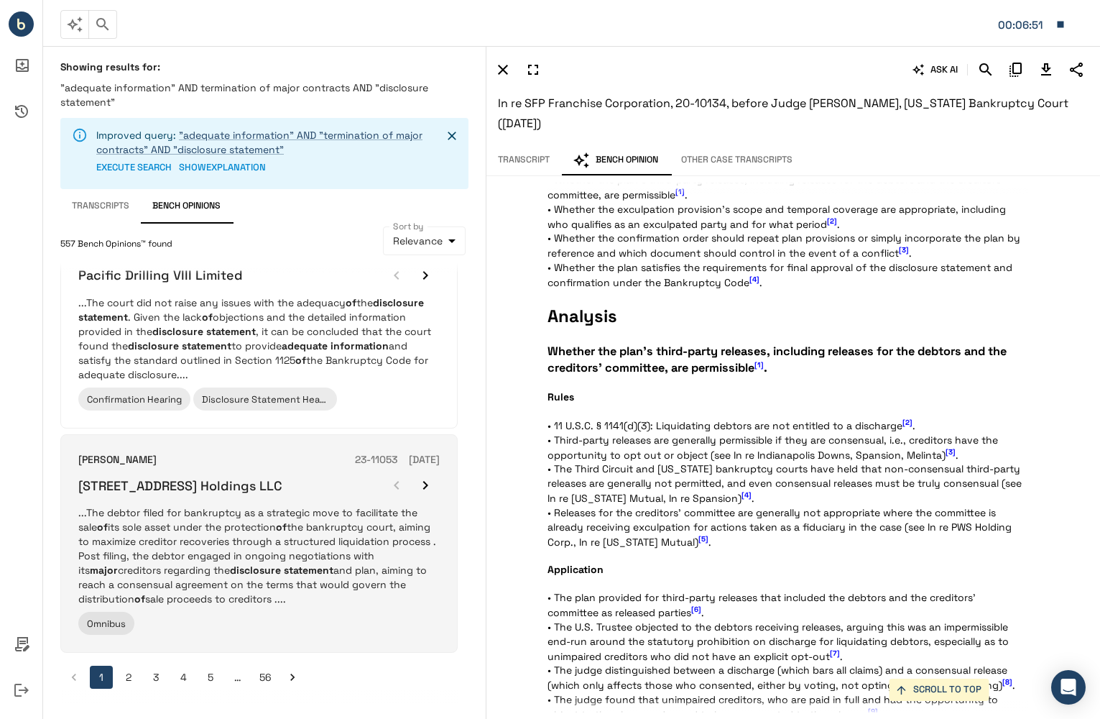
click at [299, 544] on p "...The debtor filed for bankruptcy as a strategic move to facilitate the sale o…" at bounding box center [259, 555] width 362 height 101
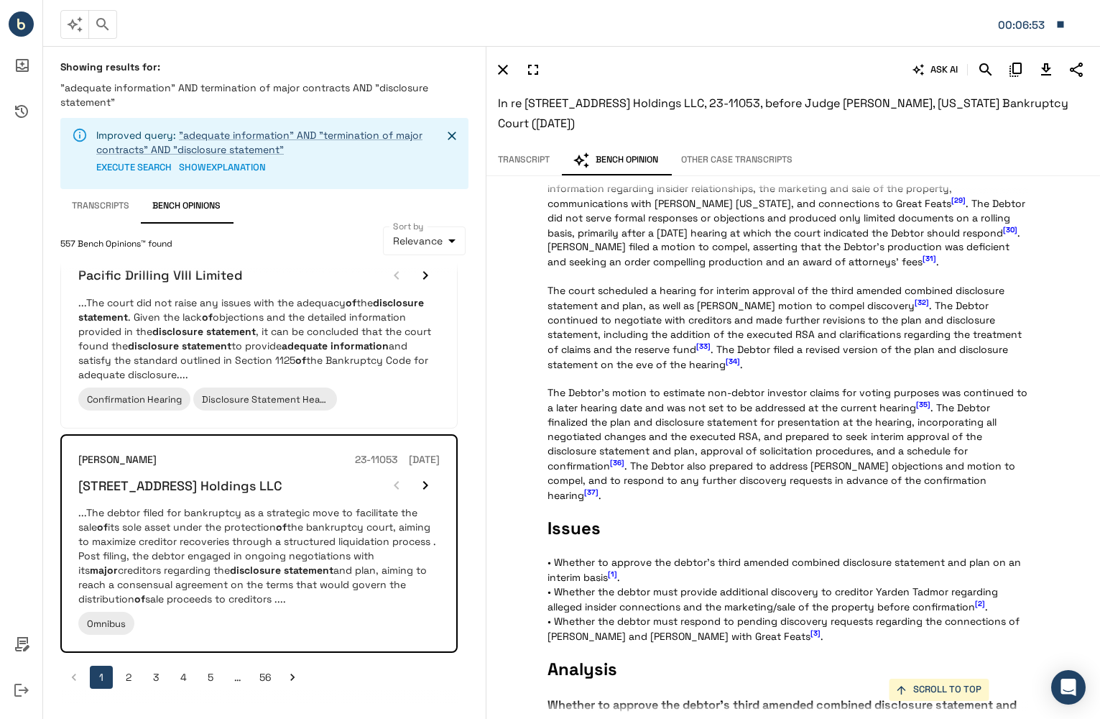
scroll to position [1222, 0]
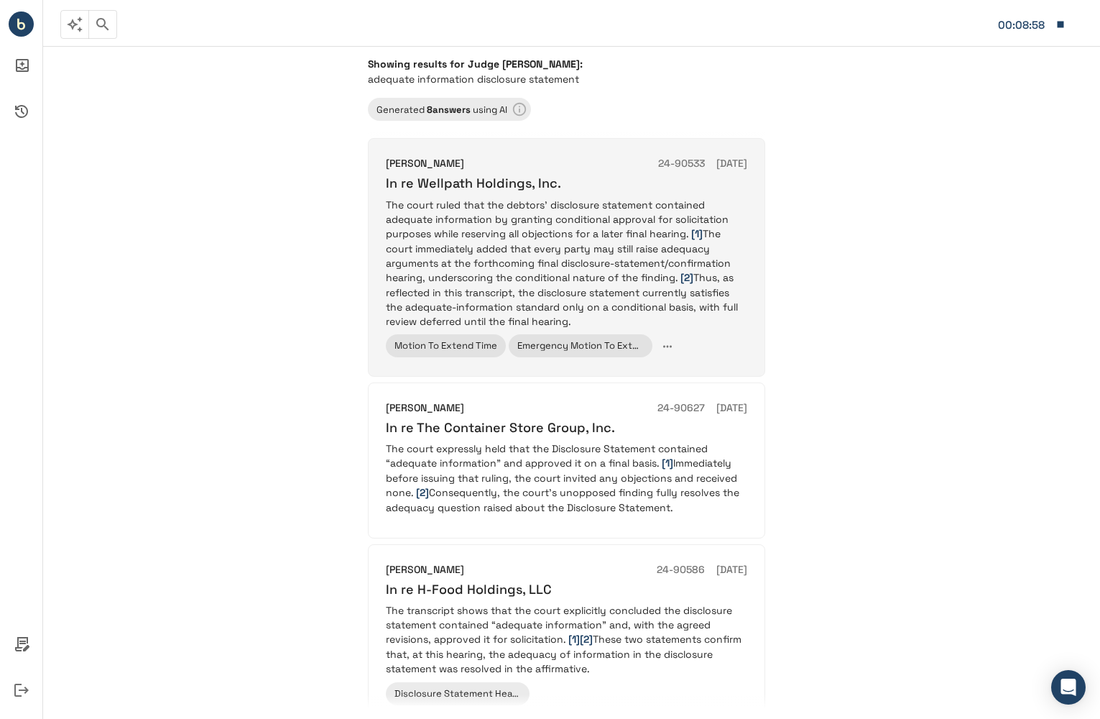
click at [645, 261] on p "The court ruled that the debtors’ disclosure statement contained adequate infor…" at bounding box center [567, 263] width 362 height 131
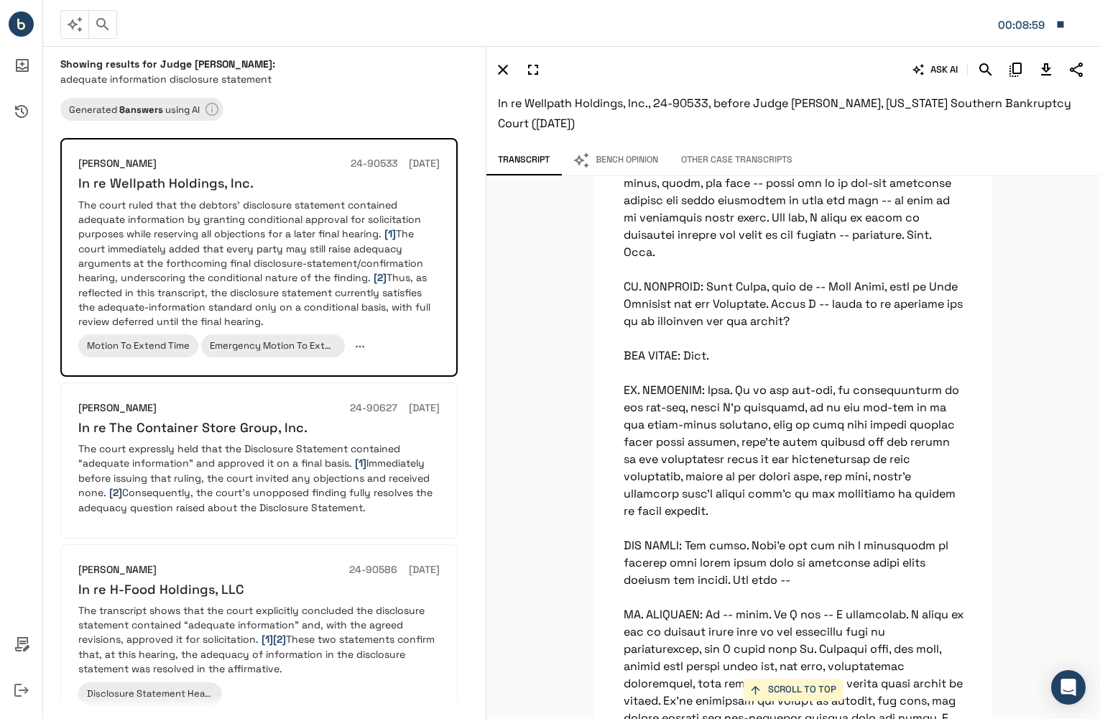
scroll to position [34793, 0]
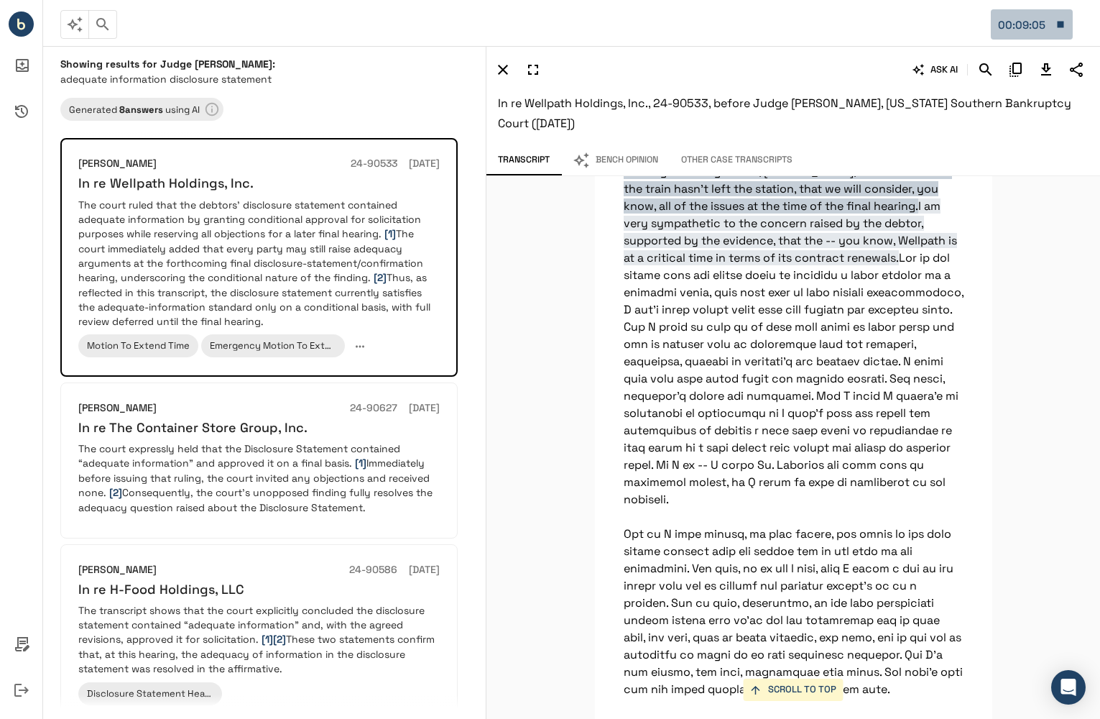
click at [1063, 26] on icon "button" at bounding box center [1061, 24] width 6 height 6
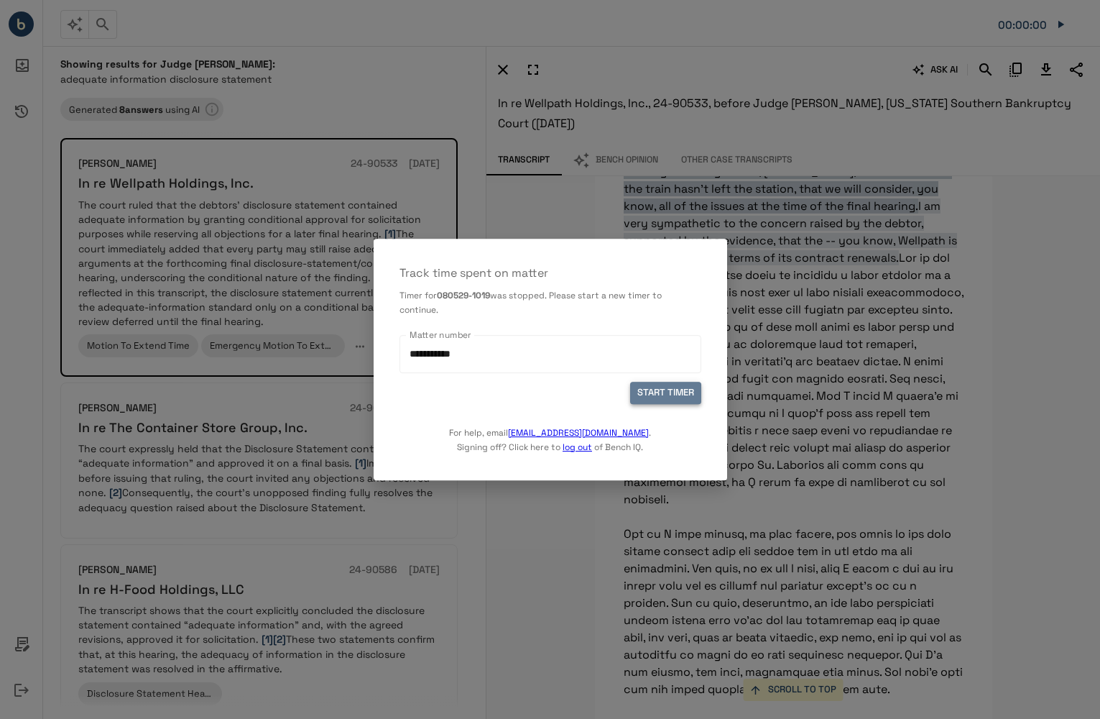
click at [685, 394] on button "START TIMER" at bounding box center [665, 393] width 71 height 22
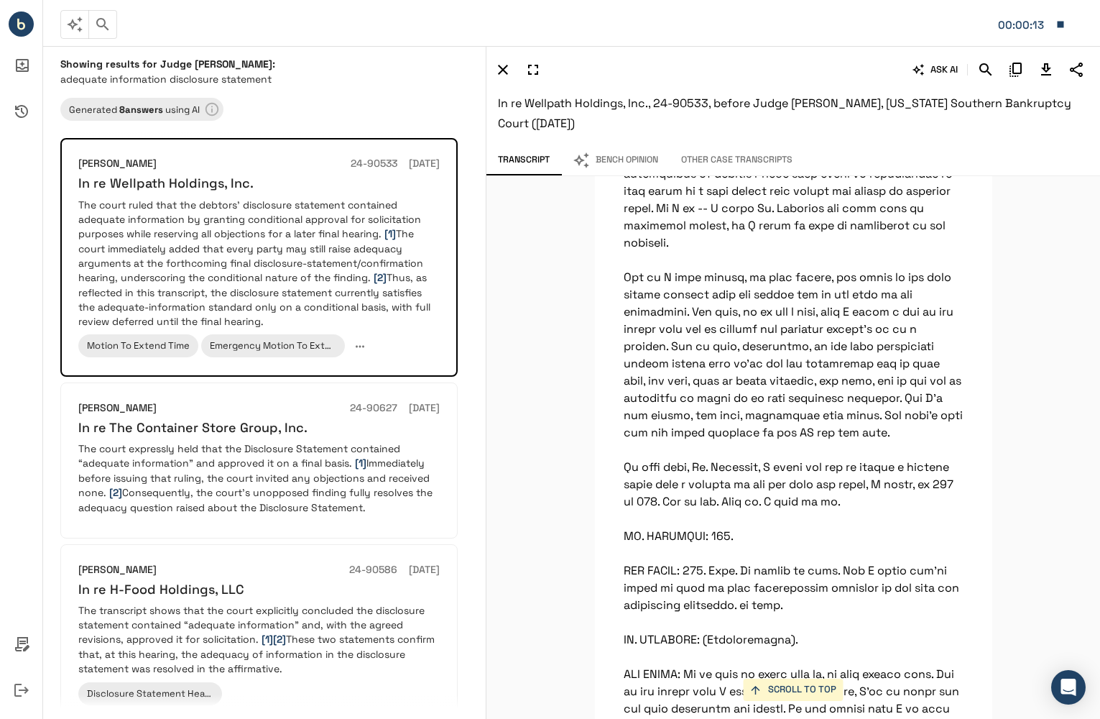
scroll to position [34894, 0]
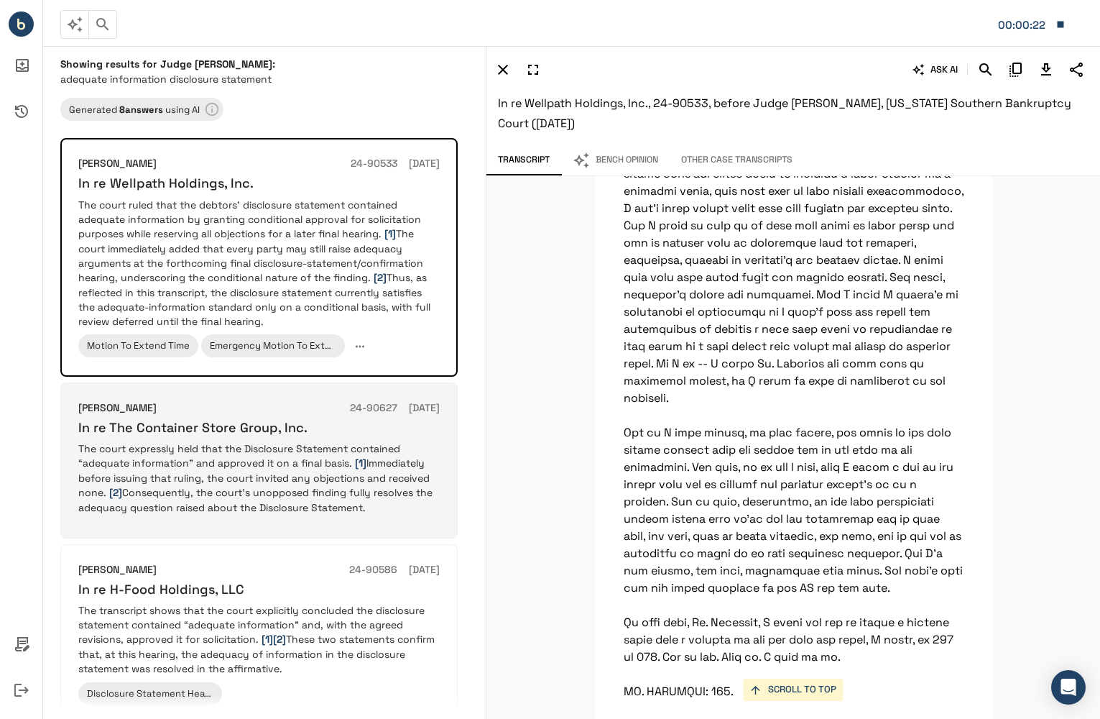
click at [298, 484] on p "The court expressly held that the Disclosure Statement contained “adequate info…" at bounding box center [259, 477] width 362 height 73
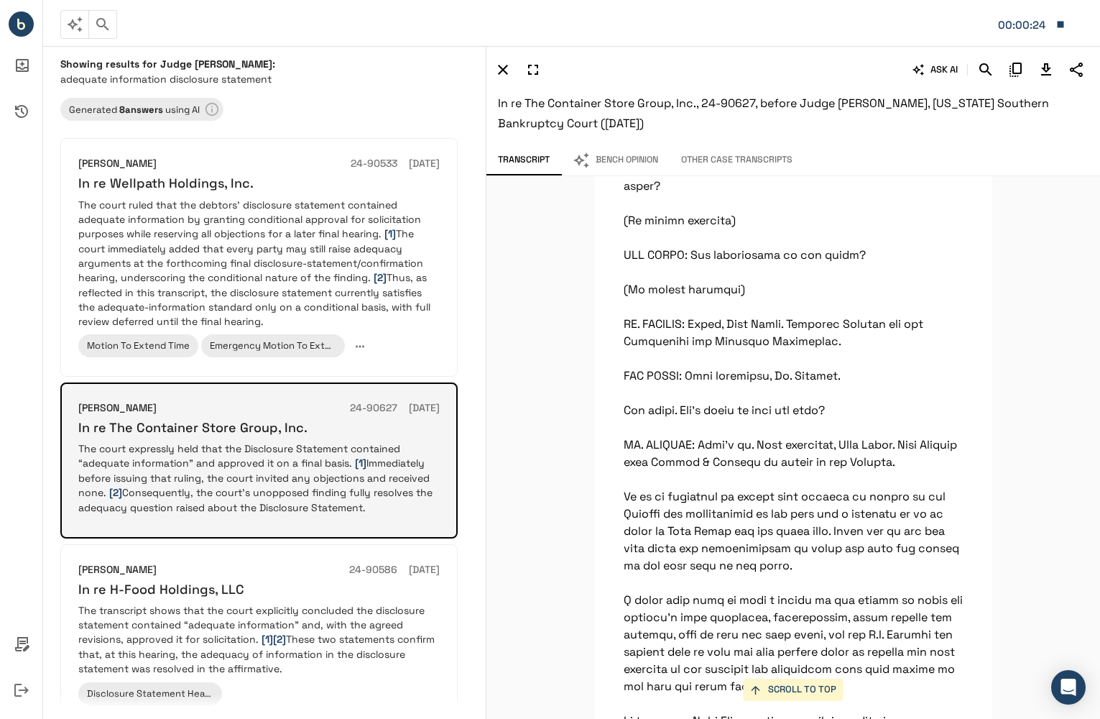
scroll to position [288, 0]
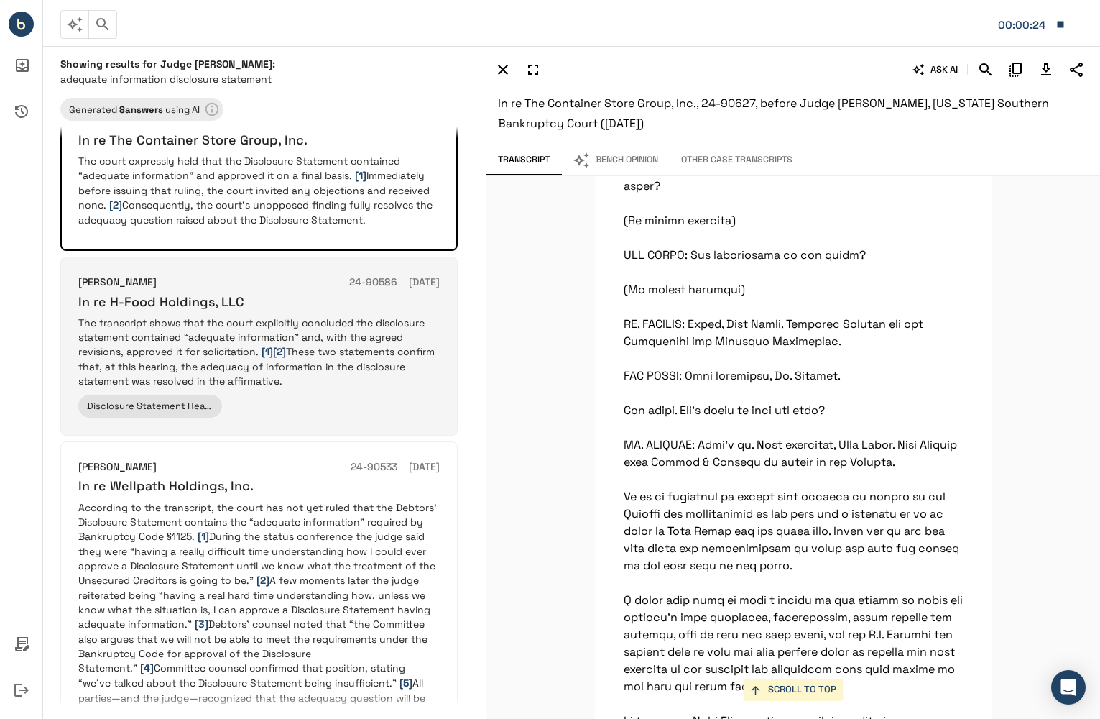
click at [303, 352] on p "The transcript shows that the court explicitly concluded the disclosure stateme…" at bounding box center [259, 352] width 362 height 73
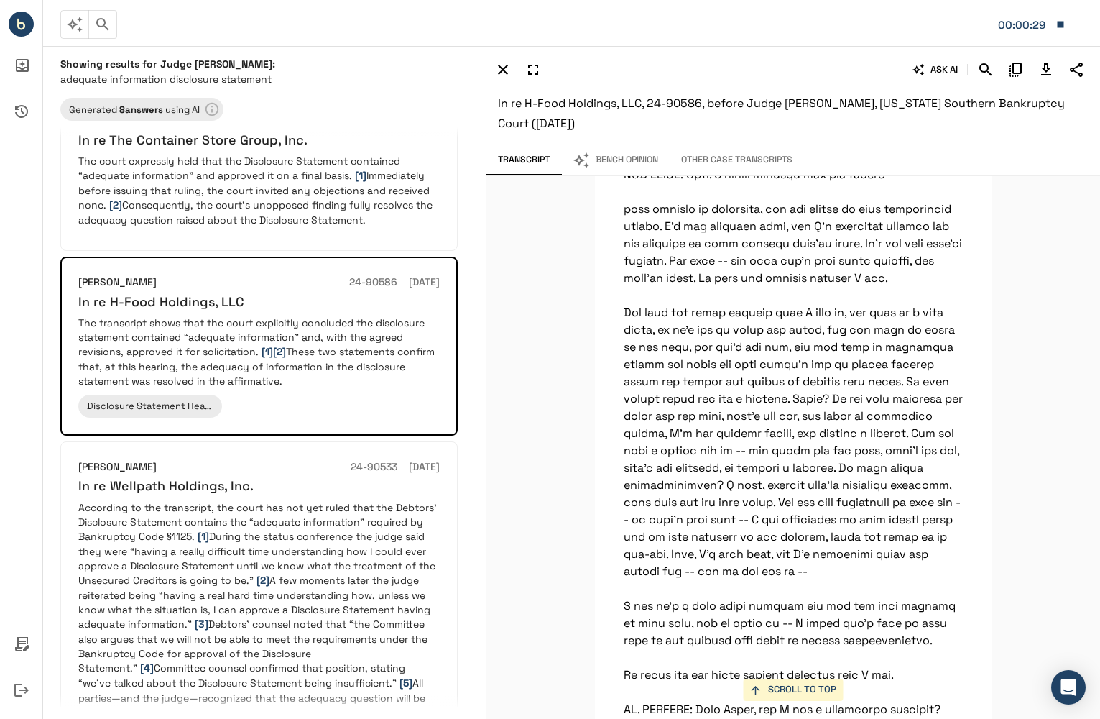
scroll to position [5175, 0]
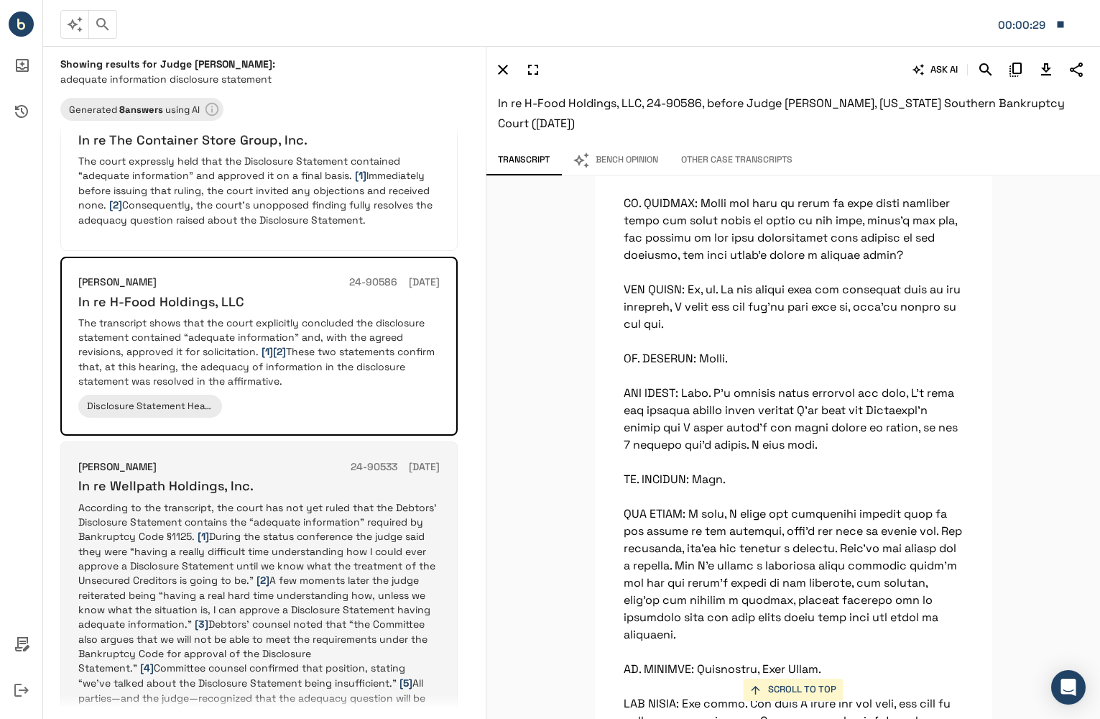
click at [344, 556] on p "According to the transcript, the court has not yet ruled that the Debtors’ Disc…" at bounding box center [259, 624] width 362 height 249
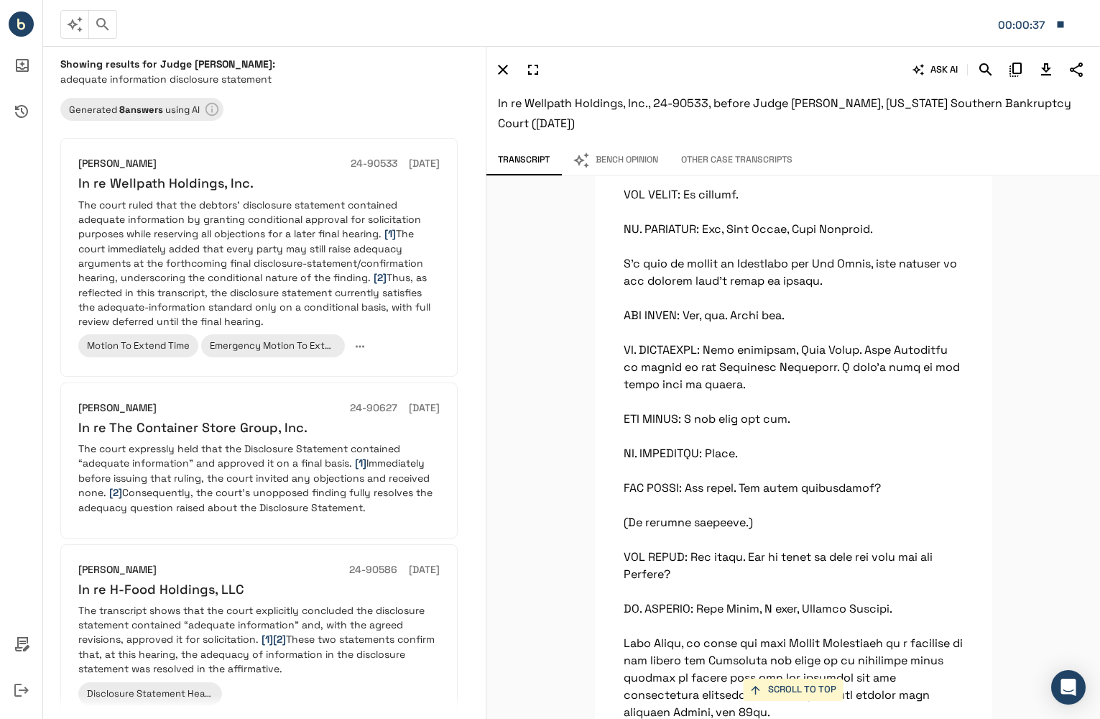
scroll to position [392, 0]
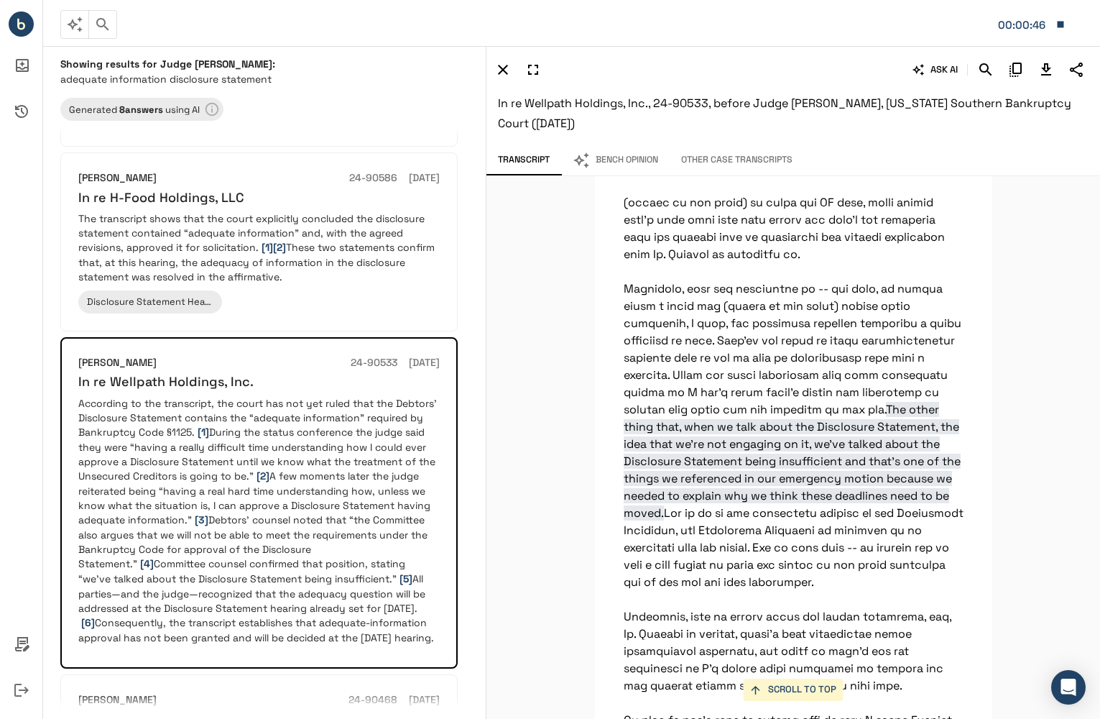
scroll to position [4600, 0]
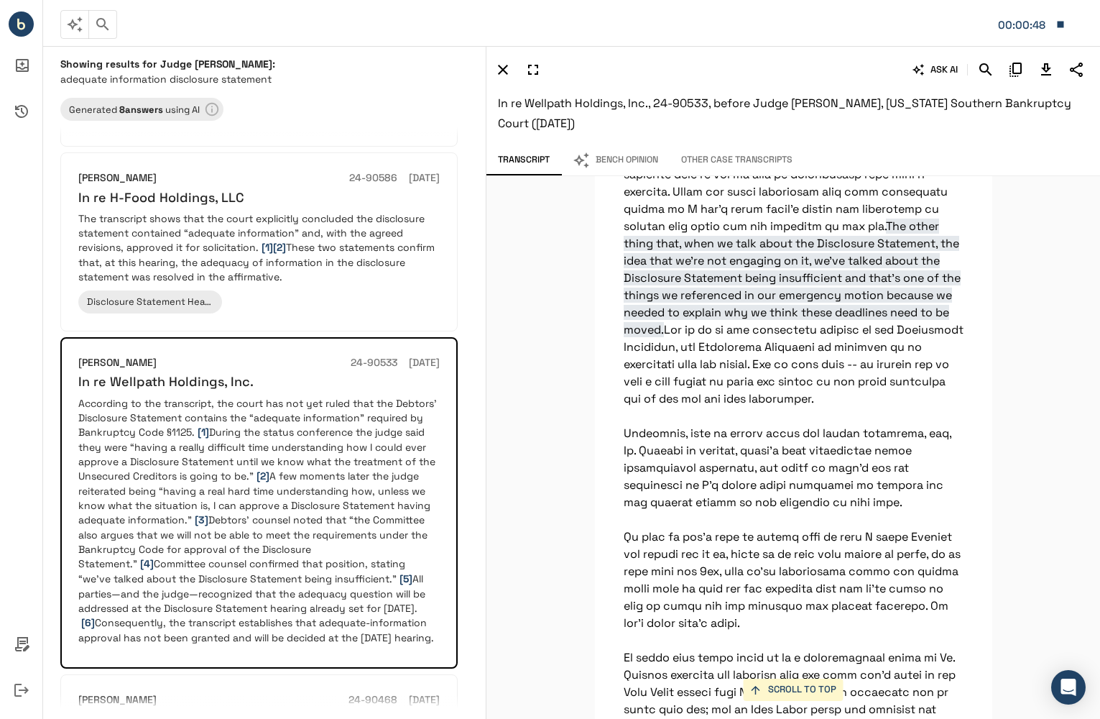
click at [874, 337] on span "The other thing that, when we talk about the Disclosure Statement, the idea tha…" at bounding box center [792, 278] width 337 height 119
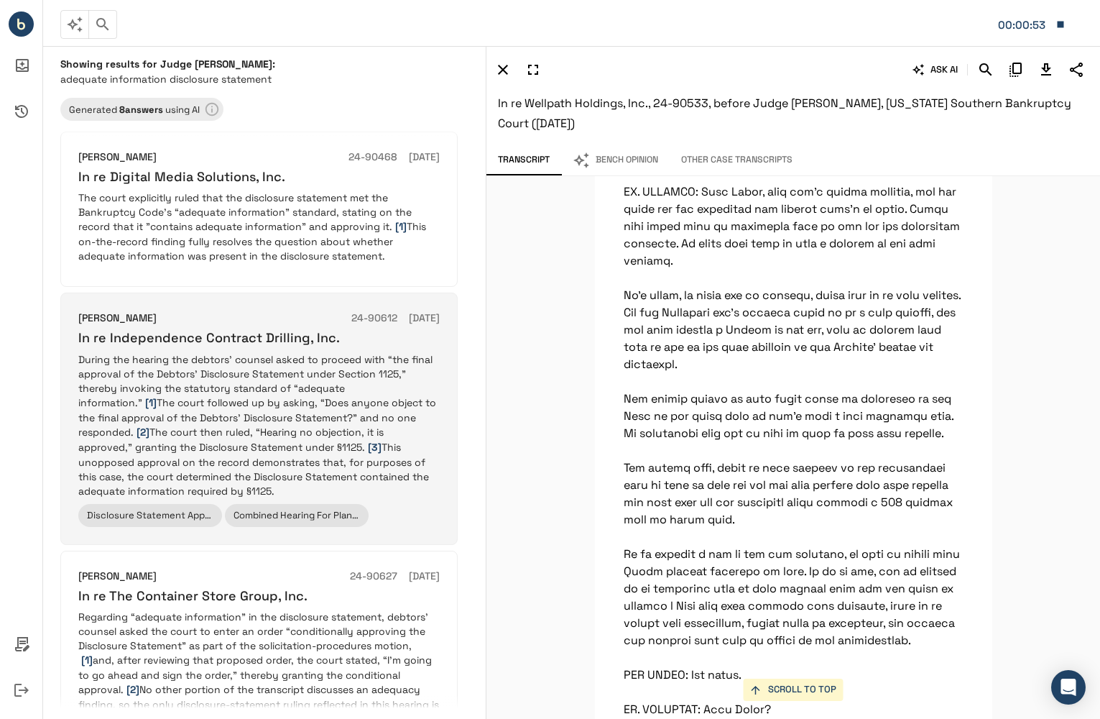
scroll to position [967, 0]
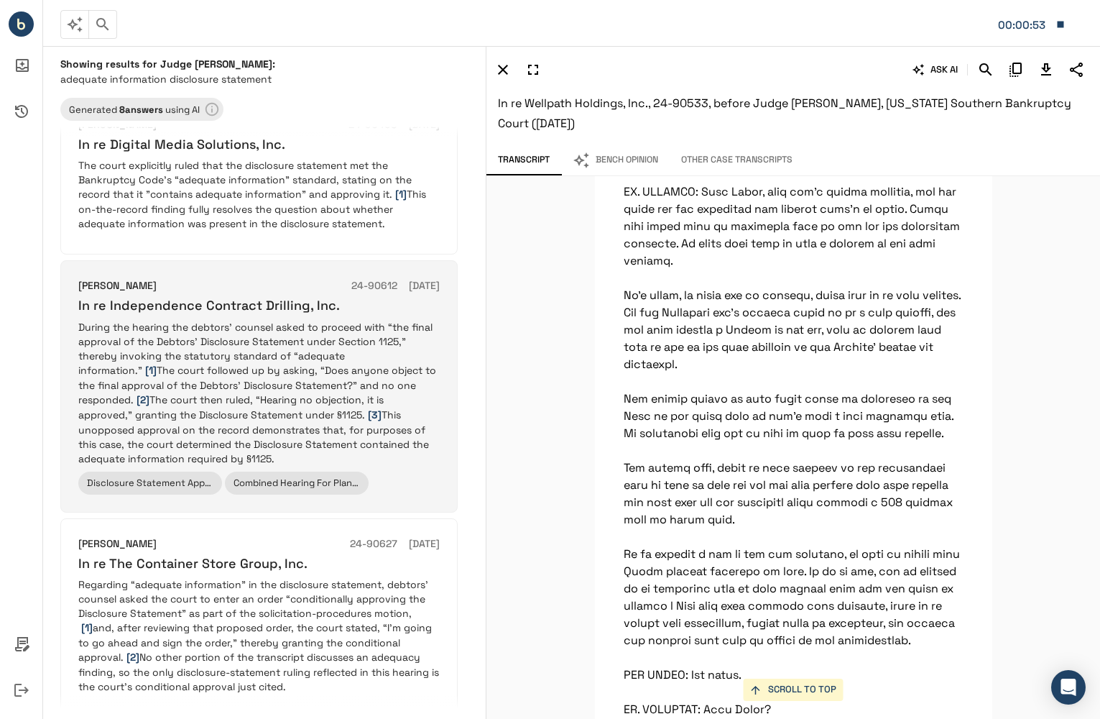
click at [300, 424] on p "During the hearing the debtors’ counsel asked to proceed with “the final approv…" at bounding box center [259, 393] width 362 height 146
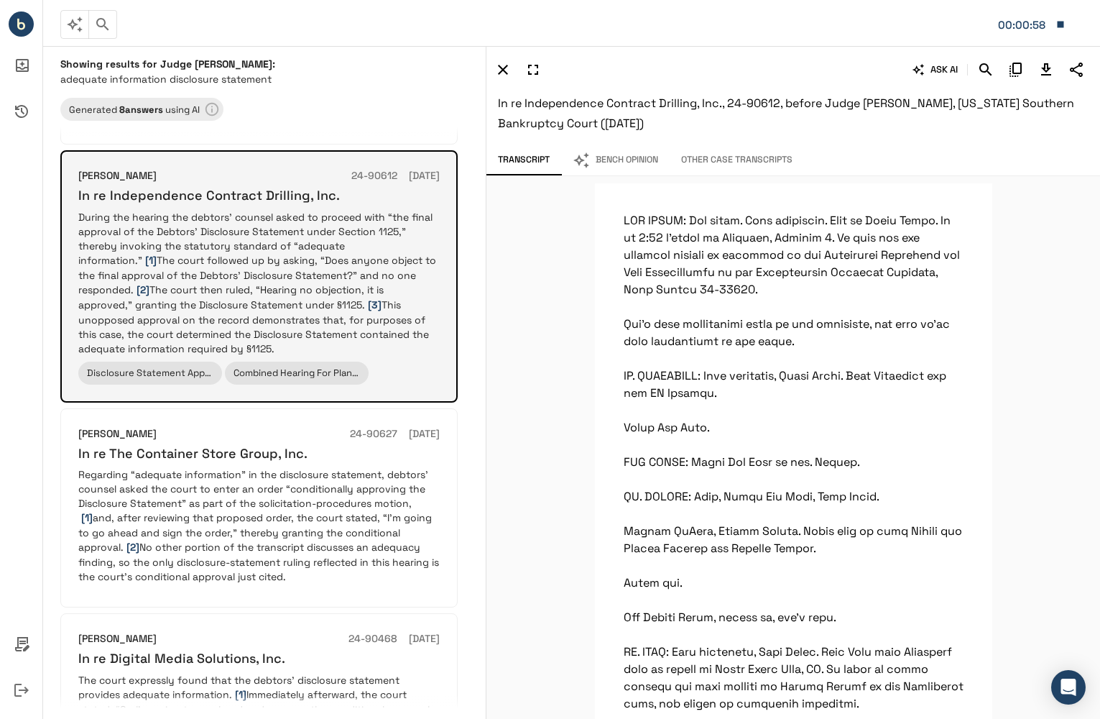
scroll to position [1254, 0]
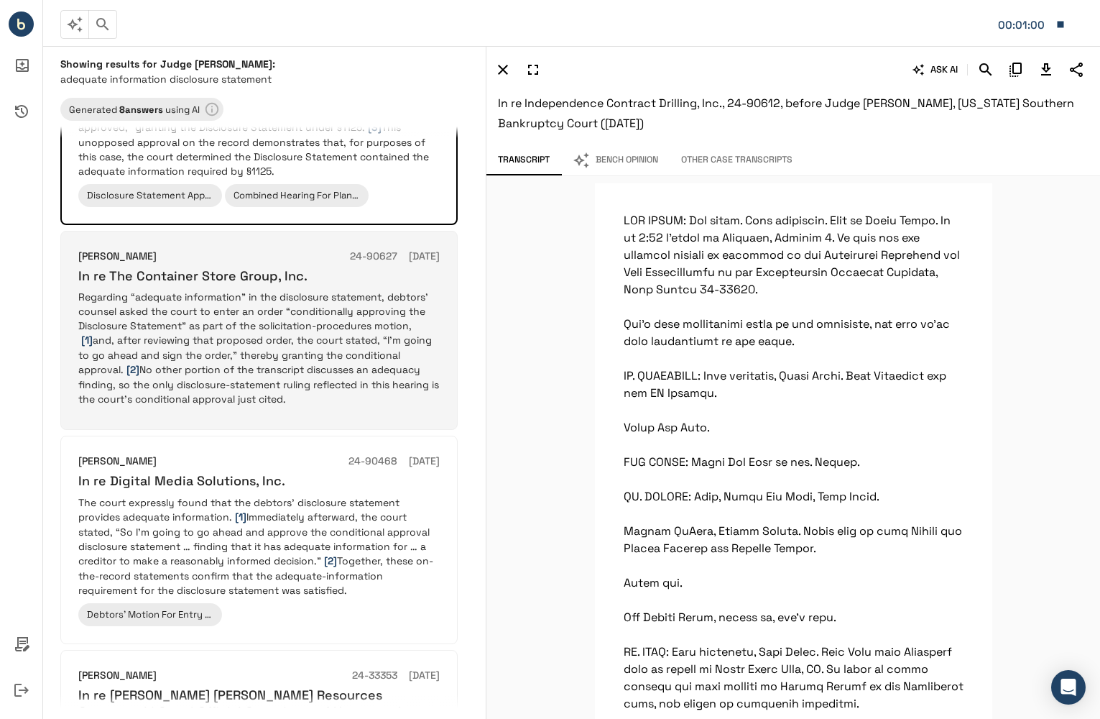
click at [298, 406] on p "Regarding “adequate information” in the disclosure statement, debtors’ counsel …" at bounding box center [259, 348] width 362 height 116
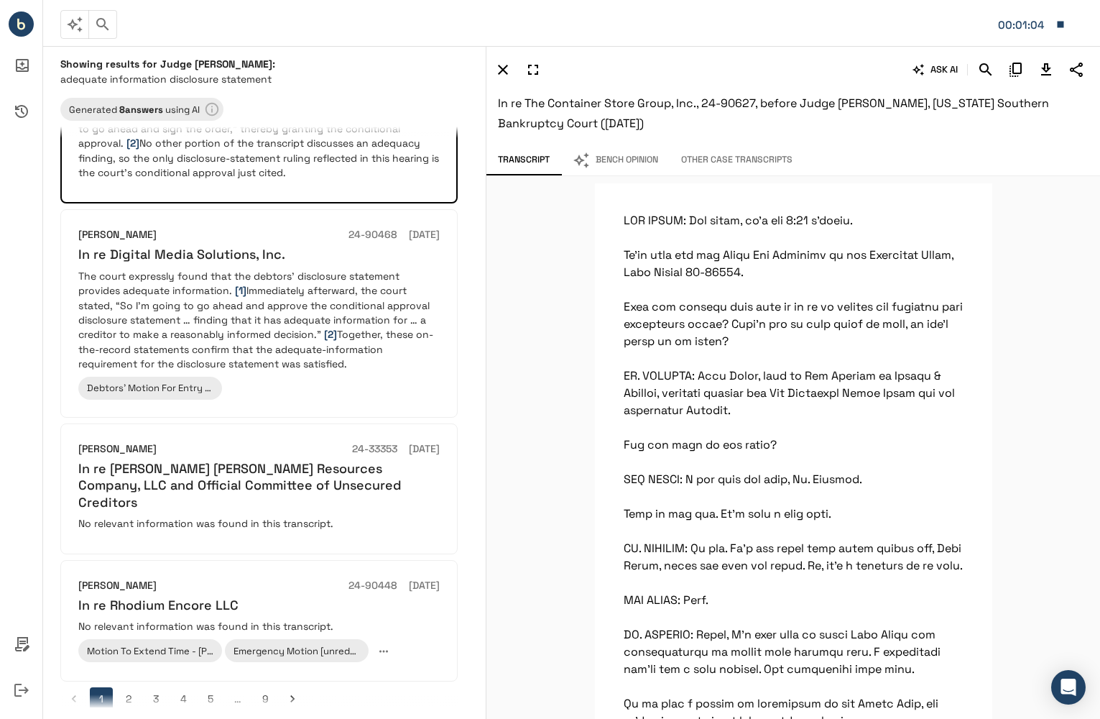
scroll to position [1496, 0]
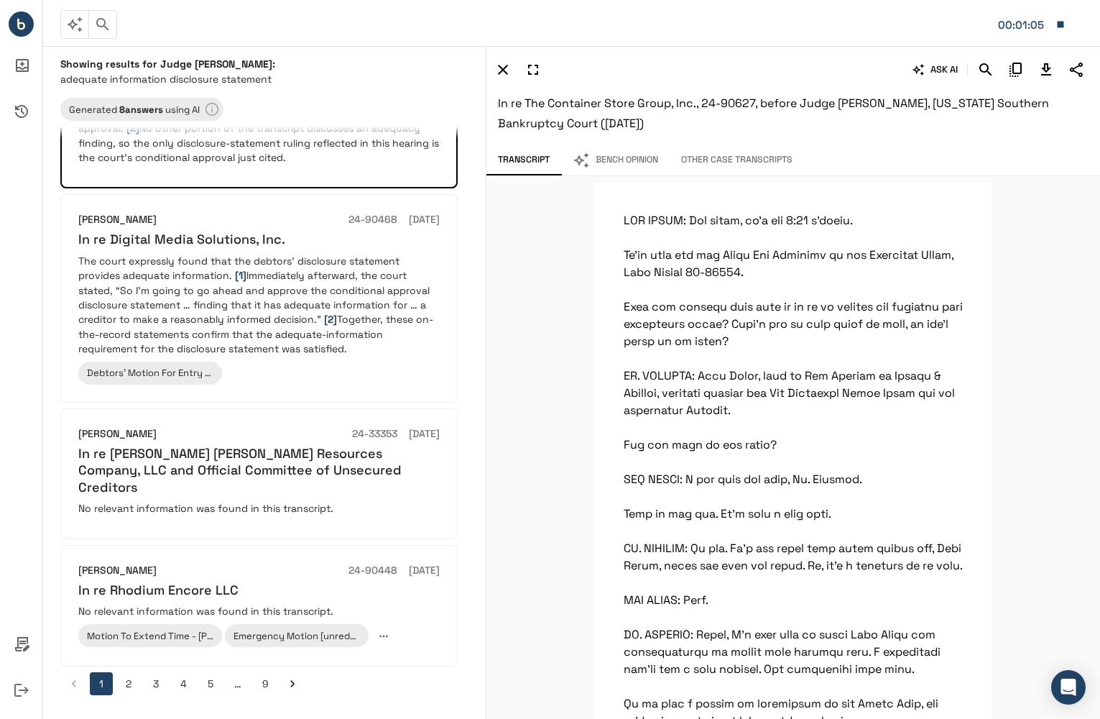
click at [127, 686] on button "2" at bounding box center [128, 683] width 23 height 23
